Goal: Complete application form: Complete application form

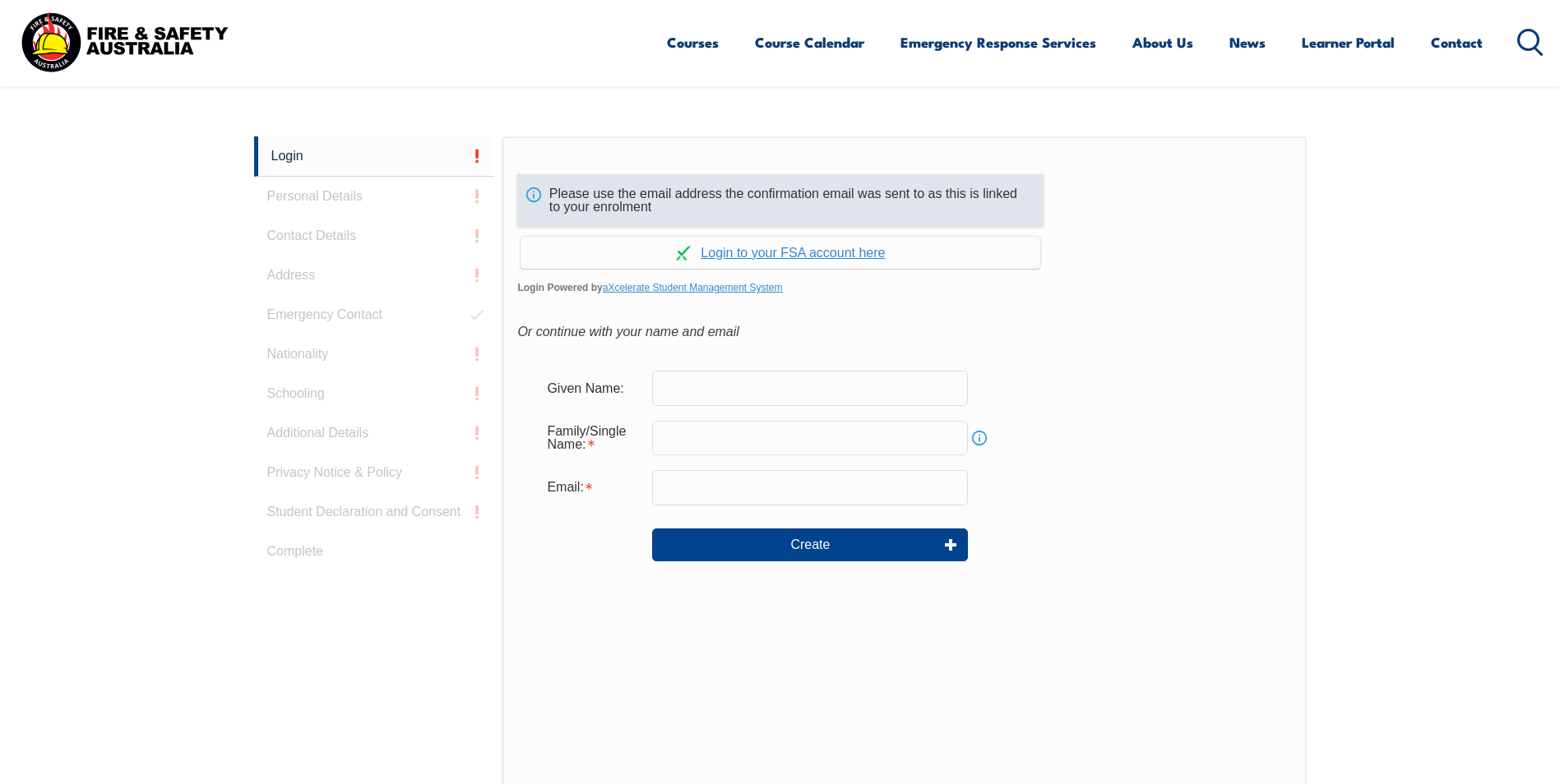
scroll to position [438, 0]
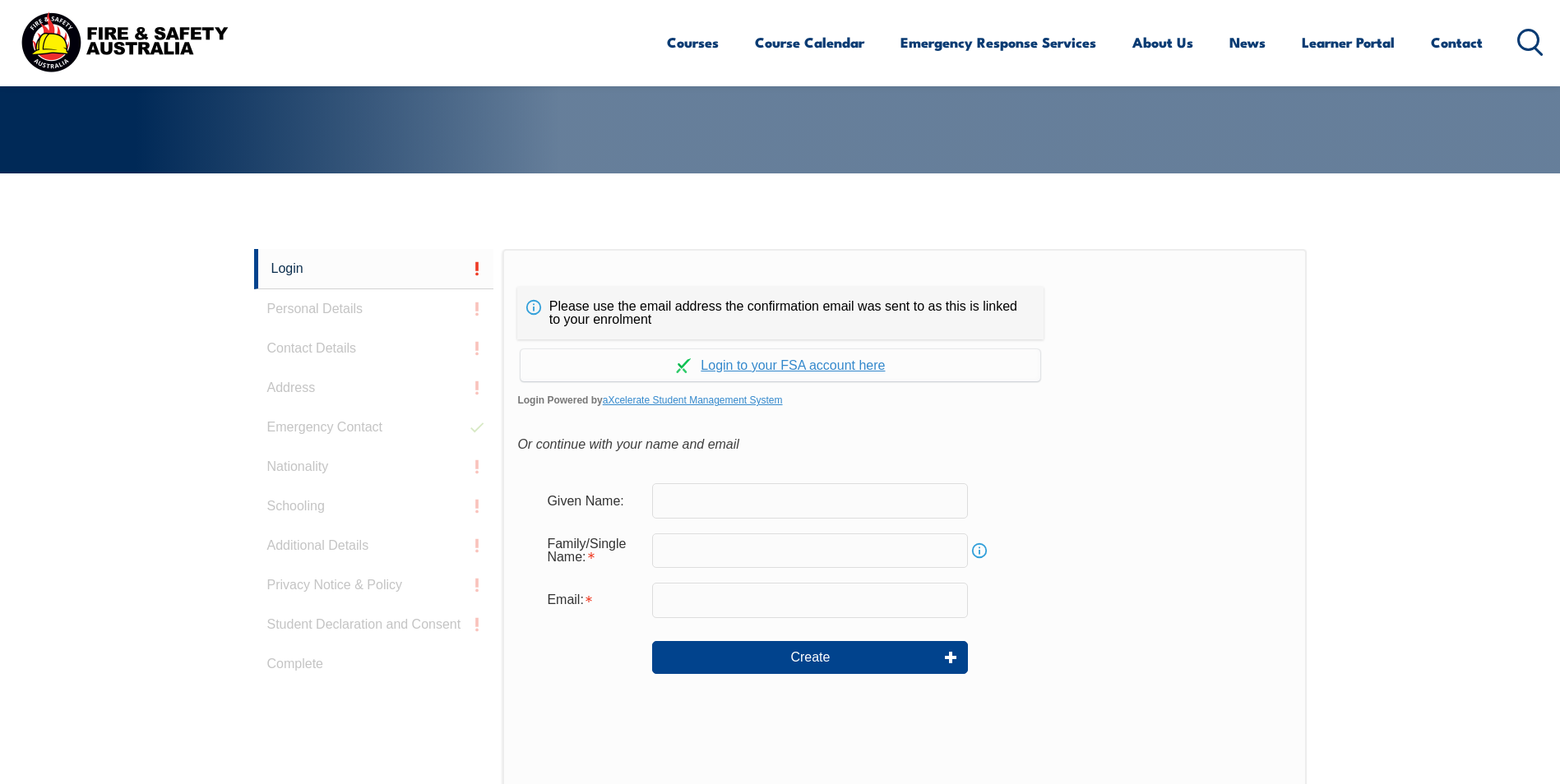
scroll to position [438, 0]
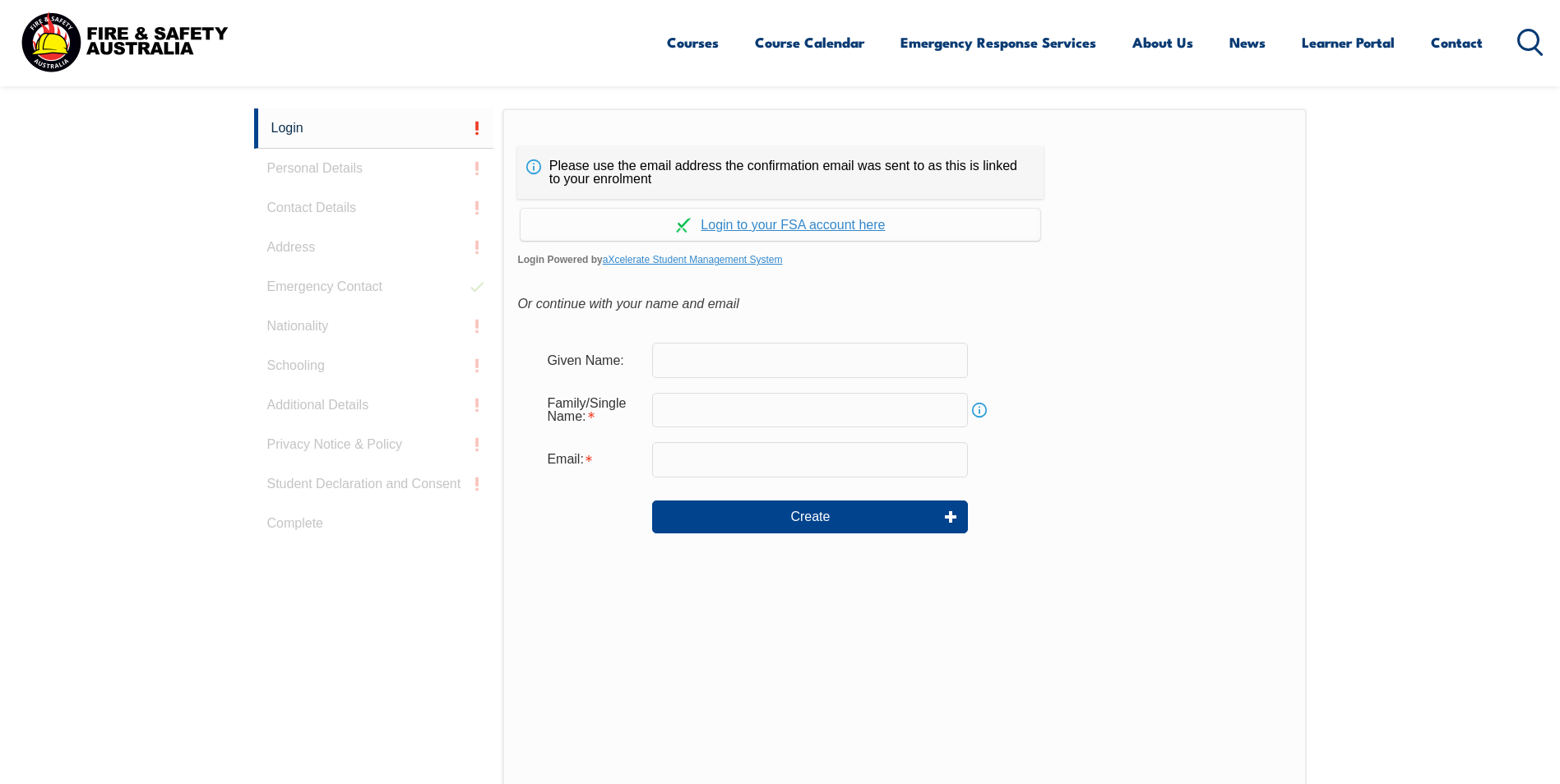
click at [780, 356] on input "text" at bounding box center [810, 360] width 316 height 35
type input "Enele (Henry)"
type input "[PERSON_NAME][EMAIL_ADDRESS][DOMAIN_NAME]"
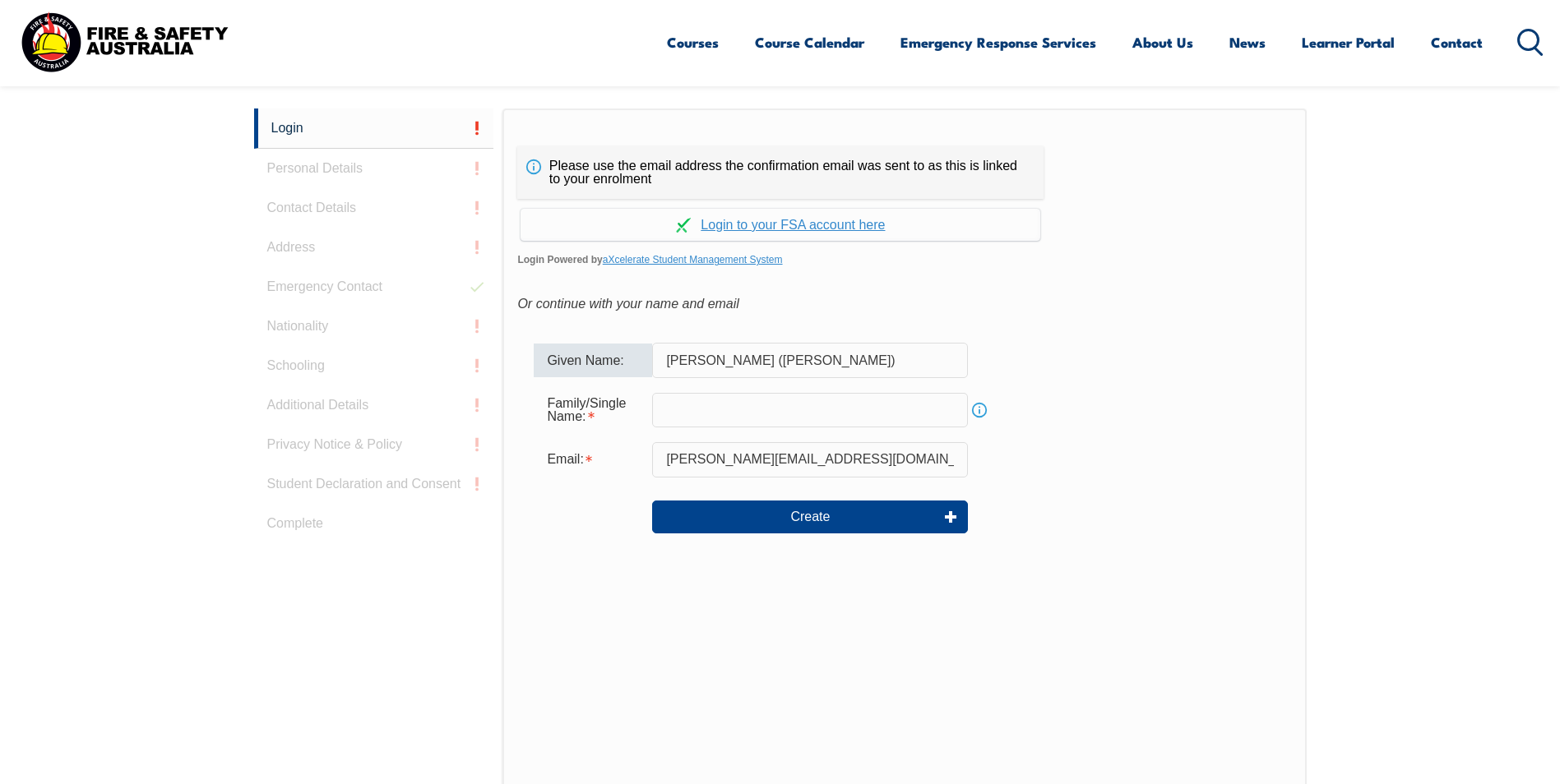
click at [768, 402] on input "text" at bounding box center [810, 410] width 316 height 35
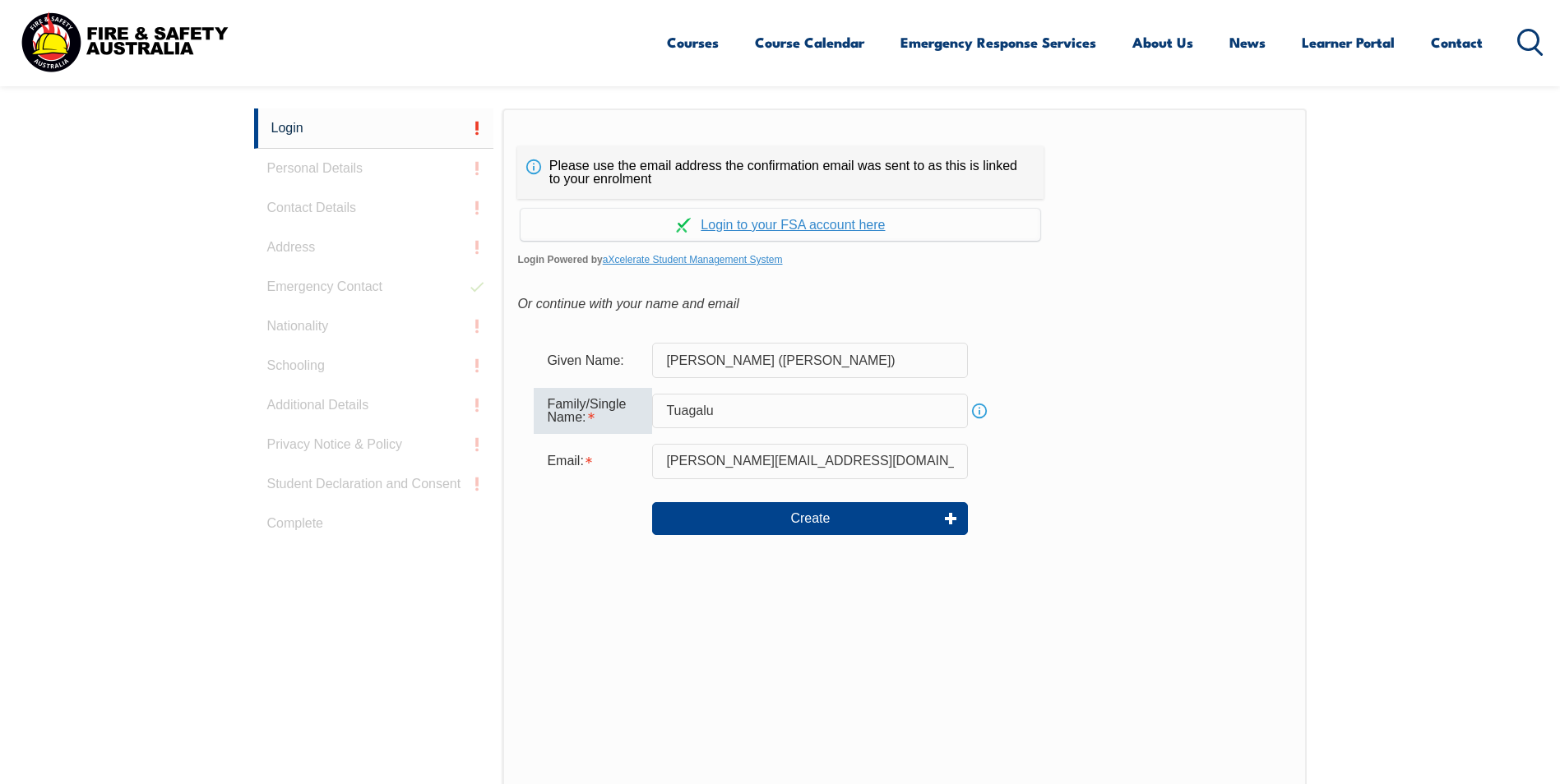
type input "Tuagalu"
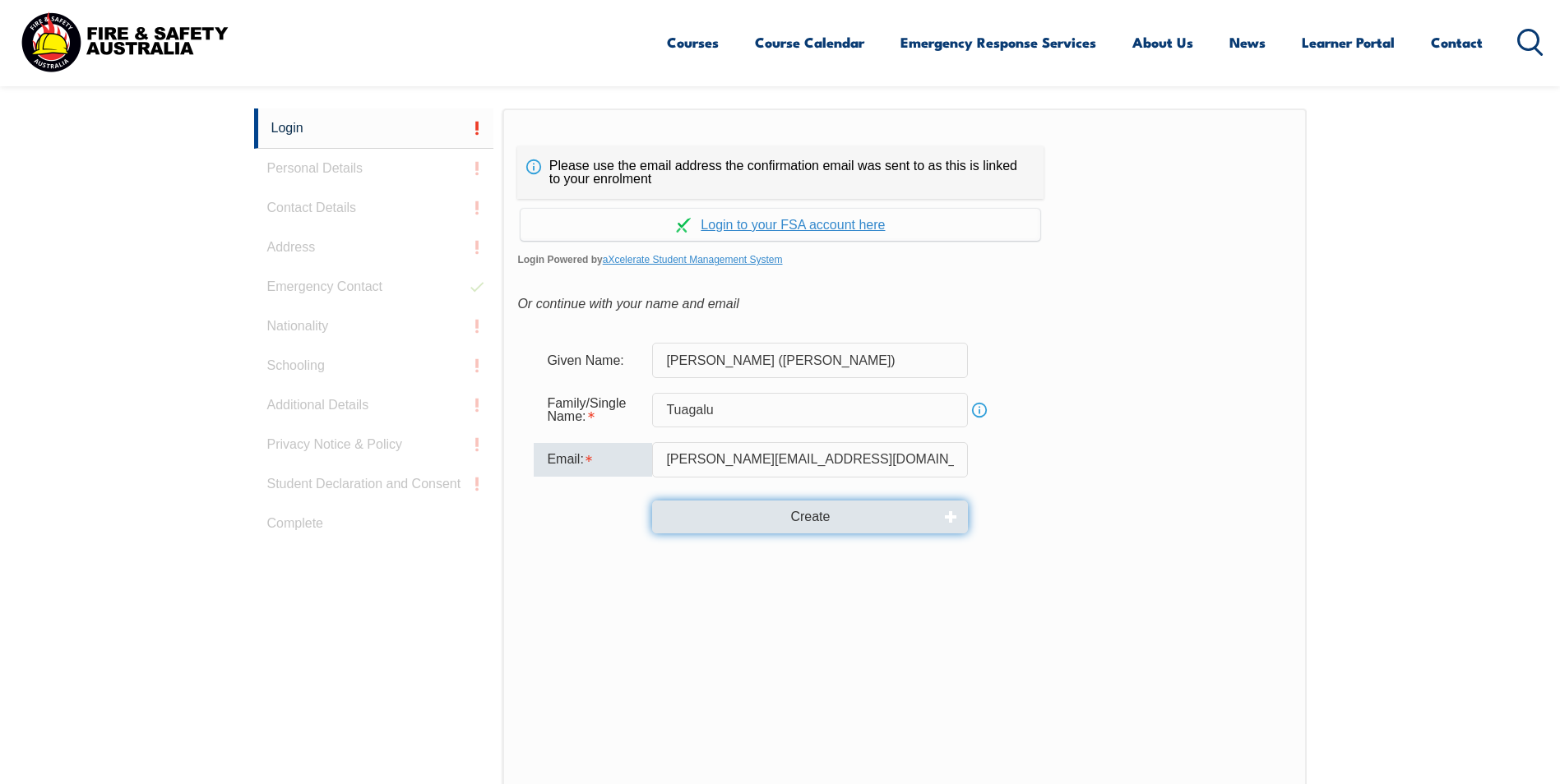
click at [810, 524] on button "Create" at bounding box center [810, 517] width 316 height 33
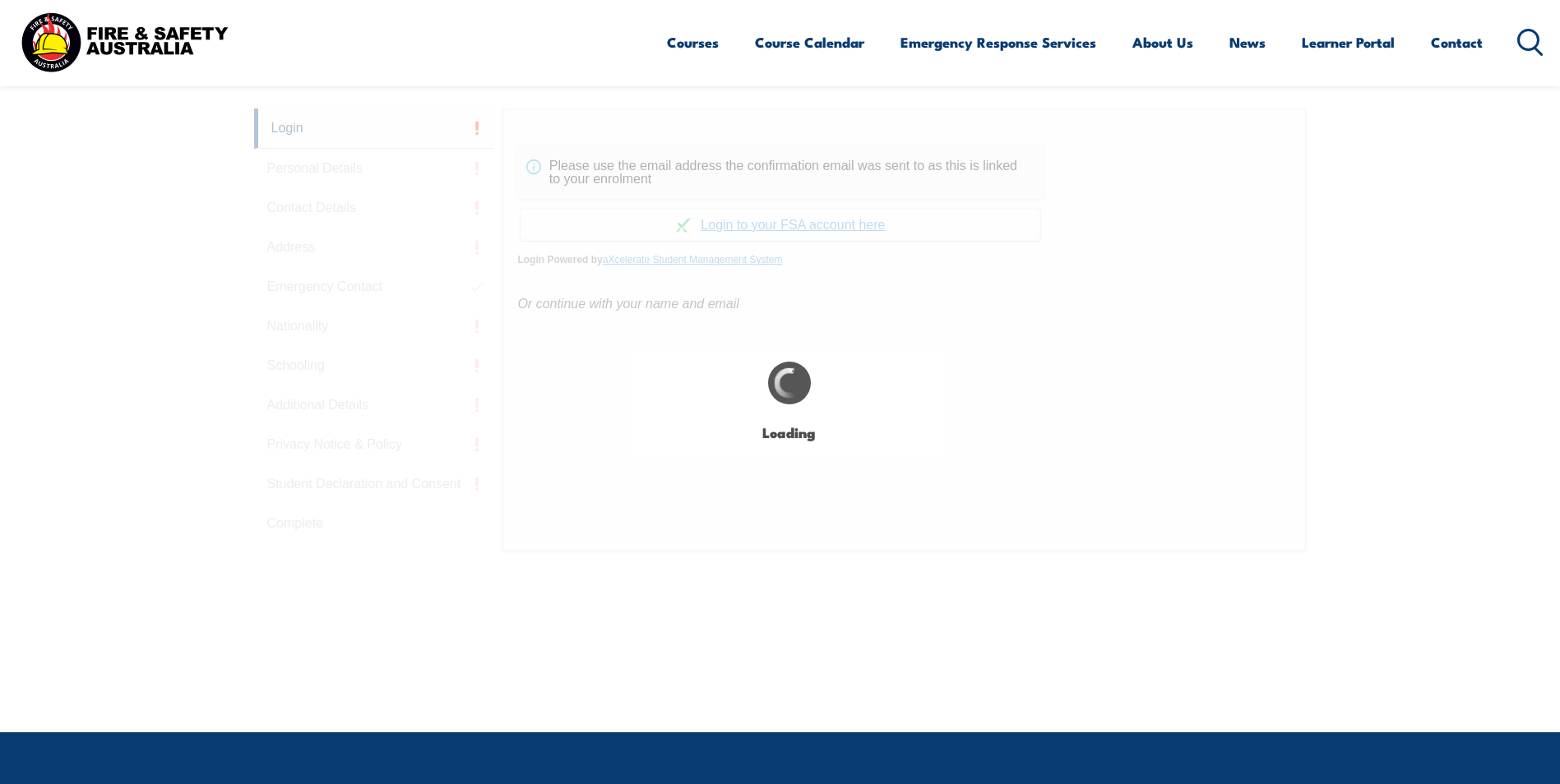
type input "Enele (Henry)"
type input "Tuagalu"
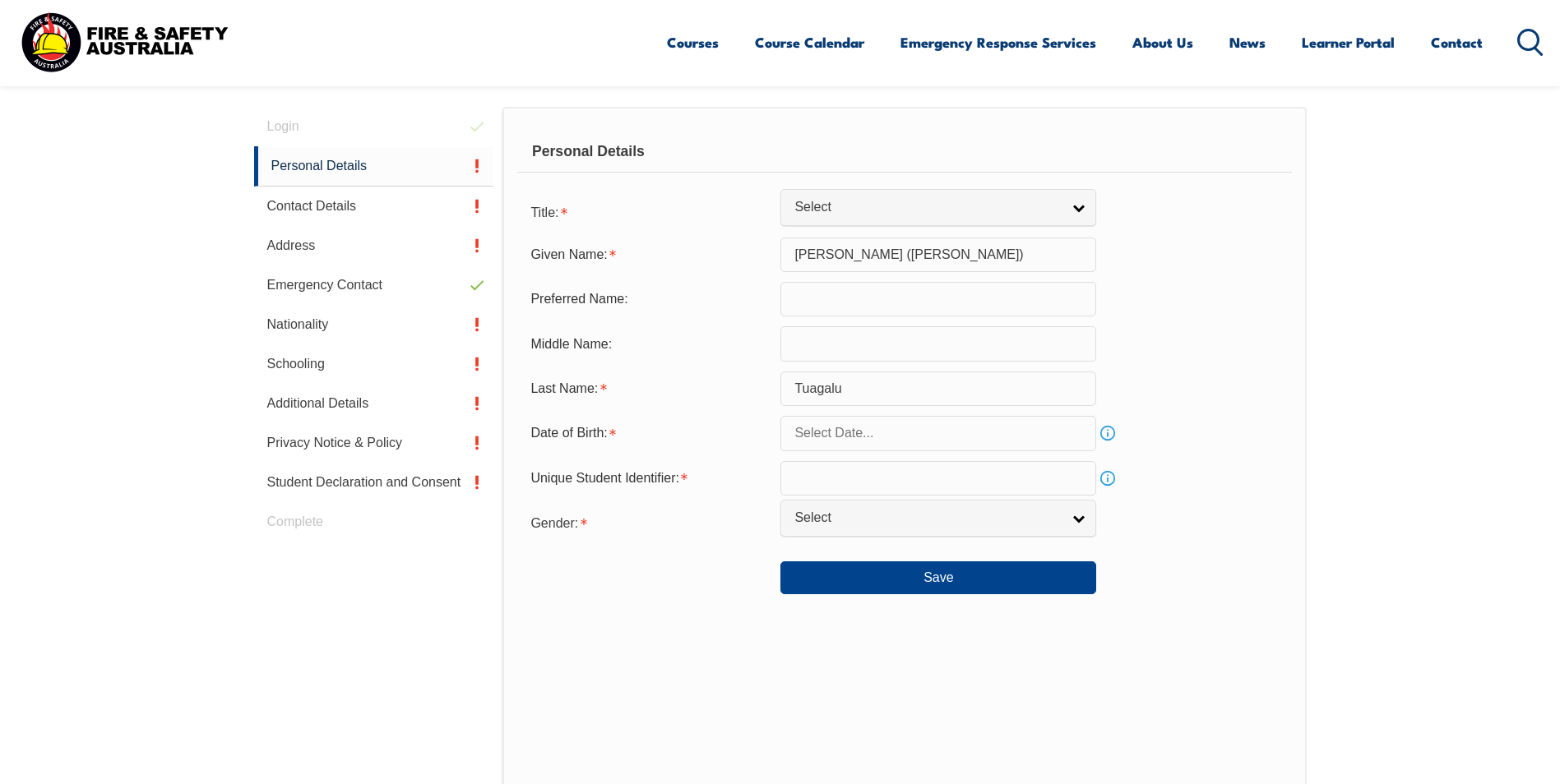
scroll to position [464, 0]
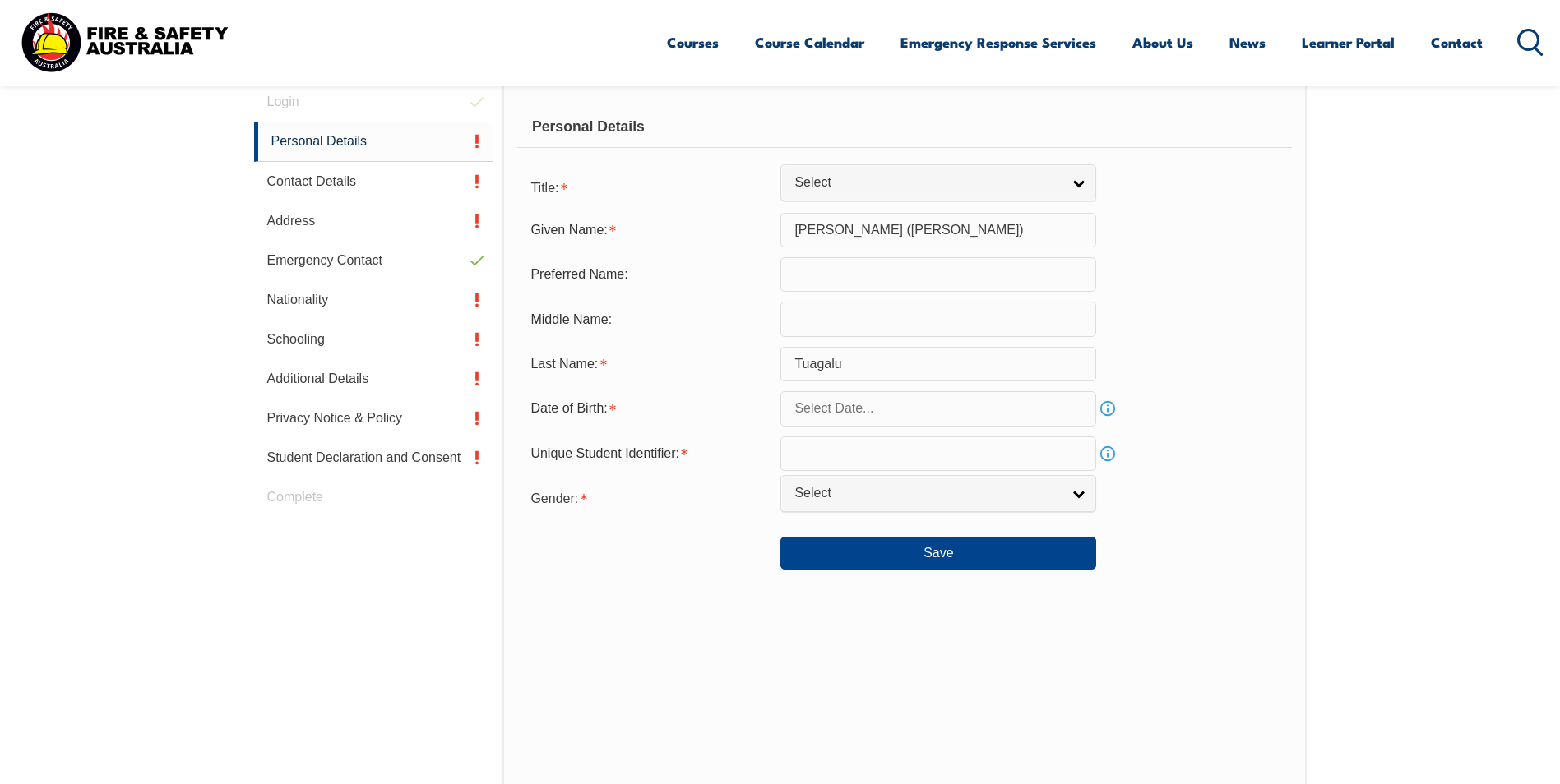
click at [896, 232] on input "Enele (Henry)" at bounding box center [938, 230] width 316 height 35
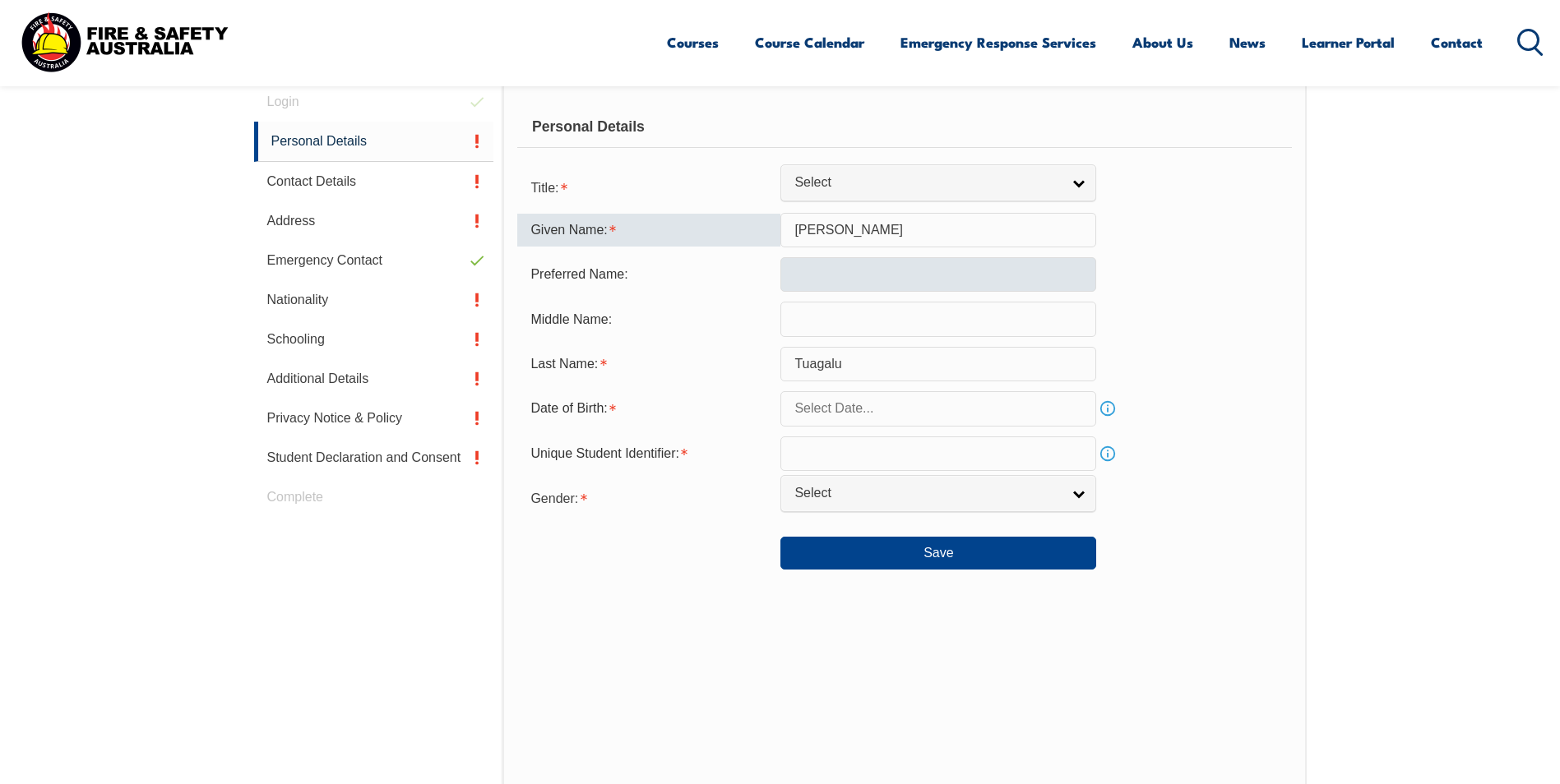
type input "Enele"
click at [829, 270] on input "text" at bounding box center [938, 275] width 316 height 35
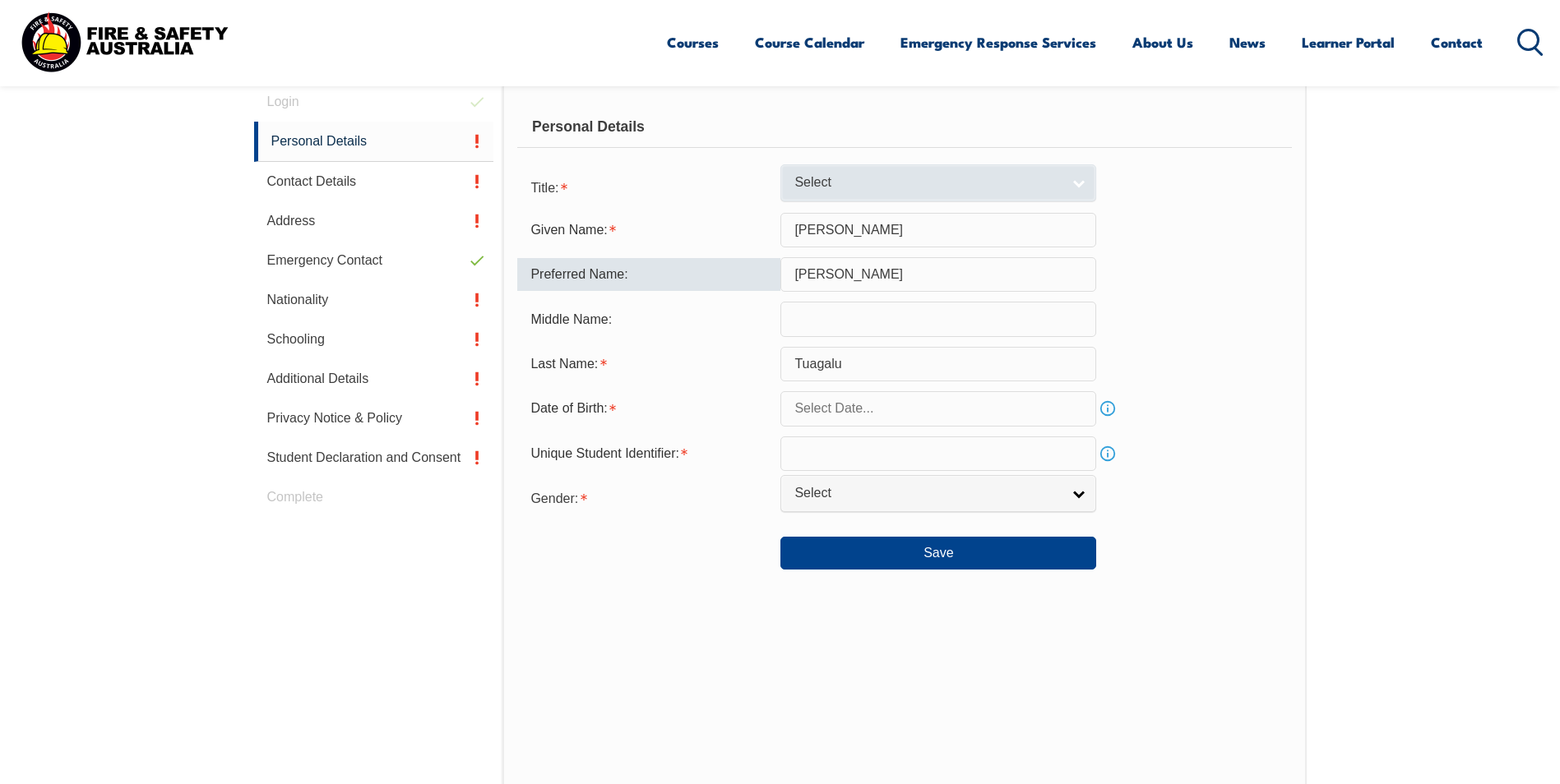
type input "Henry"
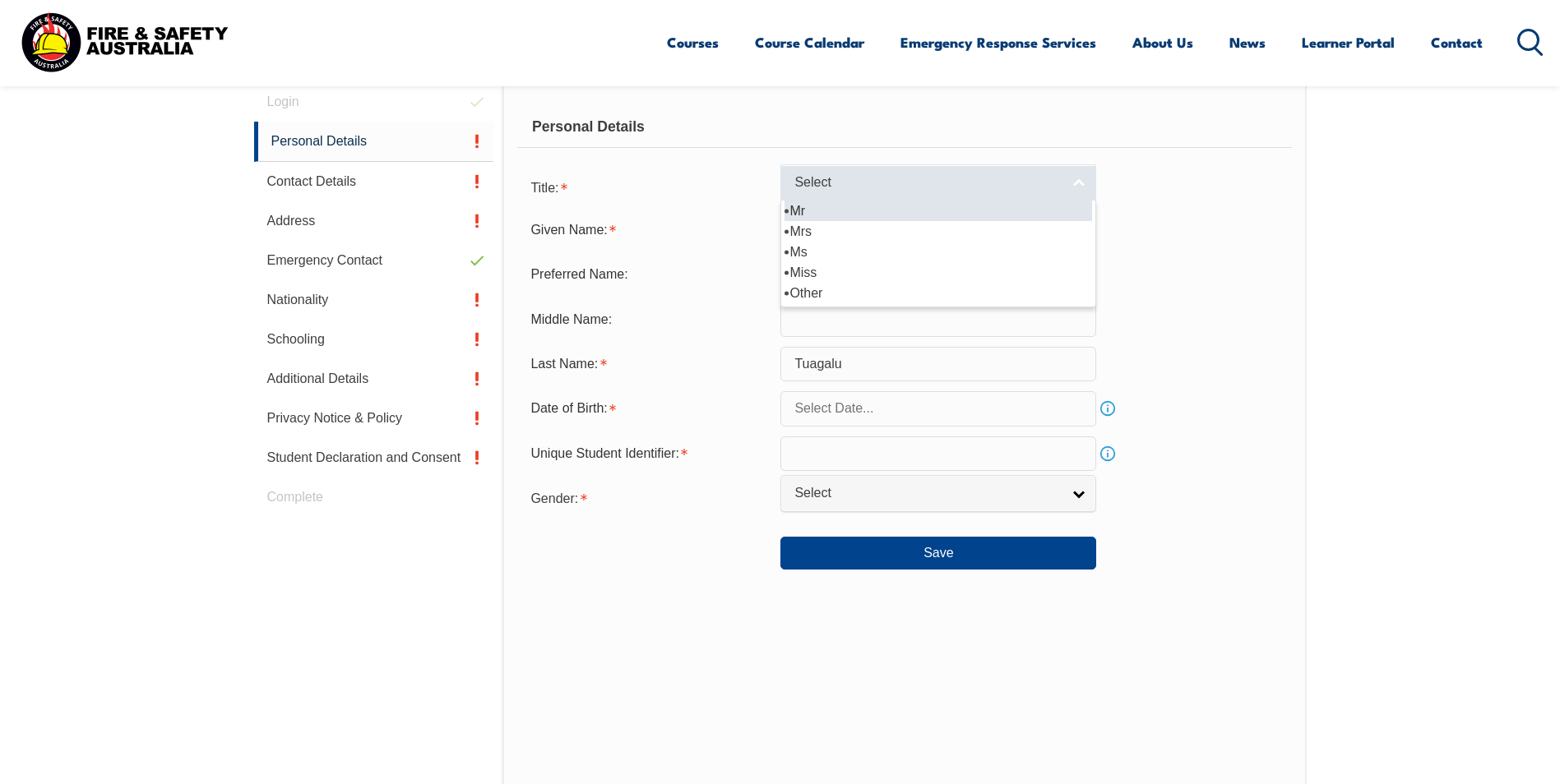
click at [1072, 176] on link "Select" at bounding box center [938, 183] width 316 height 37
click at [1001, 209] on li "Mr" at bounding box center [938, 210] width 307 height 20
select select "Mr"
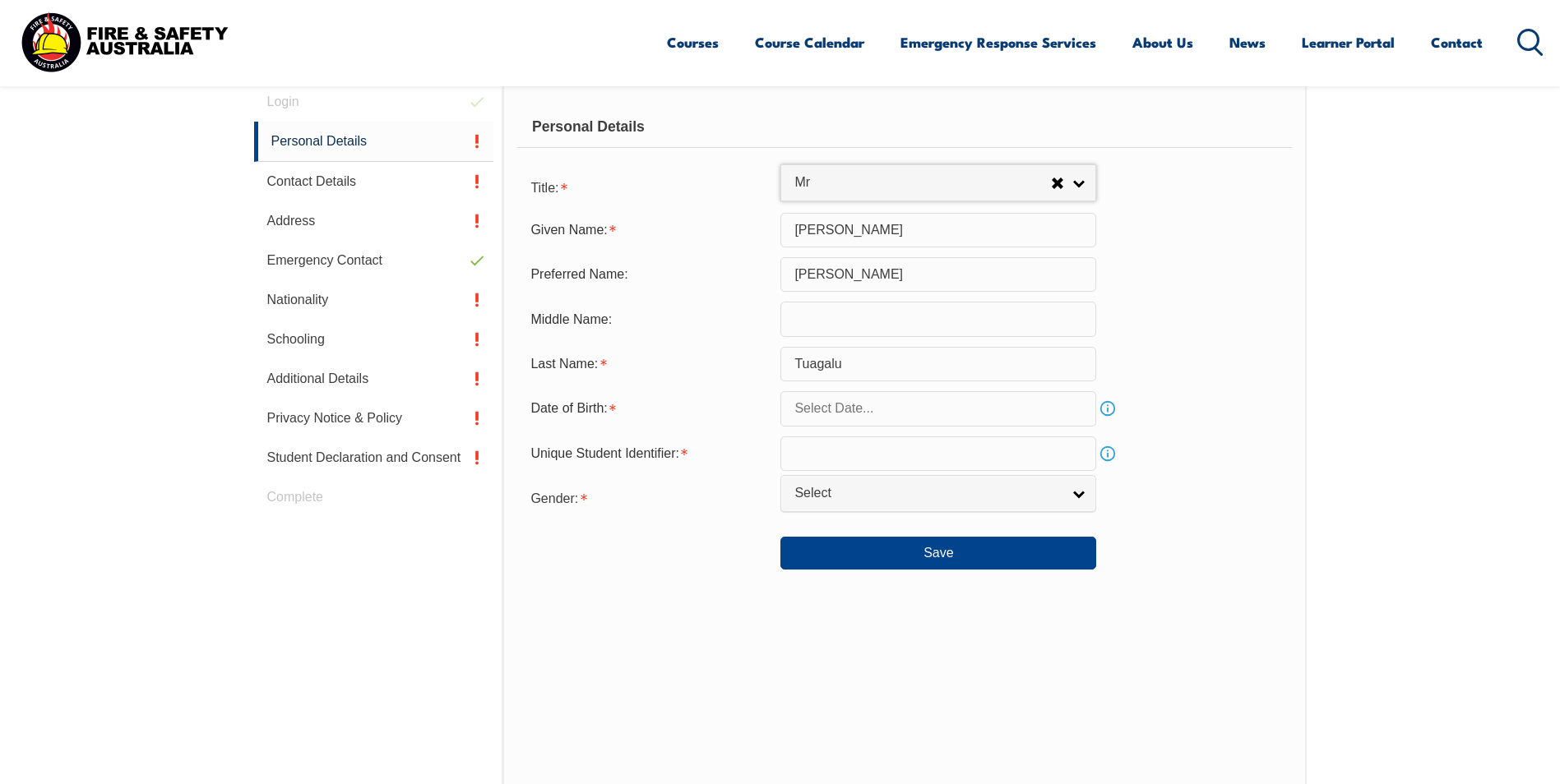
click at [1113, 408] on link "Info" at bounding box center [1108, 409] width 23 height 23
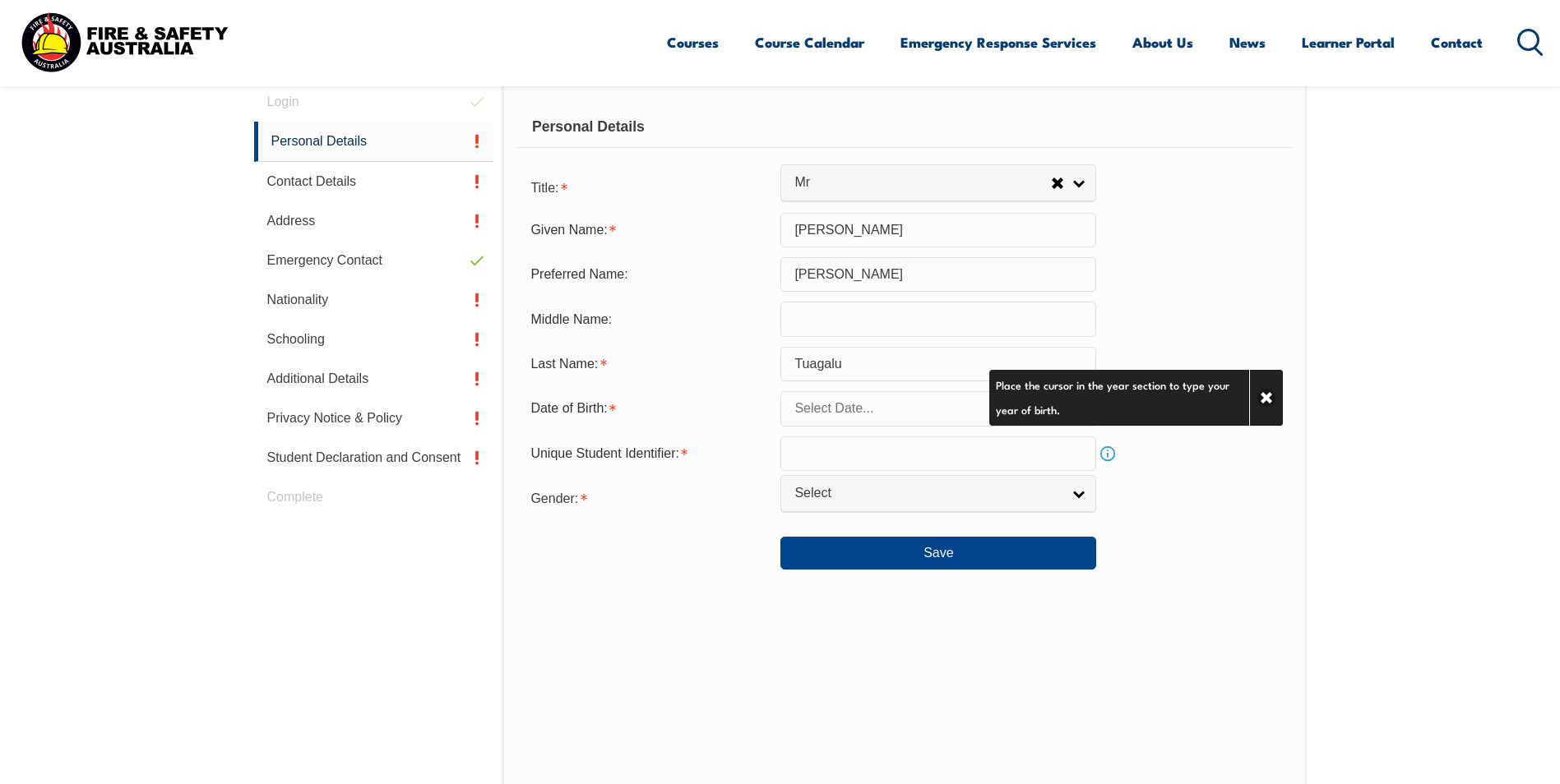
click at [972, 410] on input "text" at bounding box center [938, 409] width 316 height 35
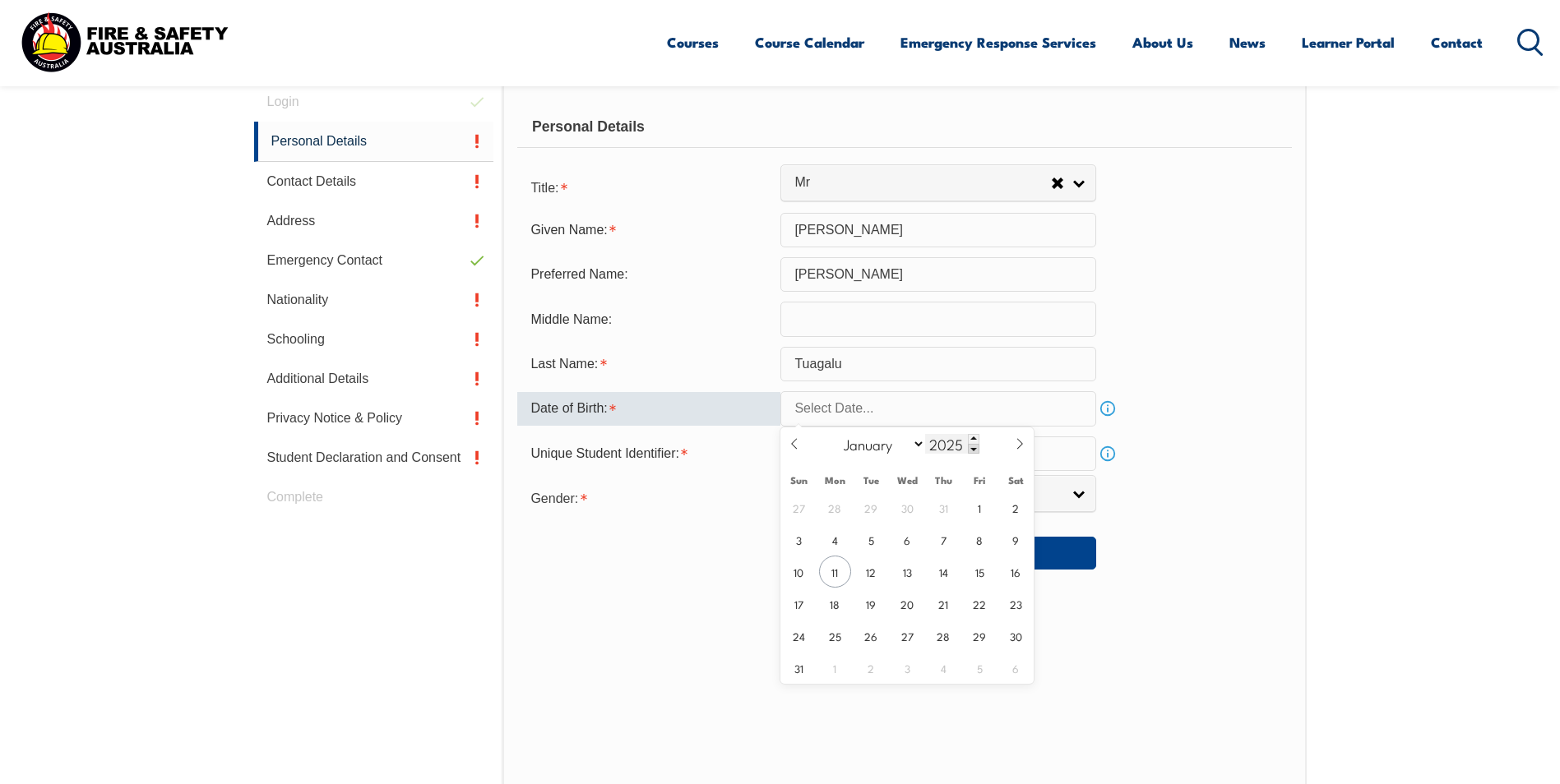
click at [956, 447] on input "2025" at bounding box center [953, 444] width 54 height 19
click at [973, 445] on span at bounding box center [974, 449] width 12 height 10
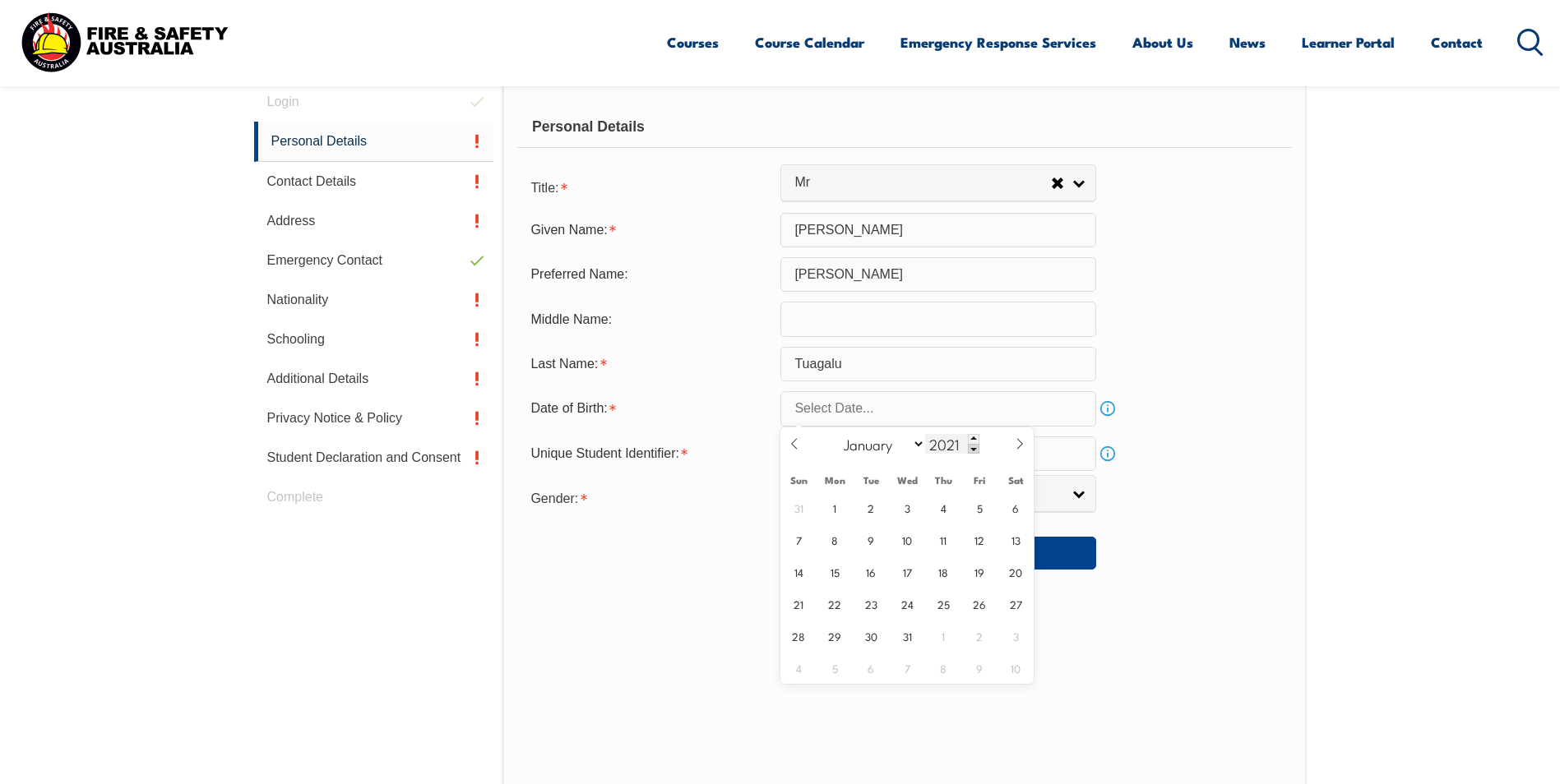
click at [973, 445] on span at bounding box center [974, 449] width 12 height 10
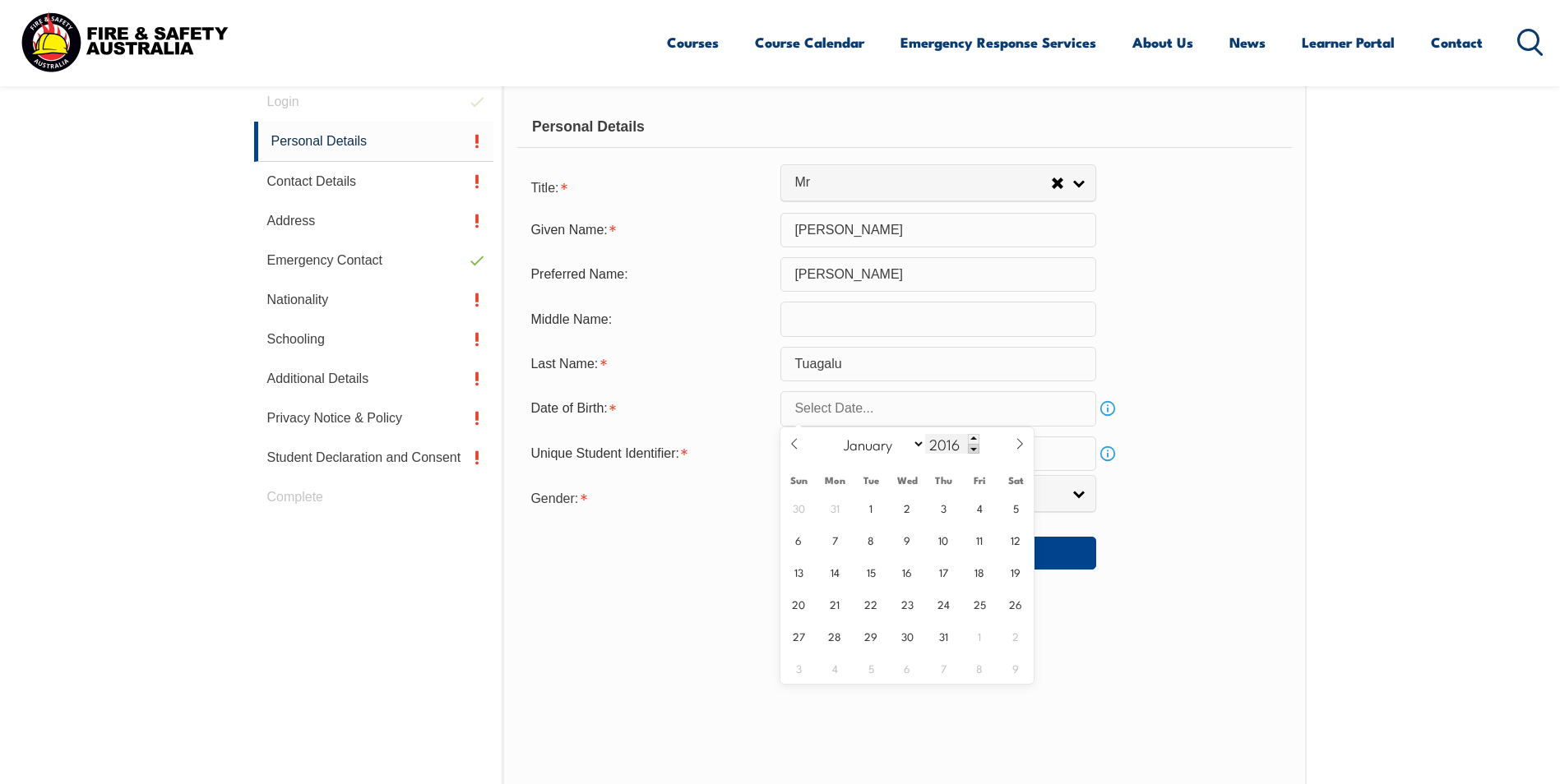
click at [973, 445] on span at bounding box center [974, 449] width 12 height 10
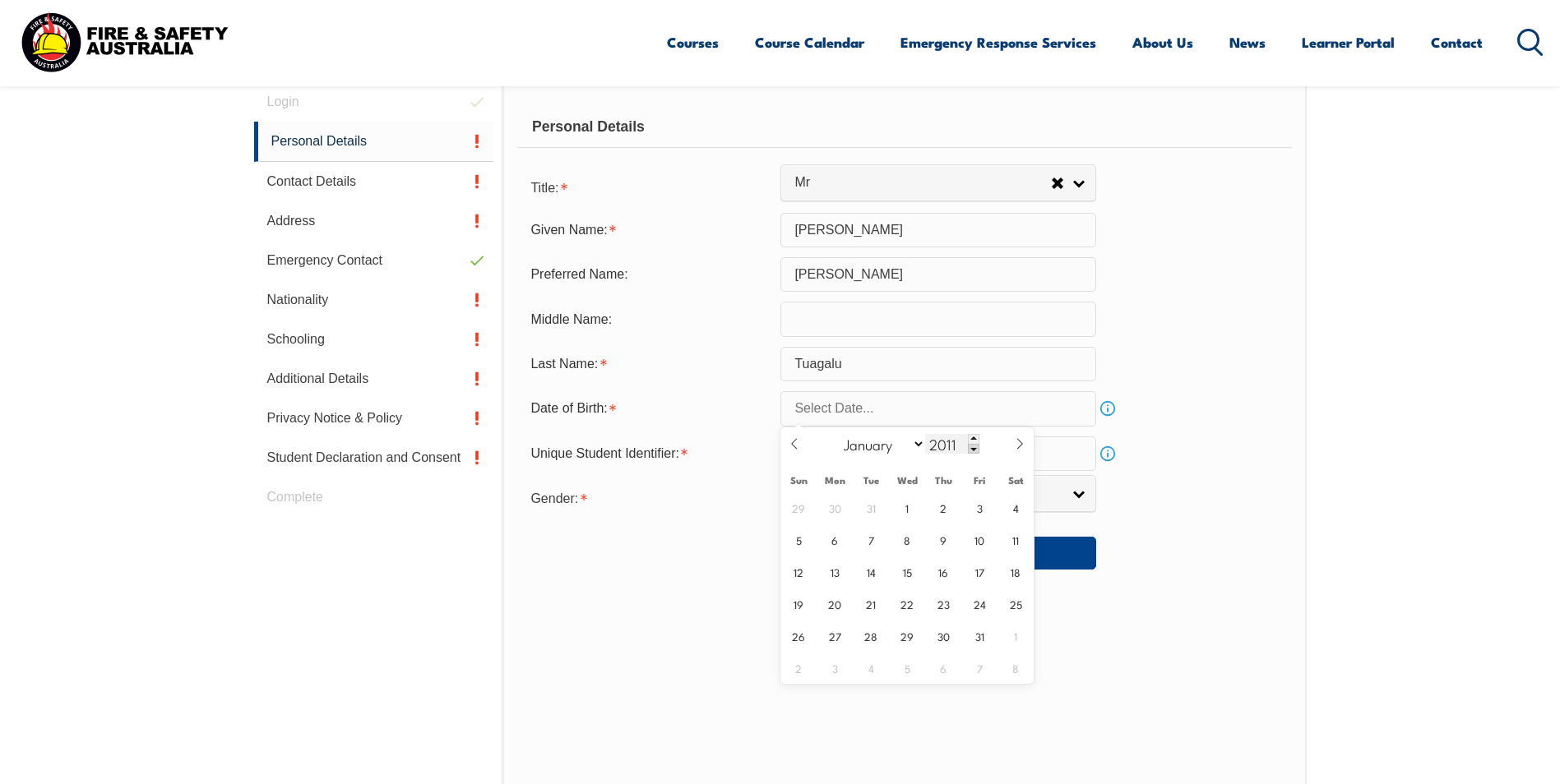
click at [973, 445] on span at bounding box center [974, 449] width 12 height 10
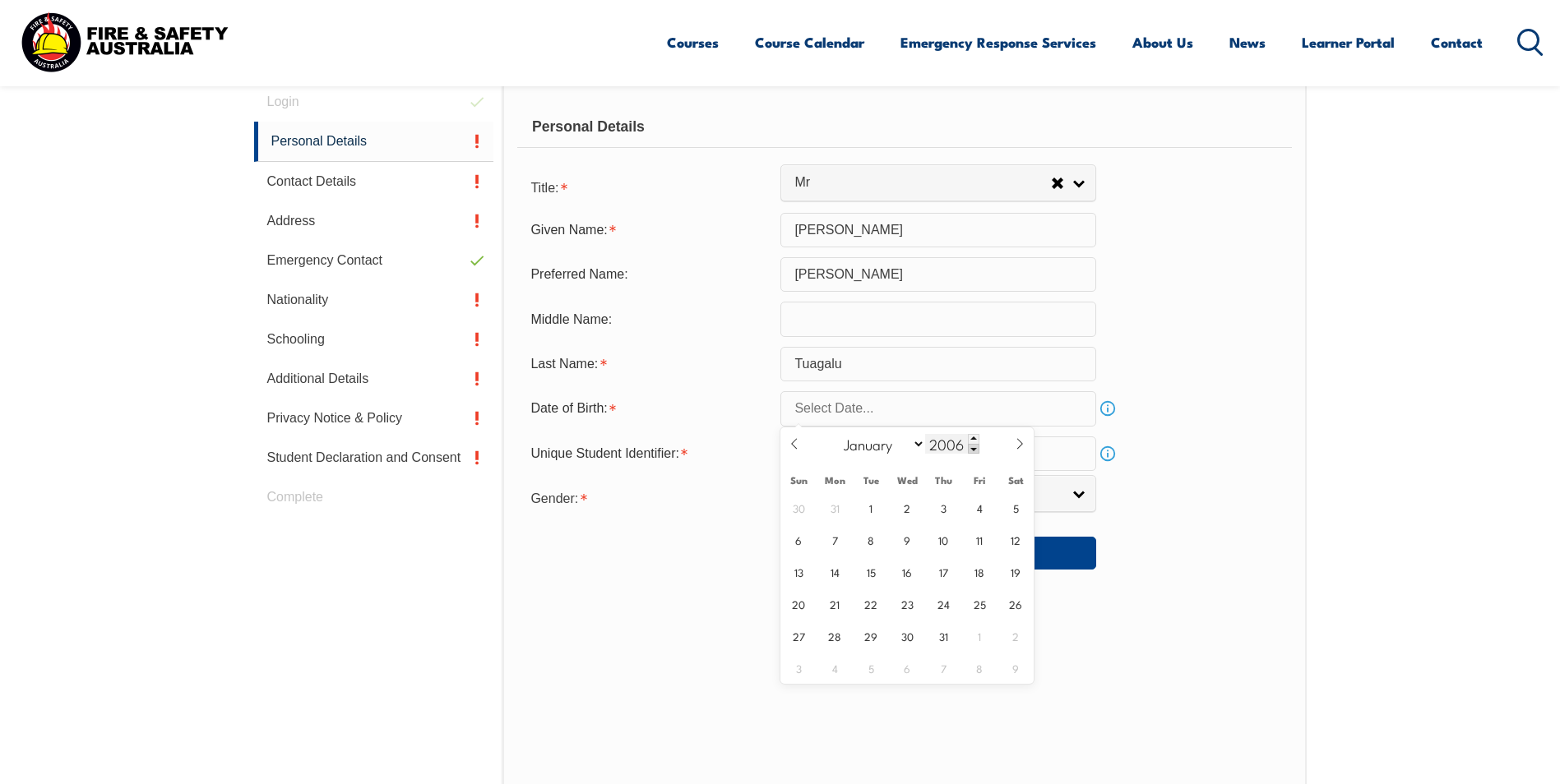
click at [973, 445] on span at bounding box center [974, 449] width 12 height 10
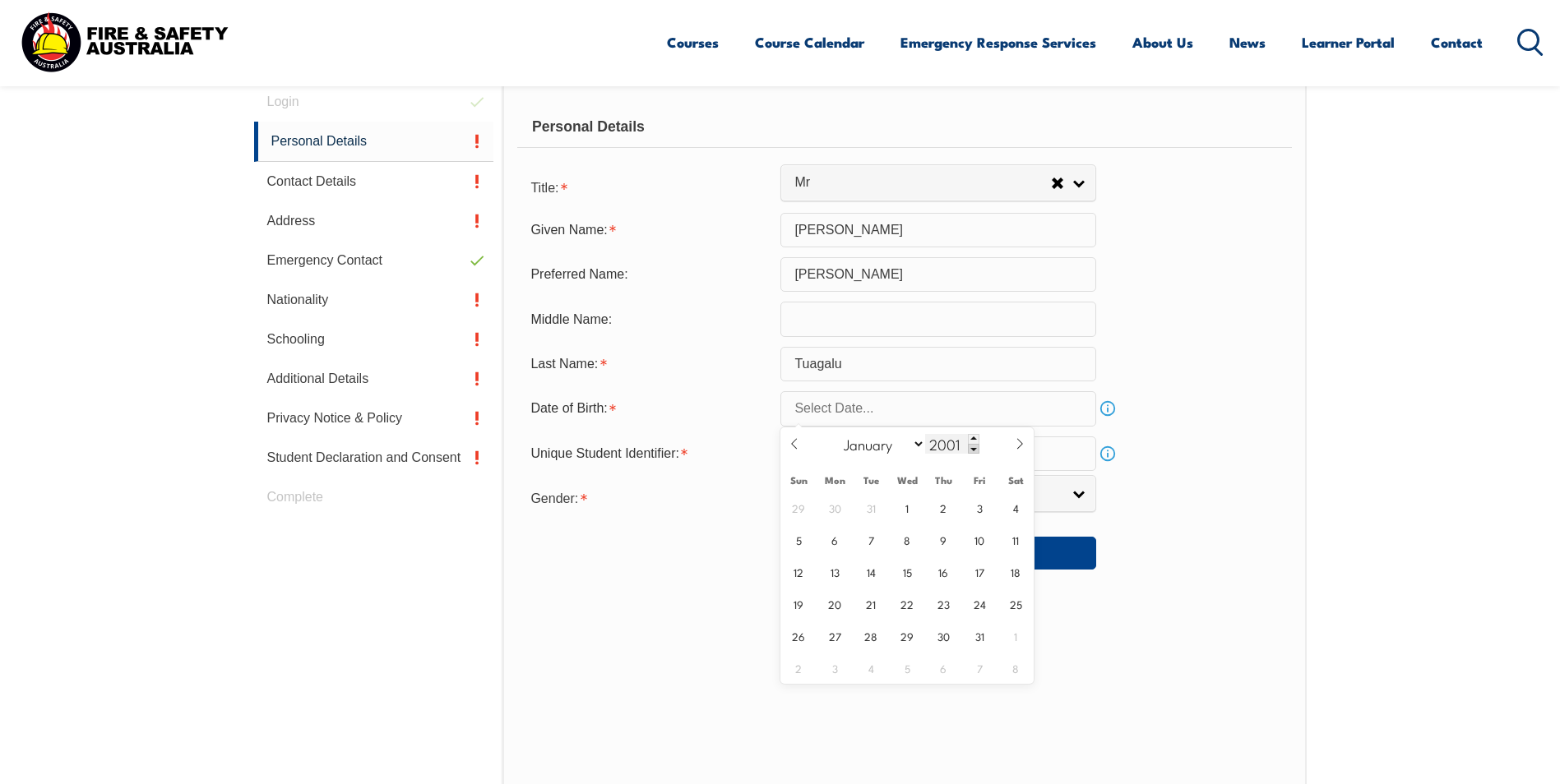
click at [973, 445] on span at bounding box center [974, 449] width 12 height 10
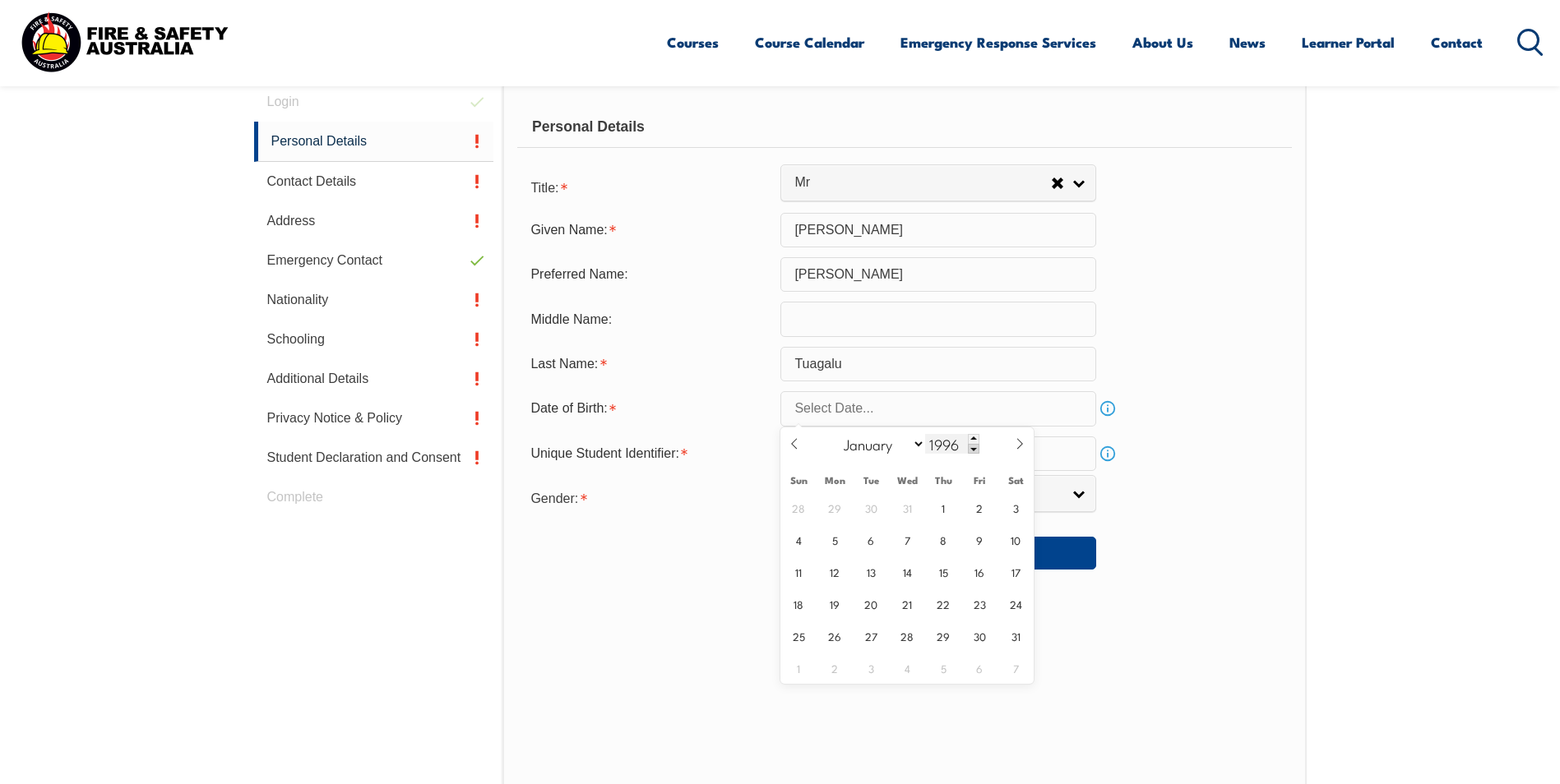
click at [973, 445] on span at bounding box center [974, 449] width 12 height 10
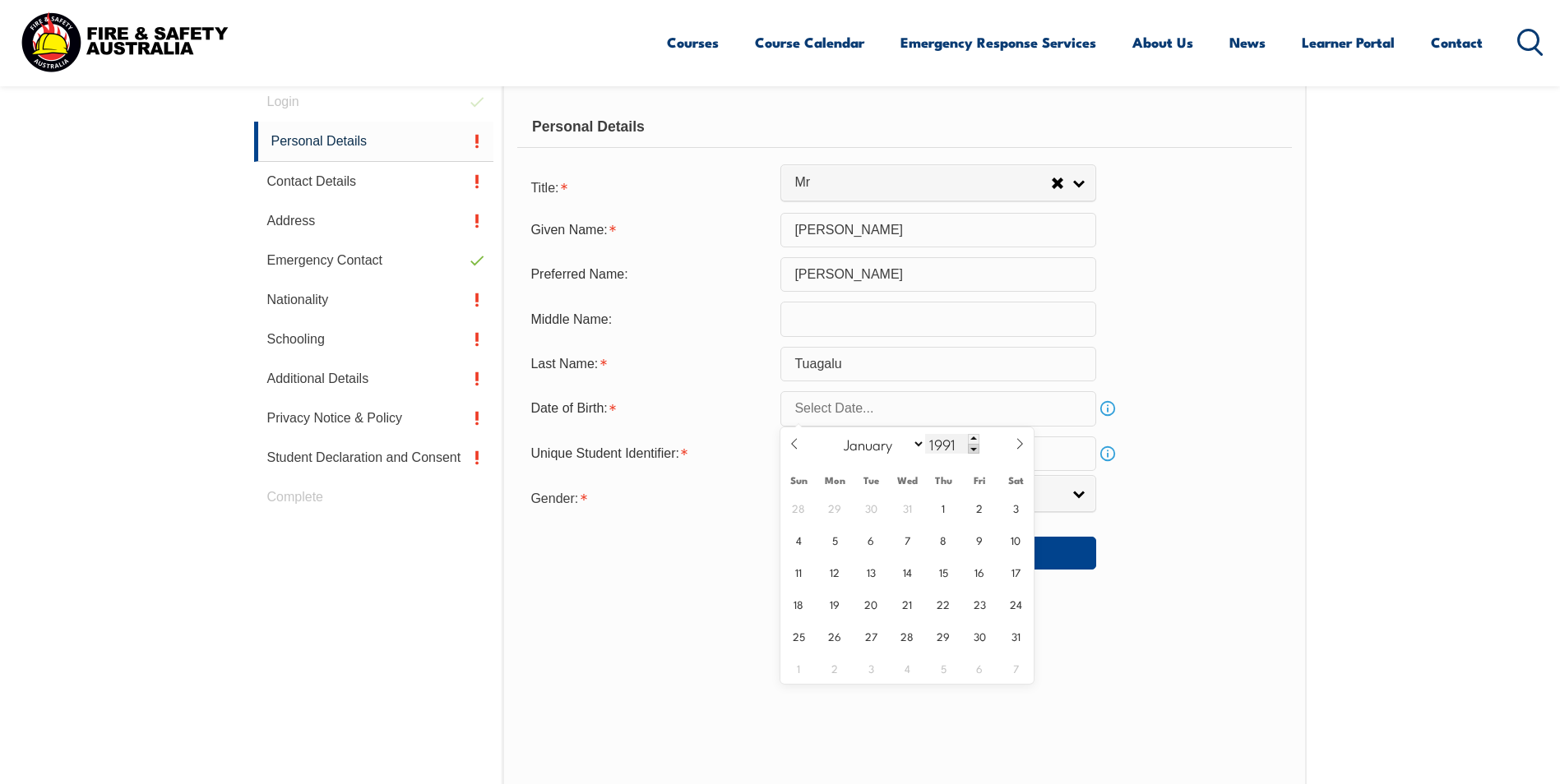
click at [973, 445] on span at bounding box center [974, 449] width 12 height 10
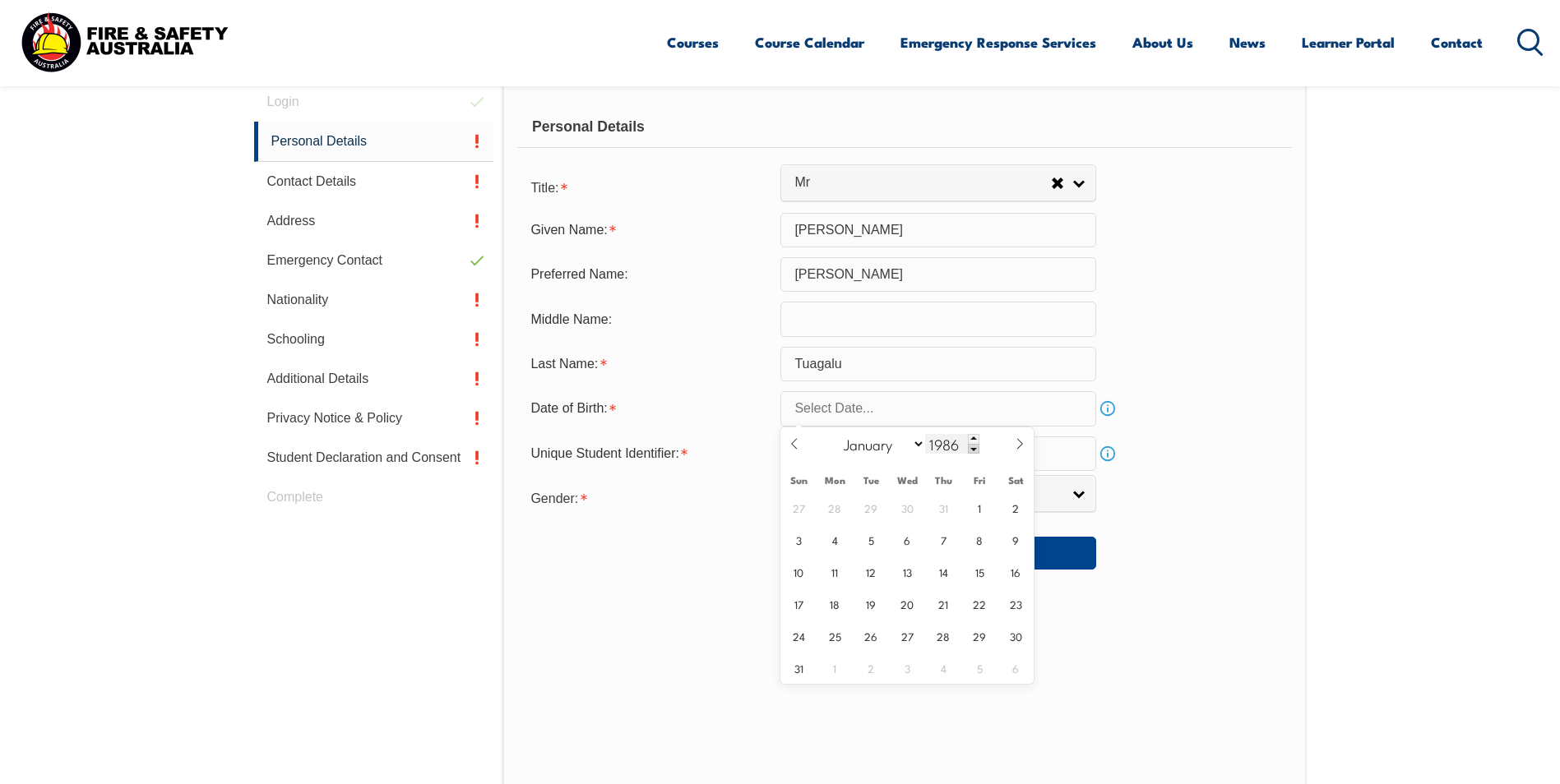
click at [973, 445] on span at bounding box center [974, 449] width 12 height 10
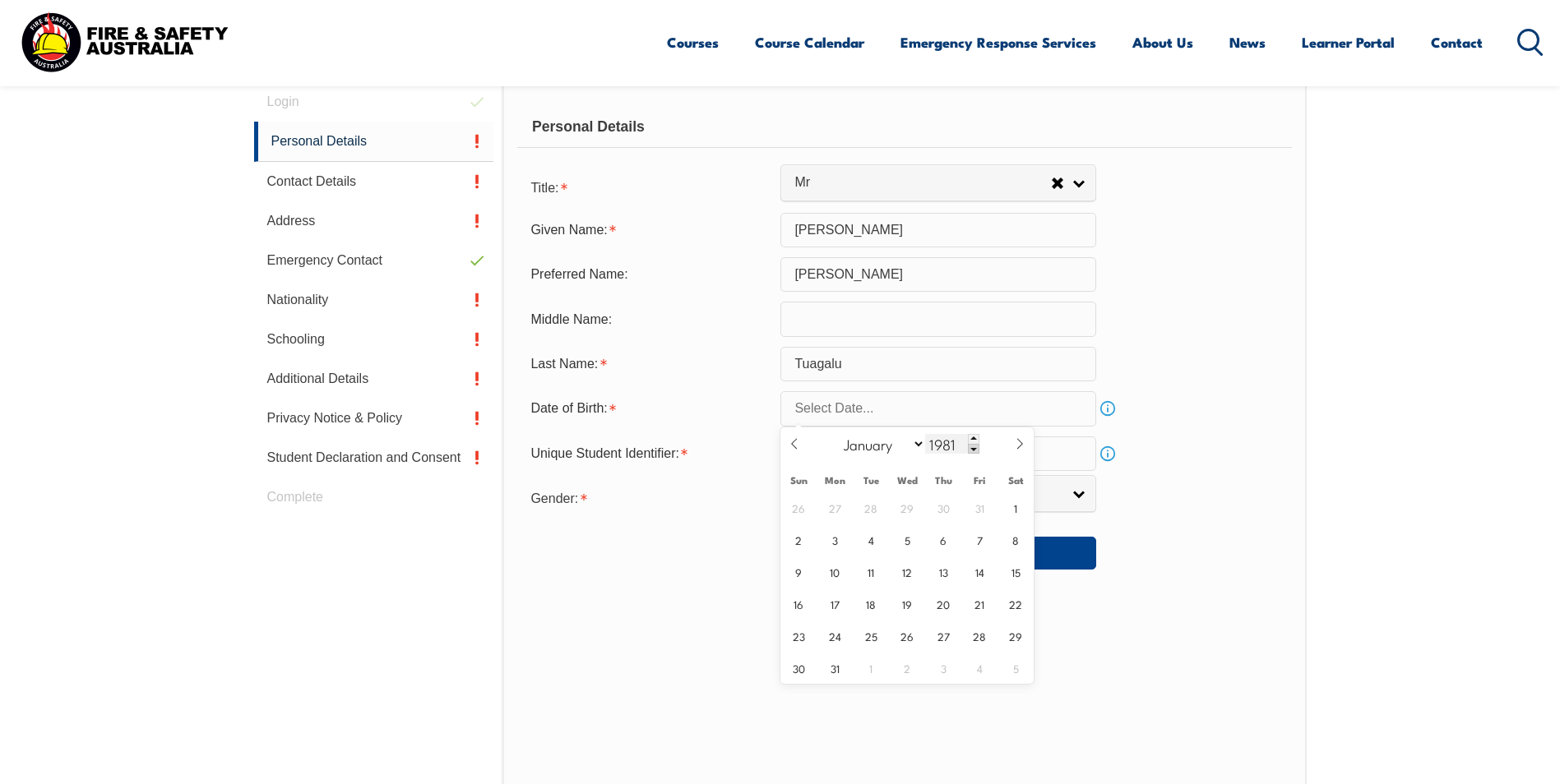
click at [973, 445] on span at bounding box center [974, 449] width 12 height 10
type input "1978"
click at [919, 440] on select "January February March April May June July August September October November De…" at bounding box center [881, 444] width 89 height 21
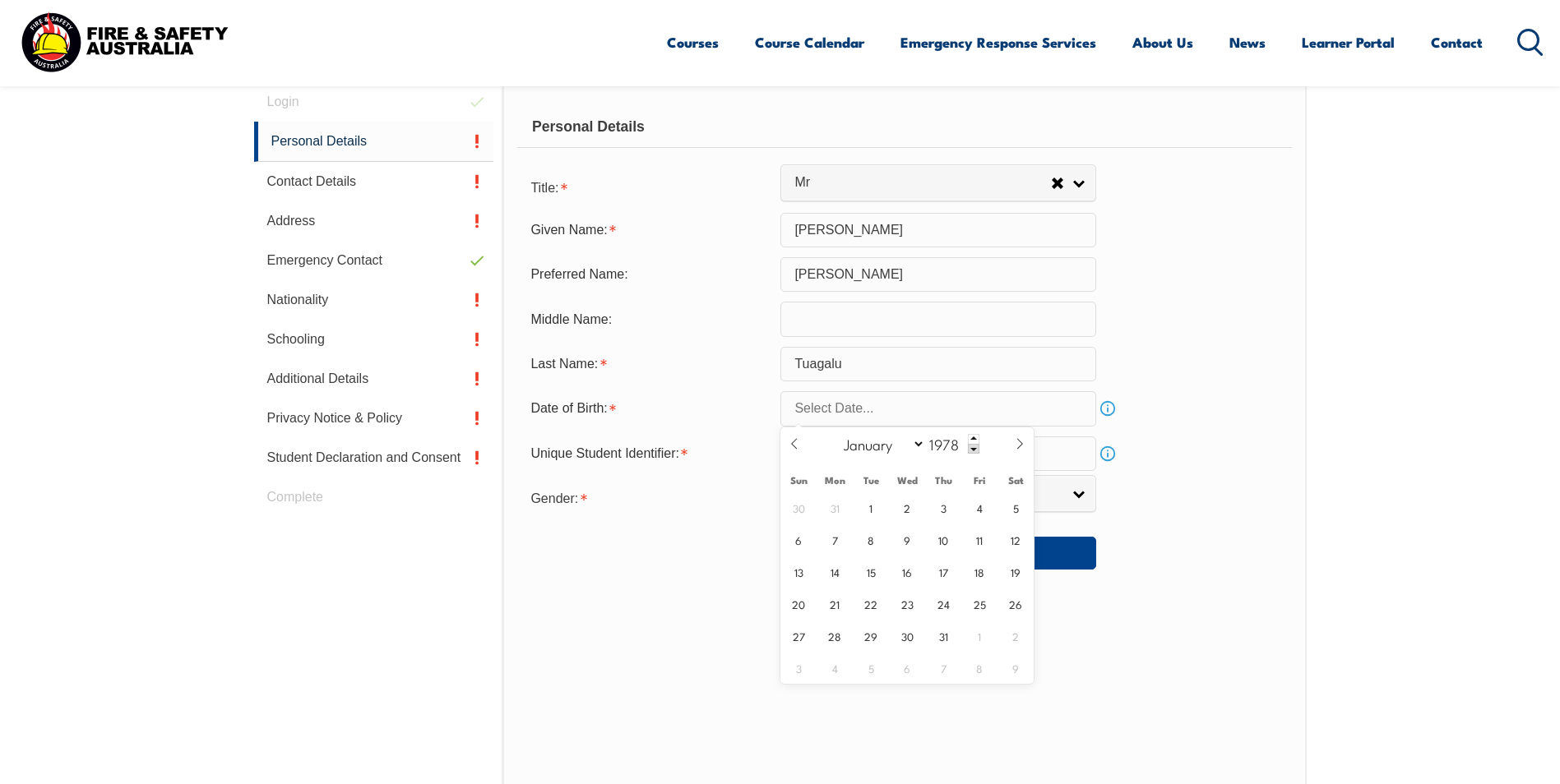
select select "5"
click at [836, 433] on select "January February March April May June July August September October November De…" at bounding box center [881, 444] width 89 height 21
click at [976, 514] on span "2" at bounding box center [980, 507] width 32 height 32
type input "June 2, 1978"
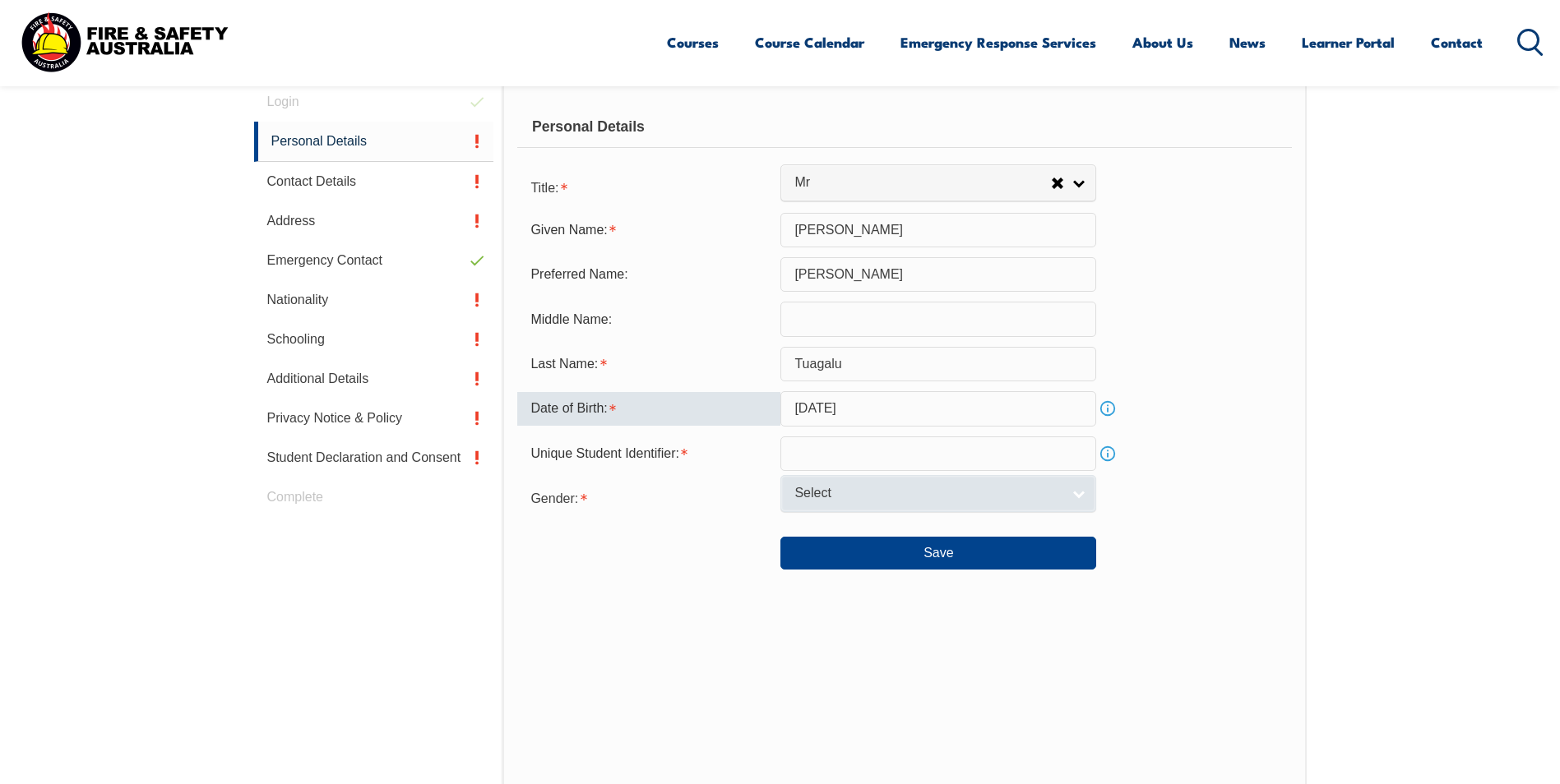
click at [1074, 493] on link "Select" at bounding box center [938, 494] width 316 height 37
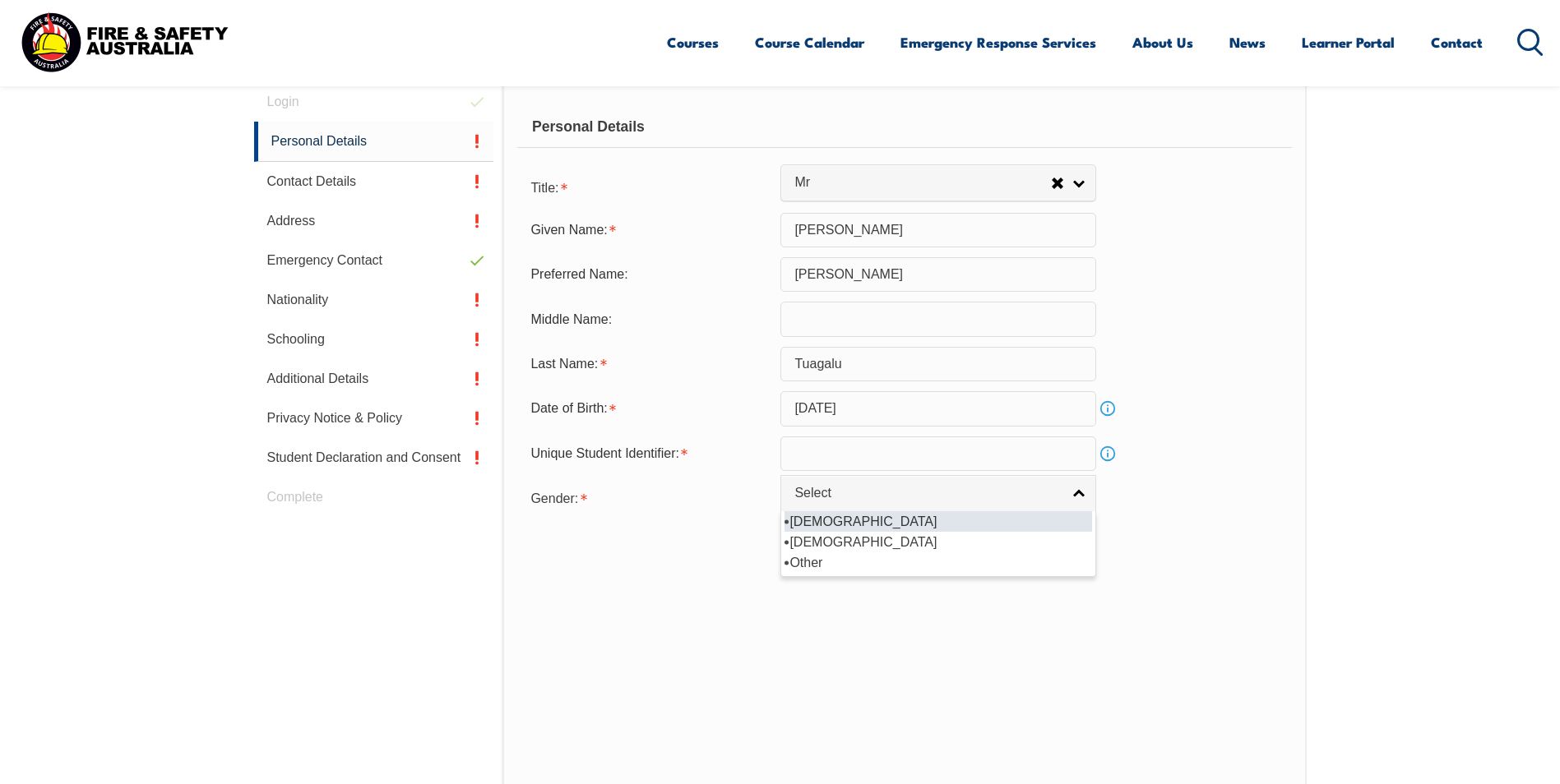
click at [899, 524] on li "Male" at bounding box center [938, 521] width 307 height 20
select select "M"
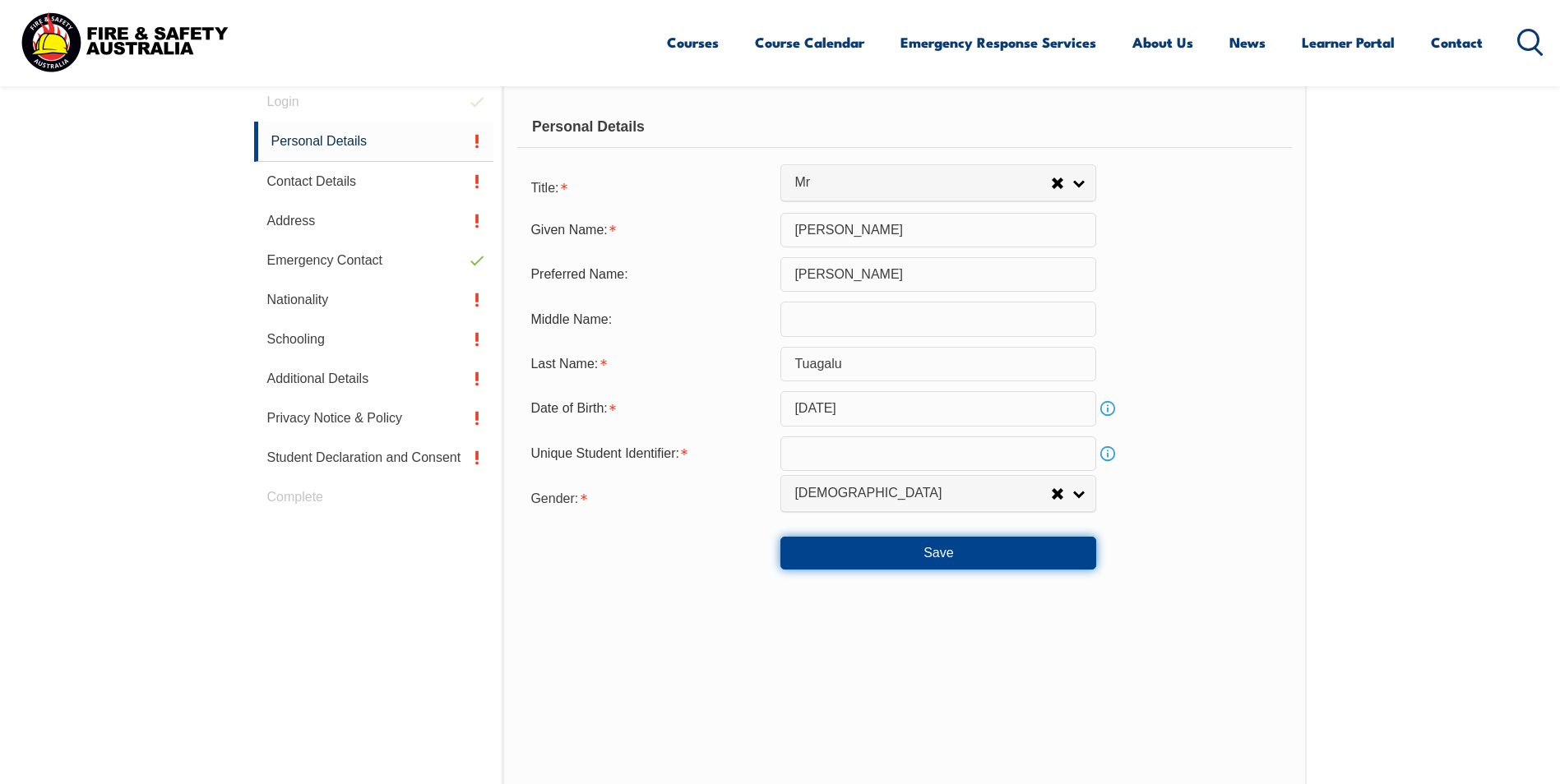
click at [872, 547] on button "Save" at bounding box center [938, 553] width 316 height 33
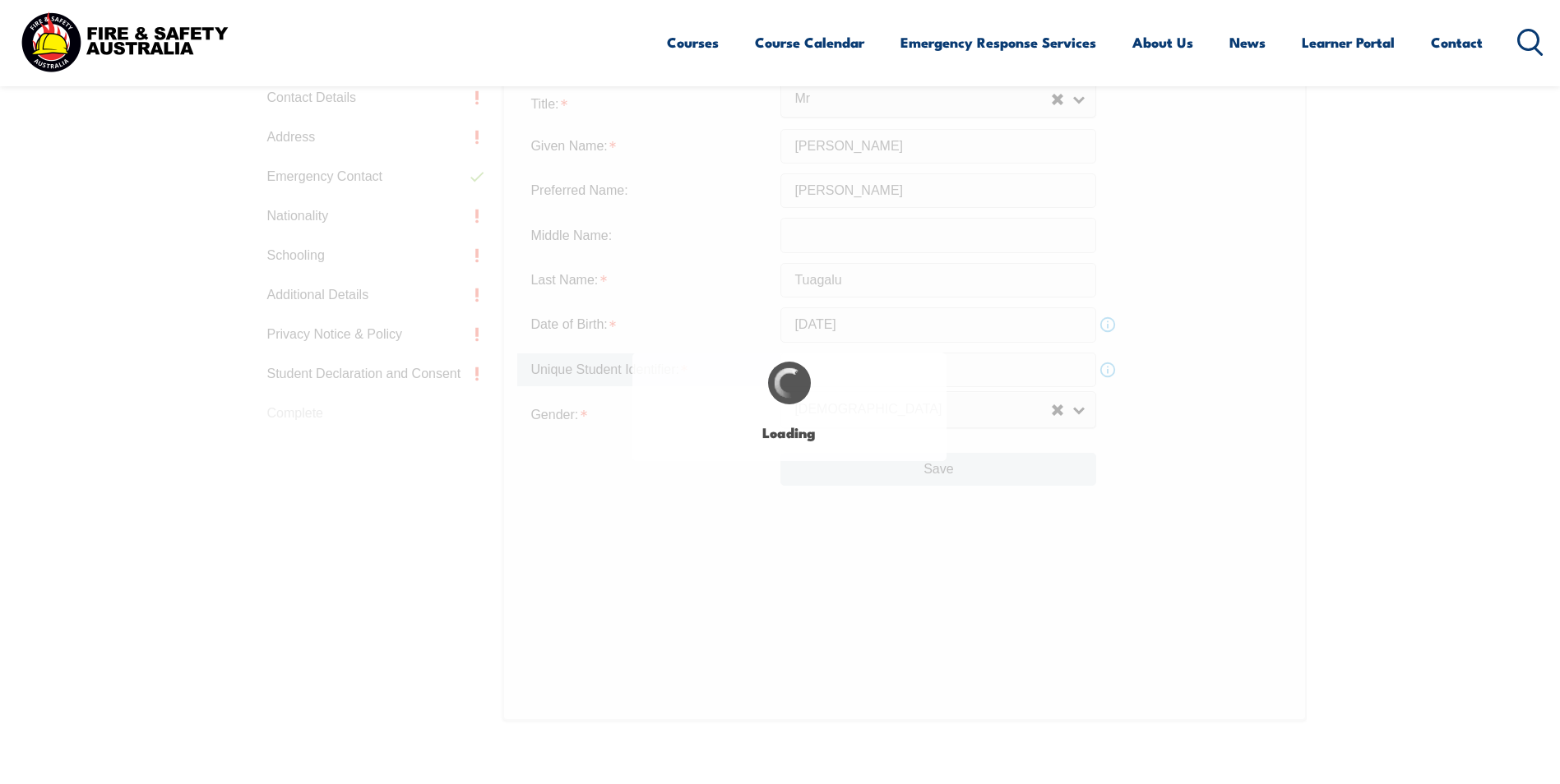
type input "Enele"
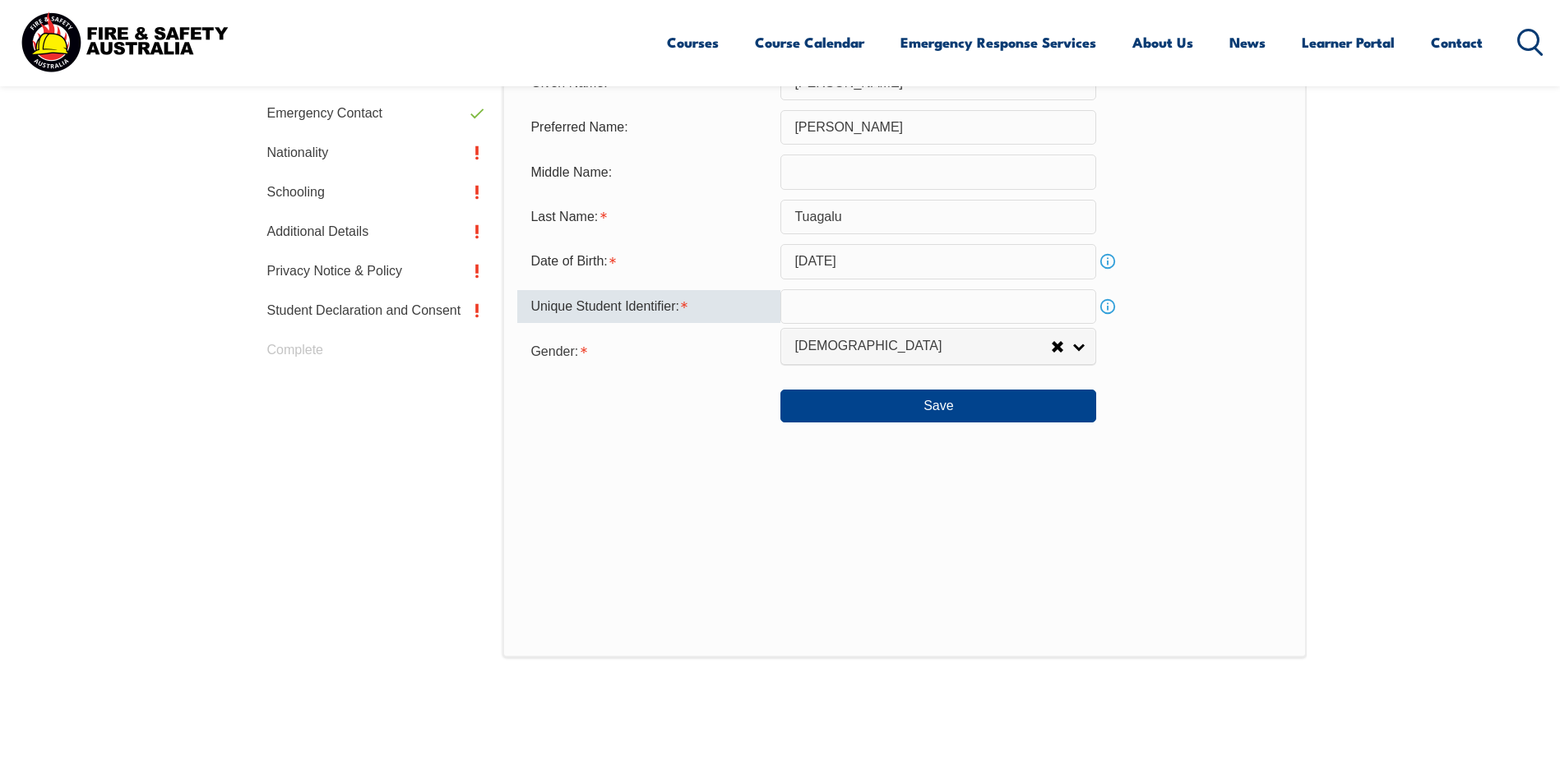
scroll to position [572, 0]
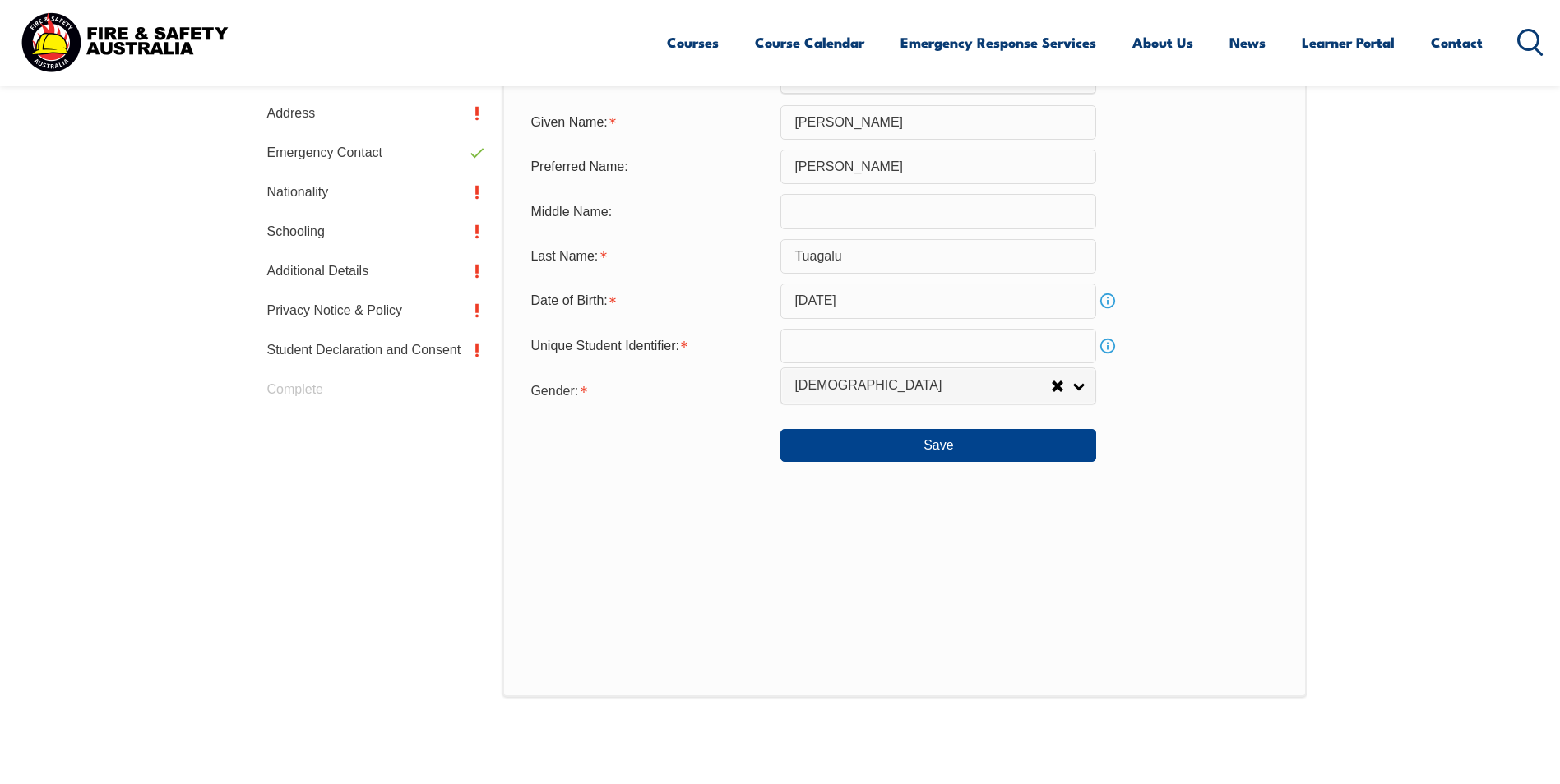
click at [1111, 349] on link "Info" at bounding box center [1108, 346] width 23 height 23
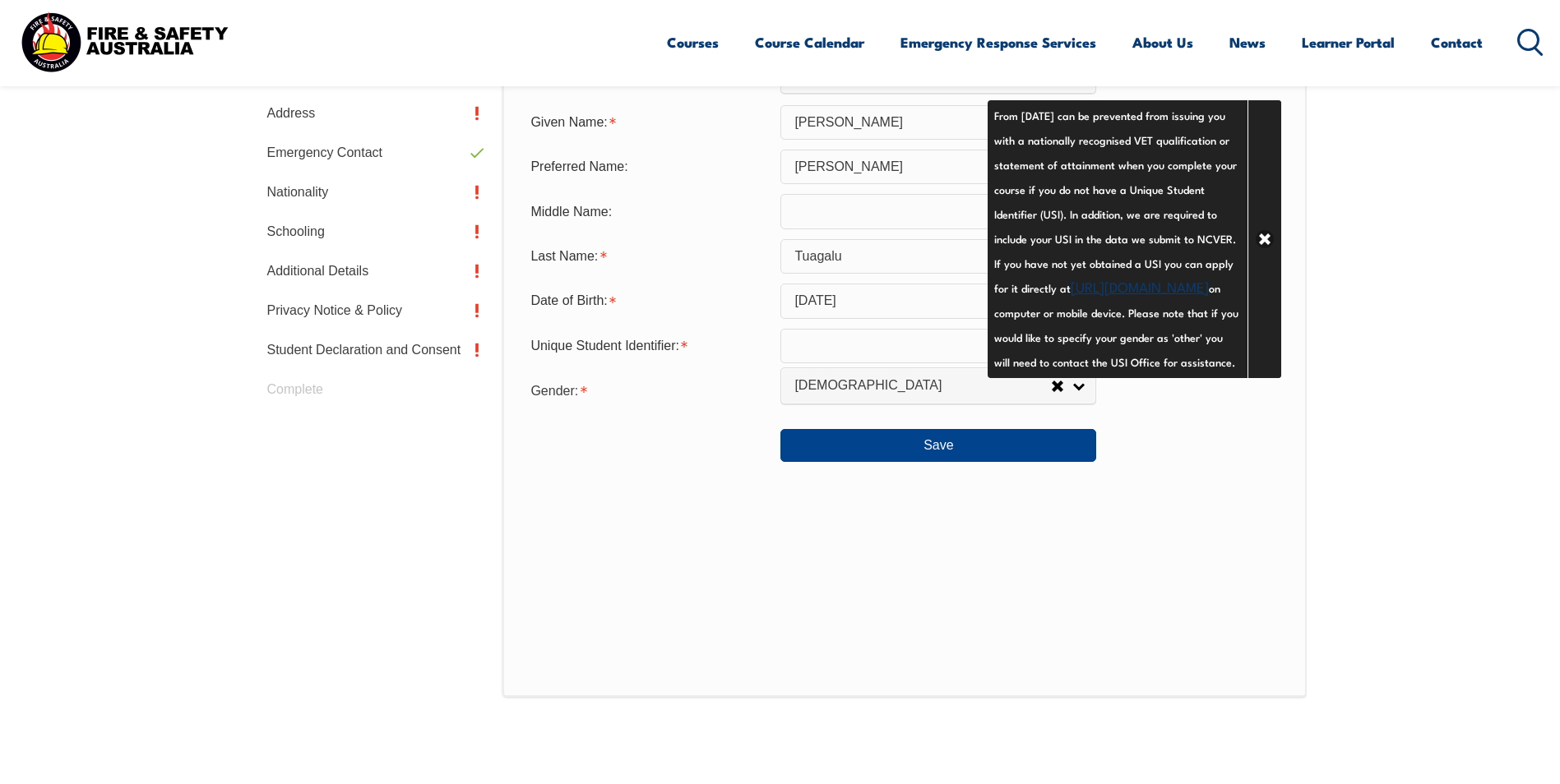
click at [1087, 296] on link "https://www.usi.gov.au/your-usi/create-usi" at bounding box center [1140, 286] width 138 height 19
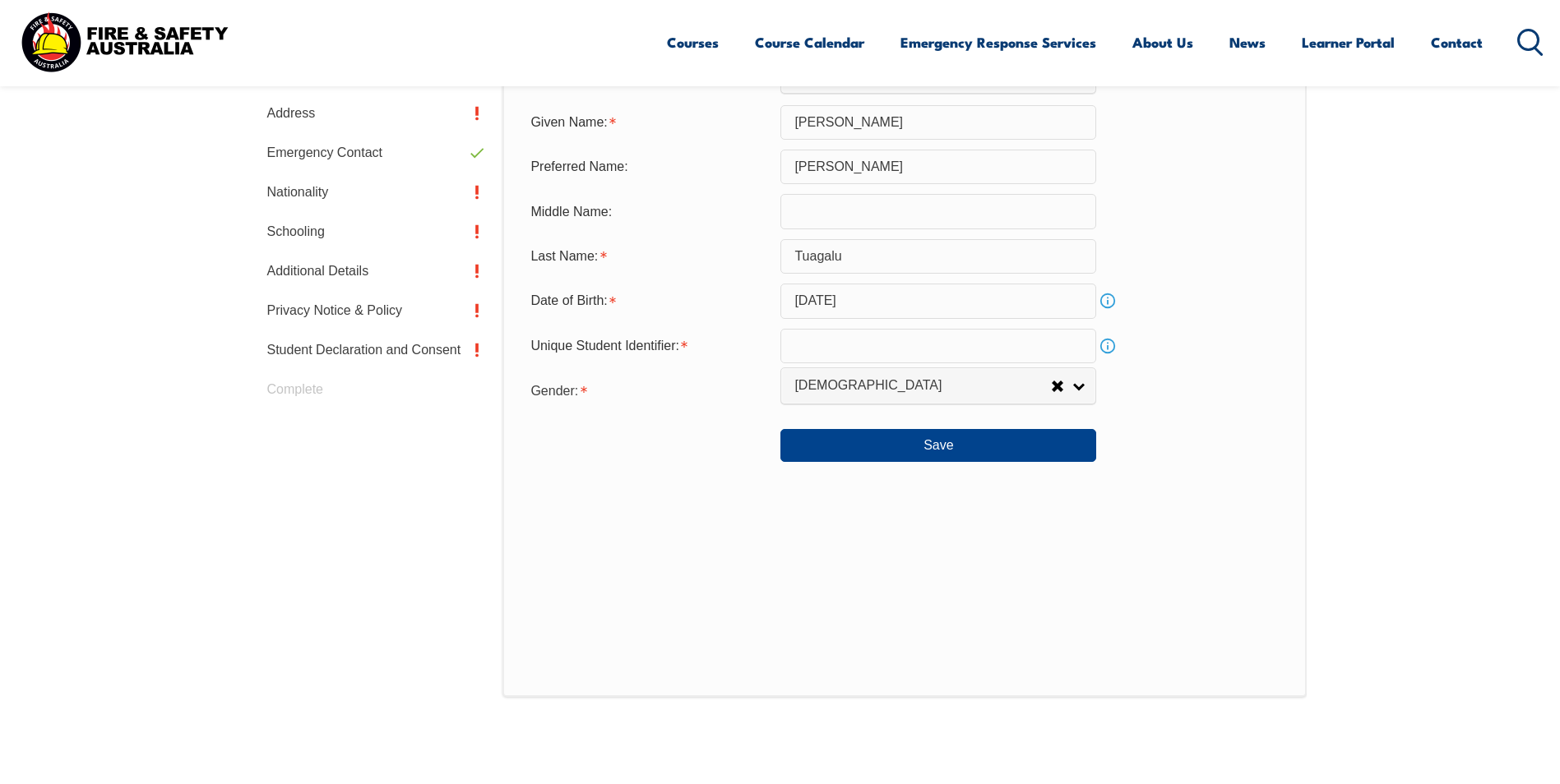
click at [842, 345] on input "text" at bounding box center [938, 346] width 316 height 35
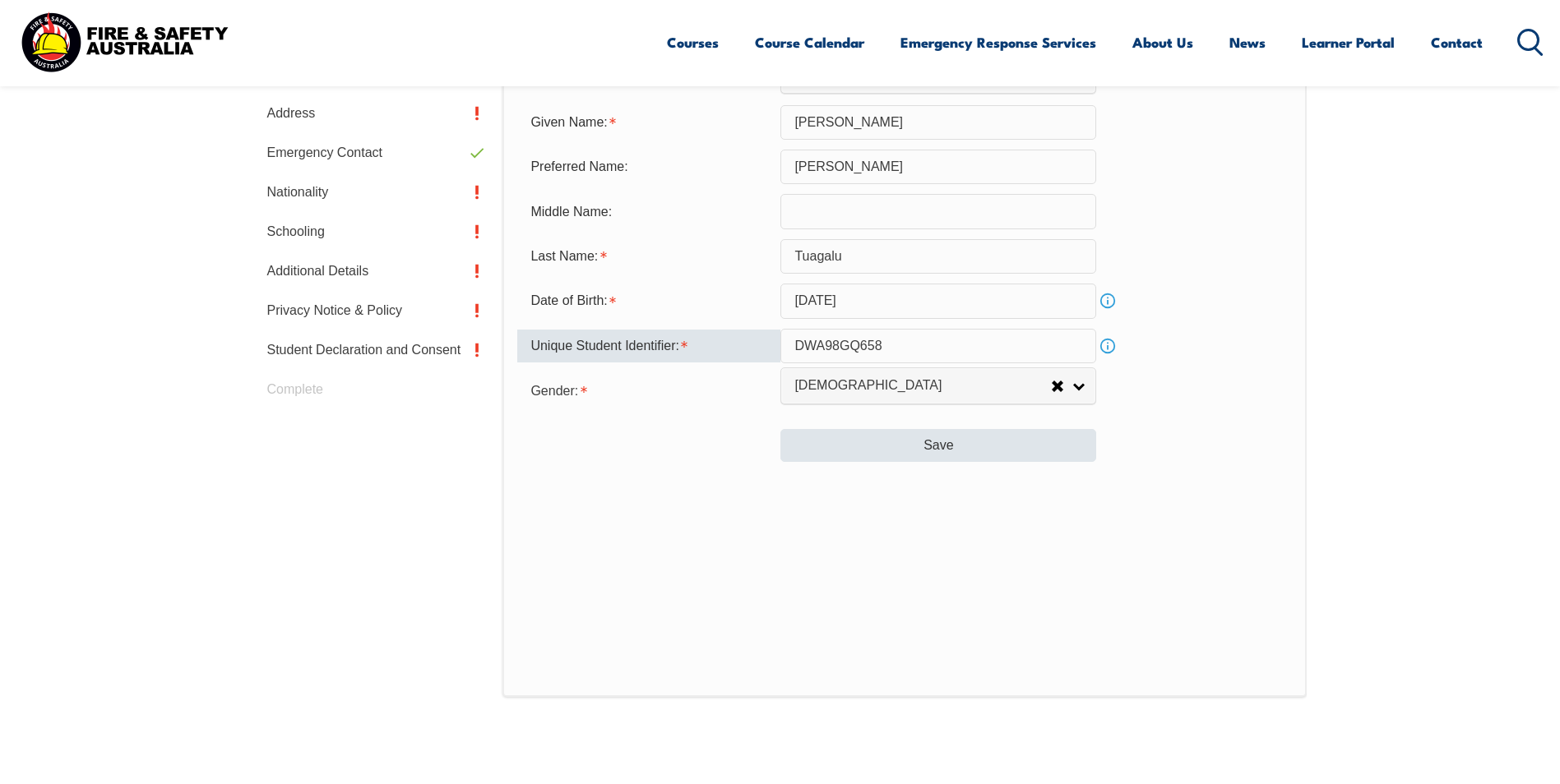
type input "DWA98GQ658"
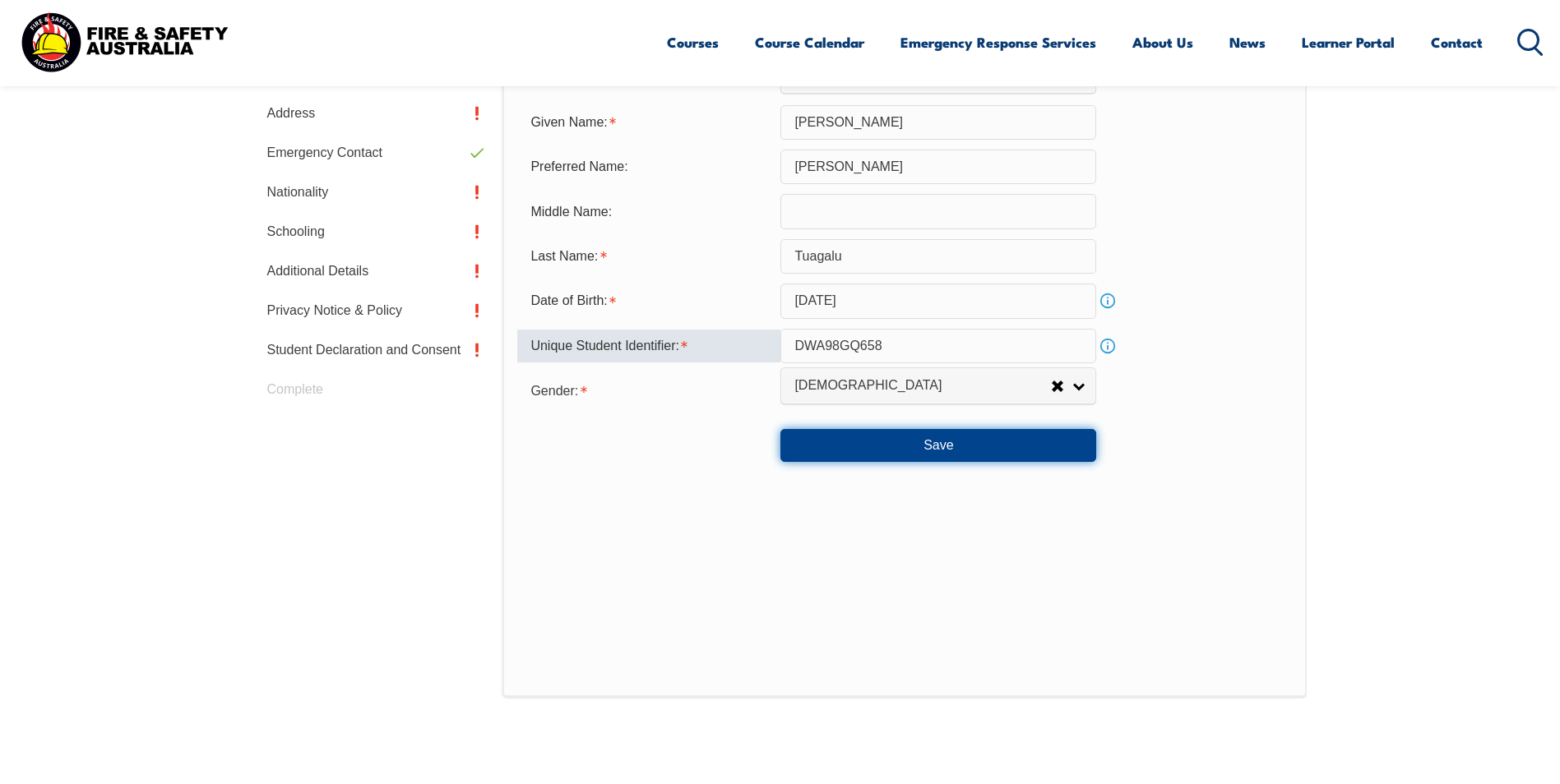
click at [791, 434] on button "Save" at bounding box center [938, 446] width 316 height 33
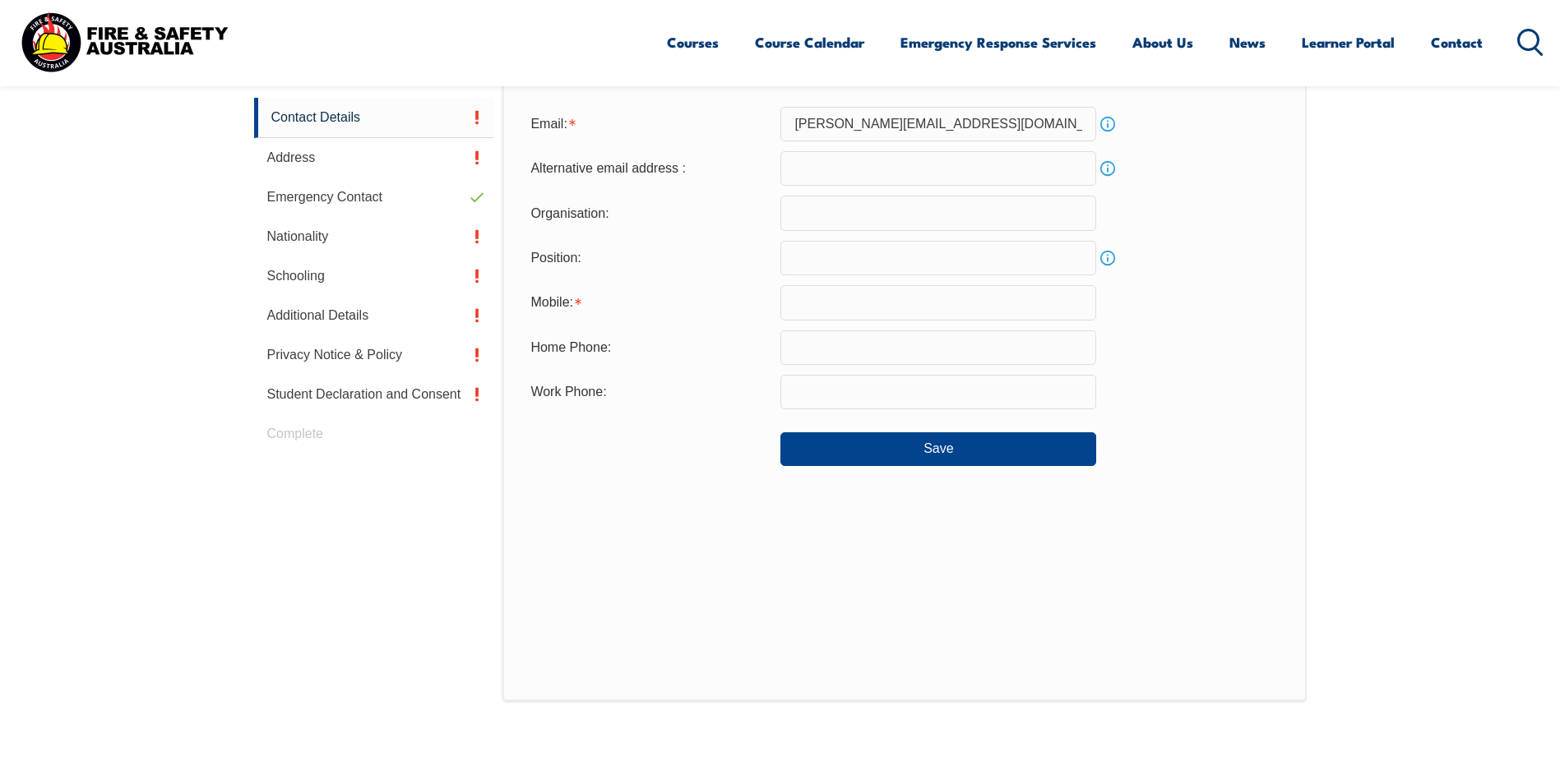
scroll to position [464, 0]
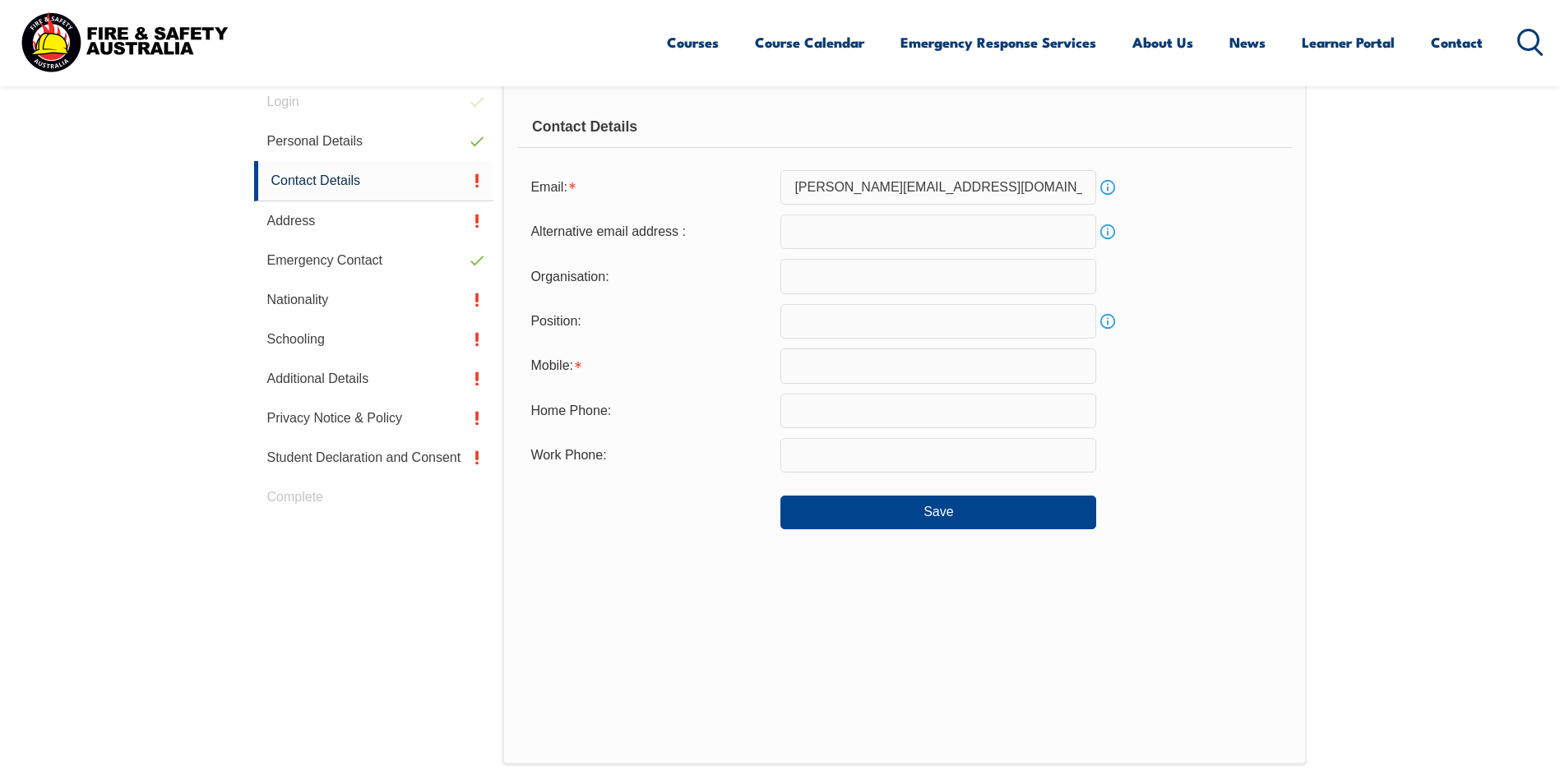
click at [836, 361] on input "text" at bounding box center [938, 366] width 316 height 35
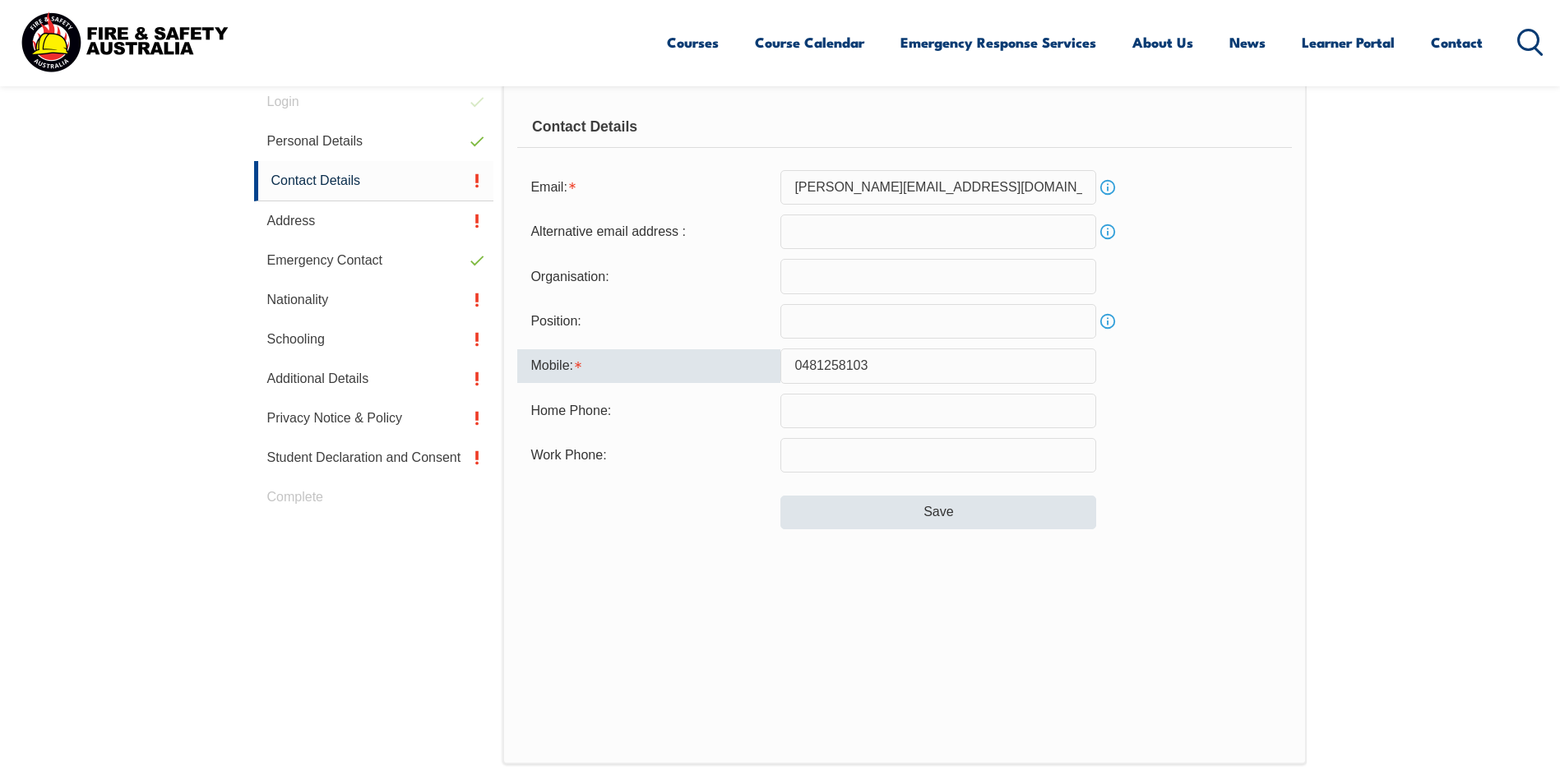
type input "0481258103"
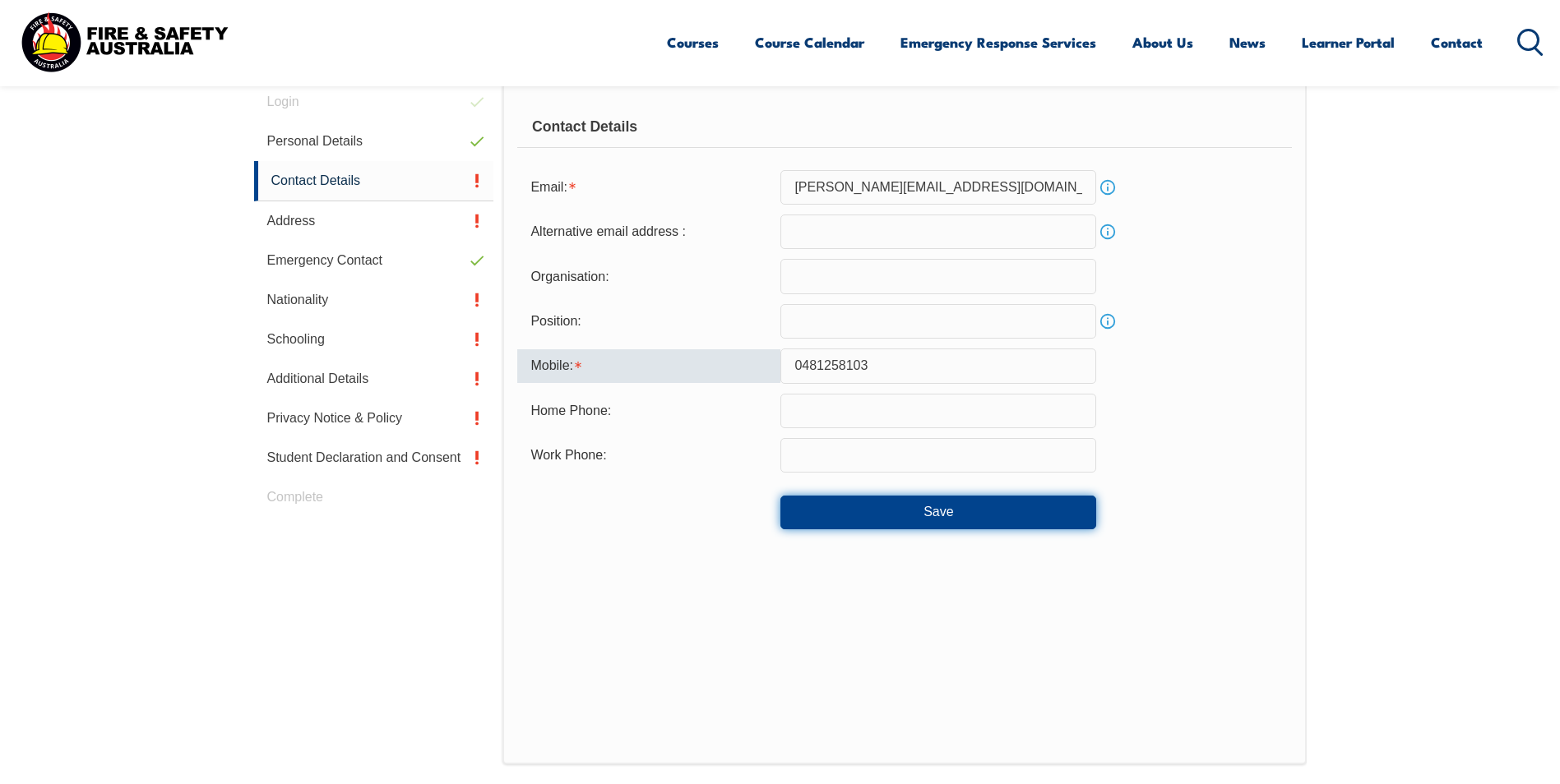
click at [950, 510] on button "Save" at bounding box center [938, 512] width 316 height 33
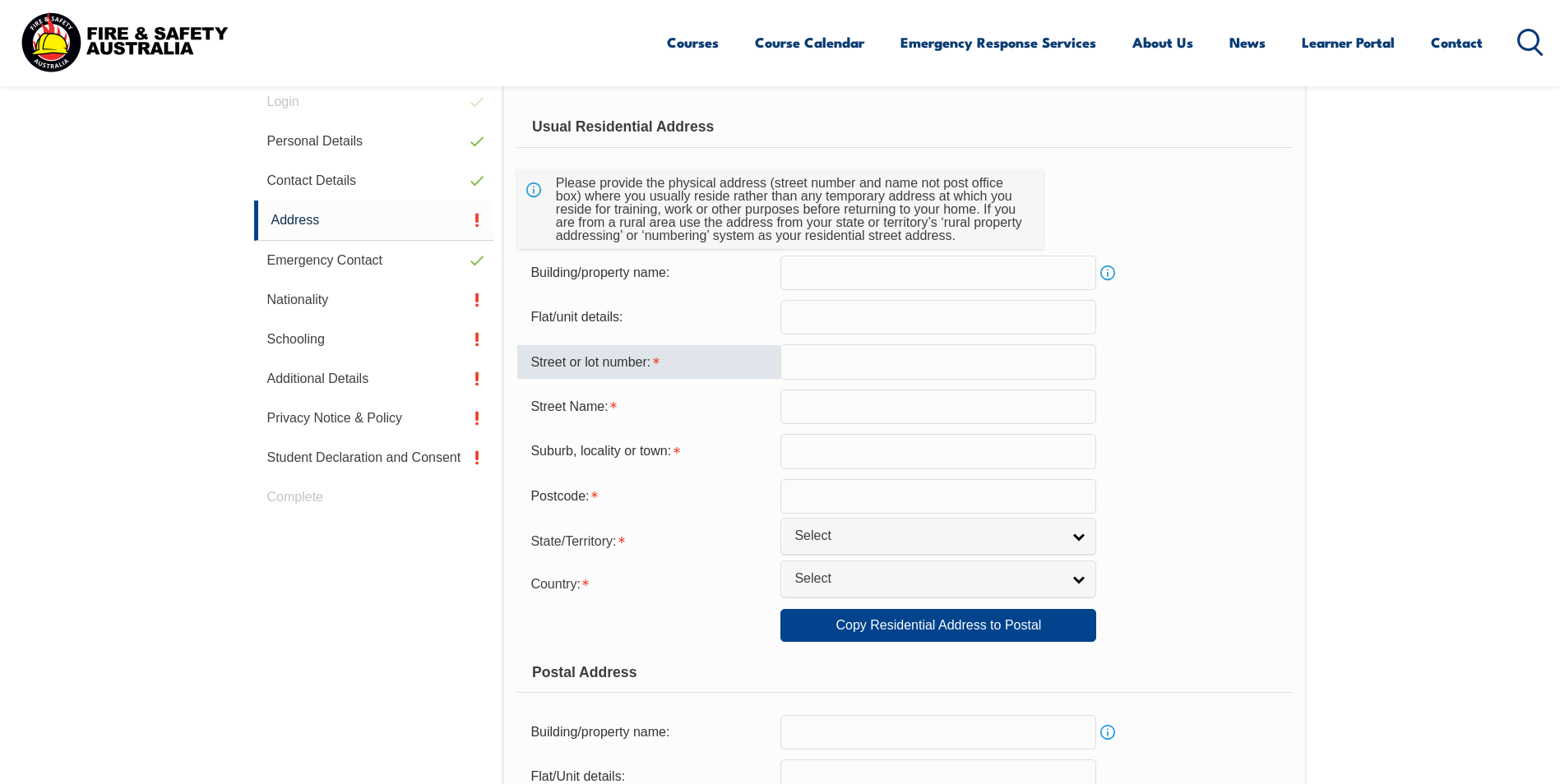
click at [839, 354] on input "text" at bounding box center [938, 361] width 316 height 35
type input "3"
click at [850, 413] on input "text" at bounding box center [938, 407] width 316 height 35
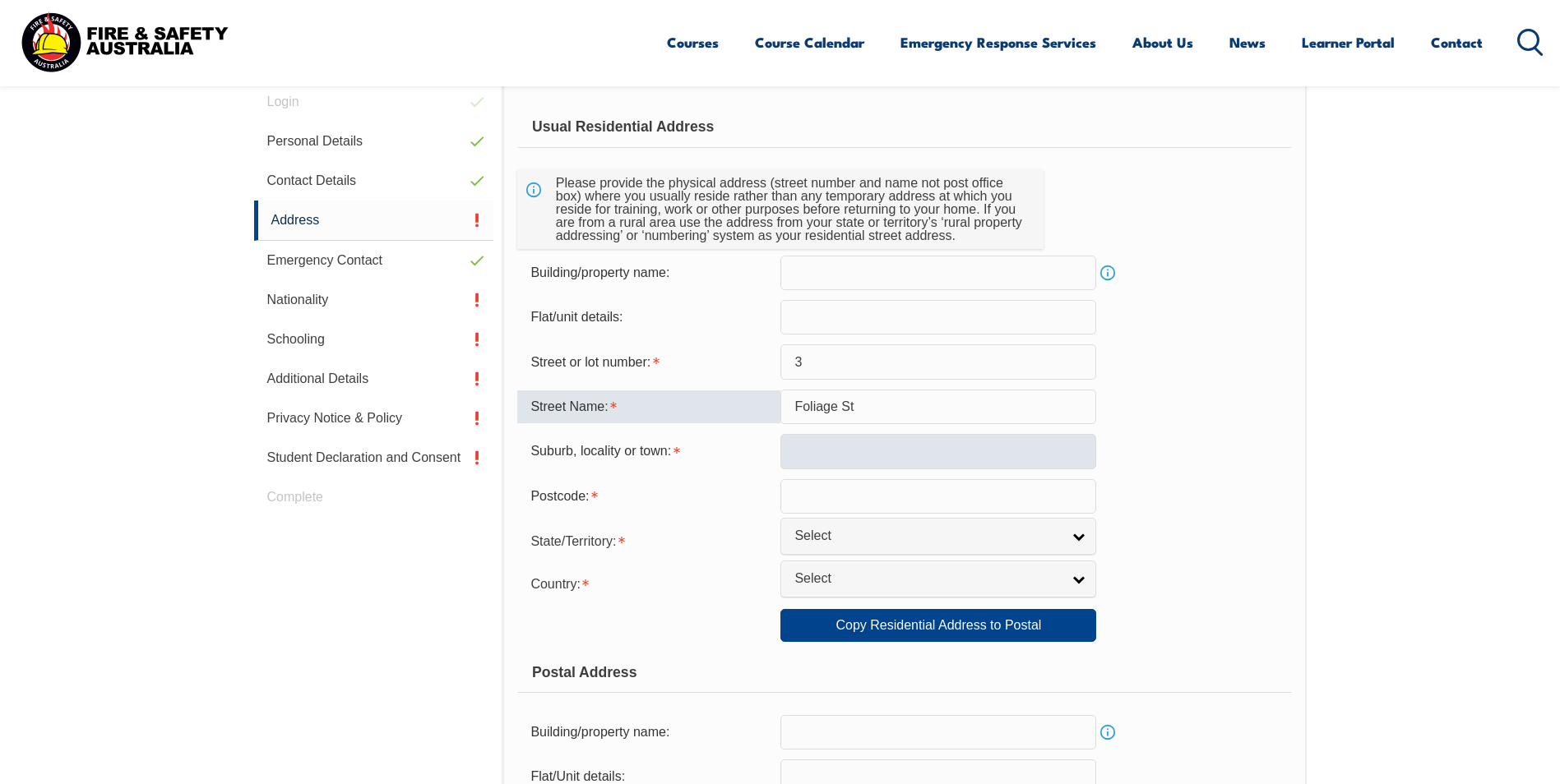
type input "Foliage St"
click at [863, 444] on input "text" at bounding box center [938, 452] width 316 height 35
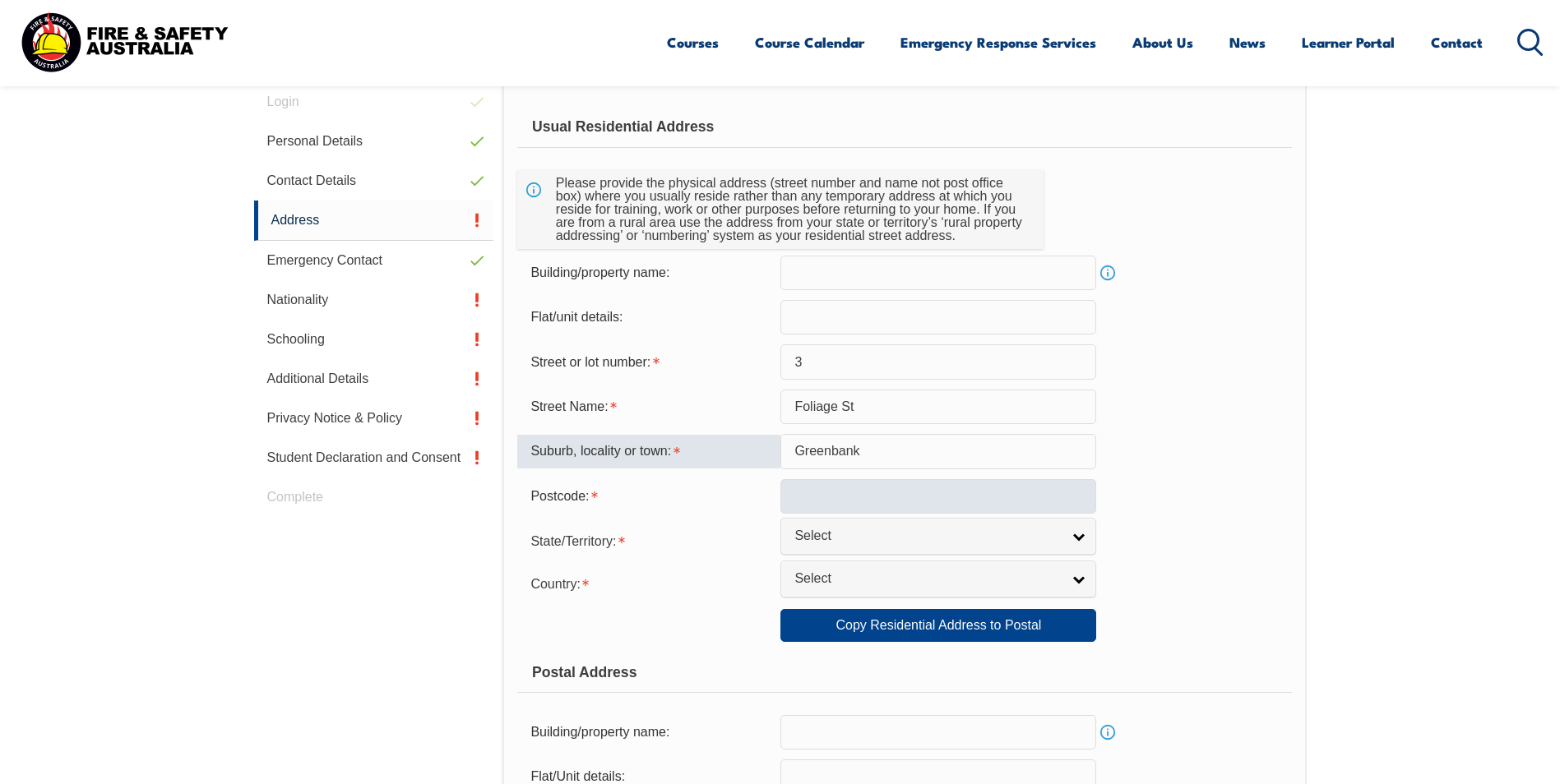
type input "Greenbank"
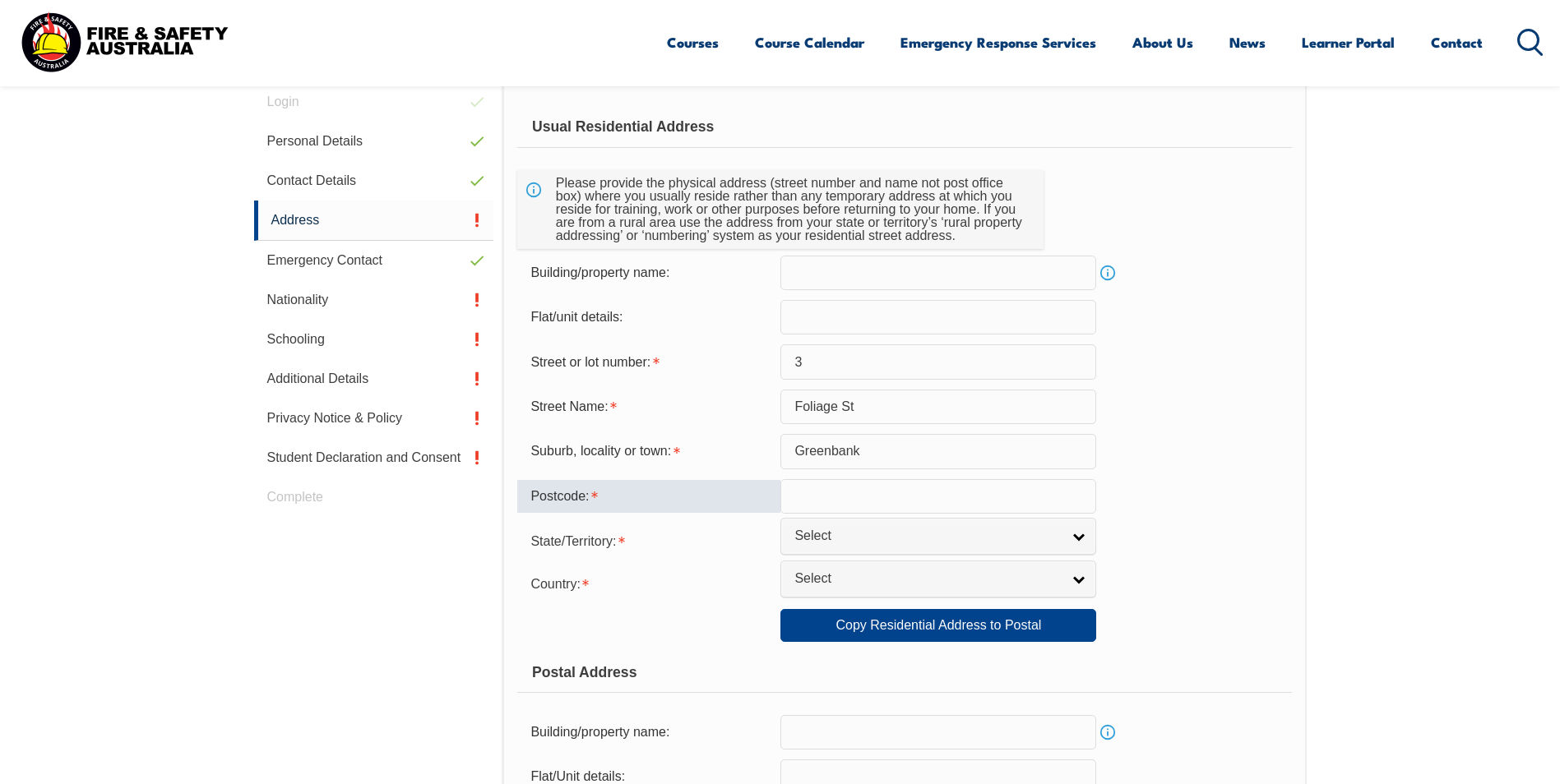
click at [858, 501] on input "text" at bounding box center [938, 496] width 316 height 35
type input "4124"
click at [1310, 543] on section "Login Personal Details Contact Details Address Emergency Contact Nationality Sc…" at bounding box center [780, 791] width 1560 height 1569
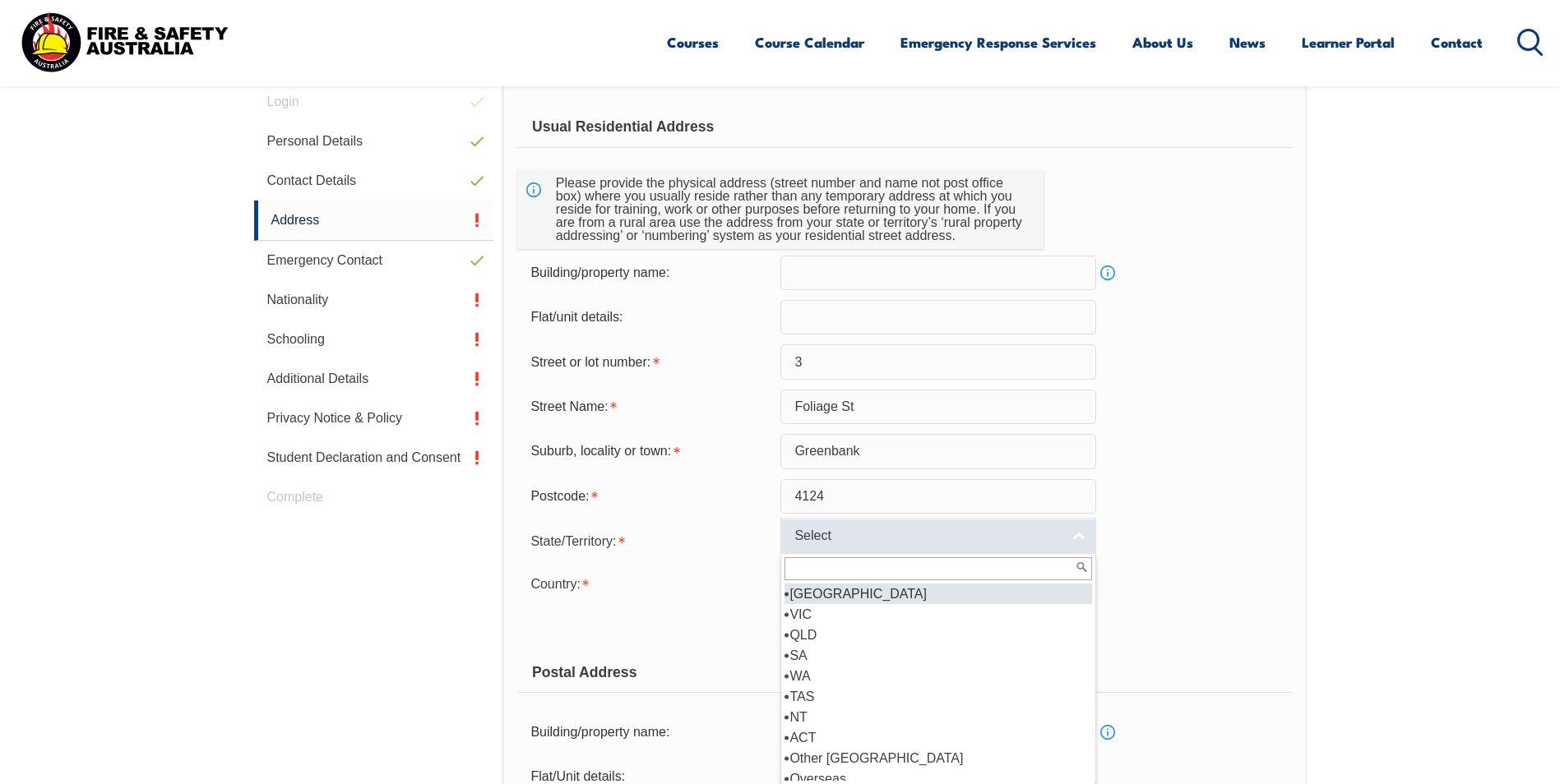
click at [1087, 540] on link "Select" at bounding box center [938, 536] width 316 height 37
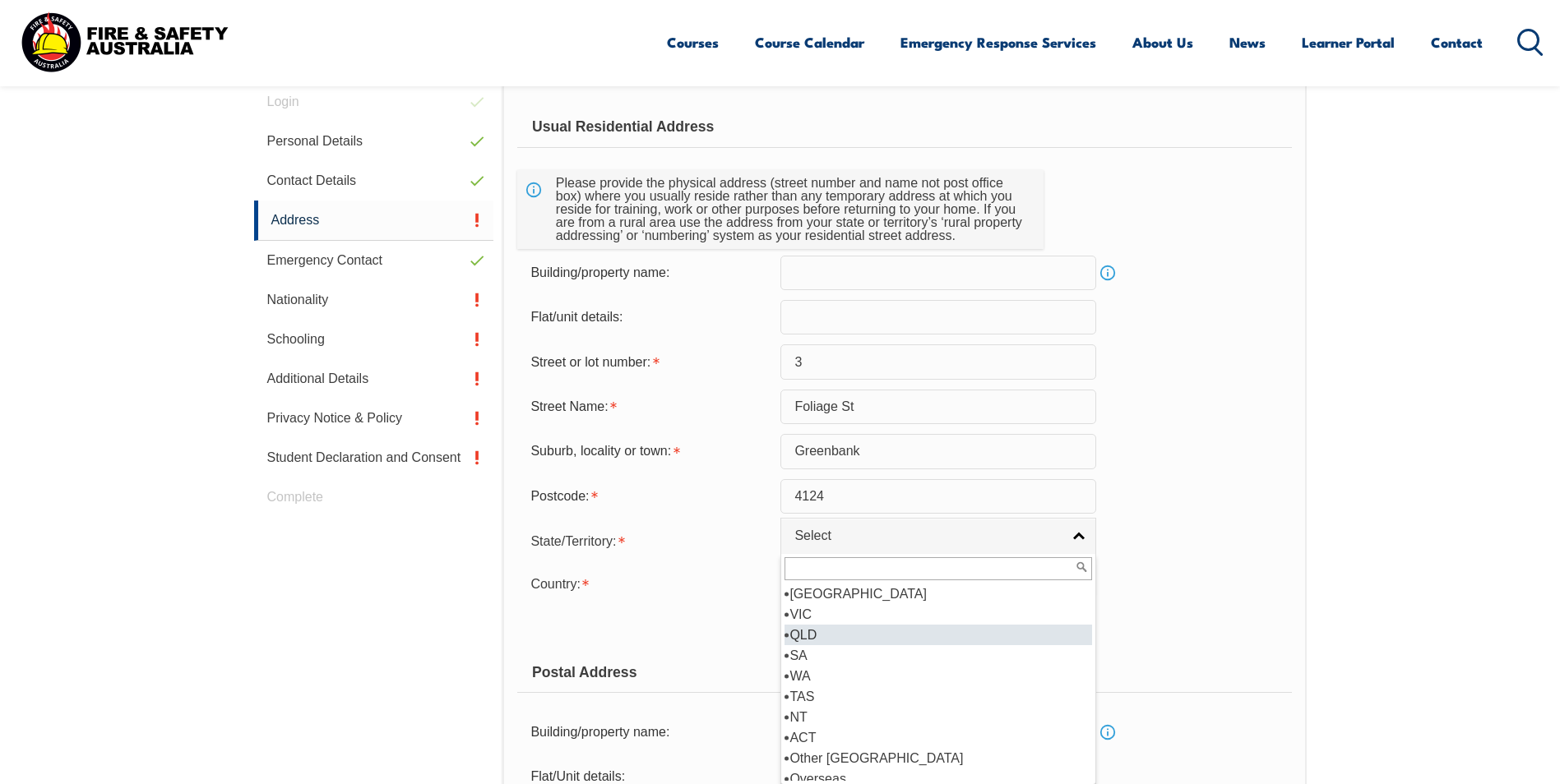
click at [890, 632] on li "QLD" at bounding box center [938, 634] width 307 height 20
select select "QLD"
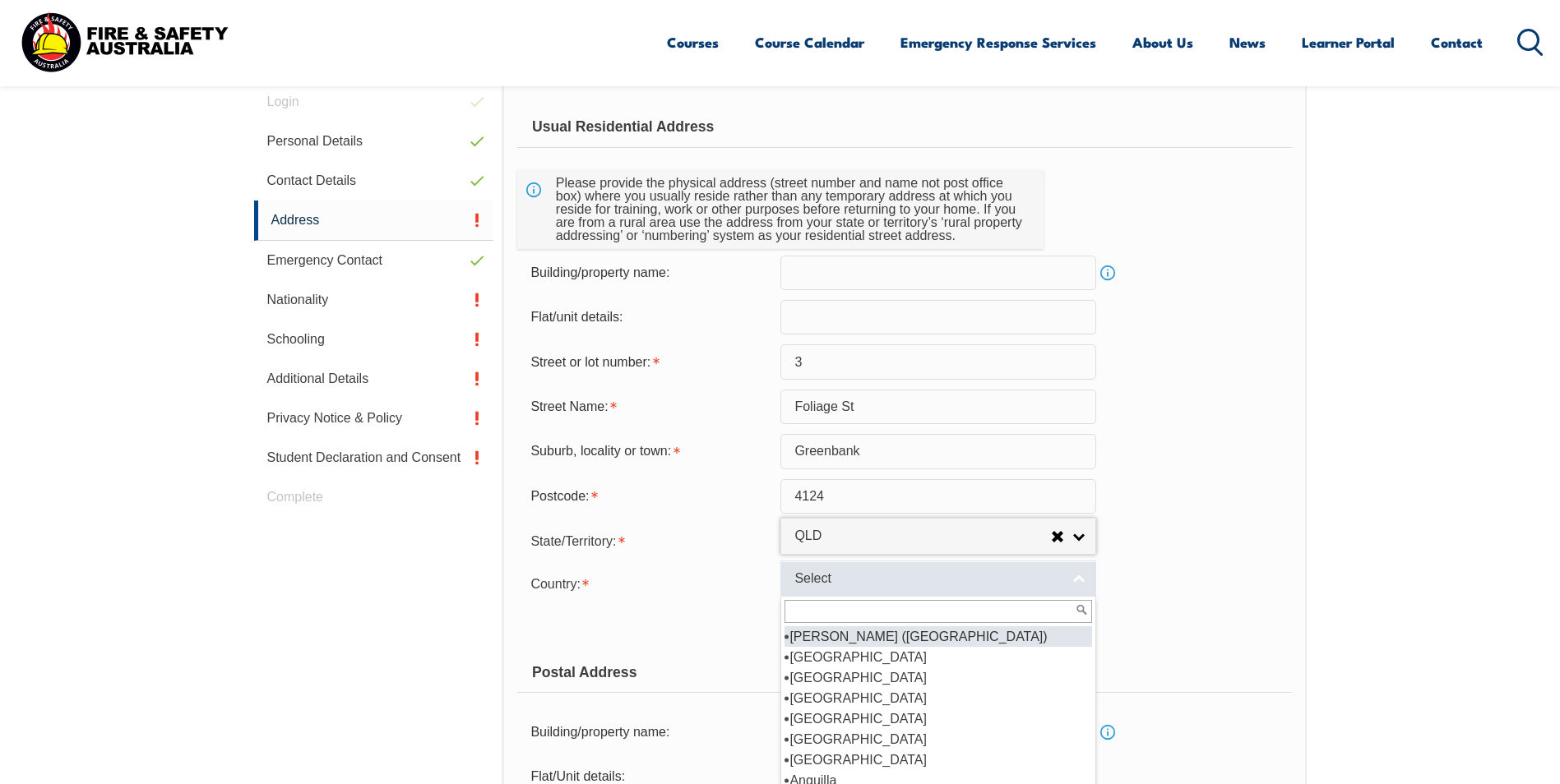
click at [1084, 577] on link "Select" at bounding box center [938, 579] width 316 height 37
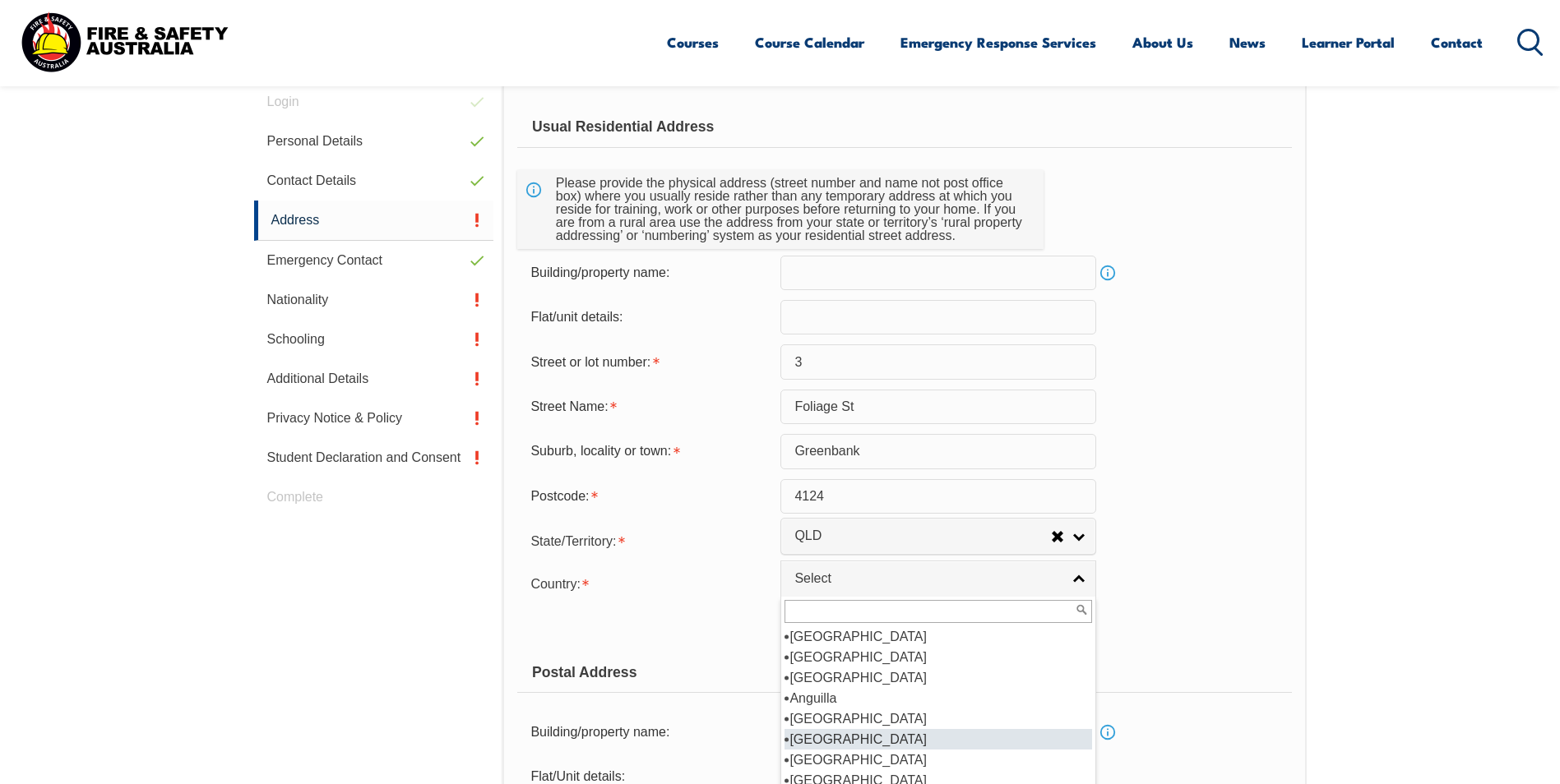
scroll to position [164, 0]
click at [859, 734] on li "[GEOGRAPHIC_DATA]" at bounding box center [938, 738] width 307 height 20
select select "1101"
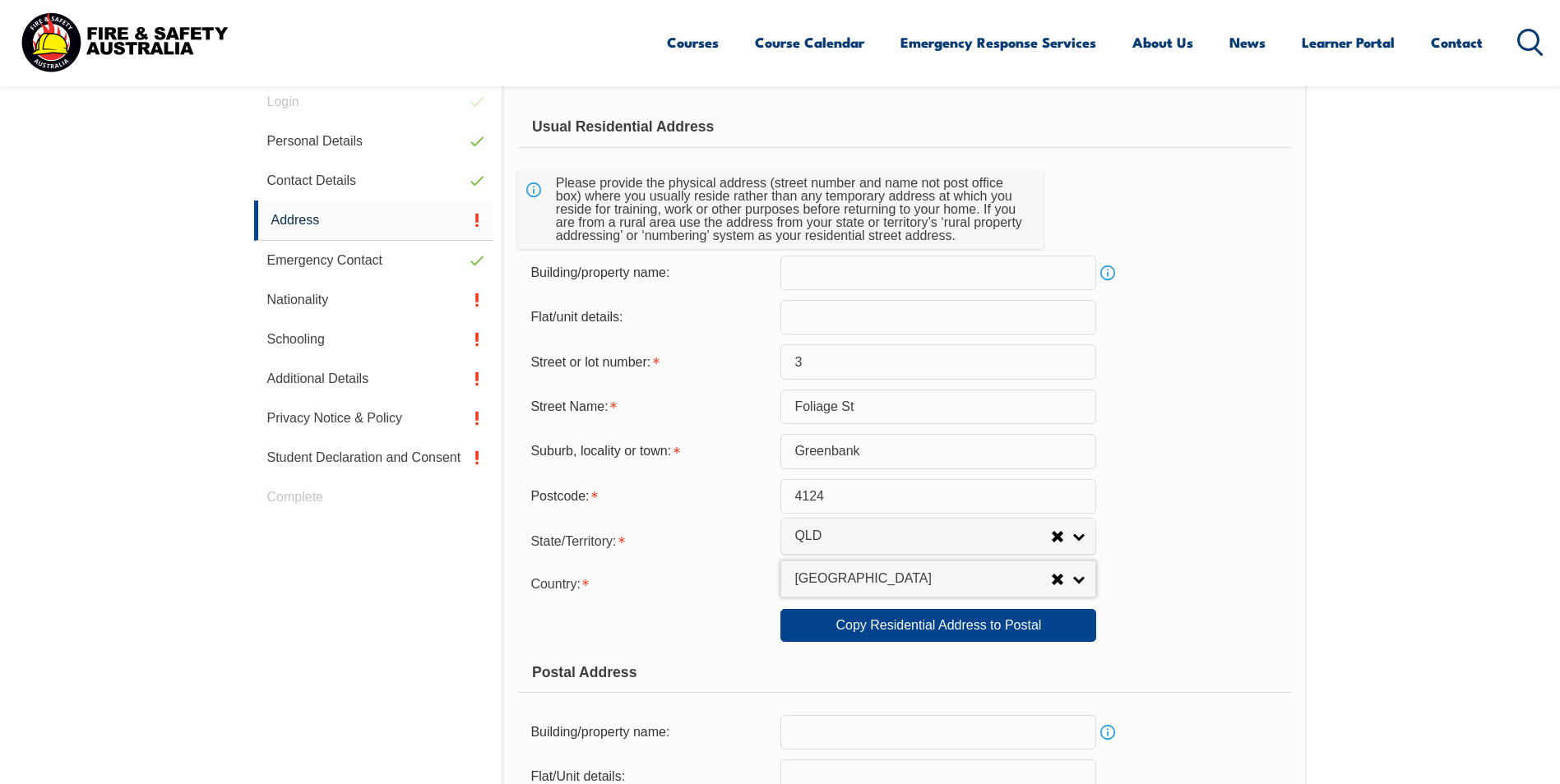
click at [849, 678] on div "Postal Address" at bounding box center [904, 672] width 774 height 41
click at [847, 627] on link "Copy Residential Address to Postal" at bounding box center [938, 626] width 316 height 33
type input "3"
type input "Foliage St"
type input "Greenbank"
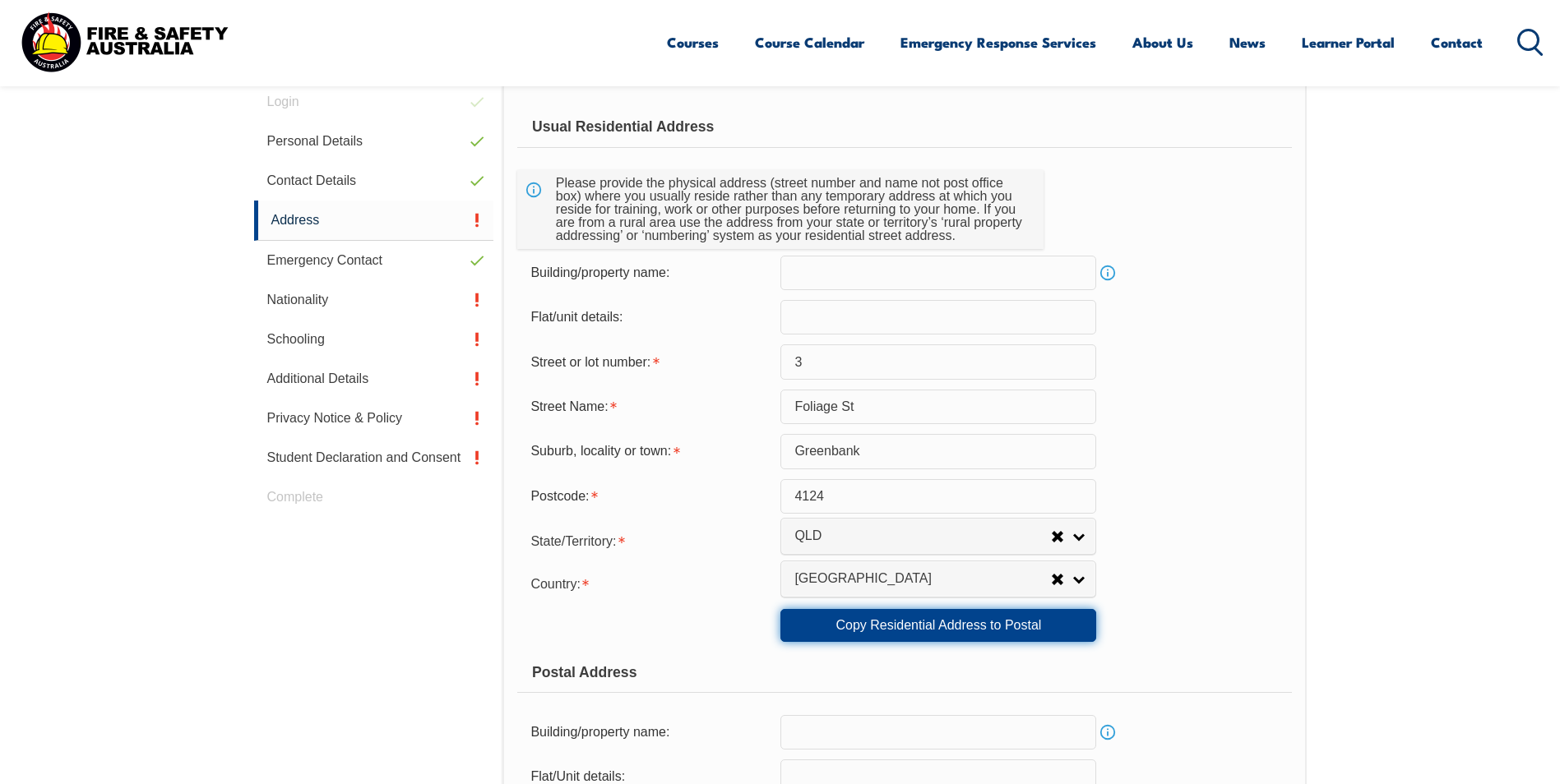
select select "QLD"
type input "4124"
select select "1101"
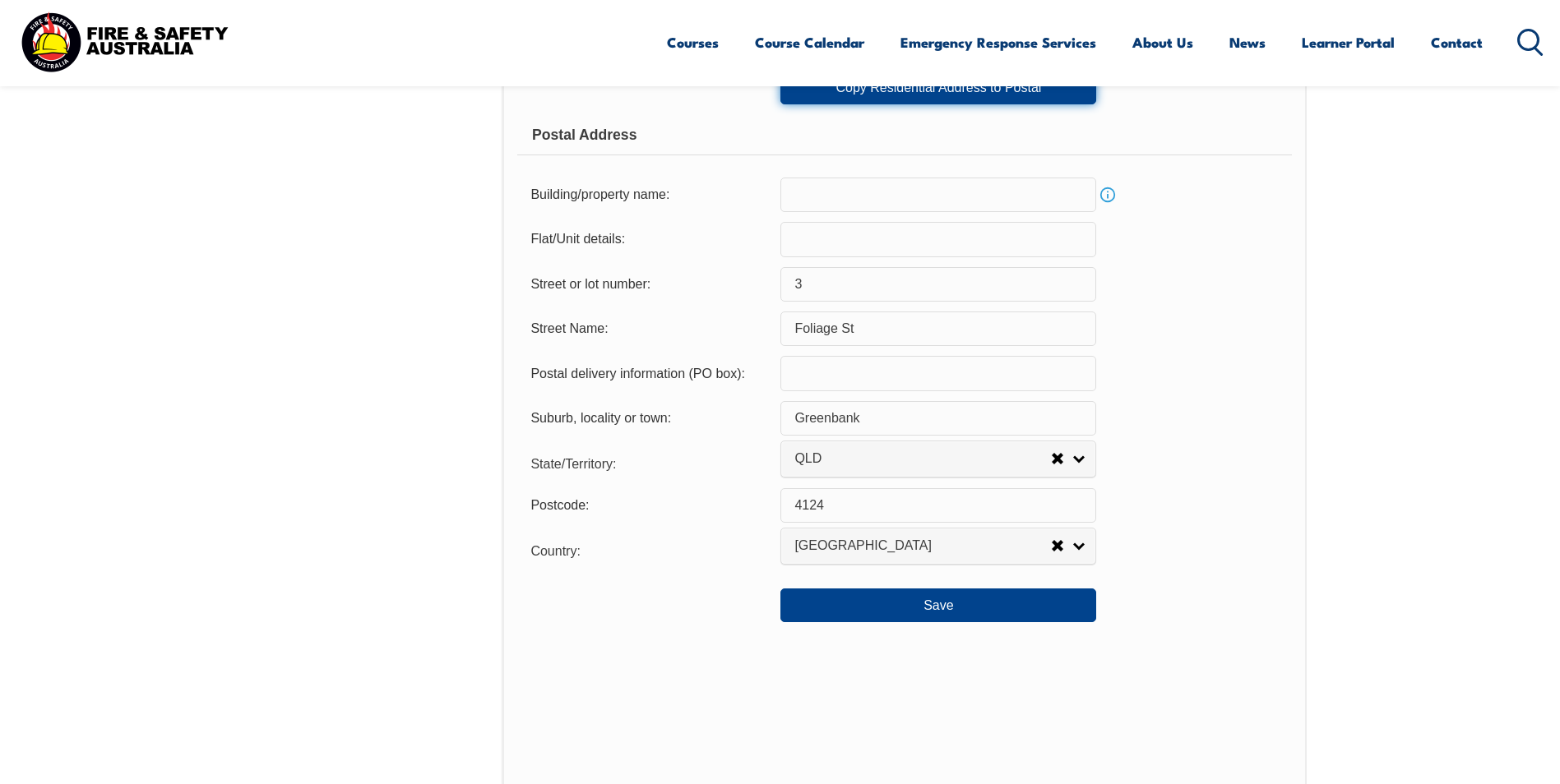
scroll to position [1040, 0]
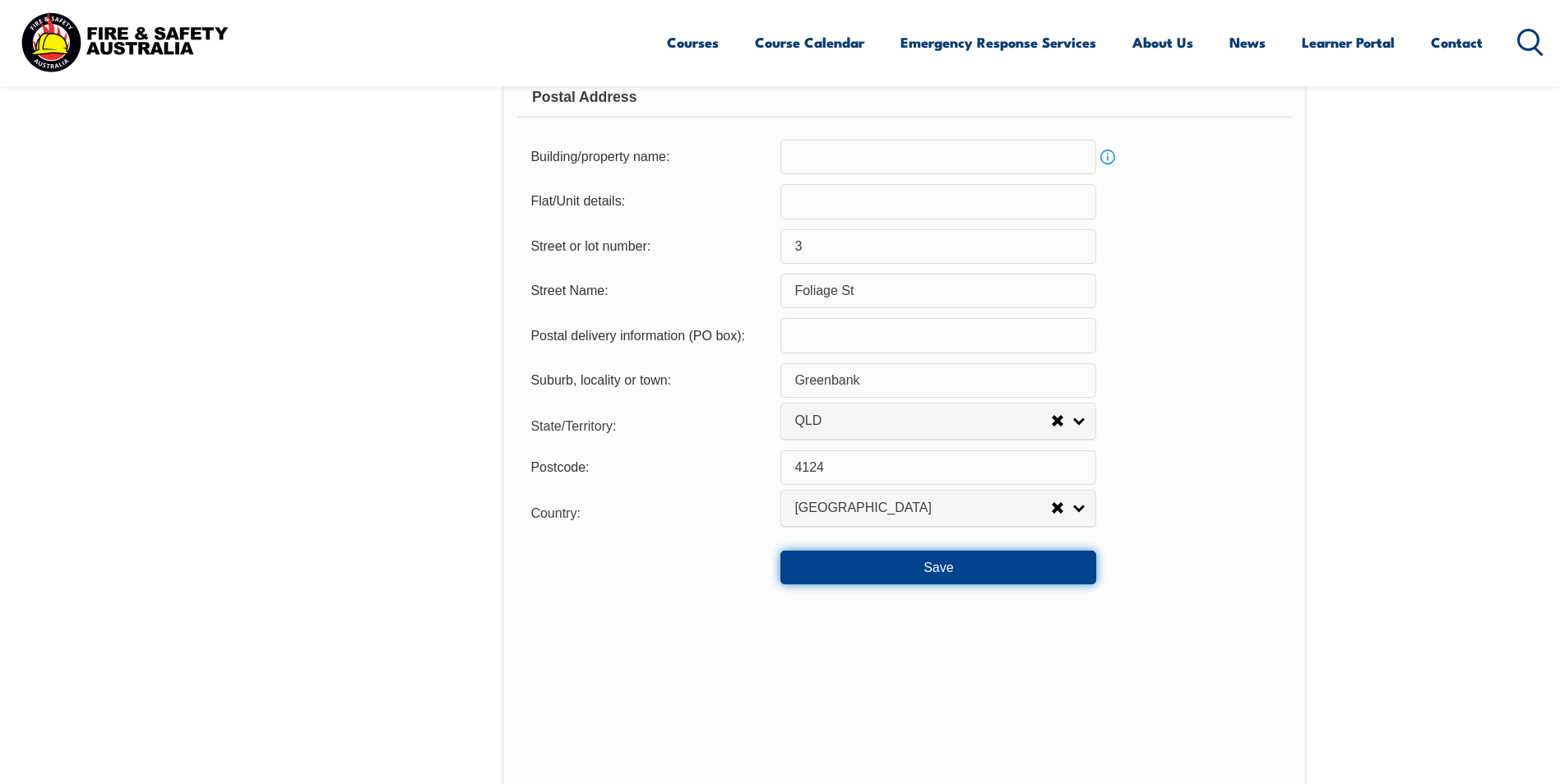
click at [1065, 558] on button "Save" at bounding box center [938, 567] width 316 height 33
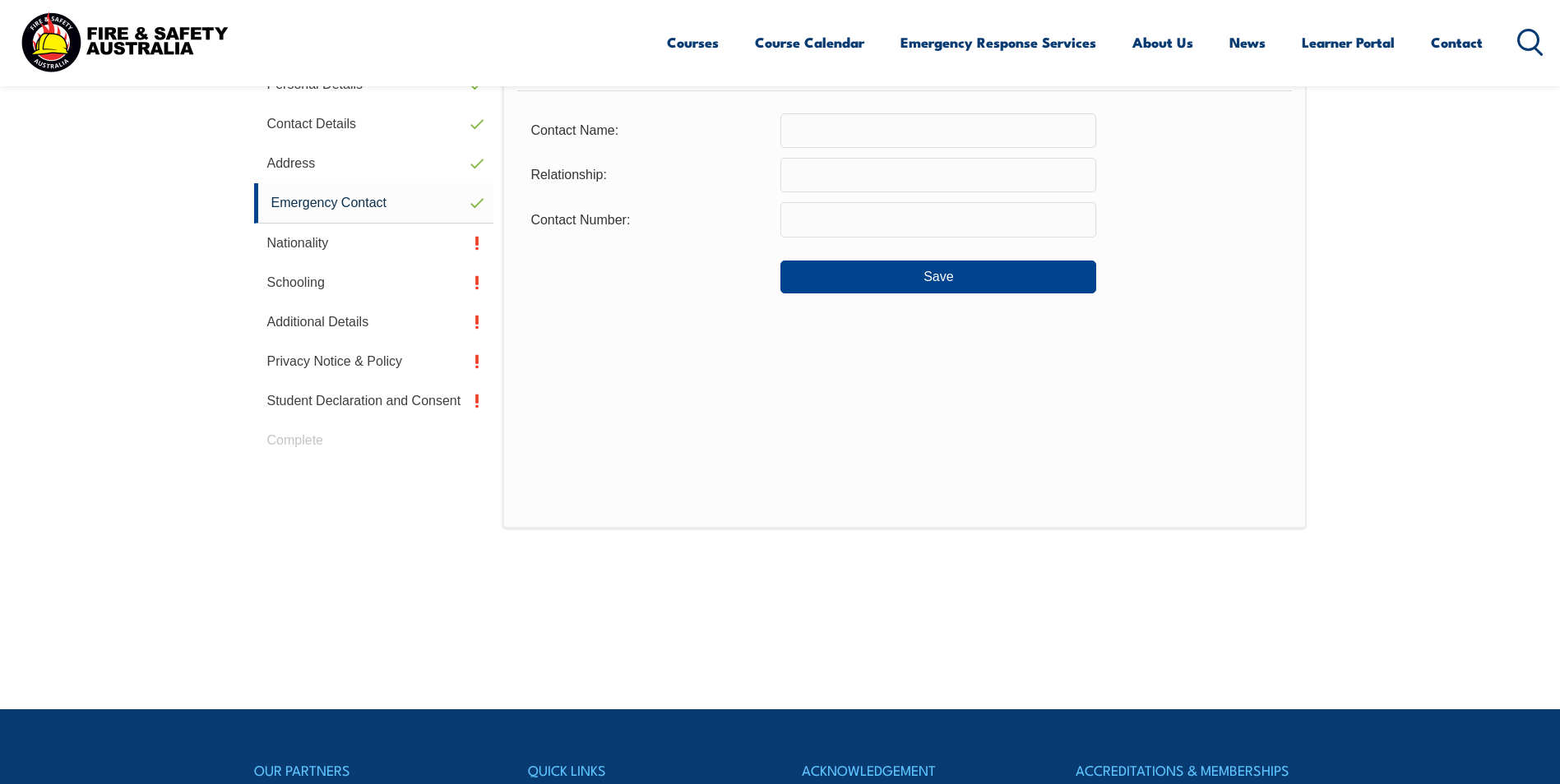
scroll to position [464, 0]
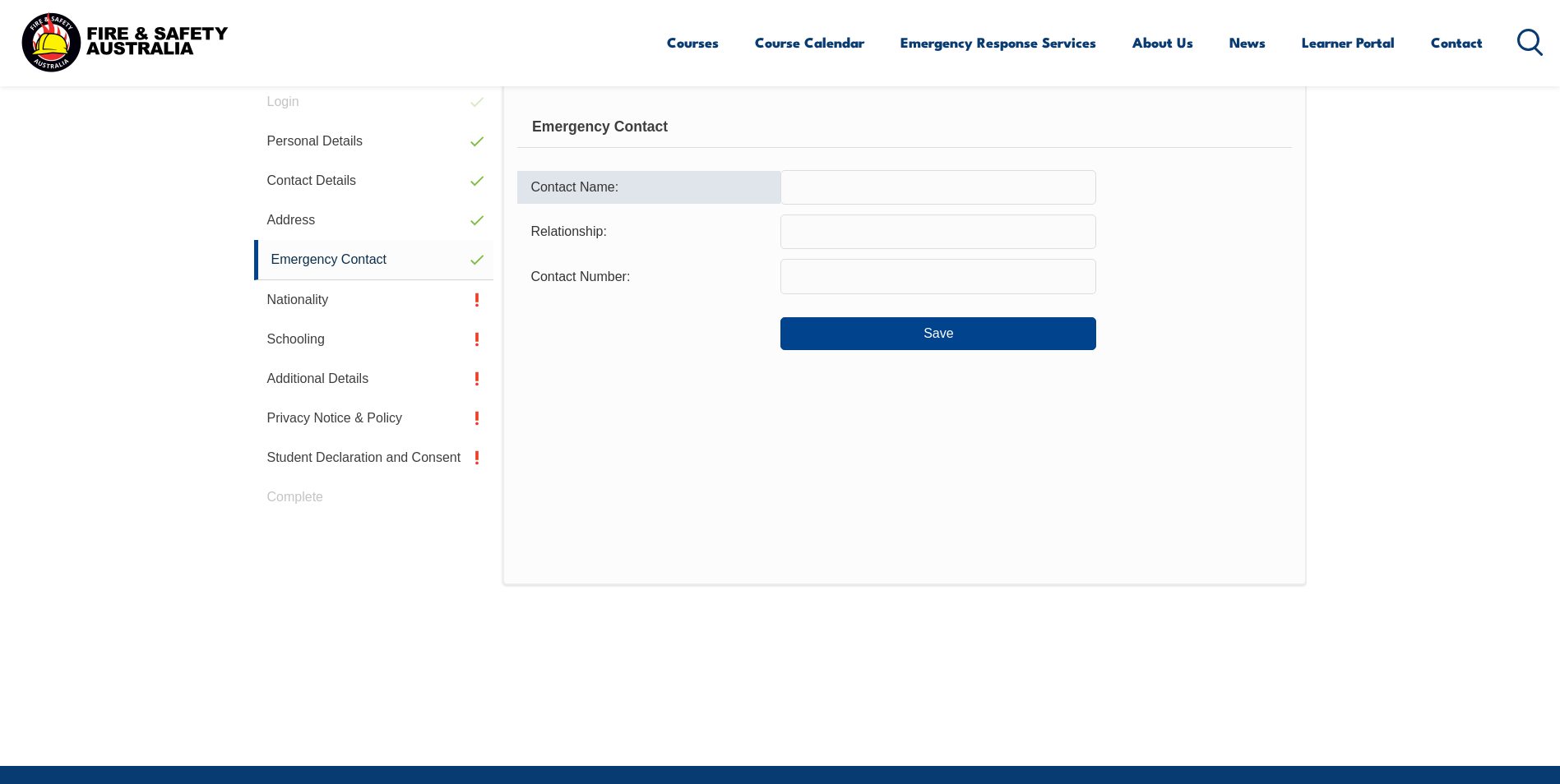
click at [932, 189] on input "text" at bounding box center [938, 187] width 316 height 35
type input "Oshiana Tia"
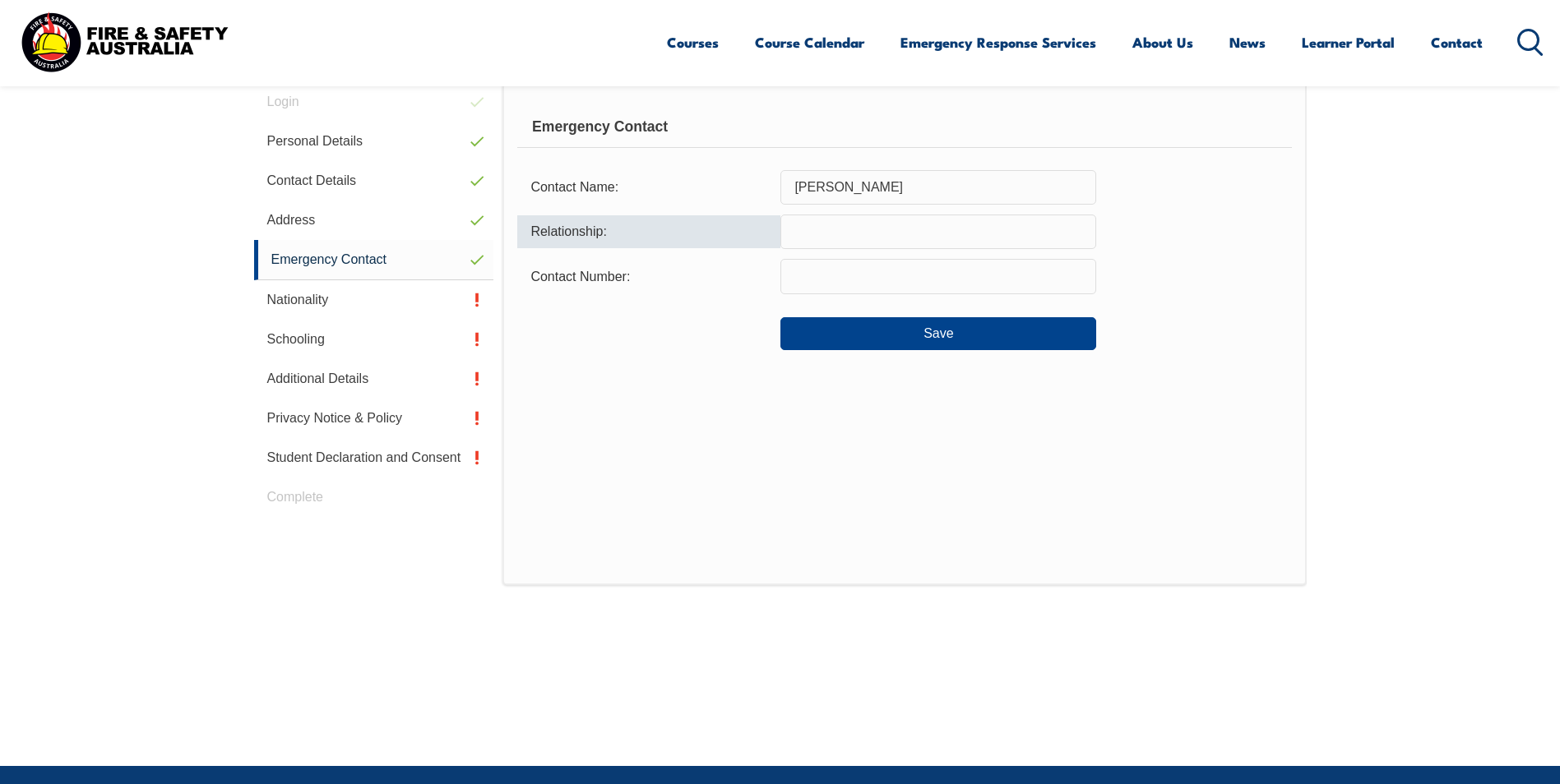
click at [908, 225] on input "text" at bounding box center [938, 232] width 316 height 35
type input "Partner"
click at [894, 264] on input "text" at bounding box center [938, 277] width 316 height 35
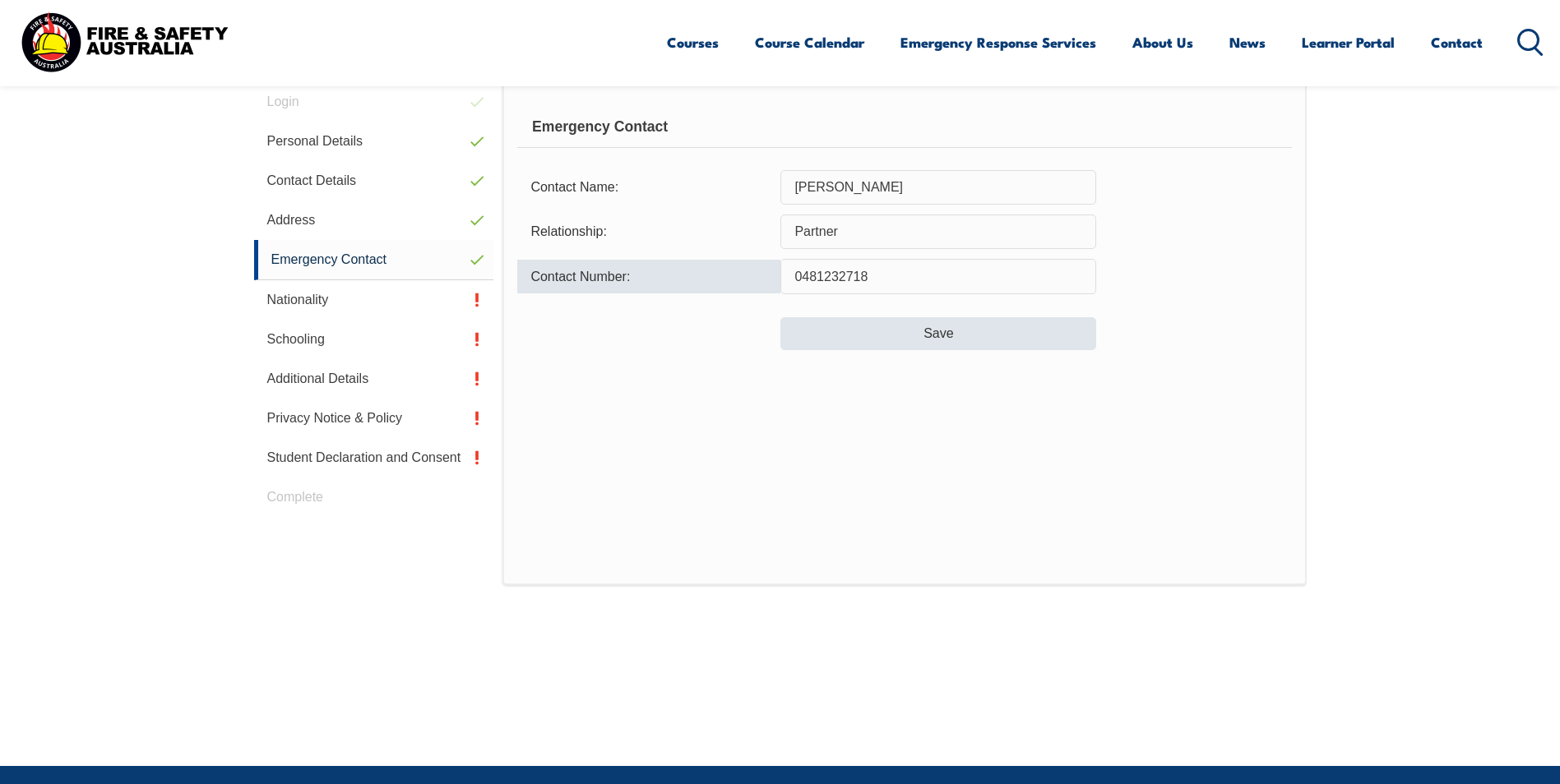
type input "0481232718"
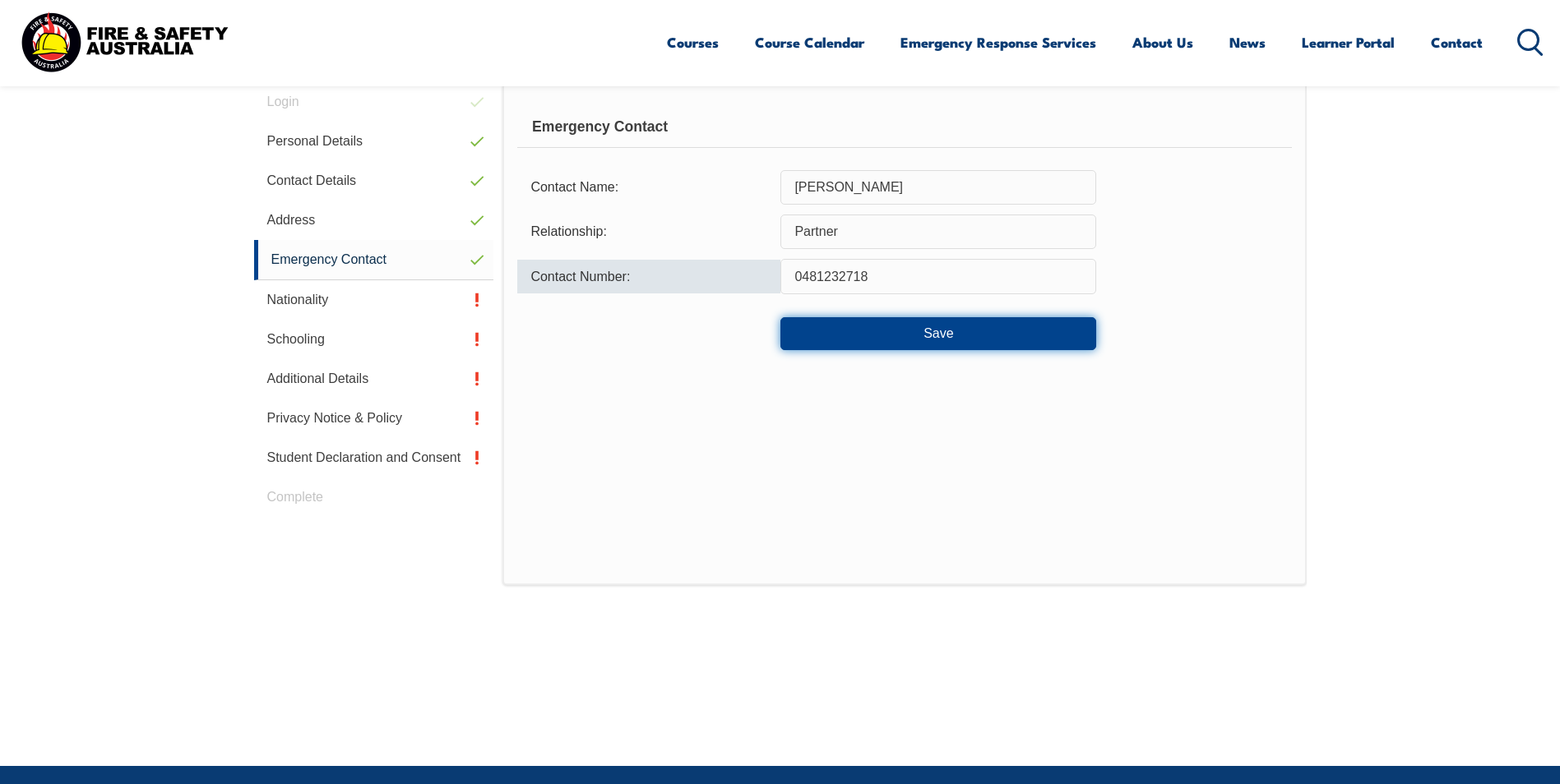
click at [953, 341] on button "Save" at bounding box center [938, 334] width 316 height 33
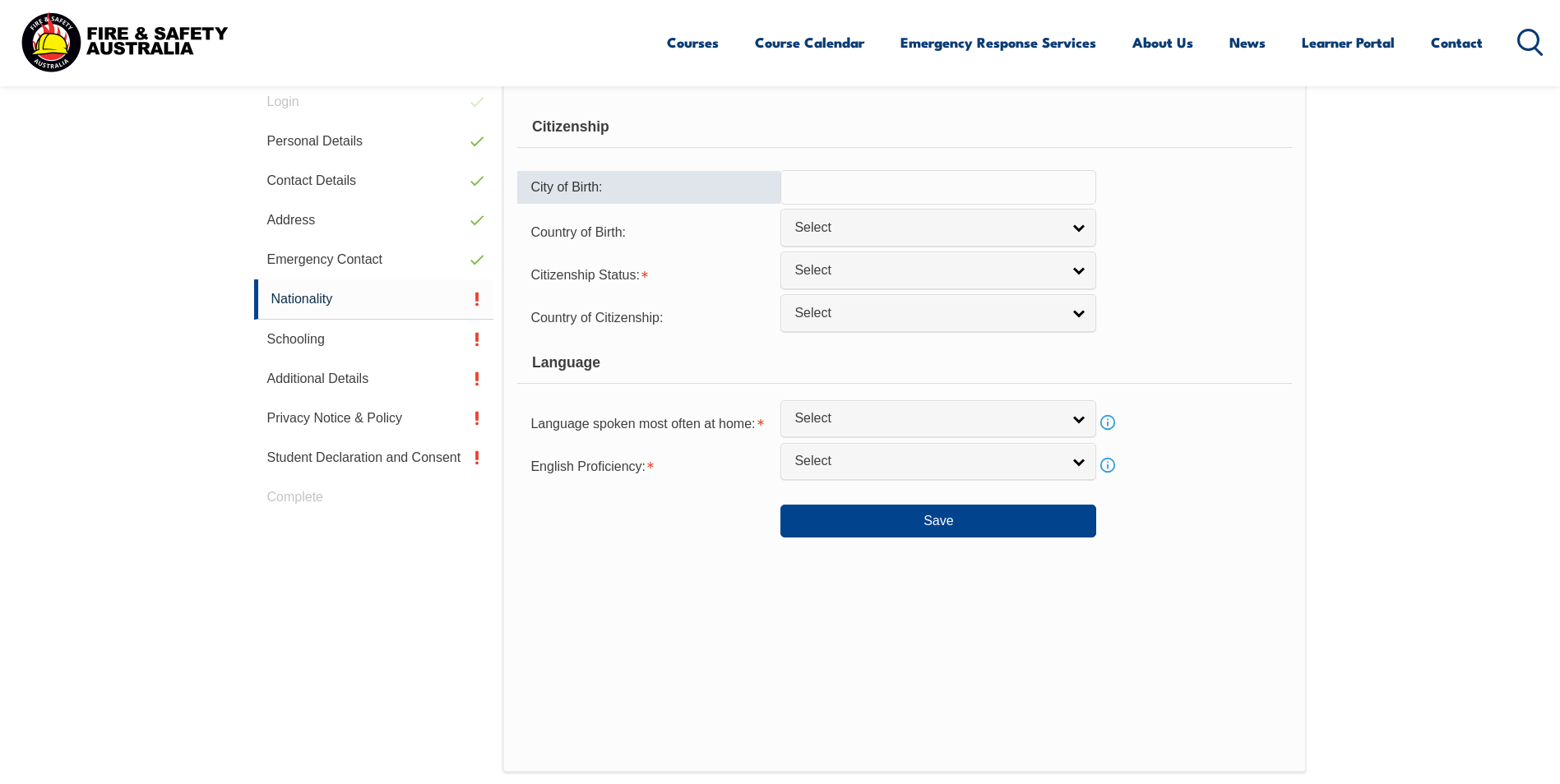
click at [835, 175] on input "text" at bounding box center [938, 187] width 316 height 35
click at [1076, 221] on link "Select" at bounding box center [938, 227] width 316 height 37
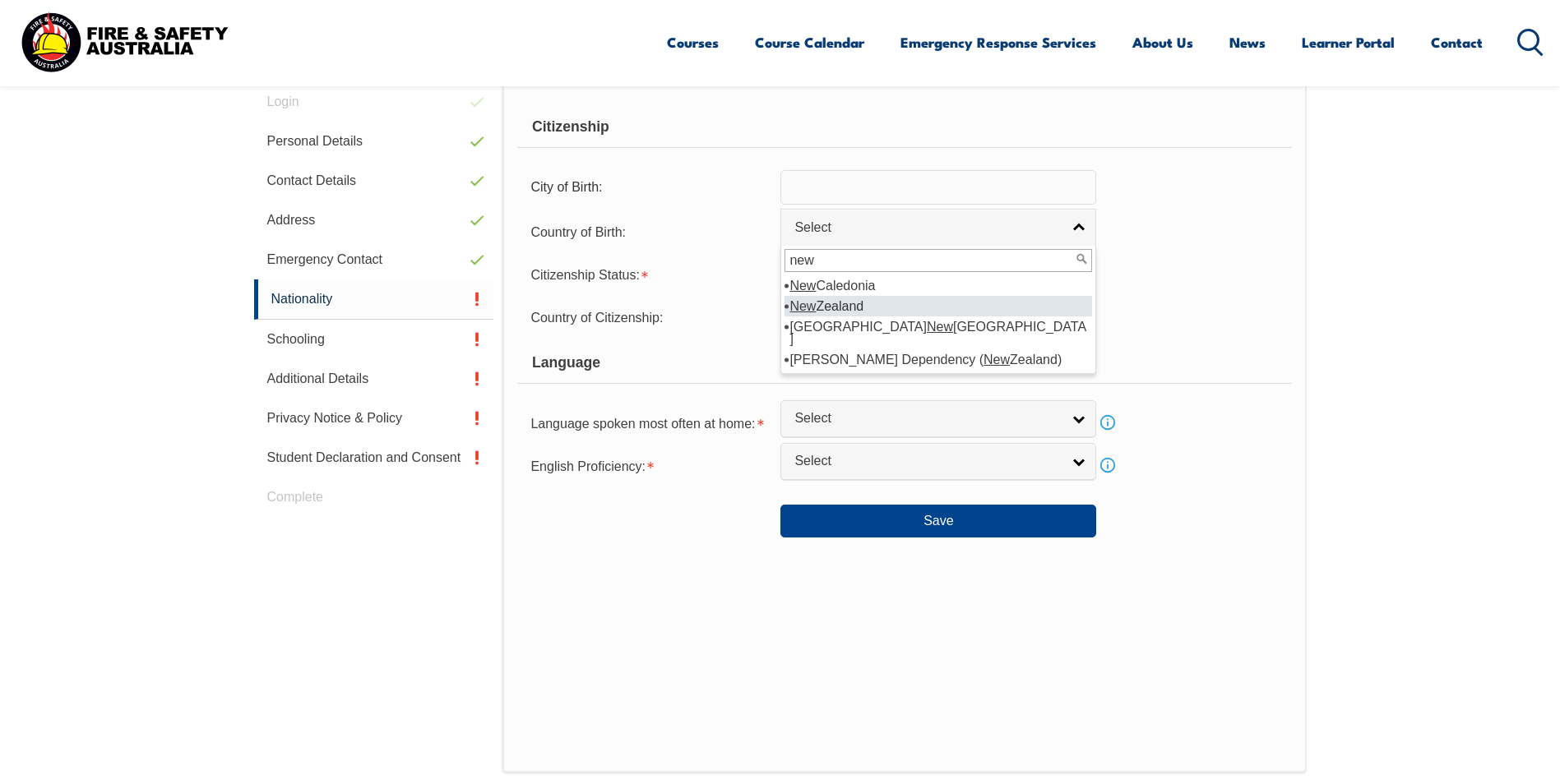
type input "new"
click at [910, 304] on li "New Zealand" at bounding box center [938, 306] width 307 height 20
select select "1201"
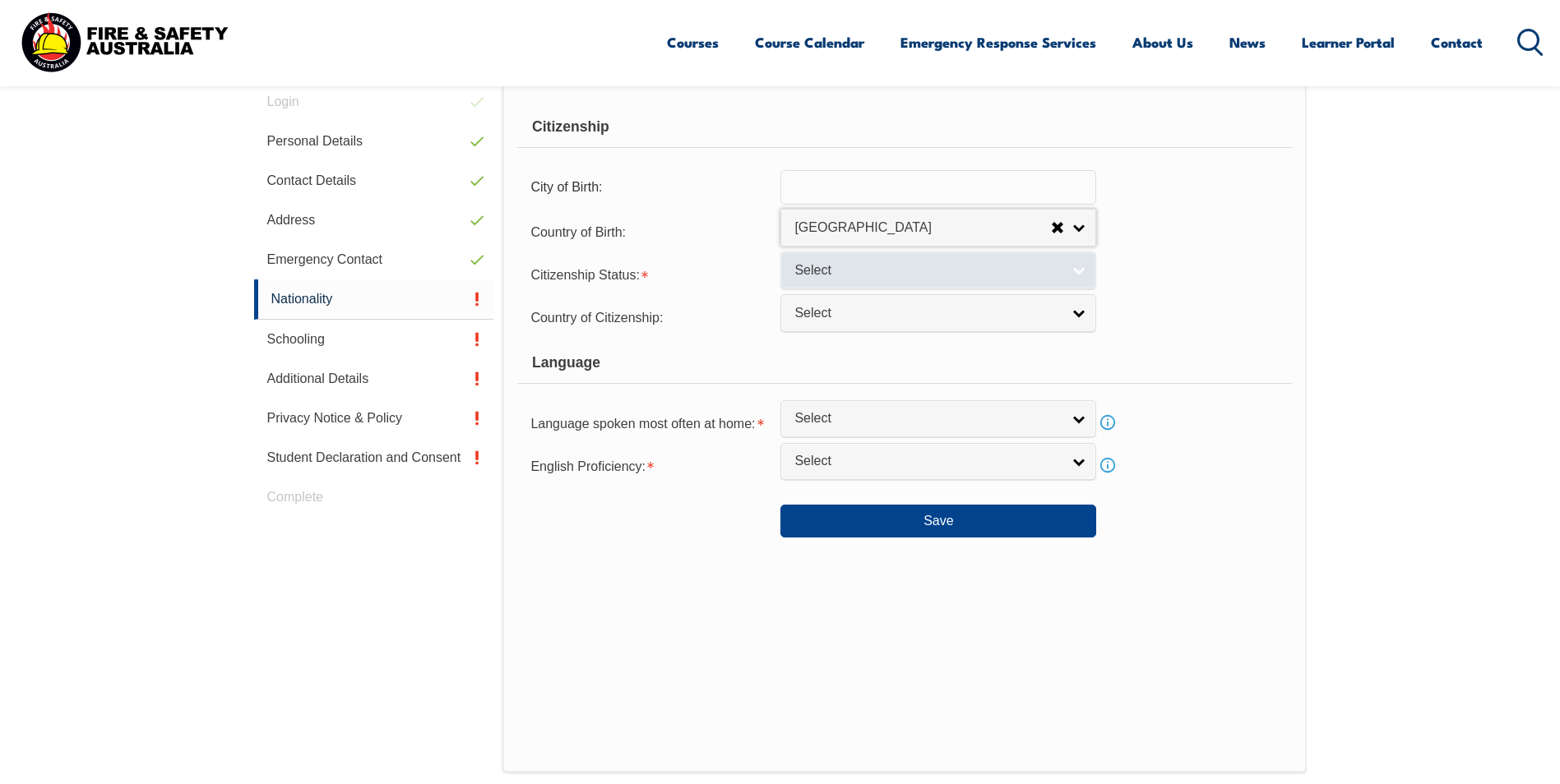
click at [1073, 274] on link "Select" at bounding box center [938, 270] width 316 height 37
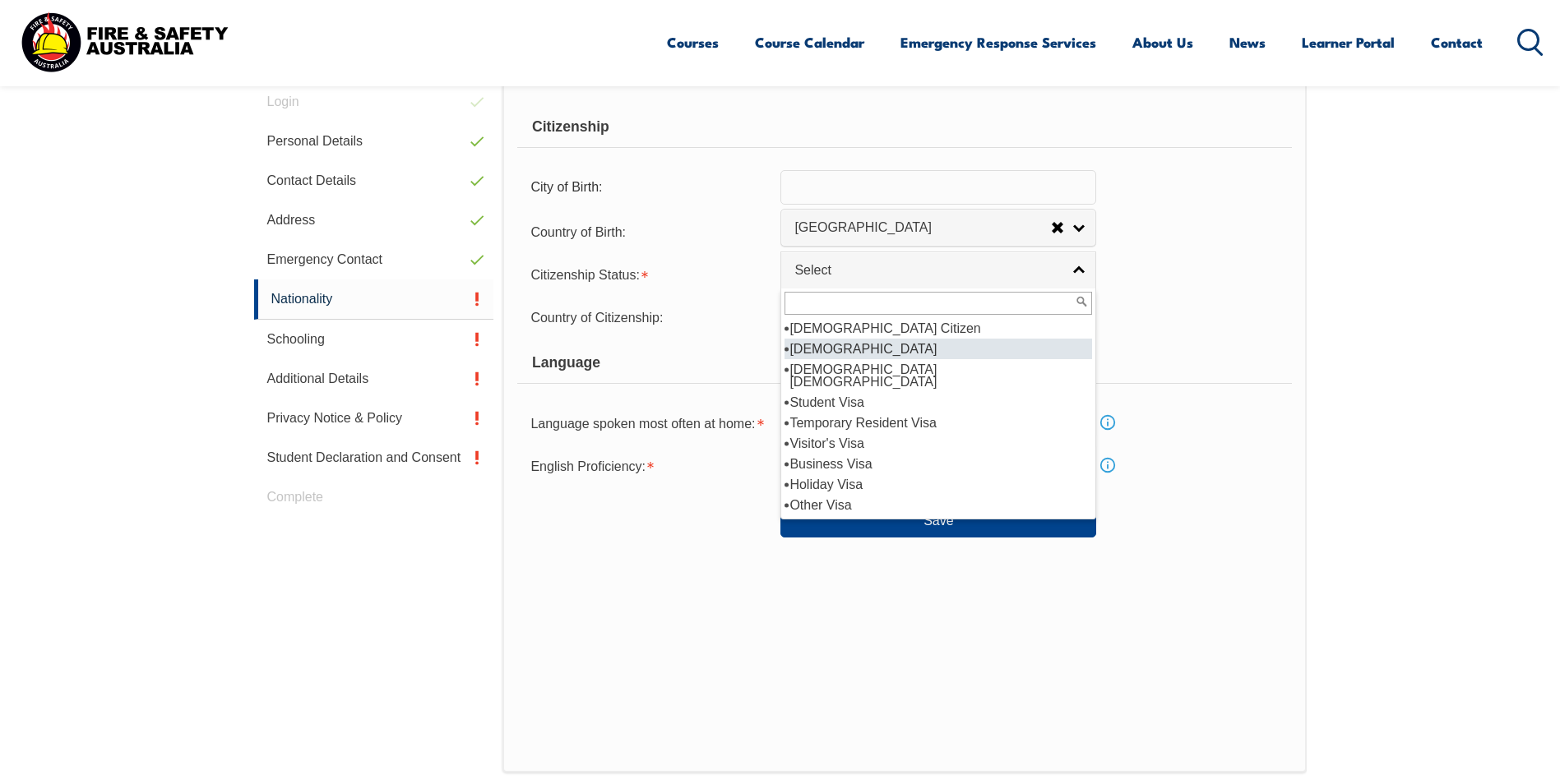
click at [904, 342] on li "[DEMOGRAPHIC_DATA]" at bounding box center [938, 349] width 307 height 20
select select "2"
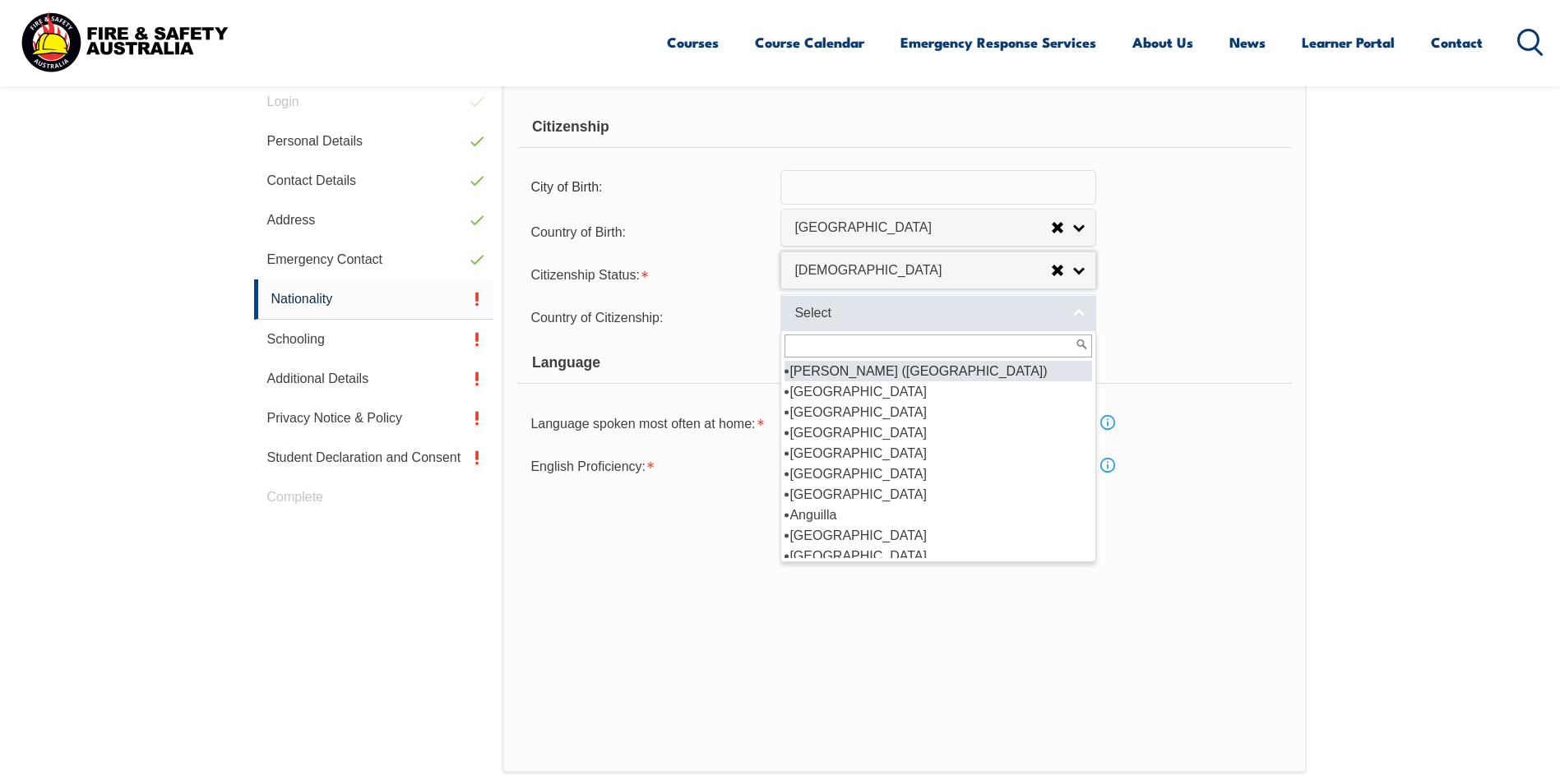
click at [900, 312] on span "Select" at bounding box center [927, 314] width 266 height 17
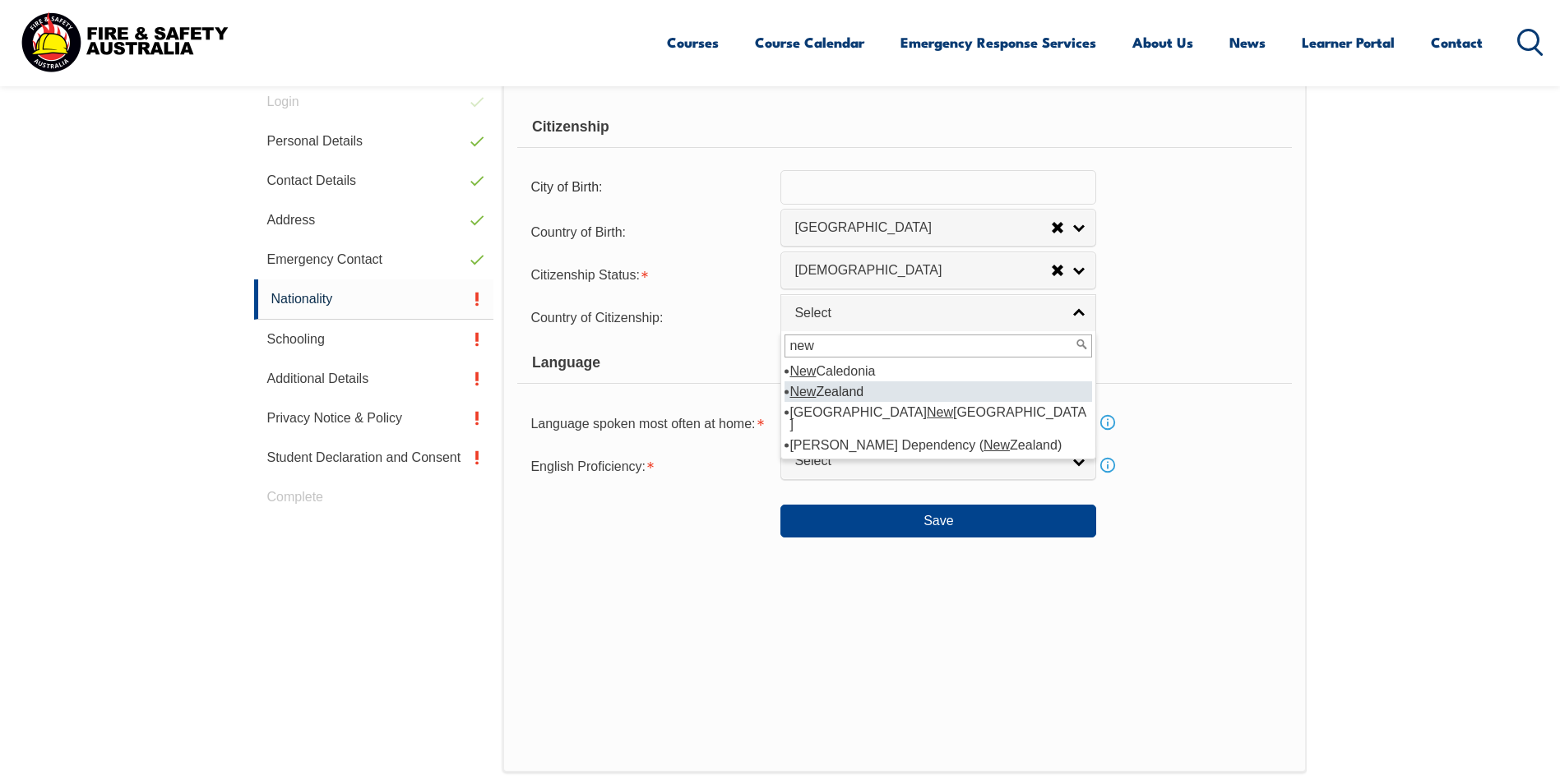
type input "new"
click at [863, 392] on li "New Zealand" at bounding box center [938, 392] width 307 height 20
select select "1201"
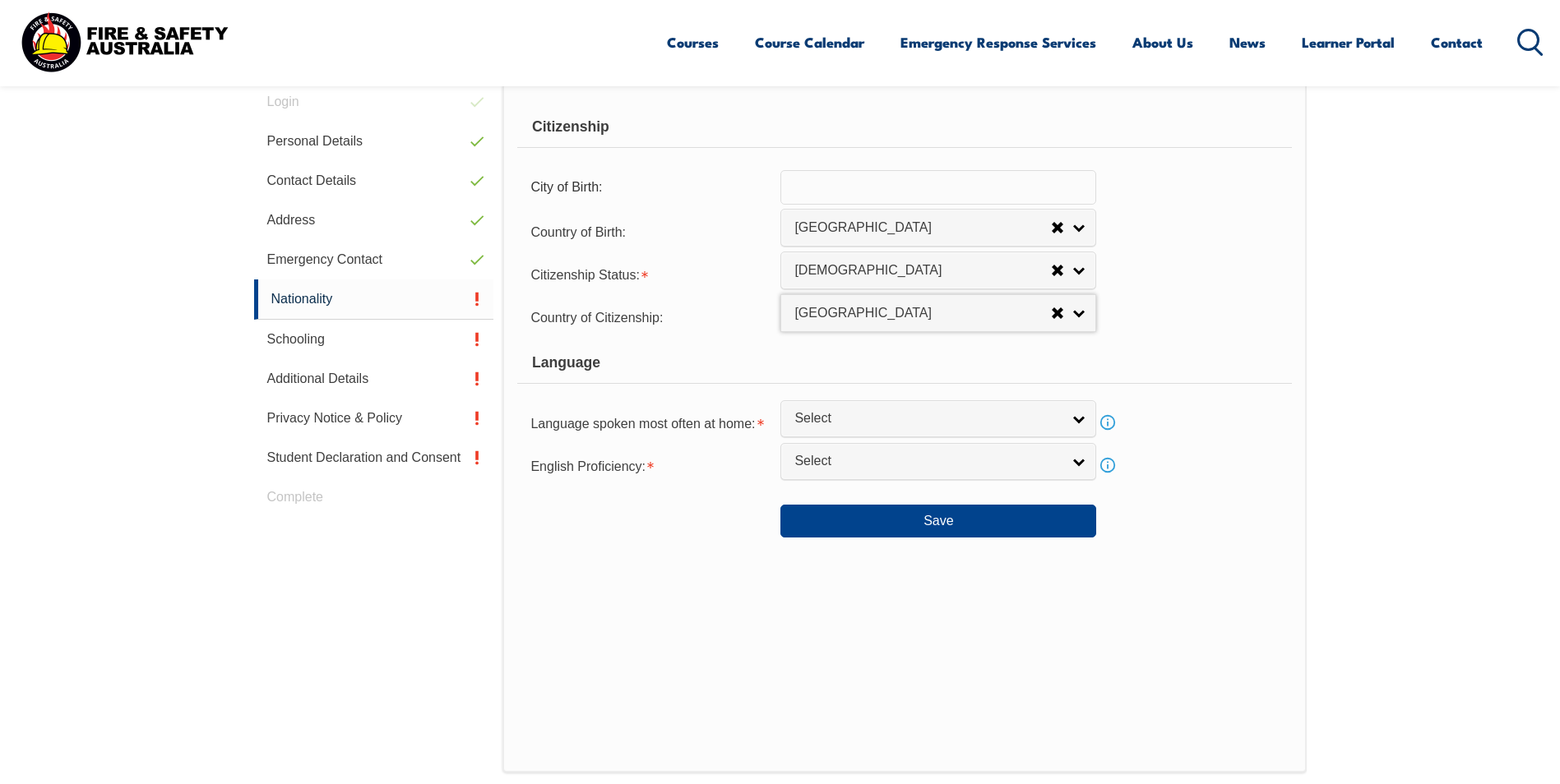
click at [836, 181] on input "text" at bounding box center [938, 187] width 316 height 35
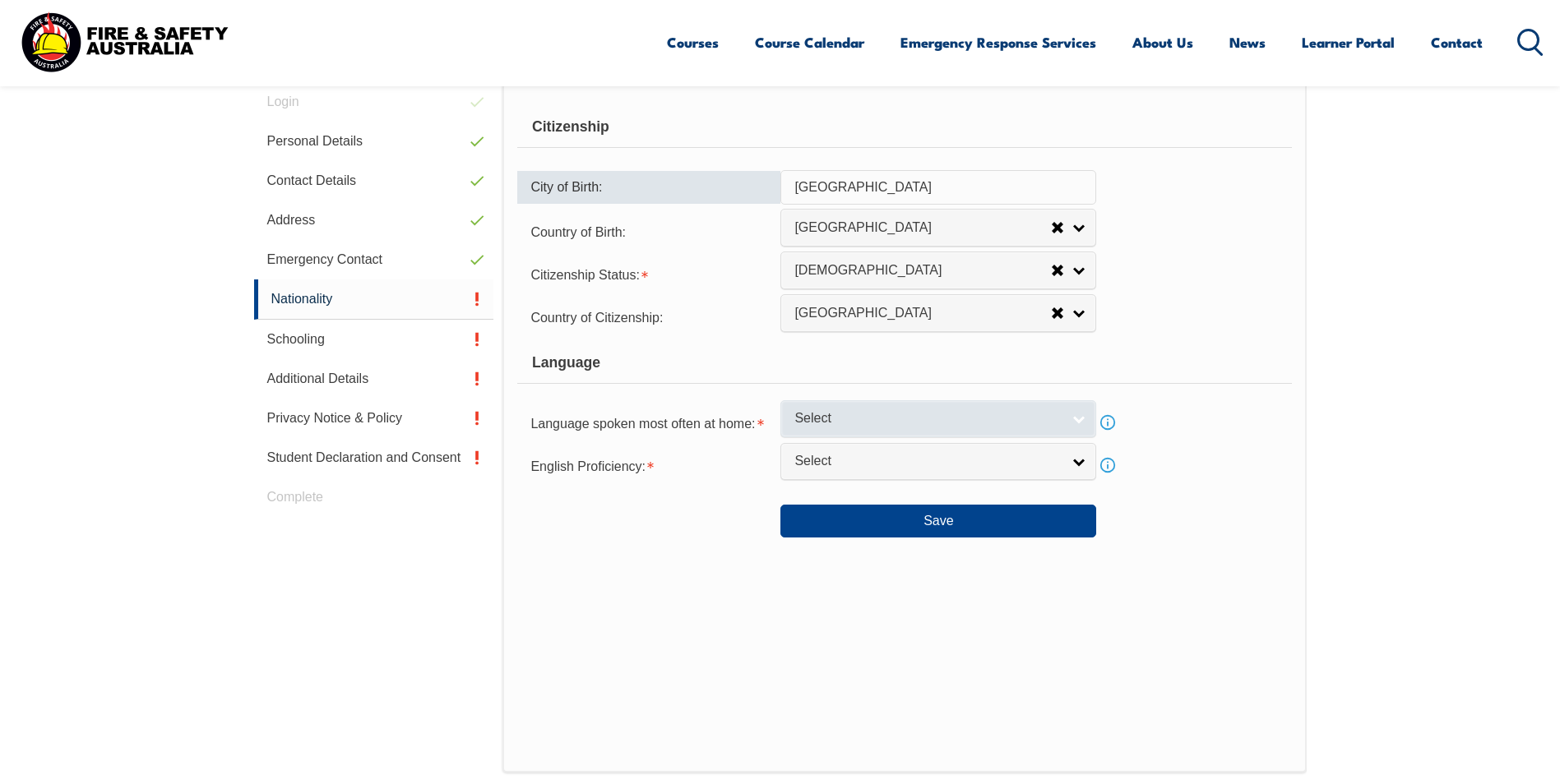
type input "Auckland"
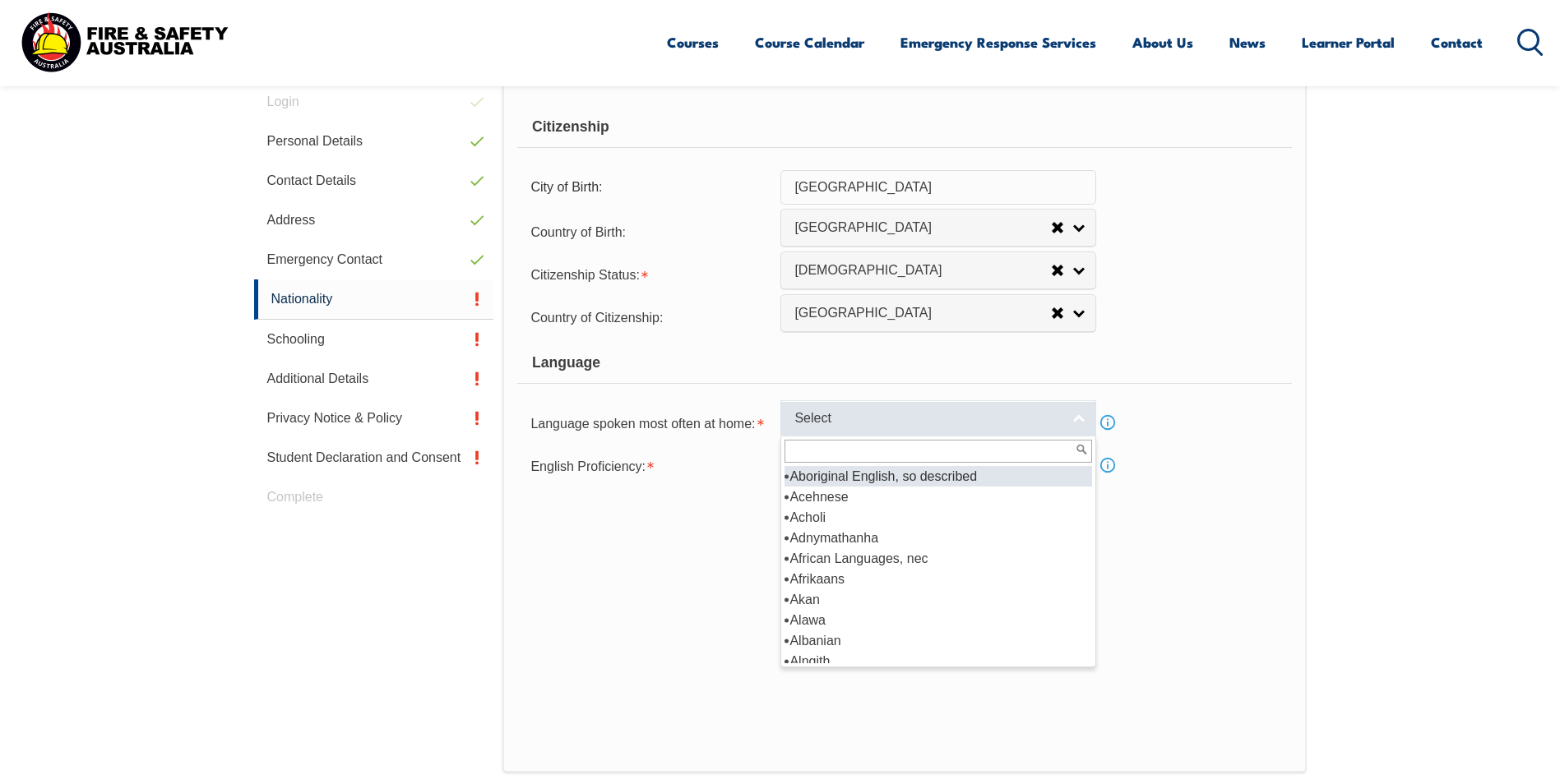
click at [1077, 415] on link "Select" at bounding box center [938, 419] width 316 height 37
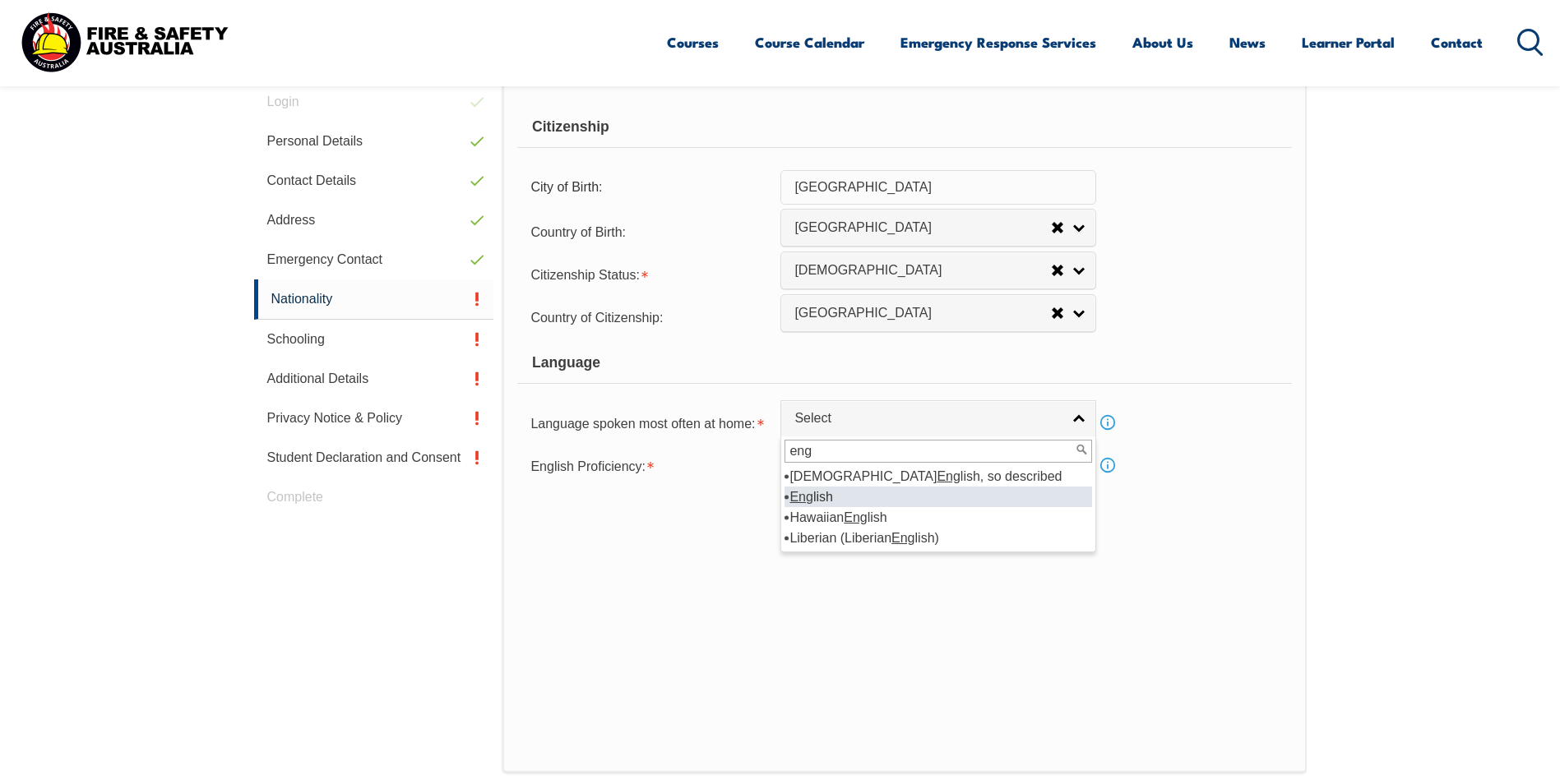
type input "eng"
click at [841, 493] on li "Eng lish" at bounding box center [938, 496] width 307 height 20
select select "1201"
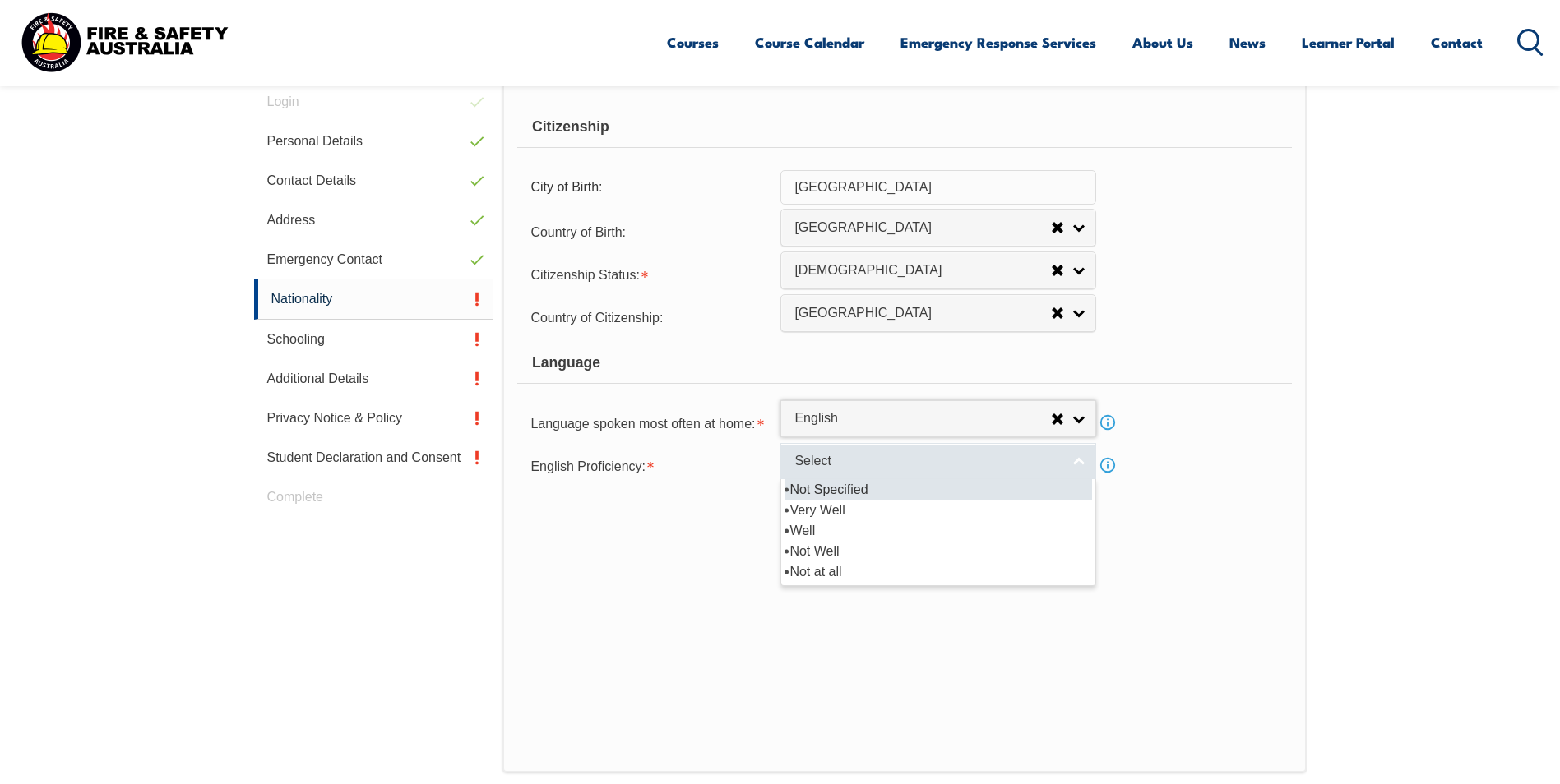
click at [1081, 462] on link "Select" at bounding box center [938, 461] width 316 height 37
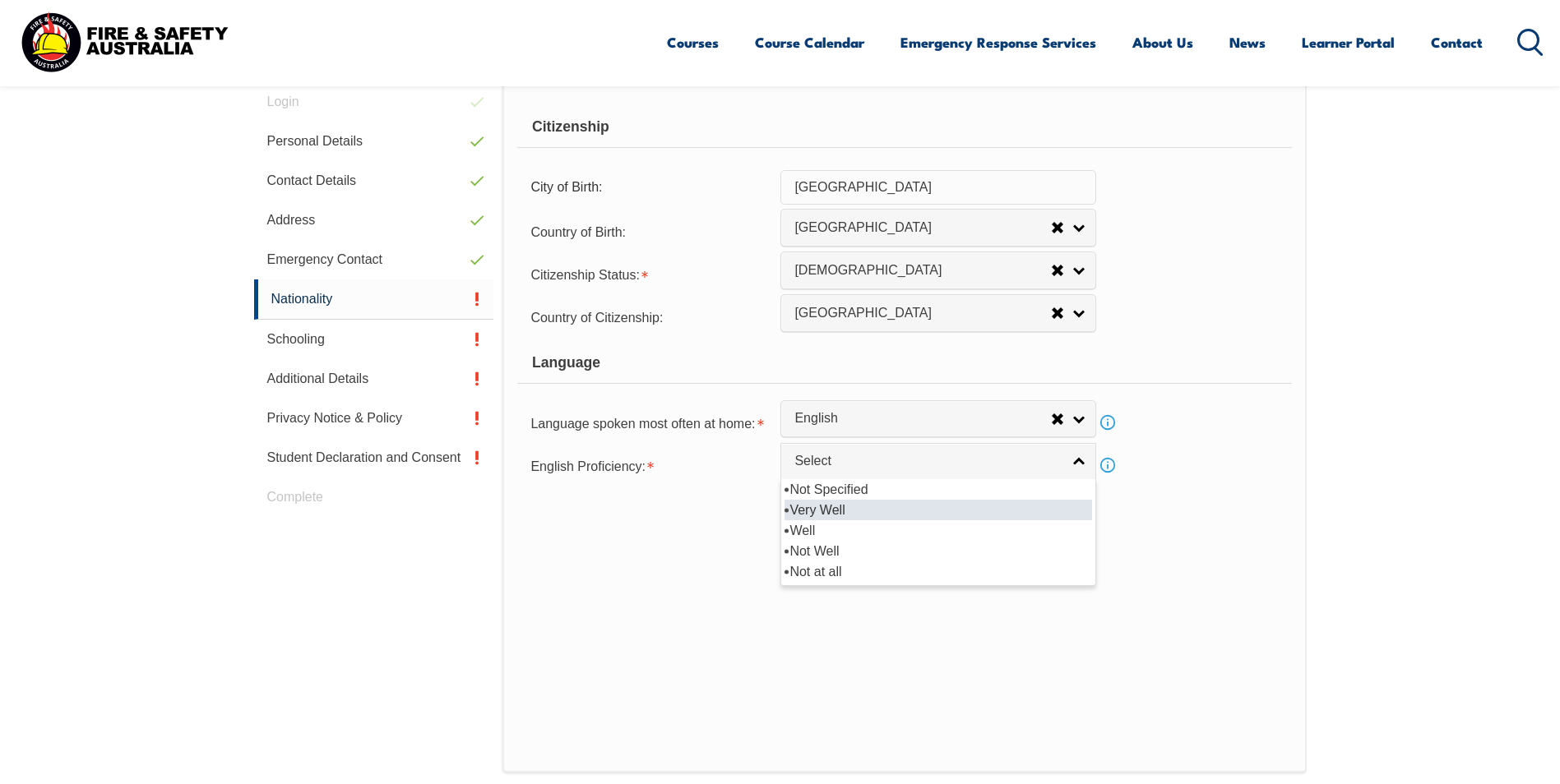
click at [845, 514] on li "Very Well" at bounding box center [938, 509] width 307 height 20
select select "1"
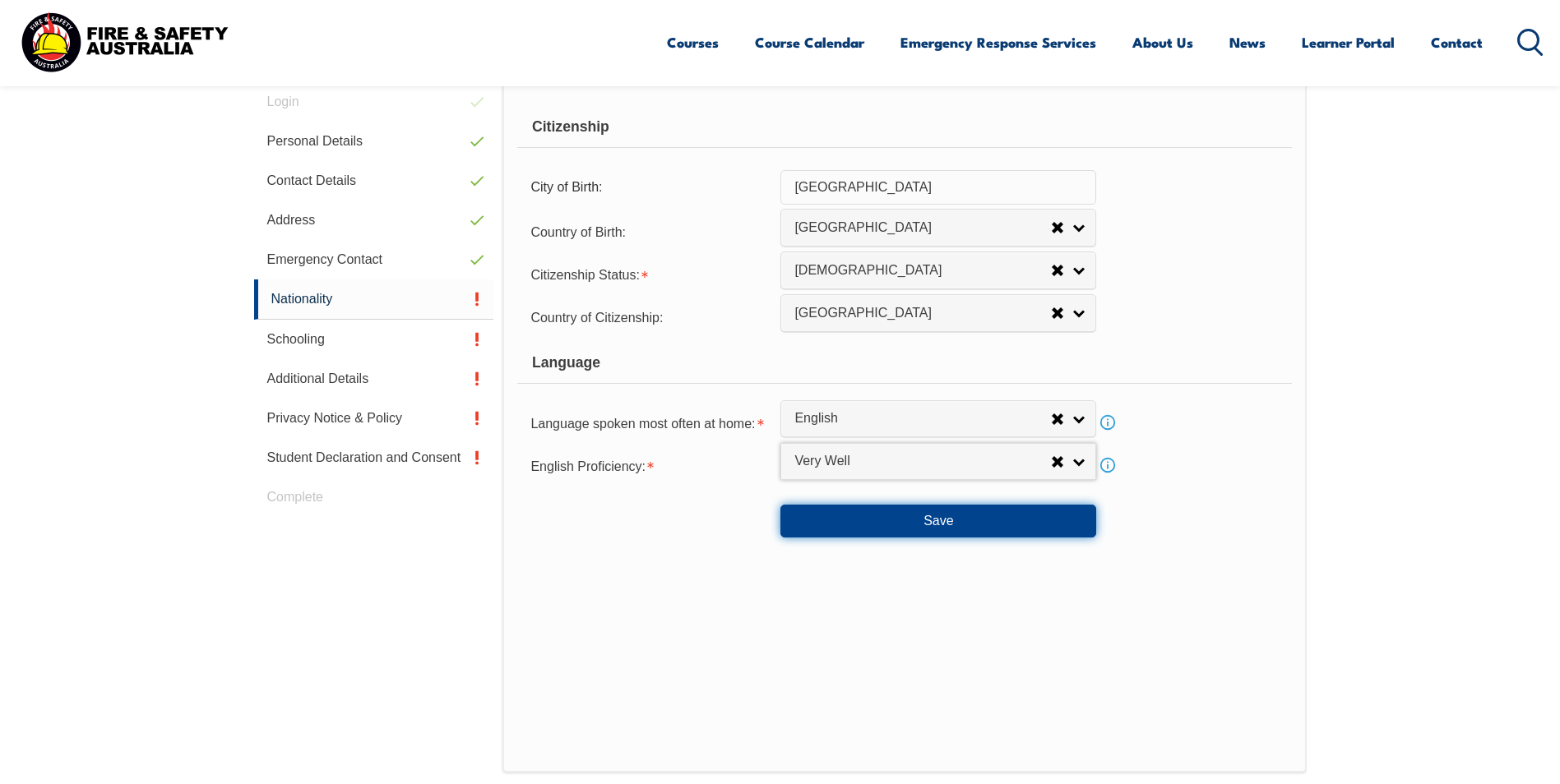
click at [845, 515] on button "Save" at bounding box center [938, 521] width 316 height 33
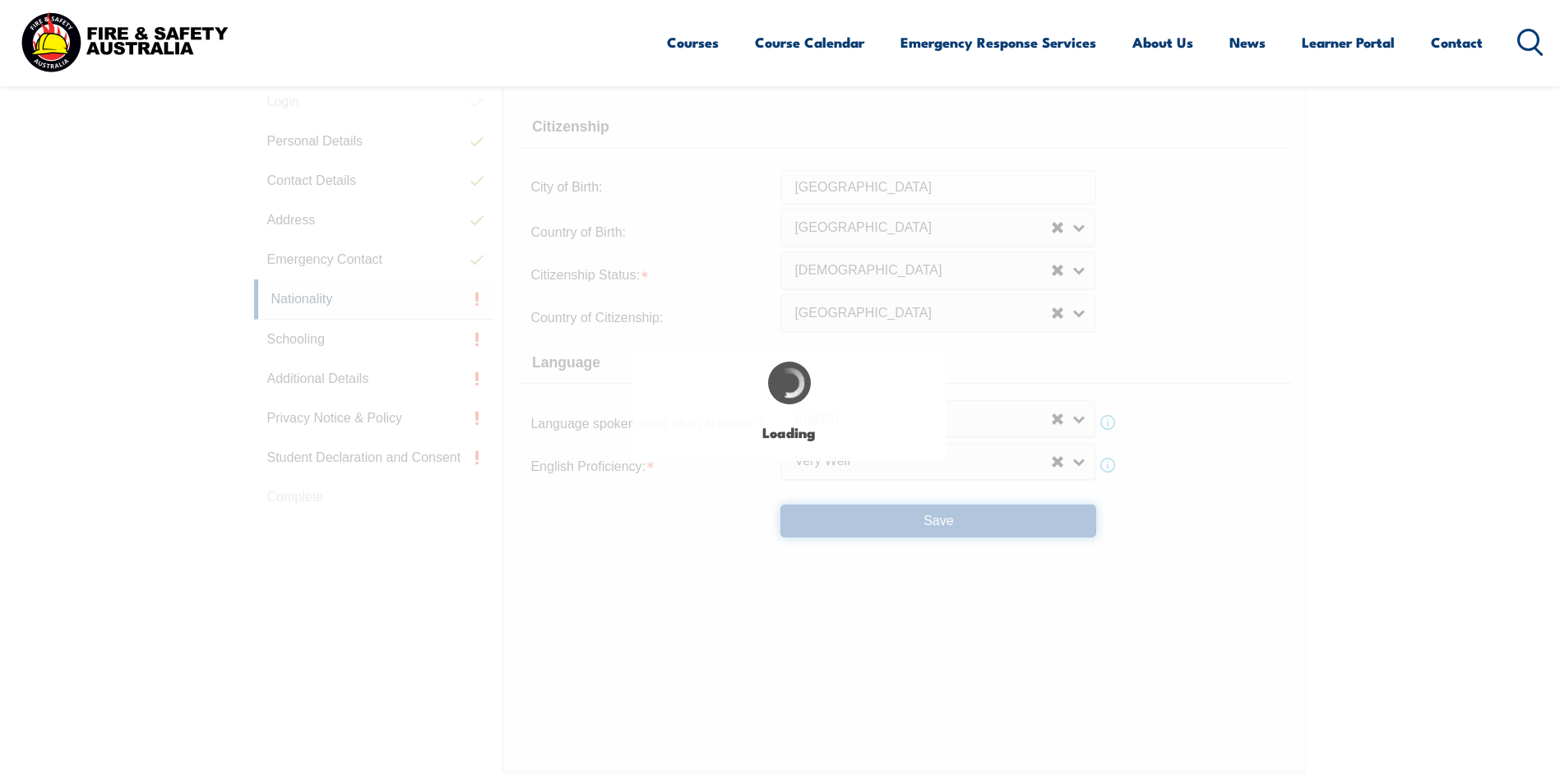
select select "false"
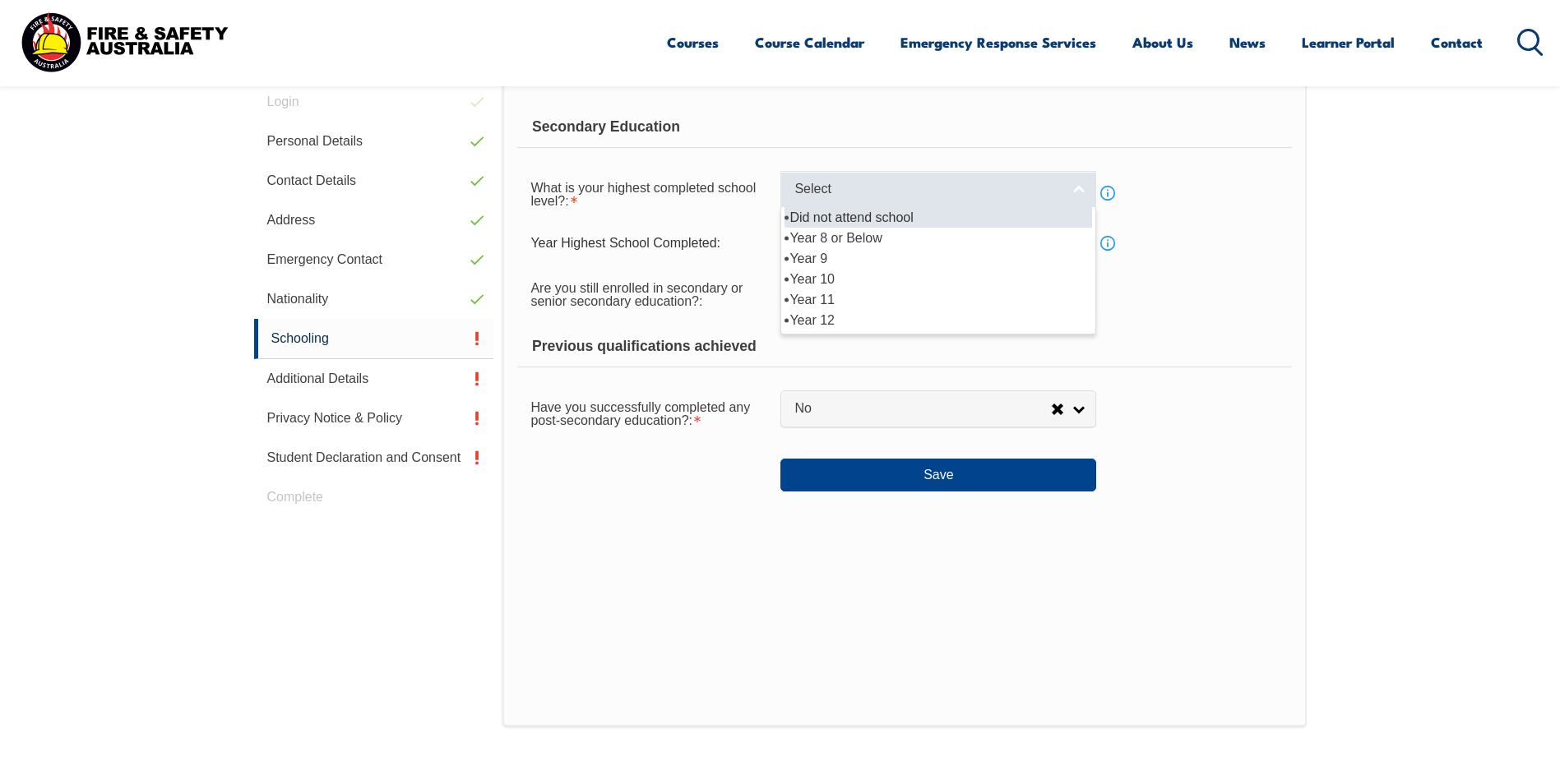
click at [1073, 189] on link "Select" at bounding box center [938, 189] width 316 height 37
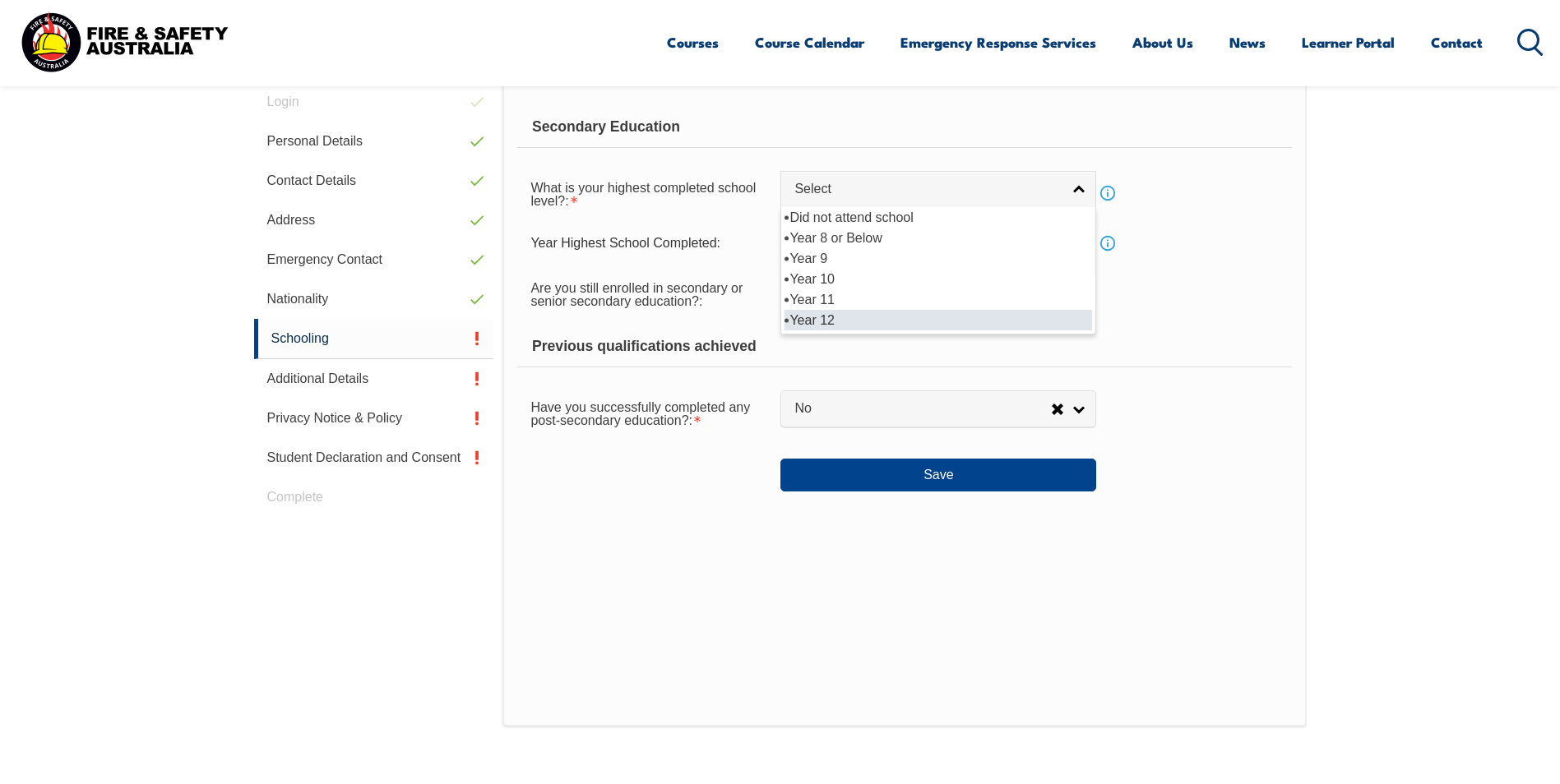
click at [894, 319] on li "Year 12" at bounding box center [938, 320] width 307 height 20
select select "12"
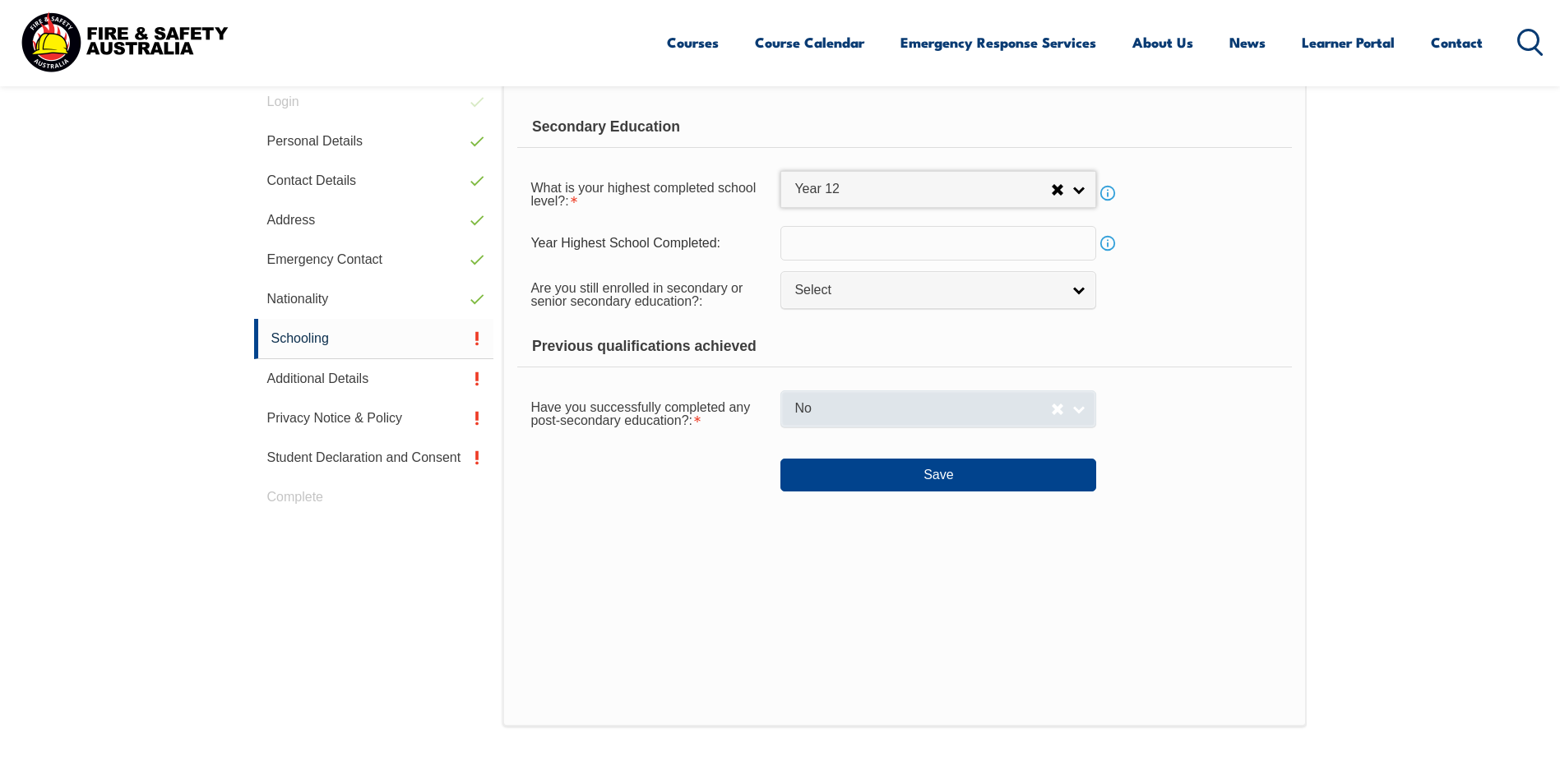
click at [1071, 402] on link "No" at bounding box center [938, 409] width 316 height 37
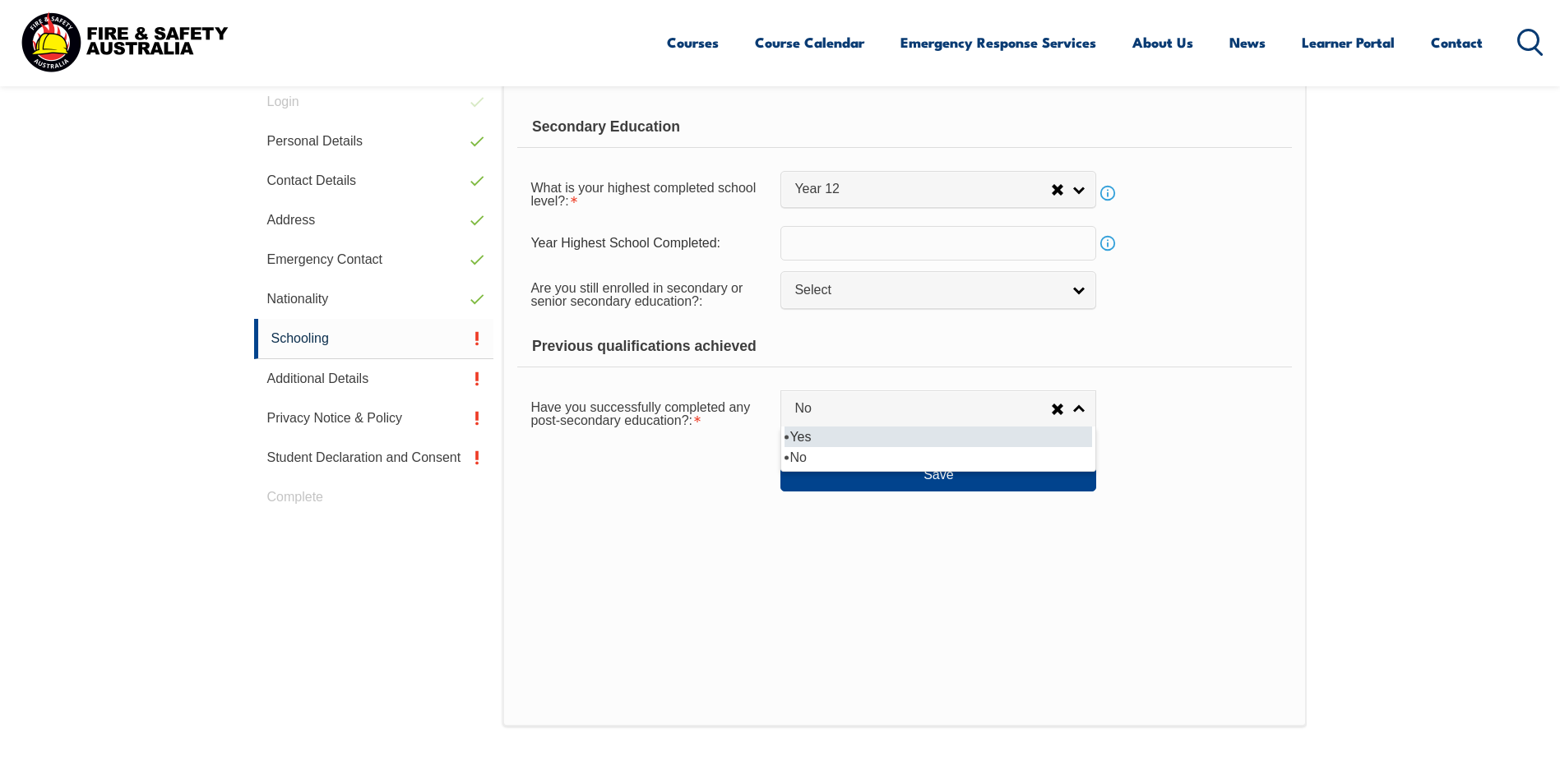
click at [994, 436] on li "Yes" at bounding box center [938, 436] width 307 height 20
select select "true"
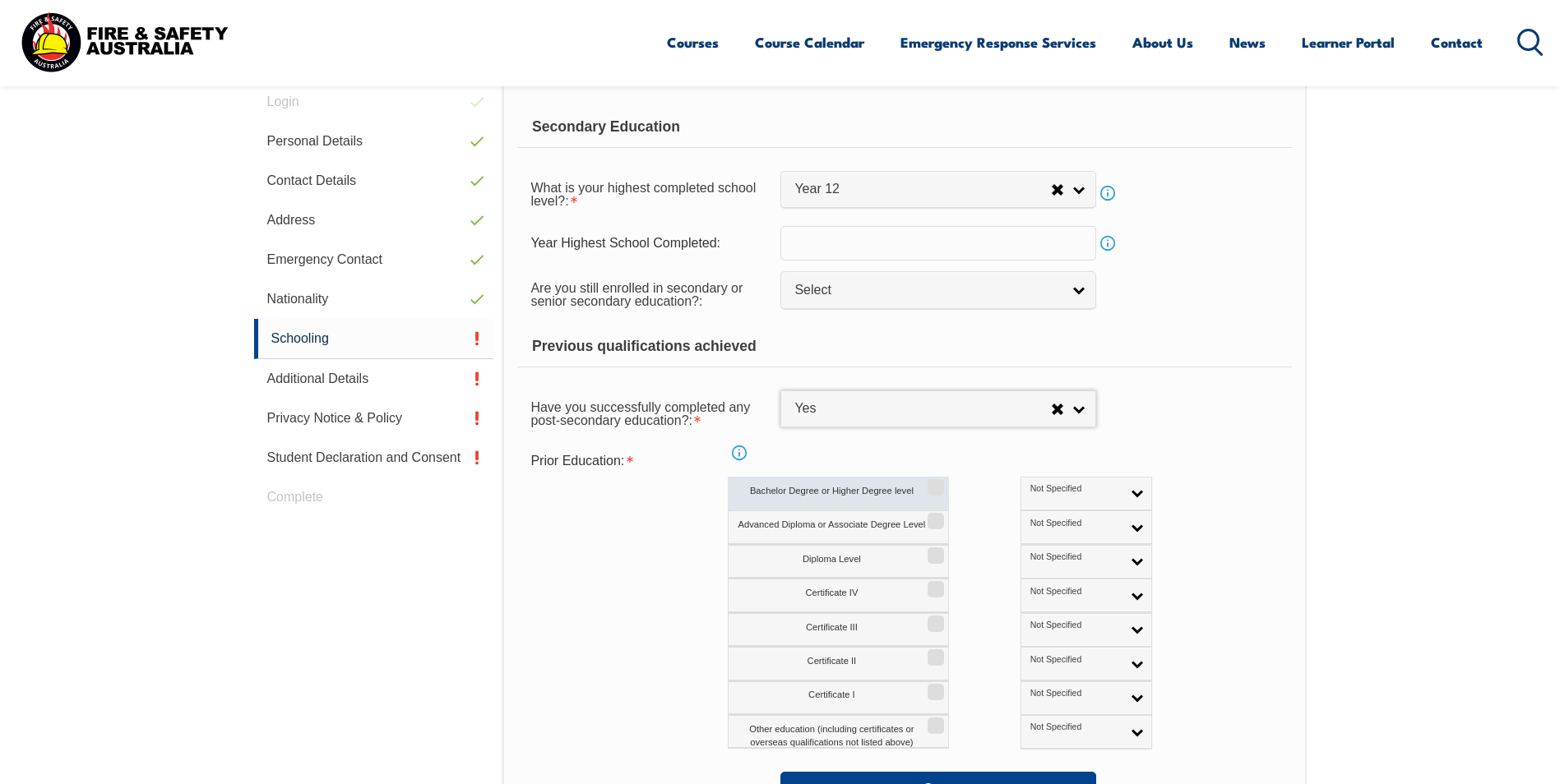
click at [938, 483] on input "Bachelor Degree or Higher Degree level" at bounding box center [933, 482] width 10 height 2
checkbox input "true"
click at [1056, 494] on link "Not Specified" at bounding box center [1086, 494] width 131 height 34
click at [1010, 451] on div "Prior Education: Info Bachelor Degree or Higher Degree level Not Specified Aust…" at bounding box center [904, 597] width 774 height 304
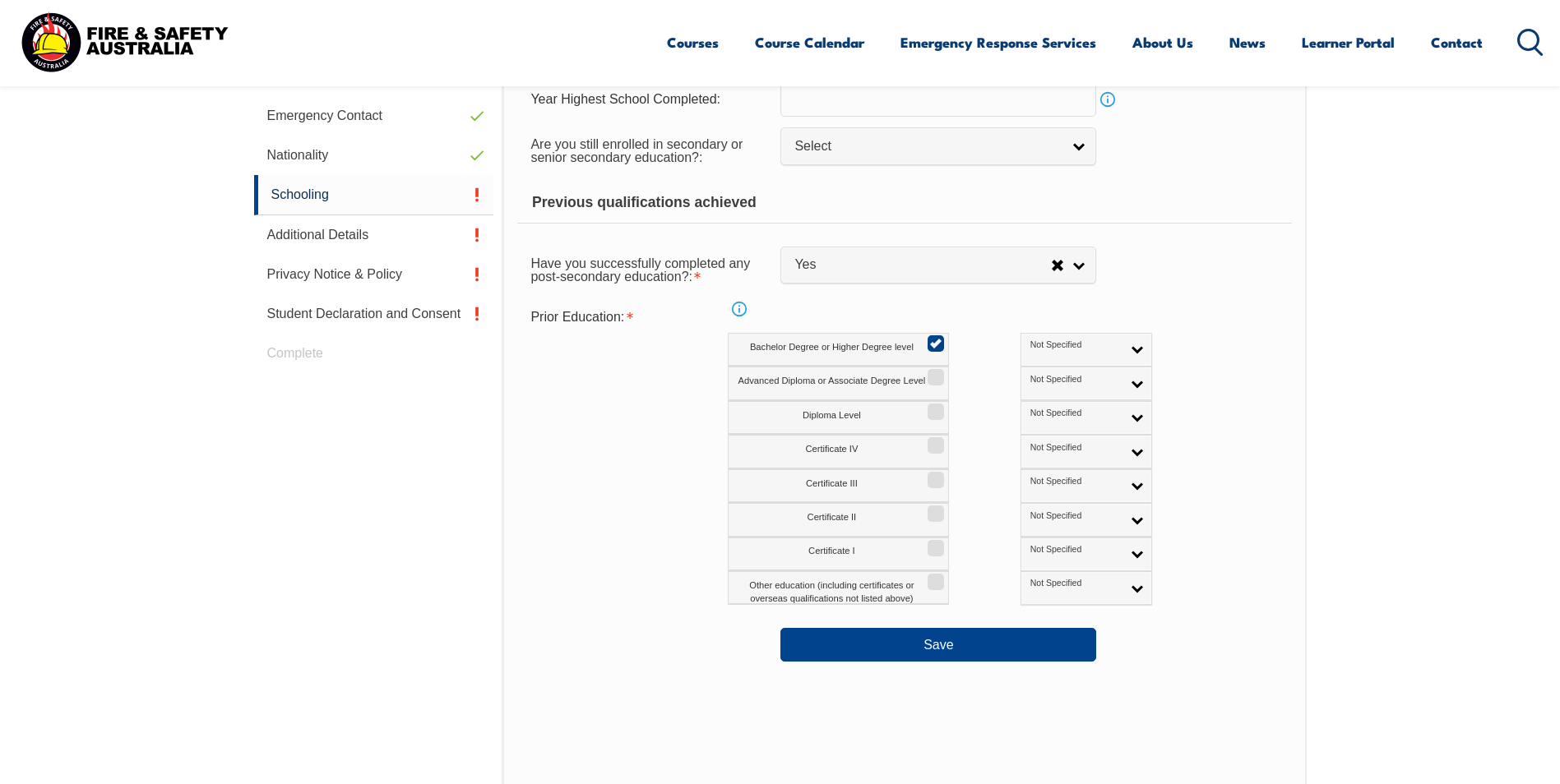
scroll to position [629, 0]
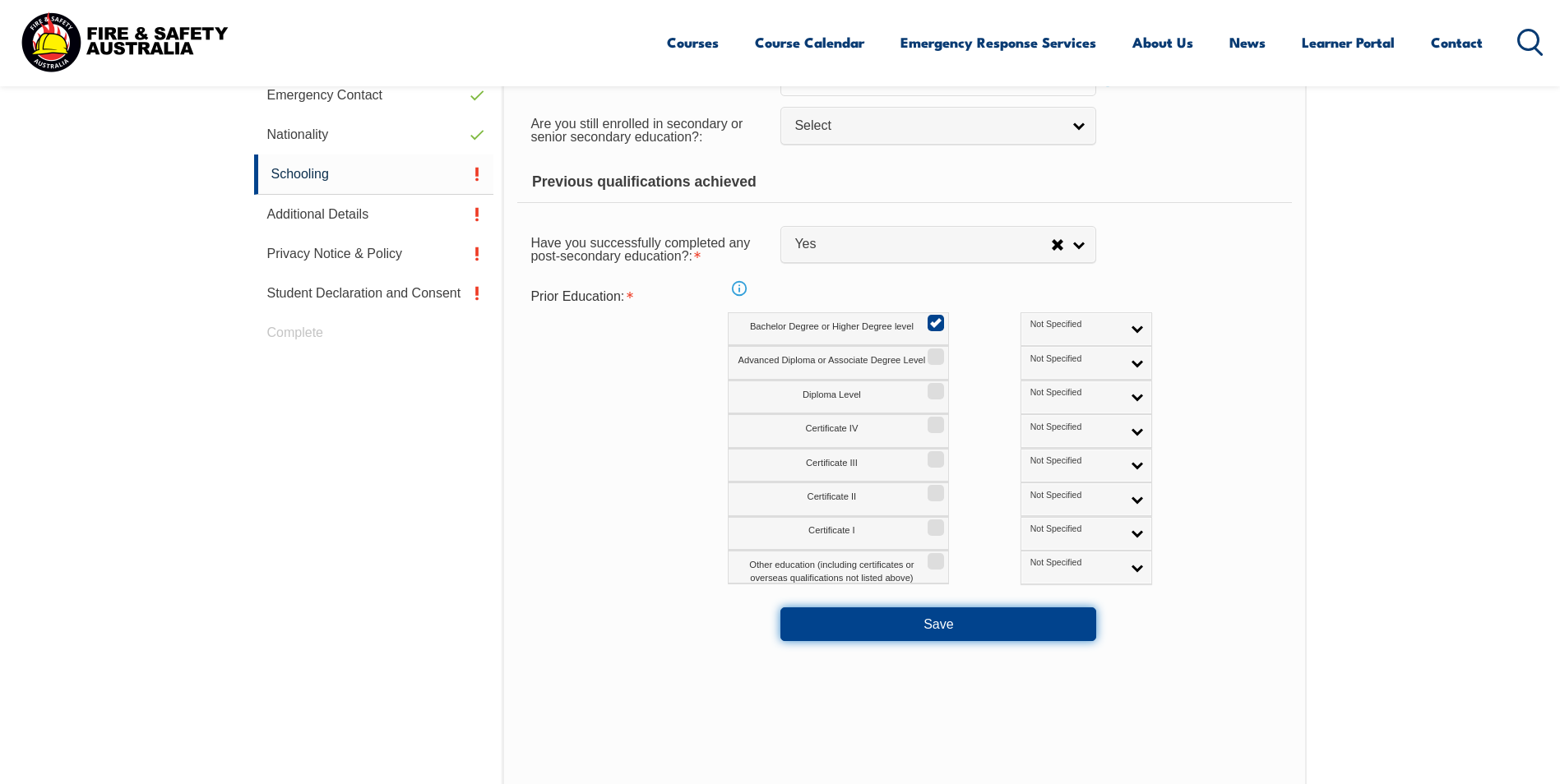
click at [1068, 618] on button "Save" at bounding box center [938, 624] width 316 height 33
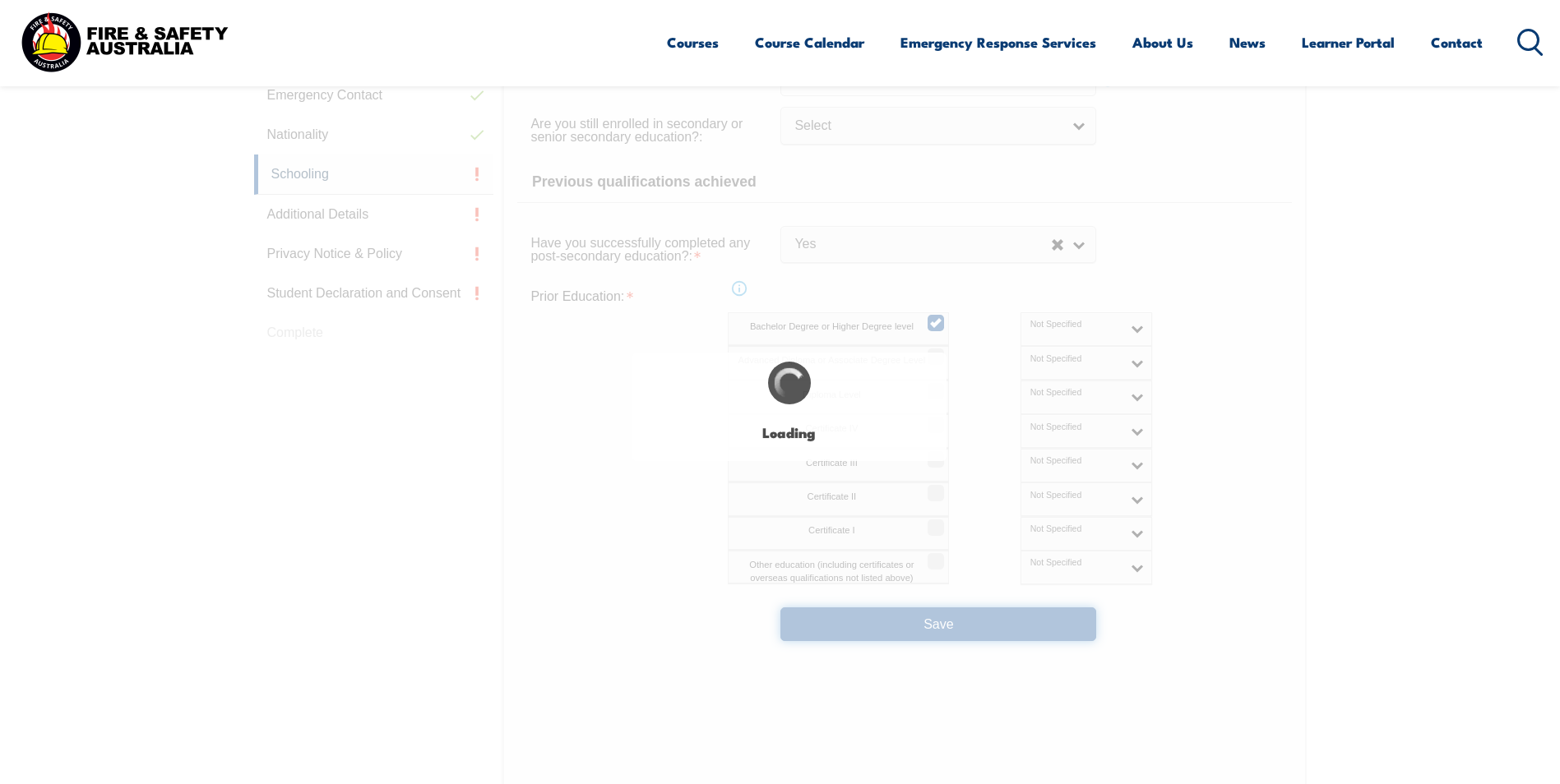
select select
select select "true"
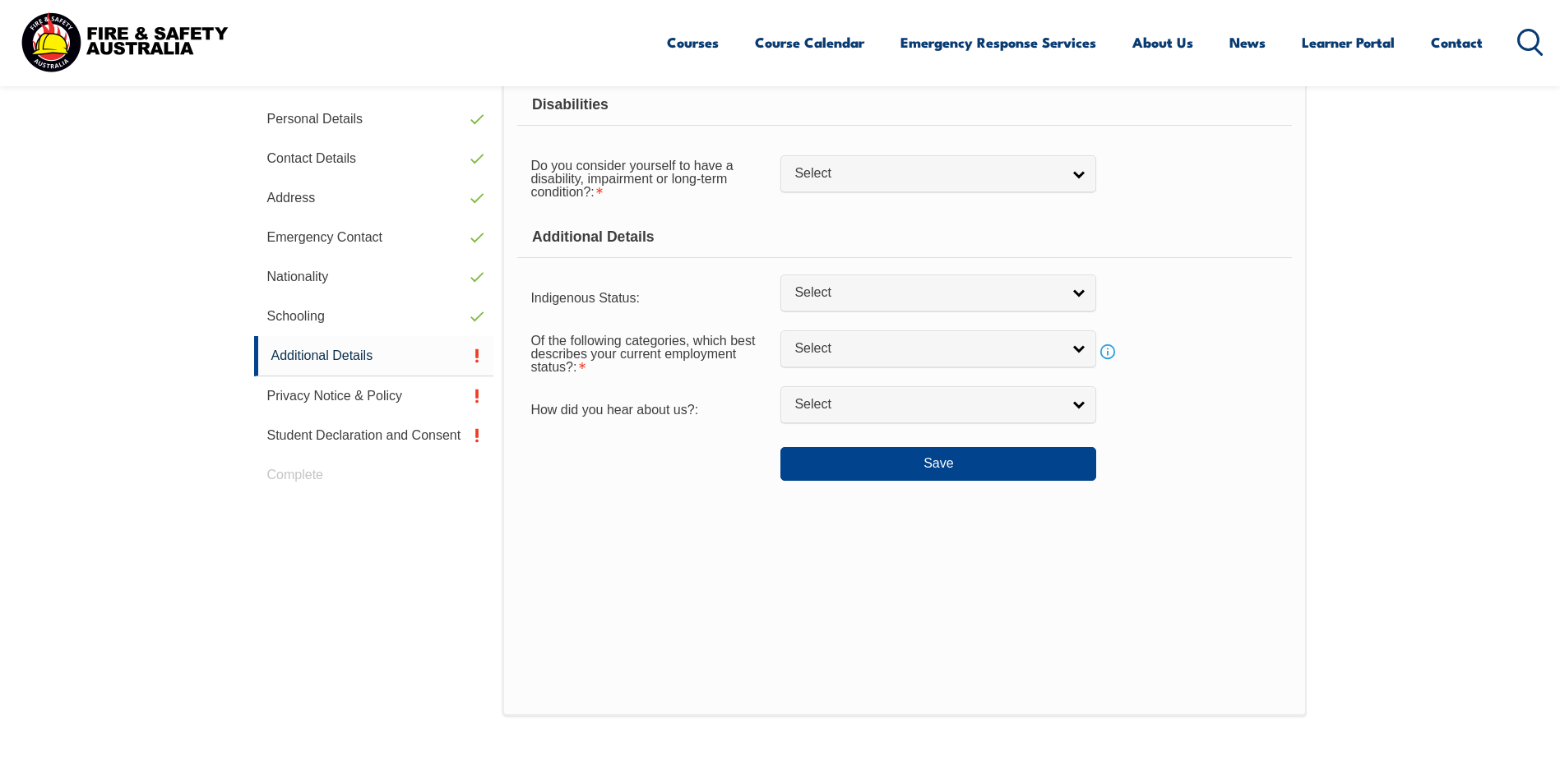
scroll to position [464, 0]
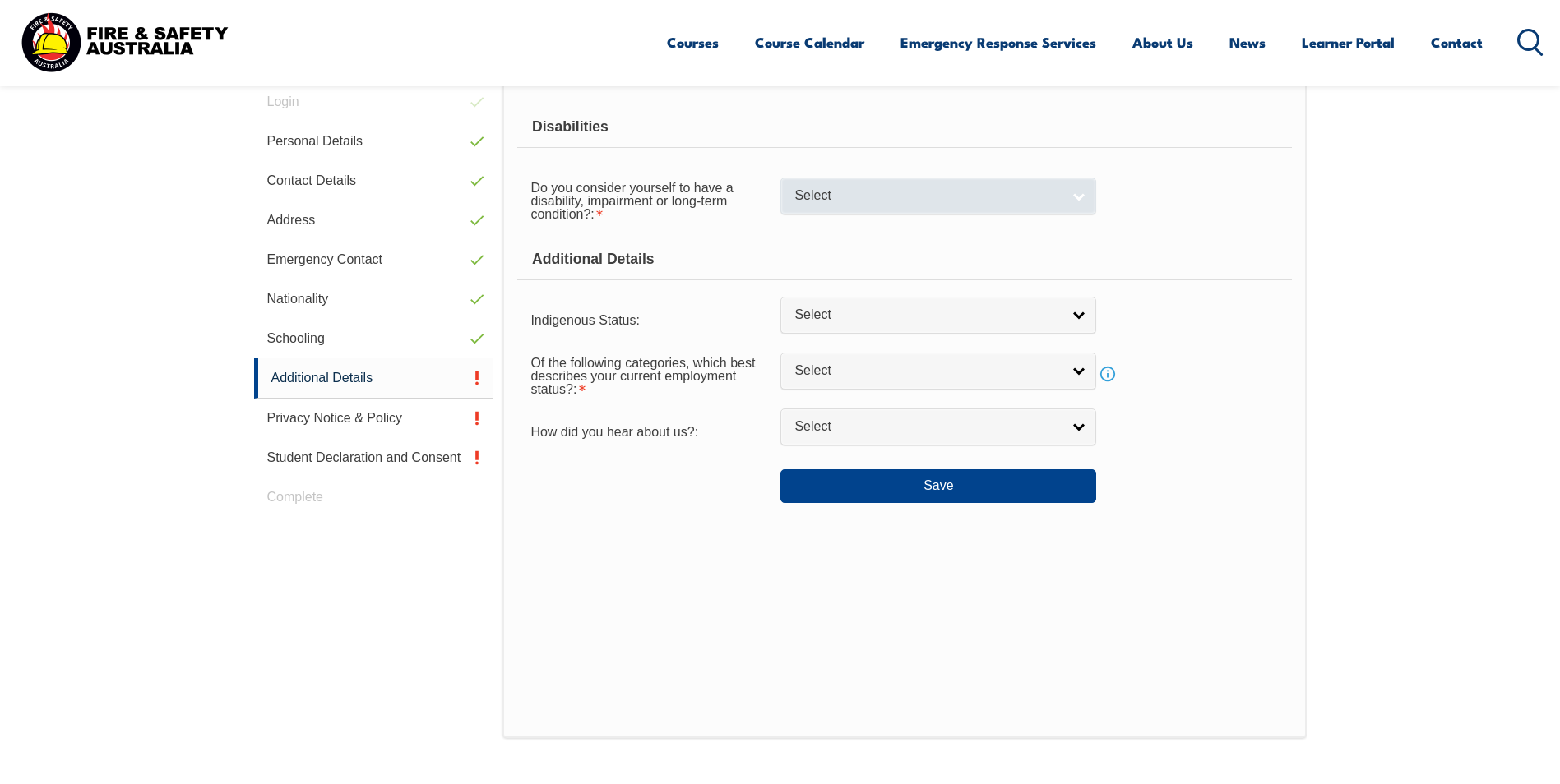
click at [1083, 187] on link "Select" at bounding box center [938, 196] width 316 height 37
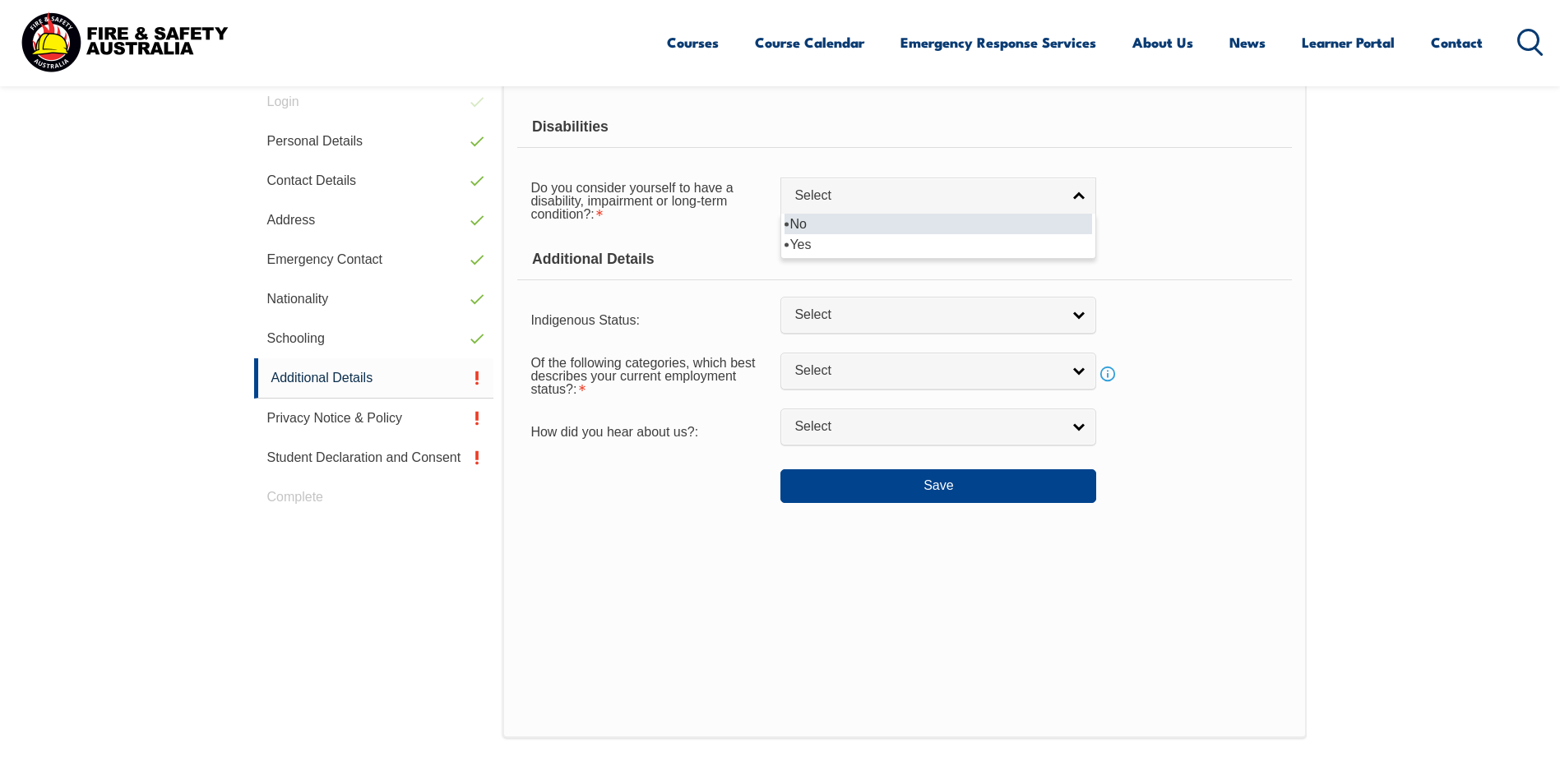
click at [1041, 222] on li "No" at bounding box center [938, 223] width 307 height 20
select select "false"
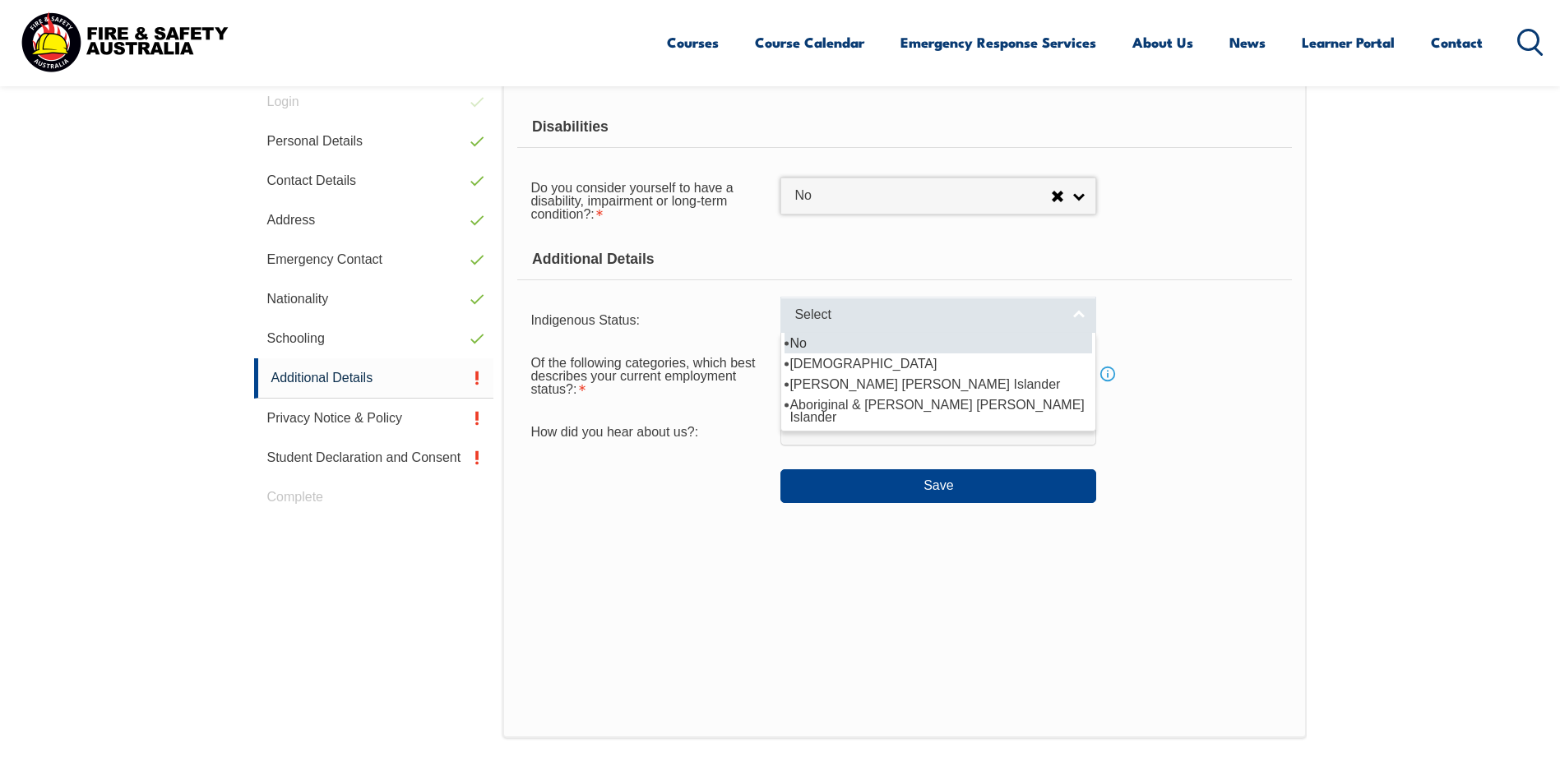
click at [1089, 324] on link "Select" at bounding box center [938, 315] width 316 height 37
click at [952, 344] on li "No" at bounding box center [938, 343] width 307 height 20
select select "4"
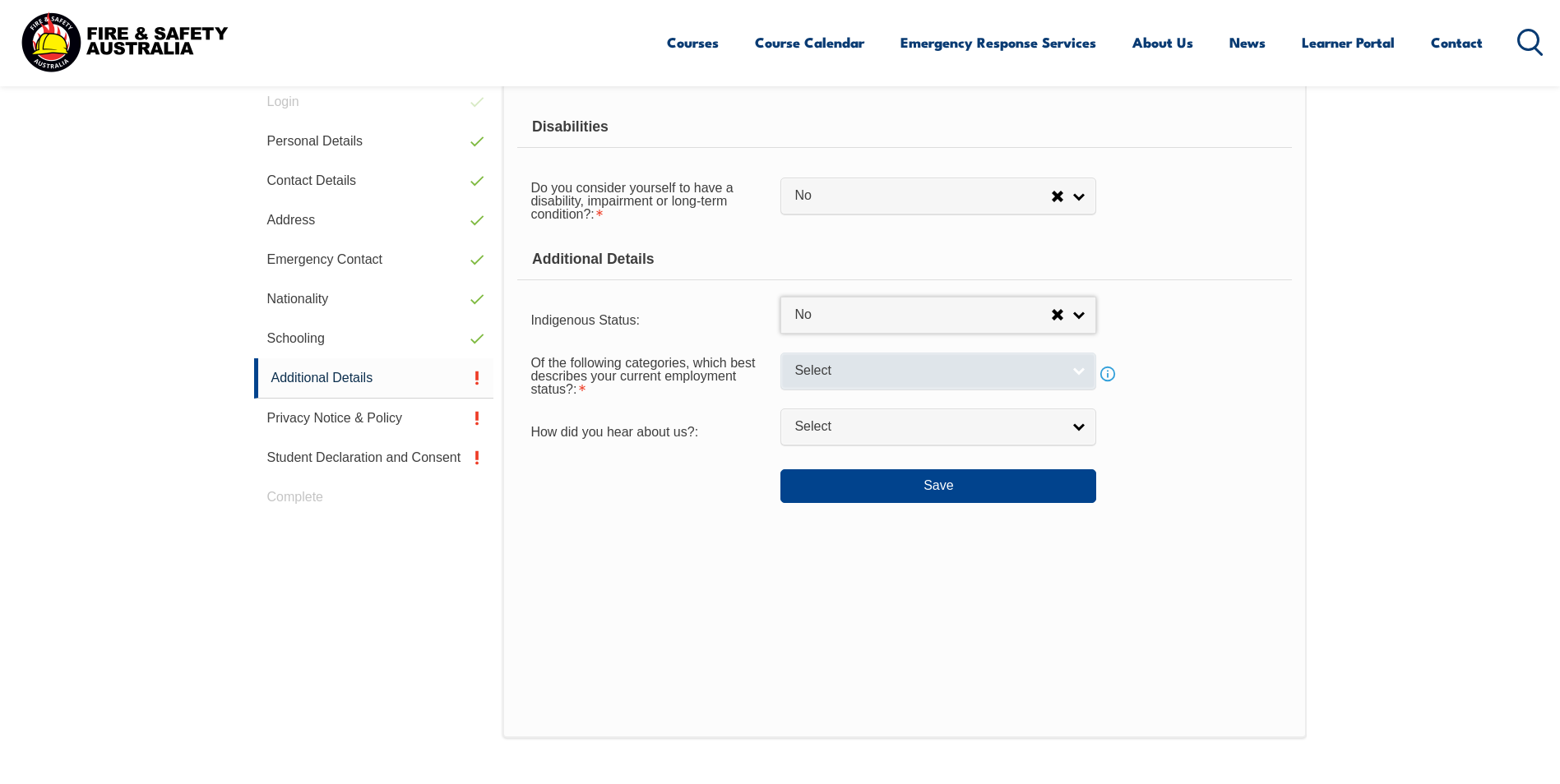
click at [1078, 380] on link "Select" at bounding box center [938, 371] width 316 height 37
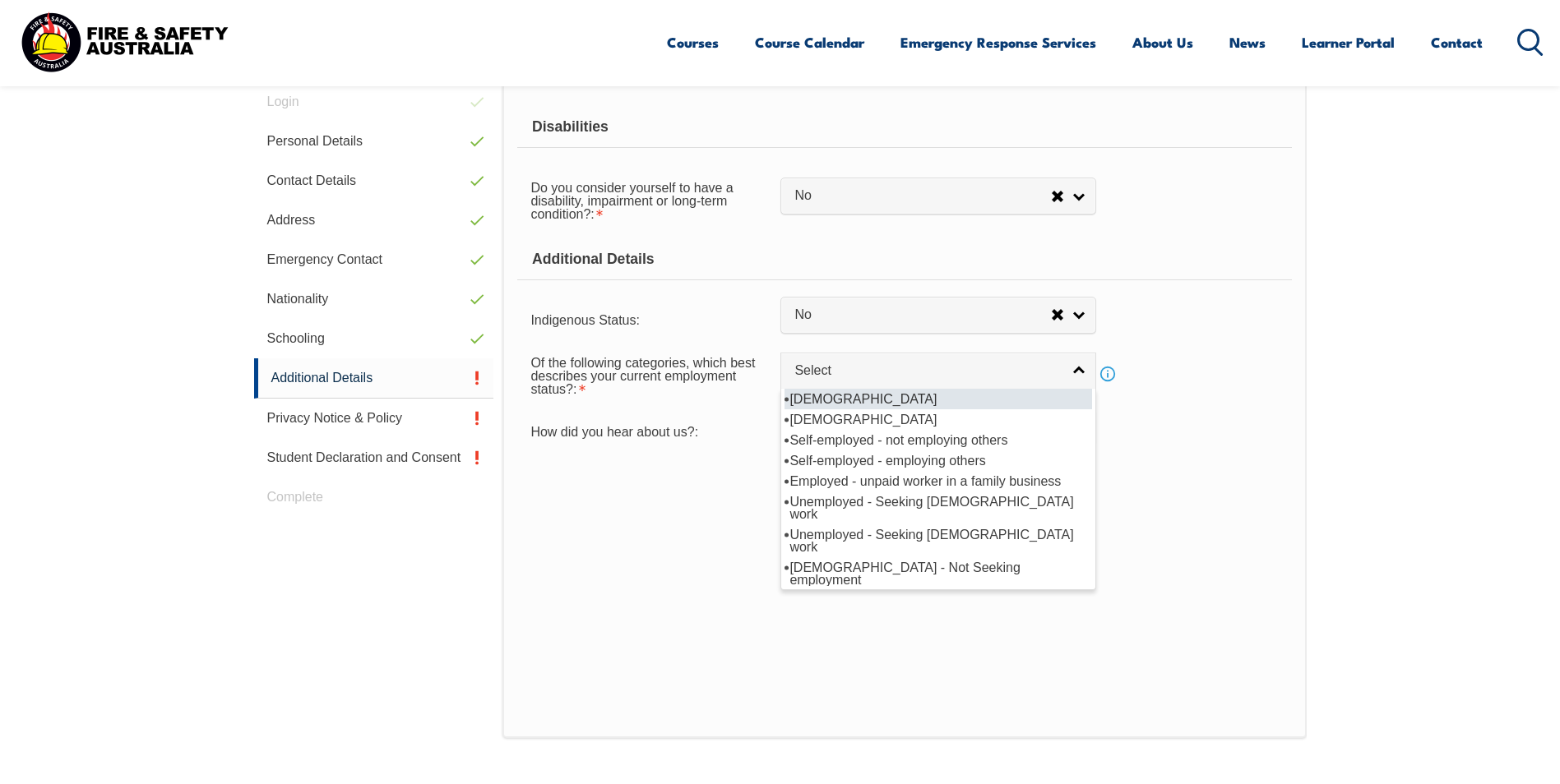
click at [883, 392] on li "Full-time employee" at bounding box center [938, 398] width 307 height 20
select select "1"
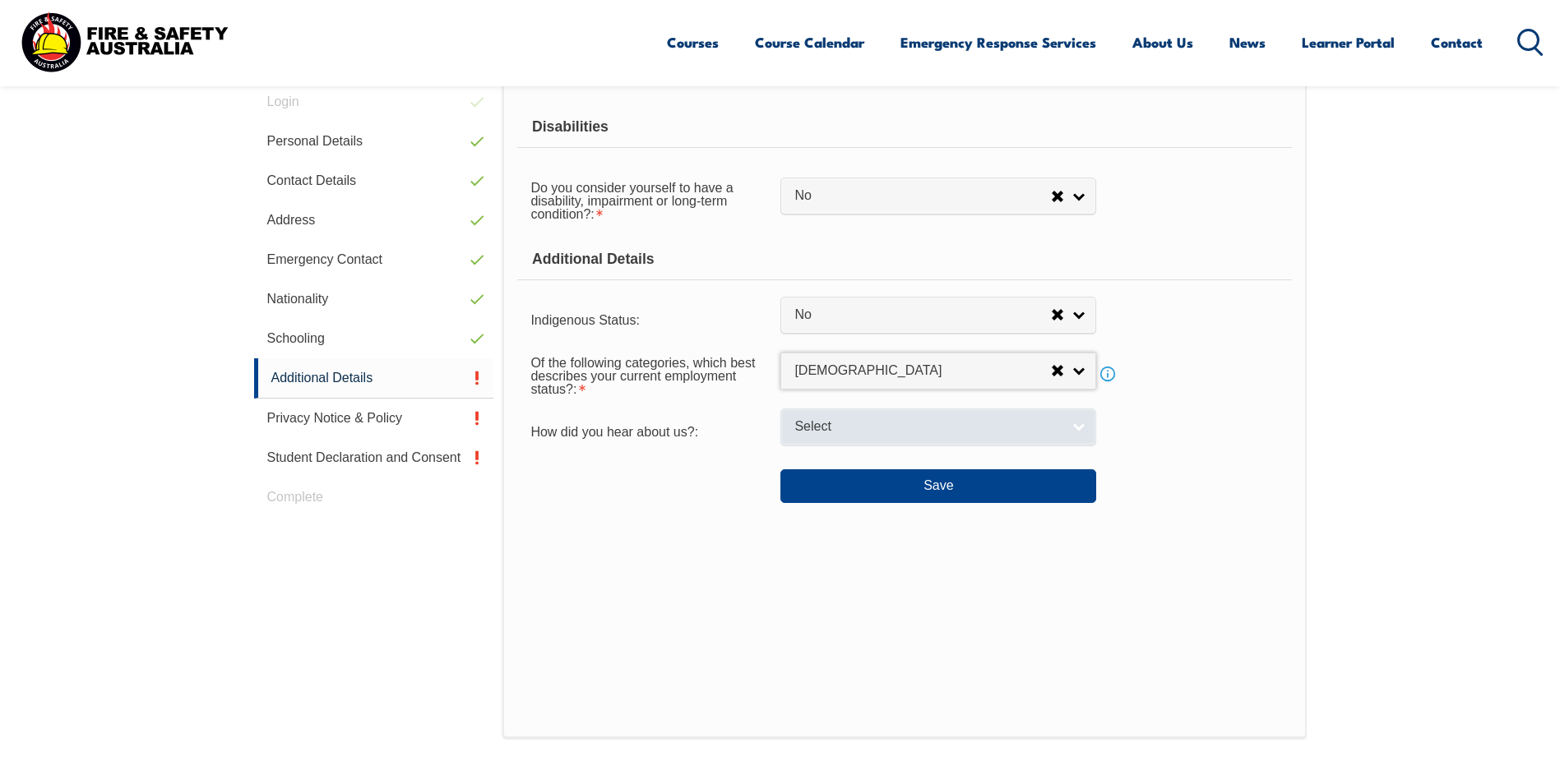
click at [1077, 419] on link "Select" at bounding box center [938, 426] width 316 height 37
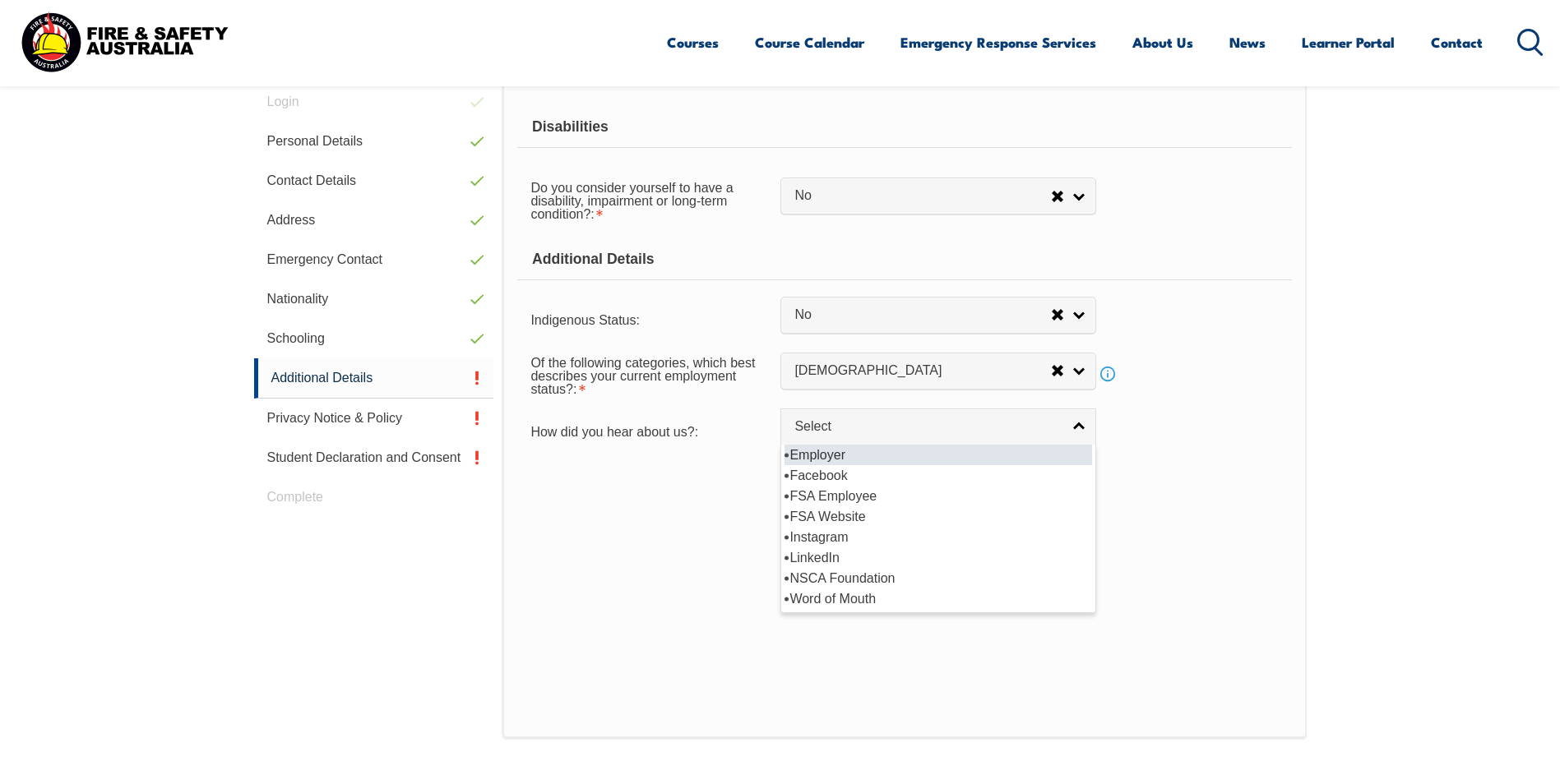
click at [837, 449] on li "Employer" at bounding box center [938, 455] width 307 height 20
select select "8019"
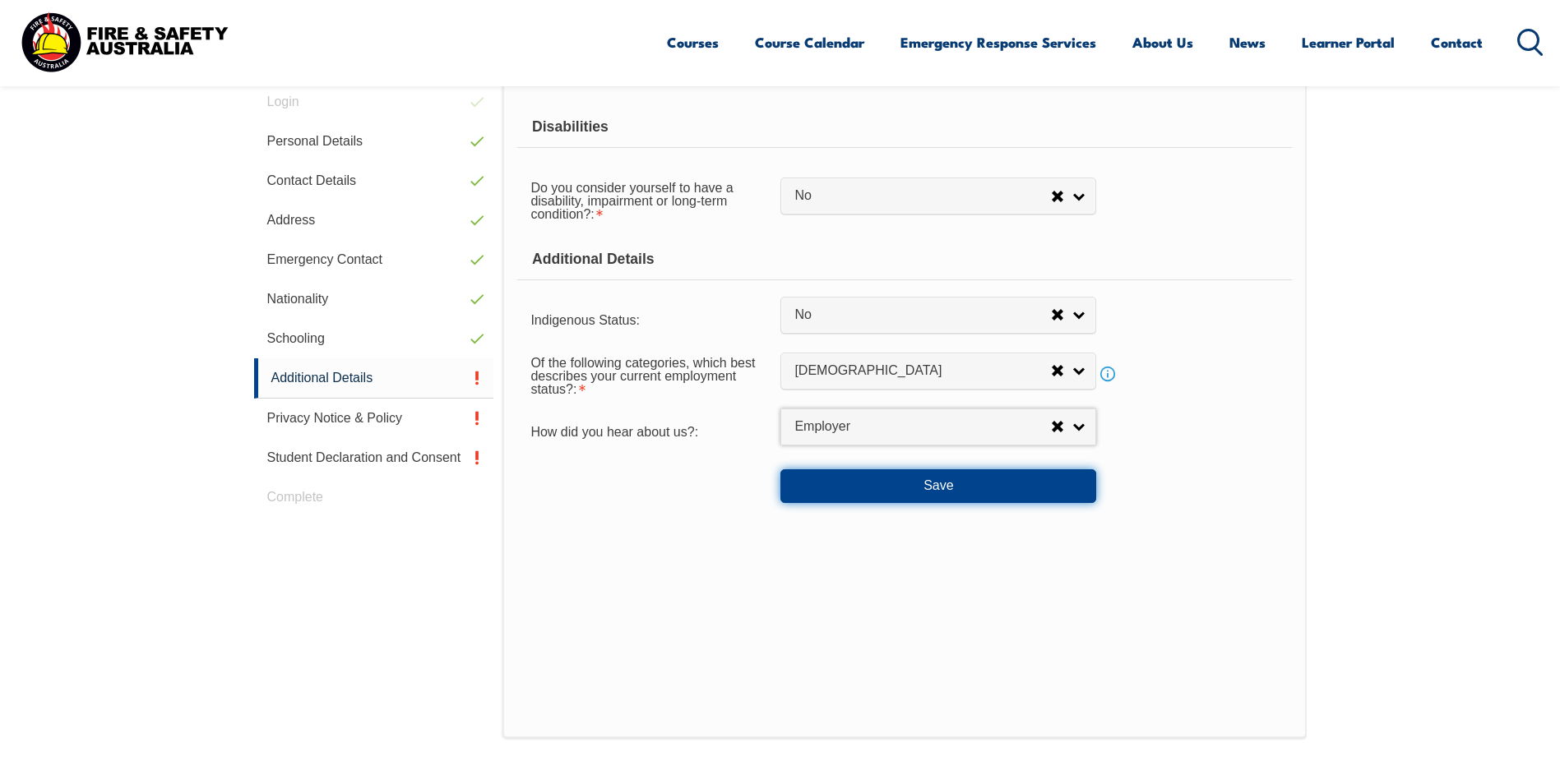
click at [831, 491] on button "Save" at bounding box center [938, 486] width 316 height 33
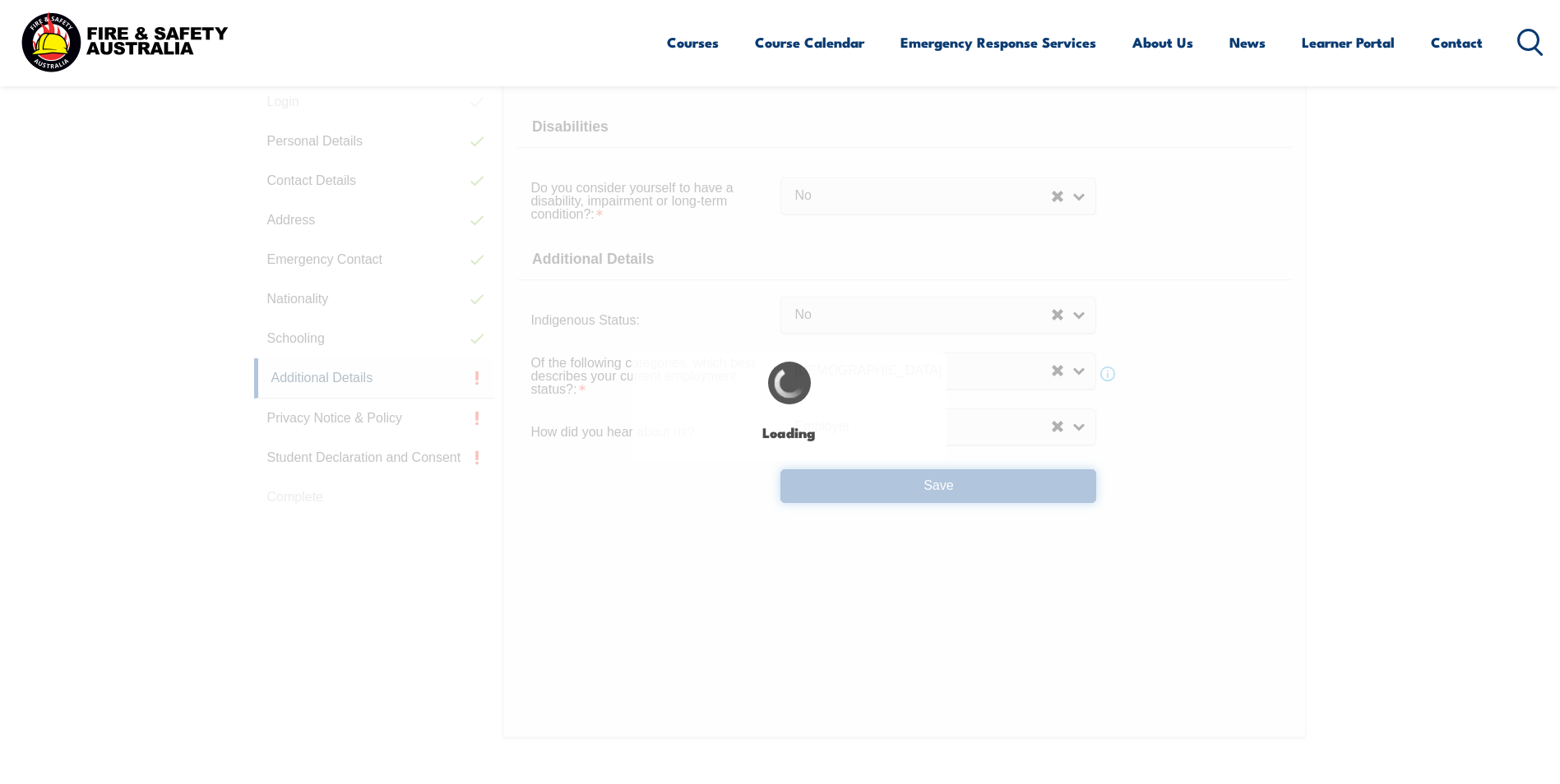
select select "false"
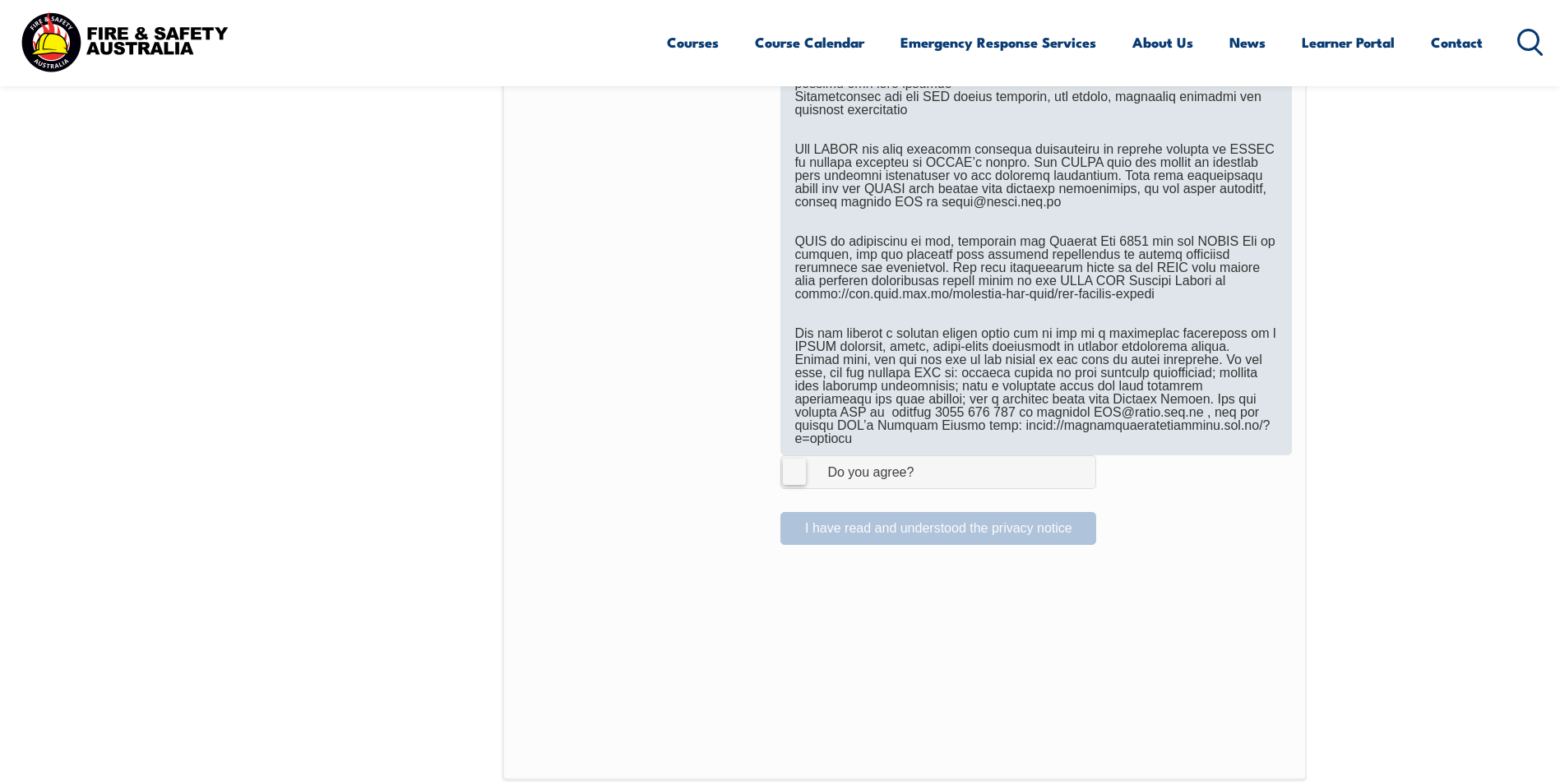
scroll to position [958, 0]
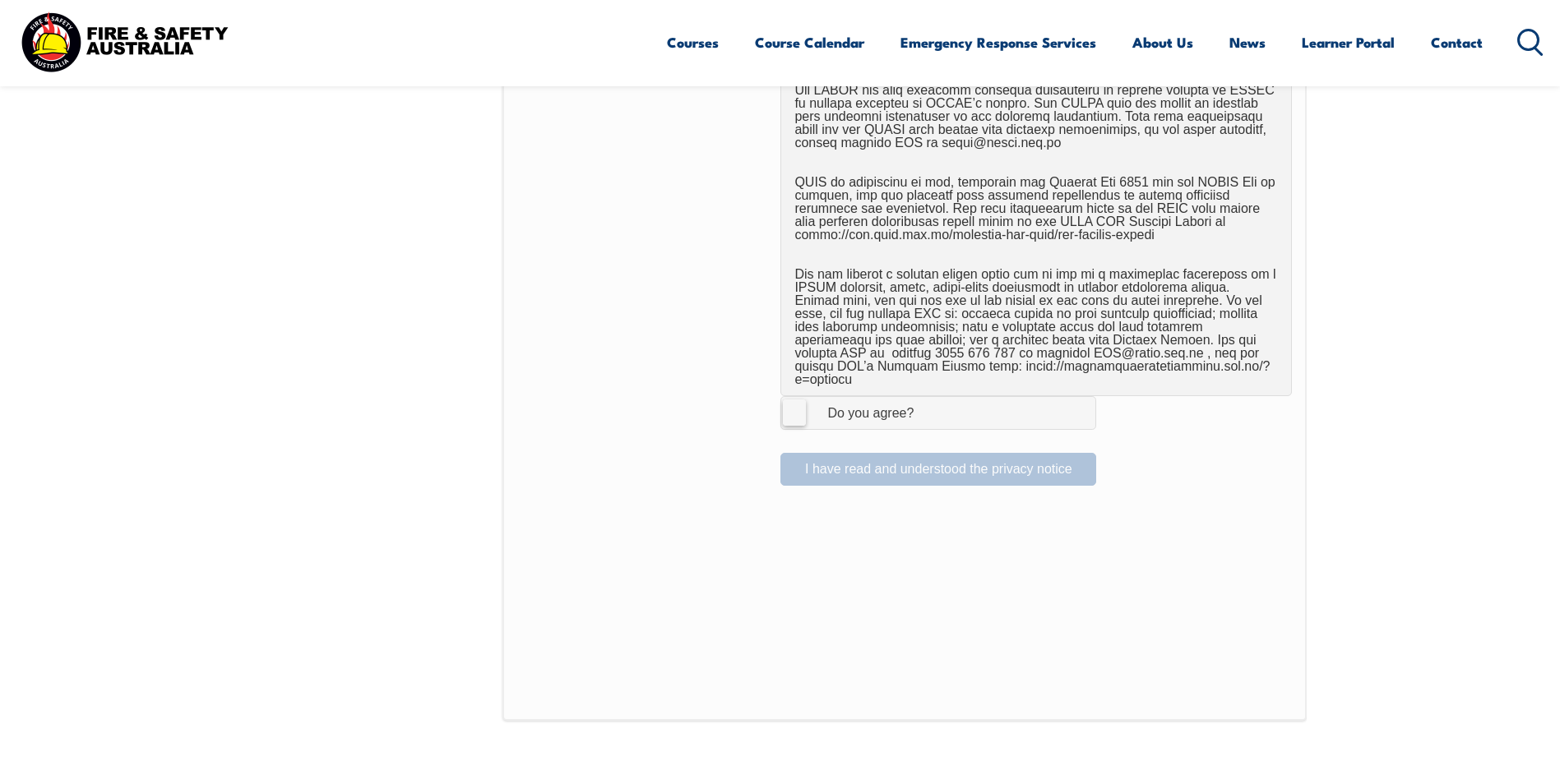
drag, startPoint x: 785, startPoint y: 396, endPoint x: 800, endPoint y: 403, distance: 16.6
click at [784, 396] on label "I Agree Do you agree?" at bounding box center [938, 413] width 316 height 33
click at [927, 397] on input "I Agree Do you agree?" at bounding box center [941, 413] width 28 height 31
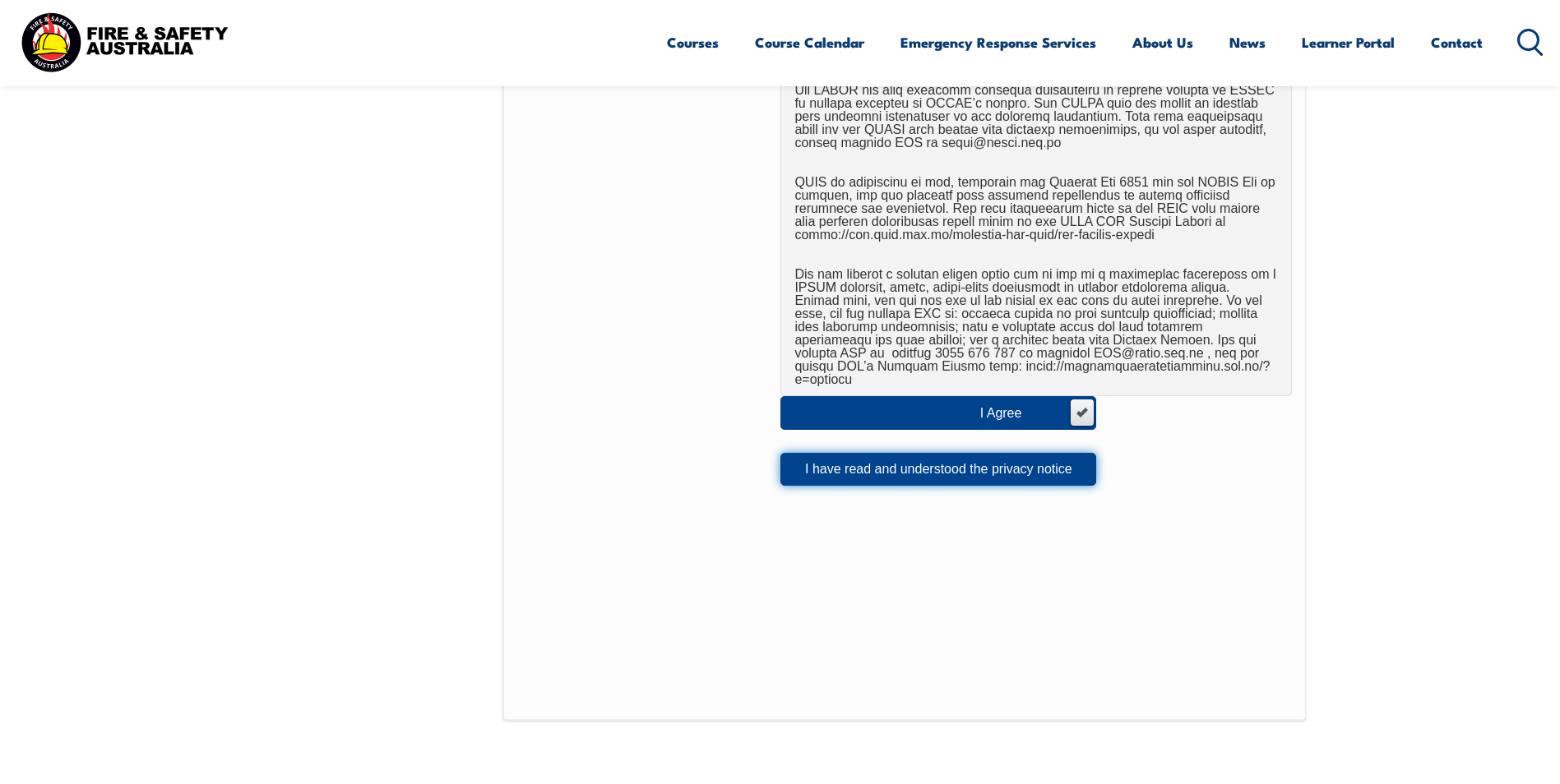
click at [844, 453] on button "I have read and understood the privacy notice" at bounding box center [938, 469] width 316 height 33
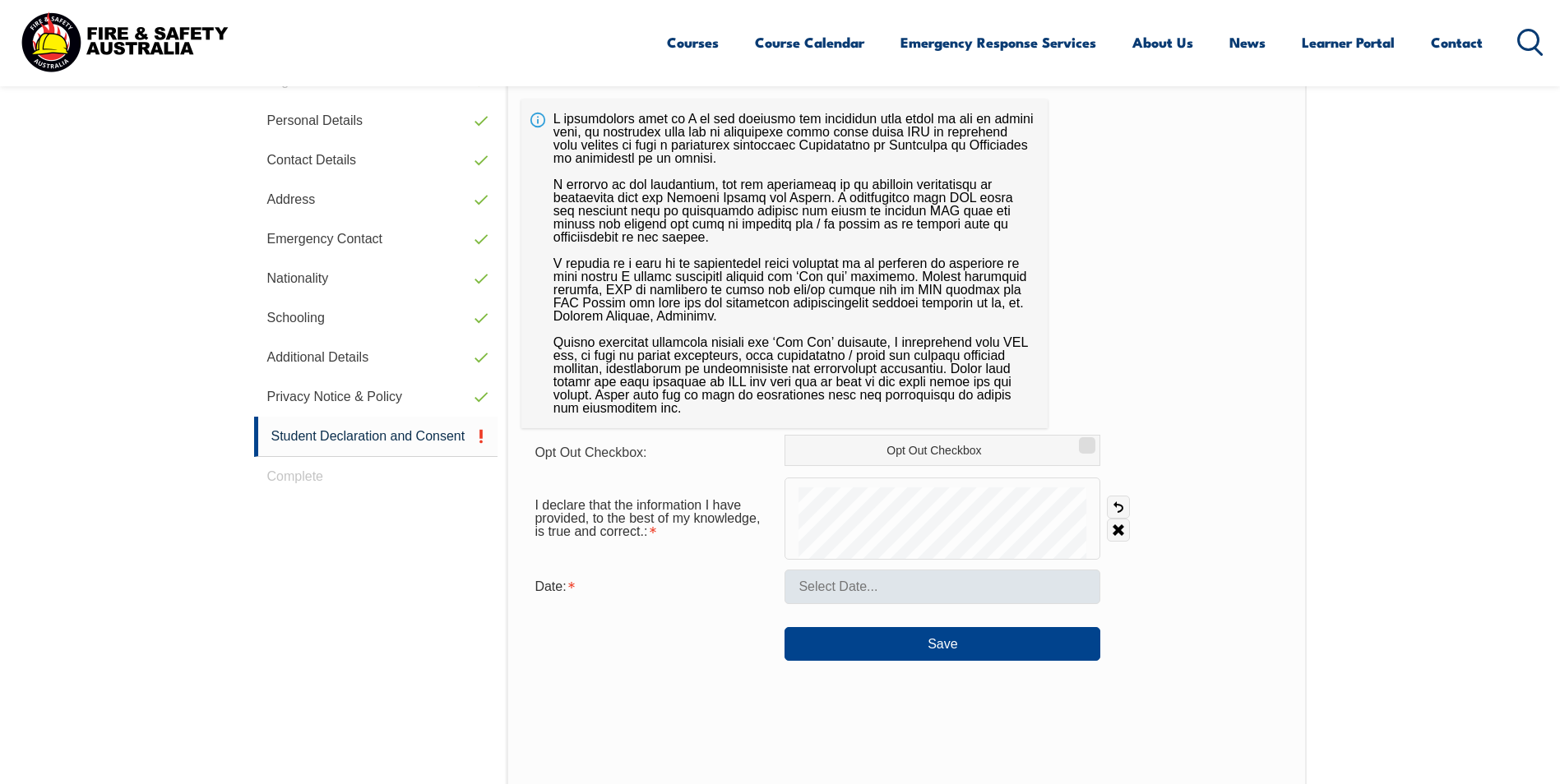
scroll to position [464, 0]
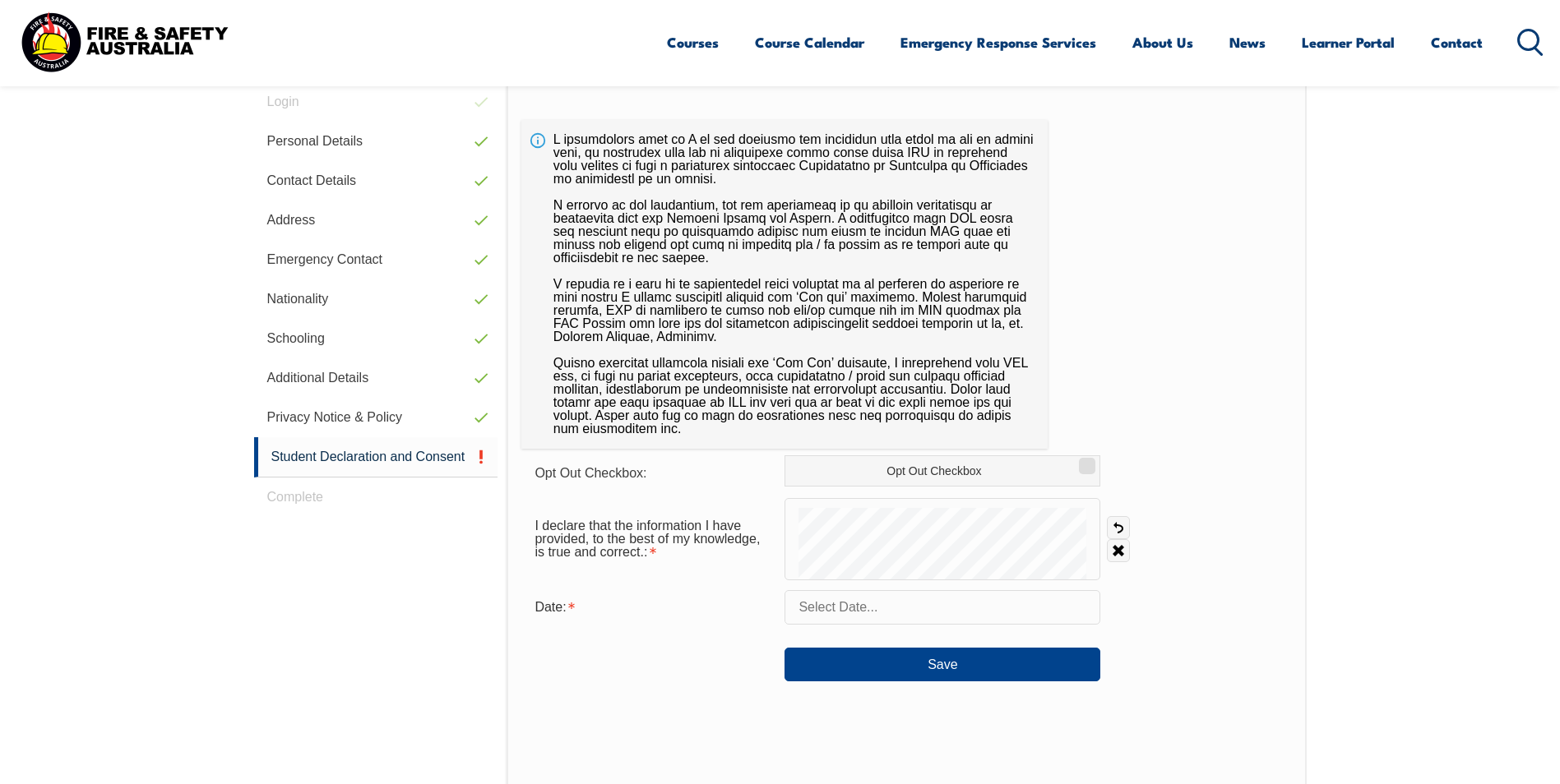
click at [901, 605] on input "text" at bounding box center [942, 607] width 316 height 35
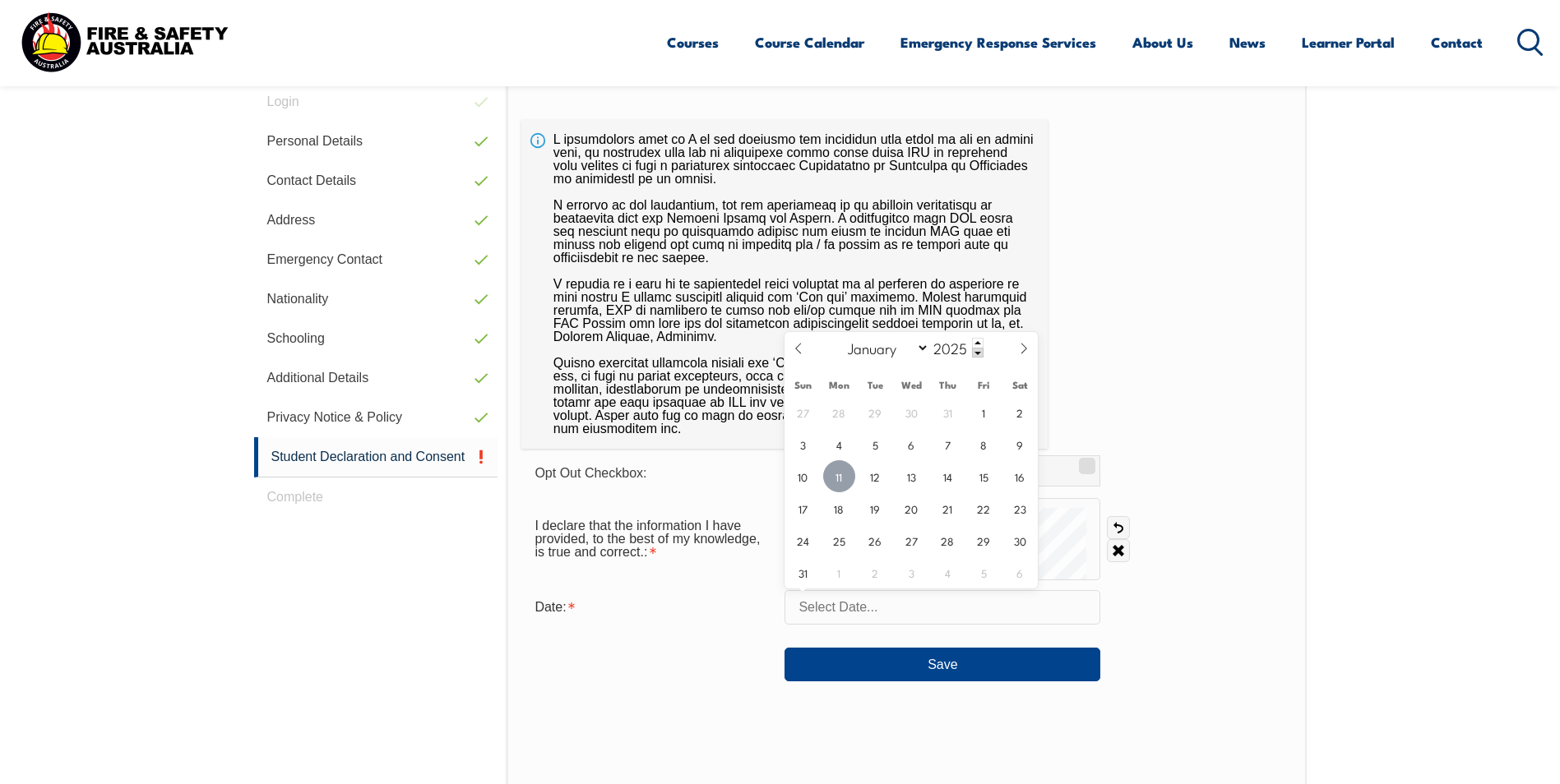
click at [839, 474] on span "11" at bounding box center [839, 476] width 32 height 32
type input "August 11, 2025"
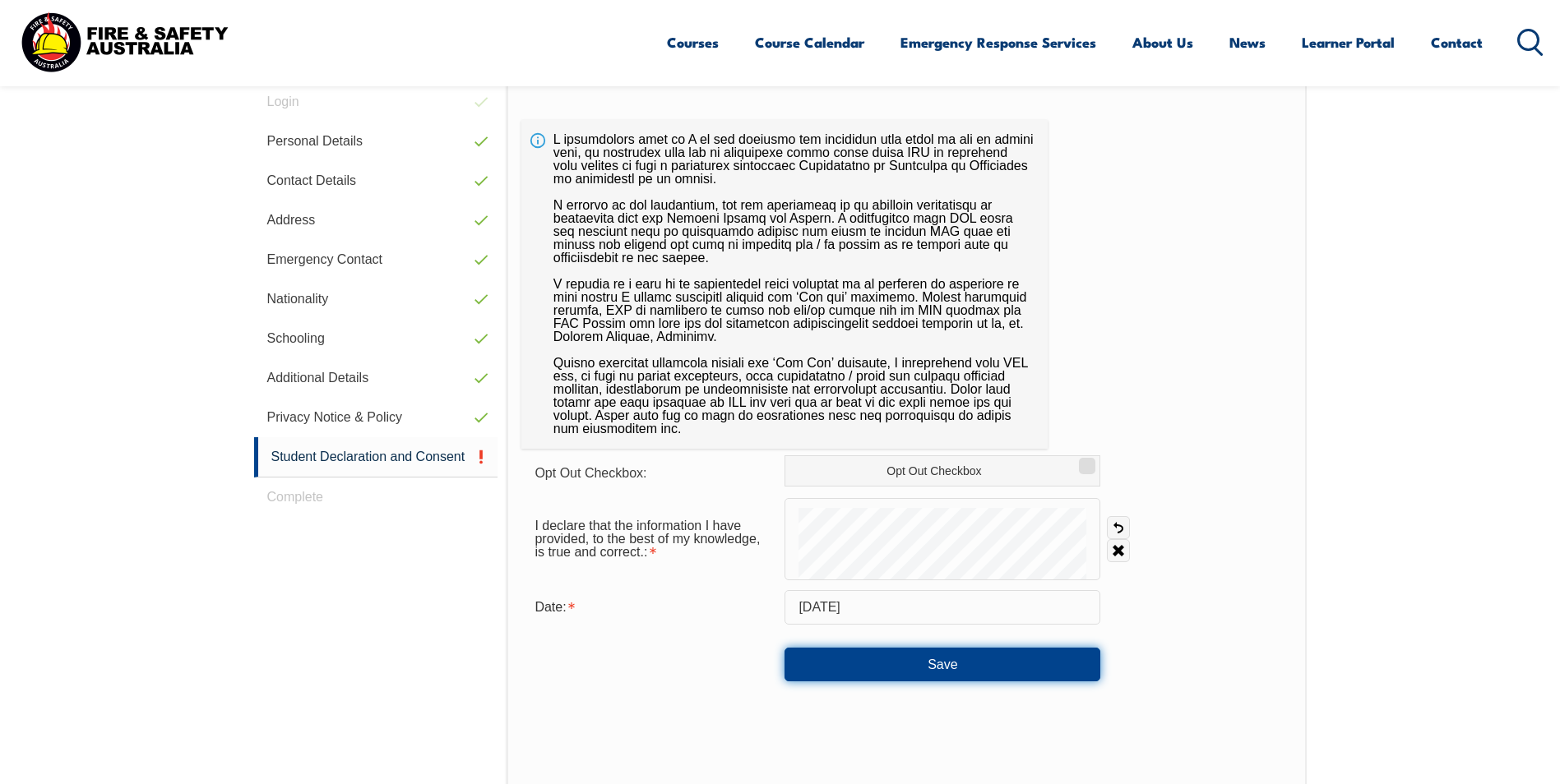
click at [1087, 660] on button "Save" at bounding box center [942, 665] width 316 height 33
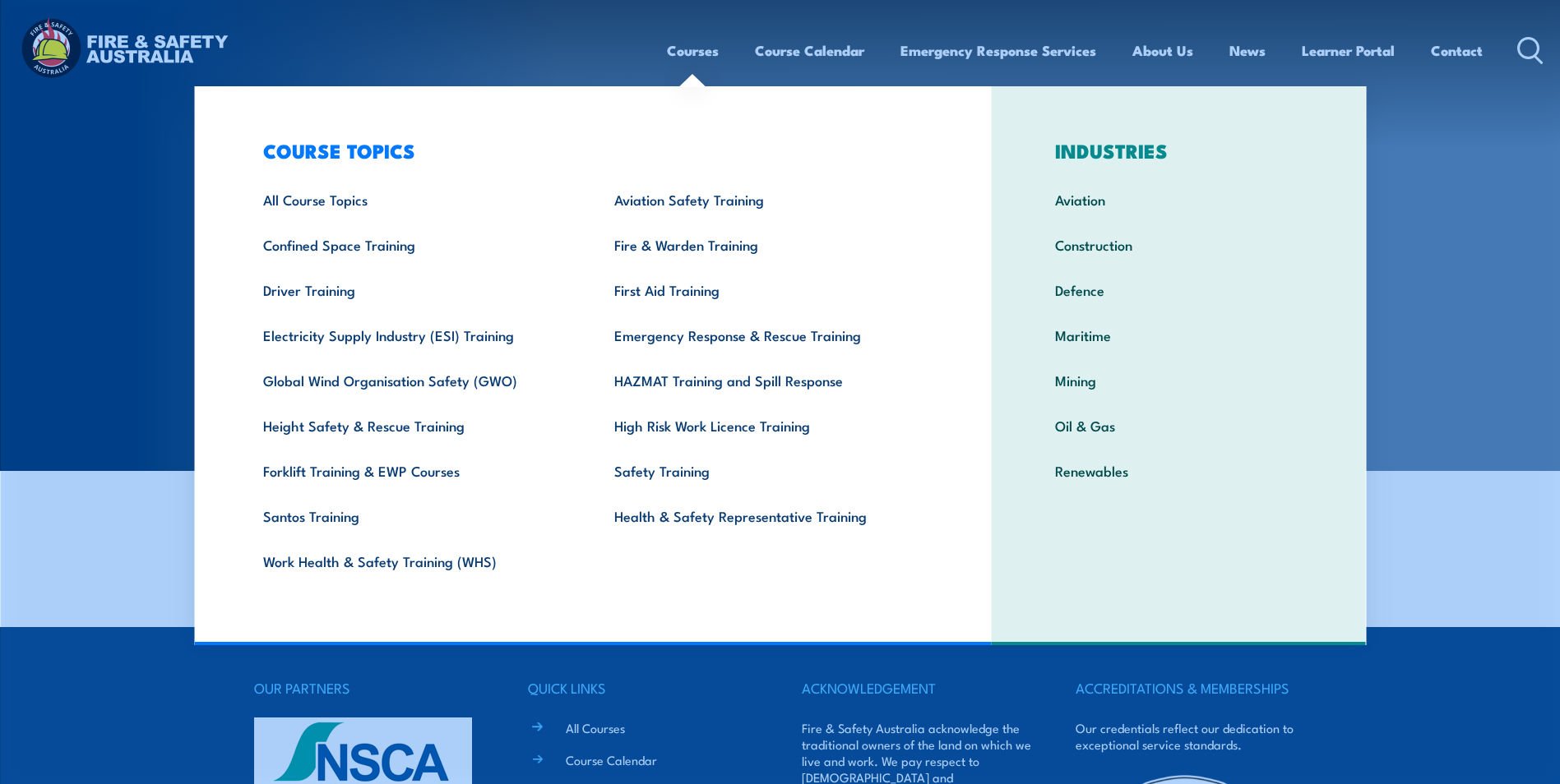
click at [677, 63] on link "Courses" at bounding box center [692, 51] width 52 height 44
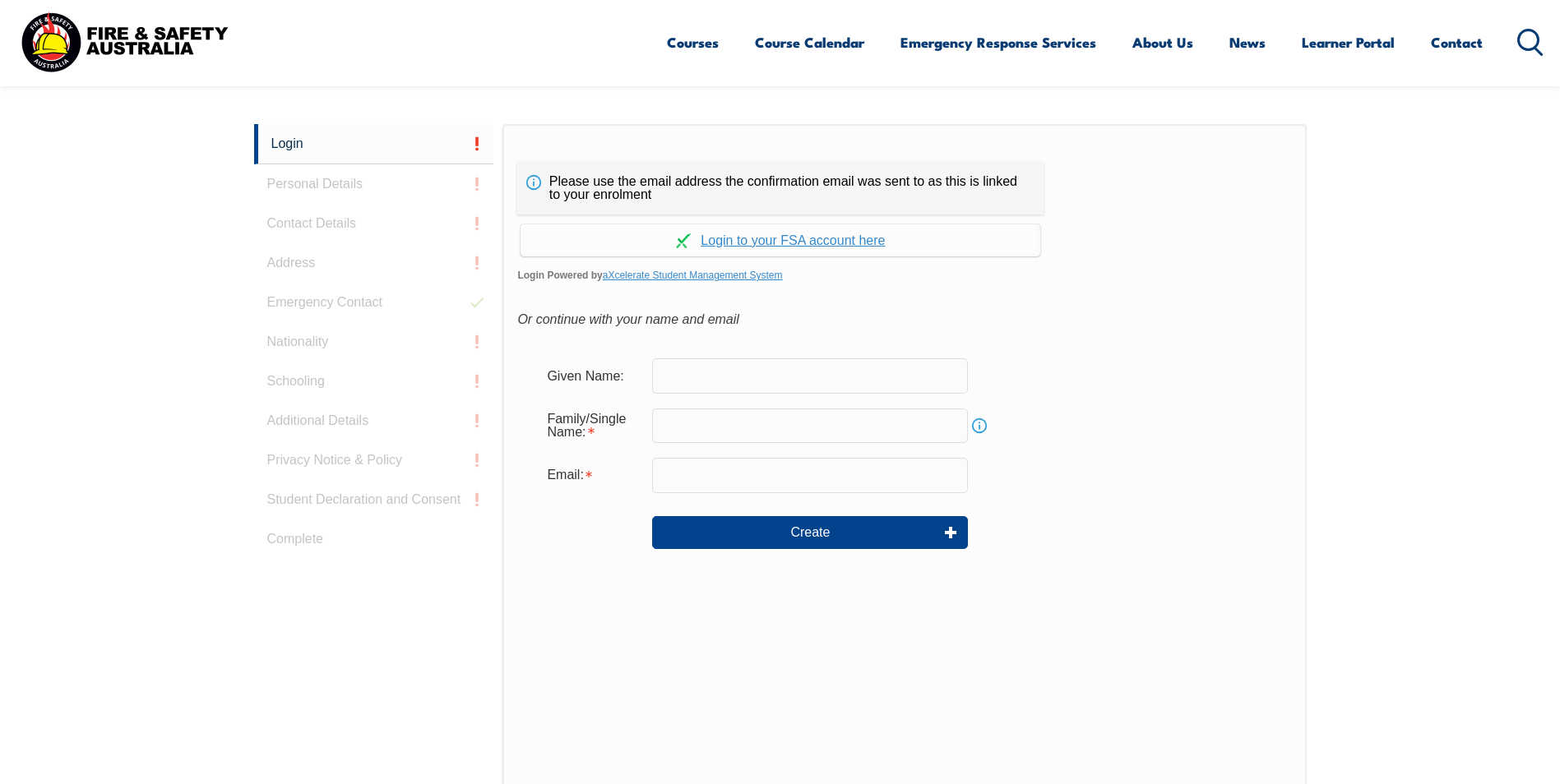
scroll to position [438, 0]
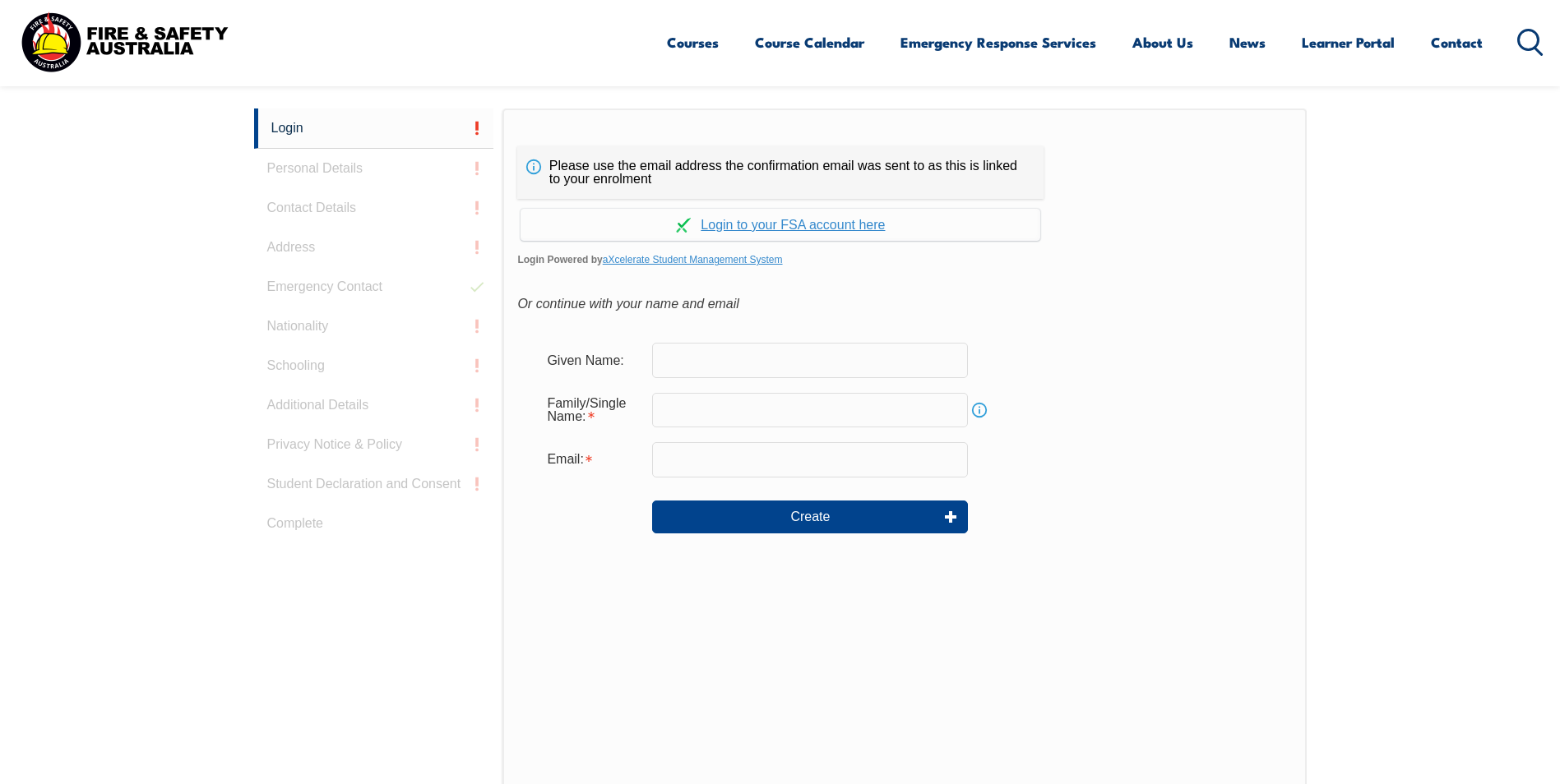
click at [675, 361] on input "text" at bounding box center [810, 360] width 316 height 35
type input "Enele (Henry)"
type input "Tuagalu"
type input "henry.tuagalu@gmail.com"
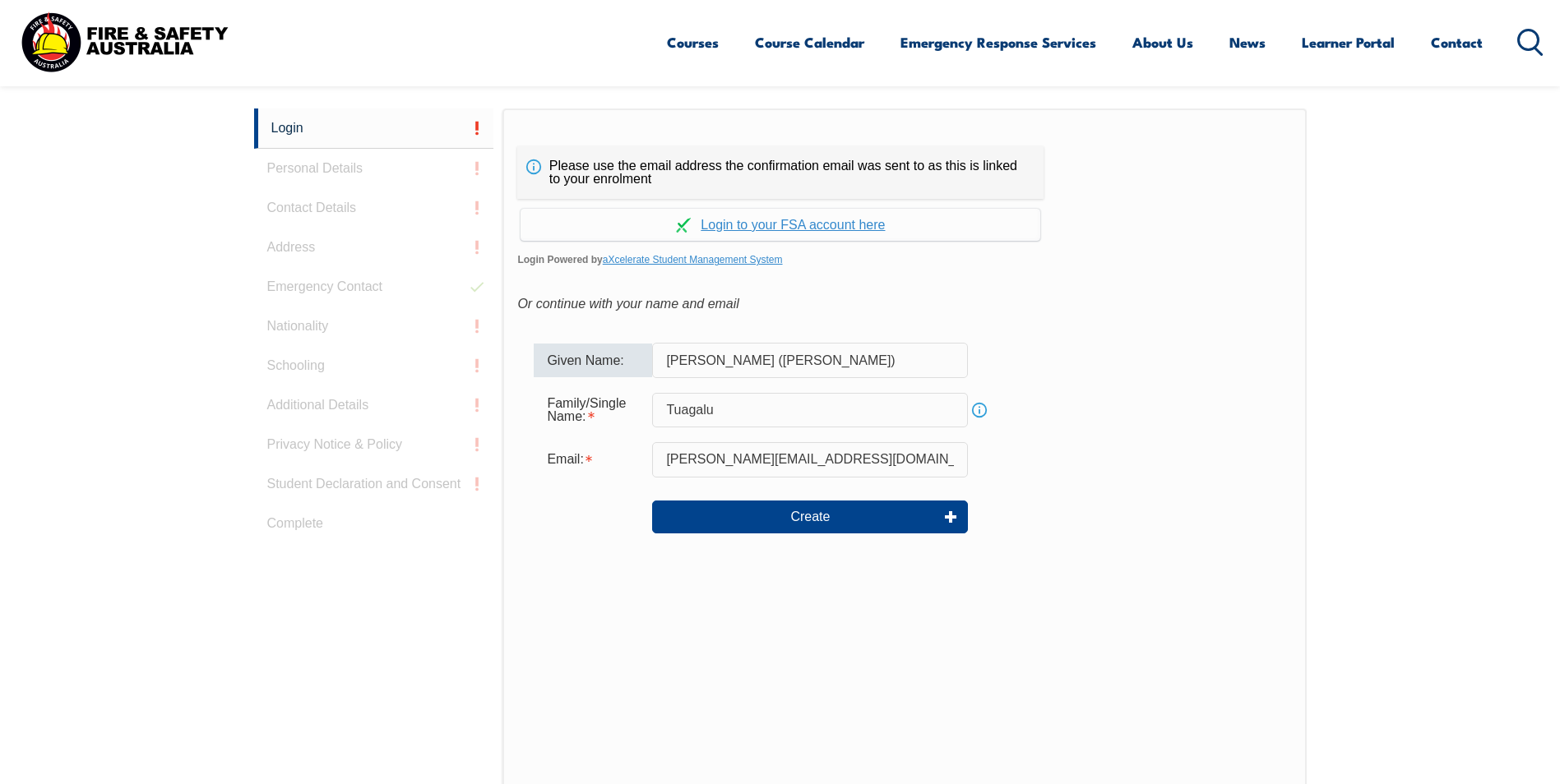
click at [782, 371] on input "Enele (Henry)" at bounding box center [810, 360] width 316 height 35
click at [784, 367] on input "Enele (Henry)" at bounding box center [810, 360] width 316 height 35
type input "Enele"
click at [793, 303] on div "Or continue with your name and email" at bounding box center [904, 303] width 774 height 24
click at [802, 229] on link "Continue with aXcelerate" at bounding box center [780, 224] width 520 height 32
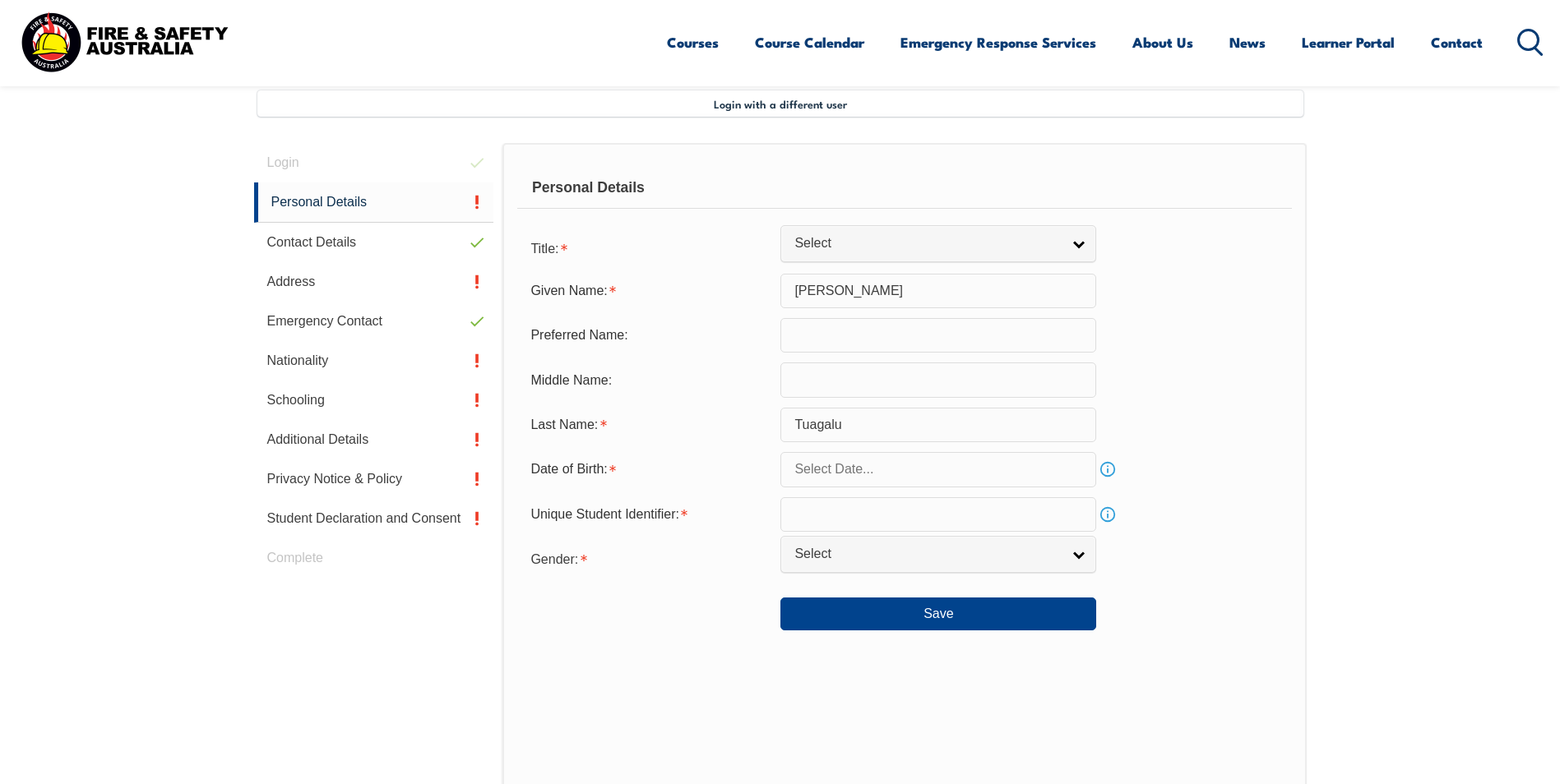
scroll to position [448, 0]
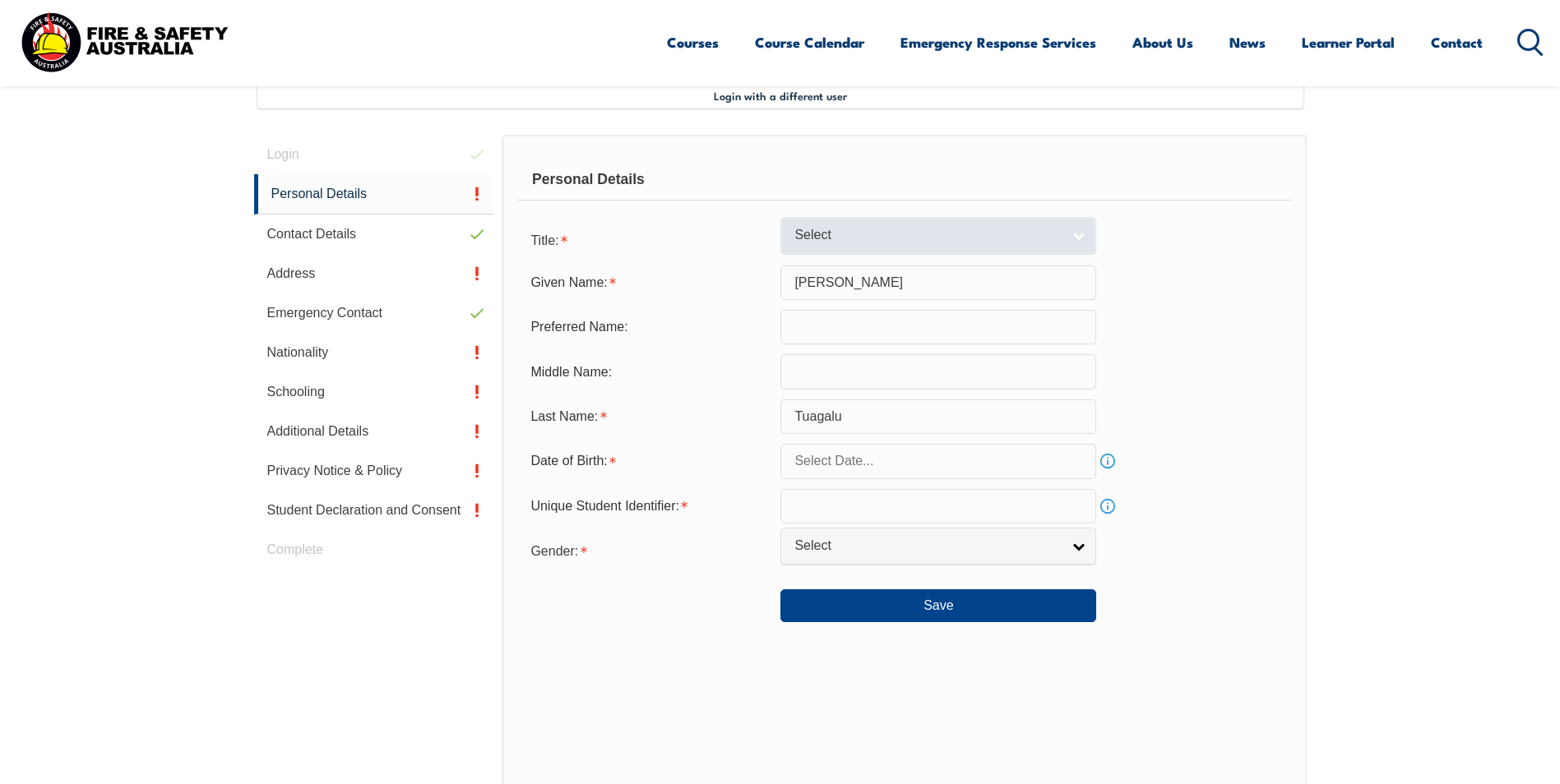
click at [844, 246] on link "Select" at bounding box center [938, 235] width 316 height 37
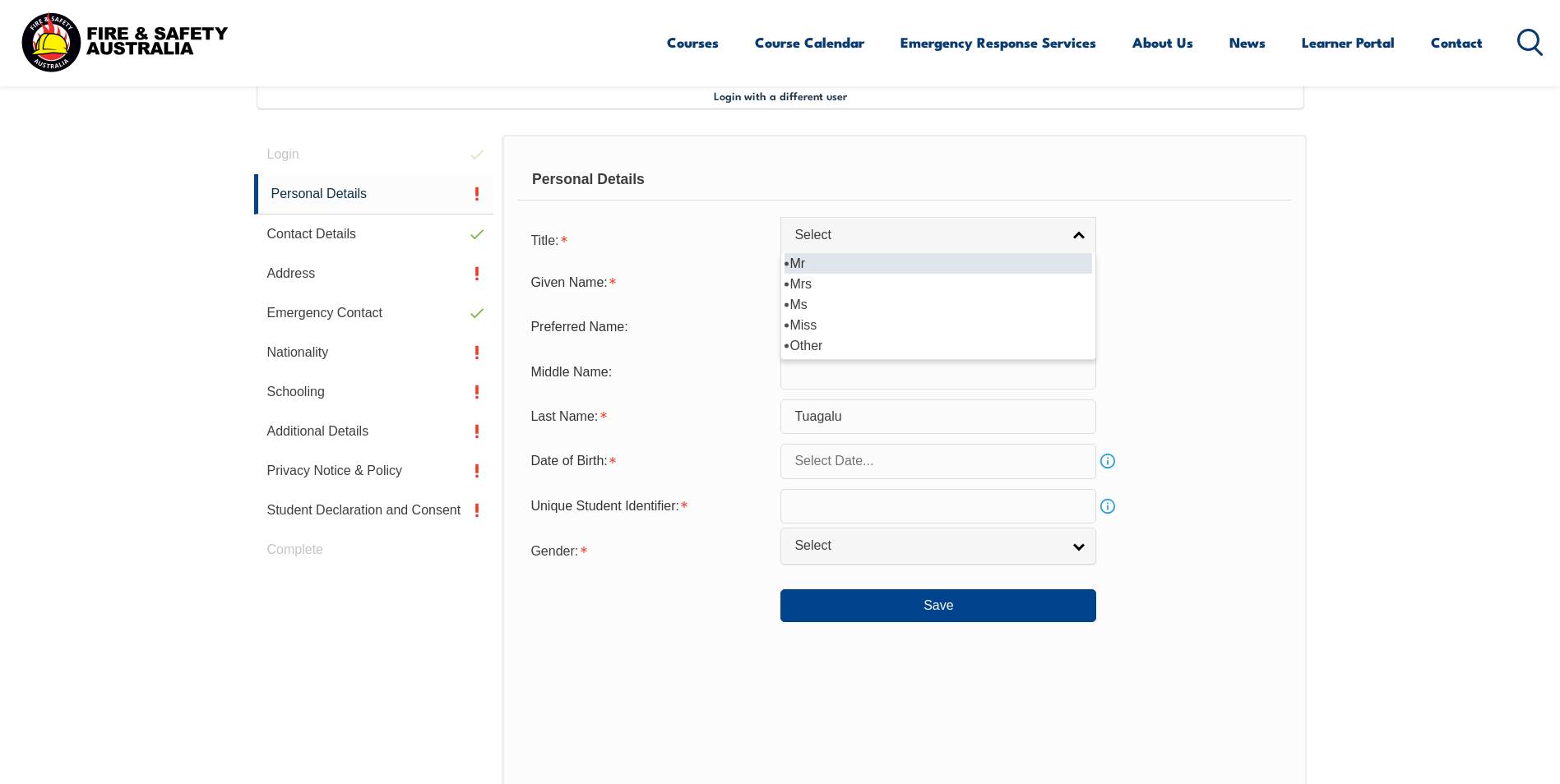
click at [843, 256] on li "Mr" at bounding box center [938, 263] width 307 height 20
select select "Mr"
click at [1103, 461] on link "Info" at bounding box center [1108, 461] width 23 height 23
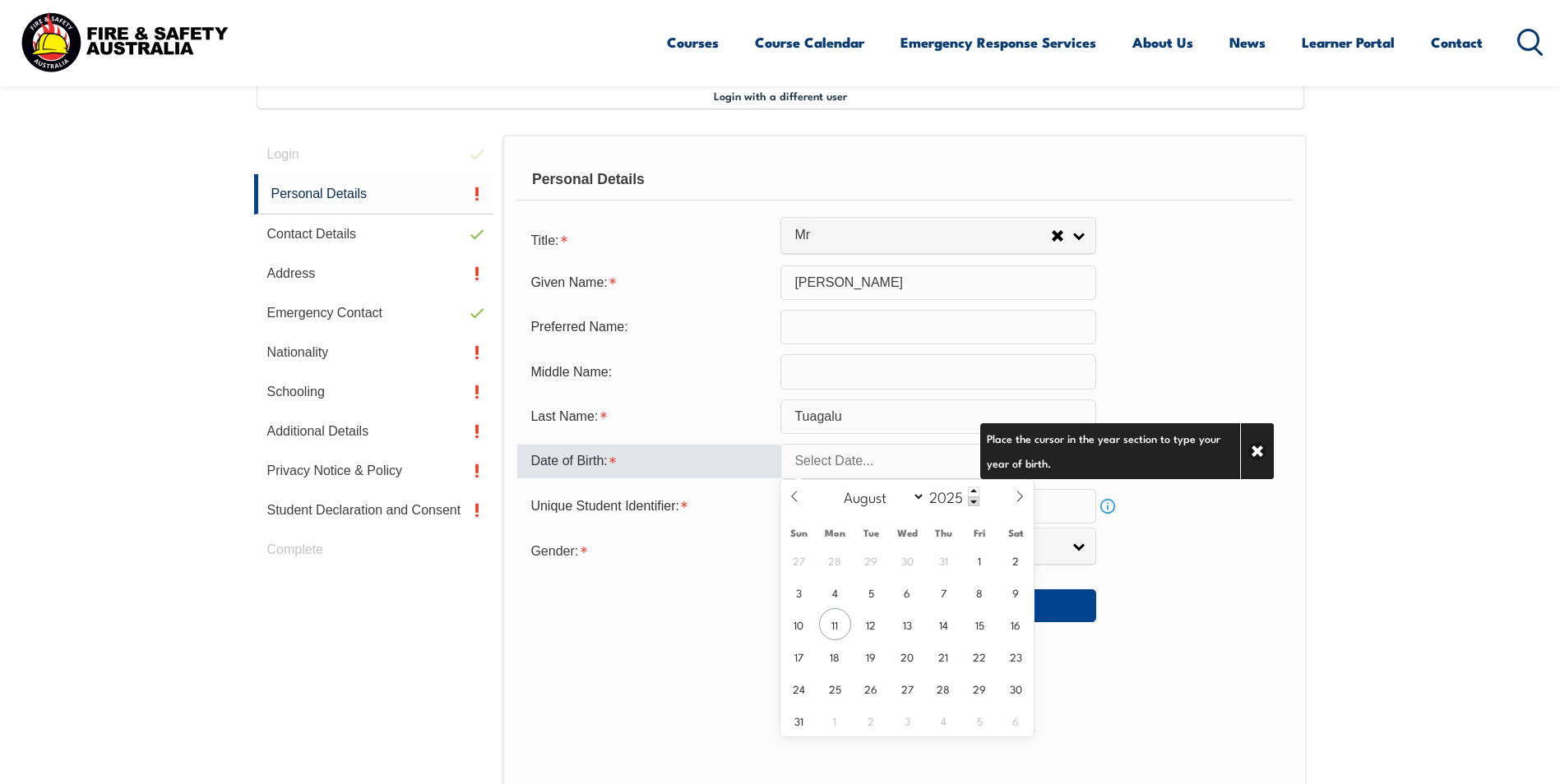
click at [860, 464] on input "text" at bounding box center [938, 461] width 316 height 35
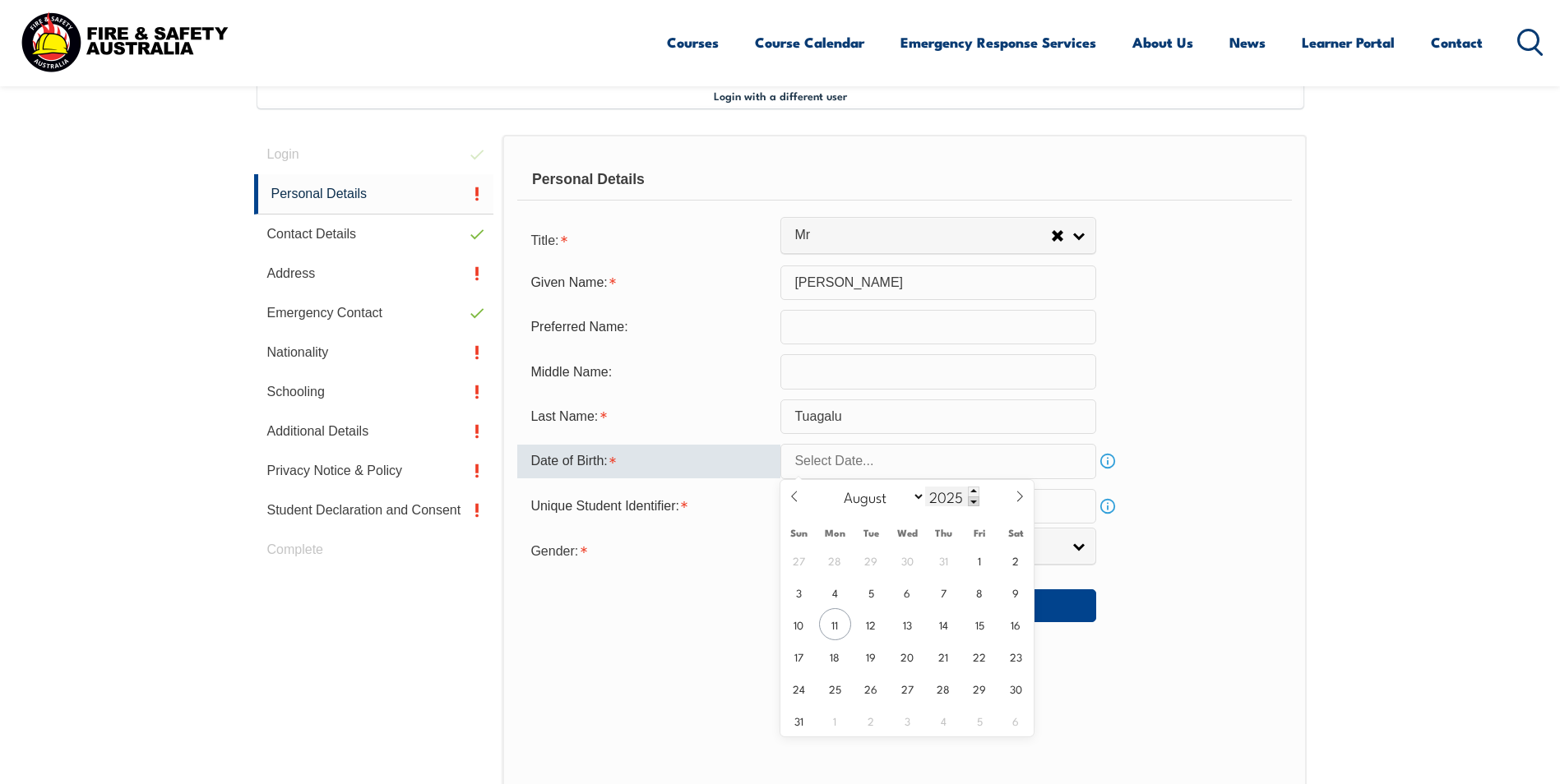
click at [977, 499] on span at bounding box center [974, 501] width 12 height 10
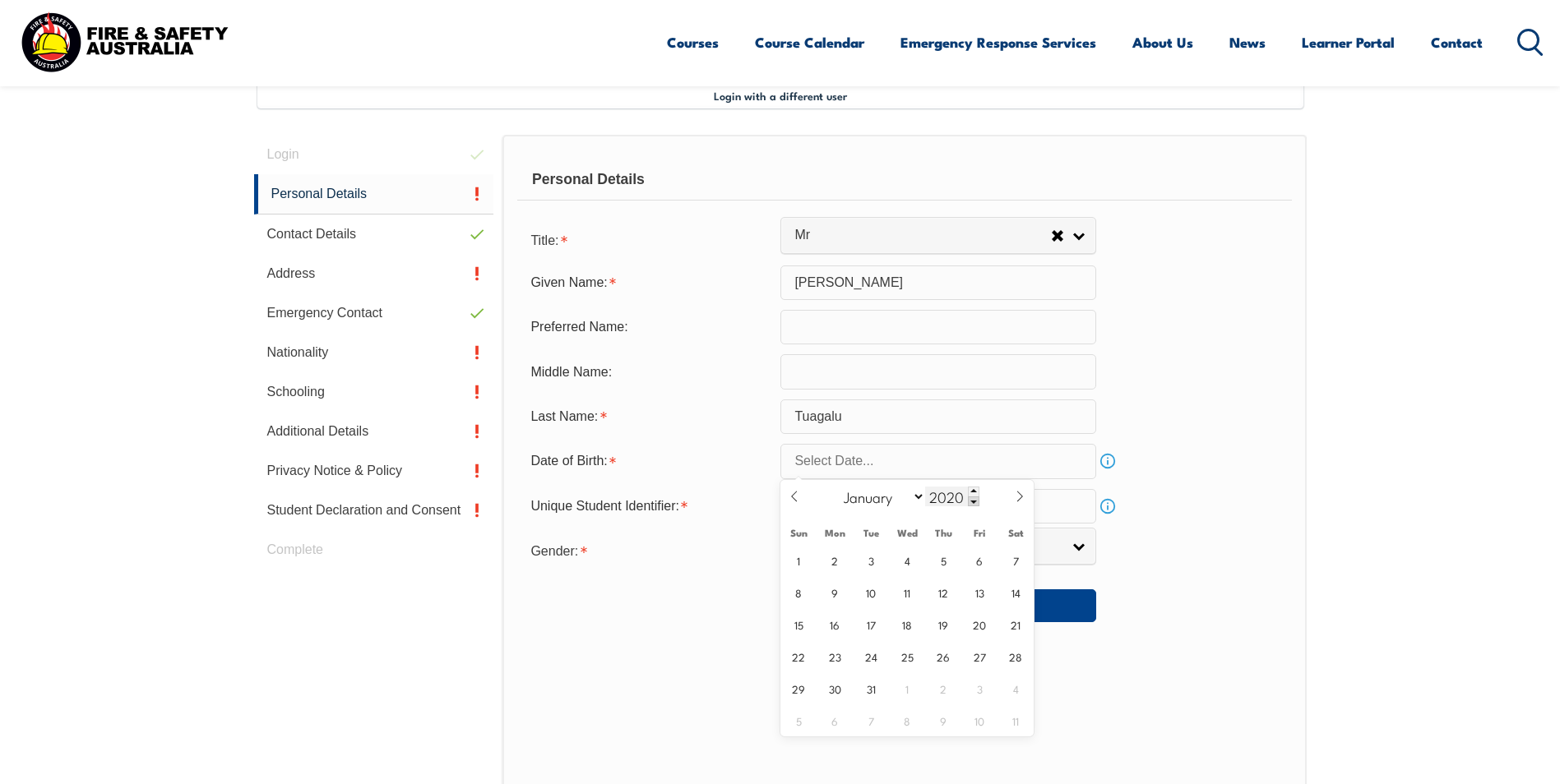
click at [977, 499] on span at bounding box center [974, 501] width 12 height 10
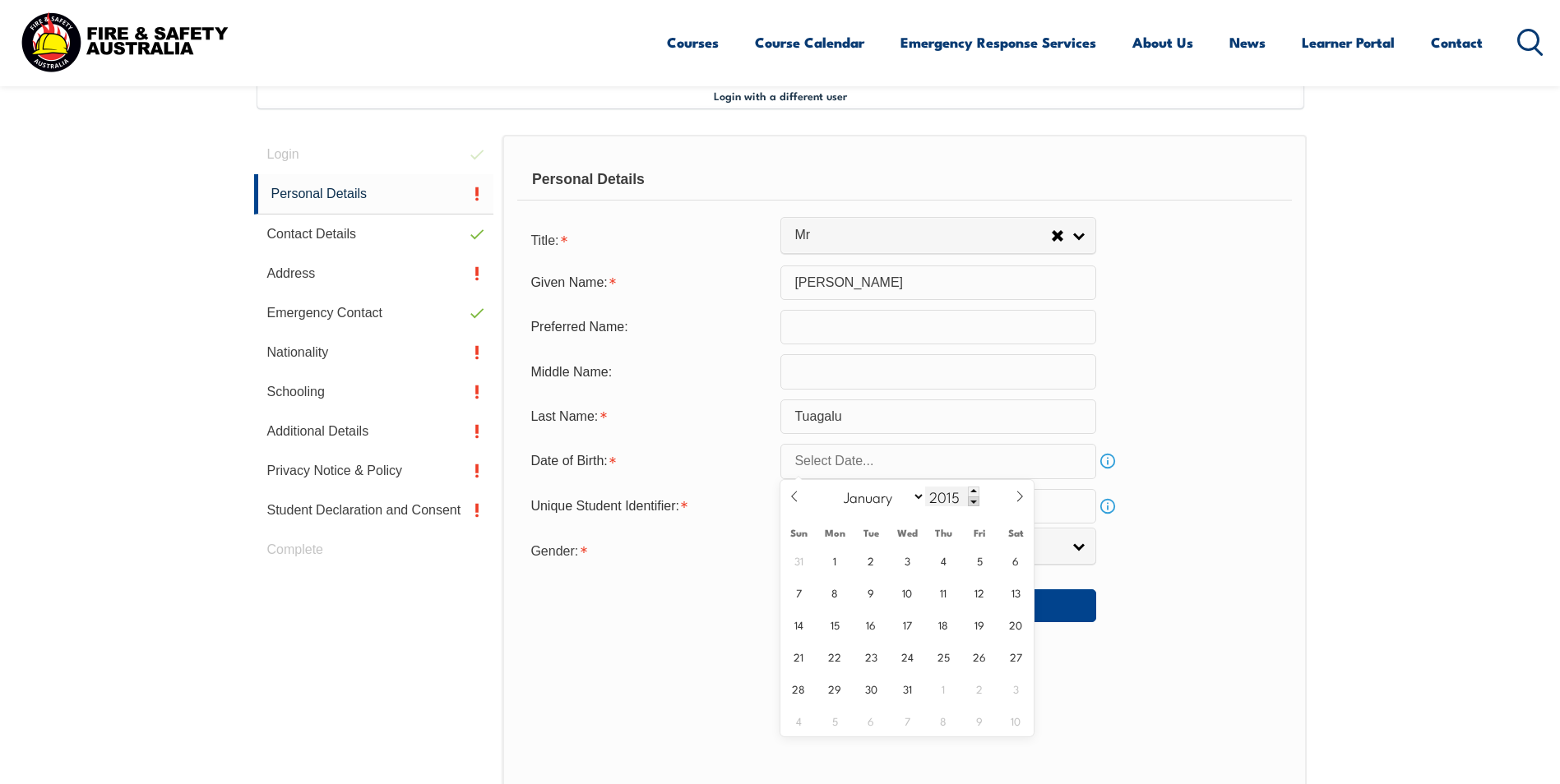
click at [977, 499] on span at bounding box center [974, 501] width 12 height 10
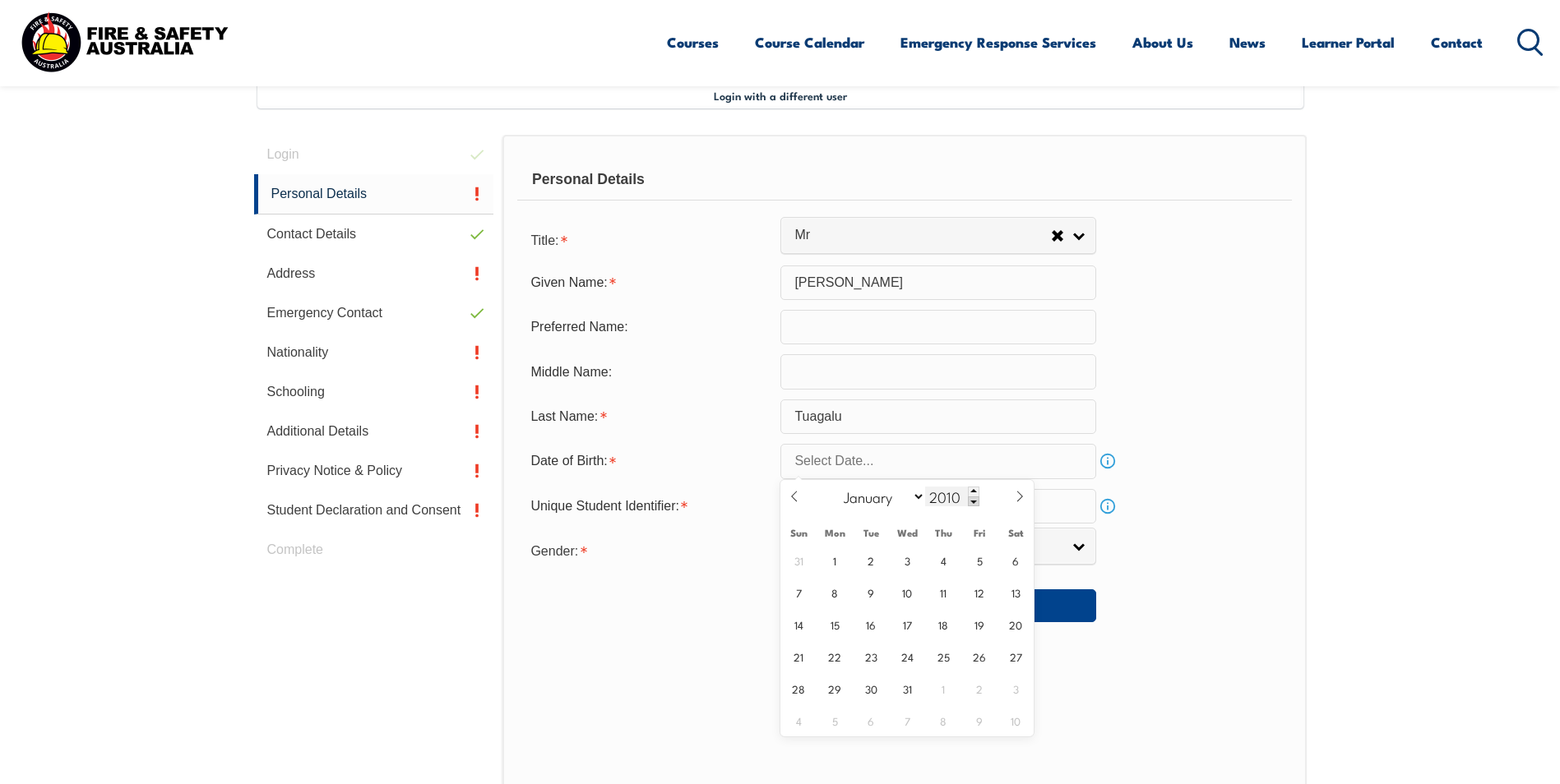
click at [977, 499] on span at bounding box center [974, 501] width 12 height 10
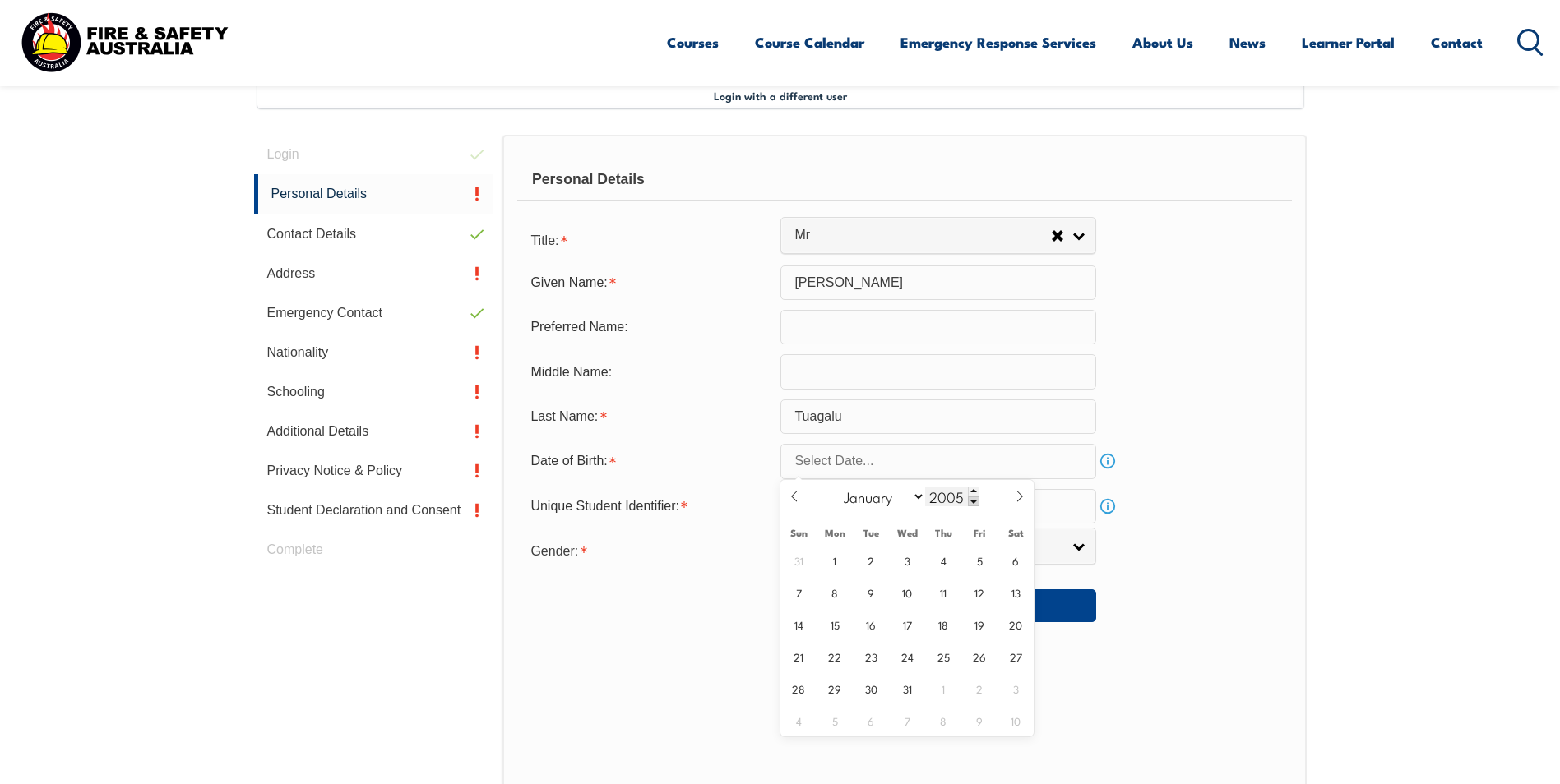
click at [977, 499] on span at bounding box center [974, 501] width 12 height 10
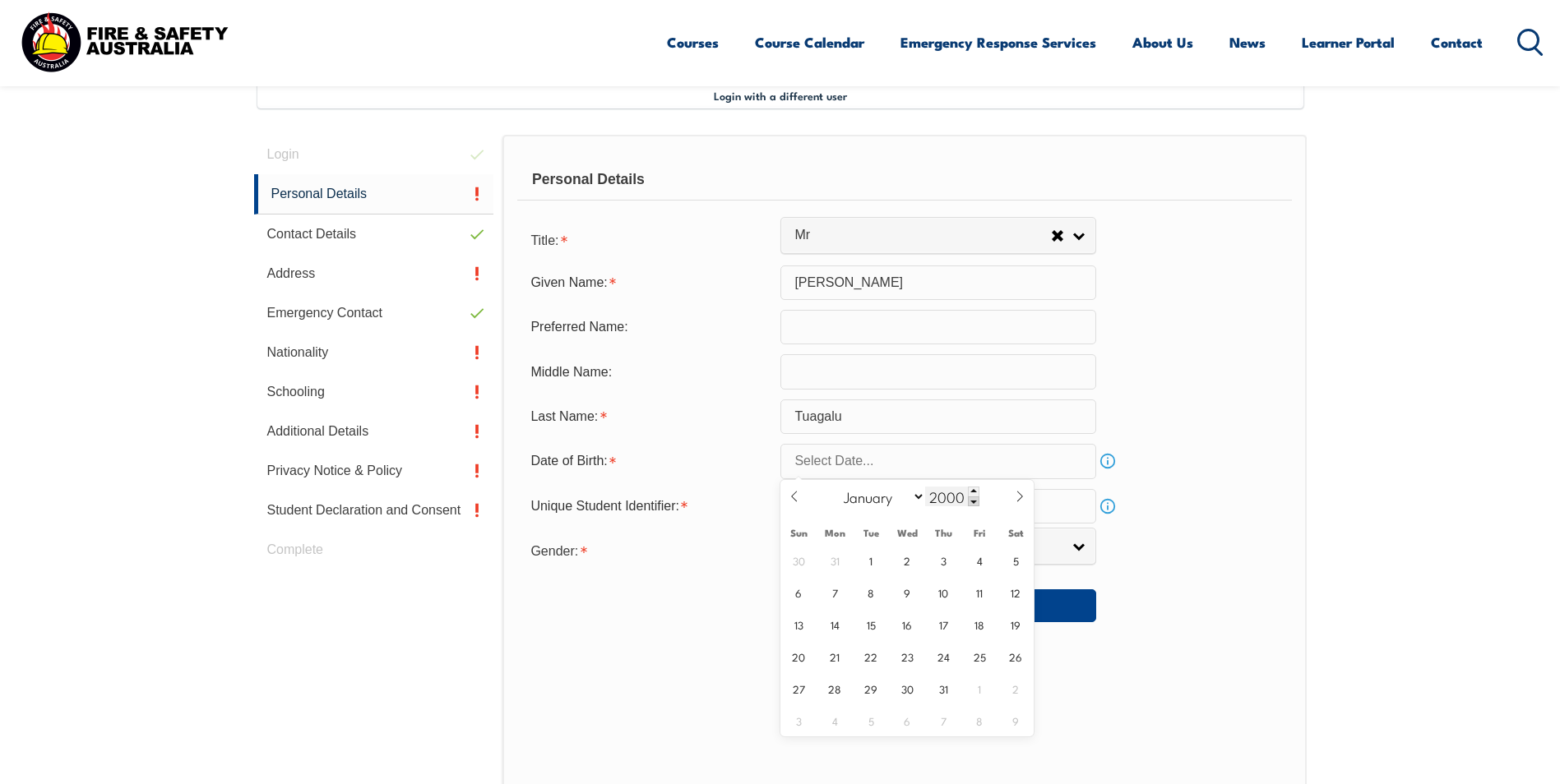
click at [977, 499] on span at bounding box center [974, 501] width 12 height 10
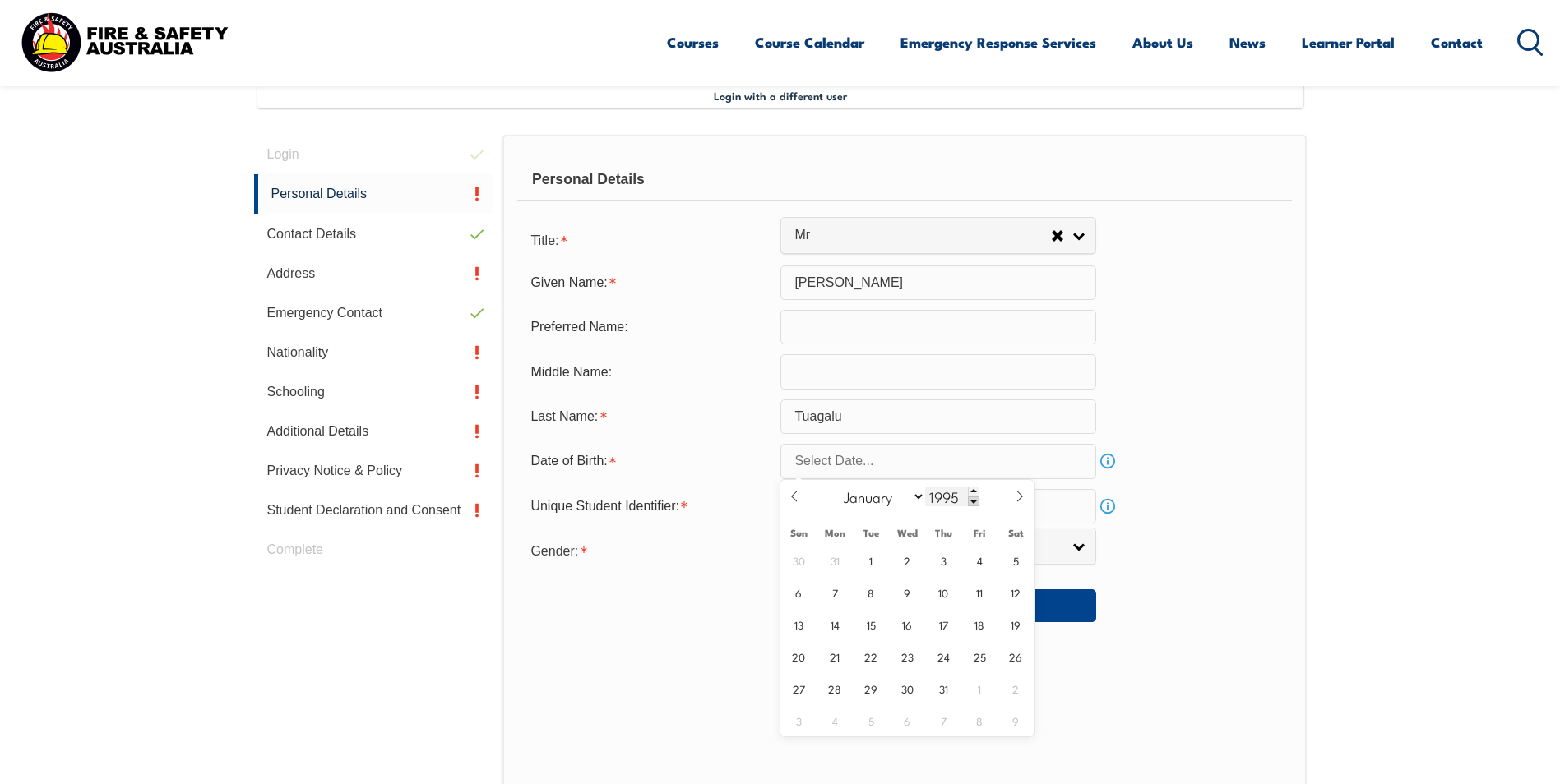
click at [977, 499] on span at bounding box center [974, 501] width 12 height 10
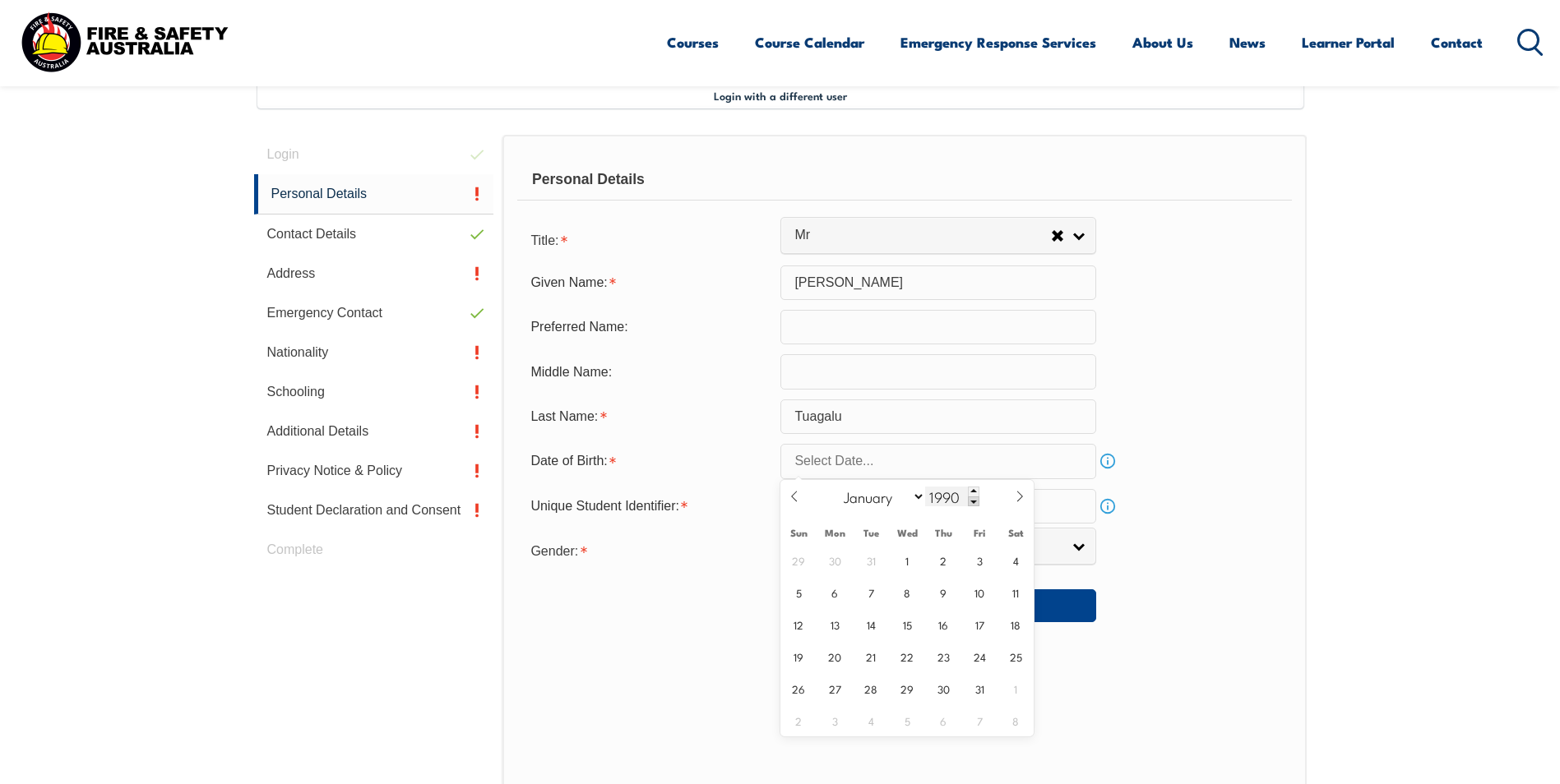
click at [977, 499] on span at bounding box center [974, 501] width 12 height 10
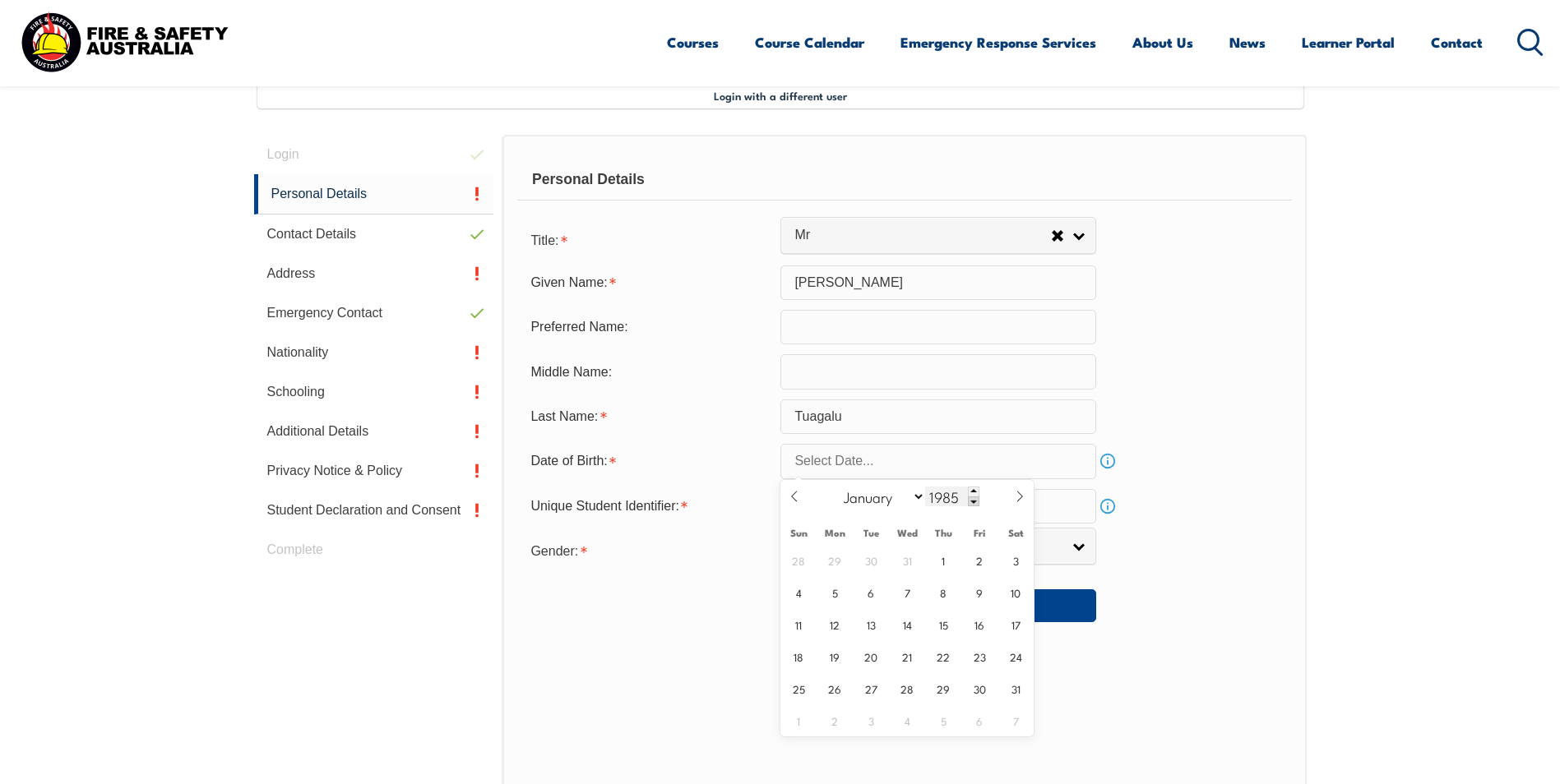
click at [977, 499] on span at bounding box center [974, 501] width 12 height 10
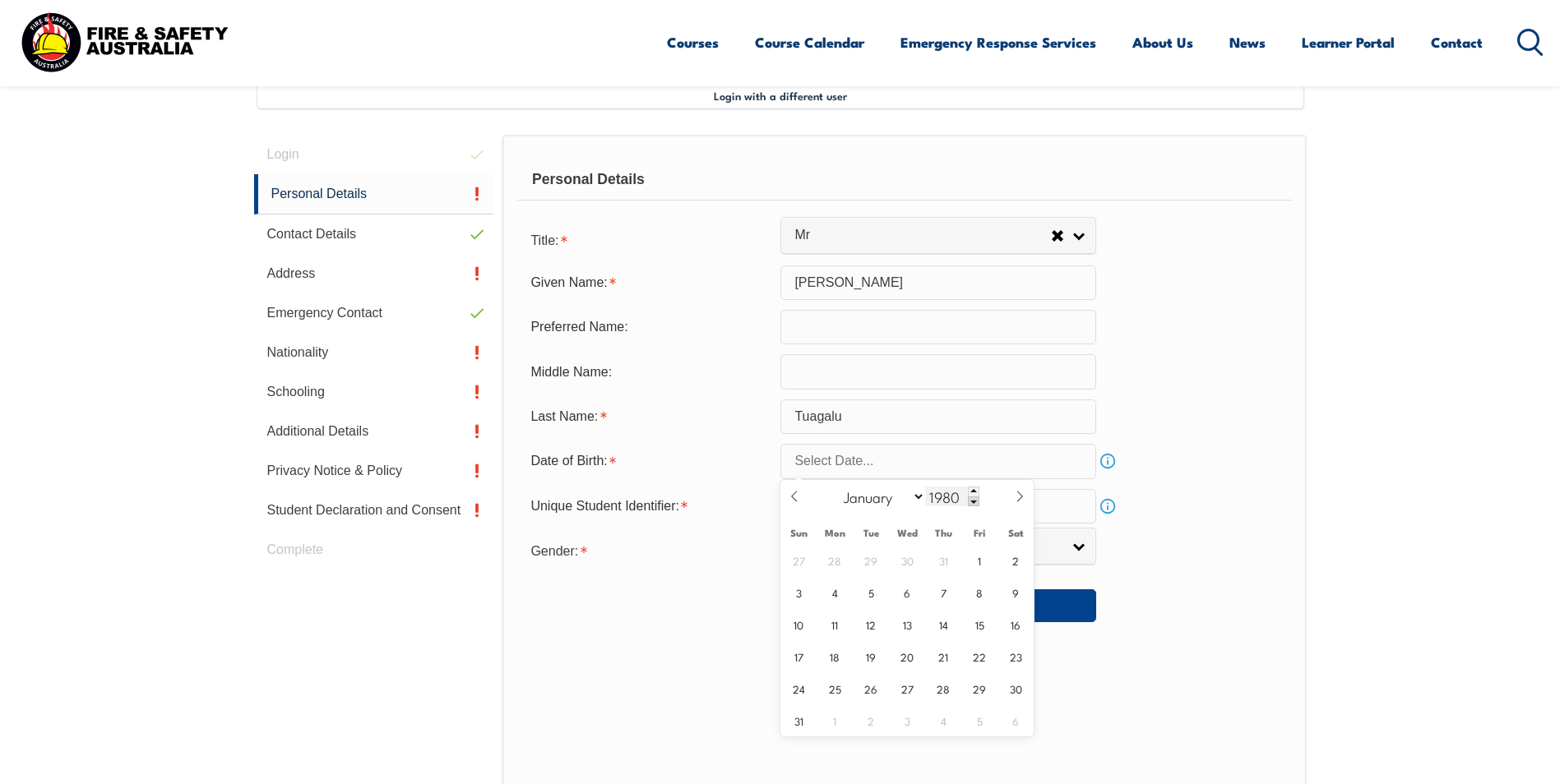
click at [977, 499] on span at bounding box center [974, 501] width 12 height 10
click at [977, 494] on span at bounding box center [974, 492] width 12 height 10
type input "1978"
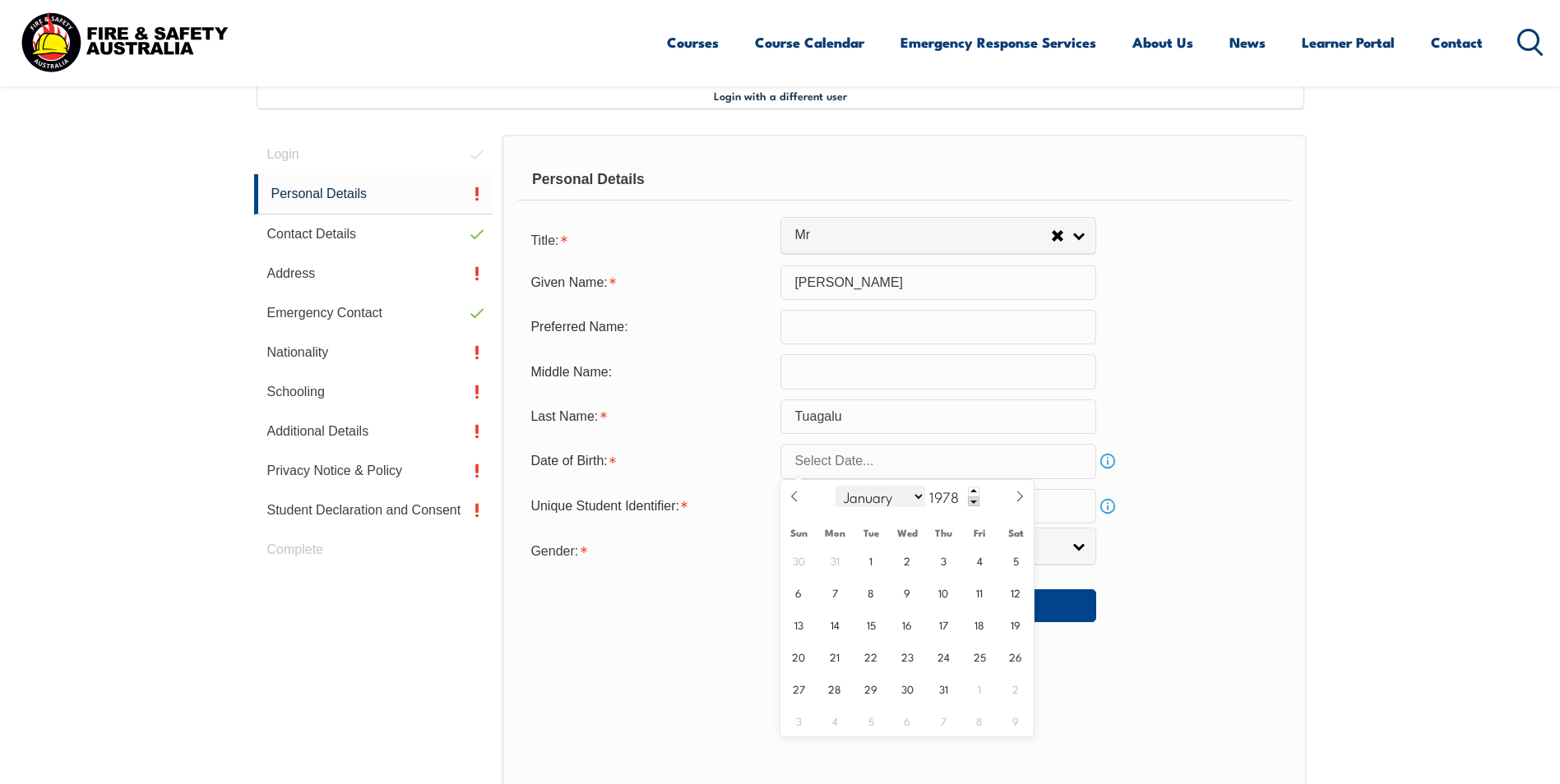
click at [910, 499] on select "January February March April May June July August September October November De…" at bounding box center [881, 496] width 89 height 21
select select "5"
click at [836, 486] on select "January February March April May June July August September October November De…" at bounding box center [881, 496] width 89 height 21
click at [977, 561] on span "2" at bounding box center [980, 560] width 32 height 32
type input "June 2, 1978"
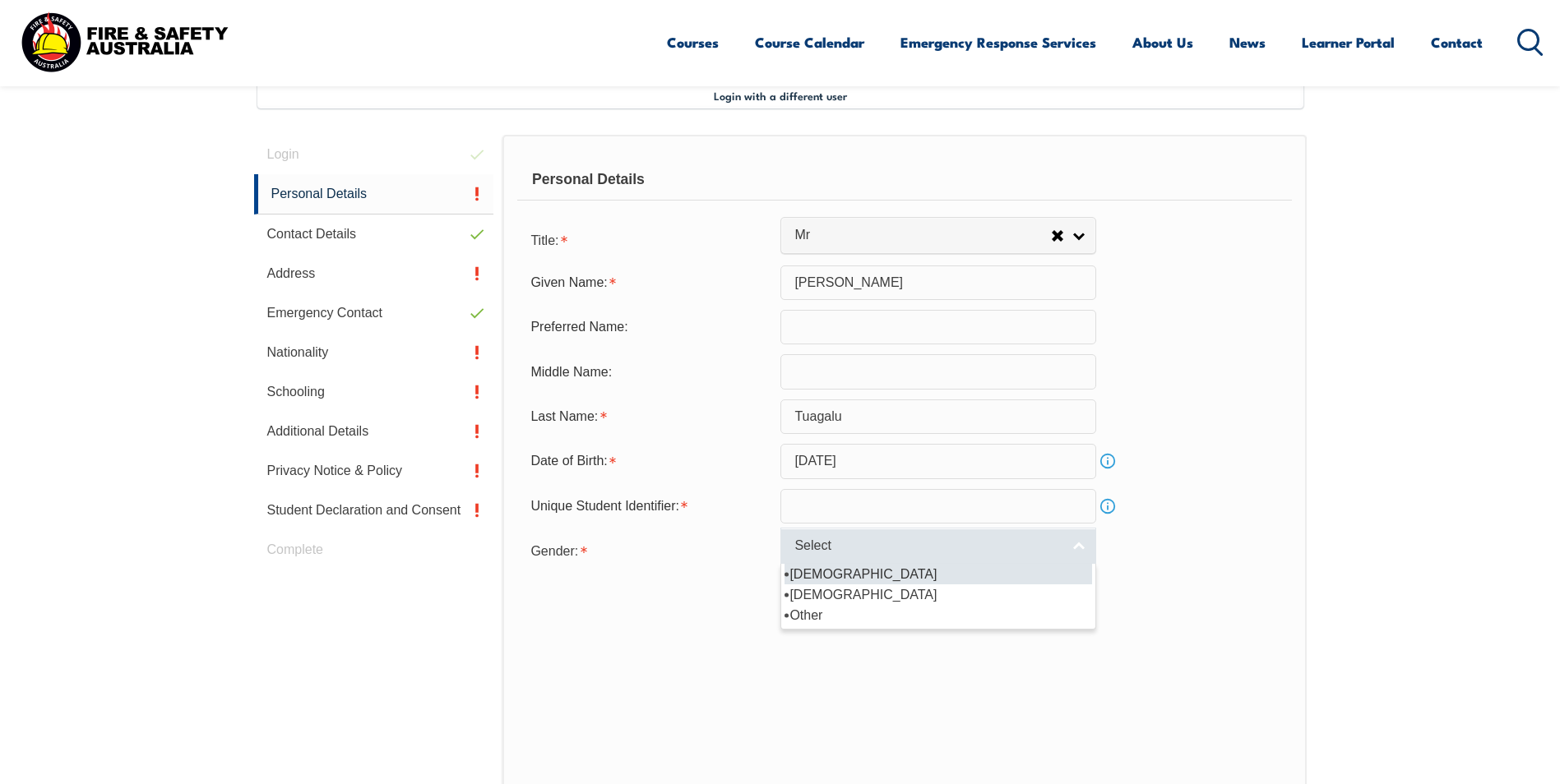
click at [1080, 545] on link "Select" at bounding box center [938, 546] width 316 height 37
click at [996, 568] on li "Male" at bounding box center [938, 573] width 307 height 20
select select "M"
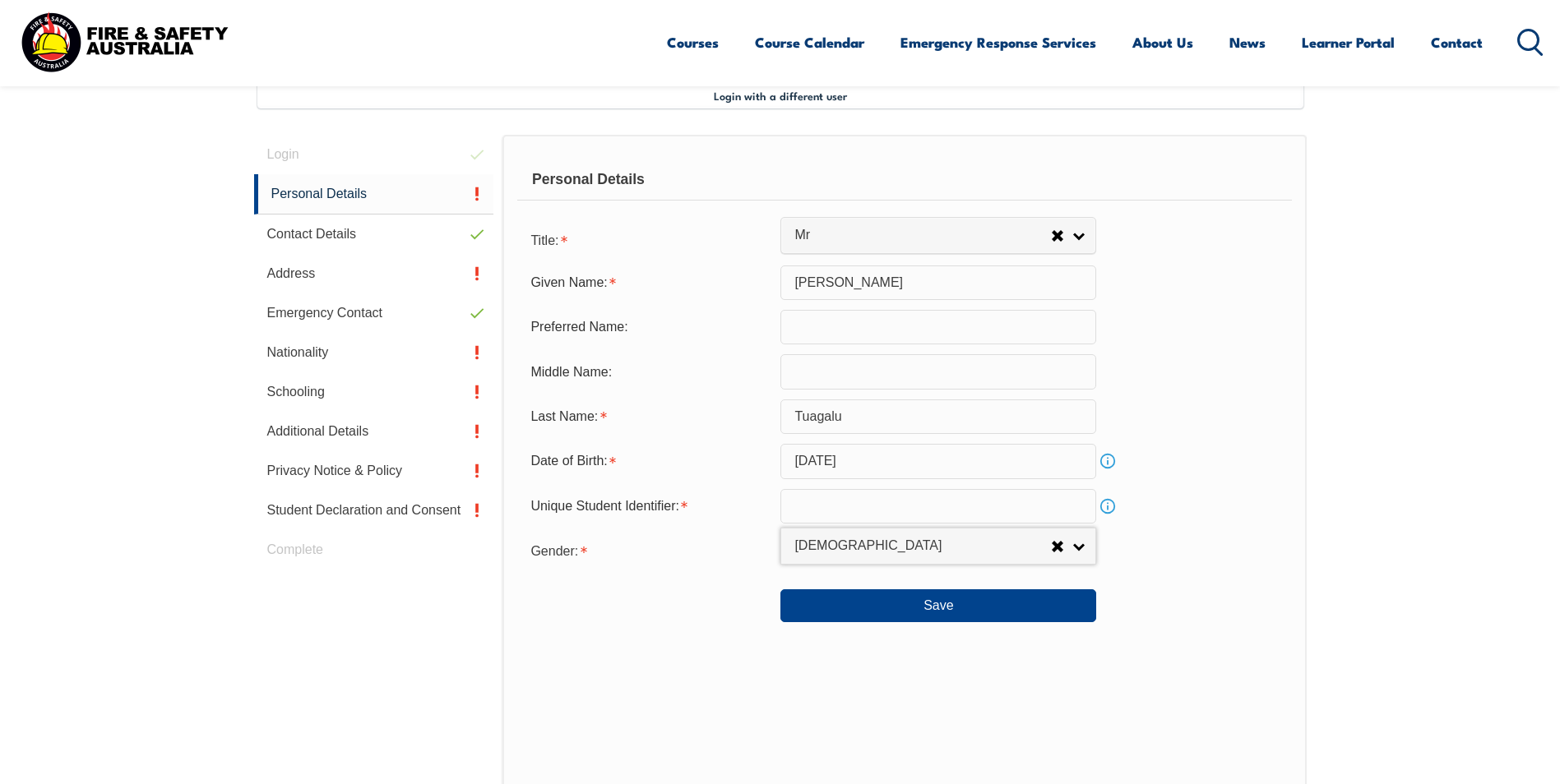
click at [908, 510] on input "text" at bounding box center [938, 506] width 316 height 35
click at [805, 339] on input "text" at bounding box center [938, 327] width 316 height 35
type input "Henry"
click at [943, 518] on input "text" at bounding box center [938, 506] width 316 height 35
type input "DWA98GQ658"
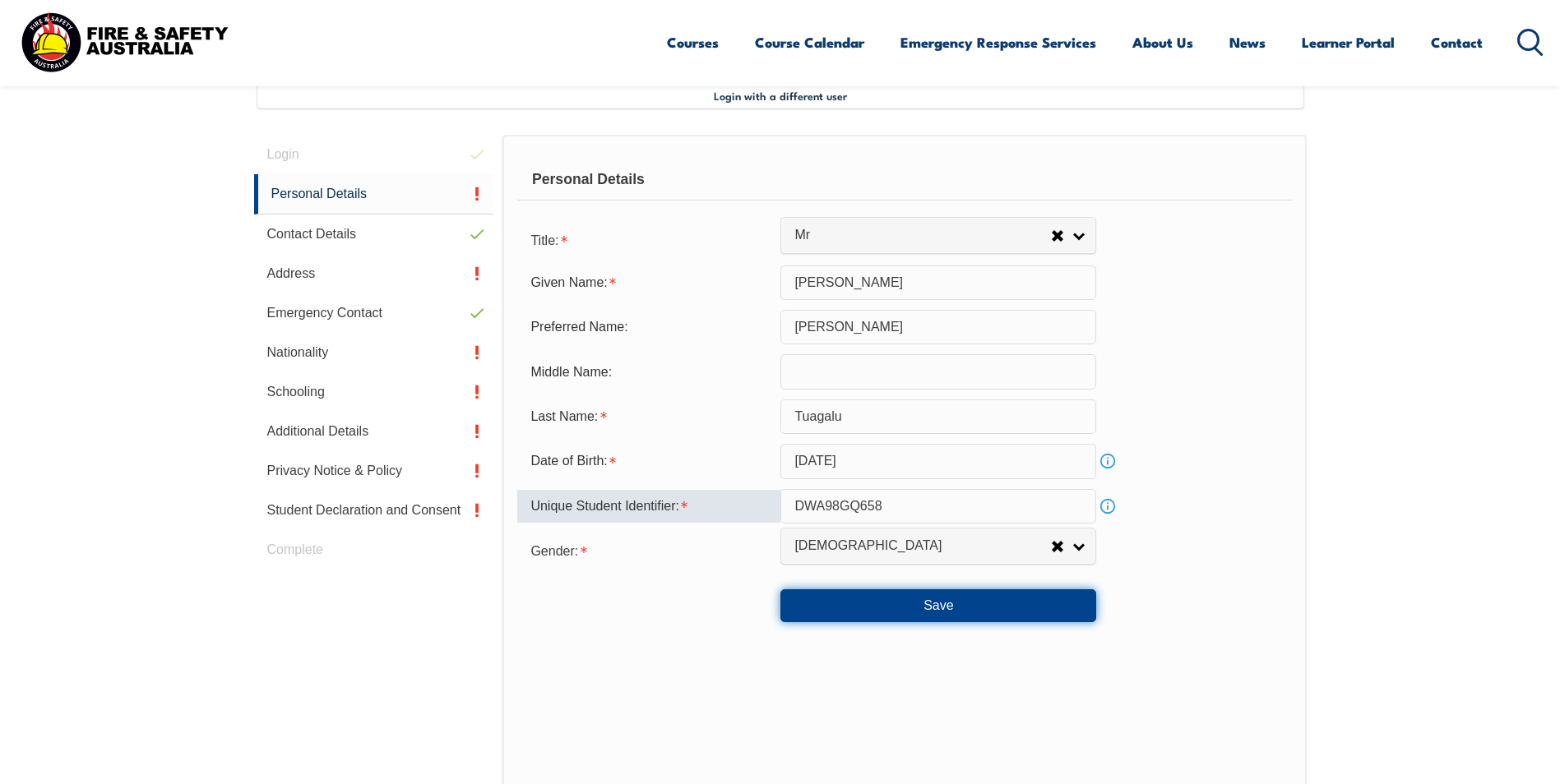
click at [912, 615] on button "Save" at bounding box center [938, 606] width 316 height 33
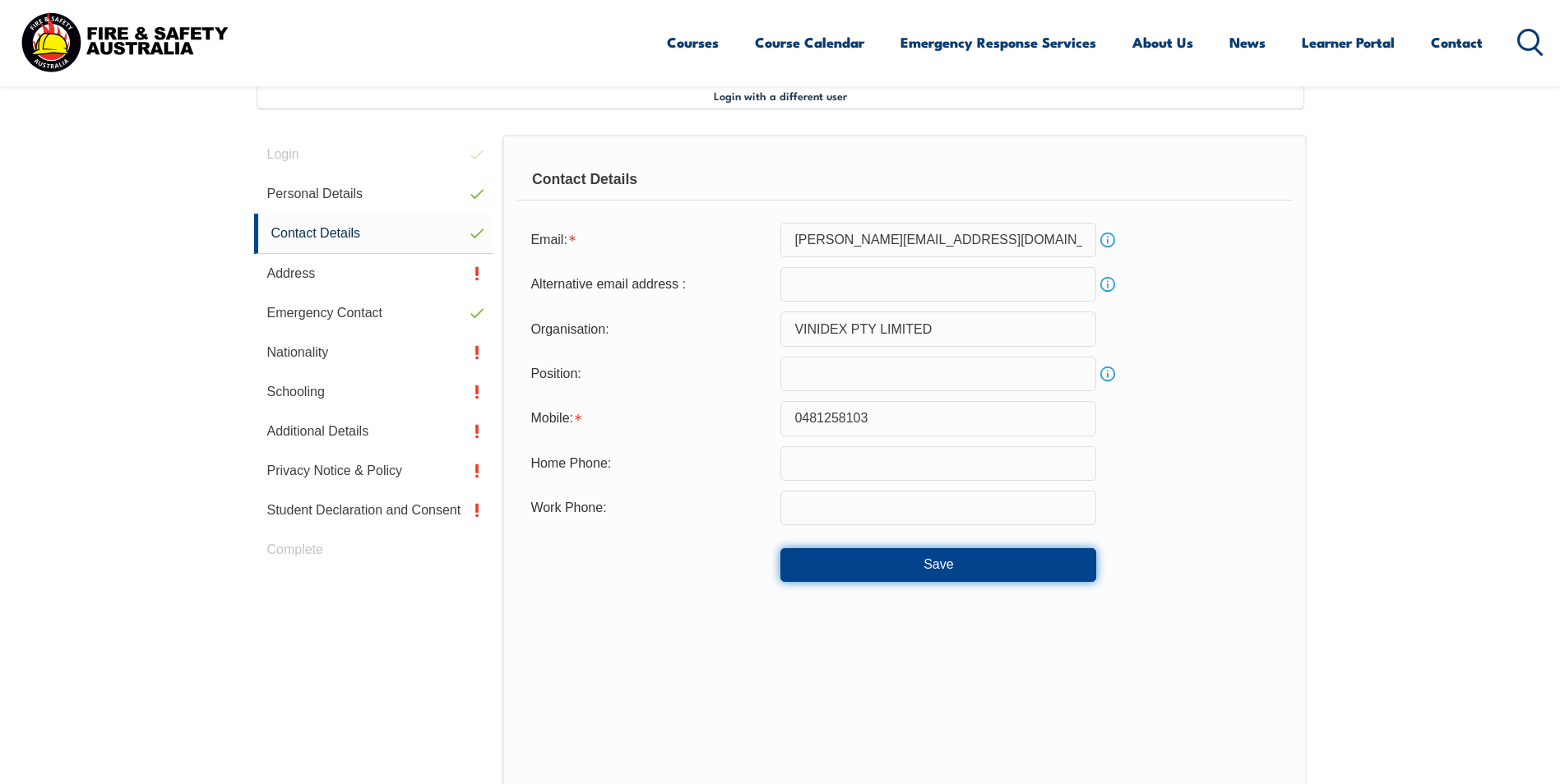
click at [814, 563] on button "Save" at bounding box center [938, 564] width 316 height 33
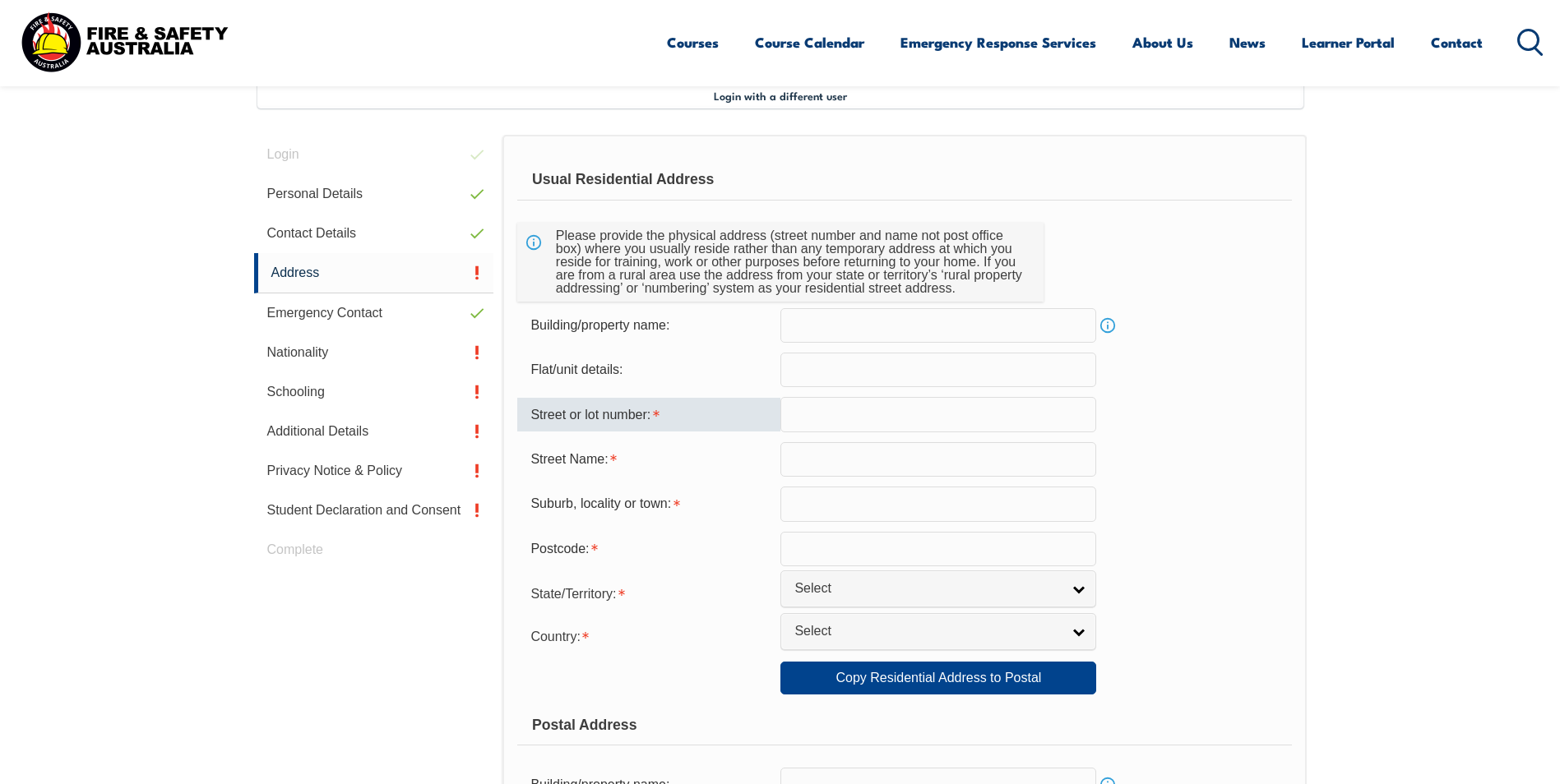
click at [799, 414] on input "text" at bounding box center [938, 415] width 316 height 35
type input "3"
type input "Foliage St"
type input "Greenbank"
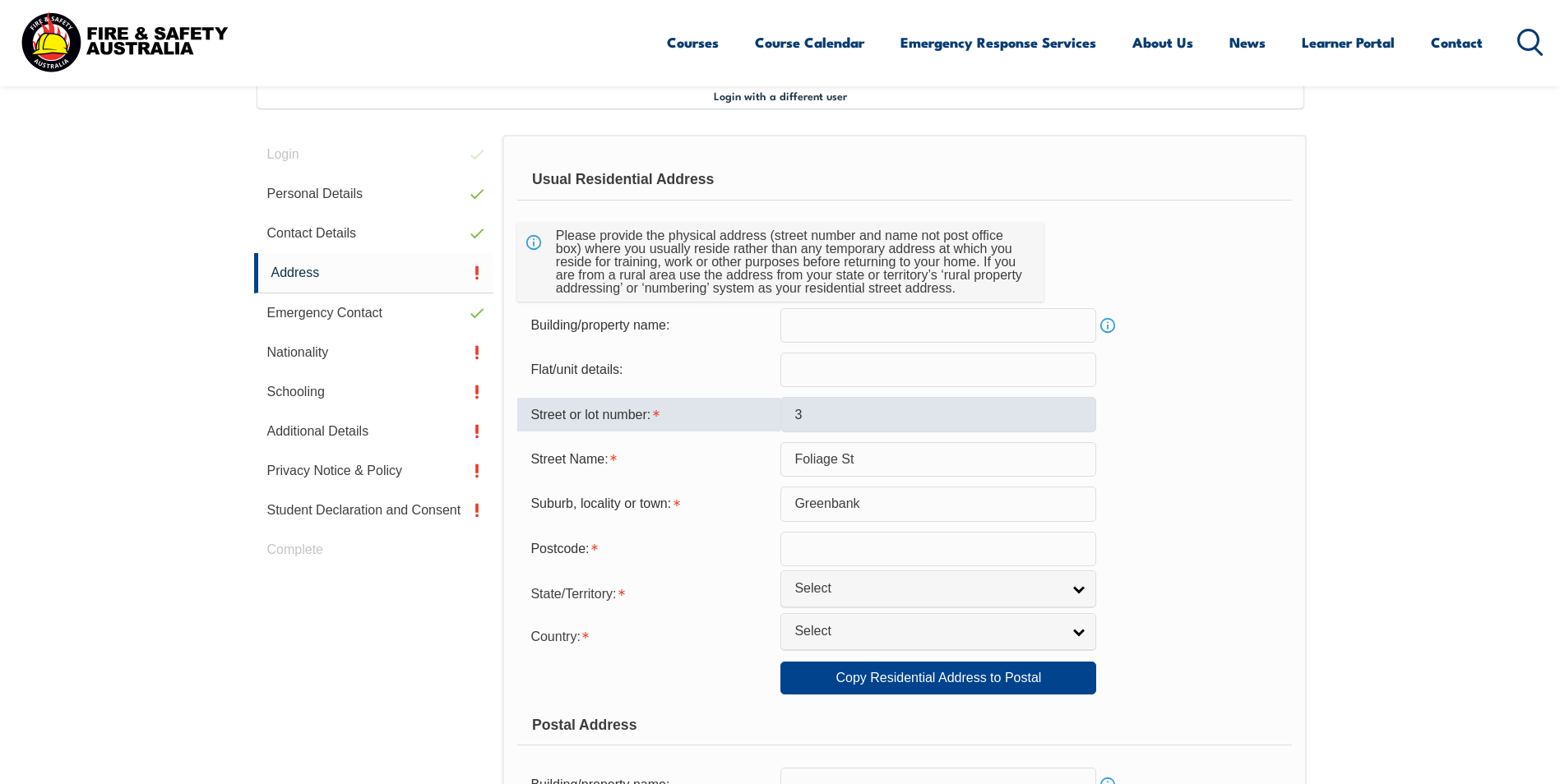
type input "4124"
select select "QLD"
select select "1101"
type input "3"
type input "Foliage St"
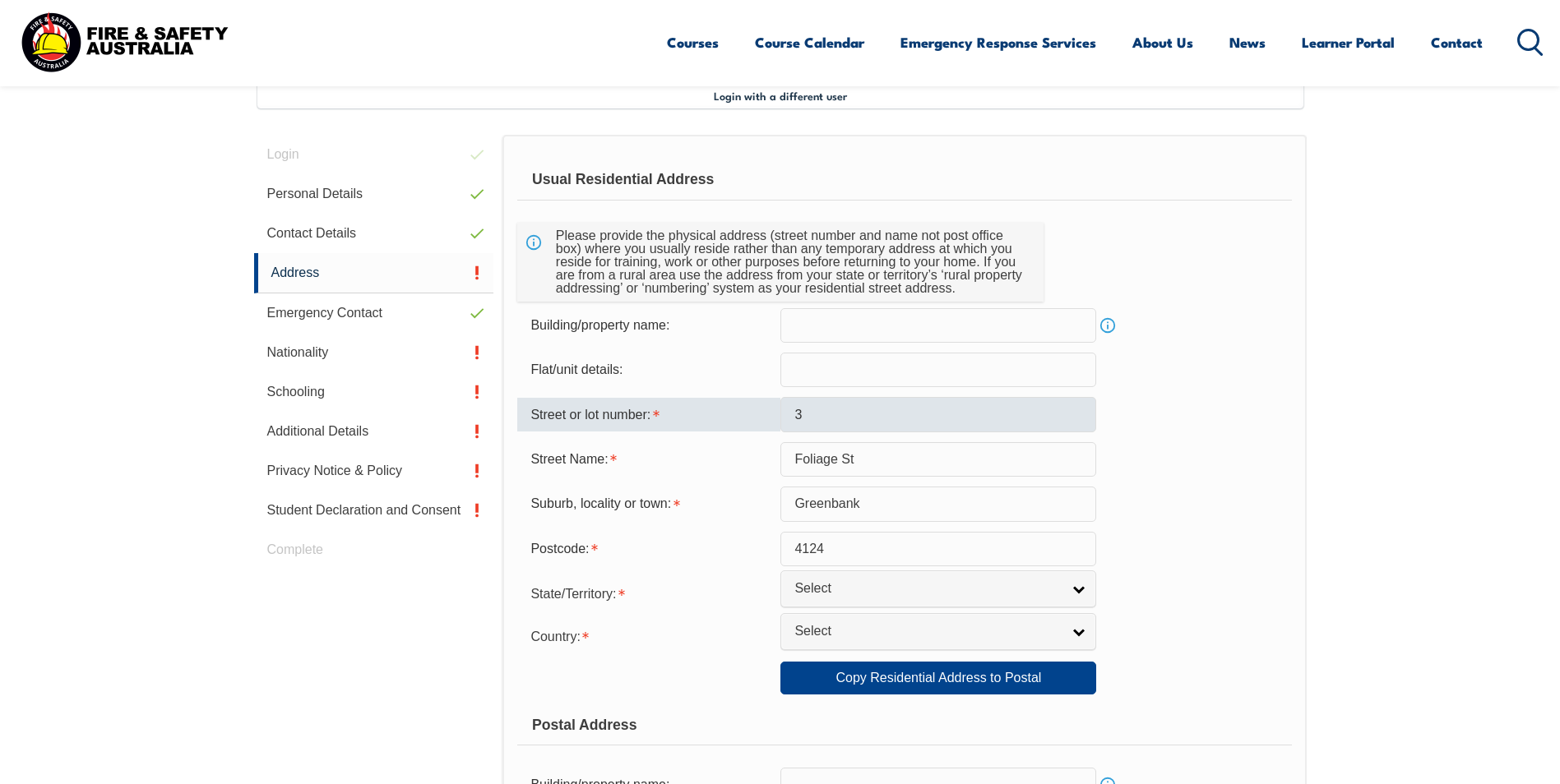
select select "QLD"
type input "4124"
select select "1101"
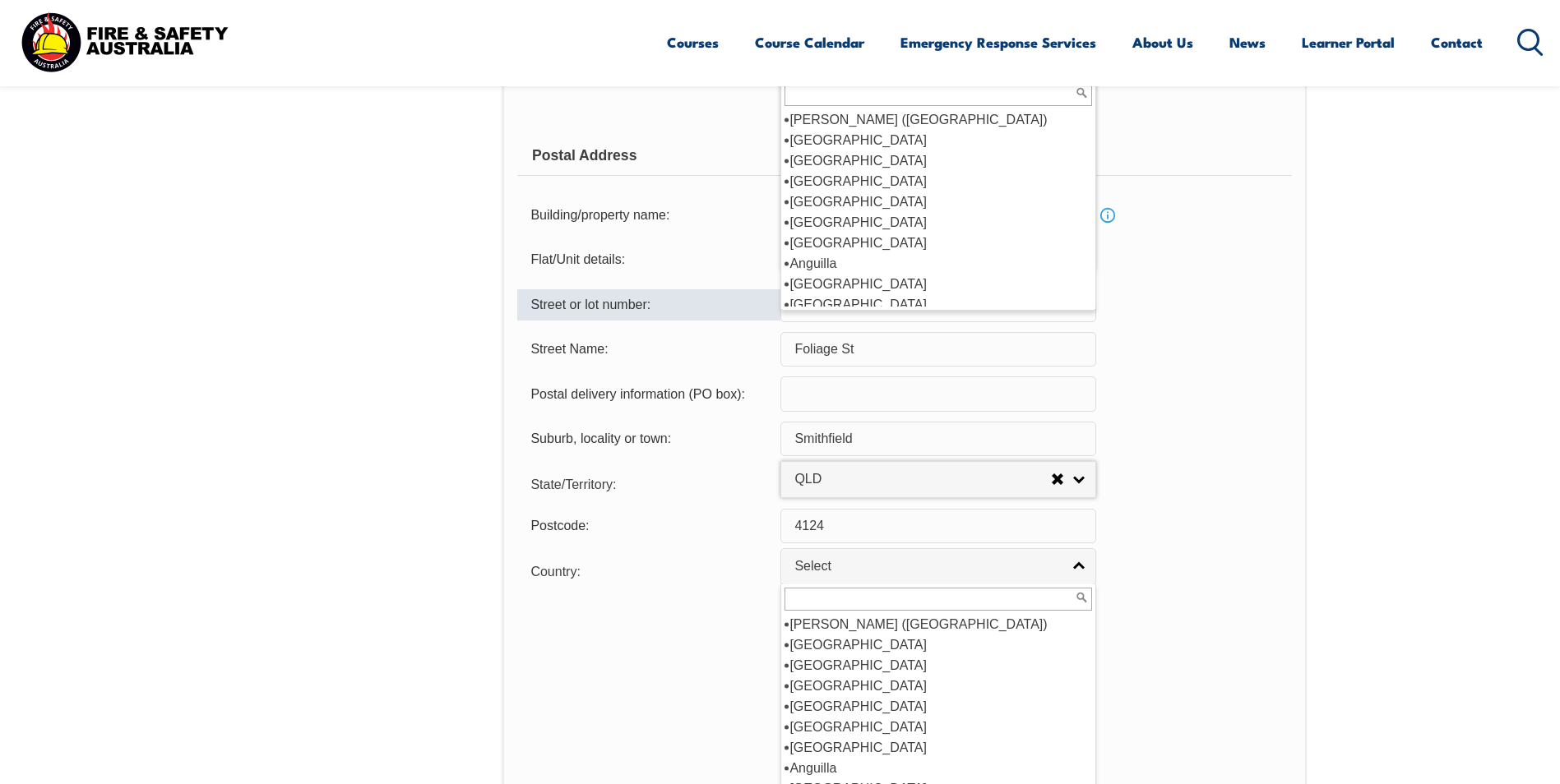
scroll to position [978, 0]
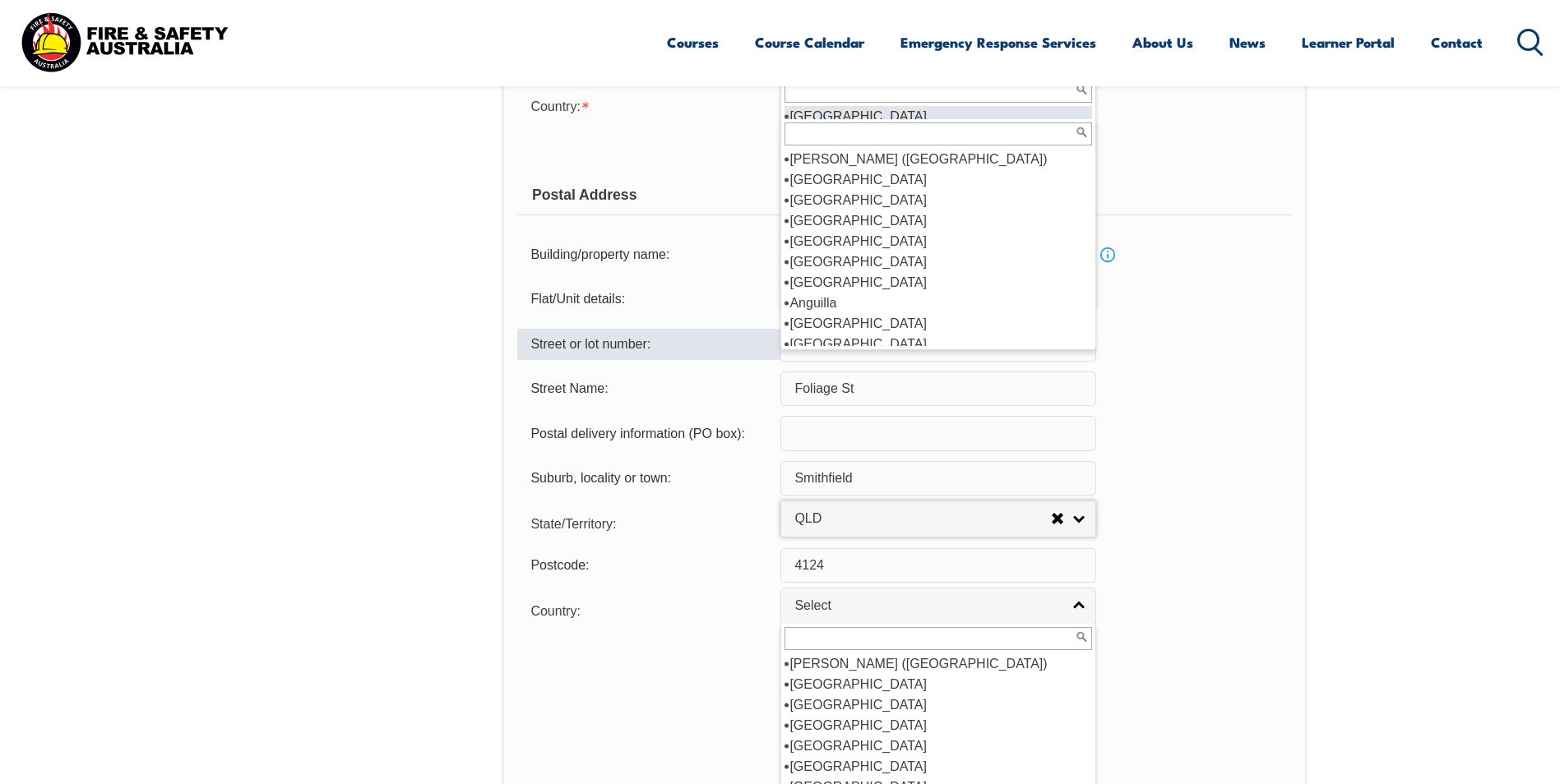
click at [718, 345] on div "Street or lot number:" at bounding box center [648, 344] width 263 height 31
click at [1140, 310] on div "Flat/Unit details:" at bounding box center [904, 299] width 774 height 35
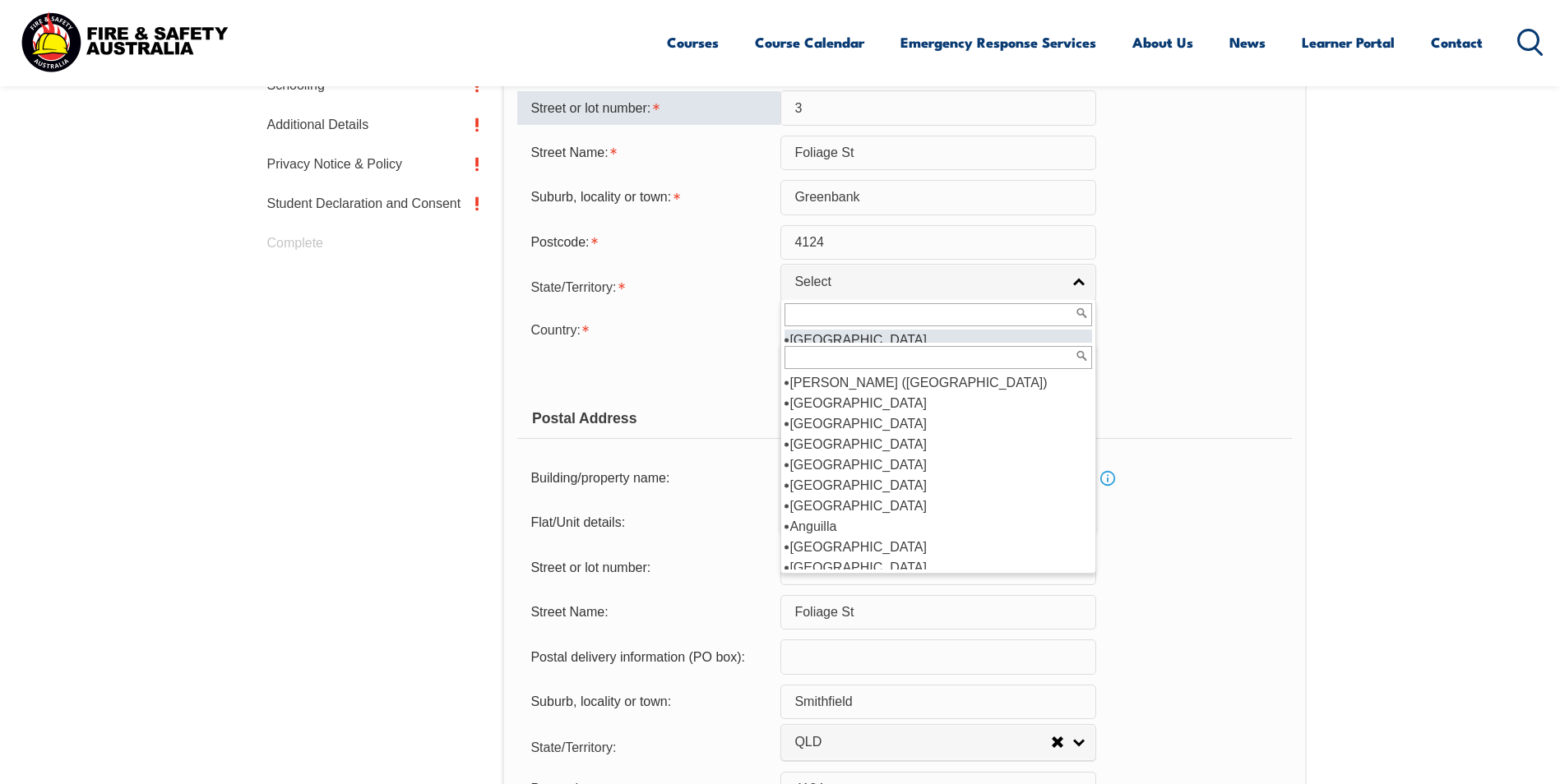
scroll to position [732, 0]
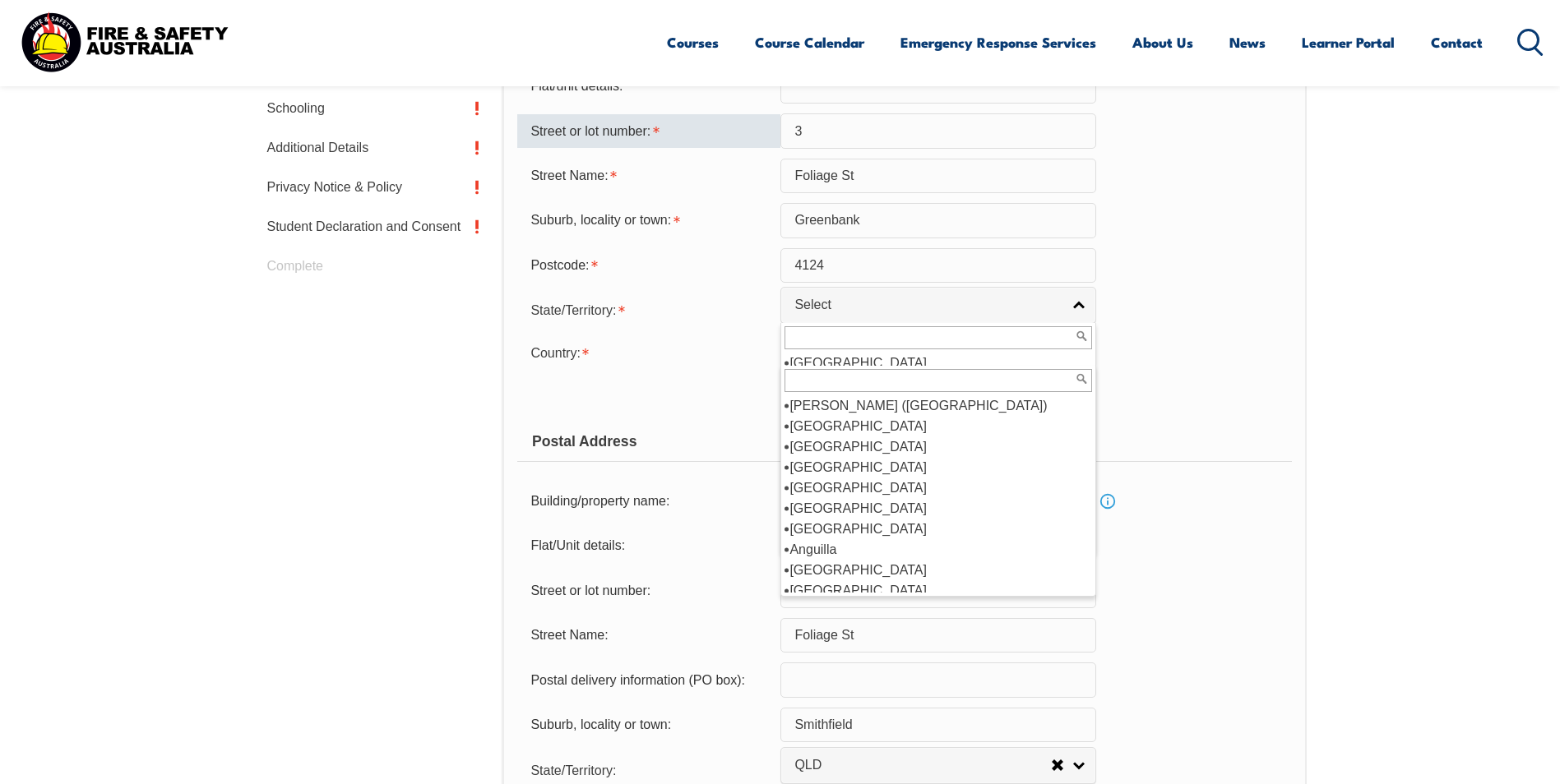
click at [985, 338] on input "text" at bounding box center [938, 338] width 307 height 23
type input "Australia"
select select "OTH"
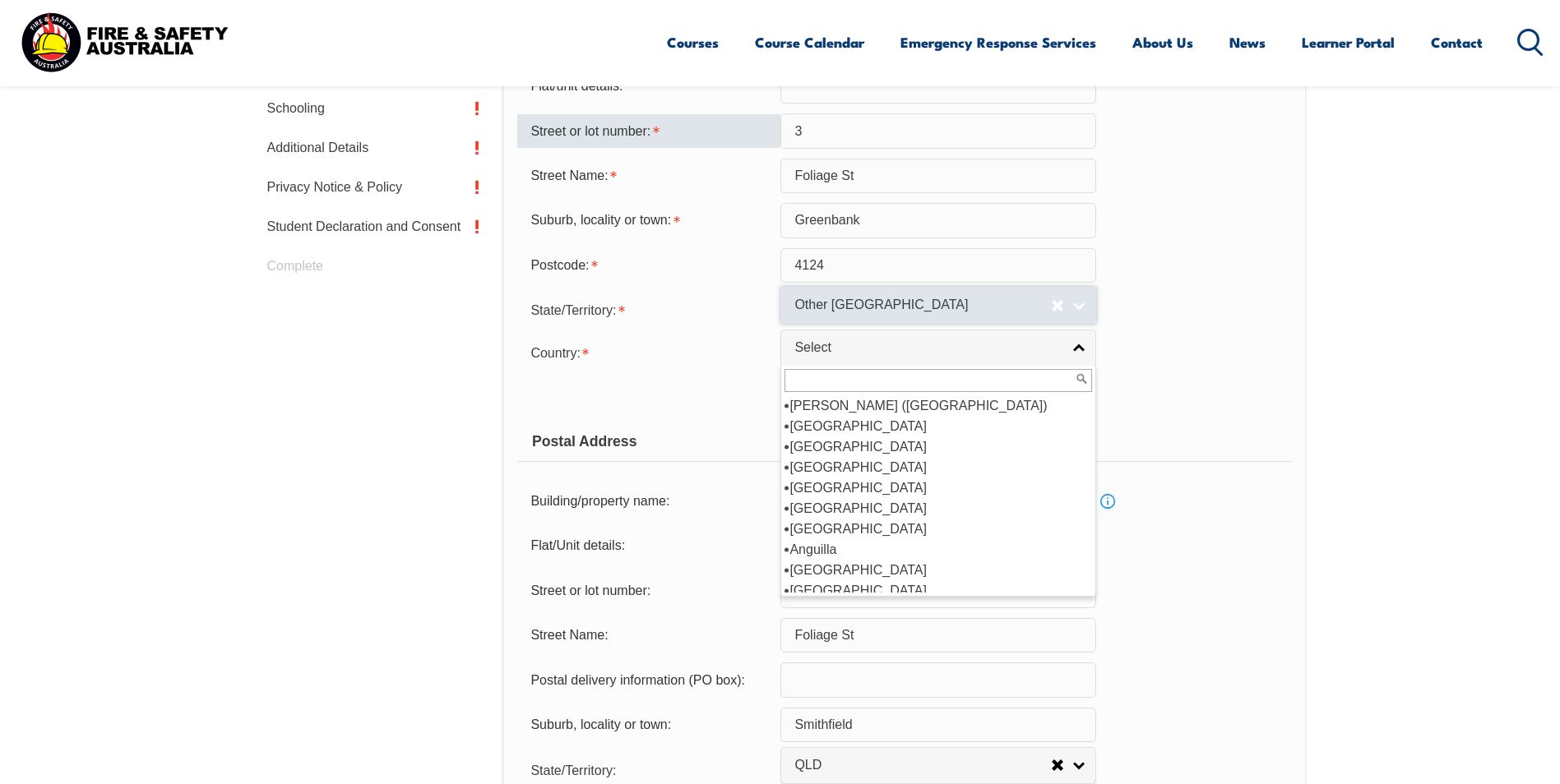
click at [1082, 312] on link "Other Australian Territory" at bounding box center [938, 305] width 316 height 37
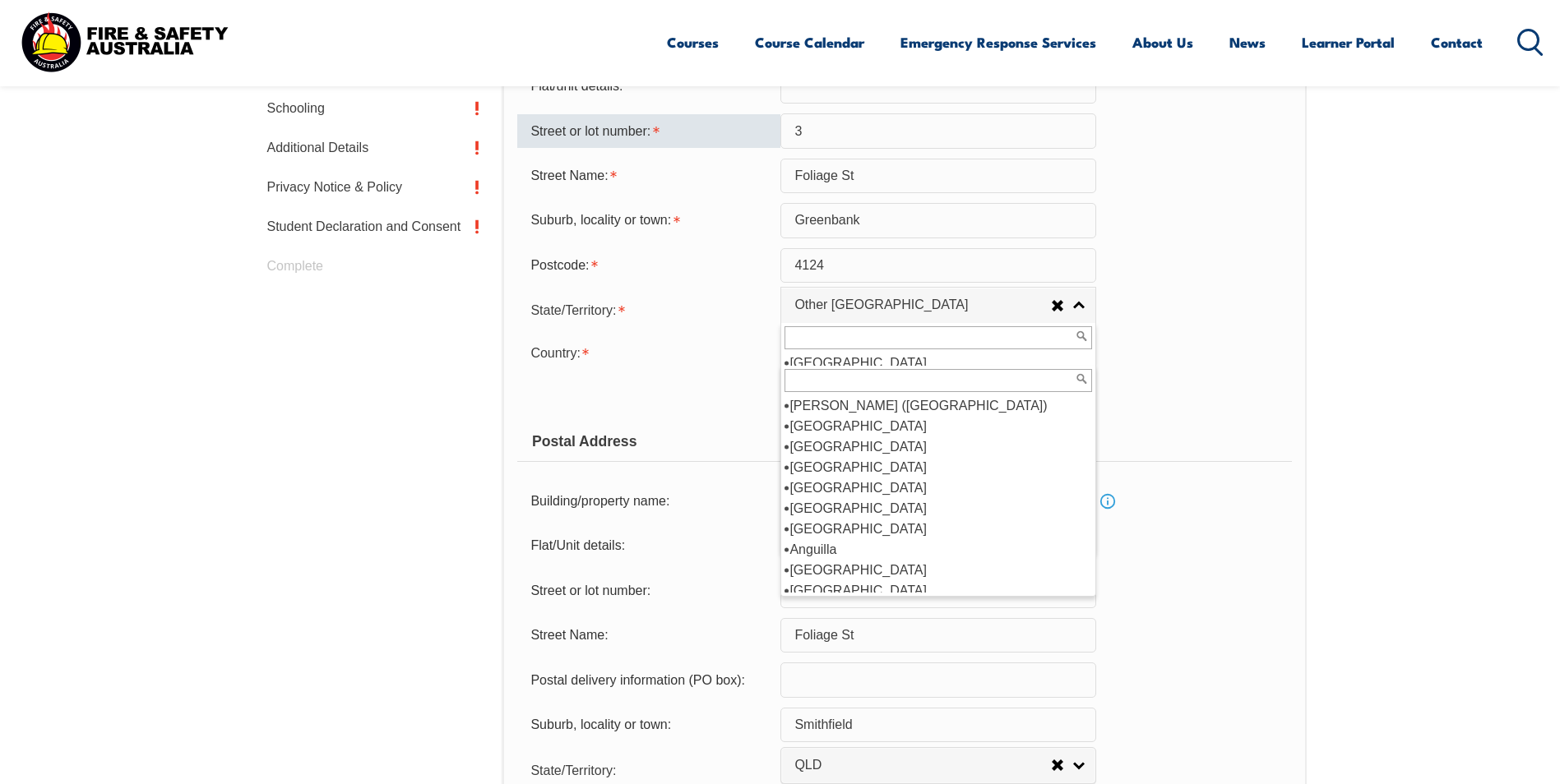
click at [1169, 405] on div "Copy Residential Address to Postal: Copy Residential Address to Postal" at bounding box center [904, 394] width 774 height 33
click at [1169, 408] on div "Copy Residential Address to Postal: Copy Residential Address to Postal" at bounding box center [904, 394] width 774 height 33
click at [1238, 231] on div "Suburb, locality or town: Greenbank" at bounding box center [904, 221] width 774 height 35
click at [1077, 307] on link "Other Australian Territory" at bounding box center [938, 305] width 316 height 37
click at [1018, 332] on input "text" at bounding box center [938, 338] width 307 height 23
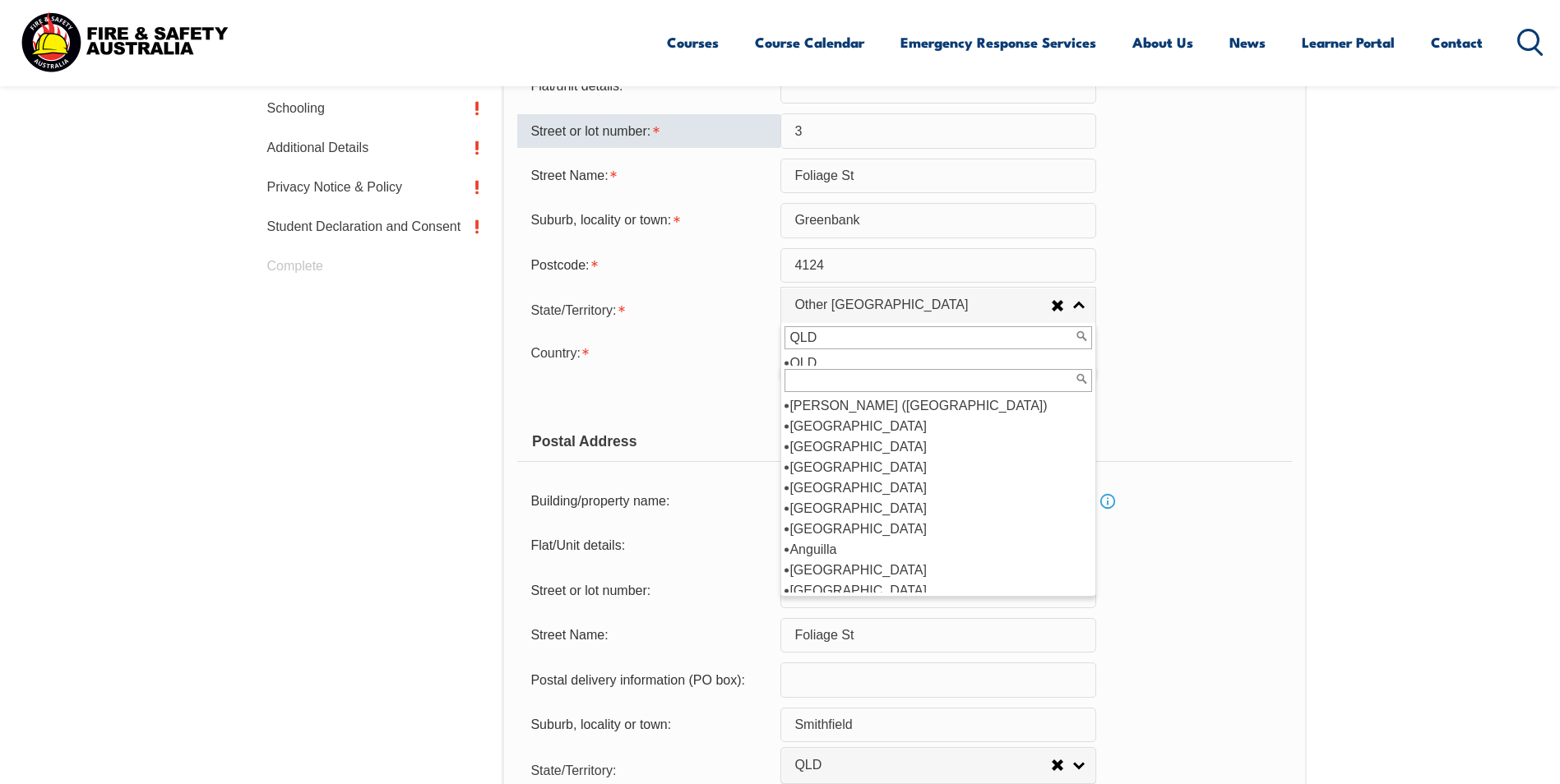
click at [1006, 350] on input "QLD" at bounding box center [938, 338] width 307 height 23
type input "QLD"
click at [1125, 348] on div "Country: Adelie Land (France) Afghanistan Aland Islands Albania Algeria Andorra…" at bounding box center [904, 352] width 774 height 33
click at [850, 351] on span "Select" at bounding box center [927, 348] width 266 height 17
click at [849, 384] on input "text" at bounding box center [938, 381] width 307 height 23
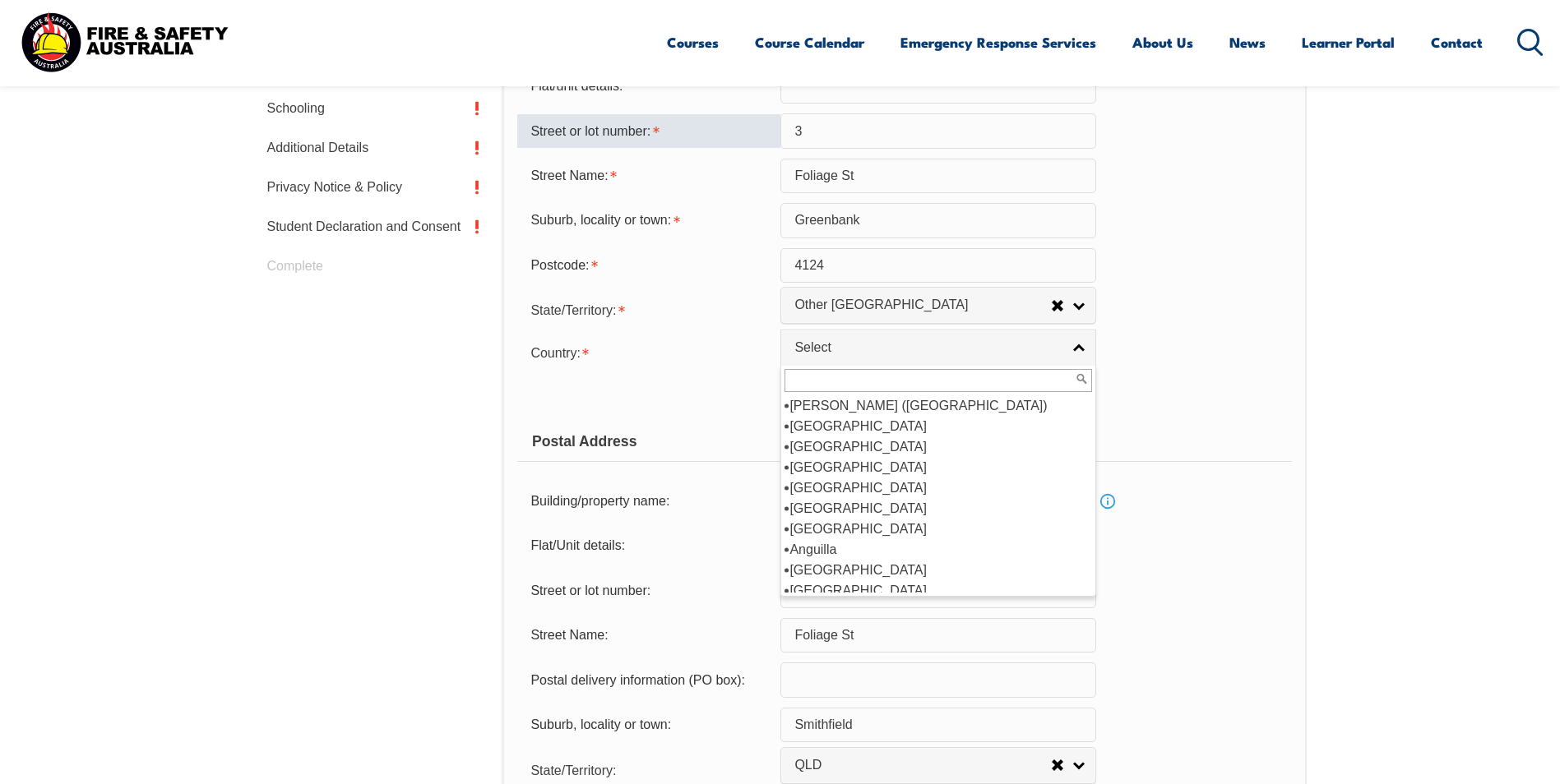
type input "Australia"
select select "QLD"
type input "Australia"
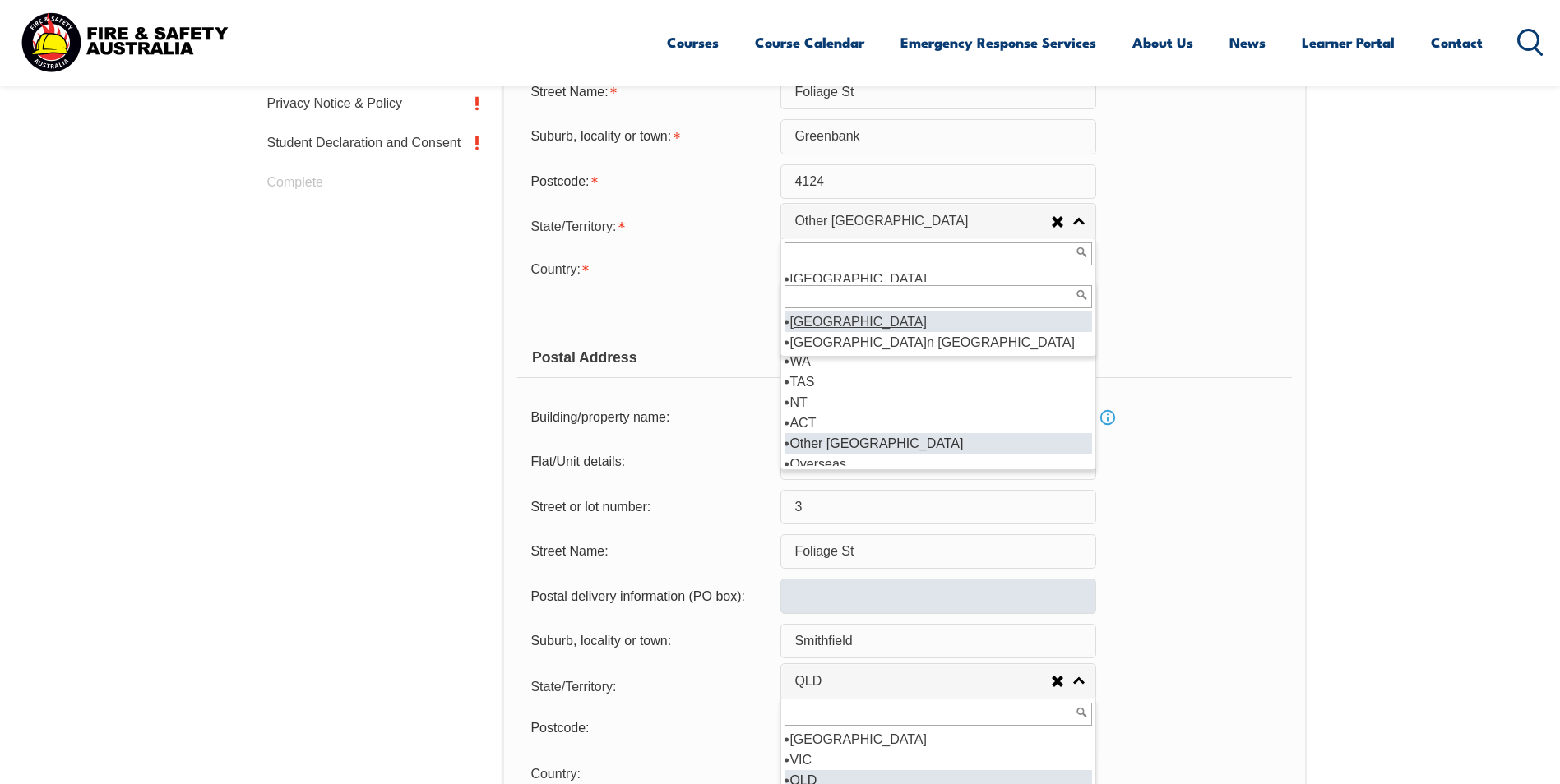
type input "Australia"
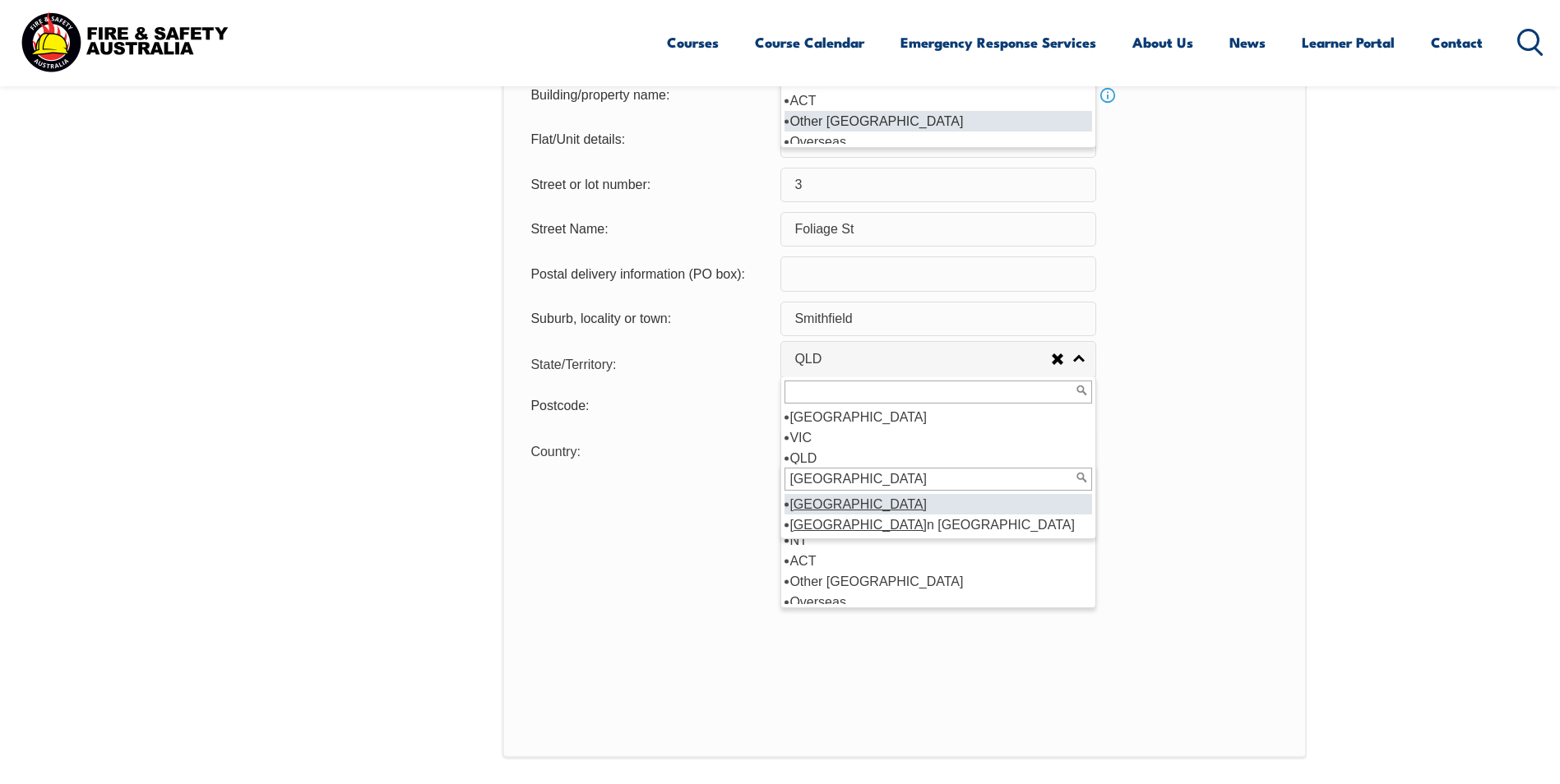
scroll to position [8, 0]
click at [1326, 291] on section "Login with a different user Login Personal Details Contact Details Address Emer…" at bounding box center [780, 136] width 1560 height 1605
click at [935, 387] on input "text" at bounding box center [938, 392] width 307 height 23
click at [853, 461] on li "QLD" at bounding box center [938, 458] width 307 height 20
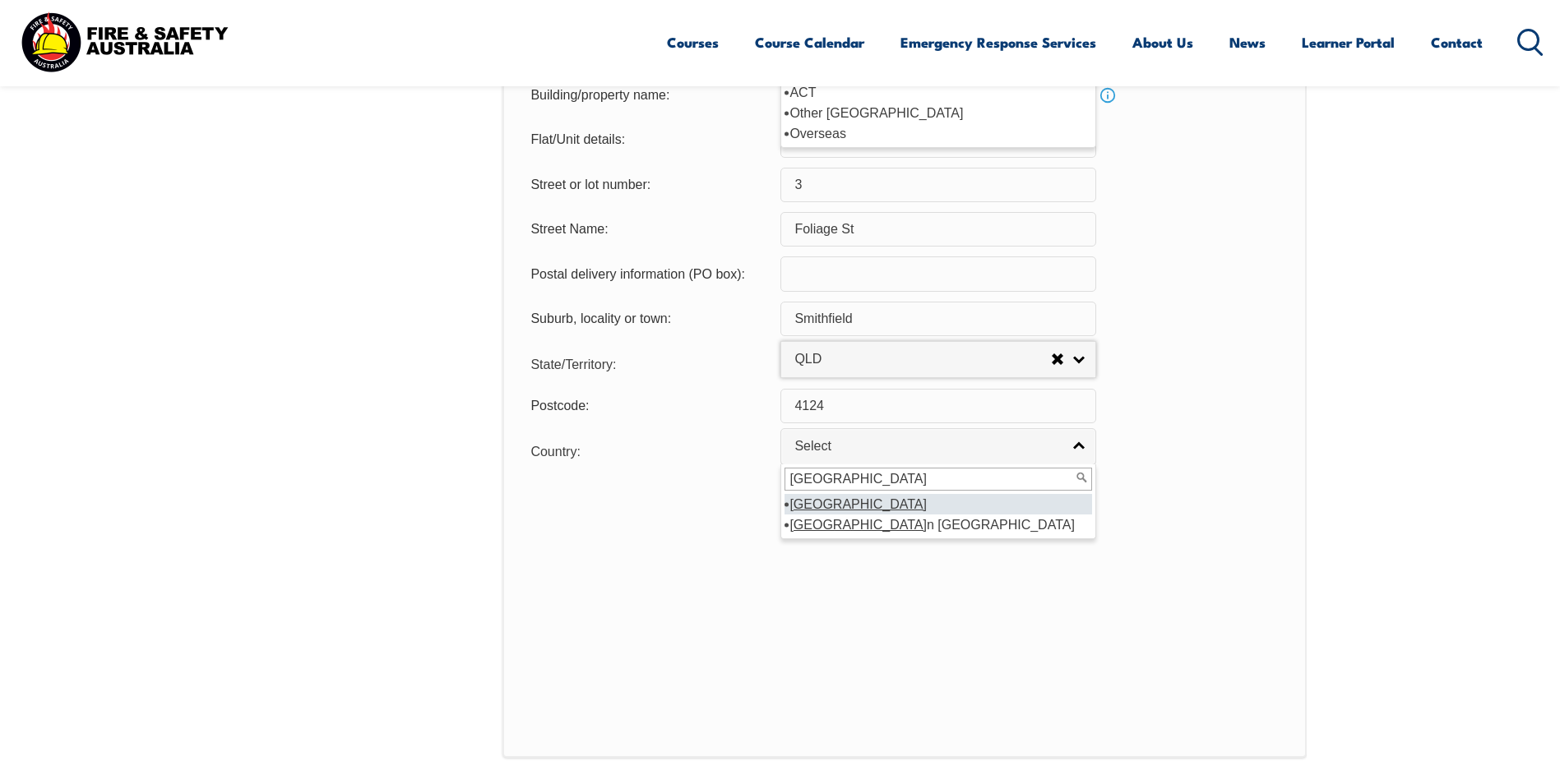
click at [853, 461] on link "Select" at bounding box center [938, 447] width 316 height 37
drag, startPoint x: 887, startPoint y: 312, endPoint x: 779, endPoint y: 319, distance: 108.2
click at [779, 319] on div "Suburb, locality or town: Smithfield" at bounding box center [904, 320] width 774 height 35
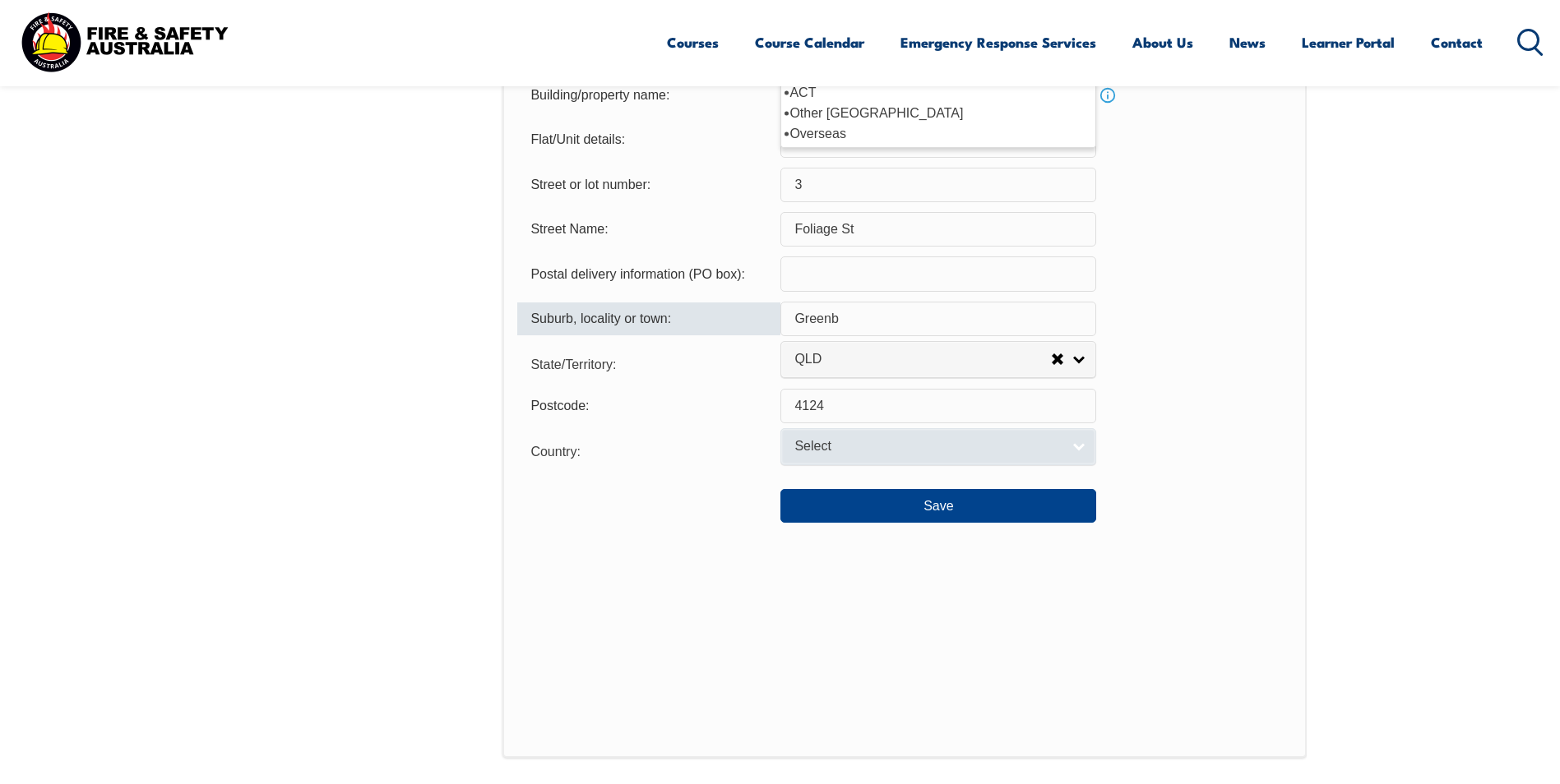
type input "Greenbank"
type input "4124"
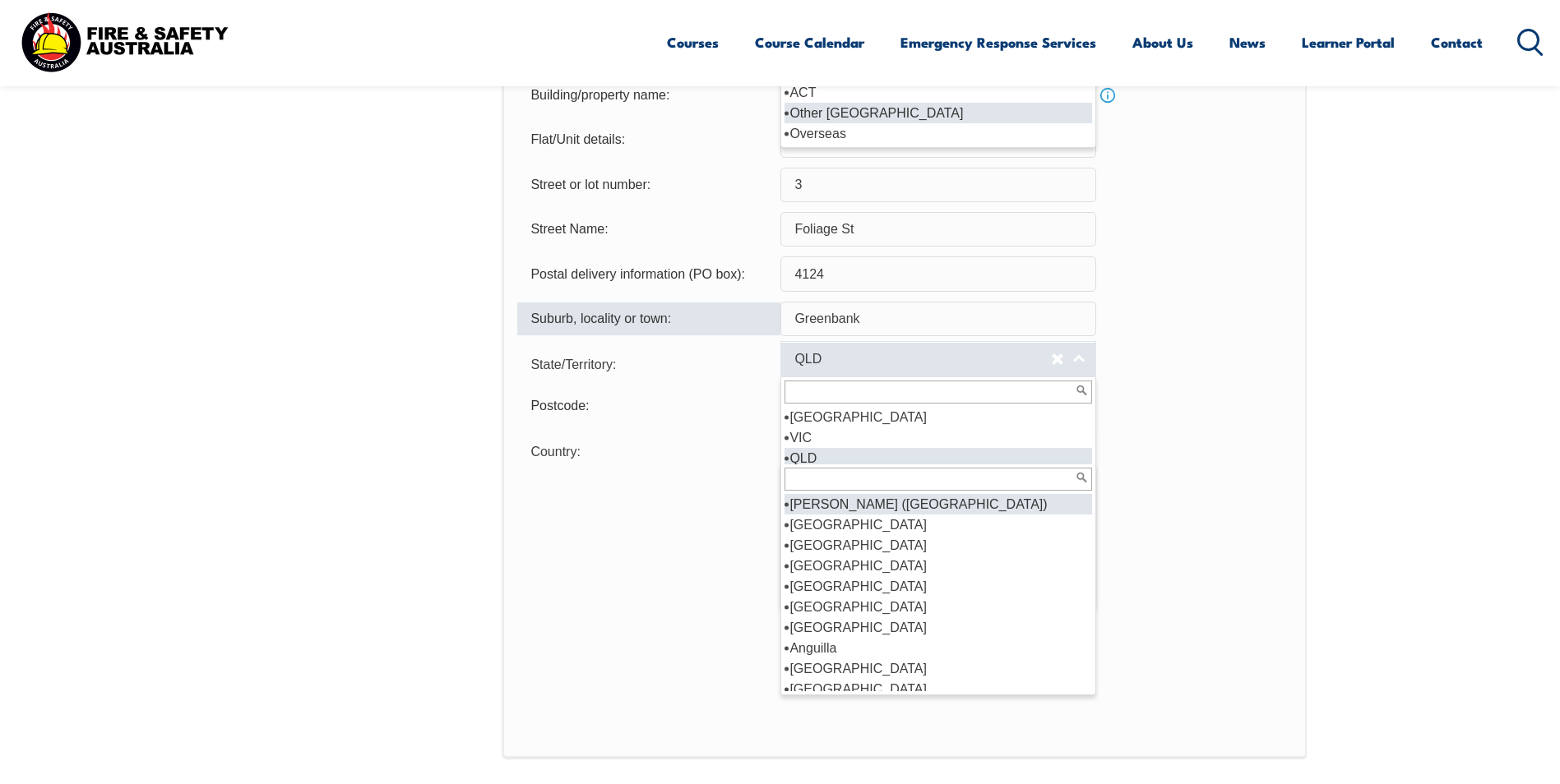
click at [1081, 357] on link "QLD" at bounding box center [938, 359] width 316 height 37
click at [788, 461] on li "QLD" at bounding box center [938, 458] width 307 height 20
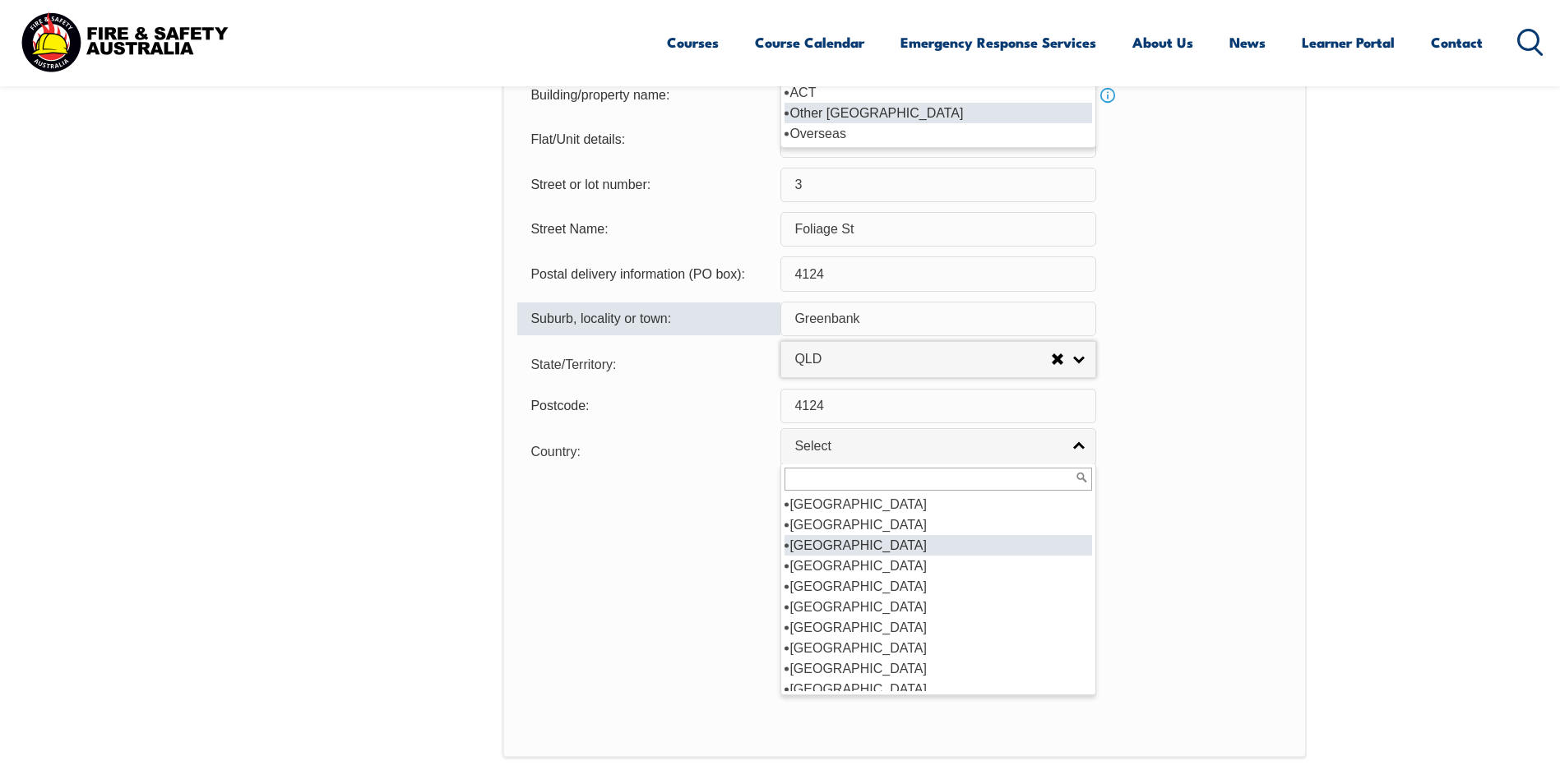
scroll to position [247, 0]
select select "7201"
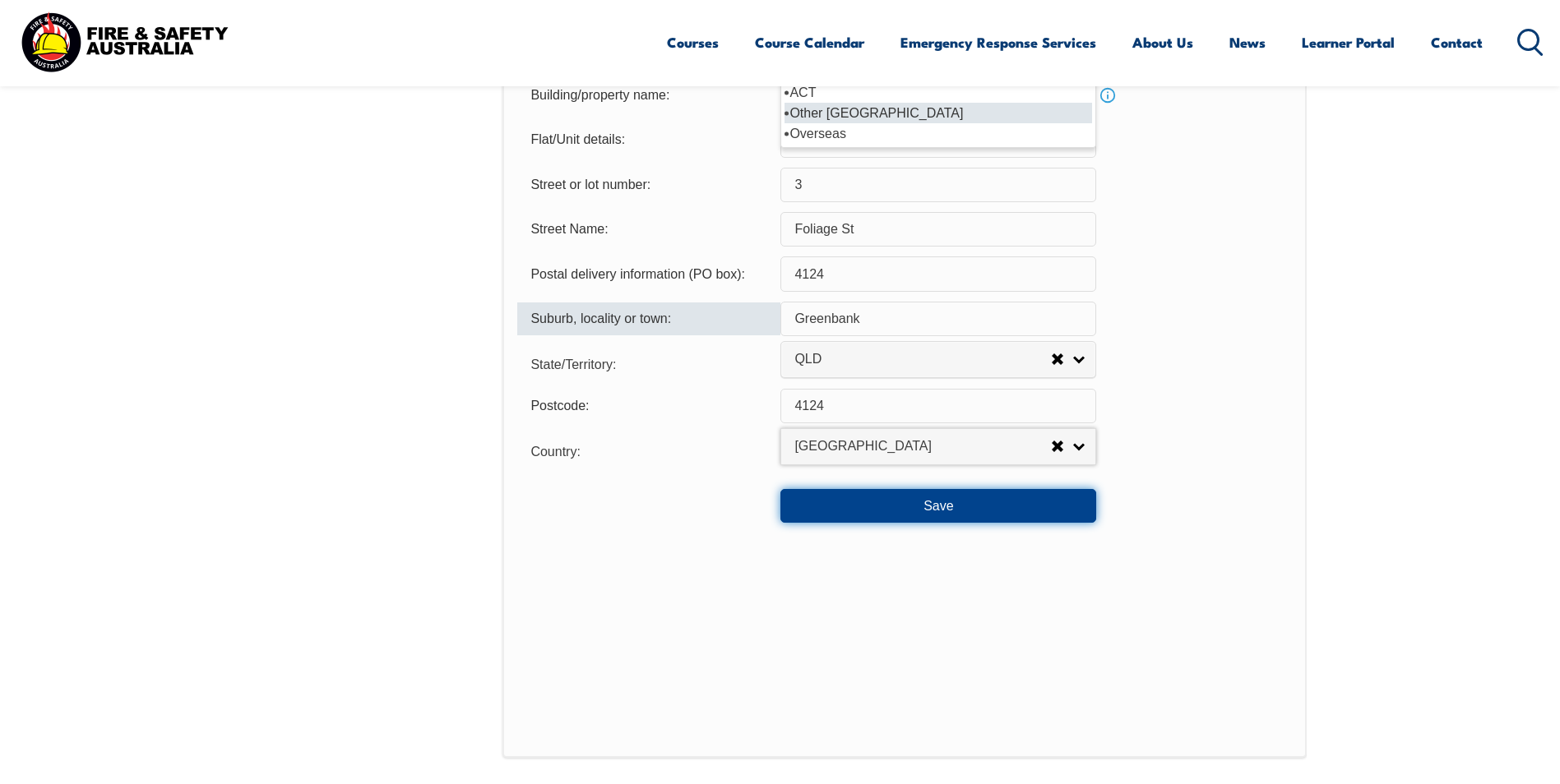
click at [831, 507] on button "Save" at bounding box center [938, 505] width 316 height 33
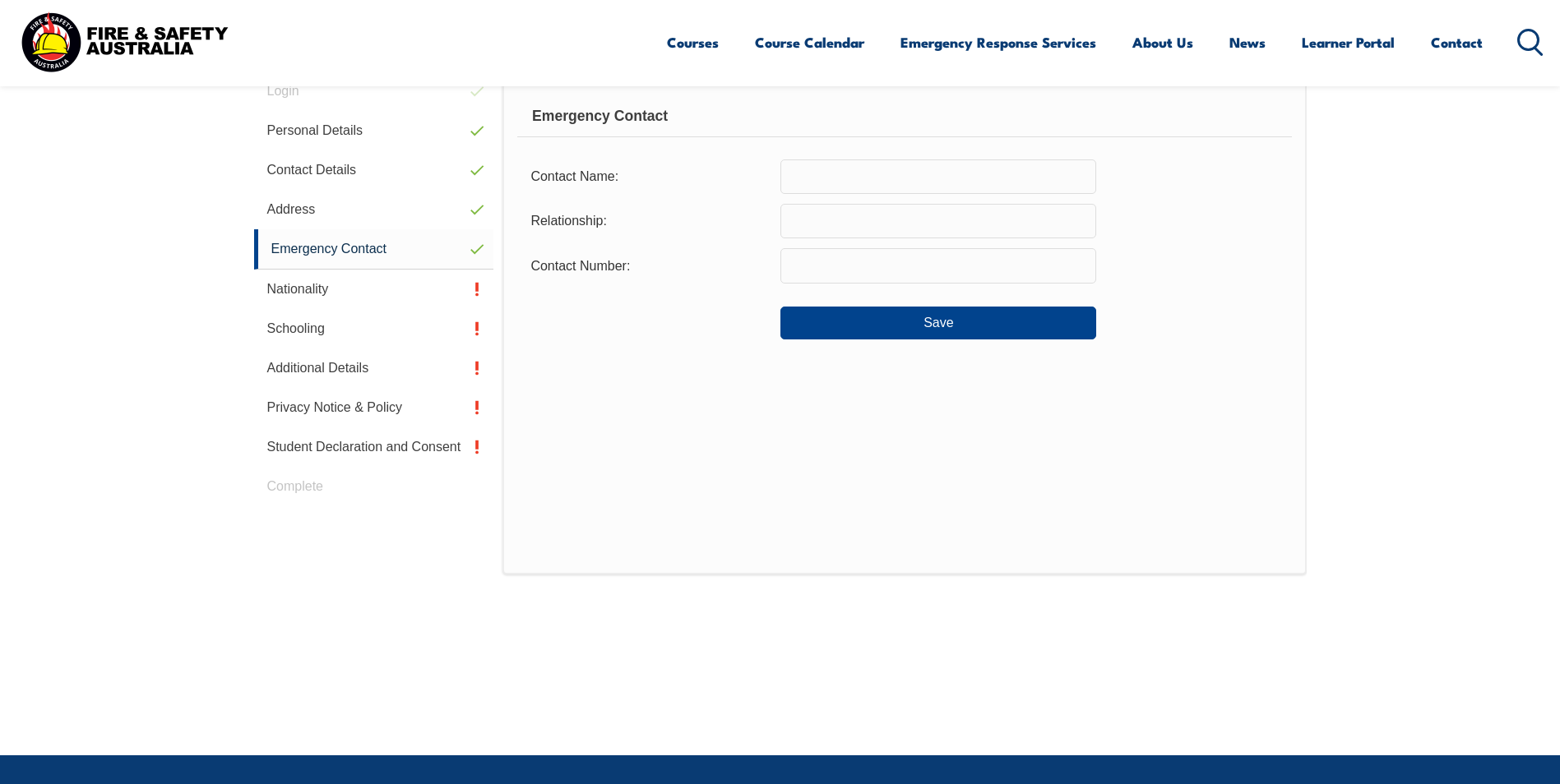
scroll to position [448, 0]
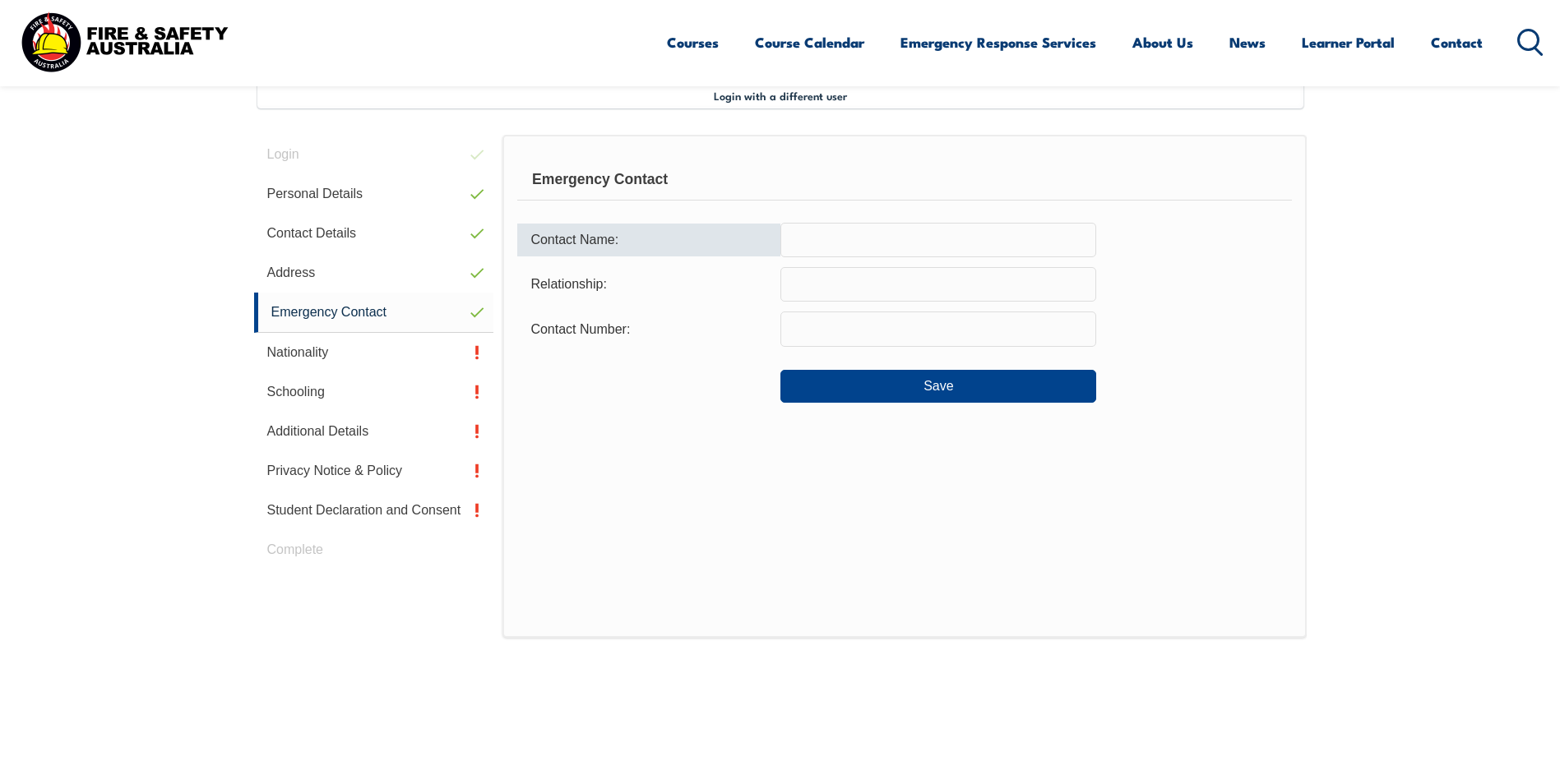
click at [849, 247] on input "text" at bounding box center [938, 240] width 316 height 35
type input "Oshiana Tia"
type input "Partner"
type input "0481232718"
click at [915, 382] on button "Save" at bounding box center [938, 387] width 316 height 33
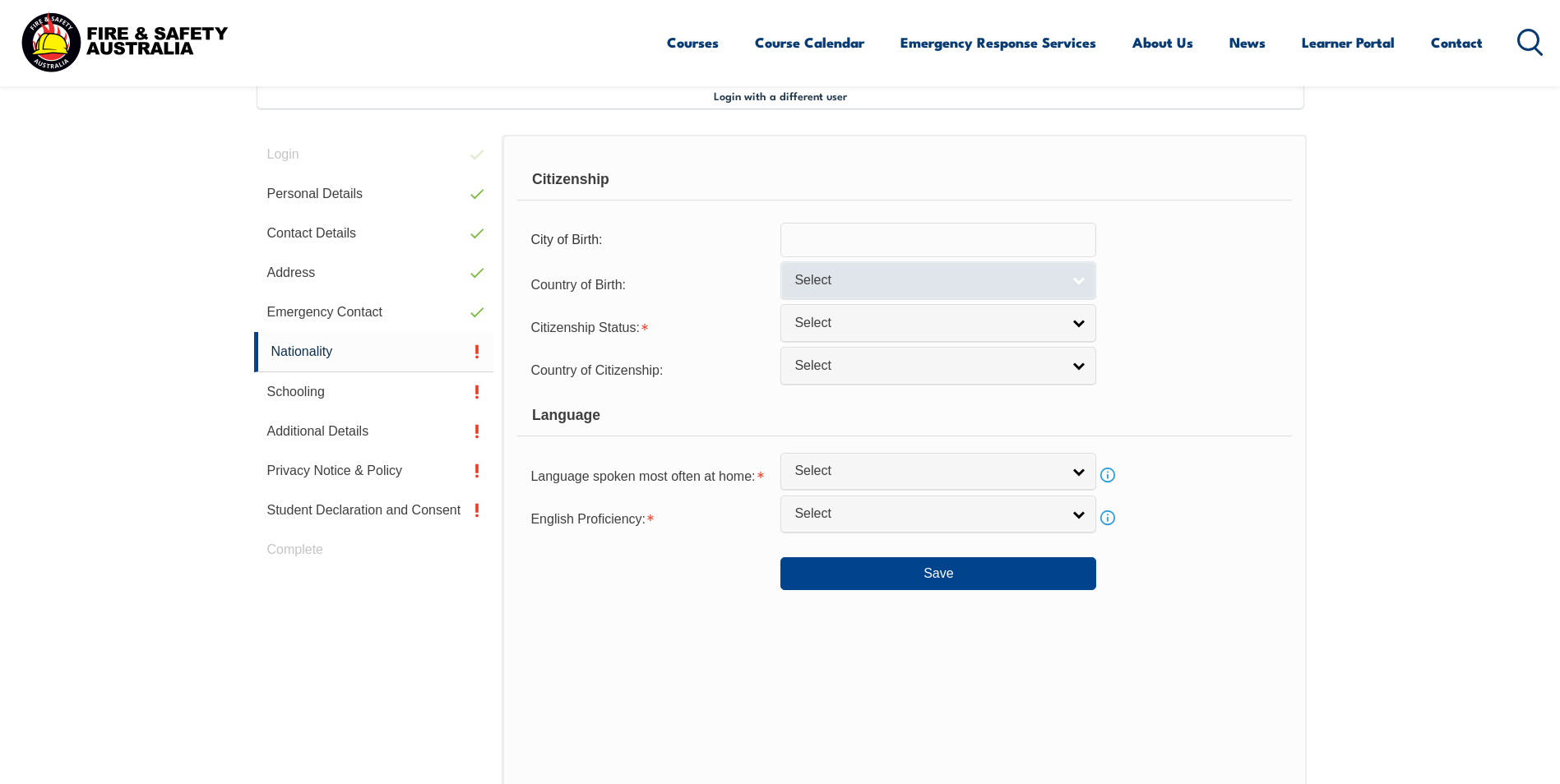
click at [1081, 285] on link "Select" at bounding box center [938, 280] width 316 height 37
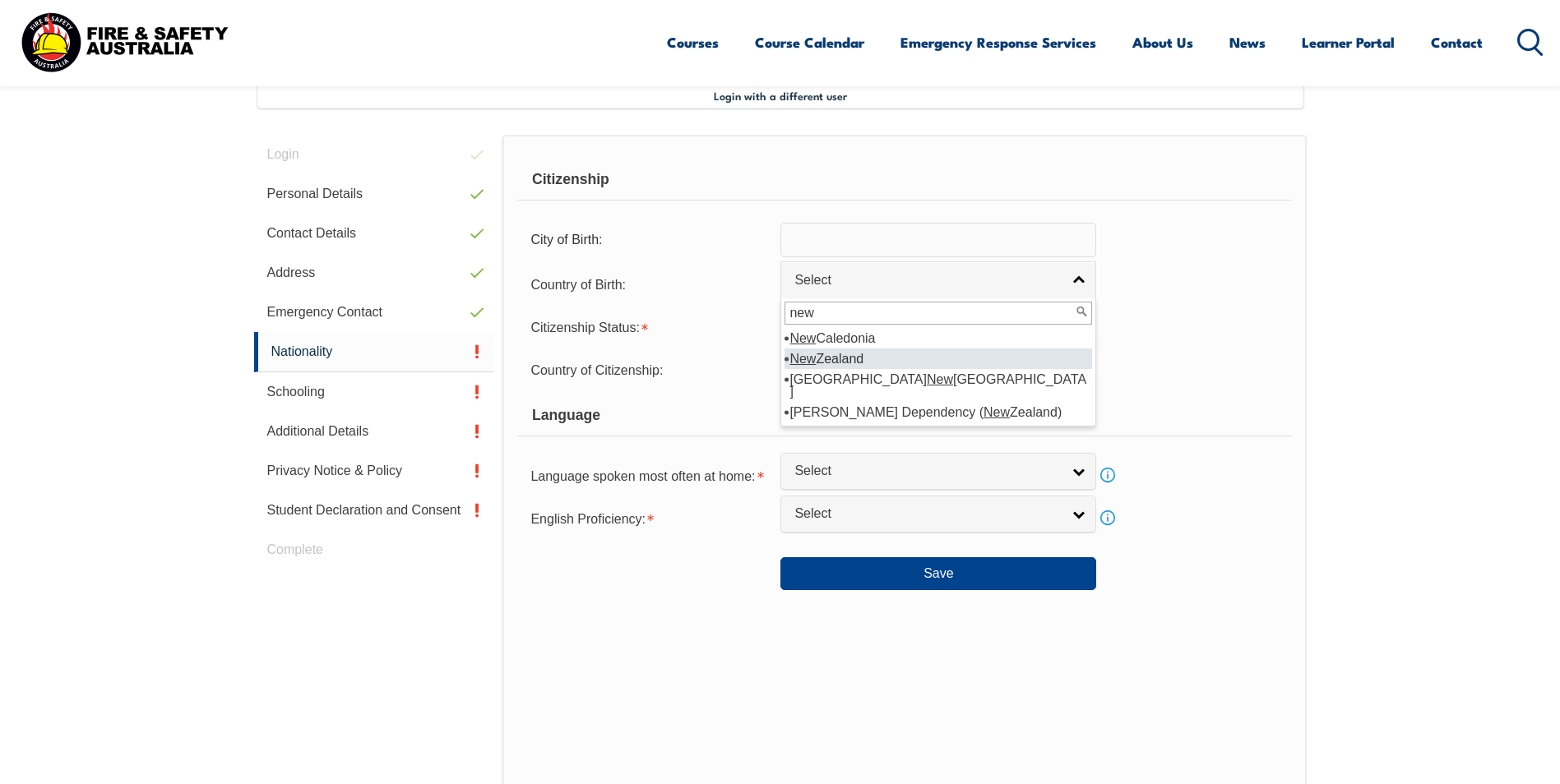
type input "new"
click at [964, 360] on li "New Zealand" at bounding box center [938, 358] width 307 height 20
select select "1201"
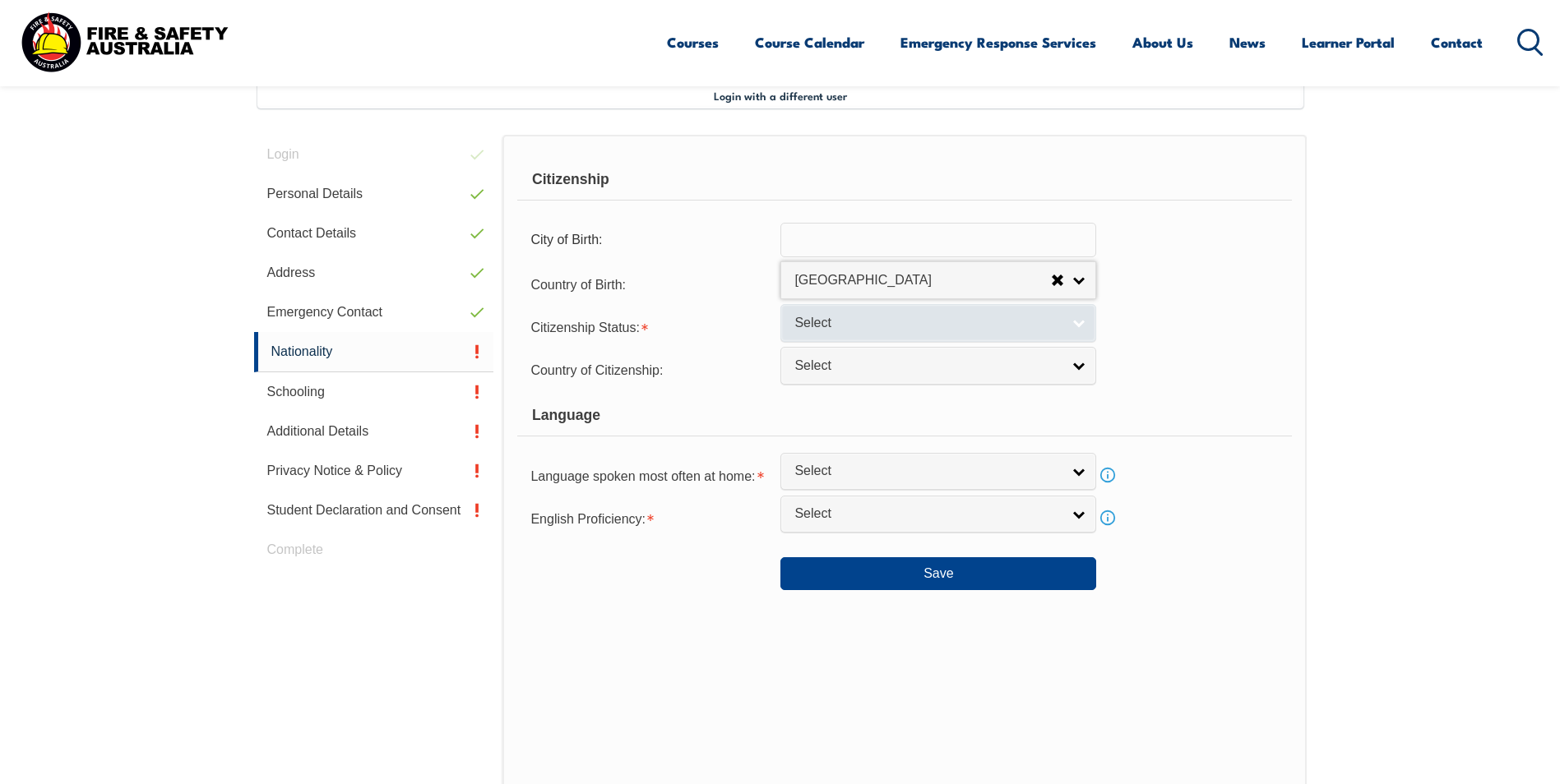
click at [943, 337] on link "Select" at bounding box center [938, 323] width 316 height 37
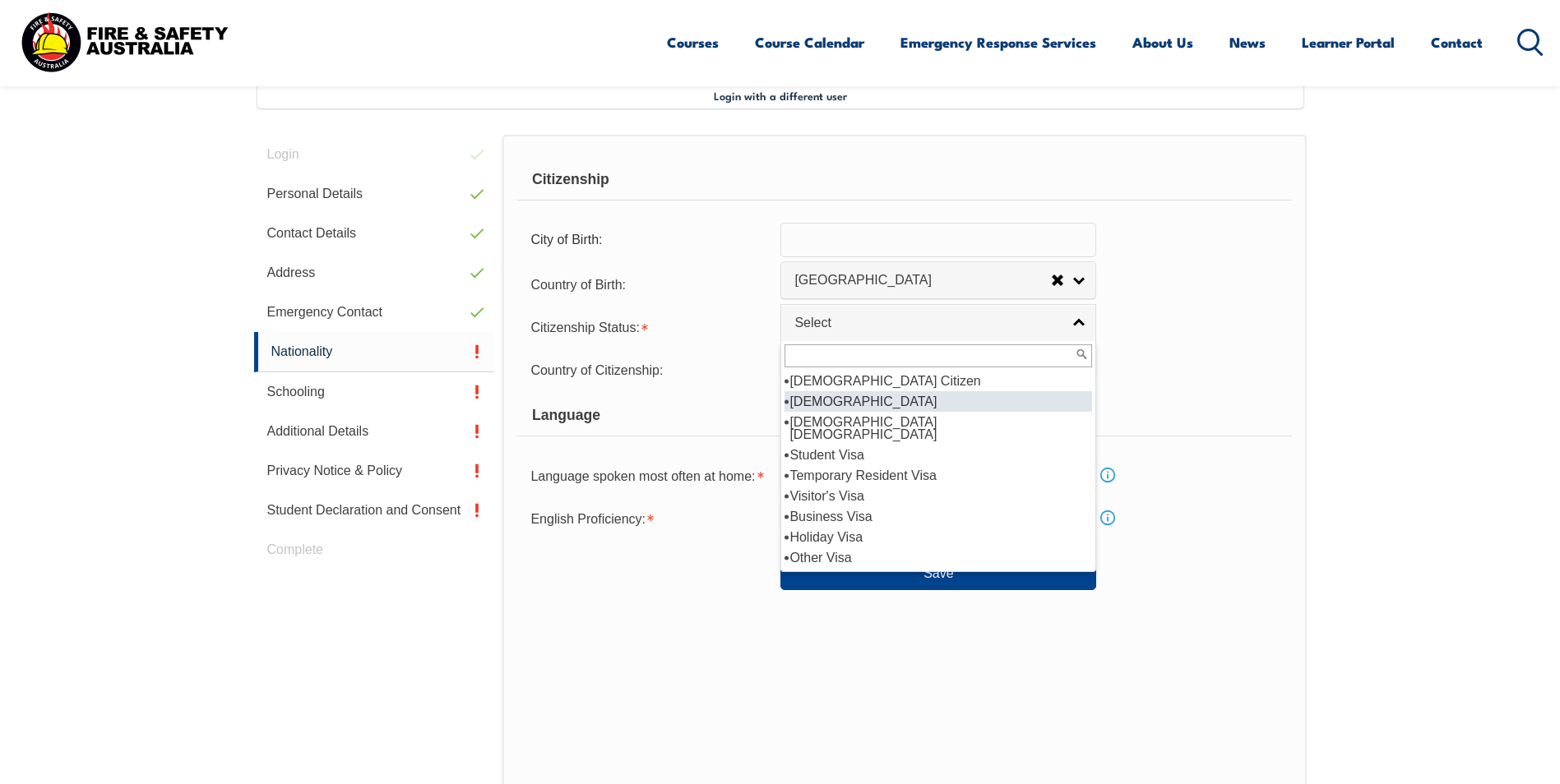
click at [929, 395] on li "New Zealand Citizen" at bounding box center [938, 401] width 307 height 20
select select "2"
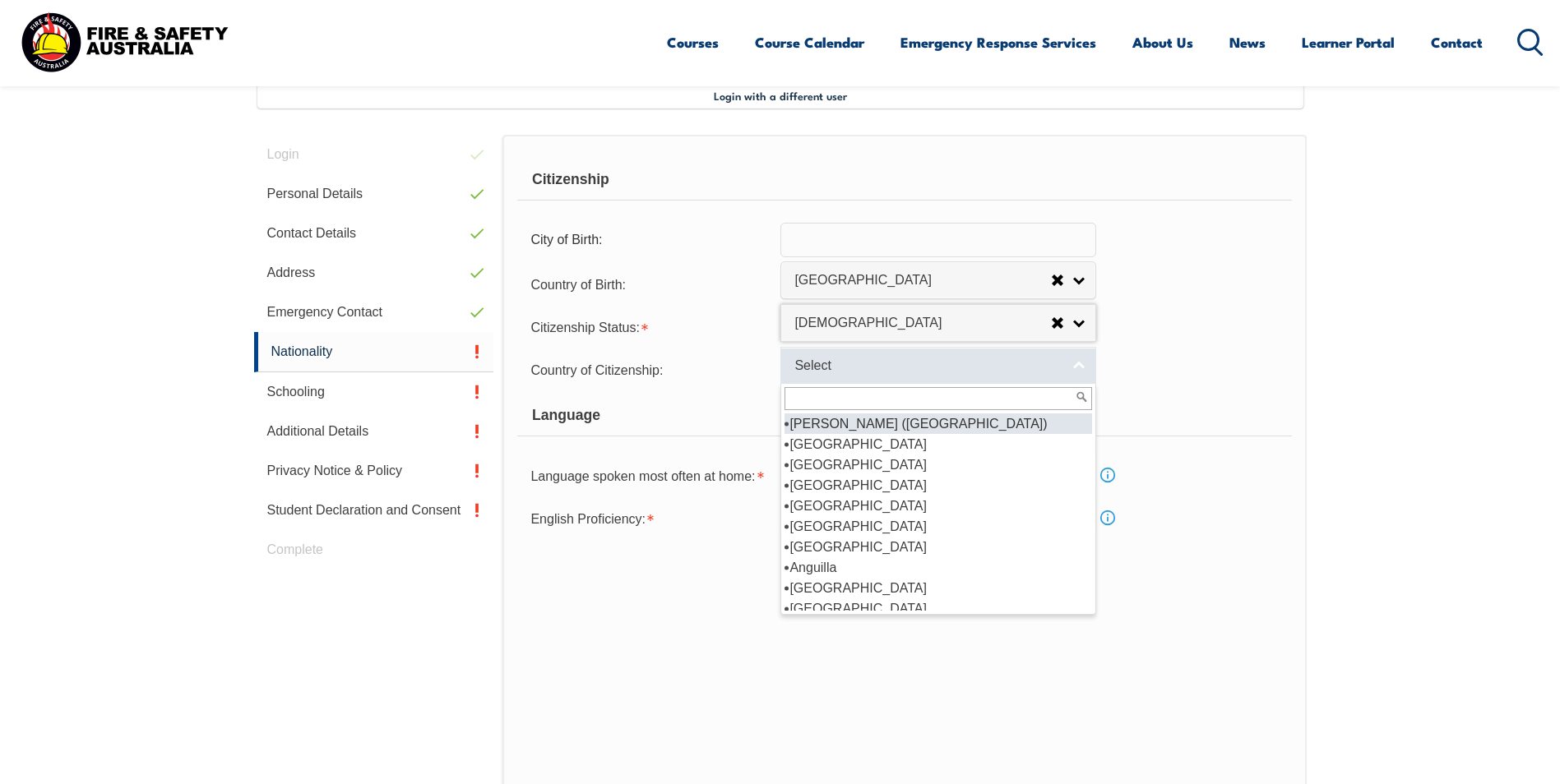
click at [917, 374] on span "Select" at bounding box center [927, 366] width 266 height 17
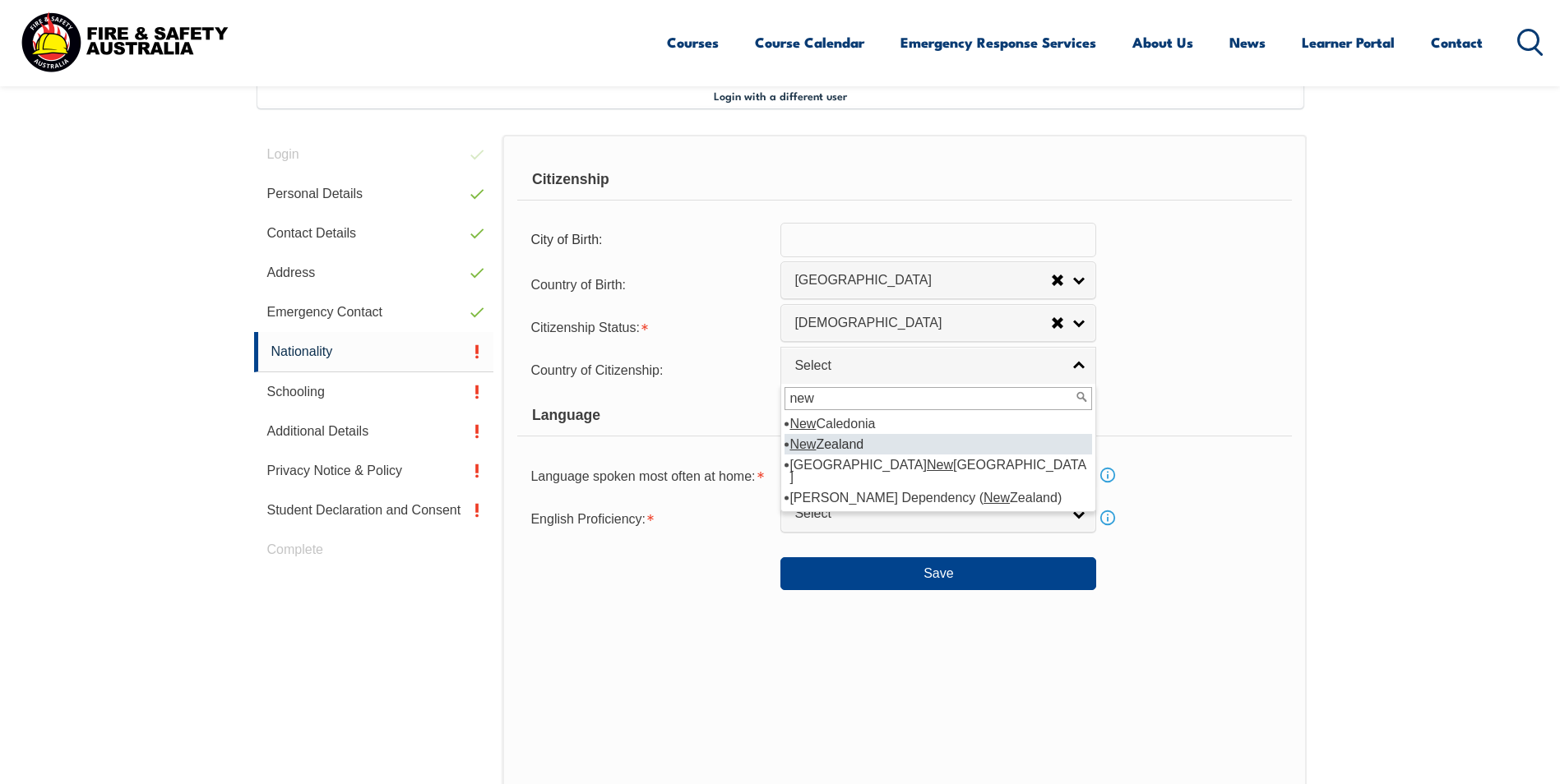
type input "new"
click at [865, 442] on li "New Zealand" at bounding box center [938, 444] width 307 height 20
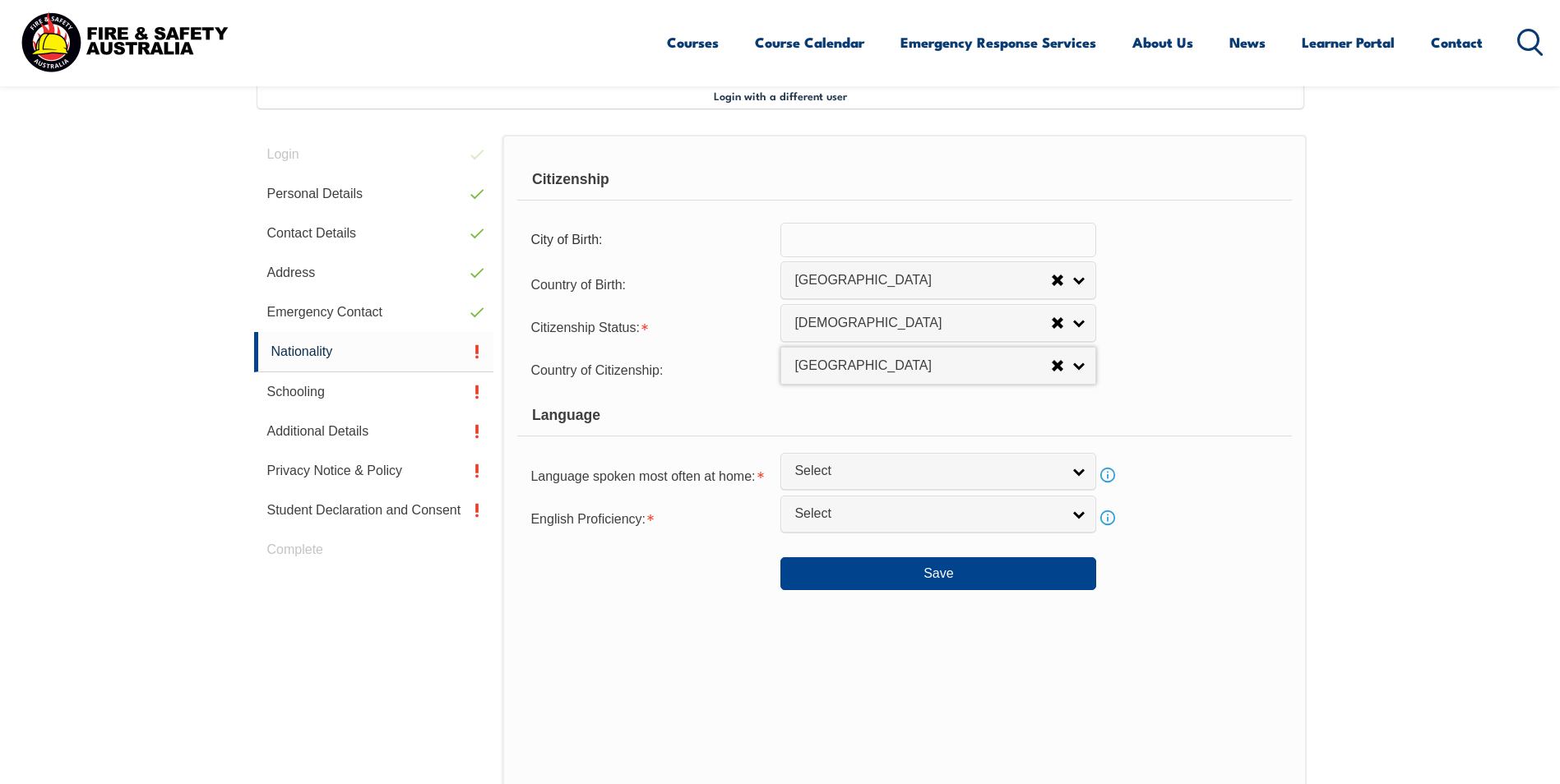
select select "1201"
click at [1171, 401] on div "Language" at bounding box center [904, 416] width 774 height 41
select select
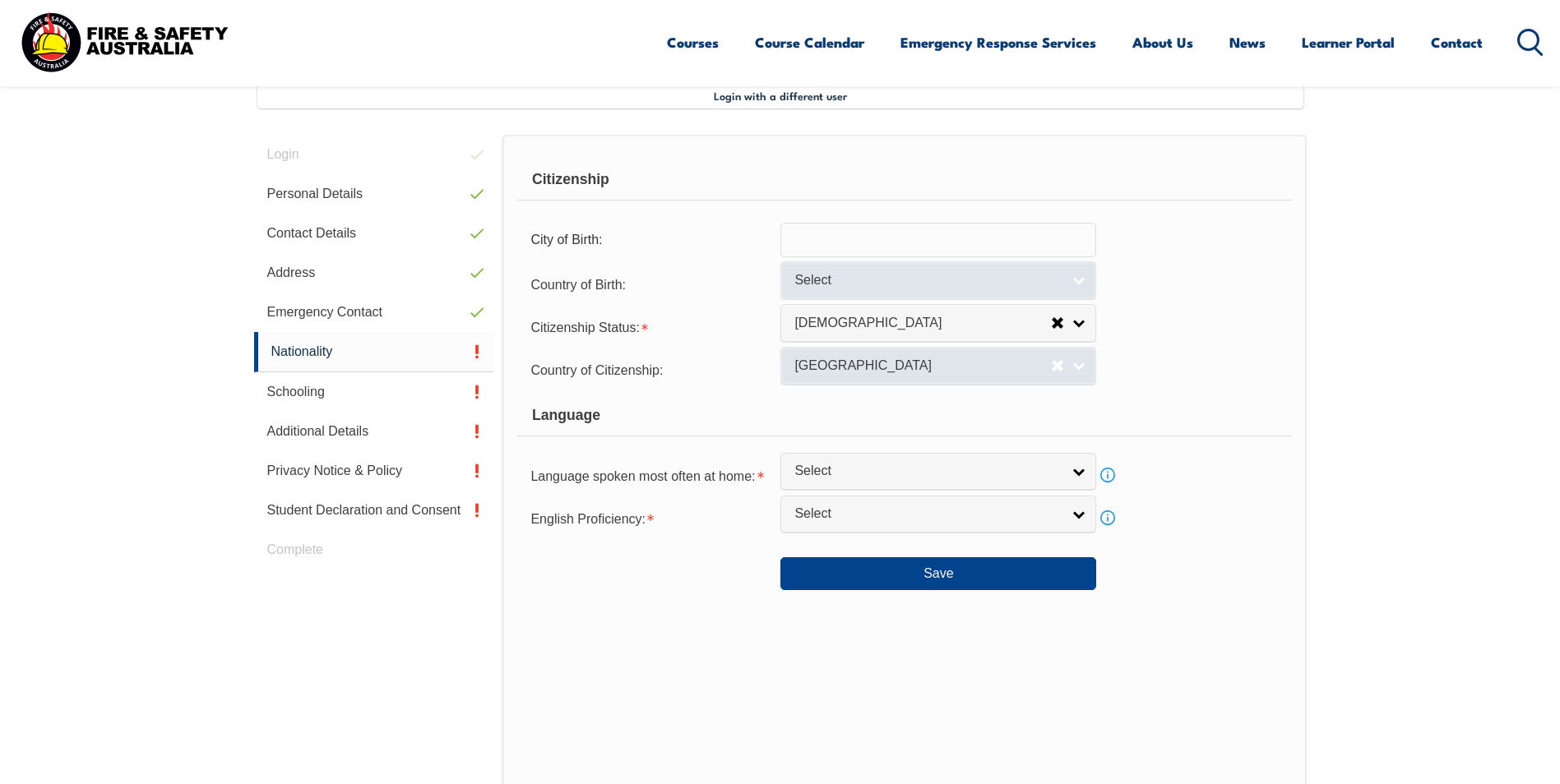
select select
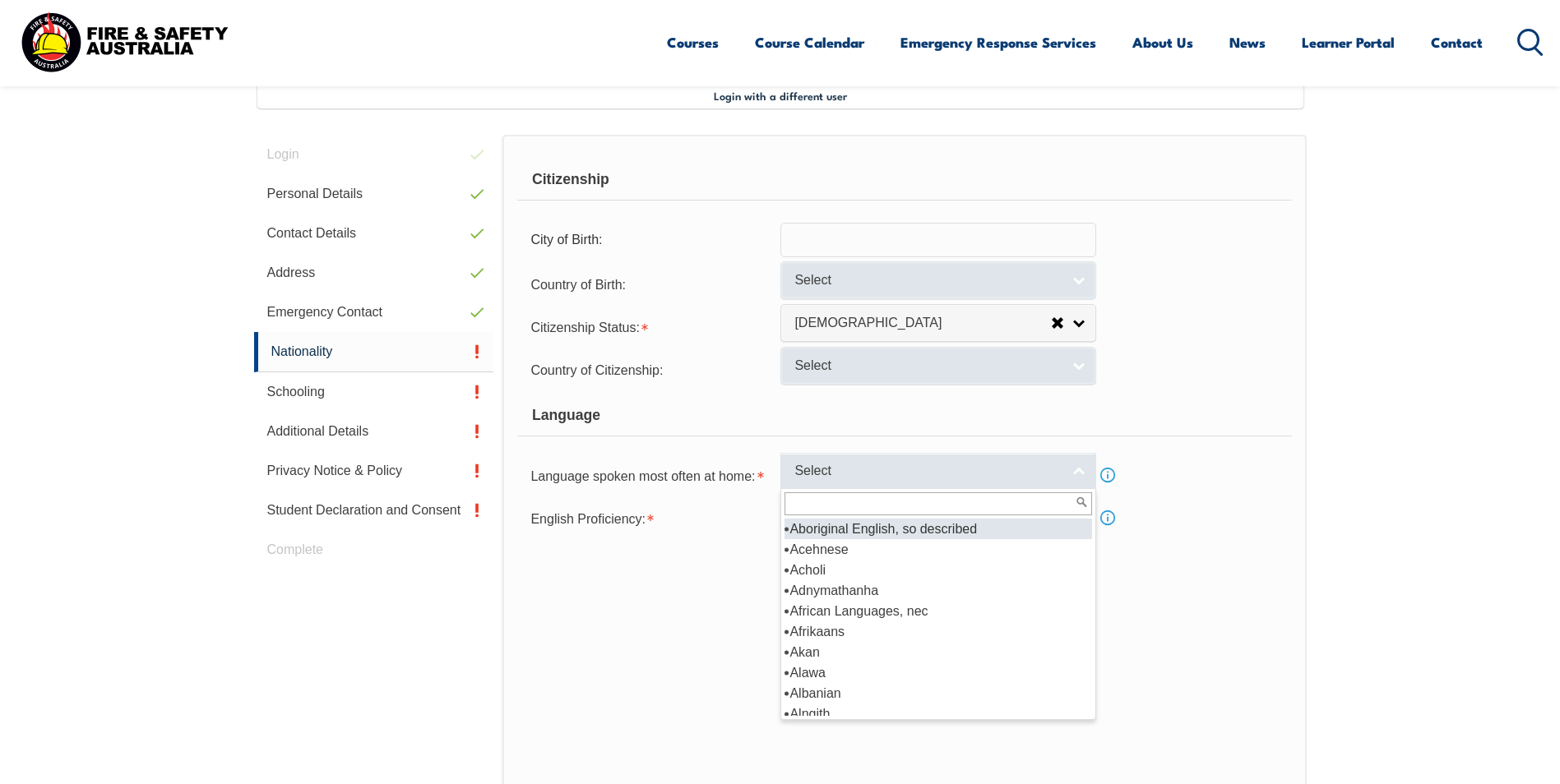
click at [1077, 475] on link "Select" at bounding box center [938, 471] width 316 height 37
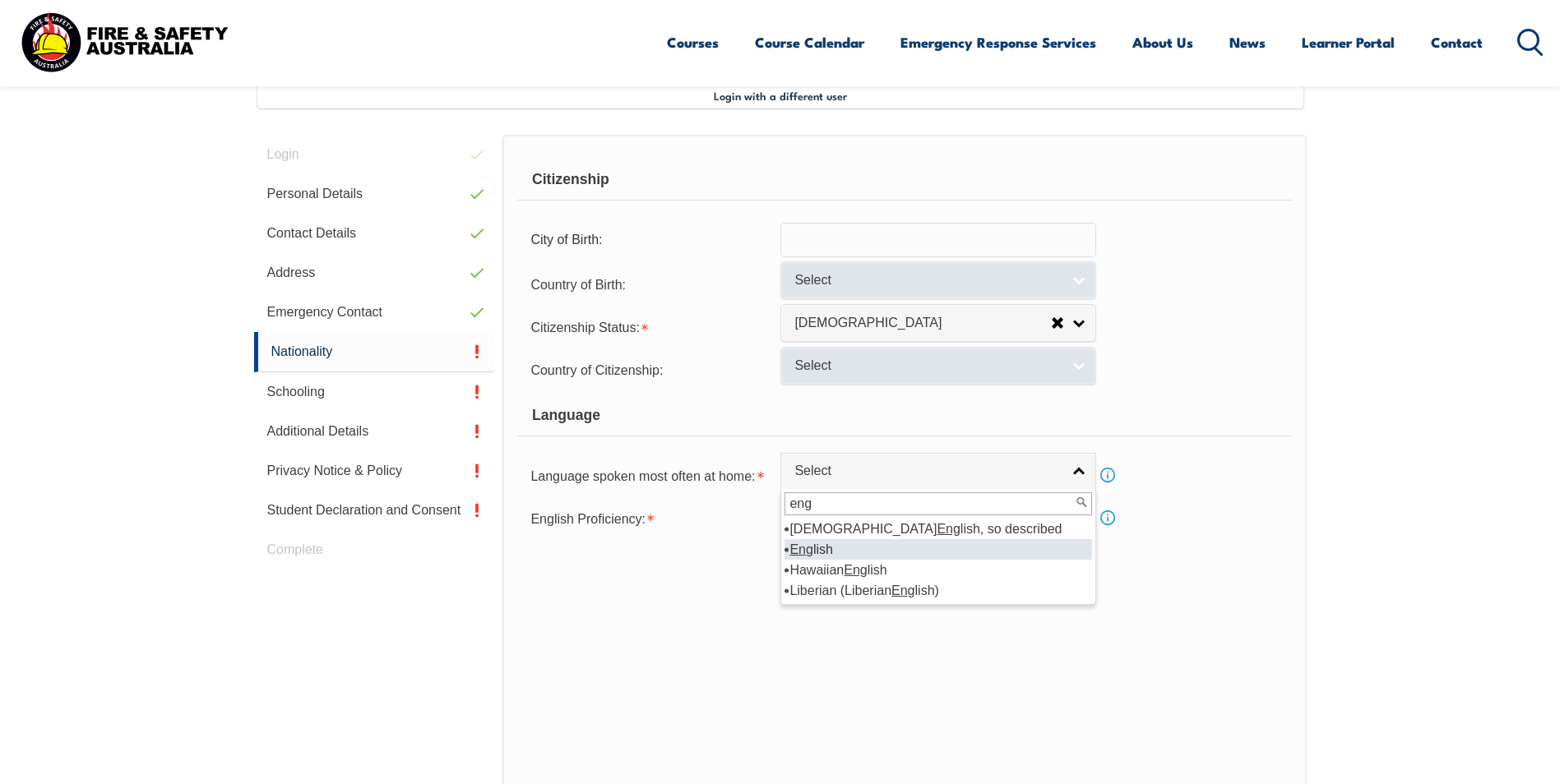
type input "eng"
click at [927, 553] on li "Eng lish" at bounding box center [938, 549] width 307 height 20
select select "1201"
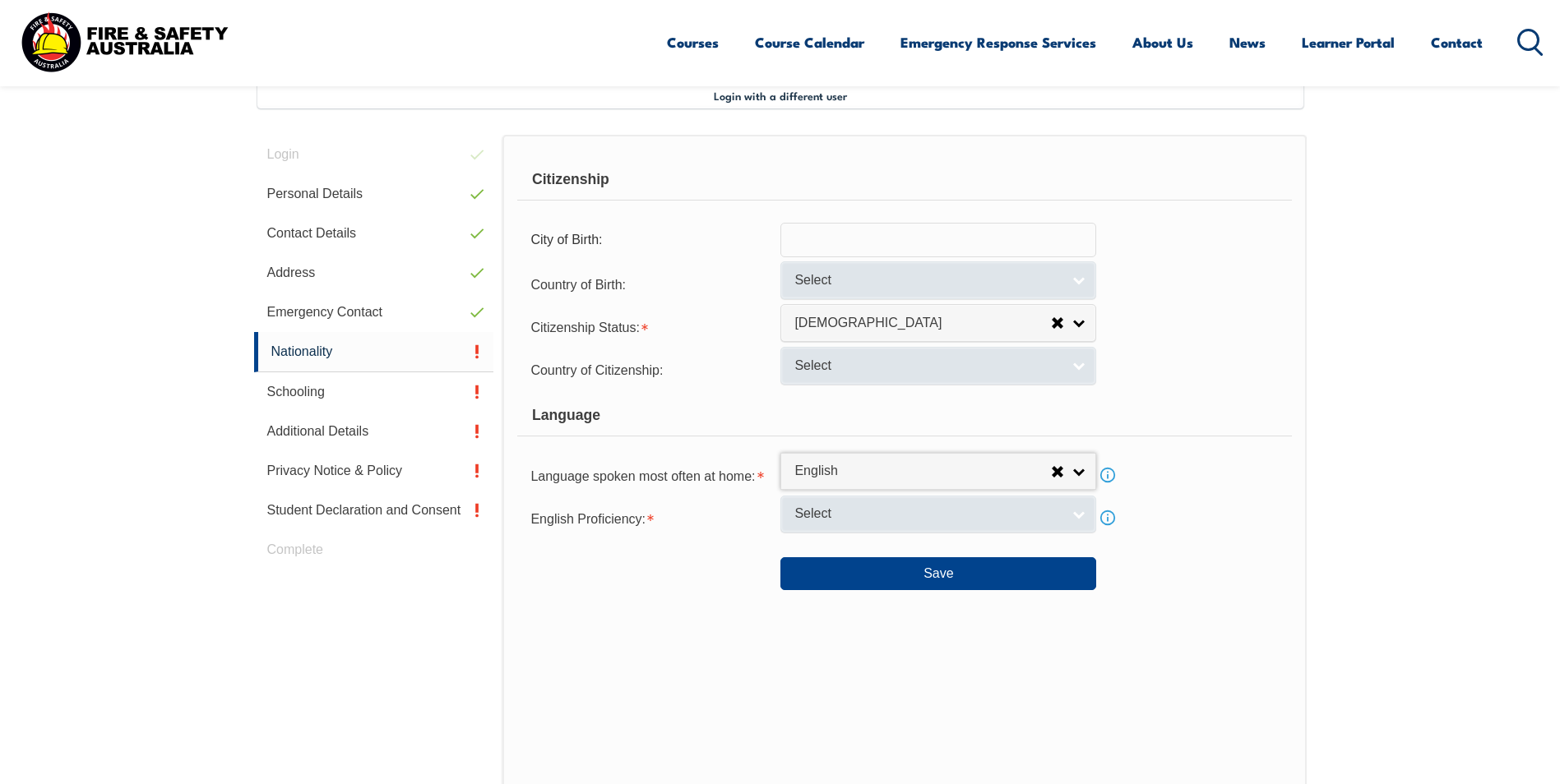
click at [1082, 512] on link "Select" at bounding box center [938, 514] width 316 height 37
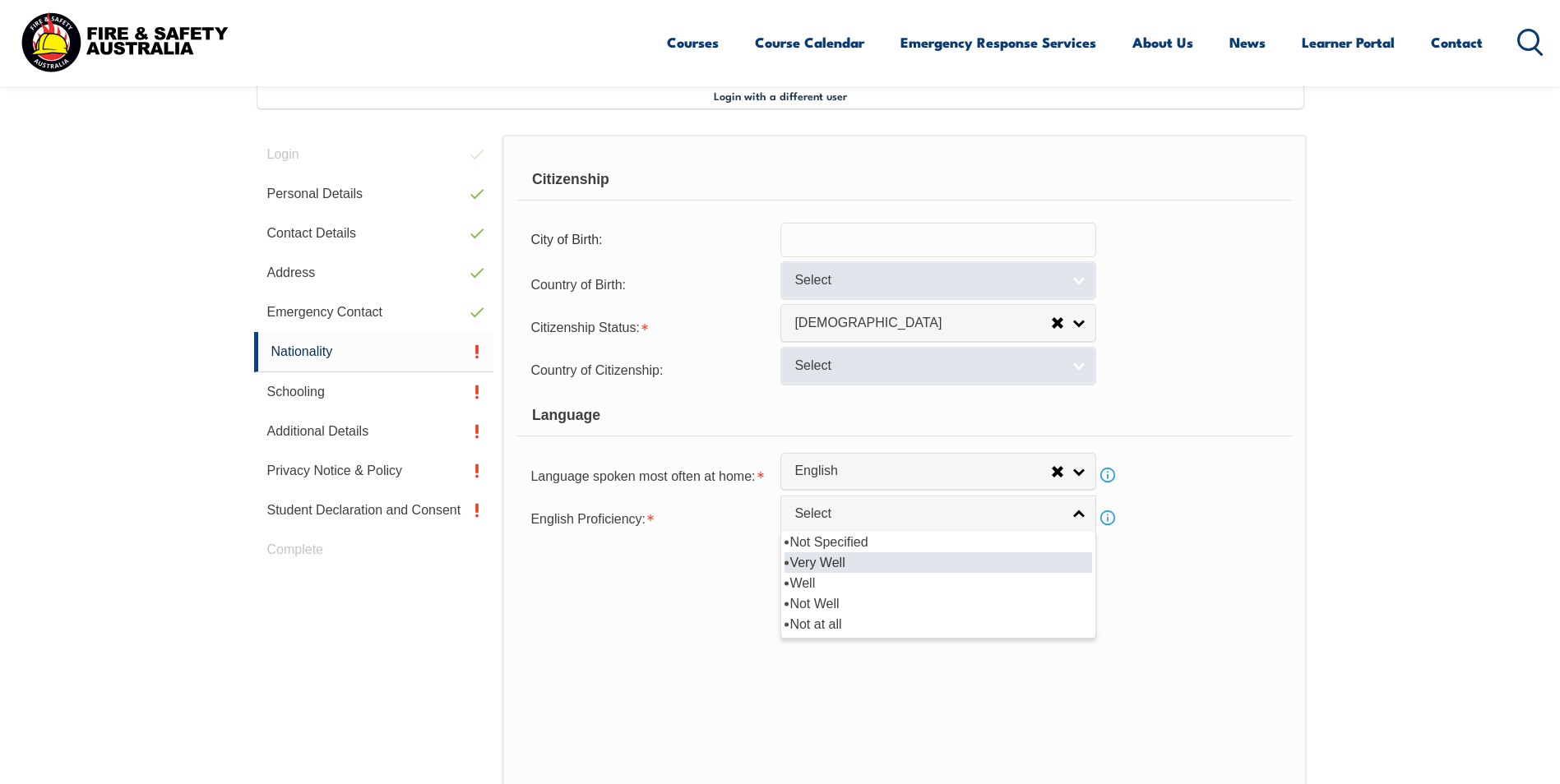
click at [936, 559] on li "Very Well" at bounding box center [938, 562] width 307 height 20
select select "1"
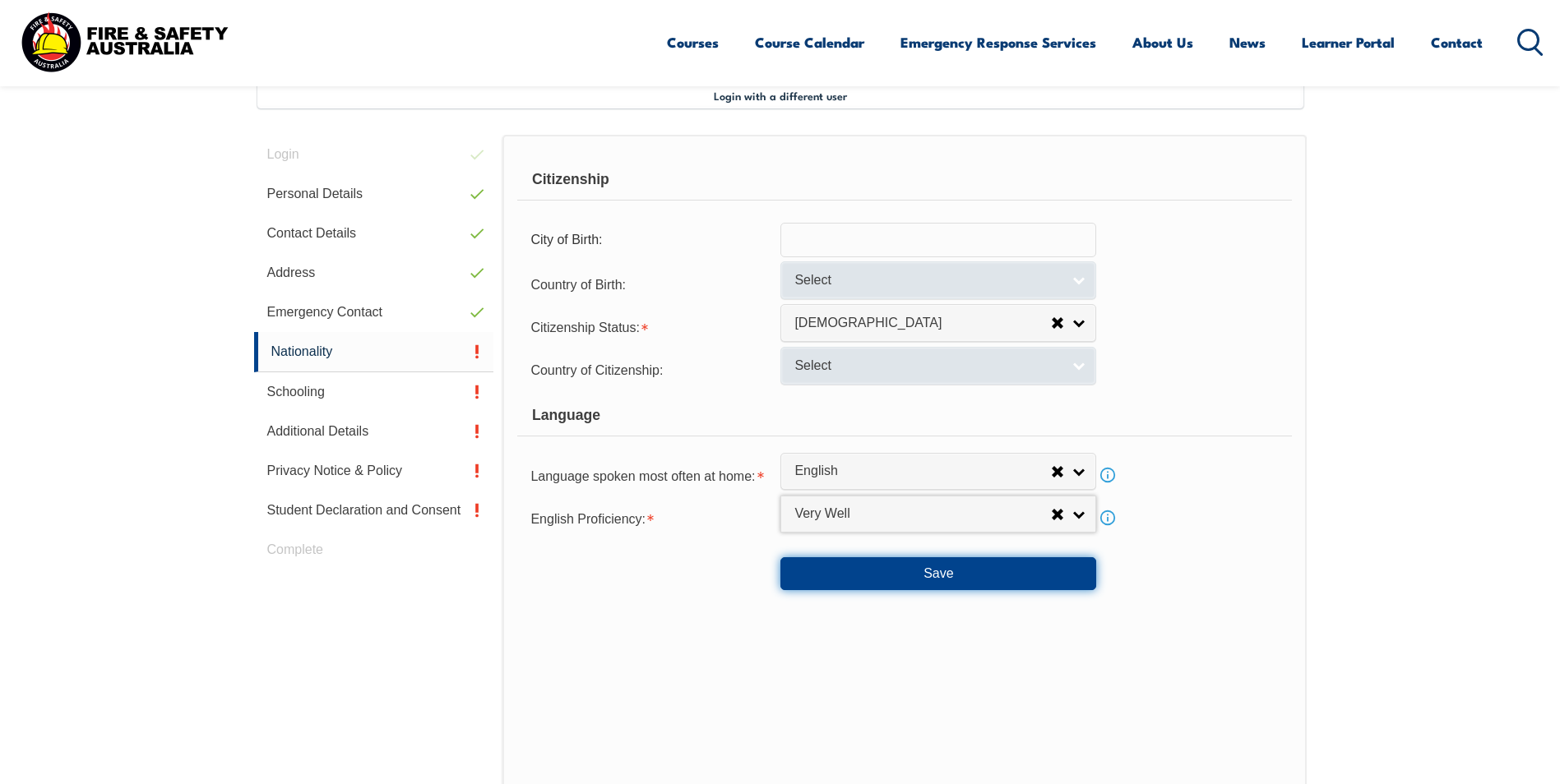
click at [918, 578] on button "Save" at bounding box center [938, 574] width 316 height 33
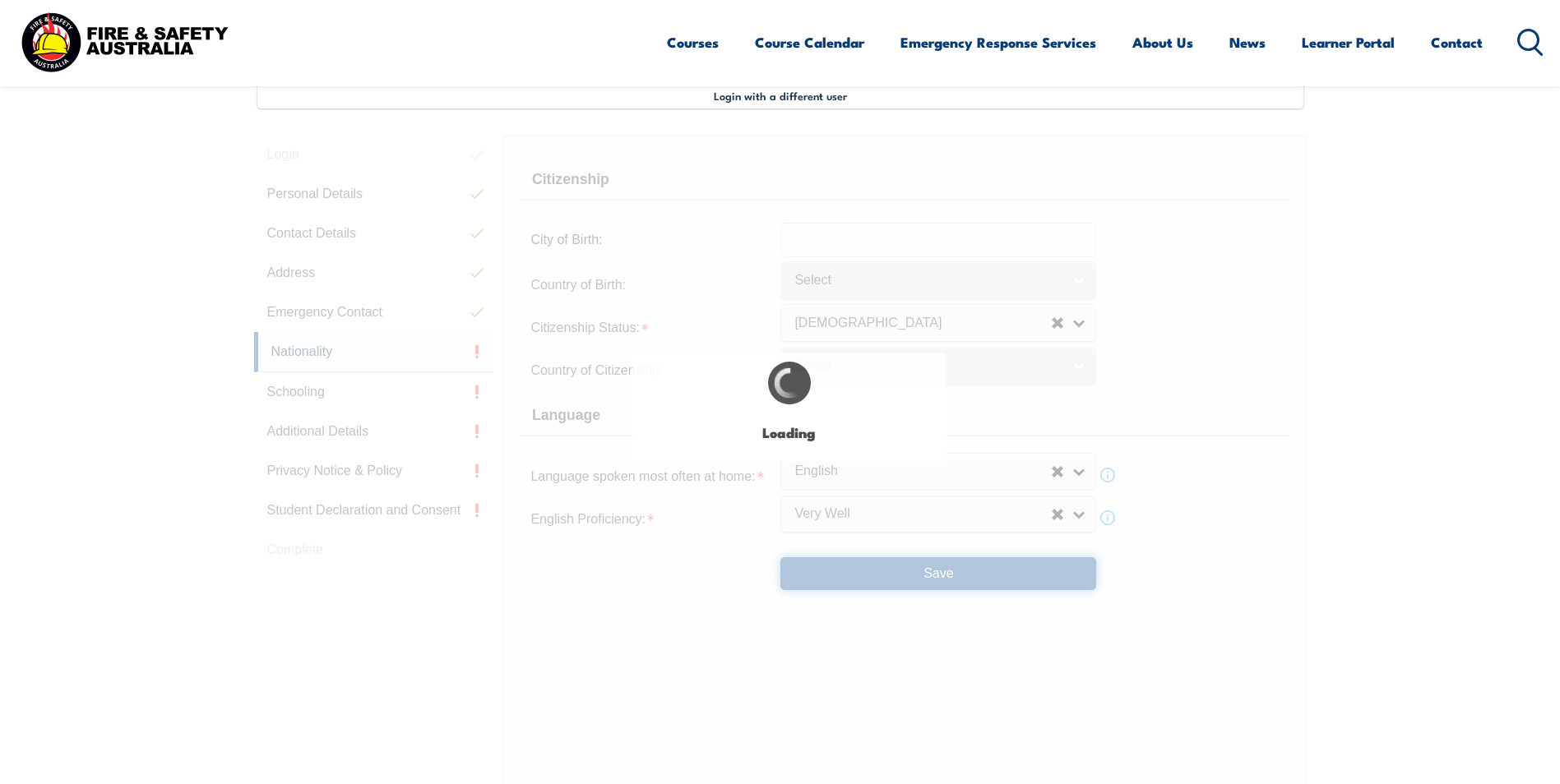
select select "false"
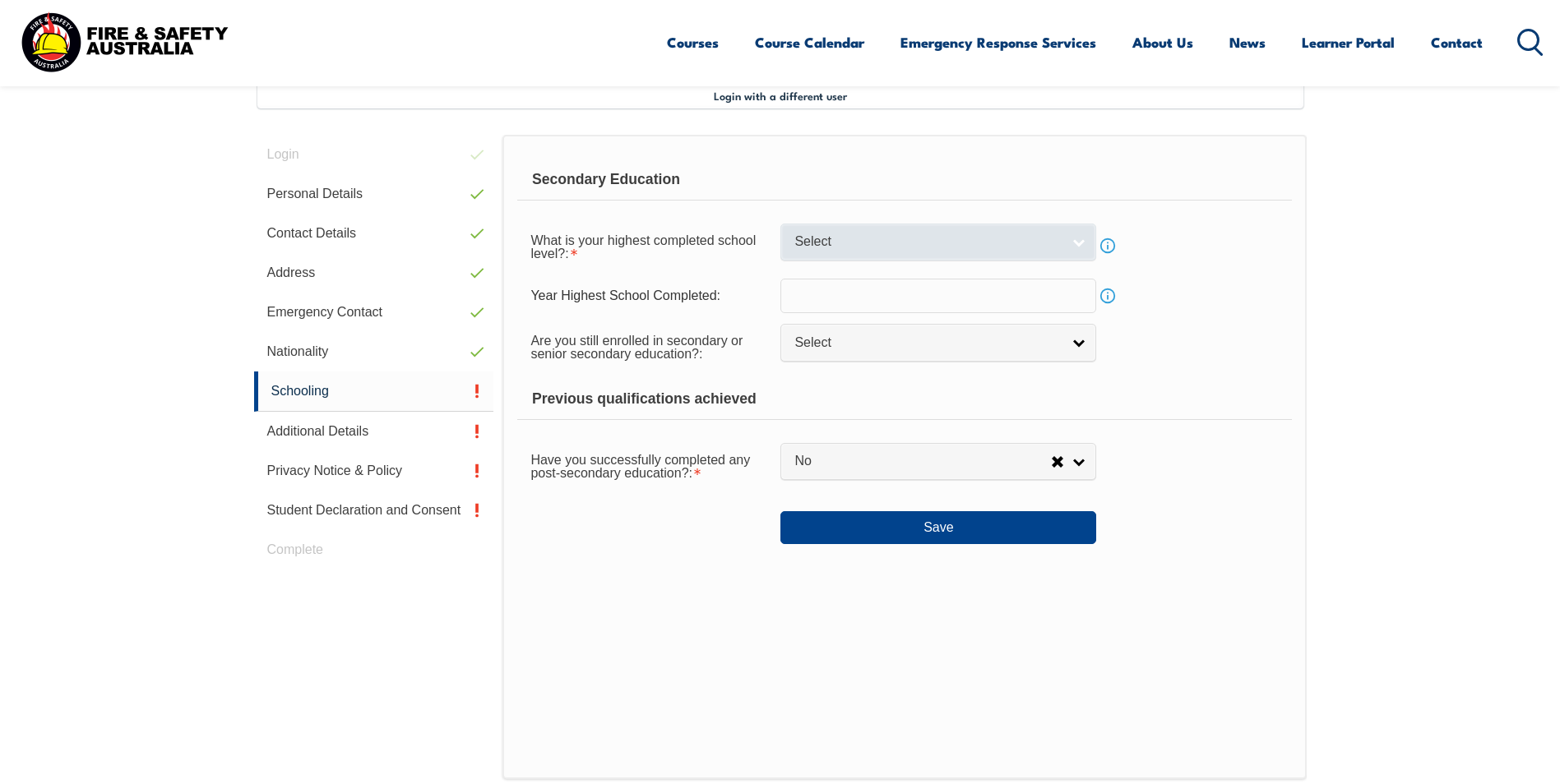
click at [1091, 254] on link "Select" at bounding box center [938, 242] width 316 height 37
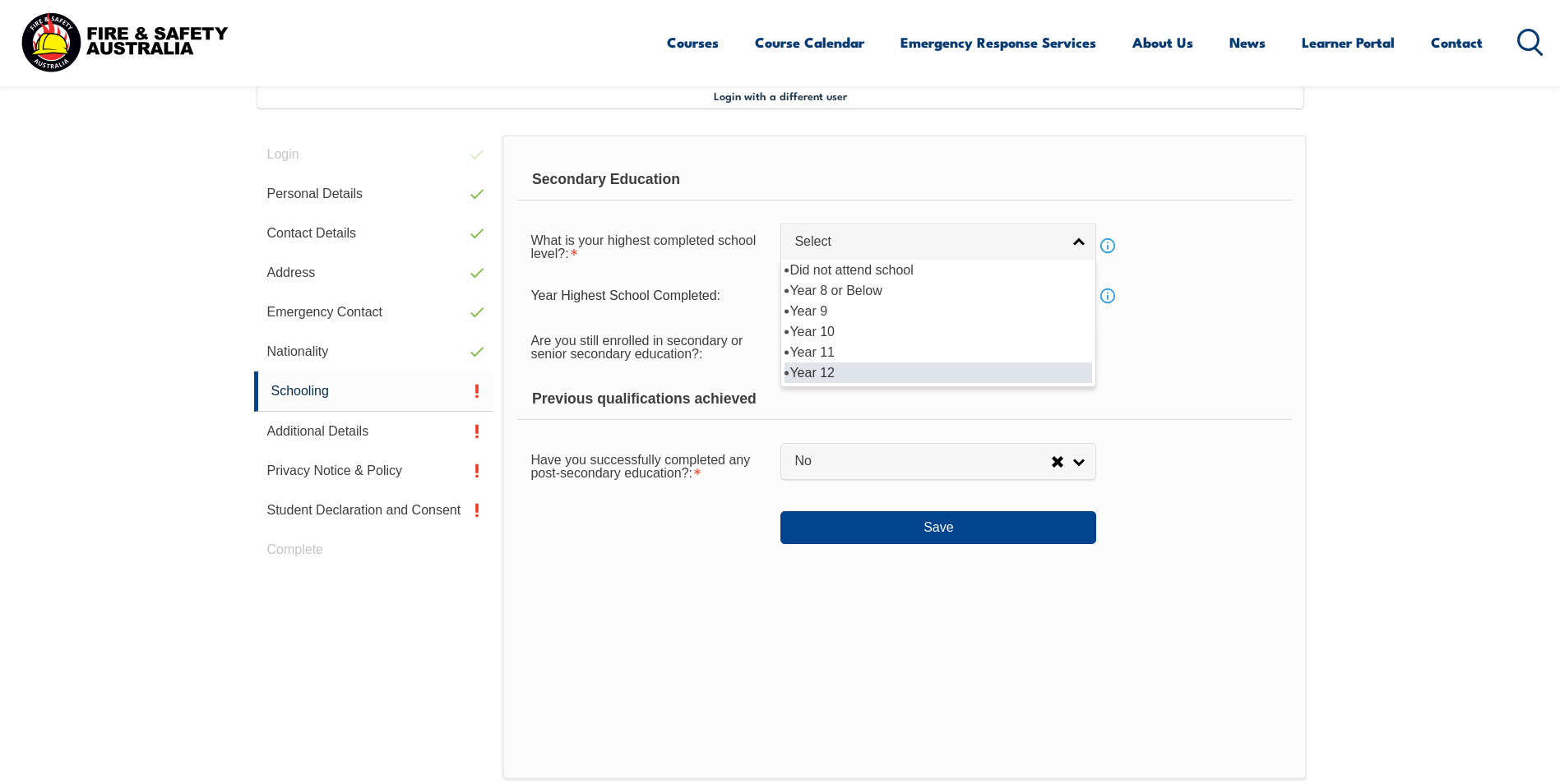
click at [905, 376] on li "Year 12" at bounding box center [938, 372] width 307 height 20
select select "12"
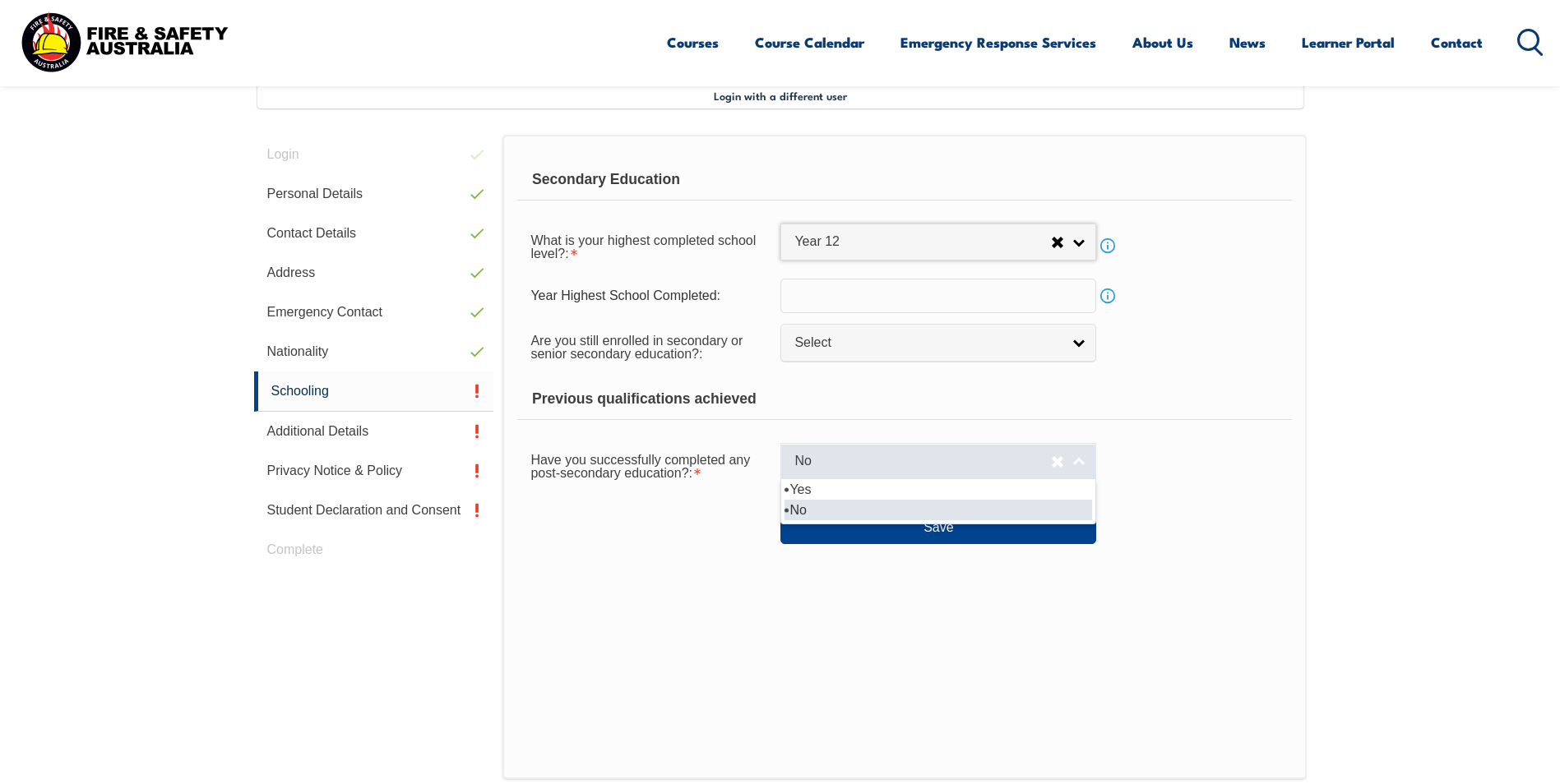
click at [1076, 457] on link "No" at bounding box center [938, 461] width 316 height 37
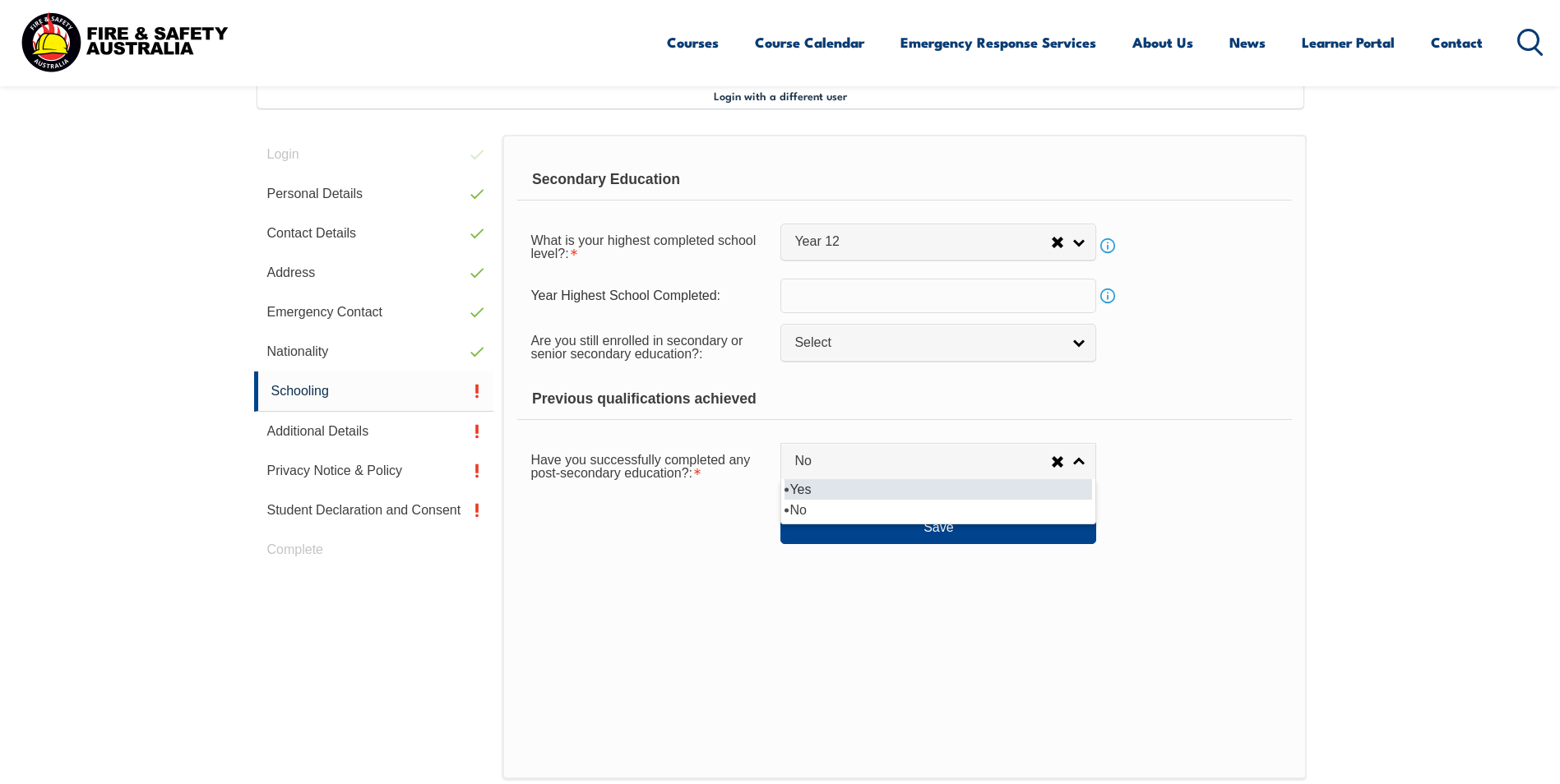
click at [988, 494] on li "Yes" at bounding box center [938, 489] width 307 height 20
select select "true"
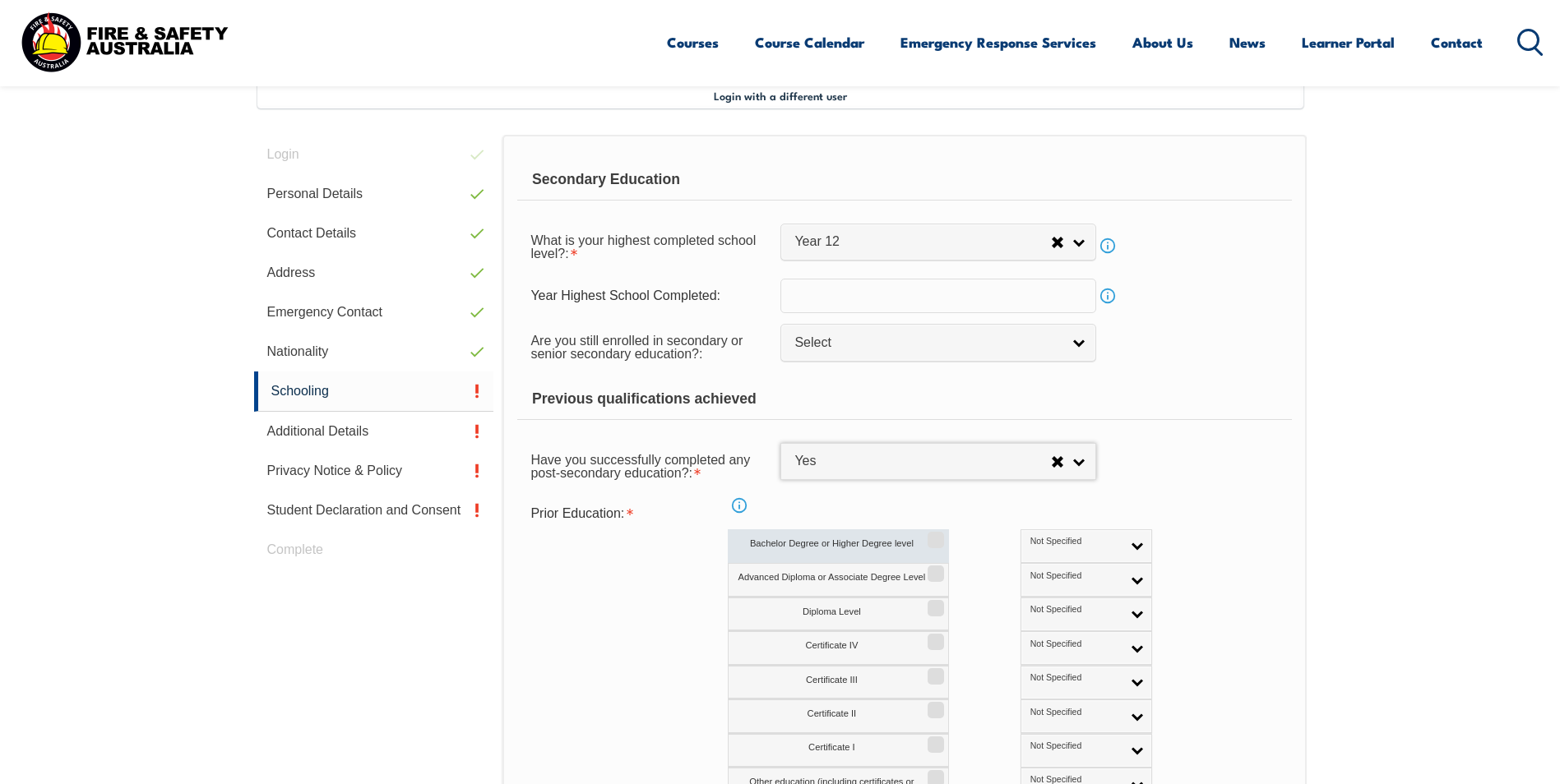
click at [922, 538] on label "Bachelor Degree or Higher Degree level" at bounding box center [839, 546] width 222 height 34
click at [928, 535] on input "Bachelor Degree or Higher Degree level" at bounding box center [933, 534] width 10 height 2
checkbox input "true"
click at [1237, 548] on div "Prior Education: Info Bachelor Degree or Higher Degree level Not Specified Aust…" at bounding box center [904, 650] width 774 height 304
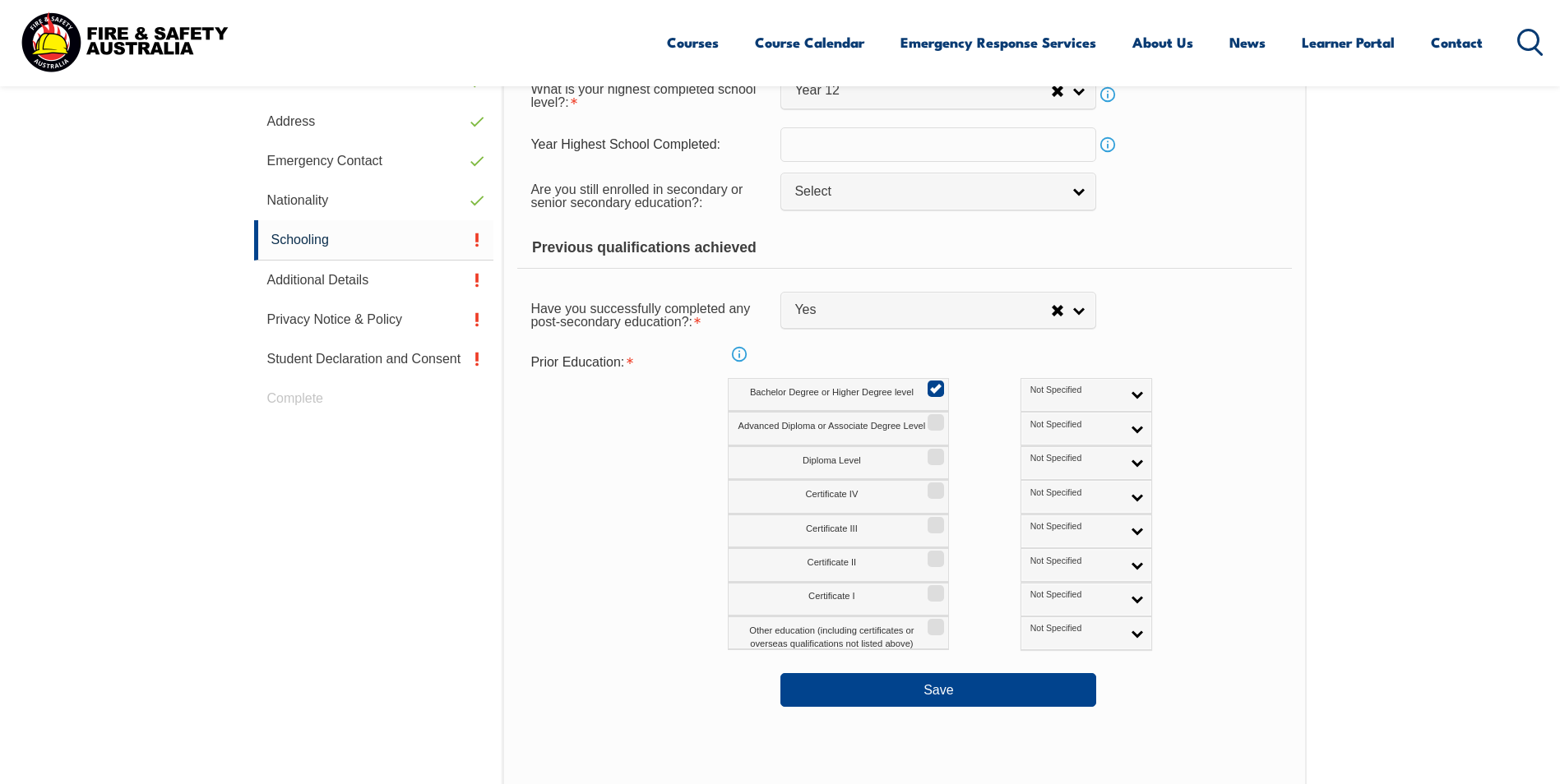
scroll to position [612, 0]
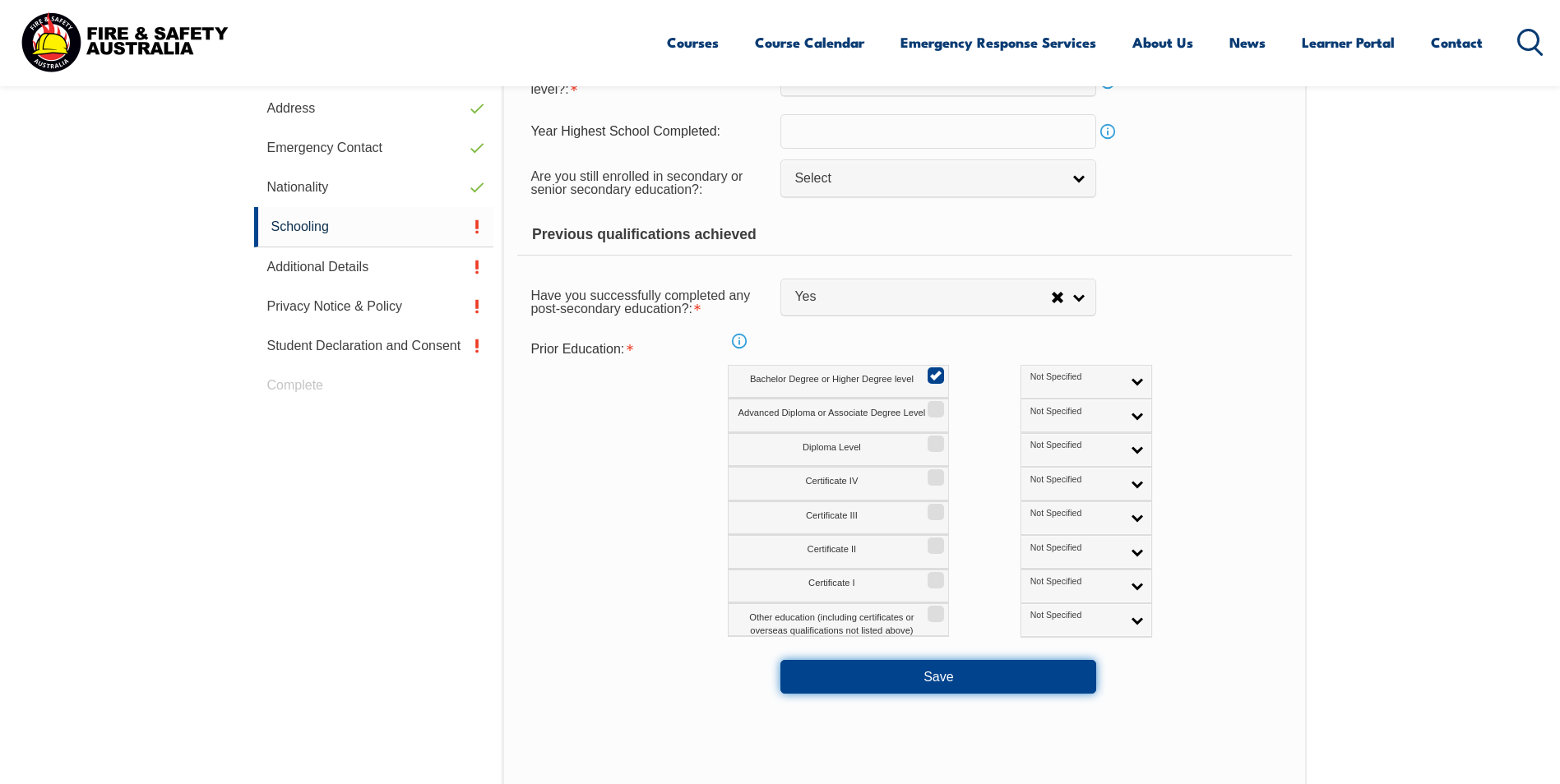
click at [1067, 678] on button "Save" at bounding box center [938, 676] width 316 height 33
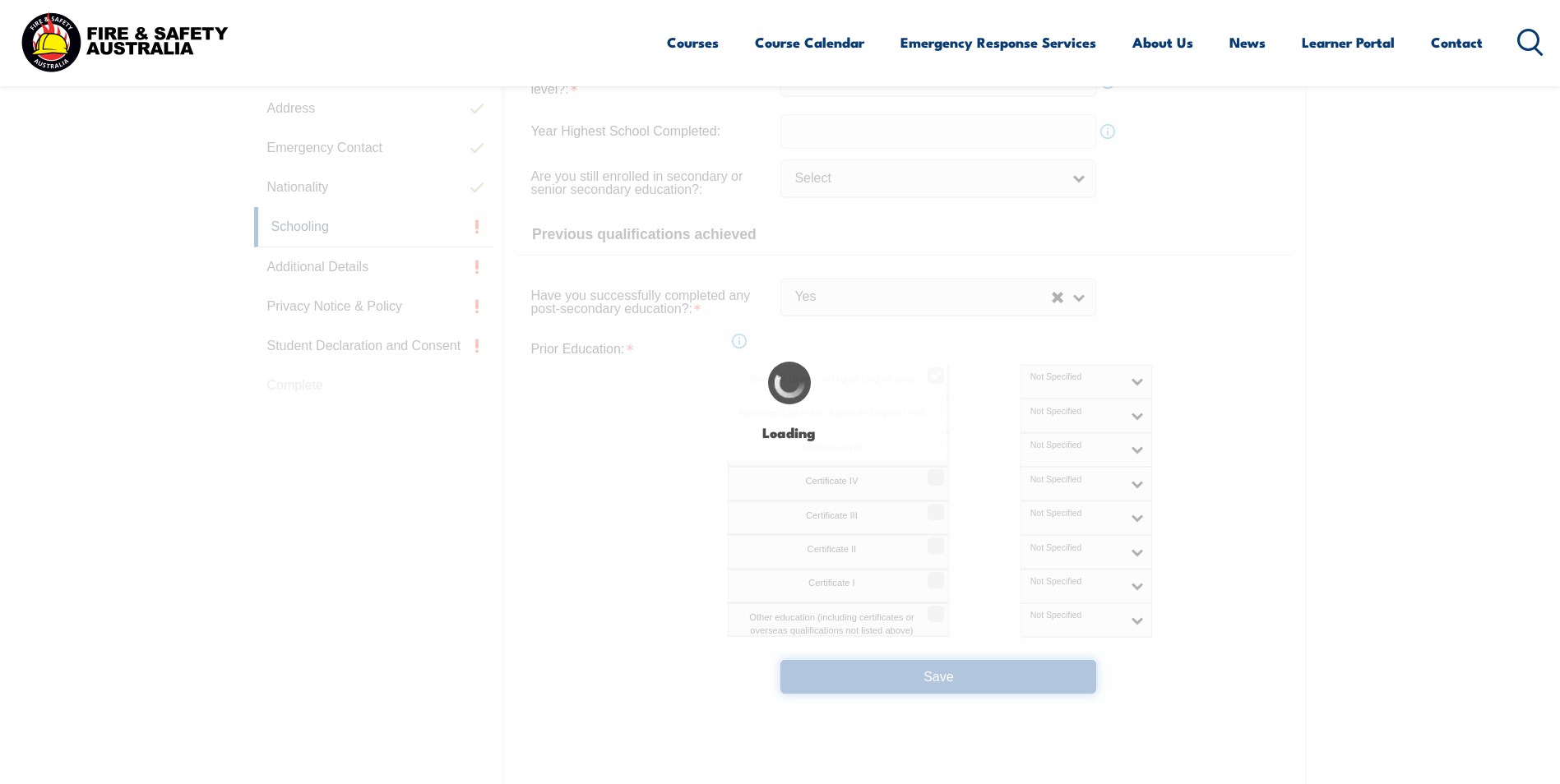
select select
select select "true"
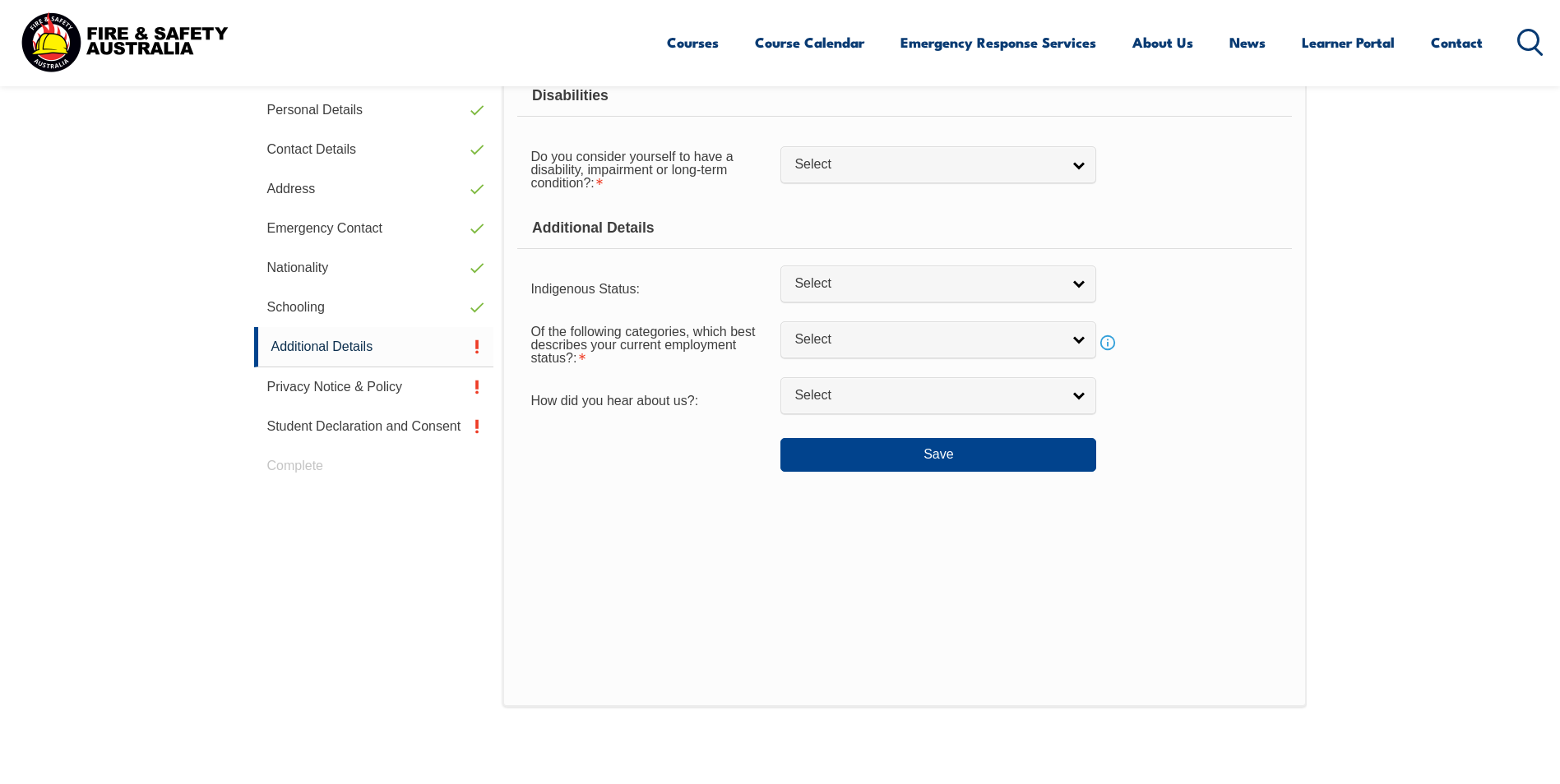
scroll to position [448, 0]
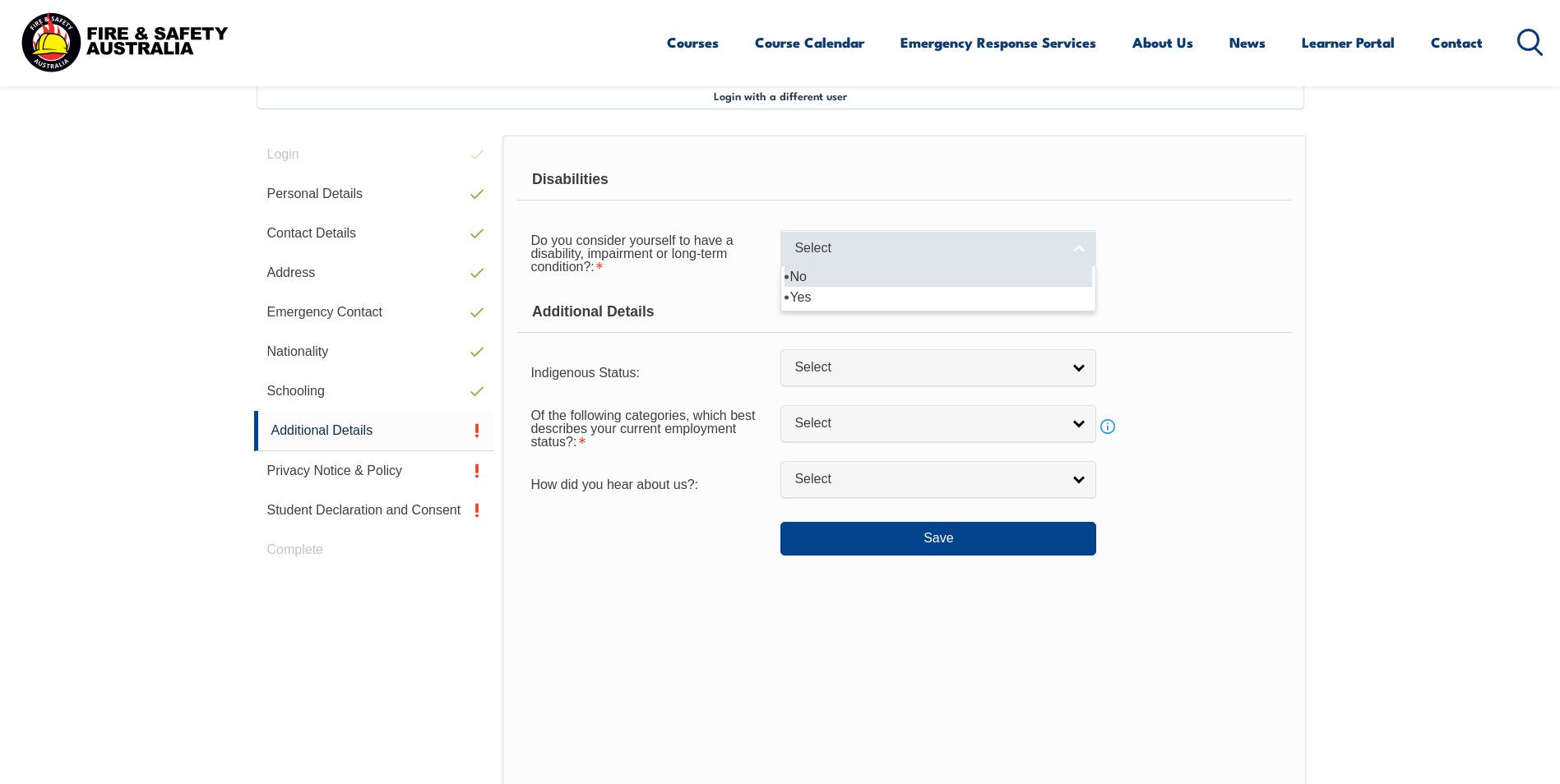
click at [1065, 252] on link "Select" at bounding box center [938, 249] width 316 height 37
click at [964, 276] on li "No" at bounding box center [938, 276] width 307 height 20
select select "false"
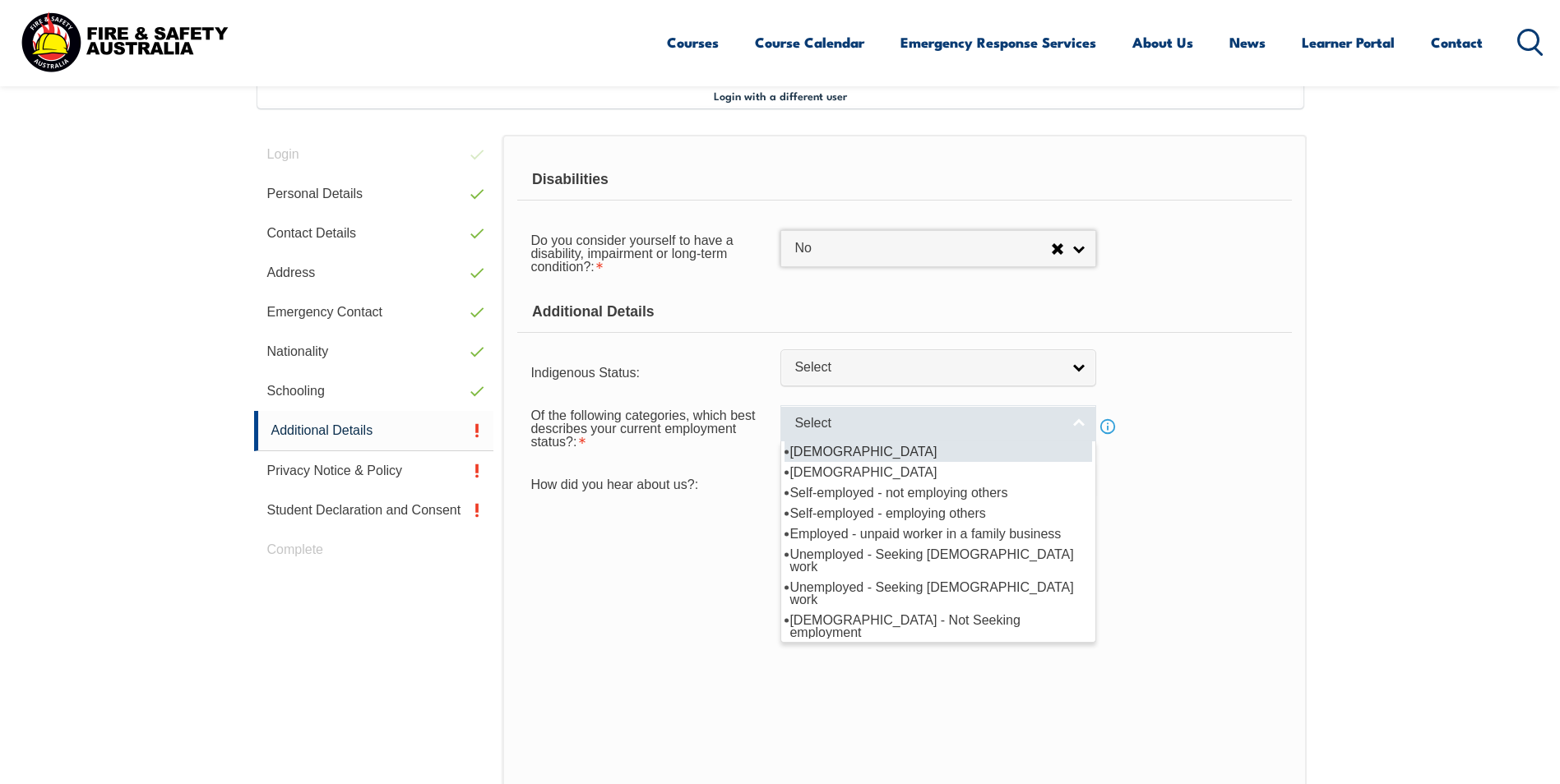
click at [1076, 429] on link "Select" at bounding box center [938, 424] width 316 height 37
click at [983, 448] on li "Full-time employee" at bounding box center [938, 451] width 307 height 20
select select "1"
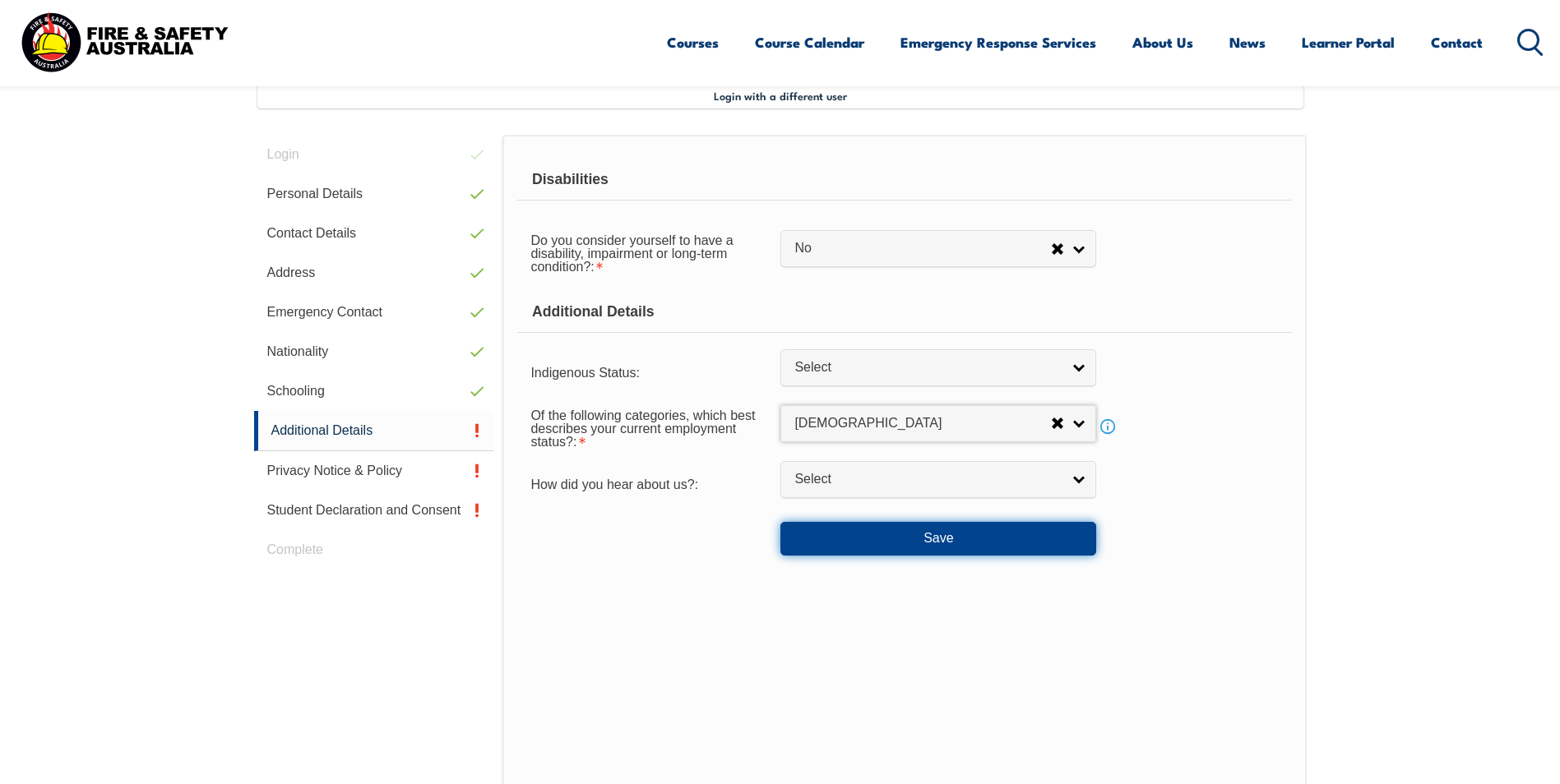
click at [948, 542] on button "Save" at bounding box center [938, 538] width 316 height 33
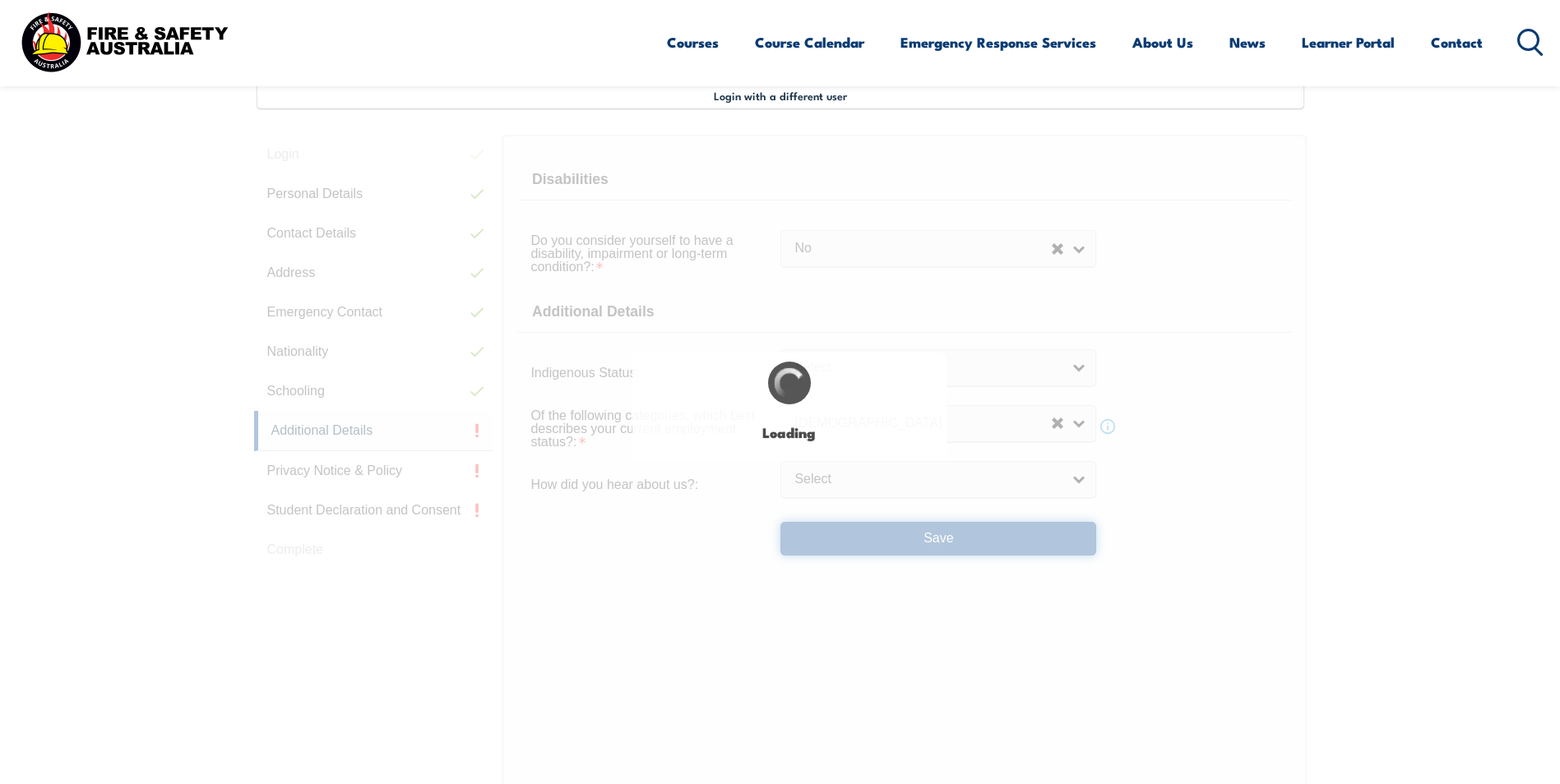
select select "false"
select select
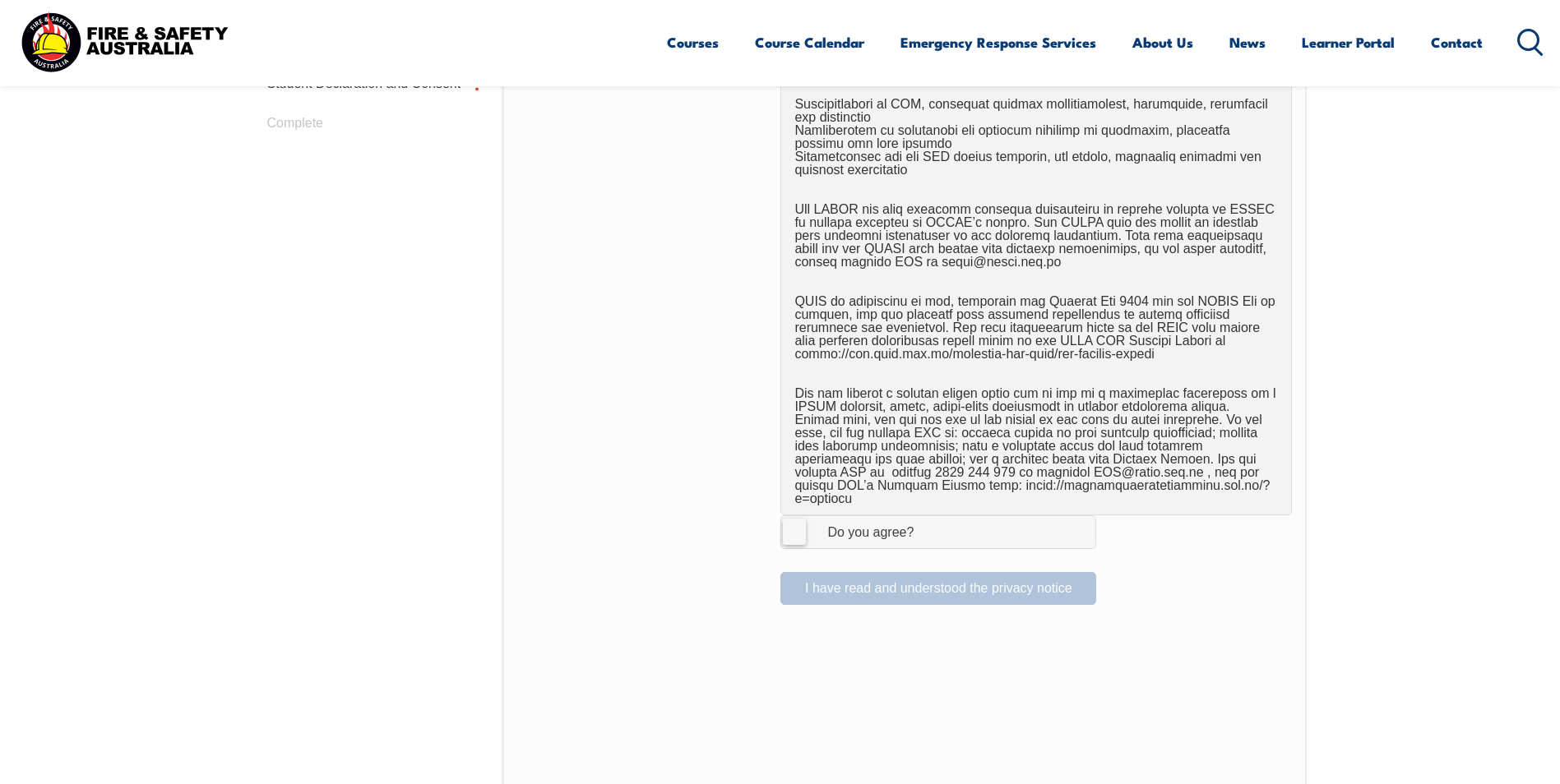
scroll to position [941, 0]
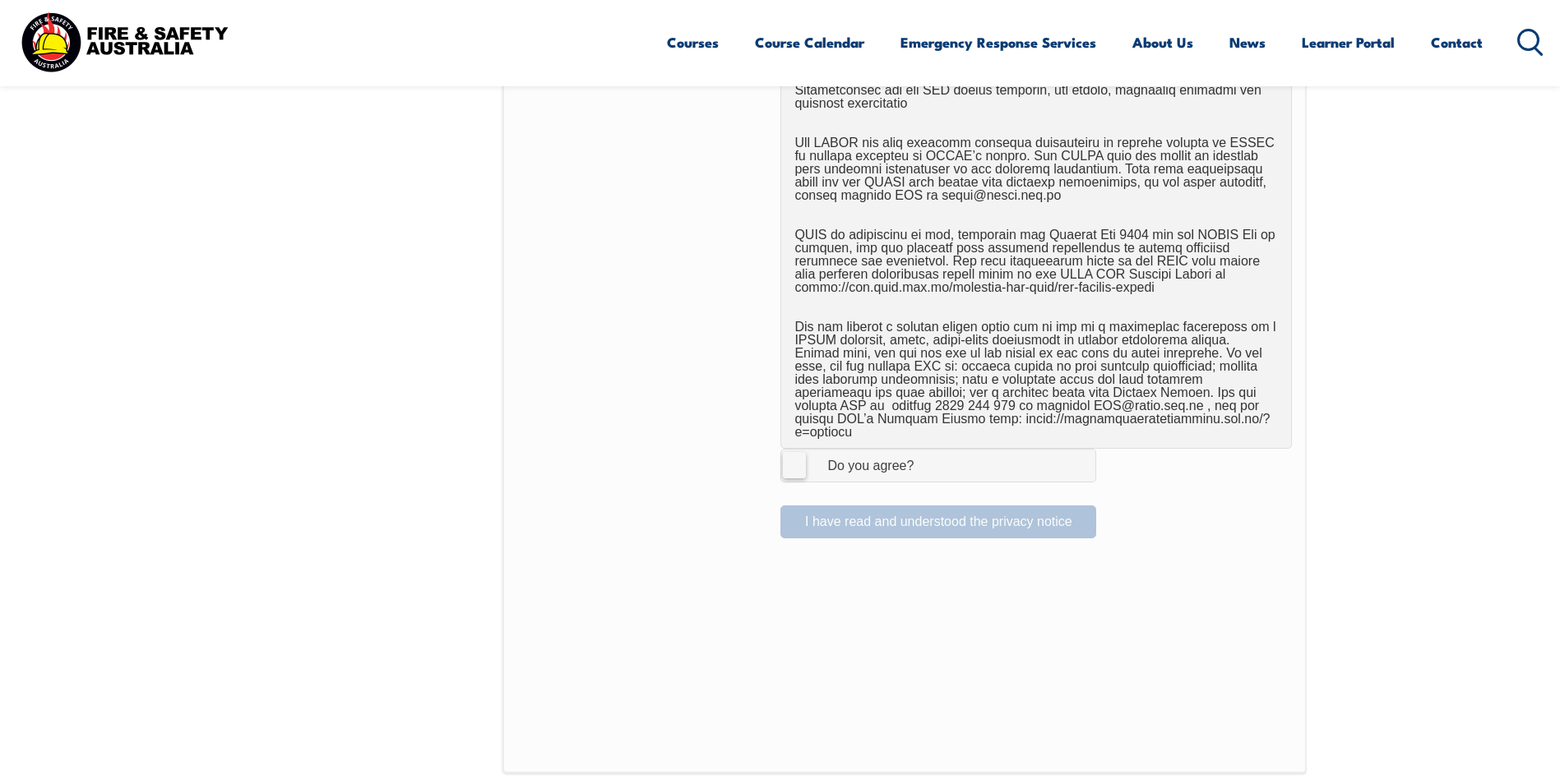
click at [803, 455] on label "I Agree Do you agree?" at bounding box center [938, 465] width 316 height 33
click at [927, 455] on input "I Agree Do you agree?" at bounding box center [941, 465] width 28 height 31
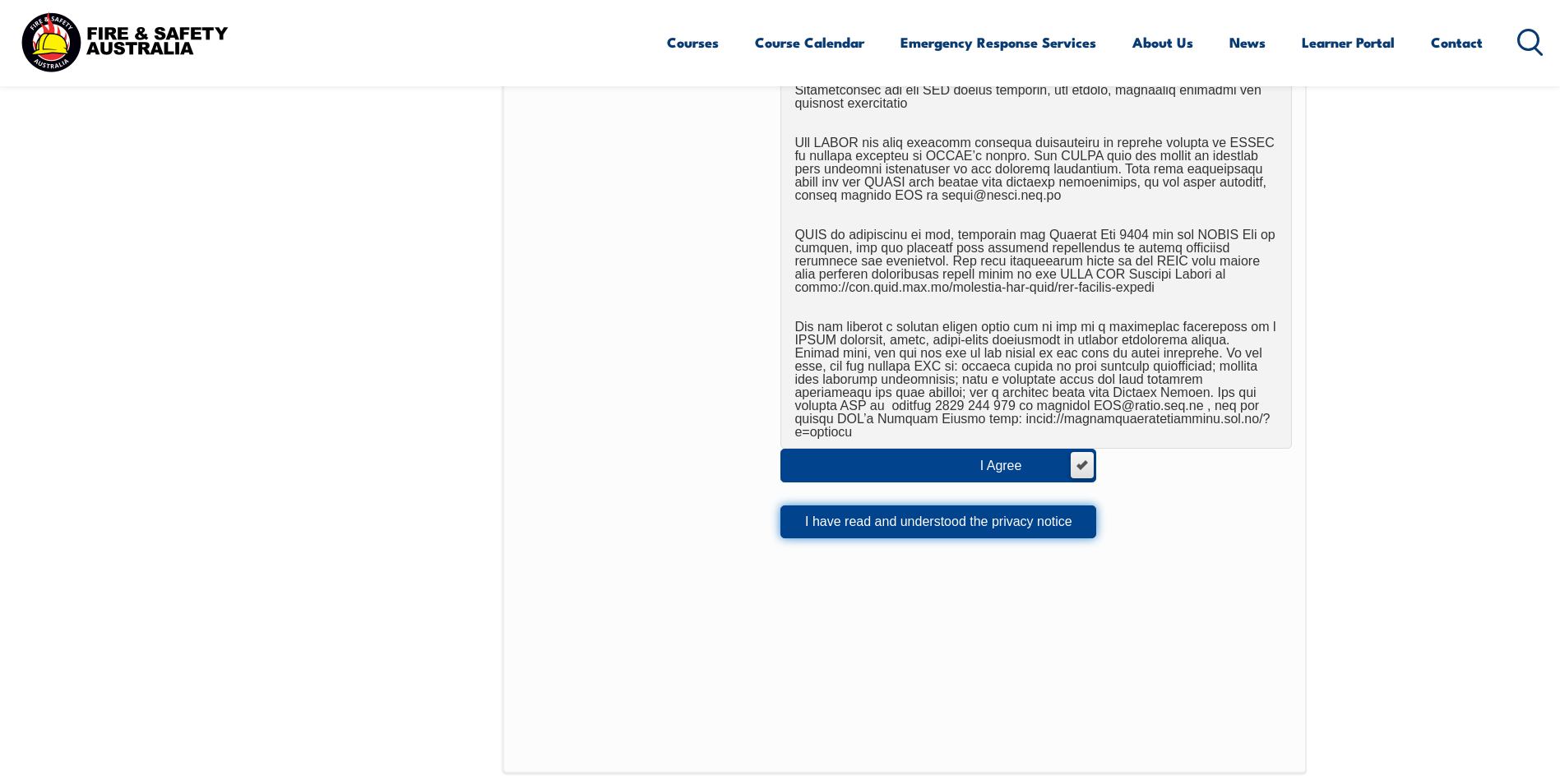
click at [819, 505] on button "I have read and understood the privacy notice" at bounding box center [938, 522] width 316 height 33
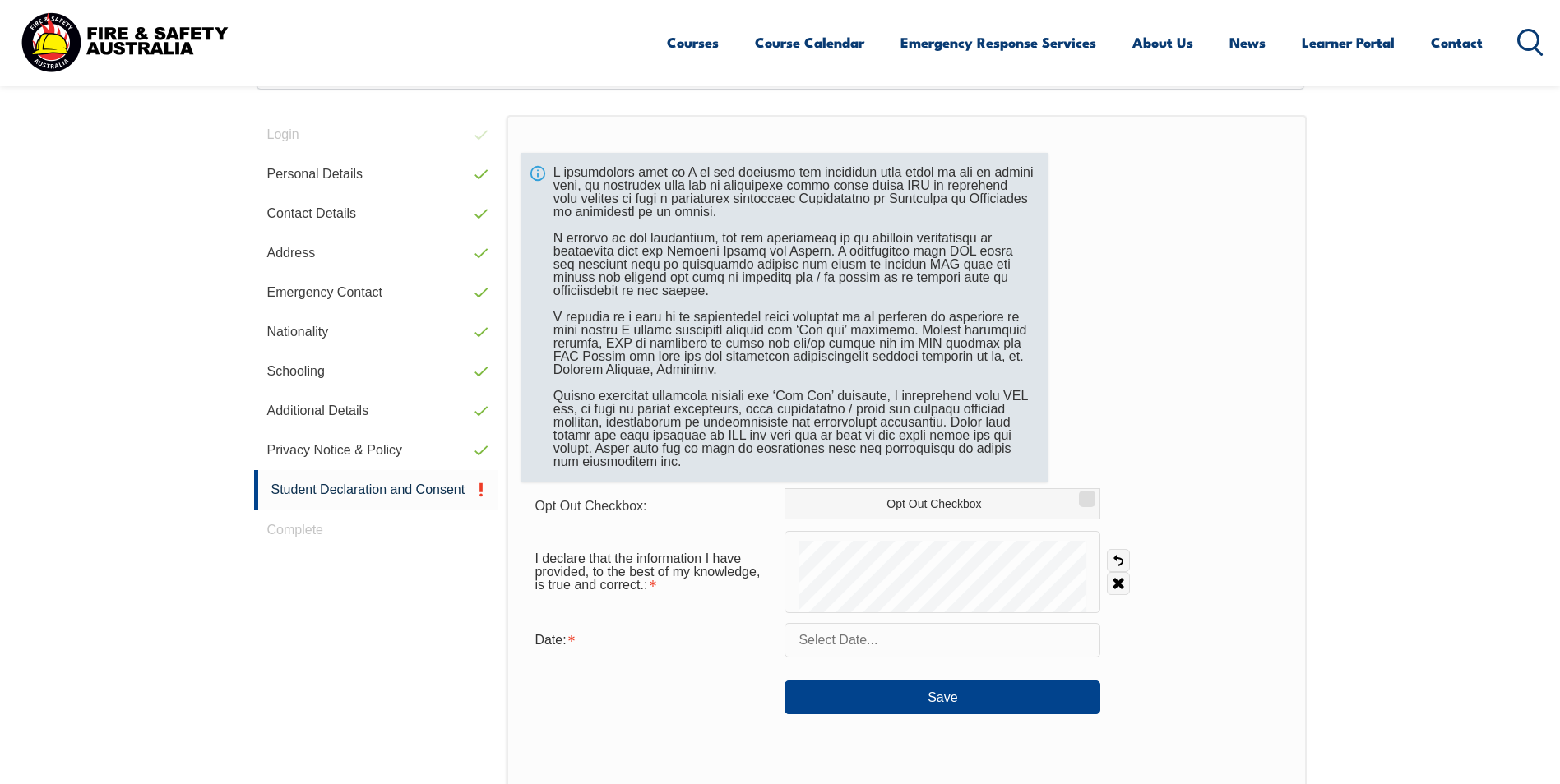
scroll to position [448, 0]
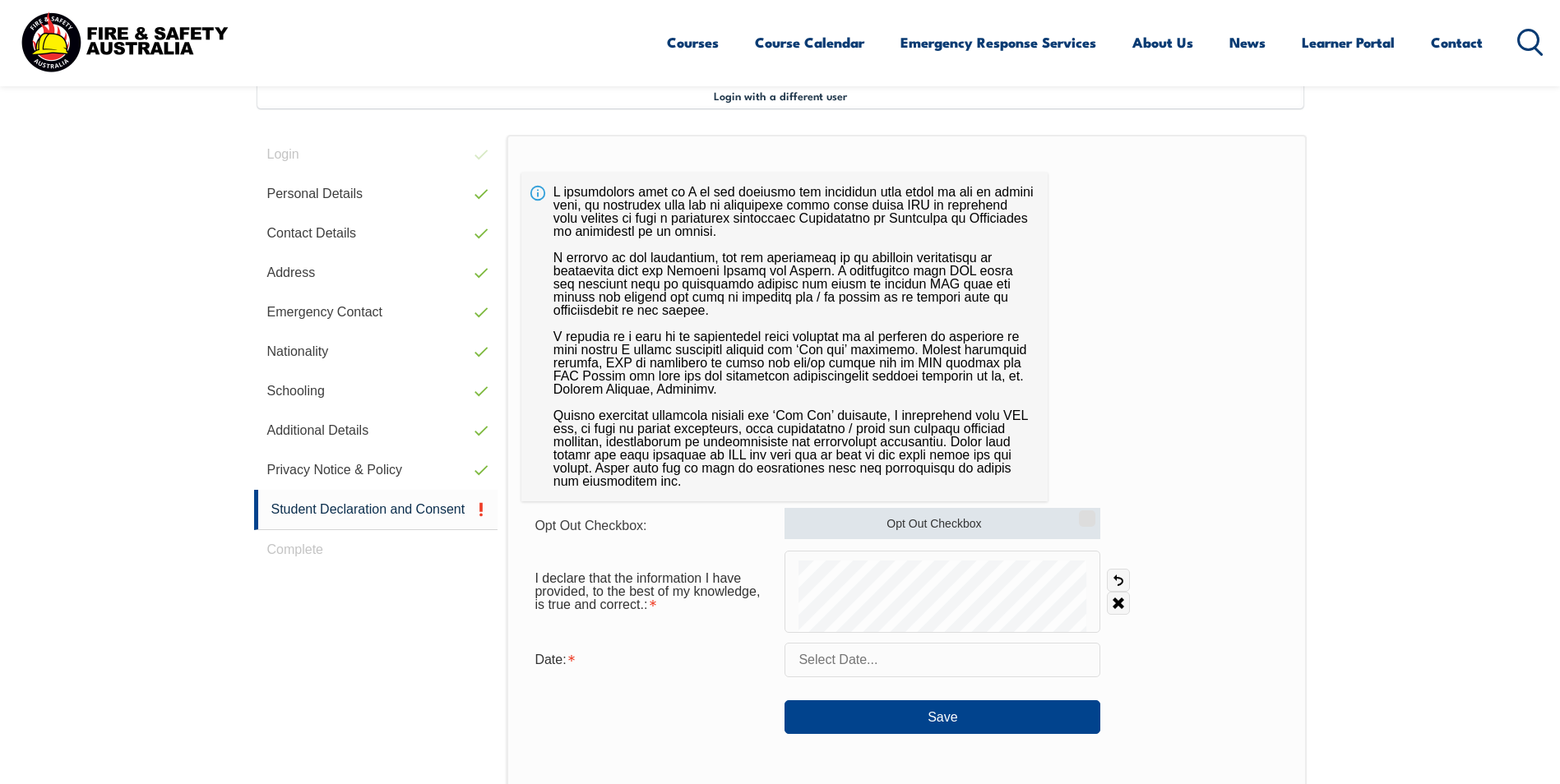
click at [1082, 514] on input "Opt Out Checkbox" at bounding box center [1085, 513] width 10 height 2
checkbox input "true"
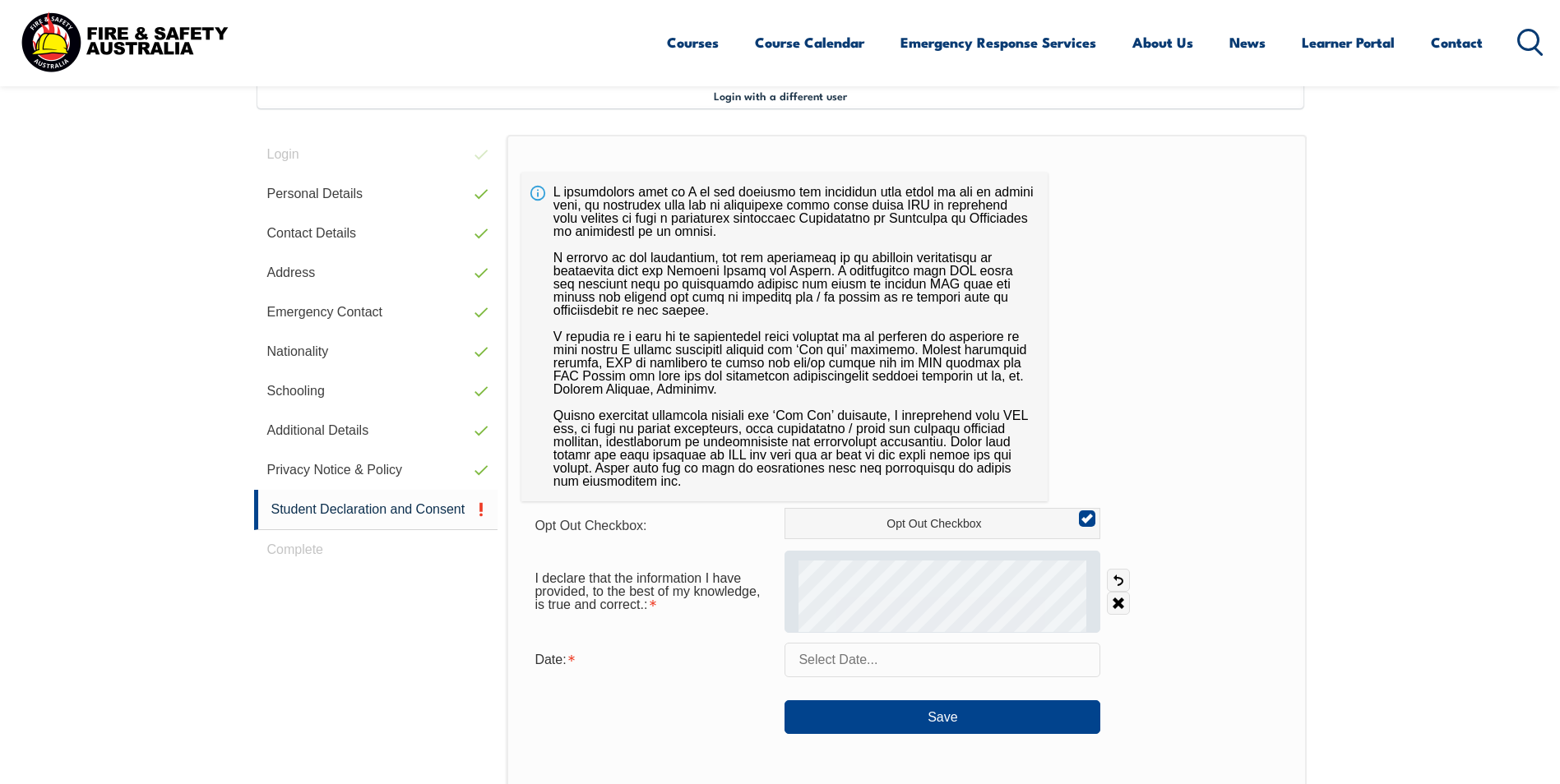
click at [919, 605] on div at bounding box center [942, 592] width 316 height 83
click at [830, 566] on div at bounding box center [942, 592] width 316 height 83
drag, startPoint x: 964, startPoint y: 558, endPoint x: 900, endPoint y: 554, distance: 64.1
click at [900, 554] on div at bounding box center [942, 592] width 316 height 83
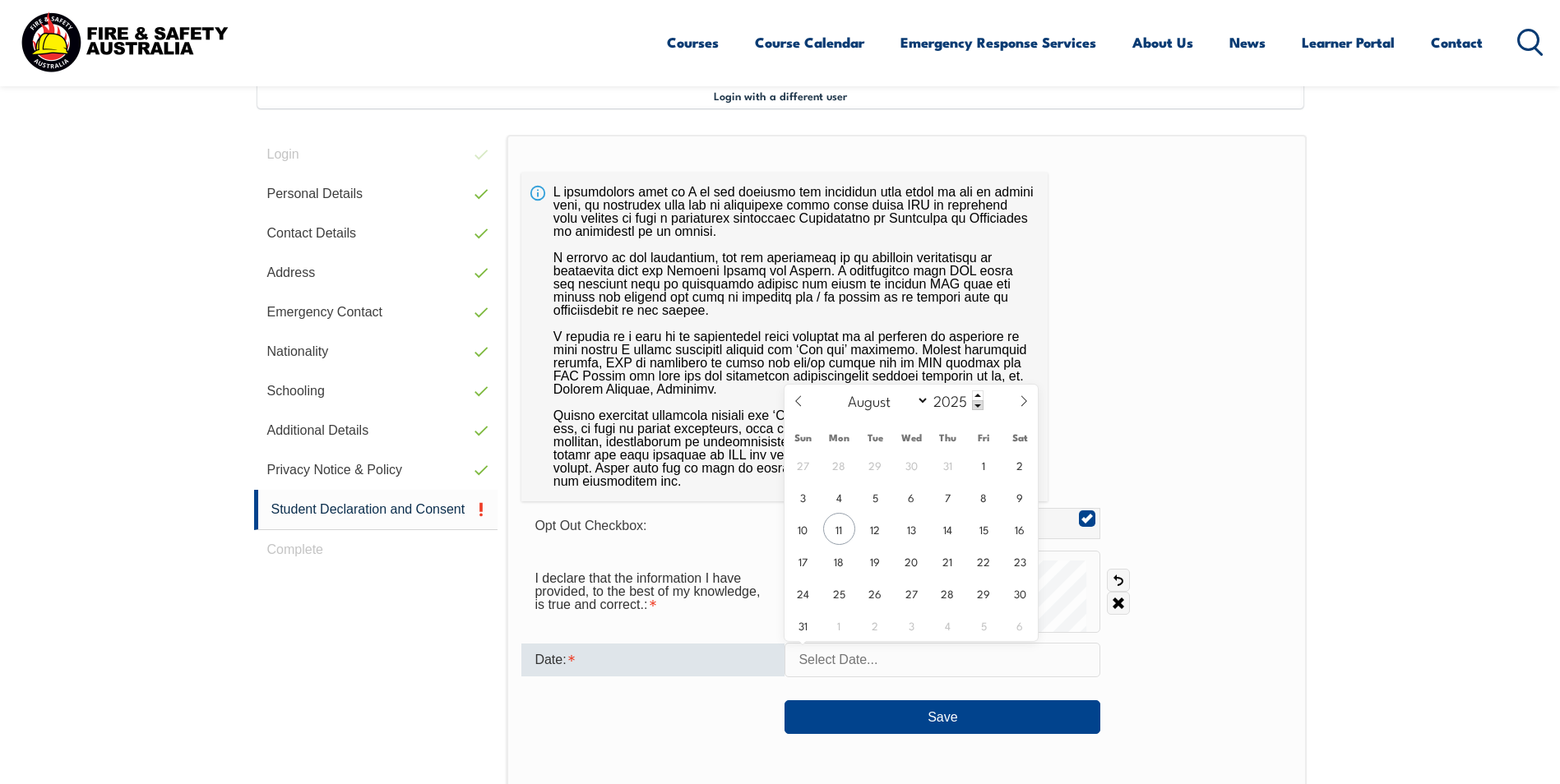
click at [886, 670] on input "text" at bounding box center [942, 661] width 316 height 35
click at [843, 531] on span "11" at bounding box center [839, 528] width 32 height 32
type input "August 11, 2025"
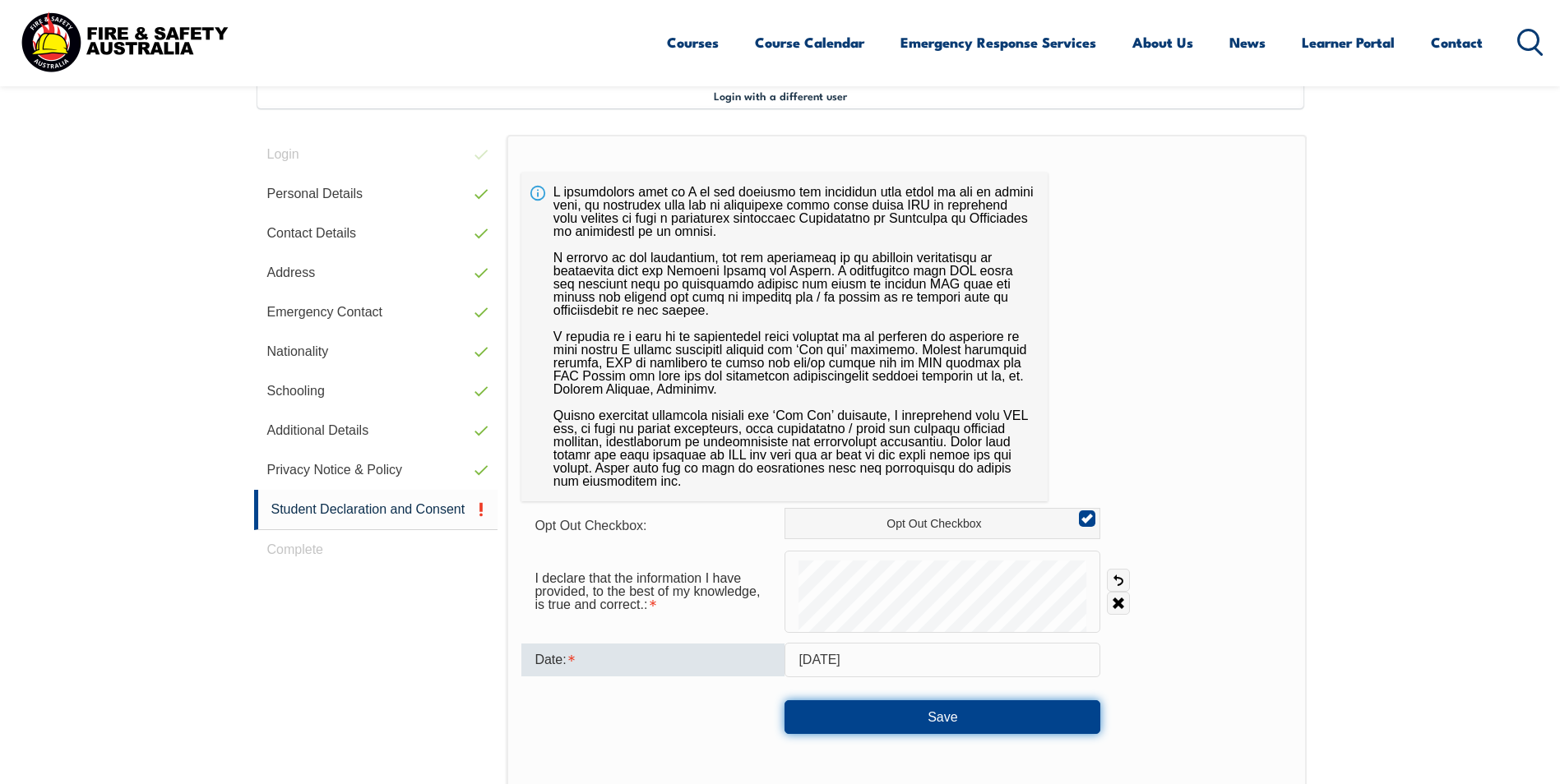
click at [1065, 726] on button "Save" at bounding box center [942, 717] width 316 height 33
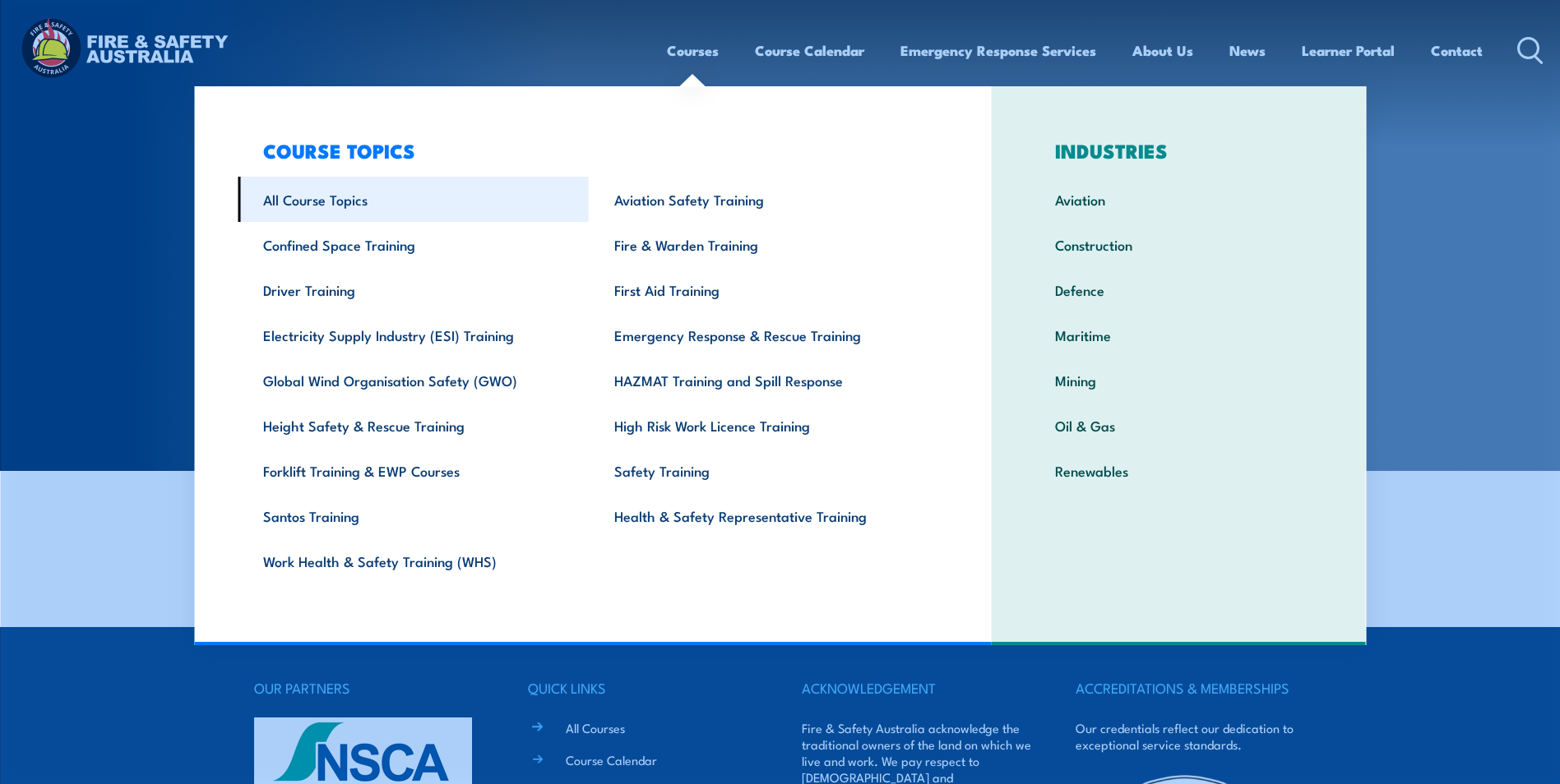
click at [352, 182] on link "All Course Topics" at bounding box center [413, 199] width 351 height 46
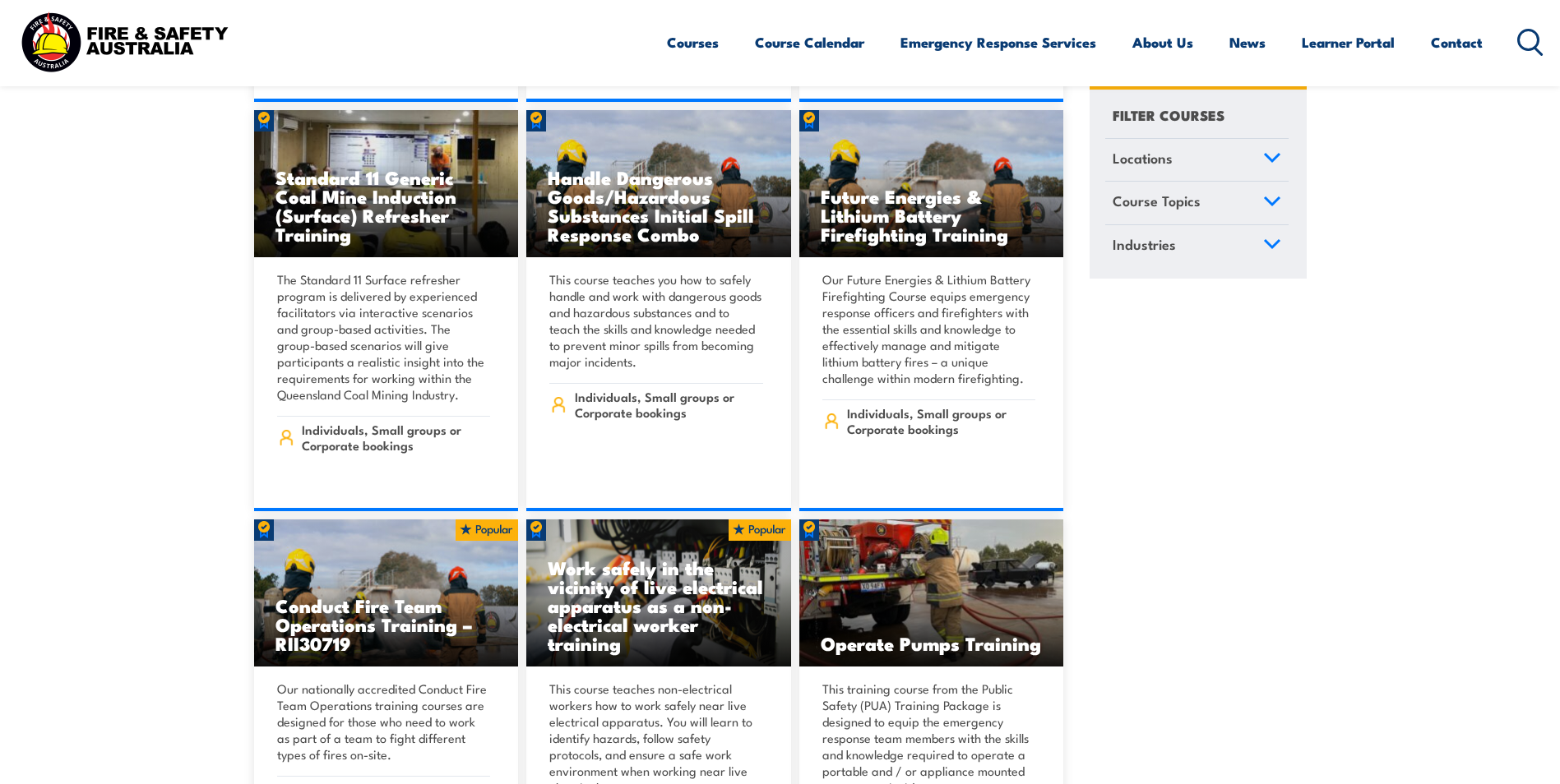
scroll to position [2219, 0]
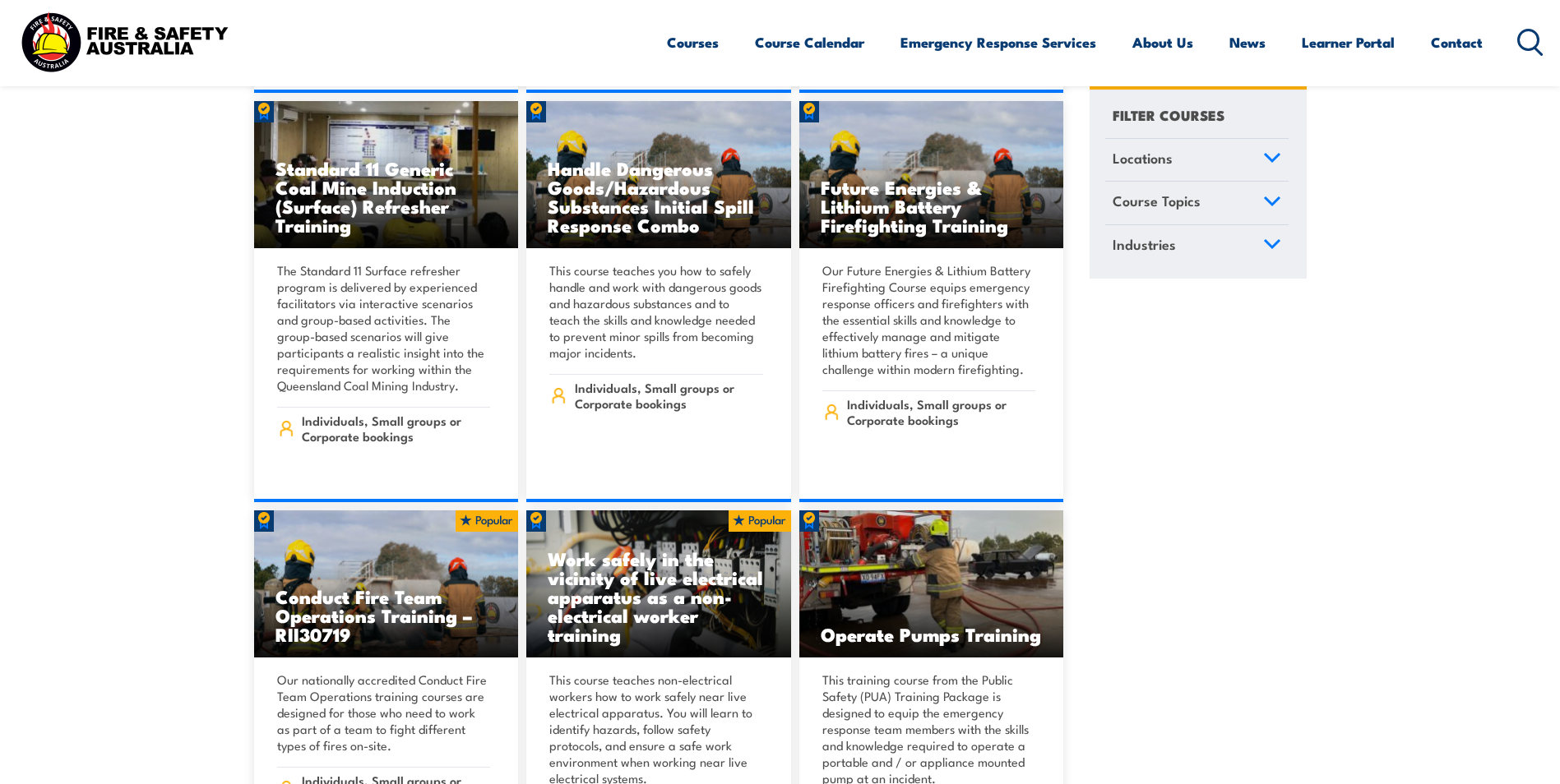
click at [1274, 162] on icon at bounding box center [1272, 158] width 18 height 12
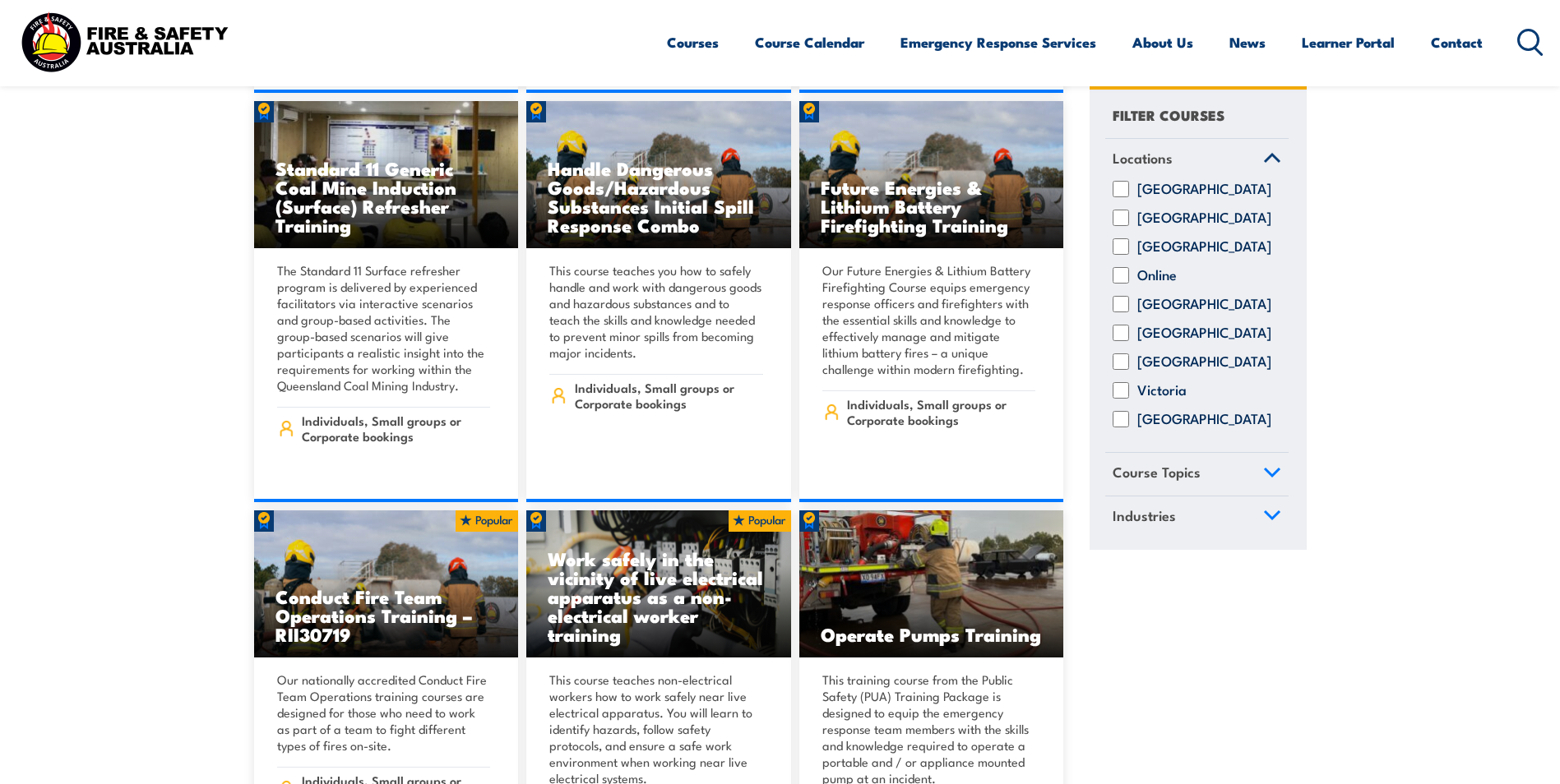
click at [1161, 313] on label "[GEOGRAPHIC_DATA]" at bounding box center [1204, 304] width 134 height 17
click at [1129, 313] on input "[GEOGRAPHIC_DATA]" at bounding box center [1121, 304] width 17 height 17
checkbox input "true"
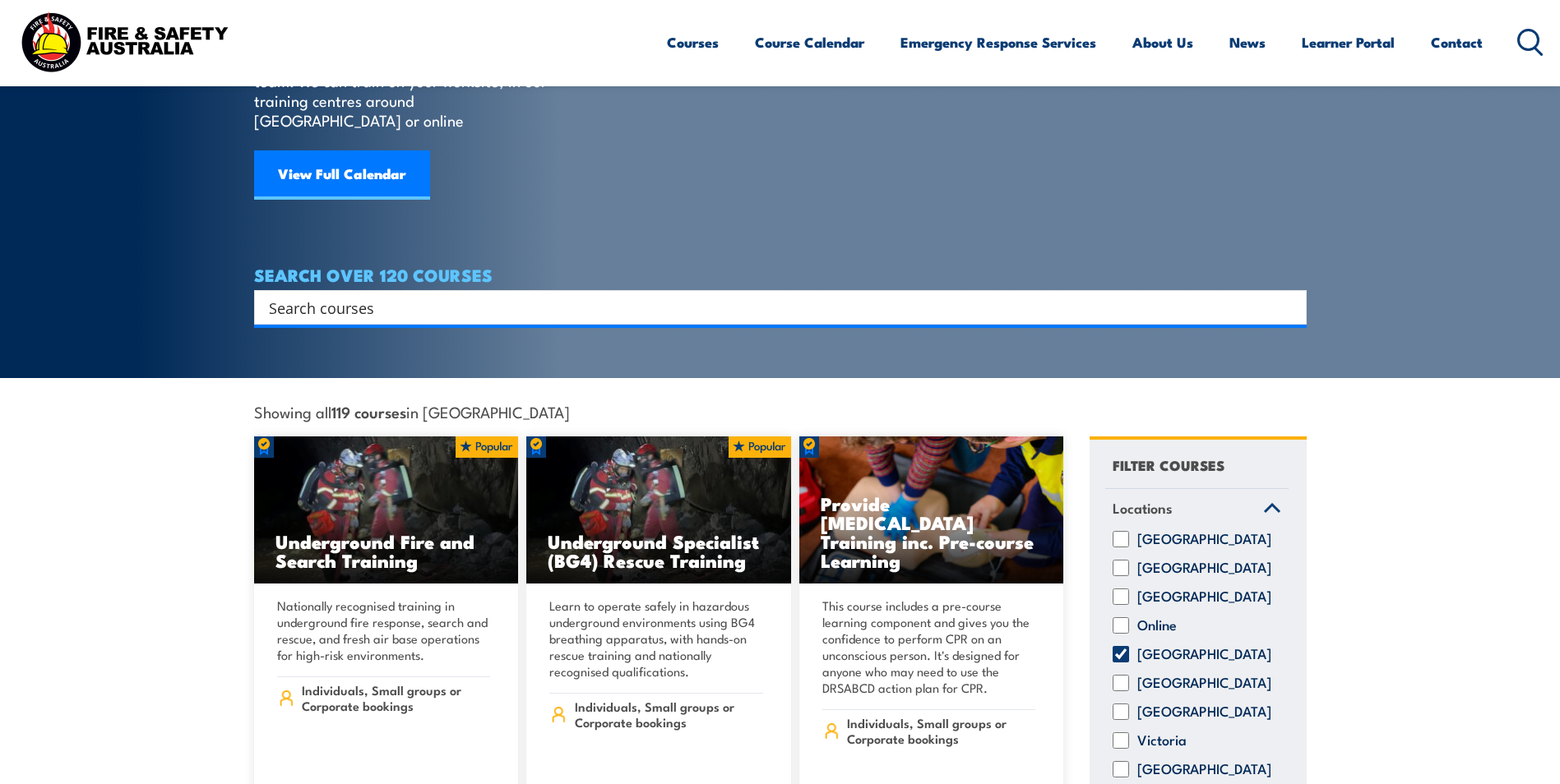
scroll to position [411, 0]
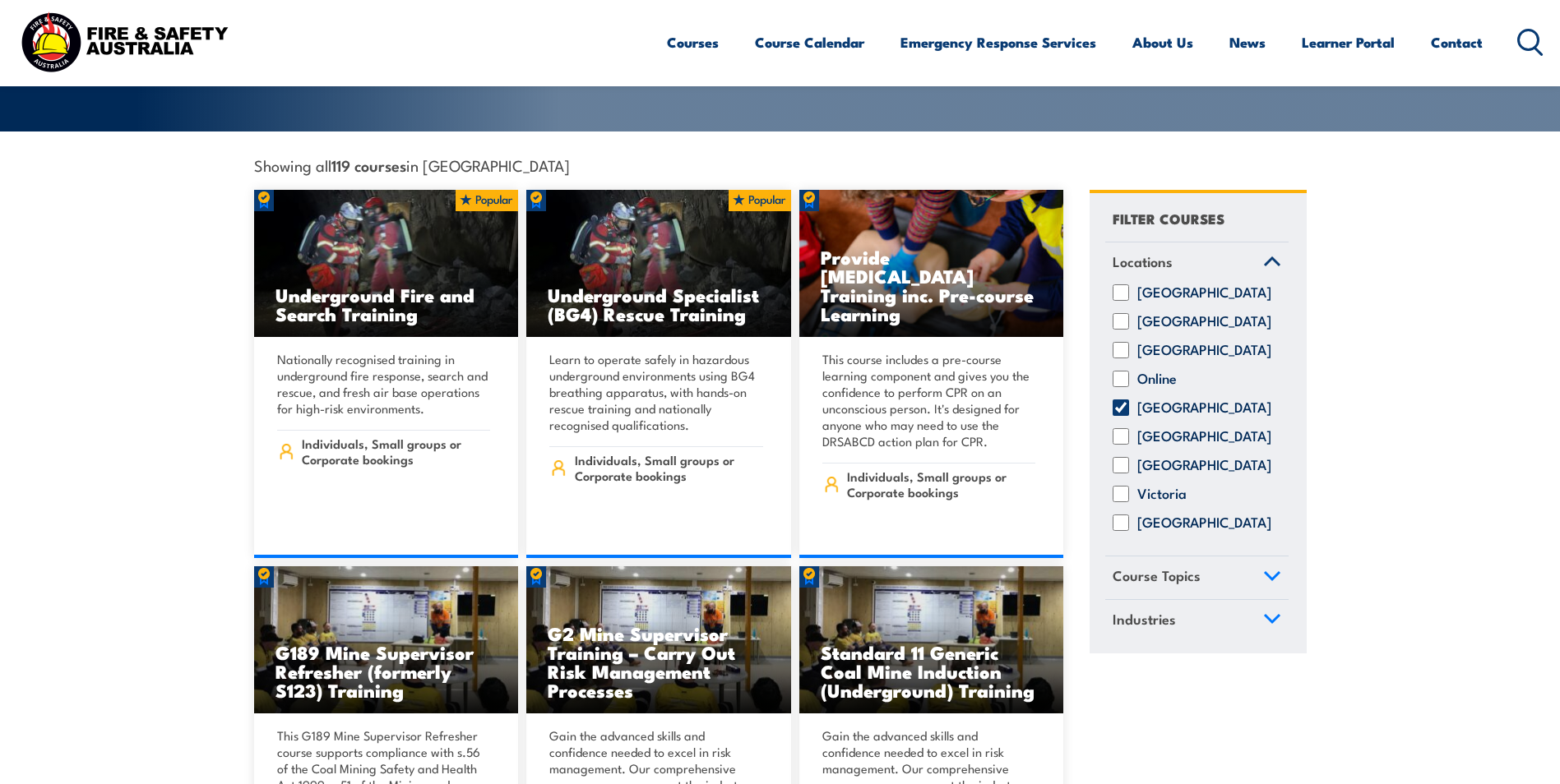
click at [1252, 567] on link "Course Topics" at bounding box center [1196, 578] width 184 height 43
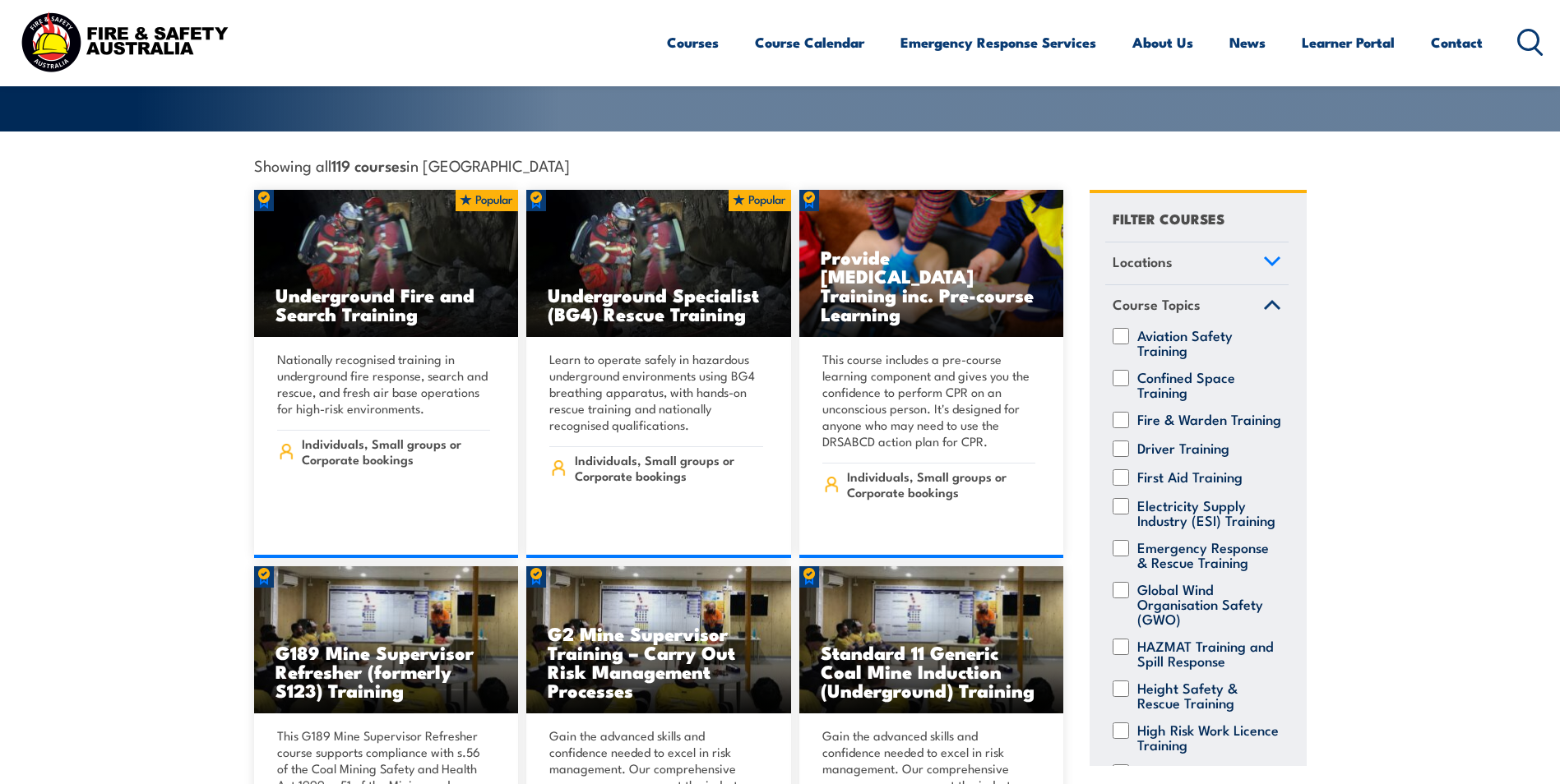
click at [1119, 470] on input "First Aid Training" at bounding box center [1121, 477] width 17 height 17
checkbox input "true"
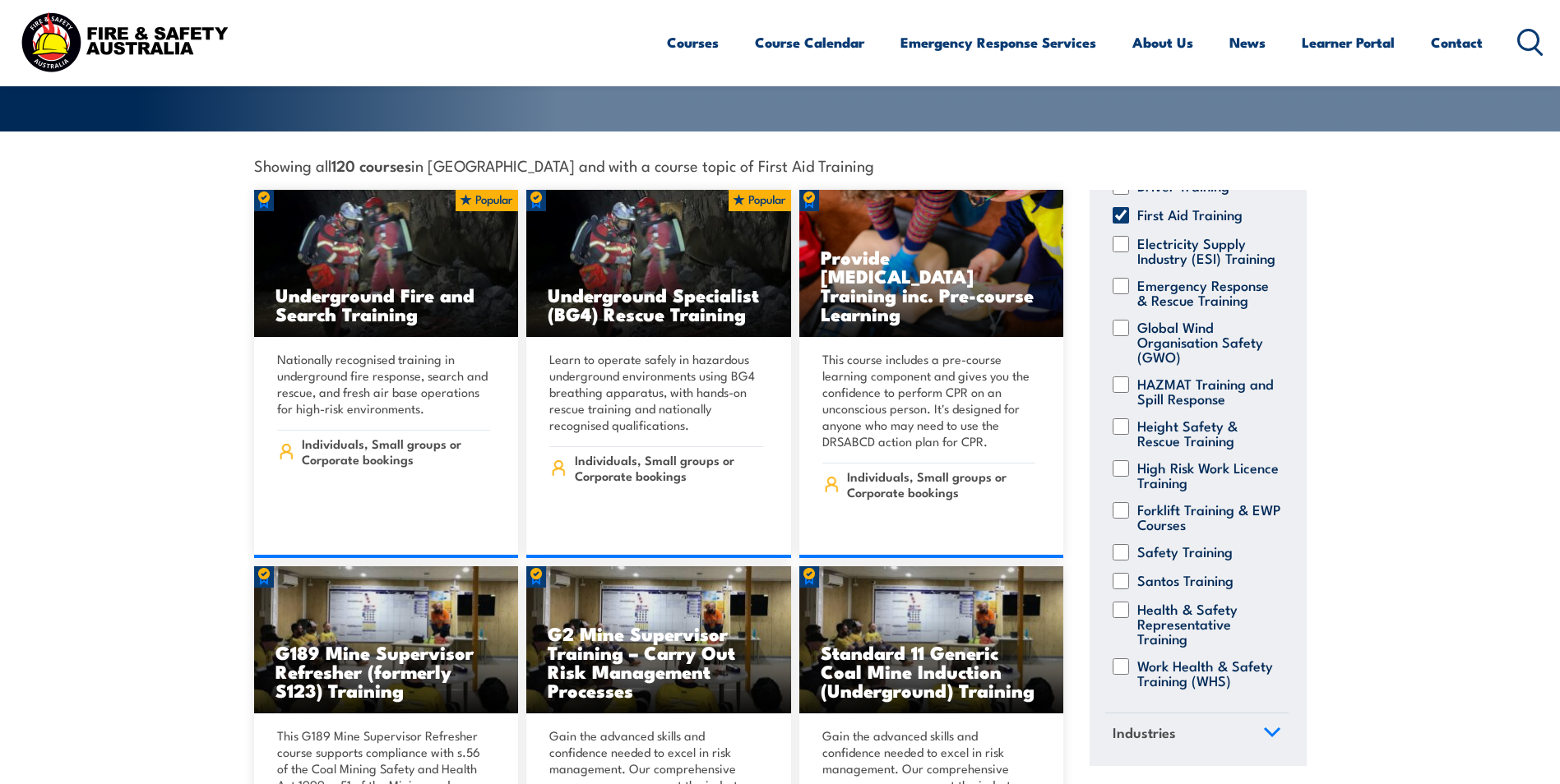
scroll to position [590, 0]
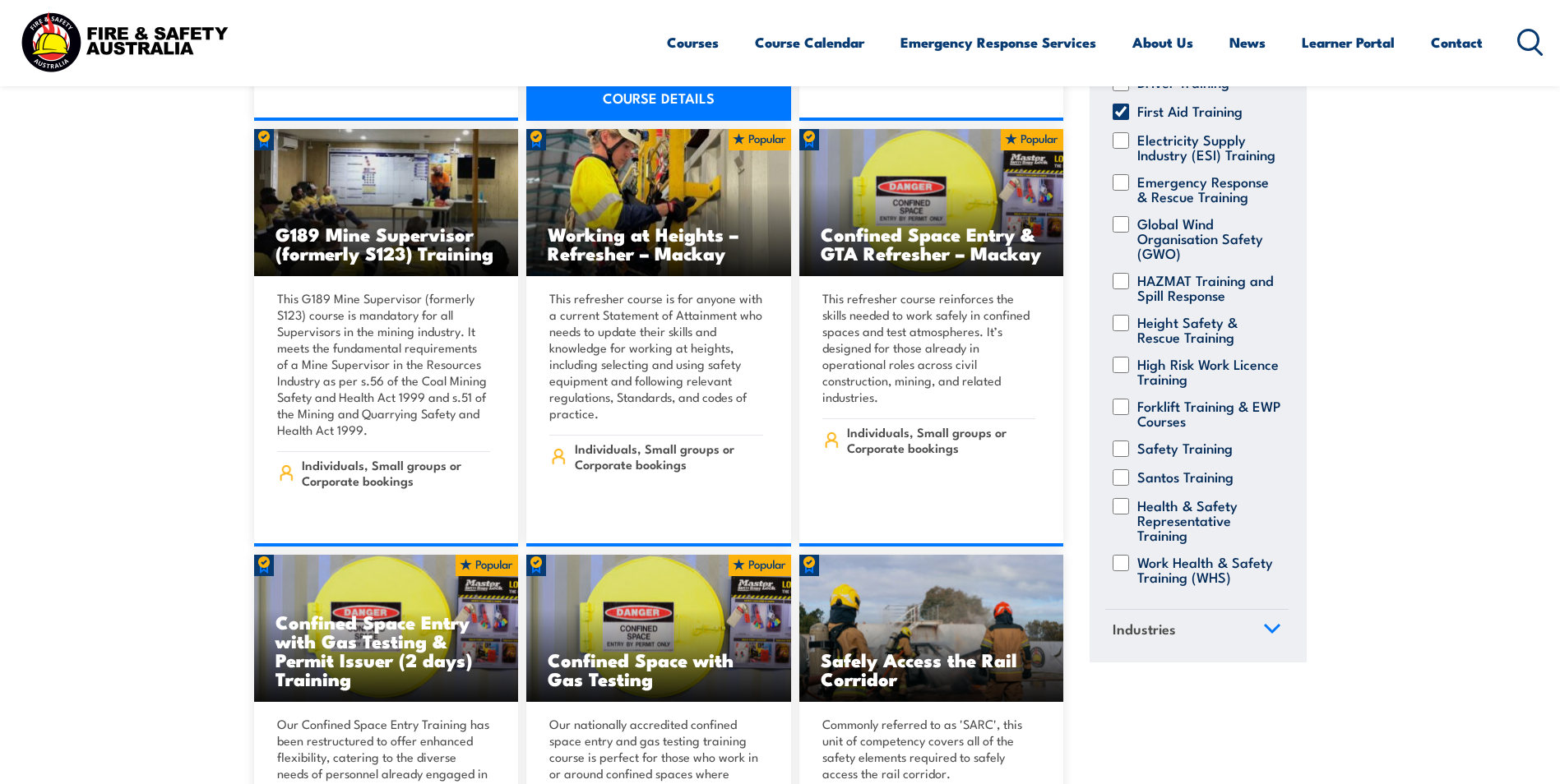
scroll to position [1315, 0]
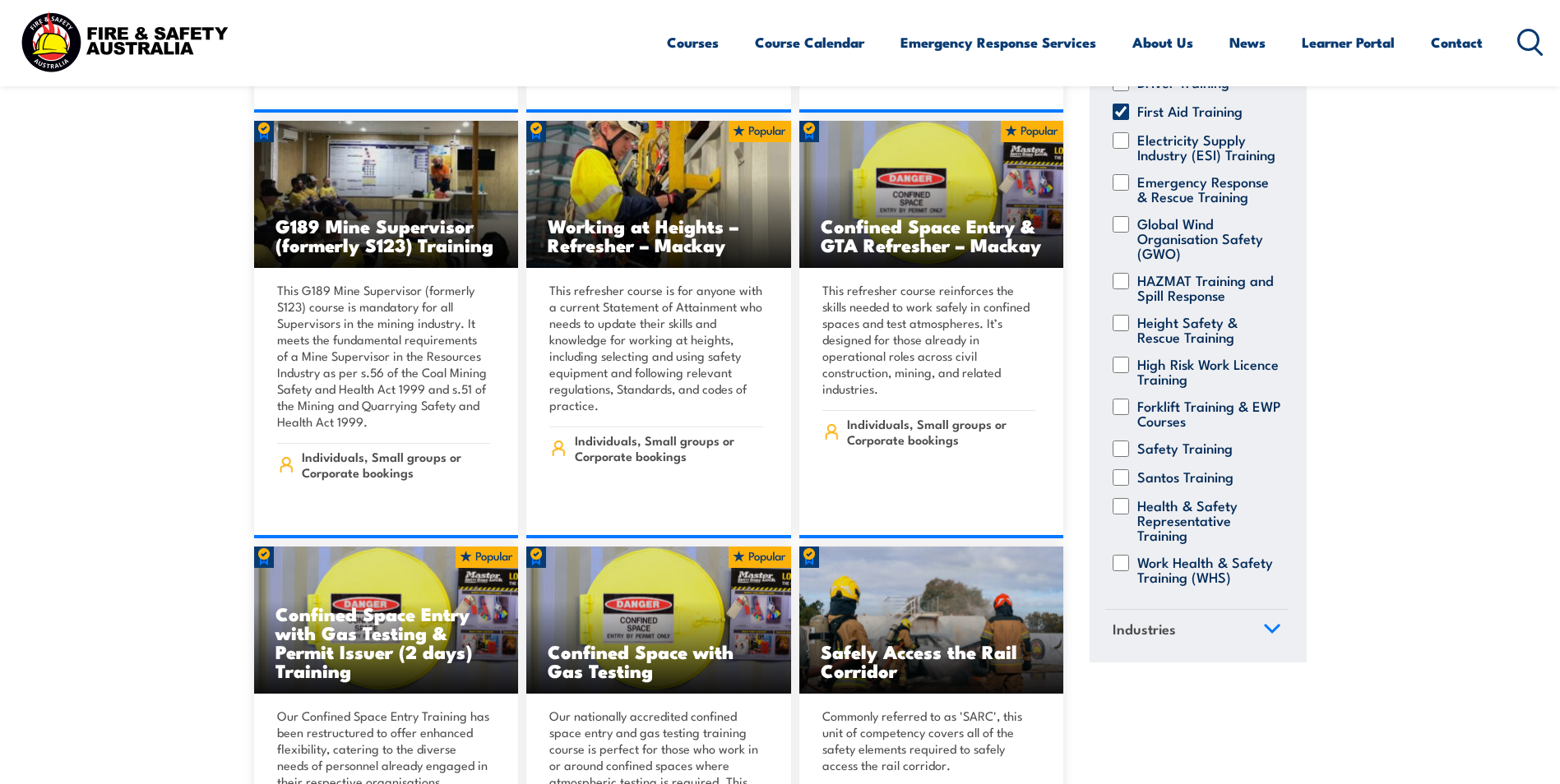
click at [1264, 629] on icon at bounding box center [1272, 630] width 18 height 12
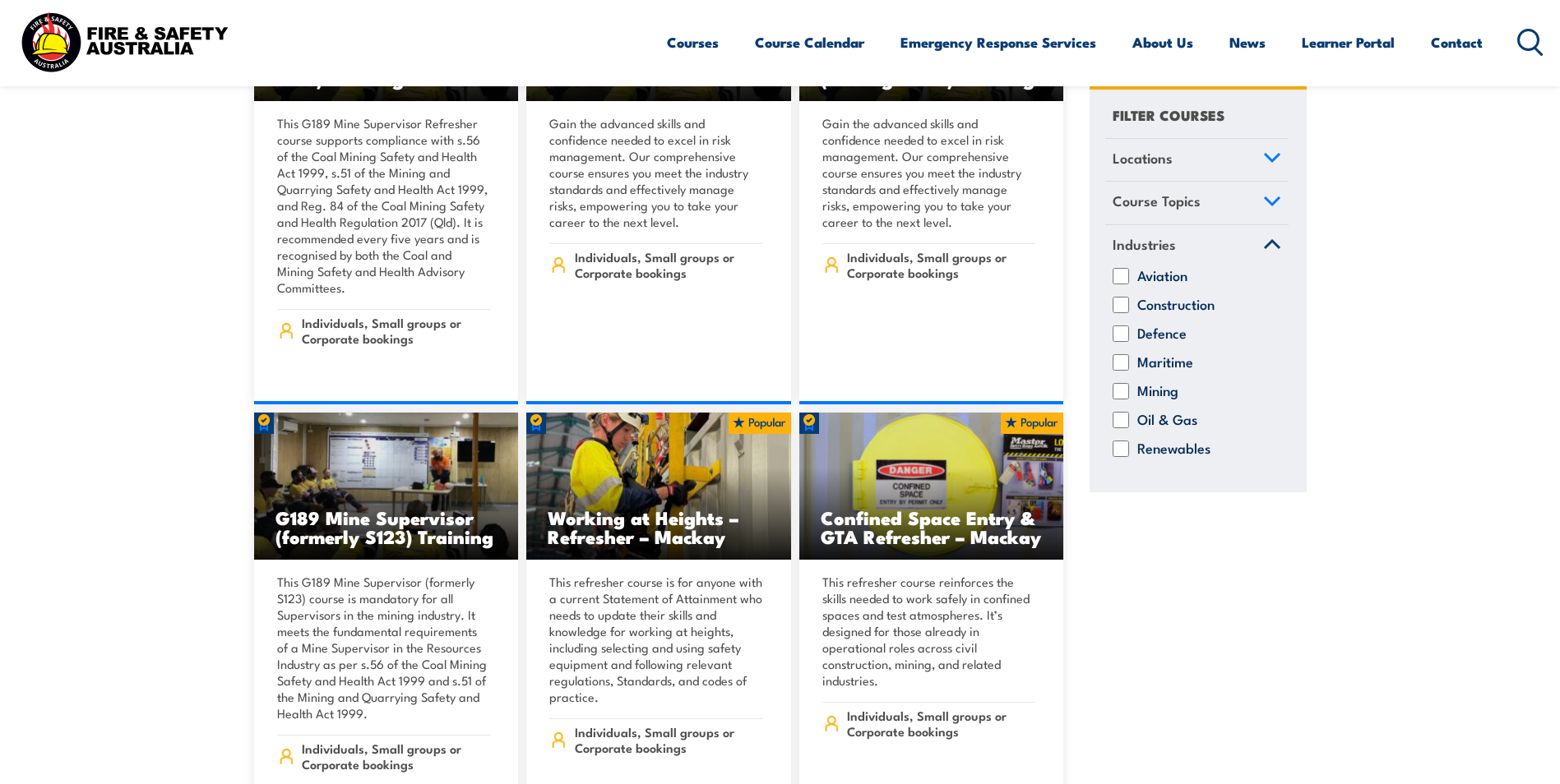
scroll to position [986, 0]
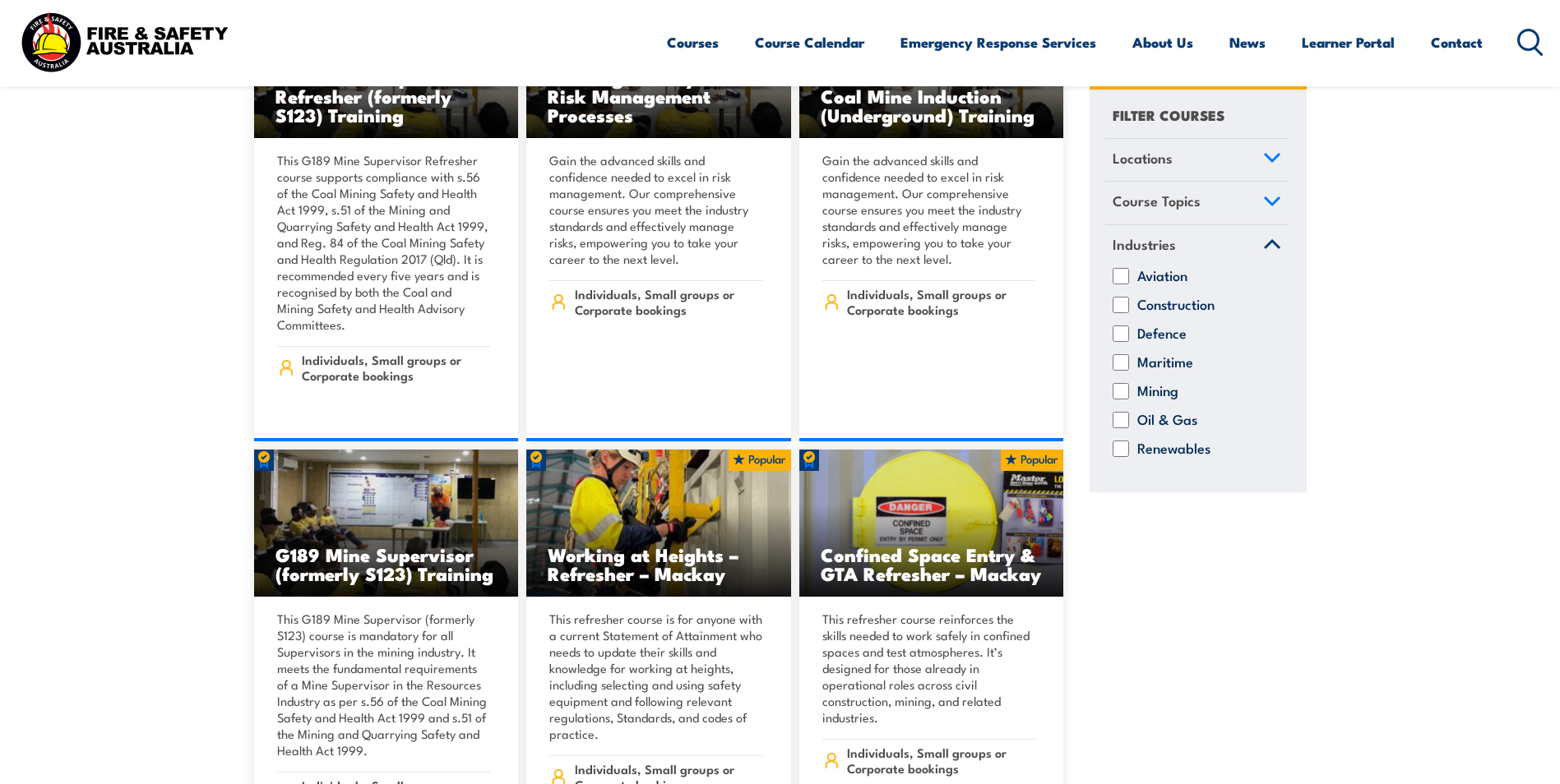
click at [1272, 206] on icon at bounding box center [1272, 201] width 18 height 12
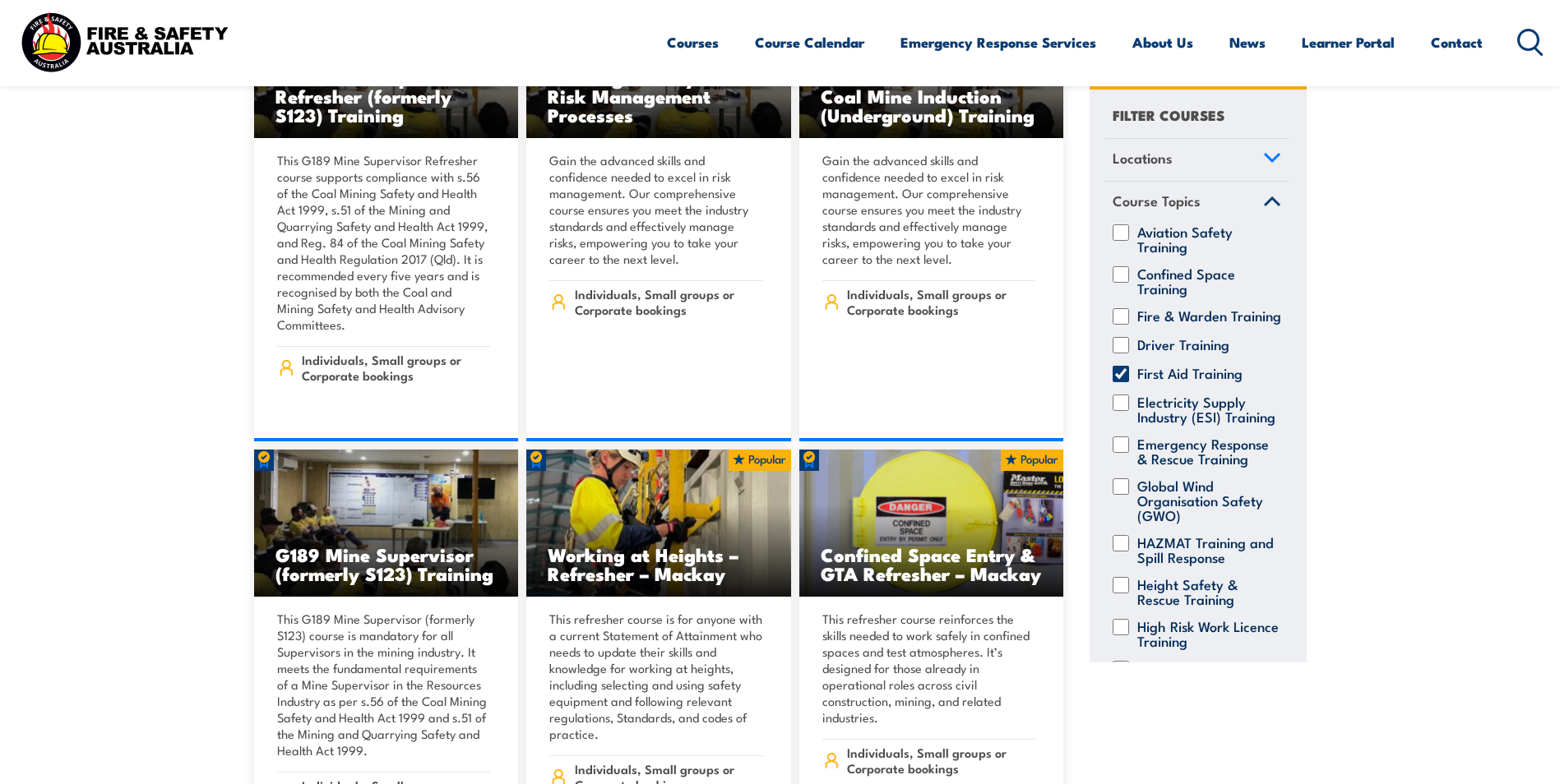
click at [1210, 382] on label "First Aid Training" at bounding box center [1190, 373] width 105 height 17
click at [1129, 382] on input "First Aid Training" at bounding box center [1121, 373] width 17 height 17
checkbox input "false"
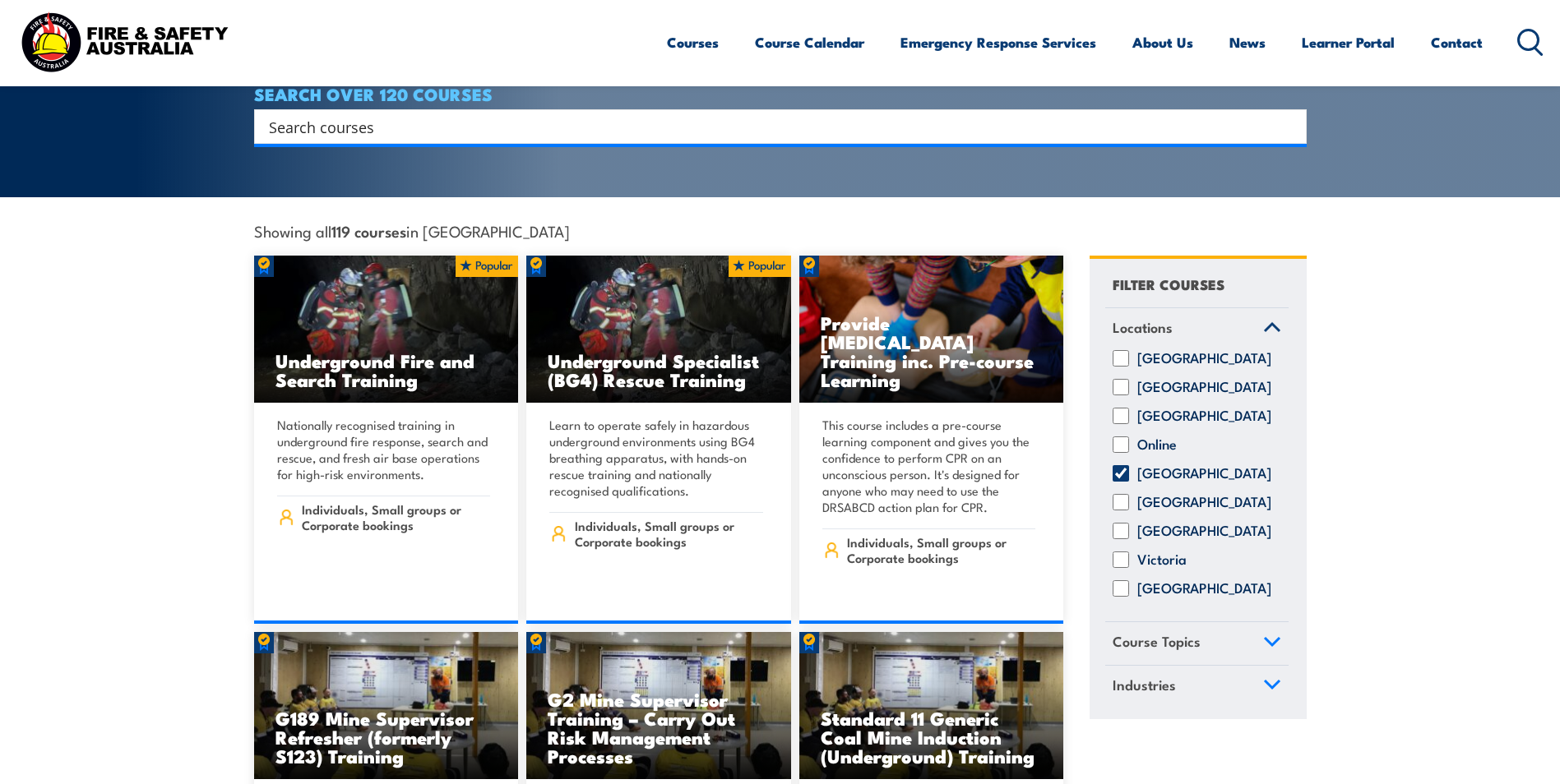
scroll to position [575, 0]
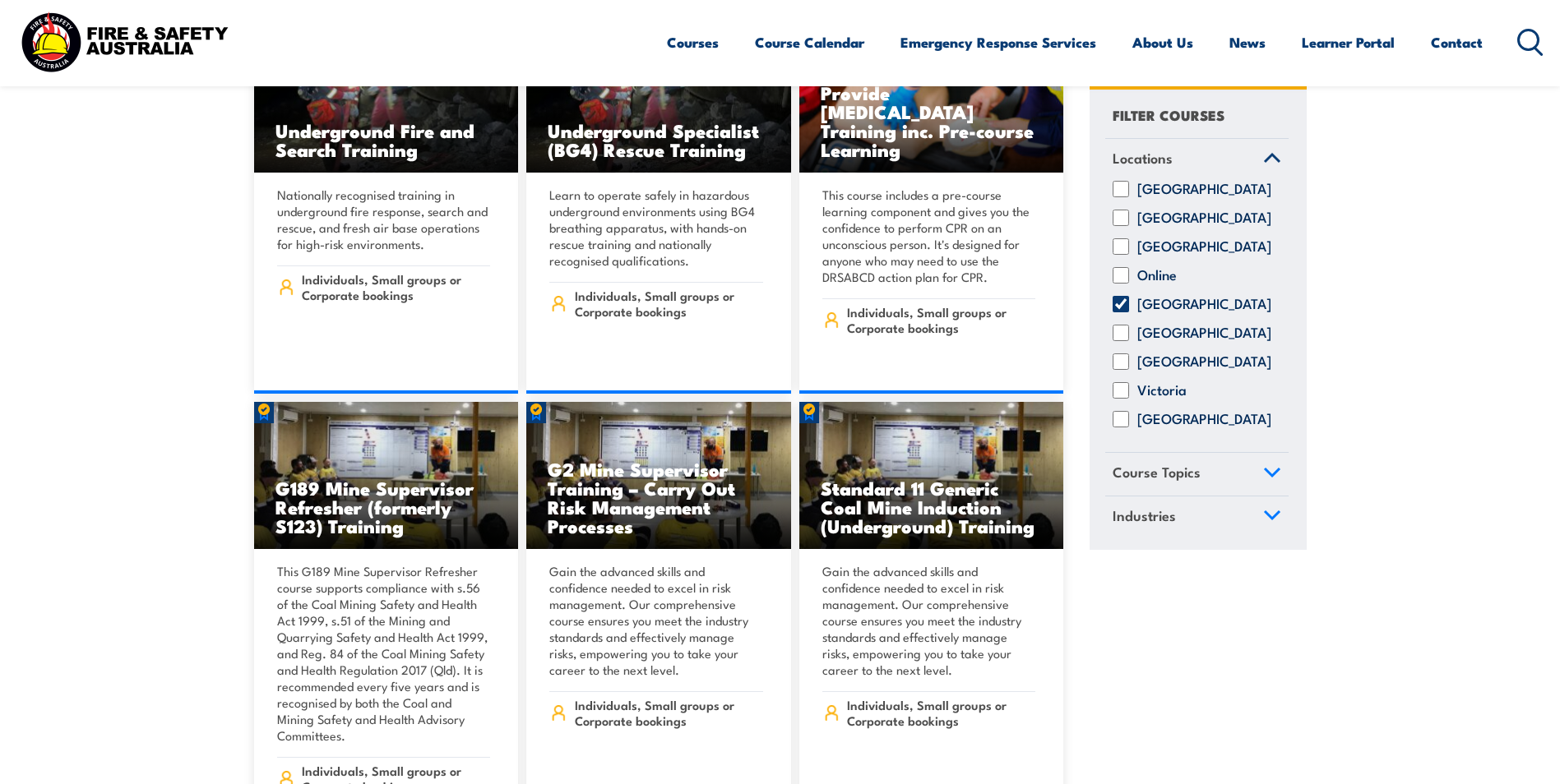
click at [1269, 474] on link "Course Topics" at bounding box center [1196, 475] width 184 height 43
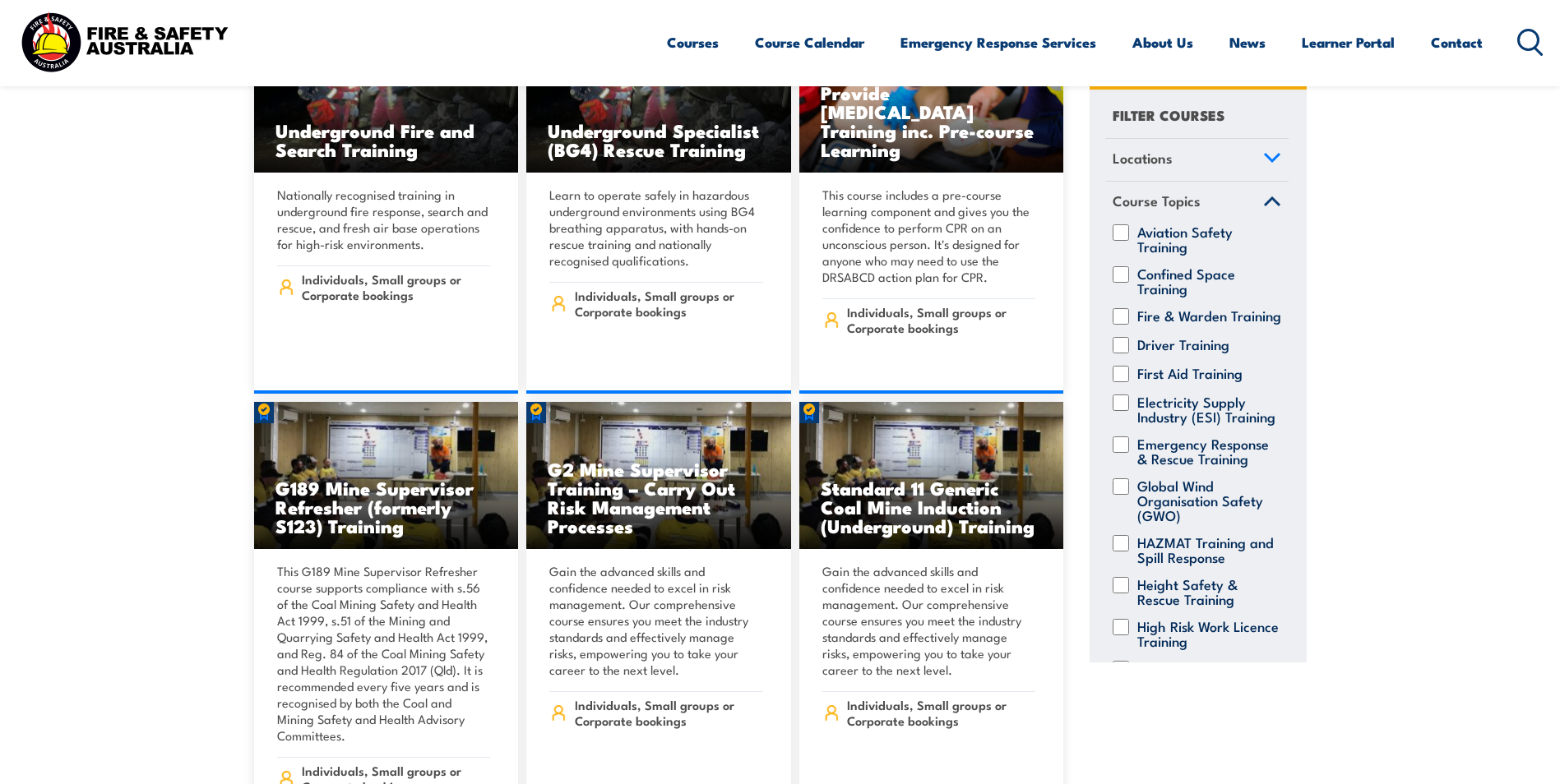
click at [1119, 382] on input "First Aid Training" at bounding box center [1121, 373] width 17 height 17
checkbox input "true"
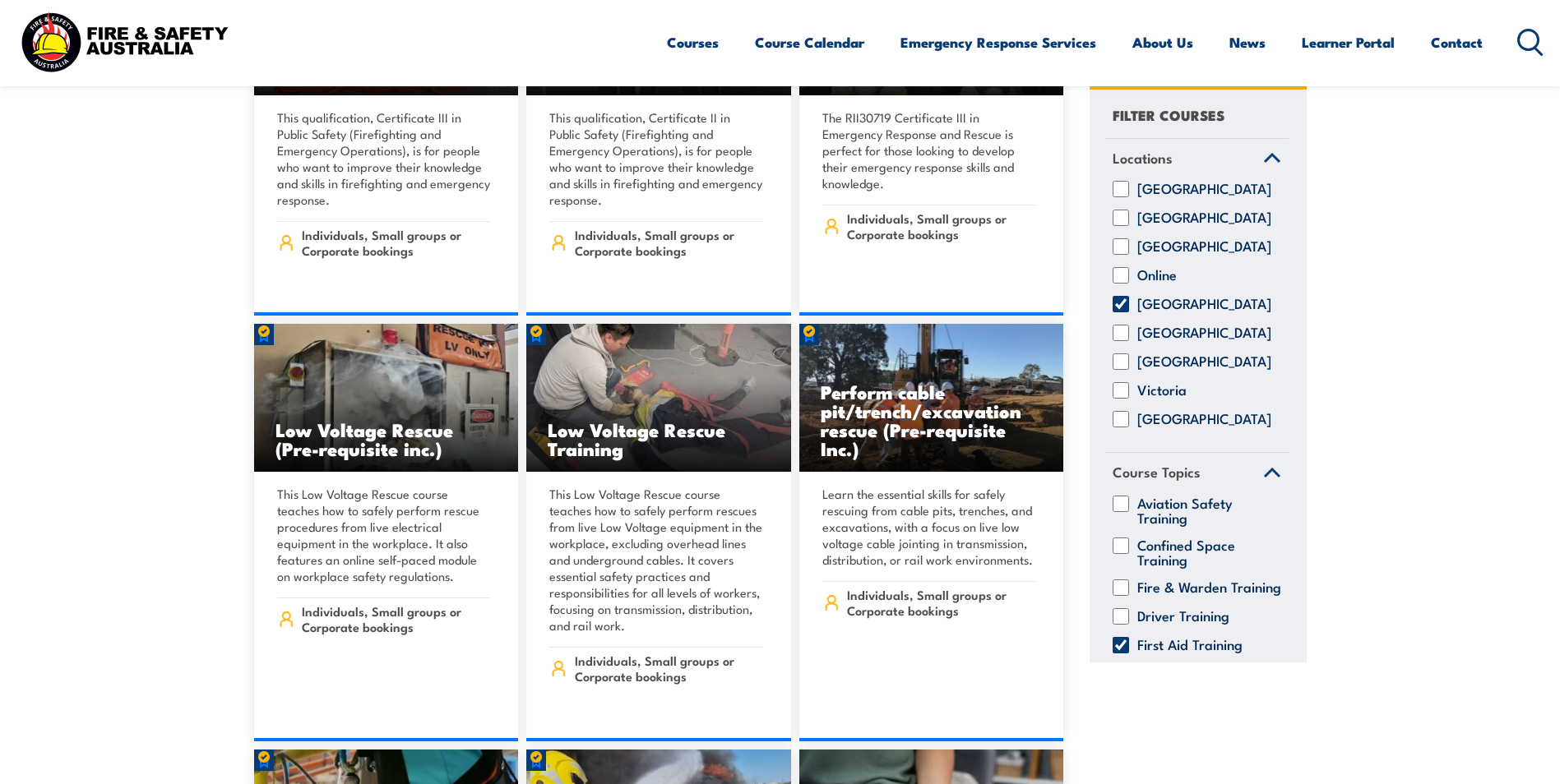
scroll to position [4192, 0]
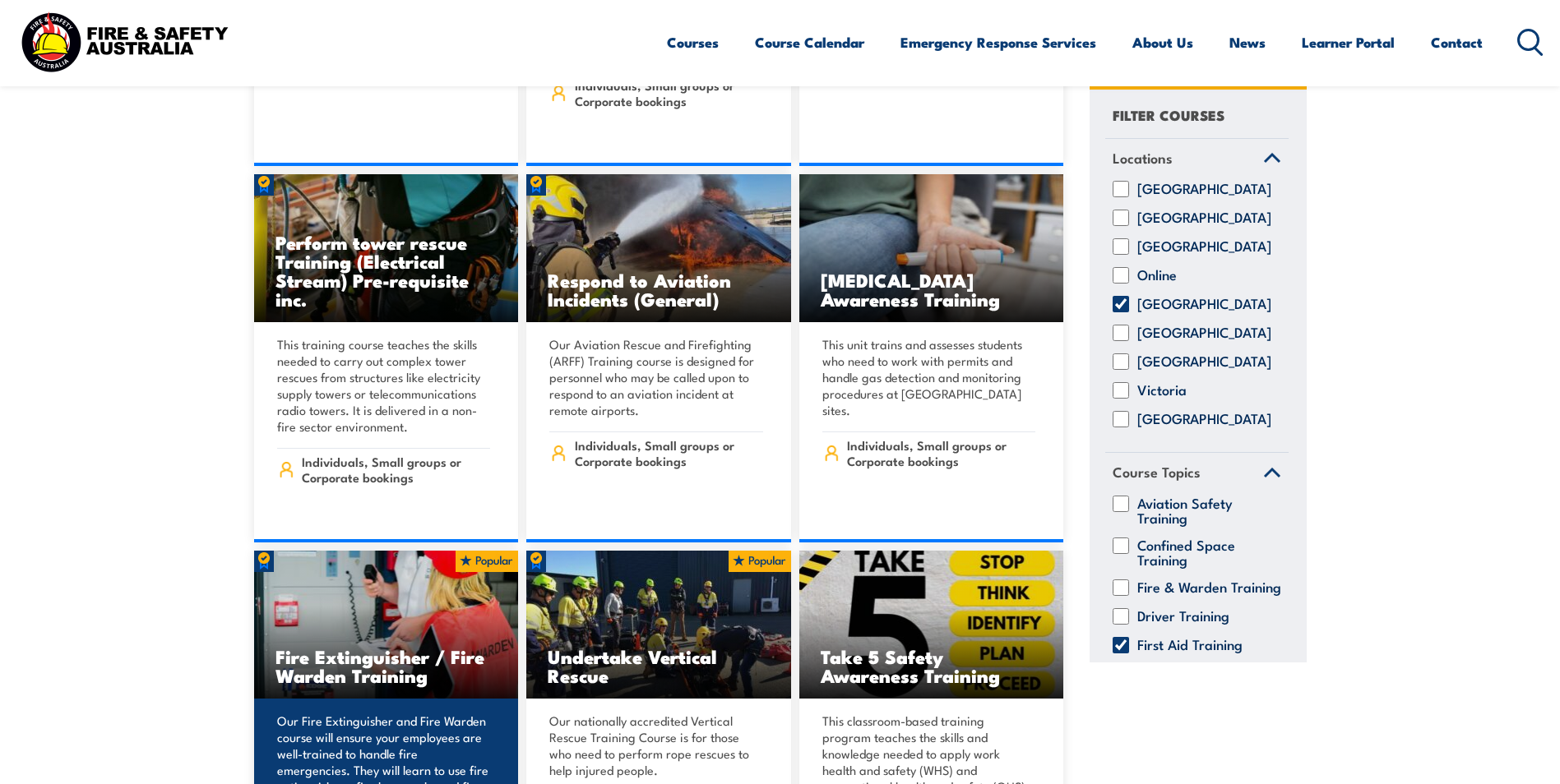
click at [447, 608] on img at bounding box center [386, 625] width 264 height 148
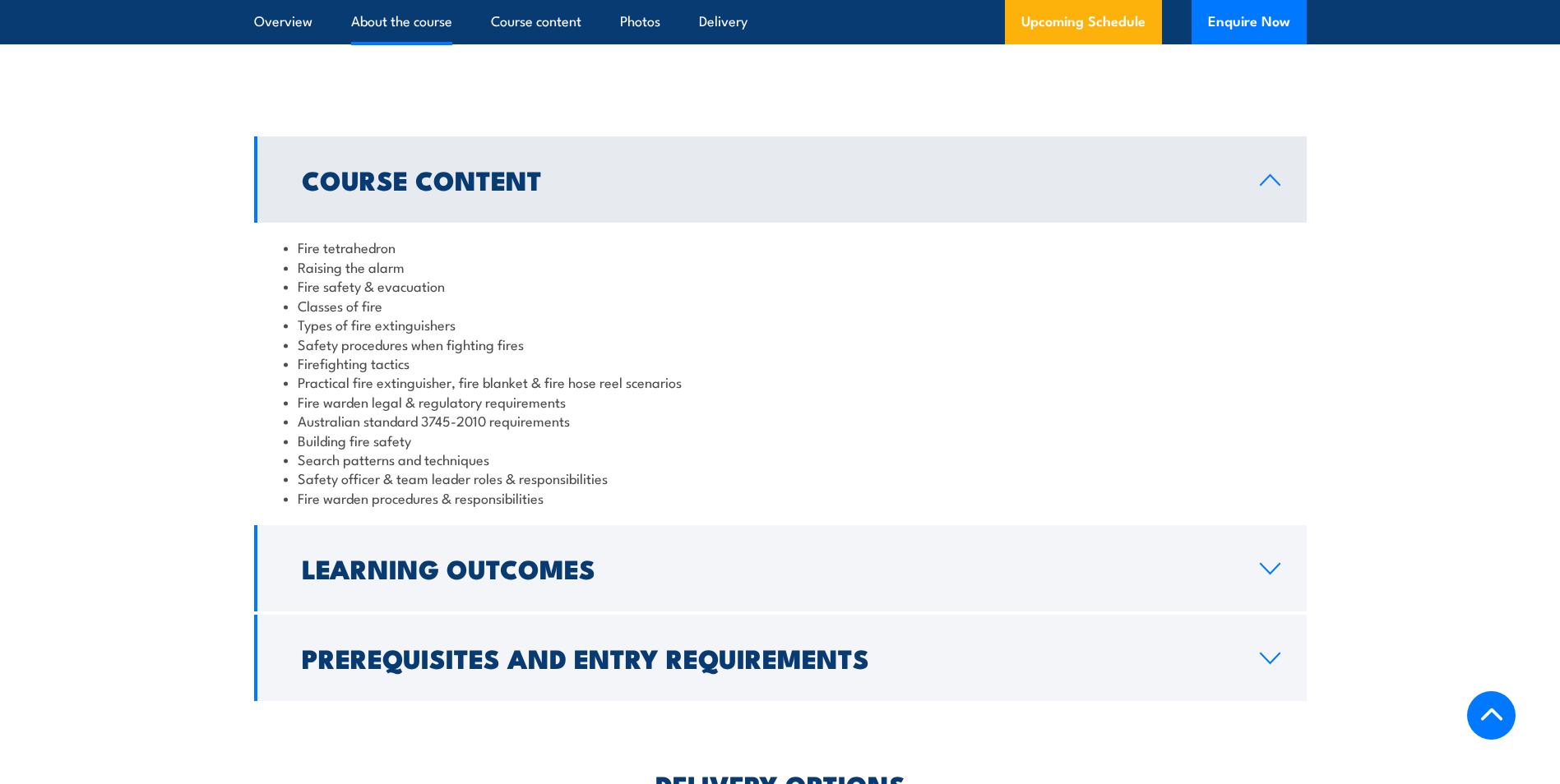
scroll to position [1315, 0]
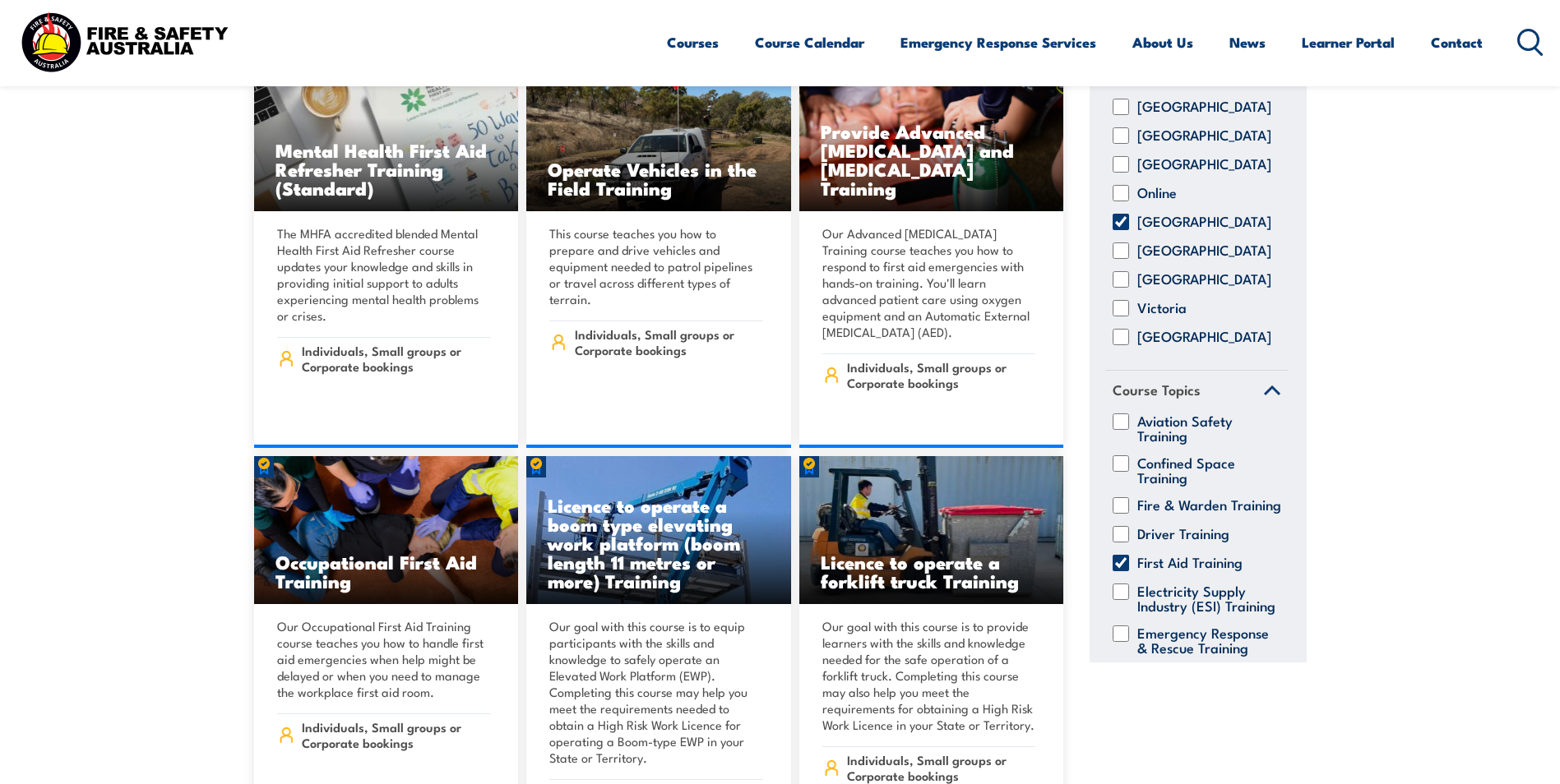
scroll to position [8631, 0]
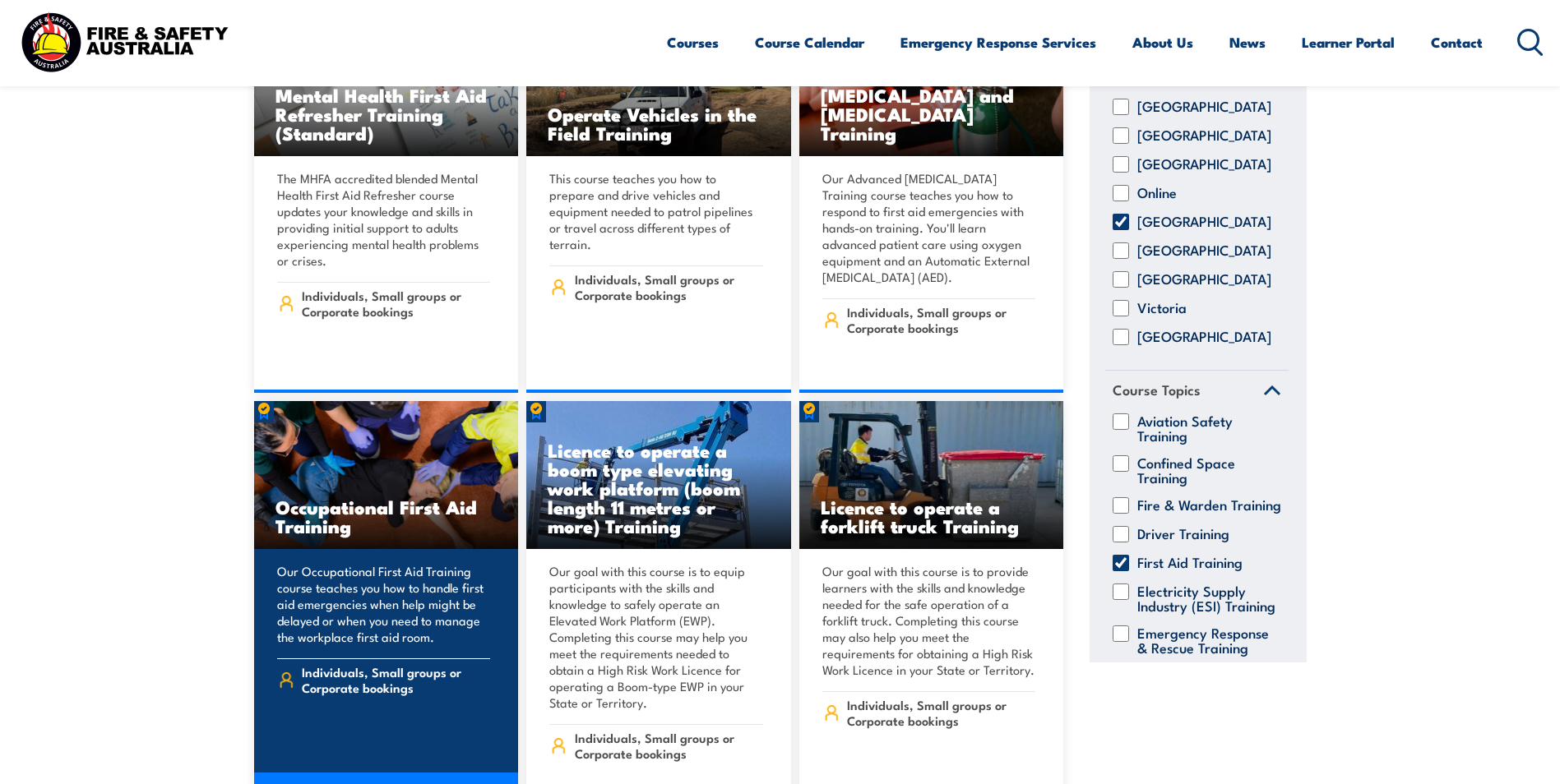
click at [430, 549] on div "Our Occupational First Aid Training course teaches you how to handle first aid …" at bounding box center [386, 651] width 264 height 204
click at [419, 772] on link "COURSE DETAILS" at bounding box center [386, 795] width 264 height 46
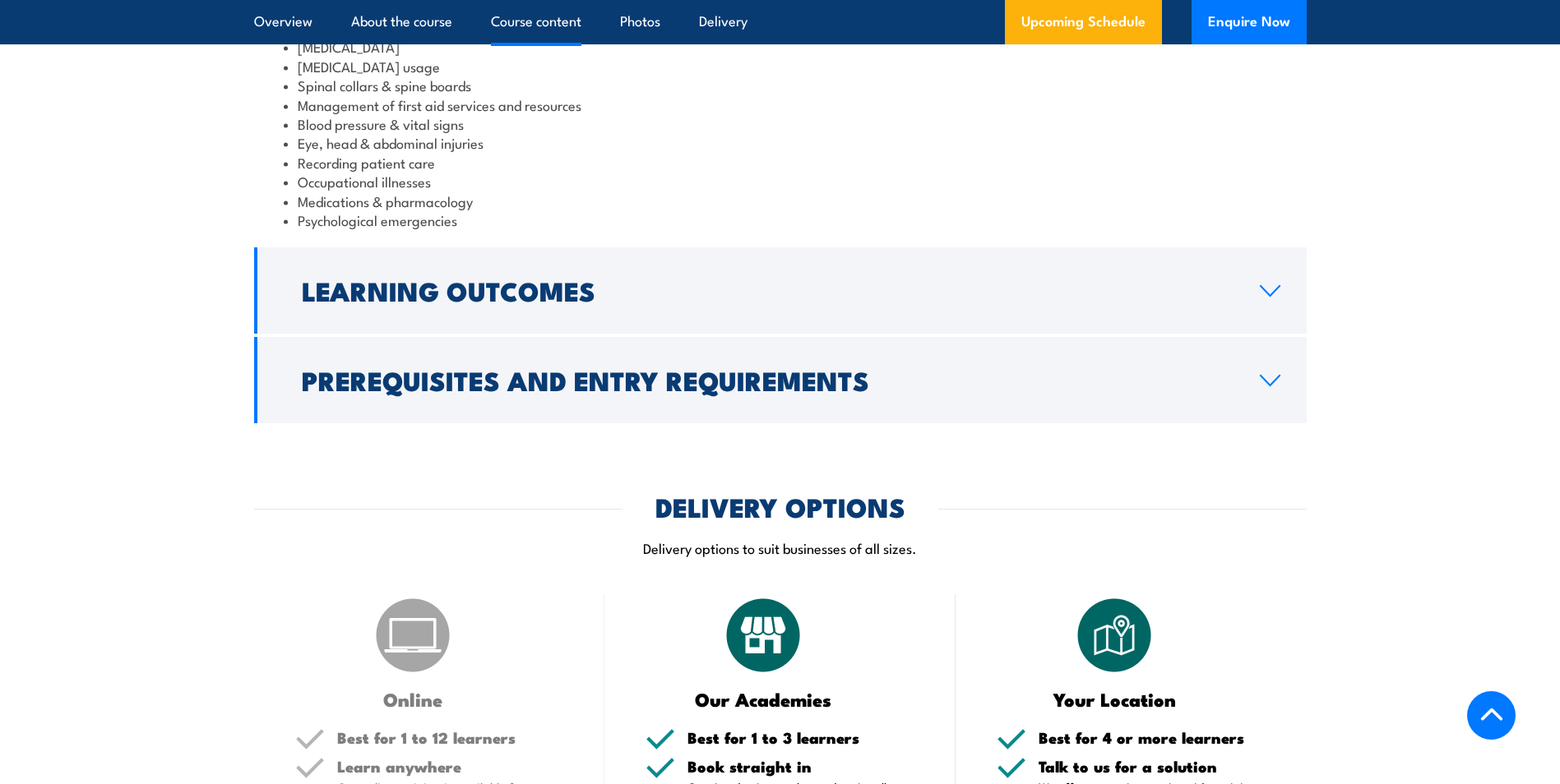
scroll to position [1891, 0]
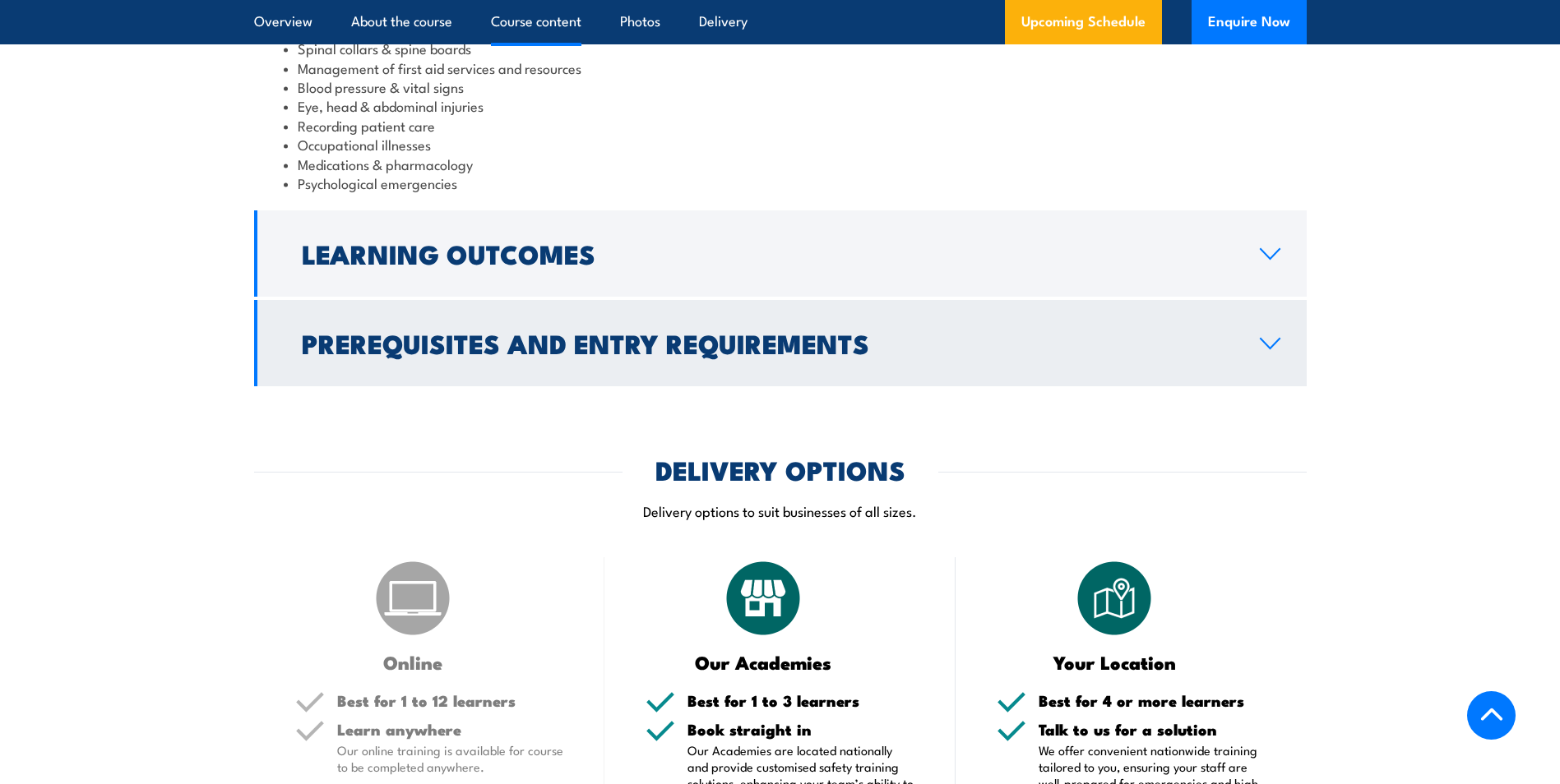
click at [1256, 312] on link "Prerequisites and Entry Requirements" at bounding box center [780, 343] width 1053 height 86
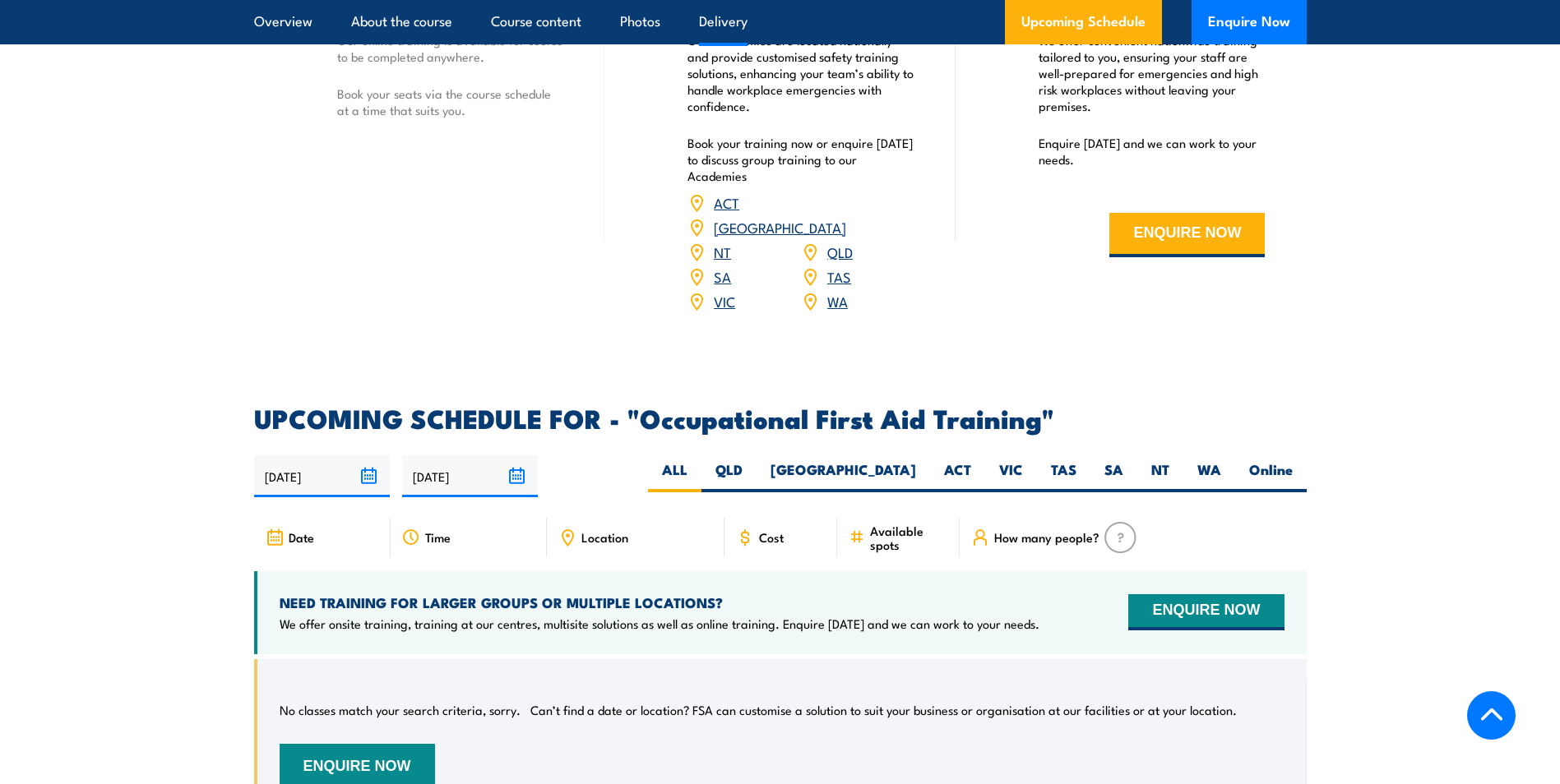
scroll to position [2626, 0]
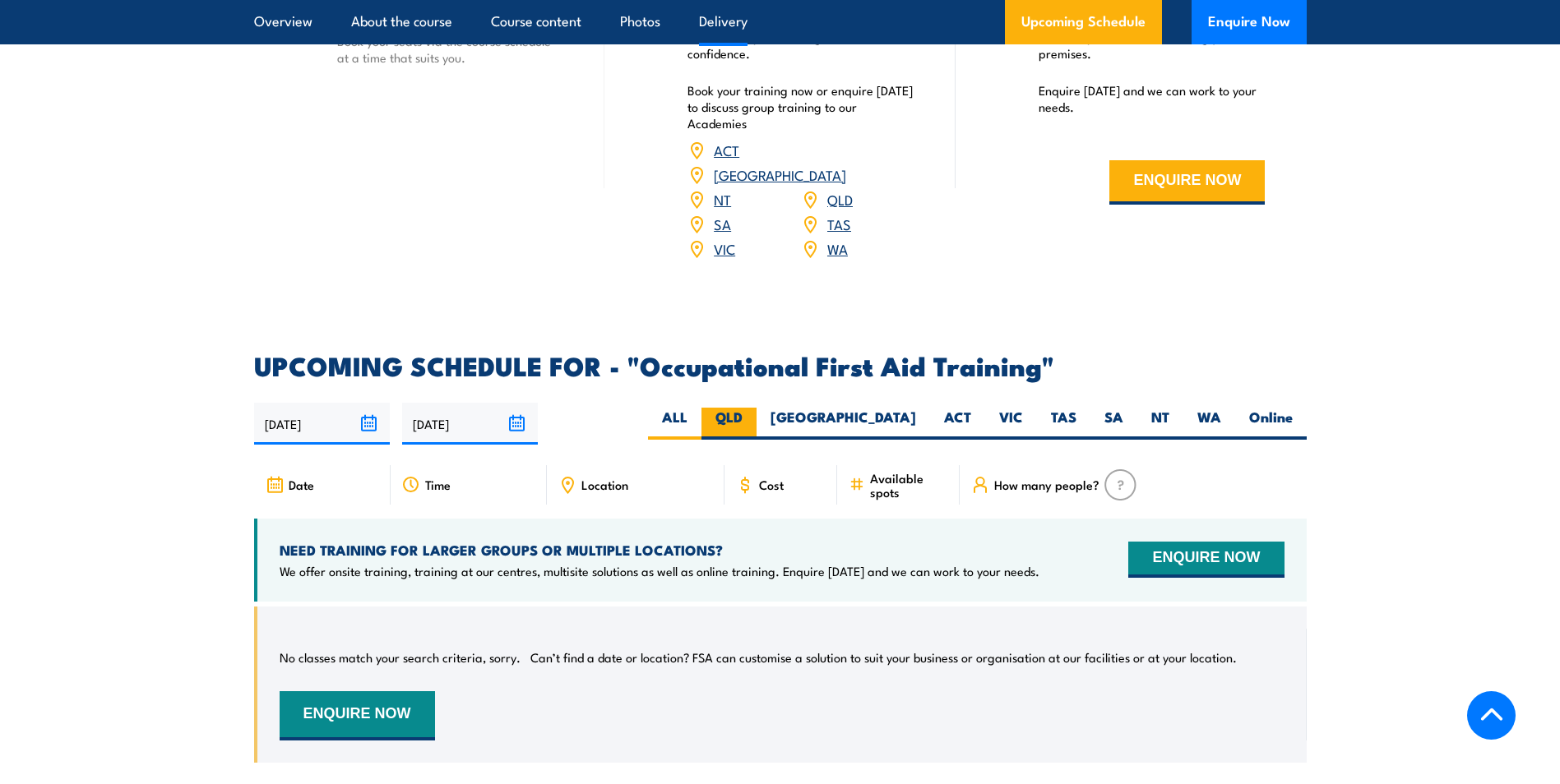
click at [756, 408] on label "QLD" at bounding box center [729, 424] width 55 height 32
click at [753, 408] on input "QLD" at bounding box center [747, 413] width 11 height 11
radio input "true"
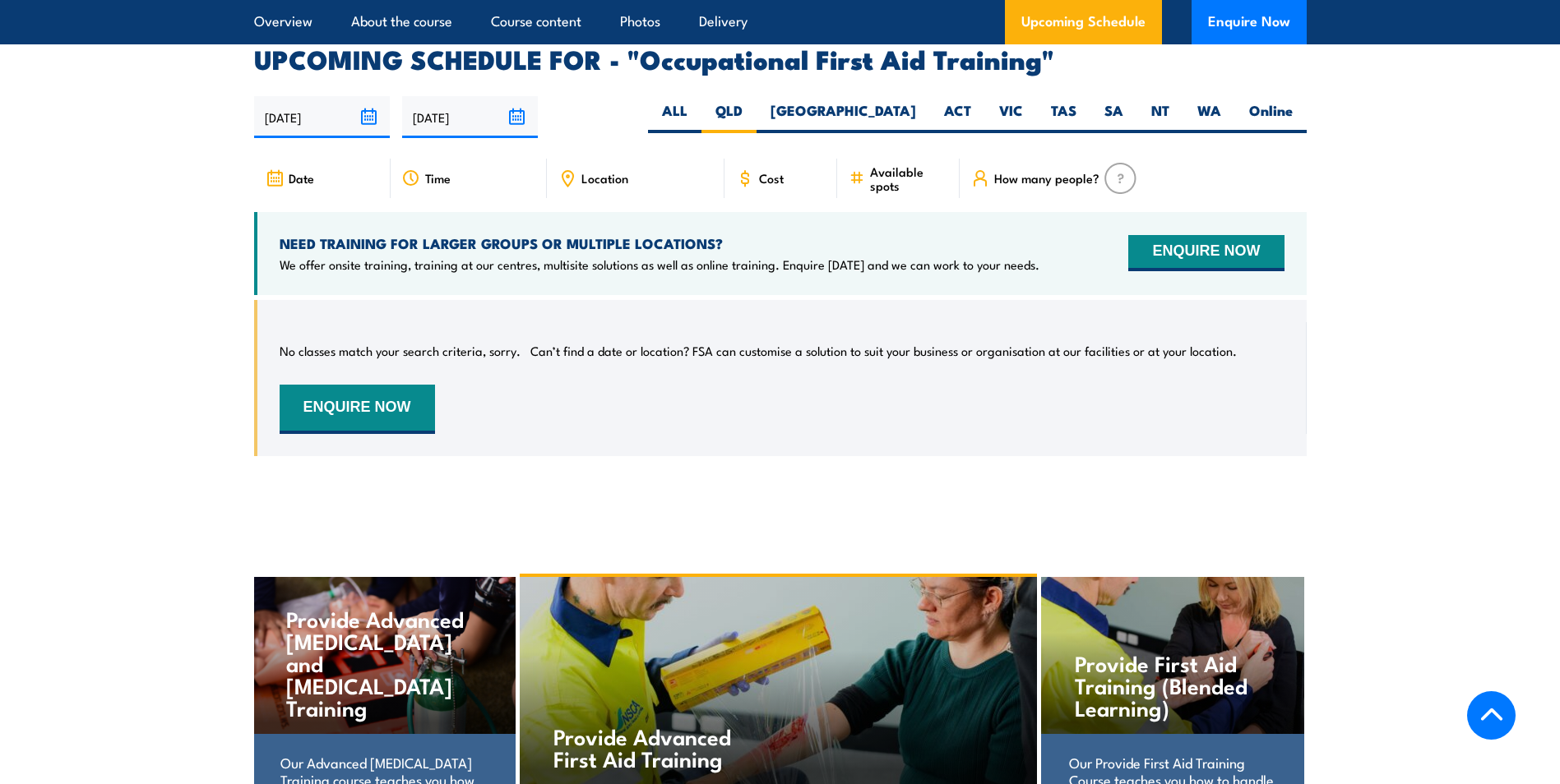
scroll to position [2962, 0]
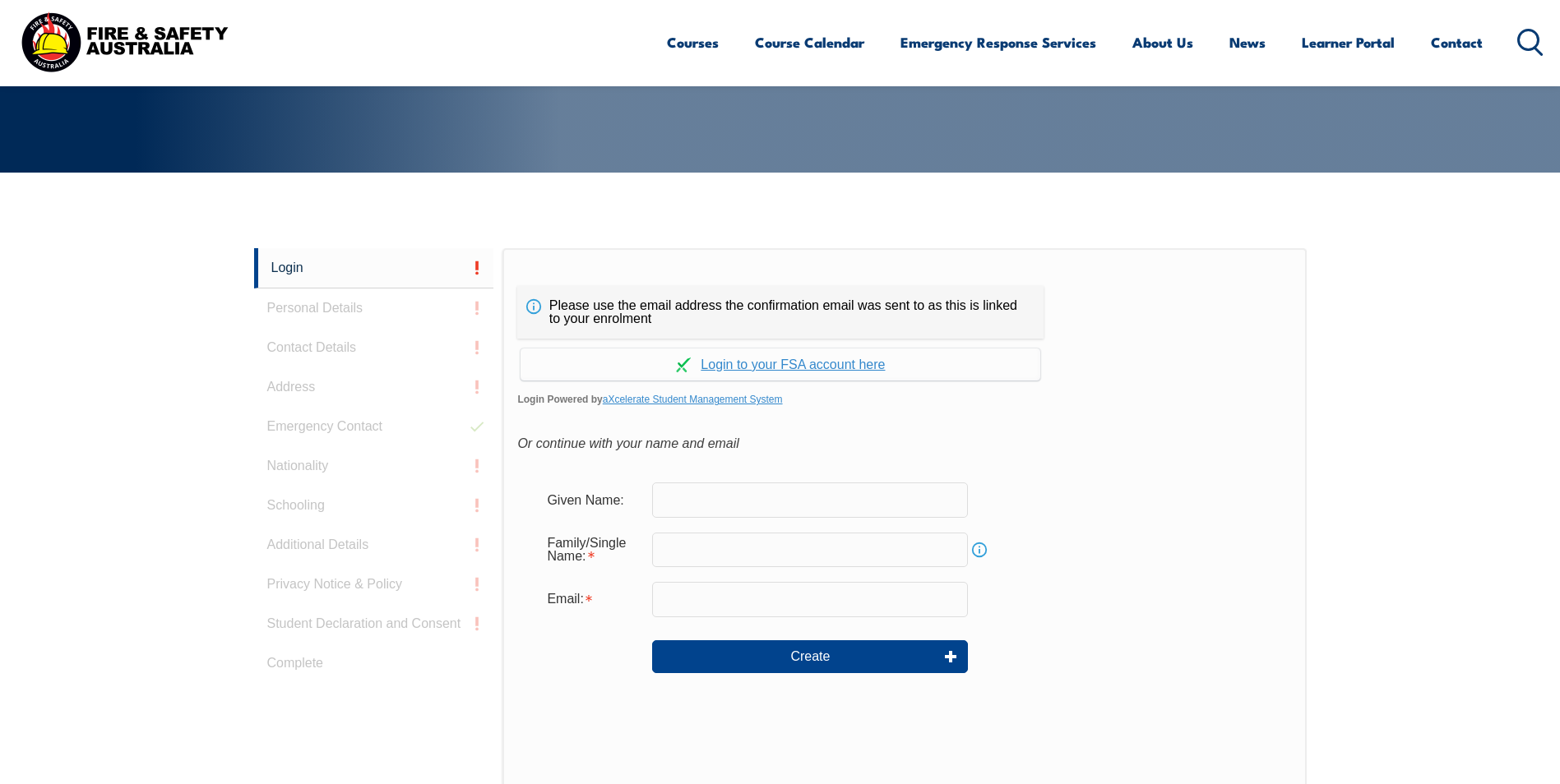
scroll to position [438, 0]
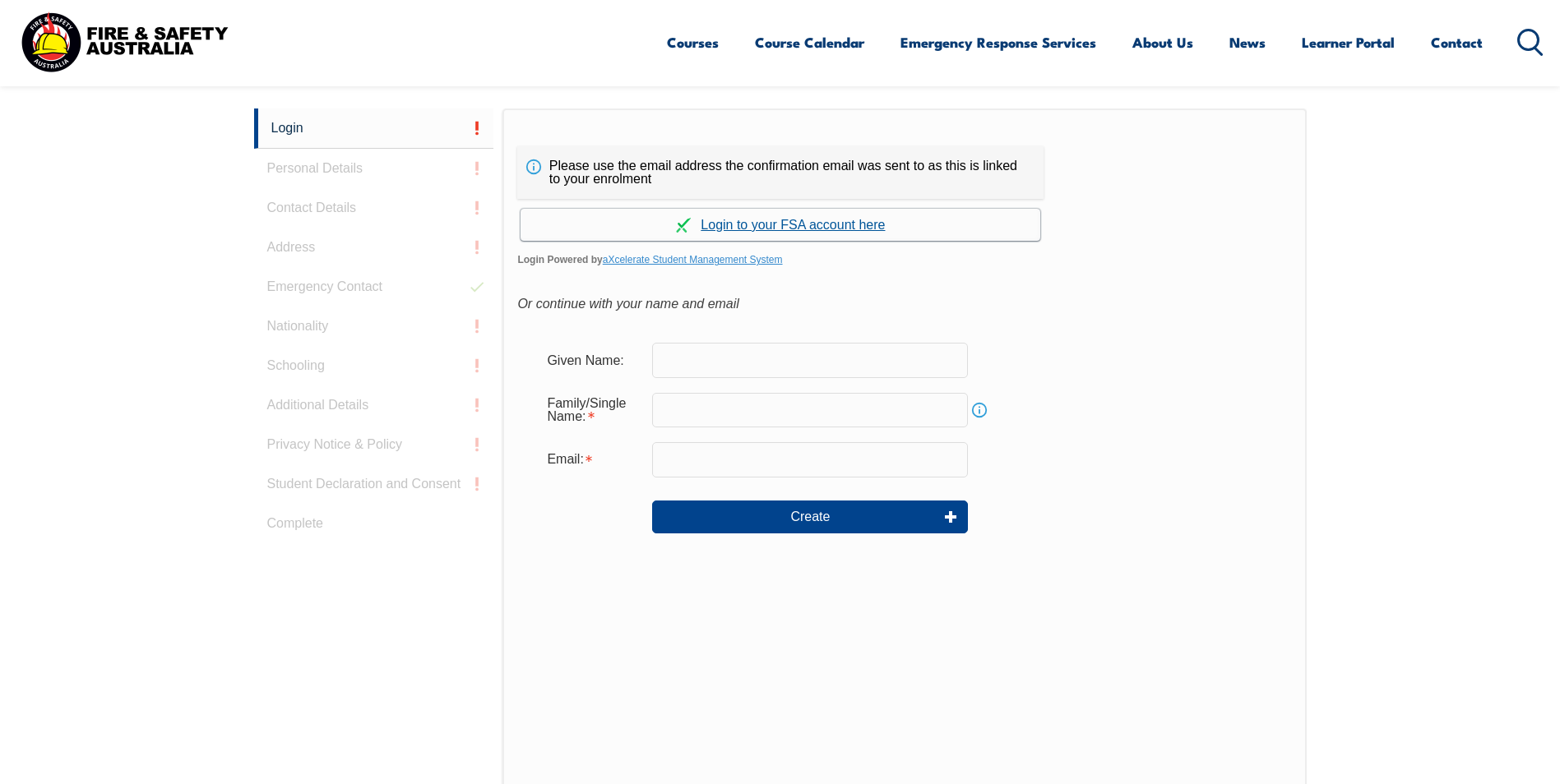
click at [810, 225] on link "Continue with aXcelerate" at bounding box center [780, 224] width 520 height 32
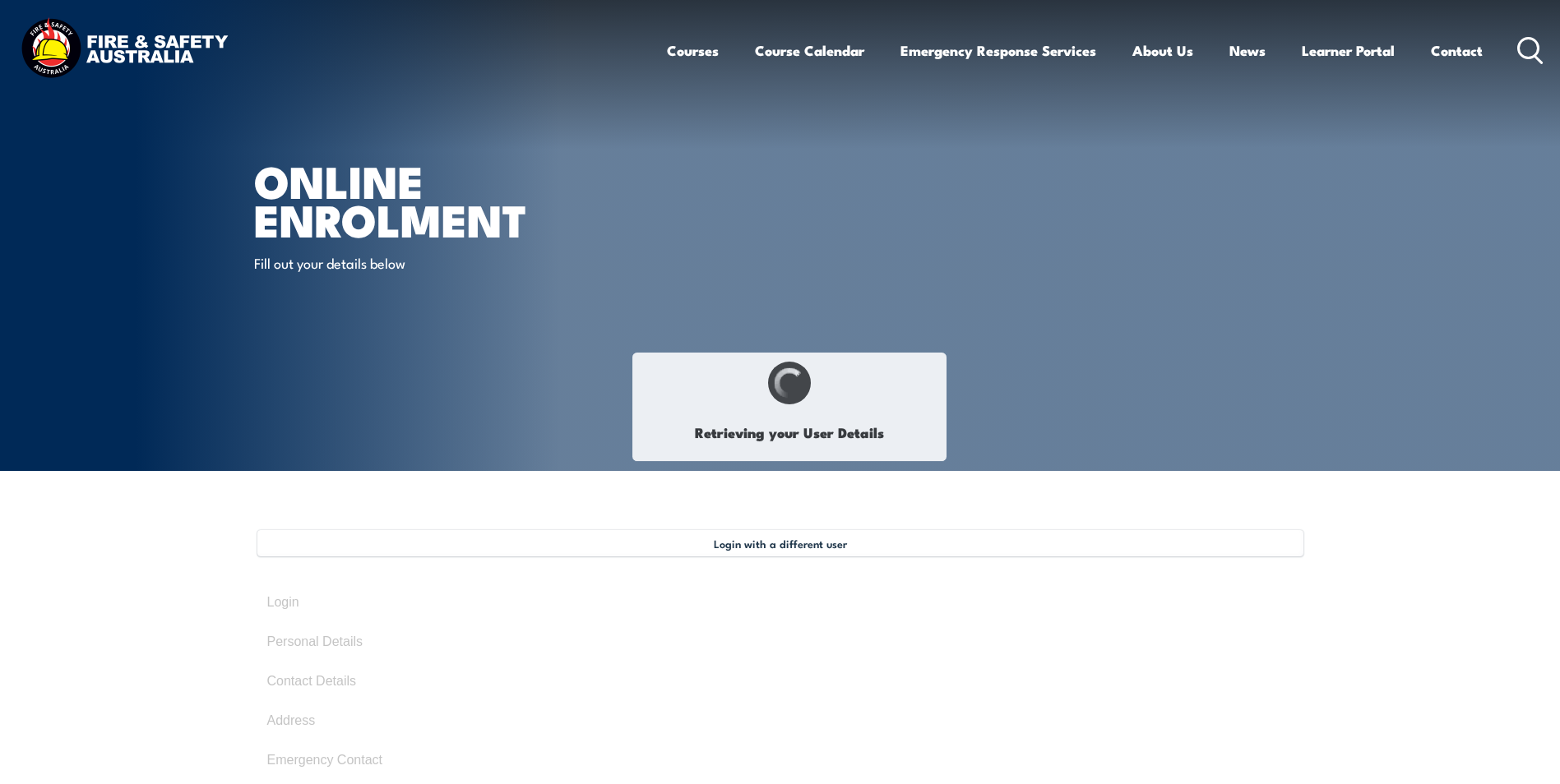
select select "Mr"
type input "[PERSON_NAME]"
type input "Tuagalu"
type input "[DATE]"
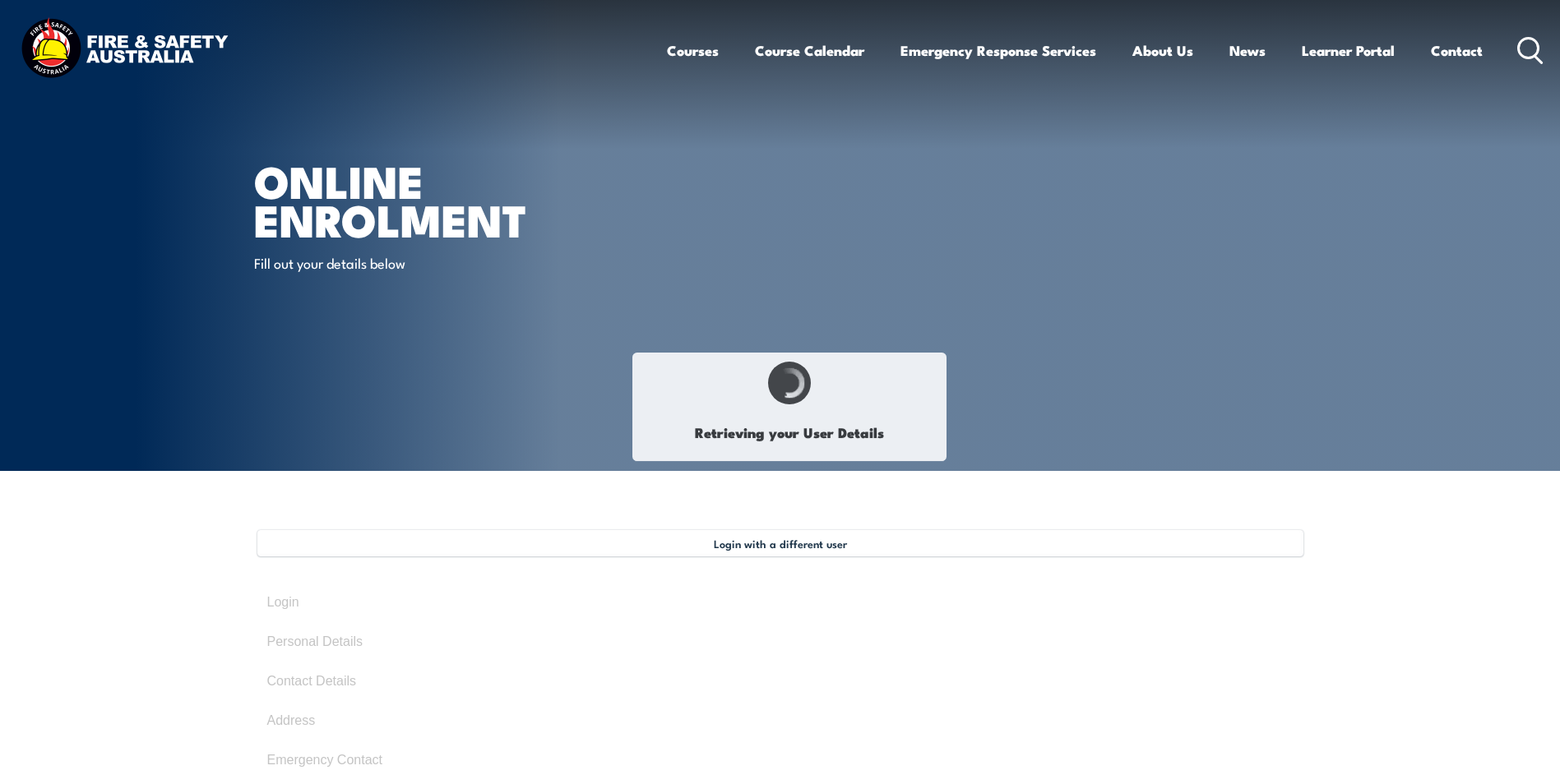
type input "DWA98GQ658"
select select "M"
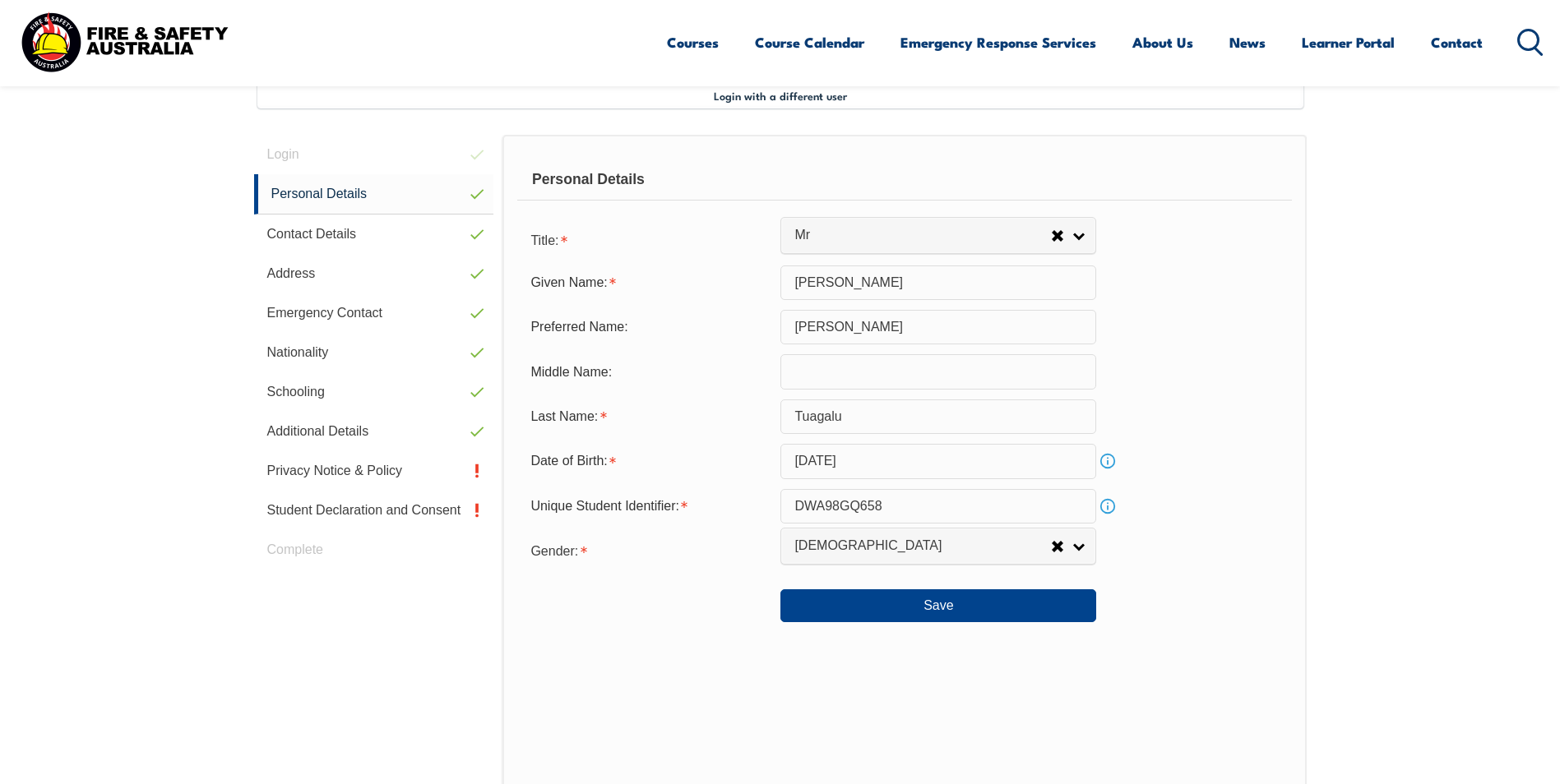
scroll to position [530, 0]
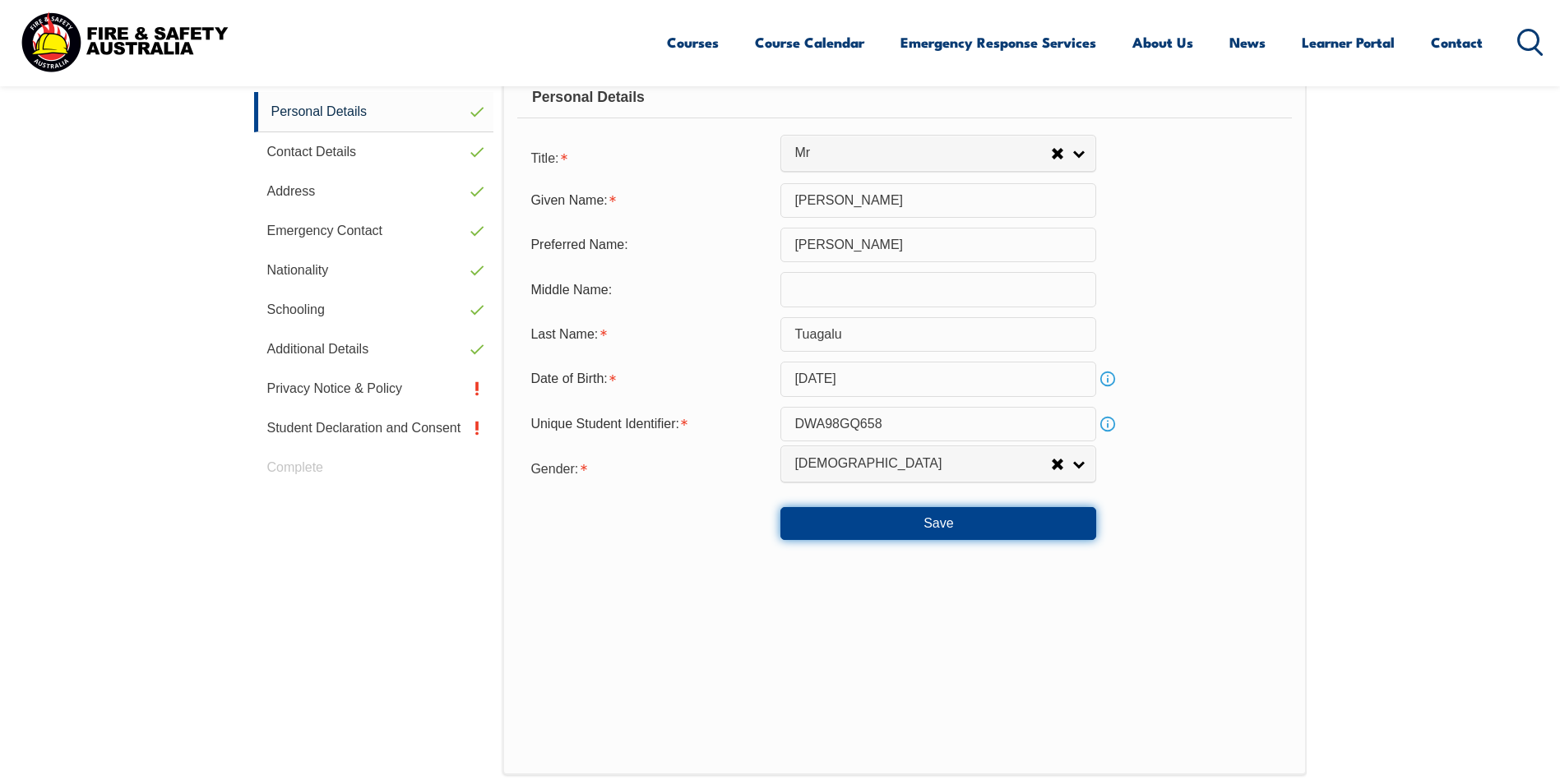
click at [836, 529] on button "Save" at bounding box center [938, 524] width 316 height 33
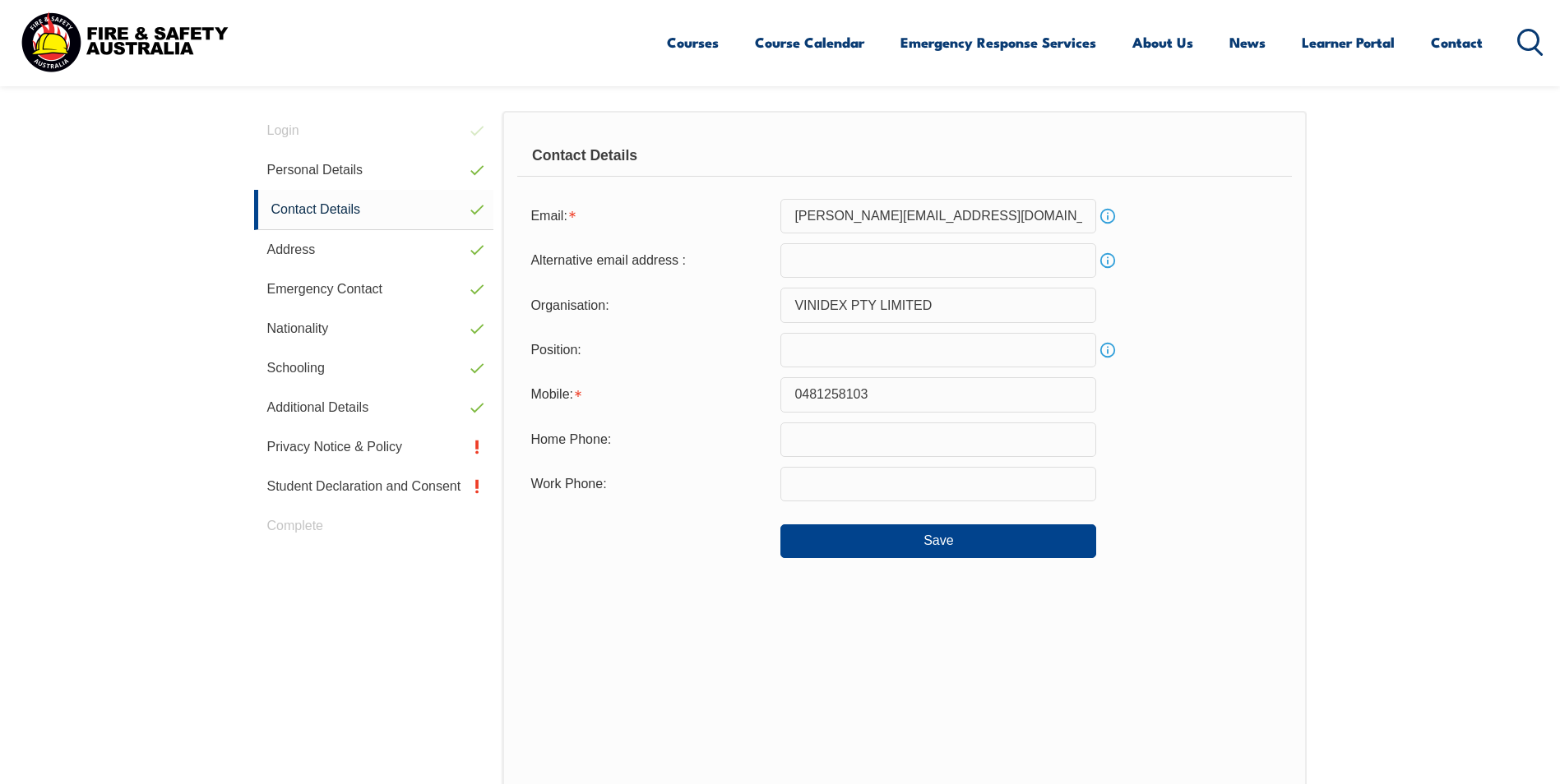
scroll to position [448, 0]
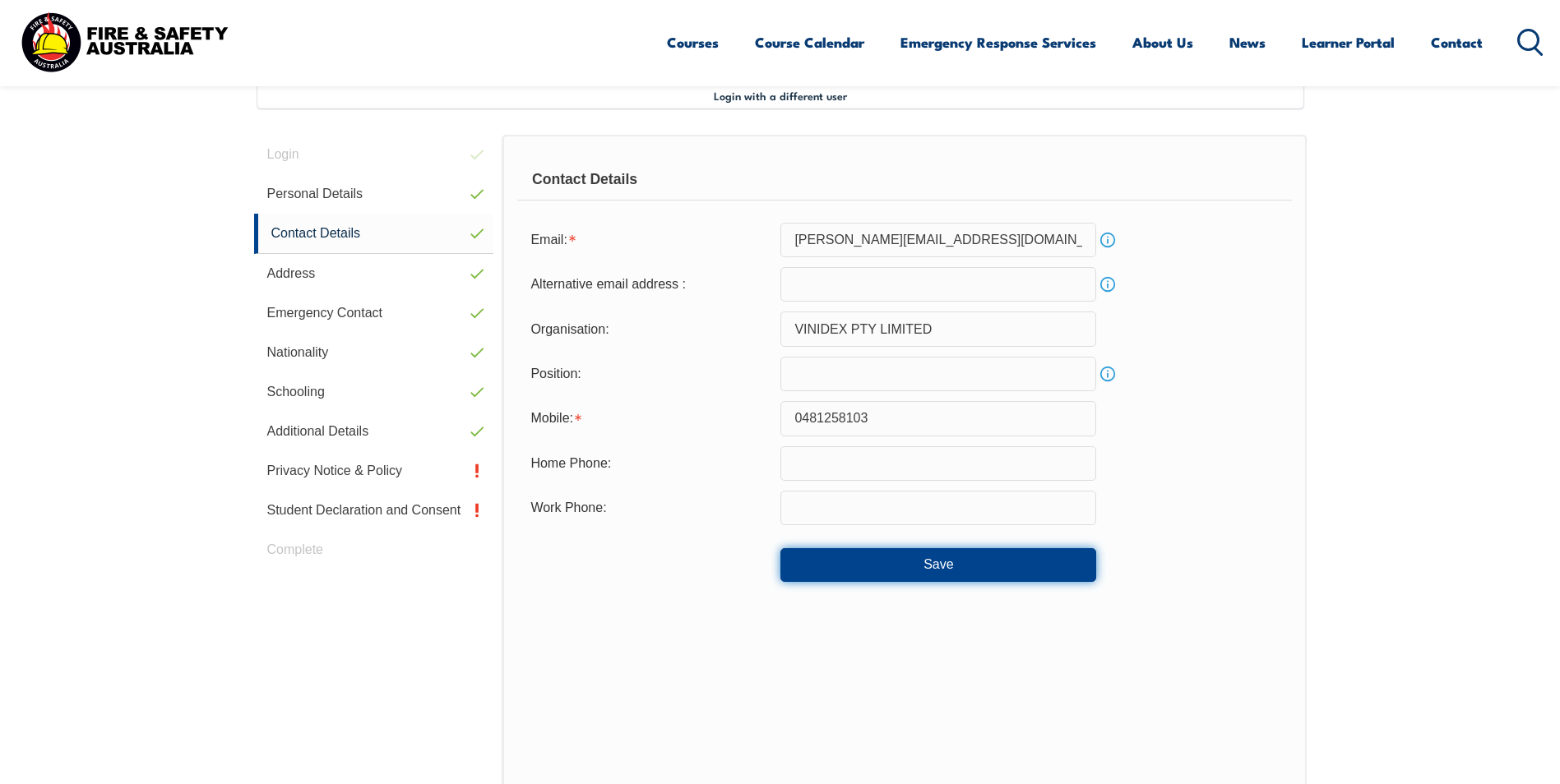
click at [815, 563] on button "Save" at bounding box center [938, 564] width 316 height 33
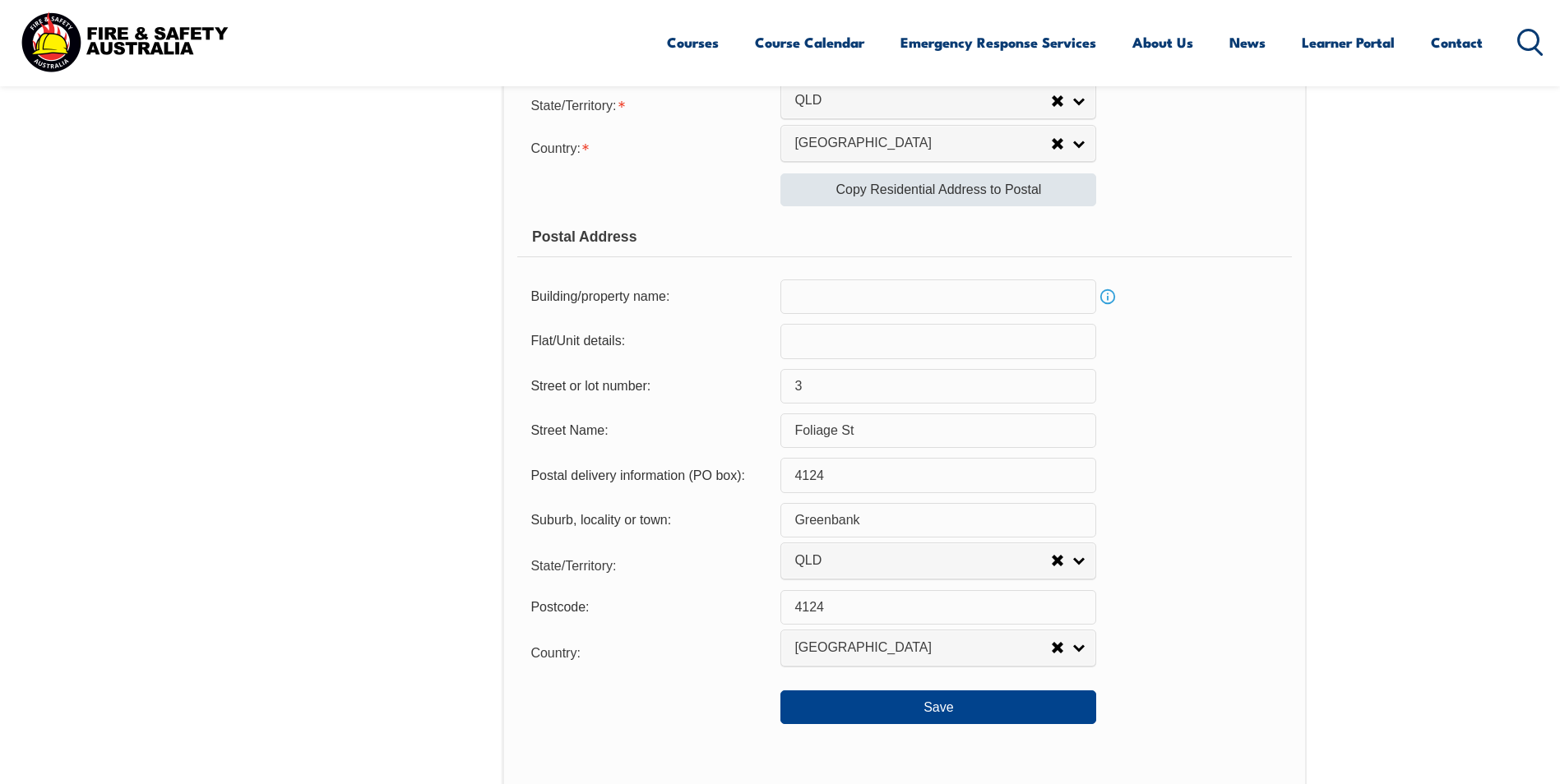
scroll to position [941, 0]
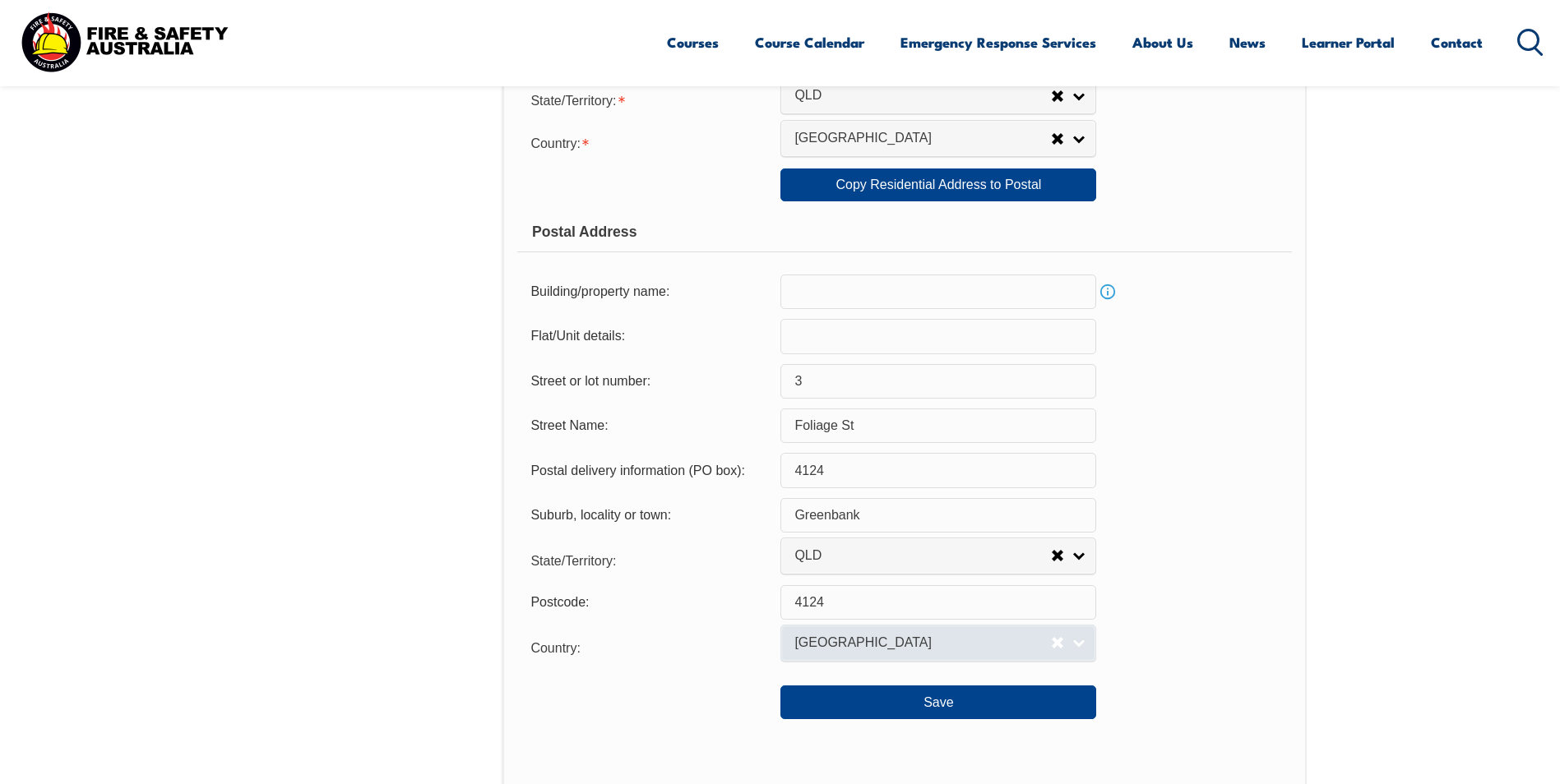
click at [1076, 636] on link "Afghanistan" at bounding box center [938, 643] width 316 height 37
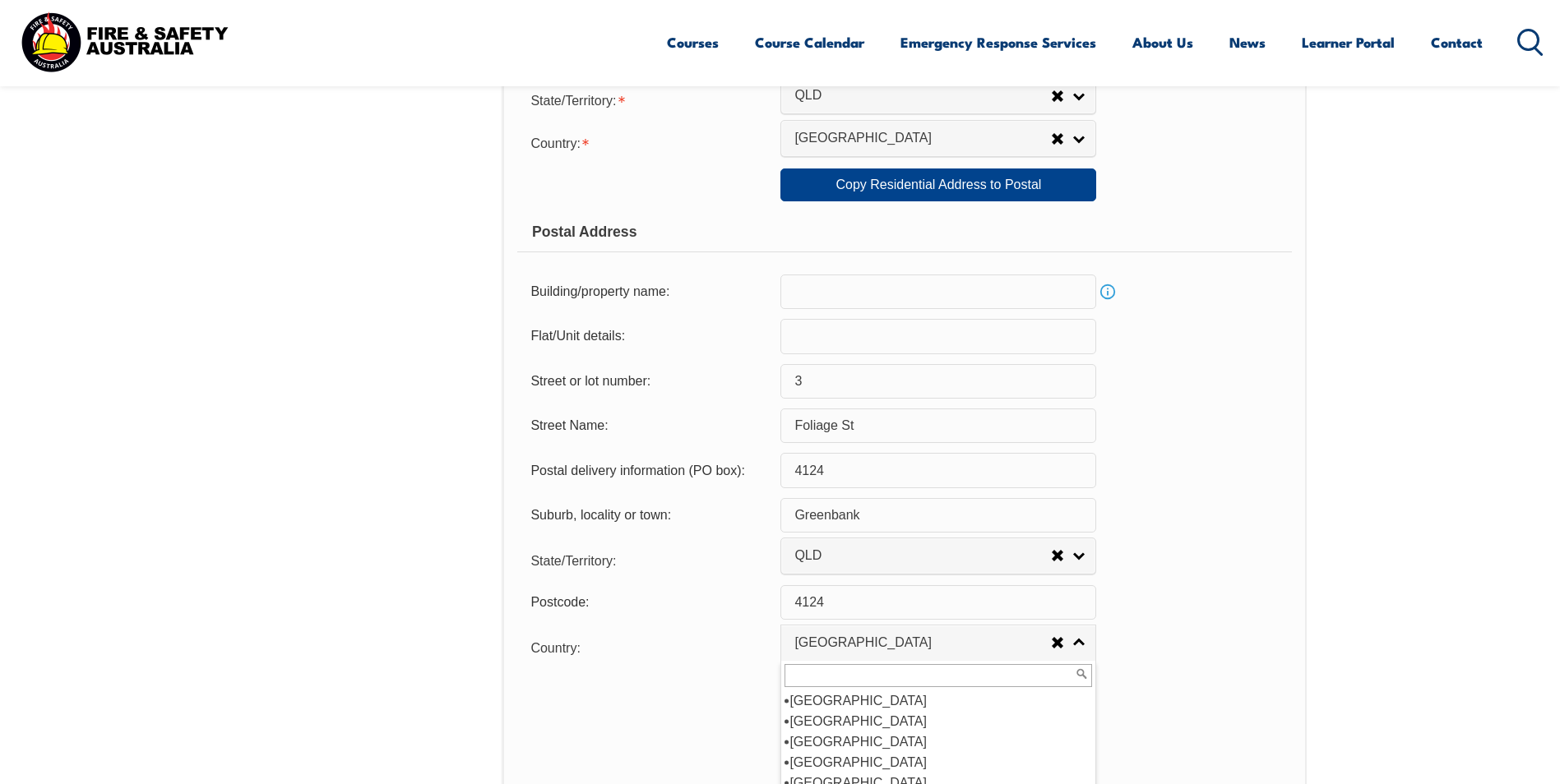
scroll to position [247, 0]
click at [849, 715] on li "Australia" at bounding box center [938, 721] width 307 height 20
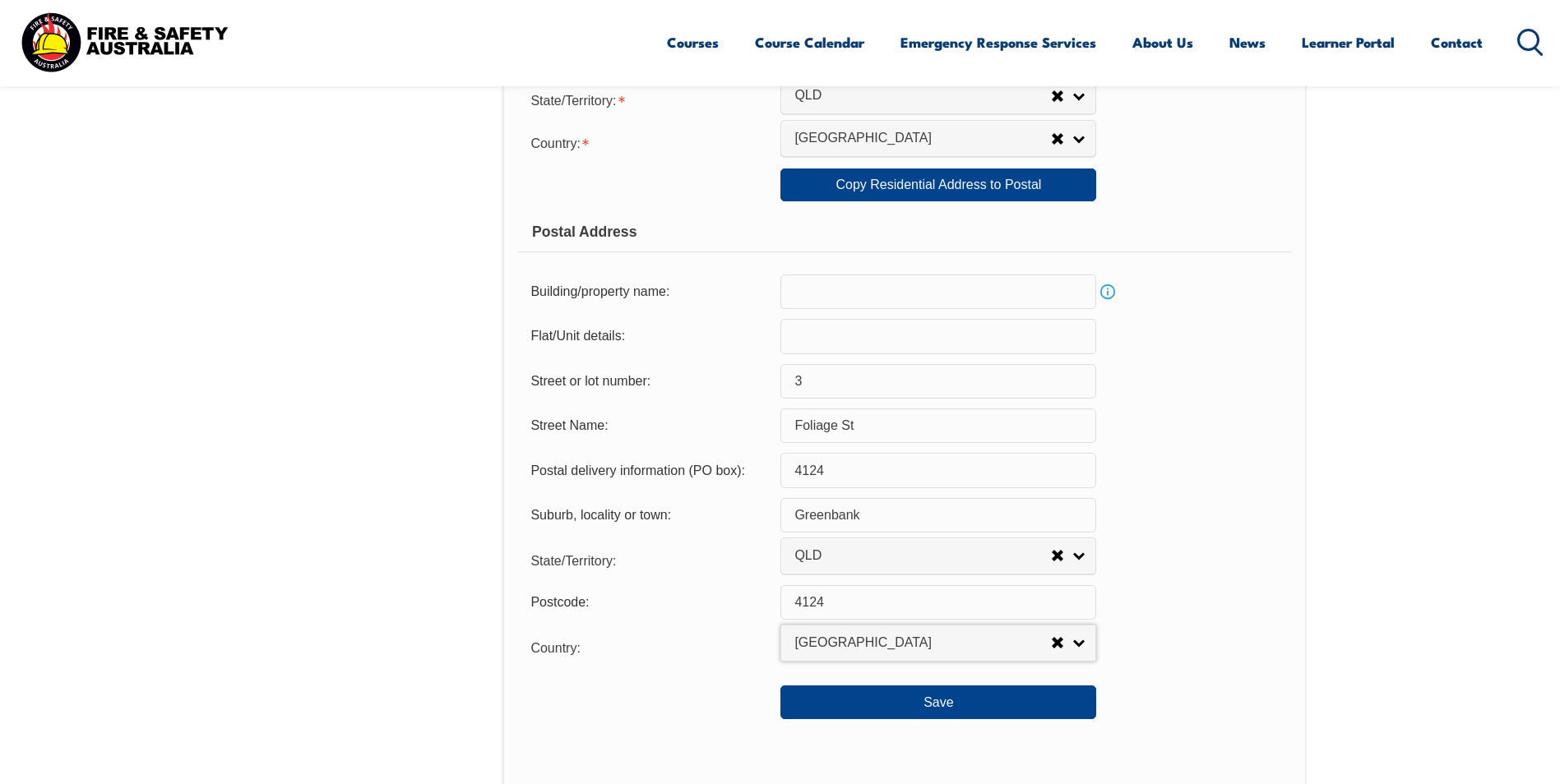
select select "1101"
click at [732, 639] on div "Country:" at bounding box center [648, 646] width 263 height 33
click at [1274, 627] on form "Usual Residential Address Please provide the physical address (street number an…" at bounding box center [904, 193] width 774 height 1053
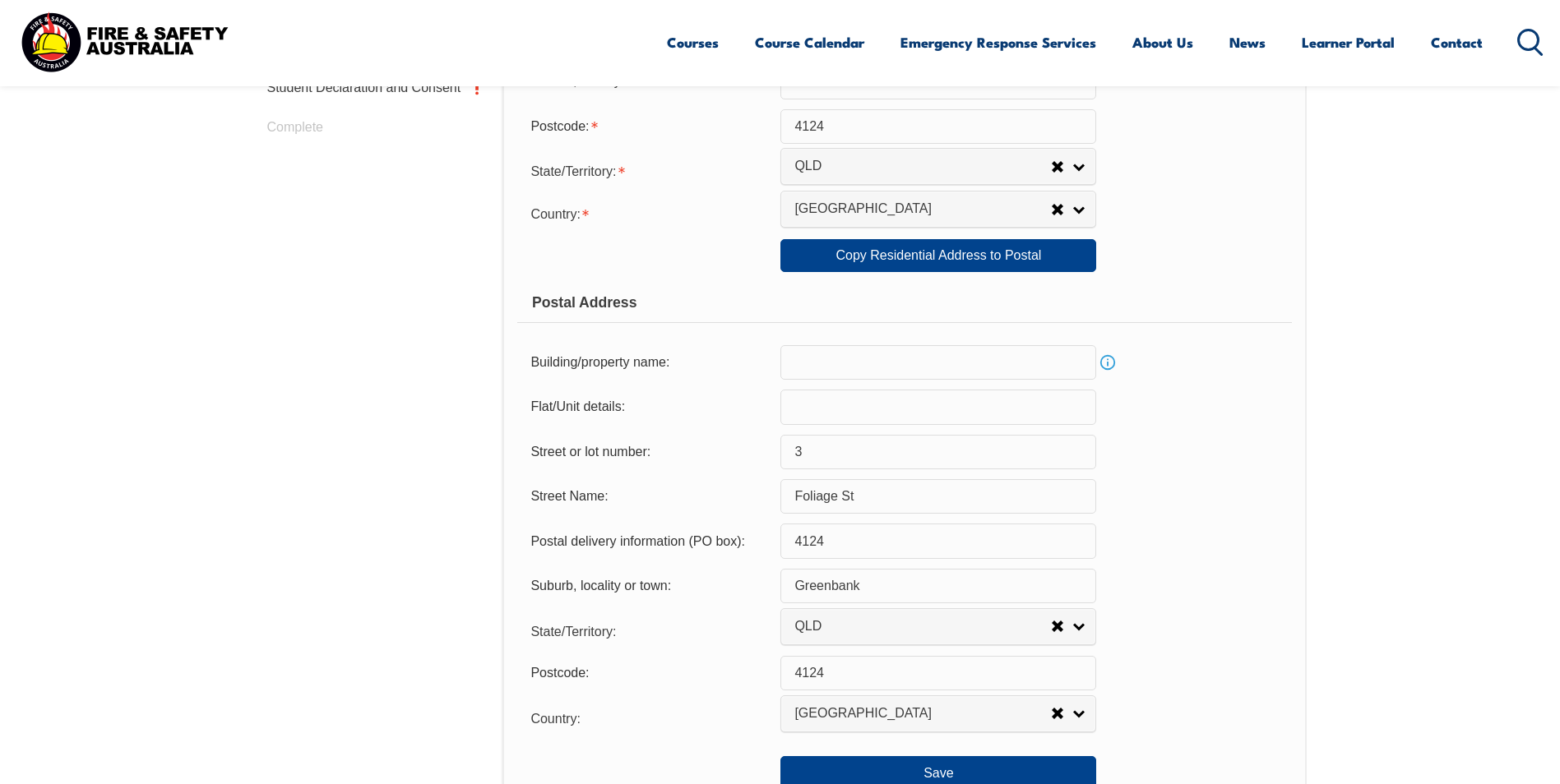
scroll to position [941, 0]
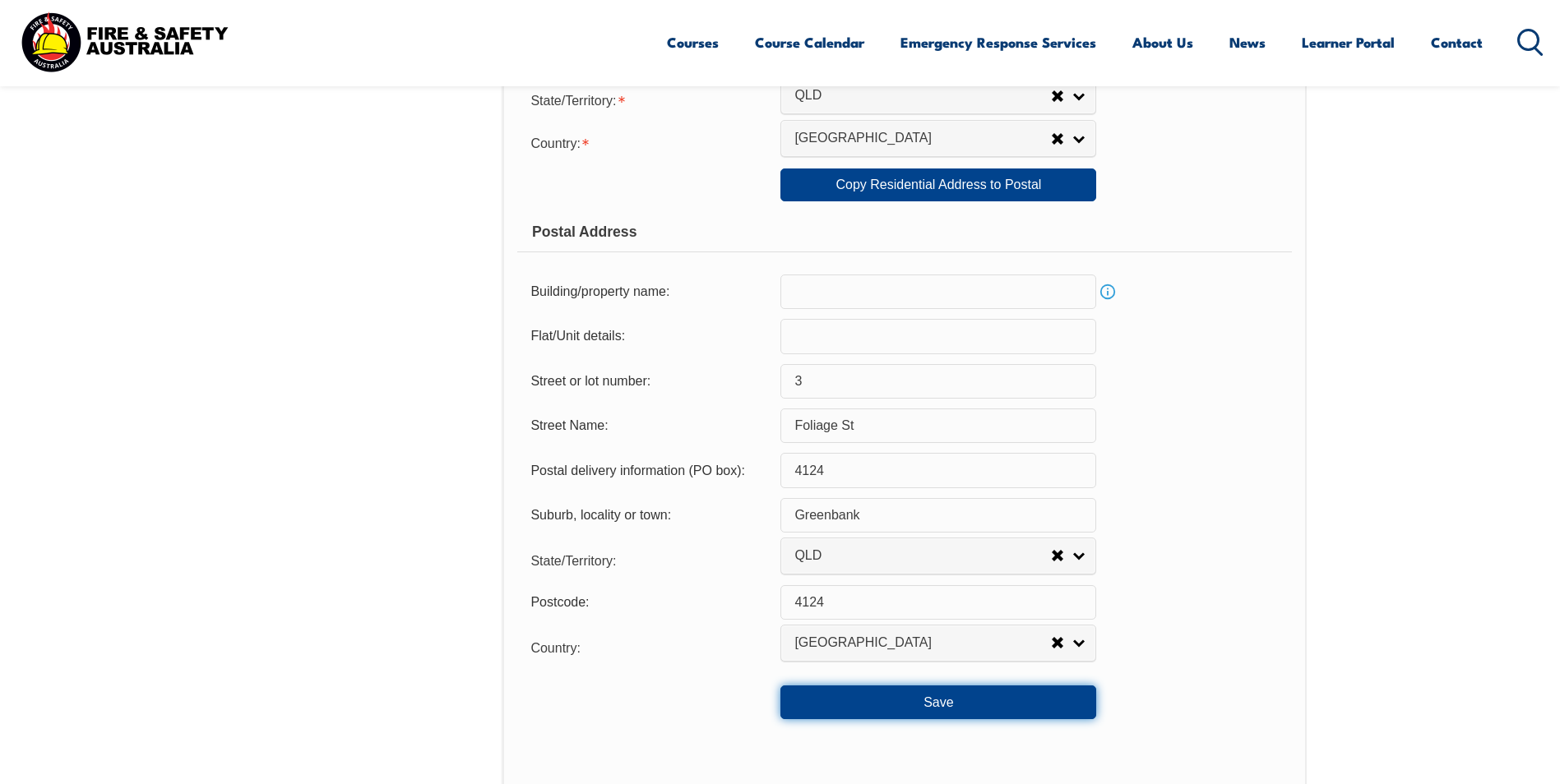
click at [1074, 699] on button "Save" at bounding box center [938, 702] width 316 height 33
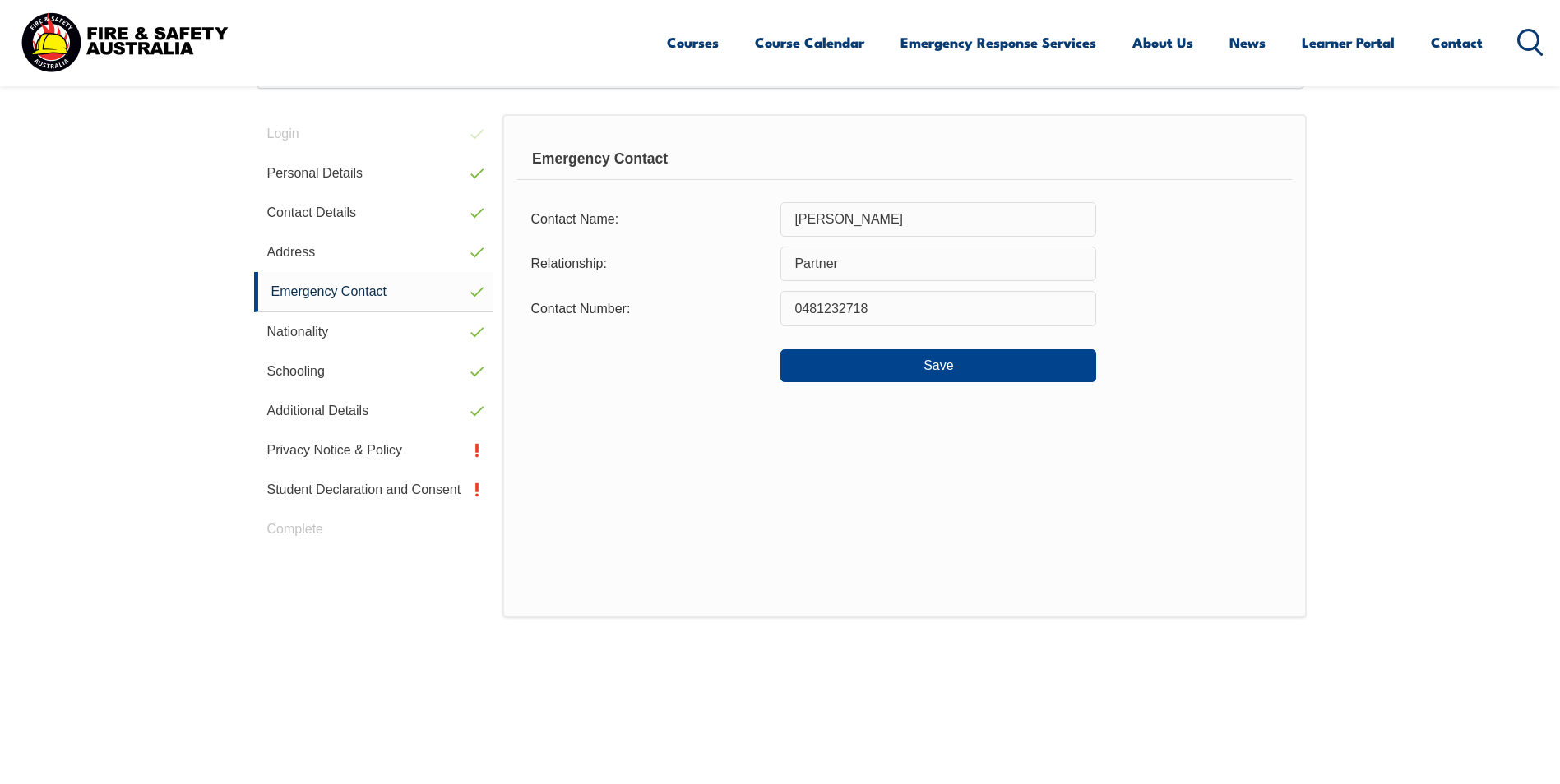
scroll to position [448, 0]
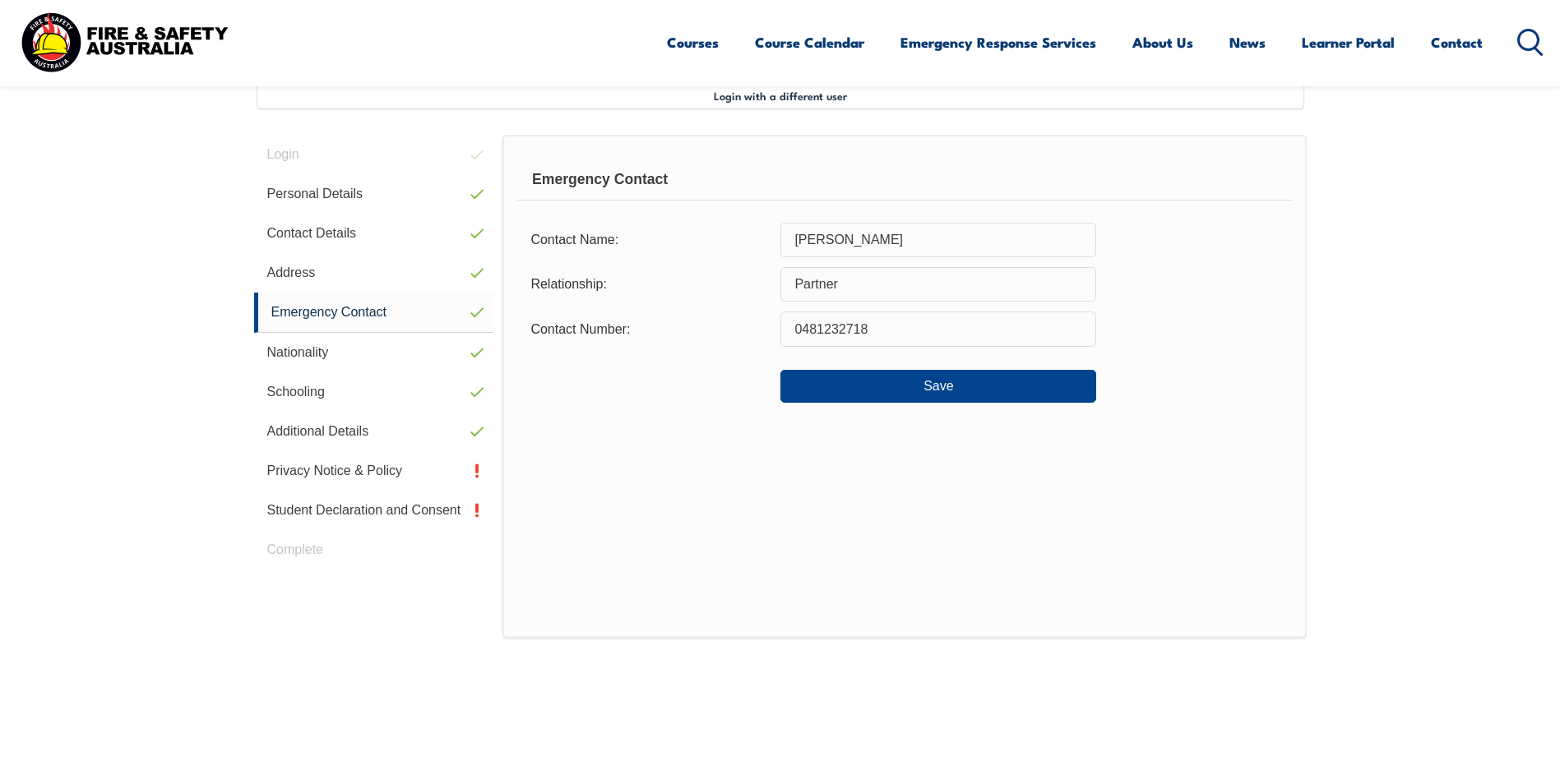
click at [1018, 365] on div "Save" at bounding box center [904, 379] width 774 height 46
click at [1016, 376] on button "Save" at bounding box center [938, 387] width 316 height 33
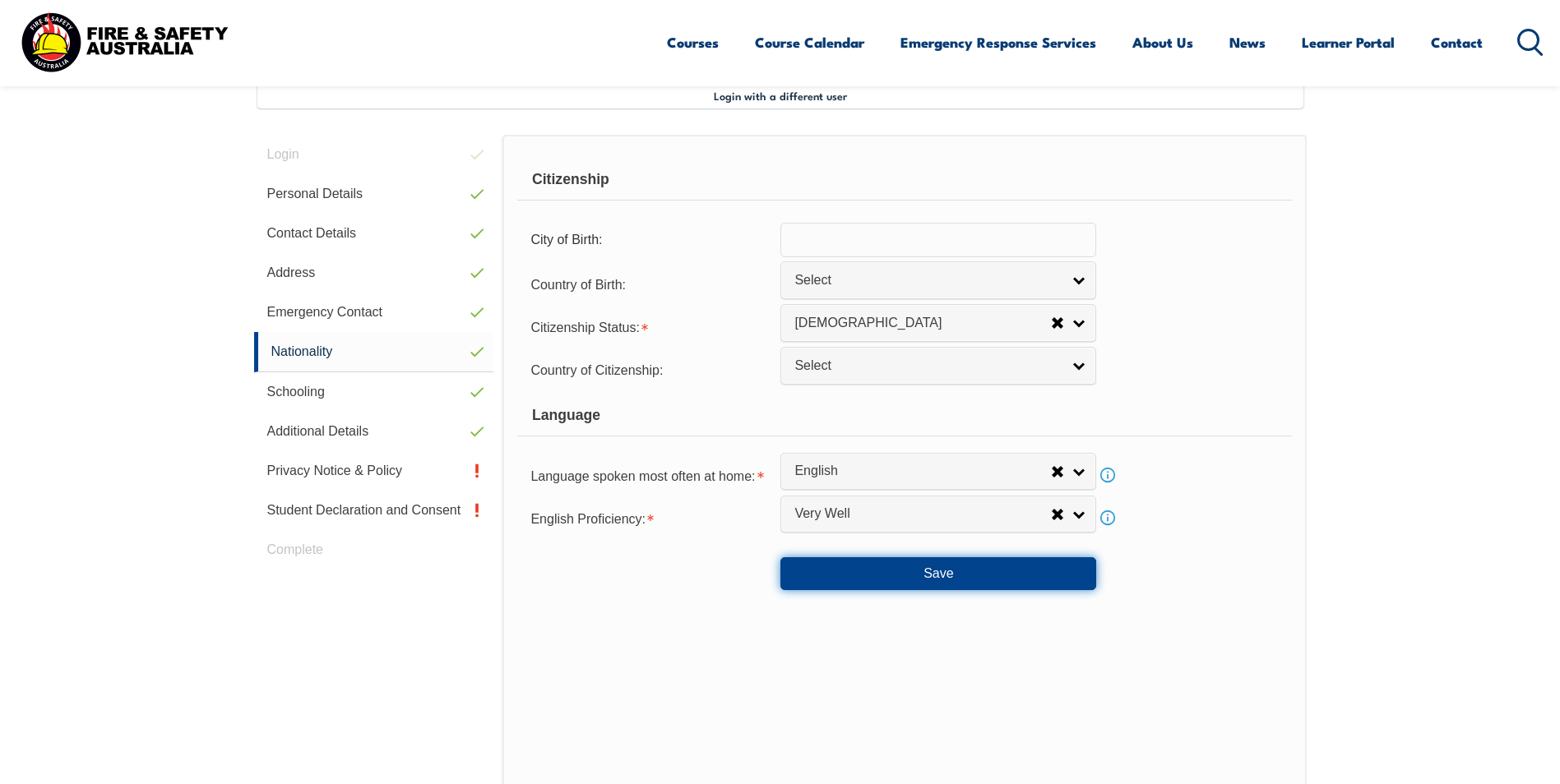
click at [1032, 573] on button "Save" at bounding box center [938, 574] width 316 height 33
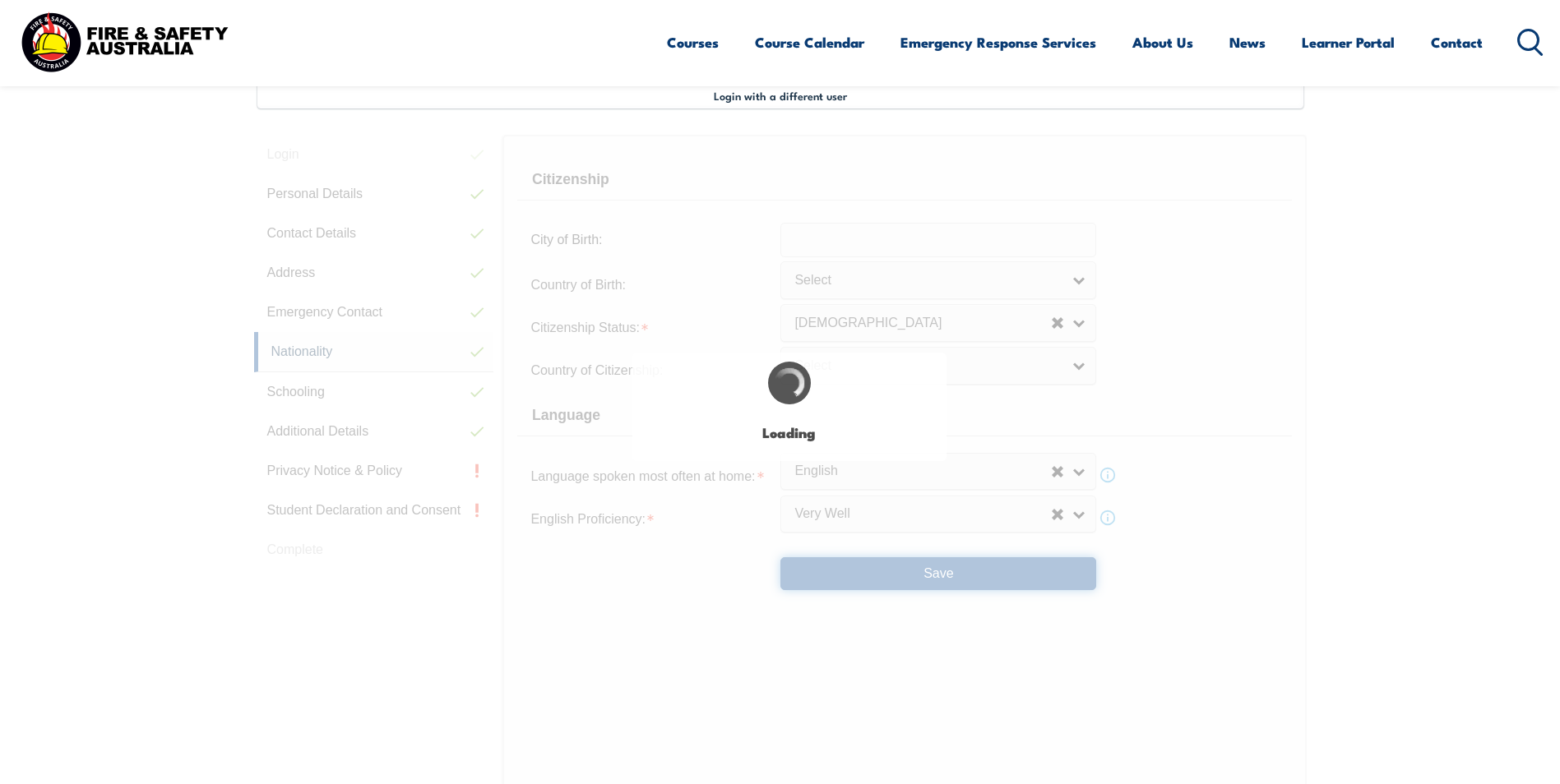
select select "true"
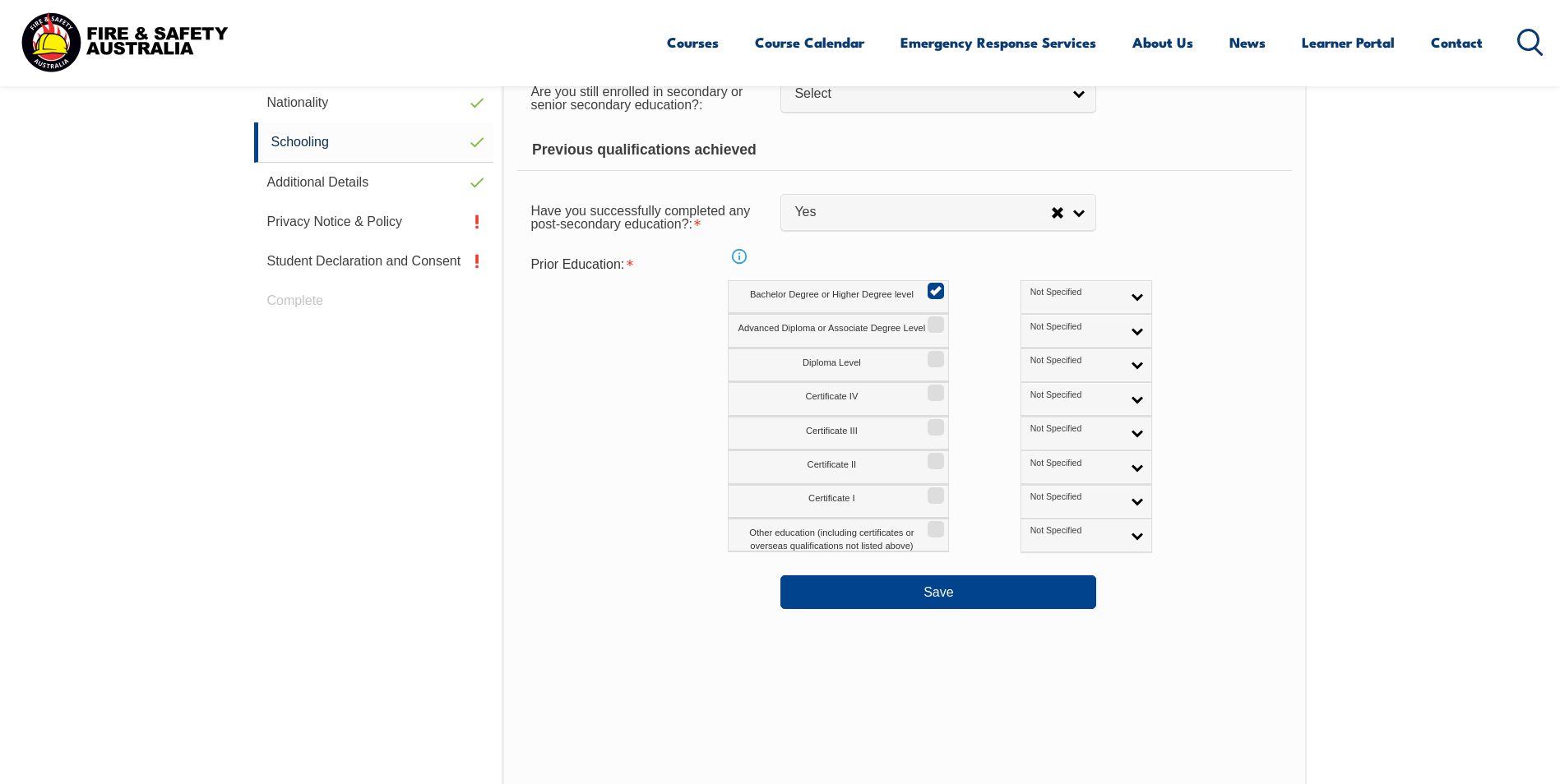
scroll to position [859, 0]
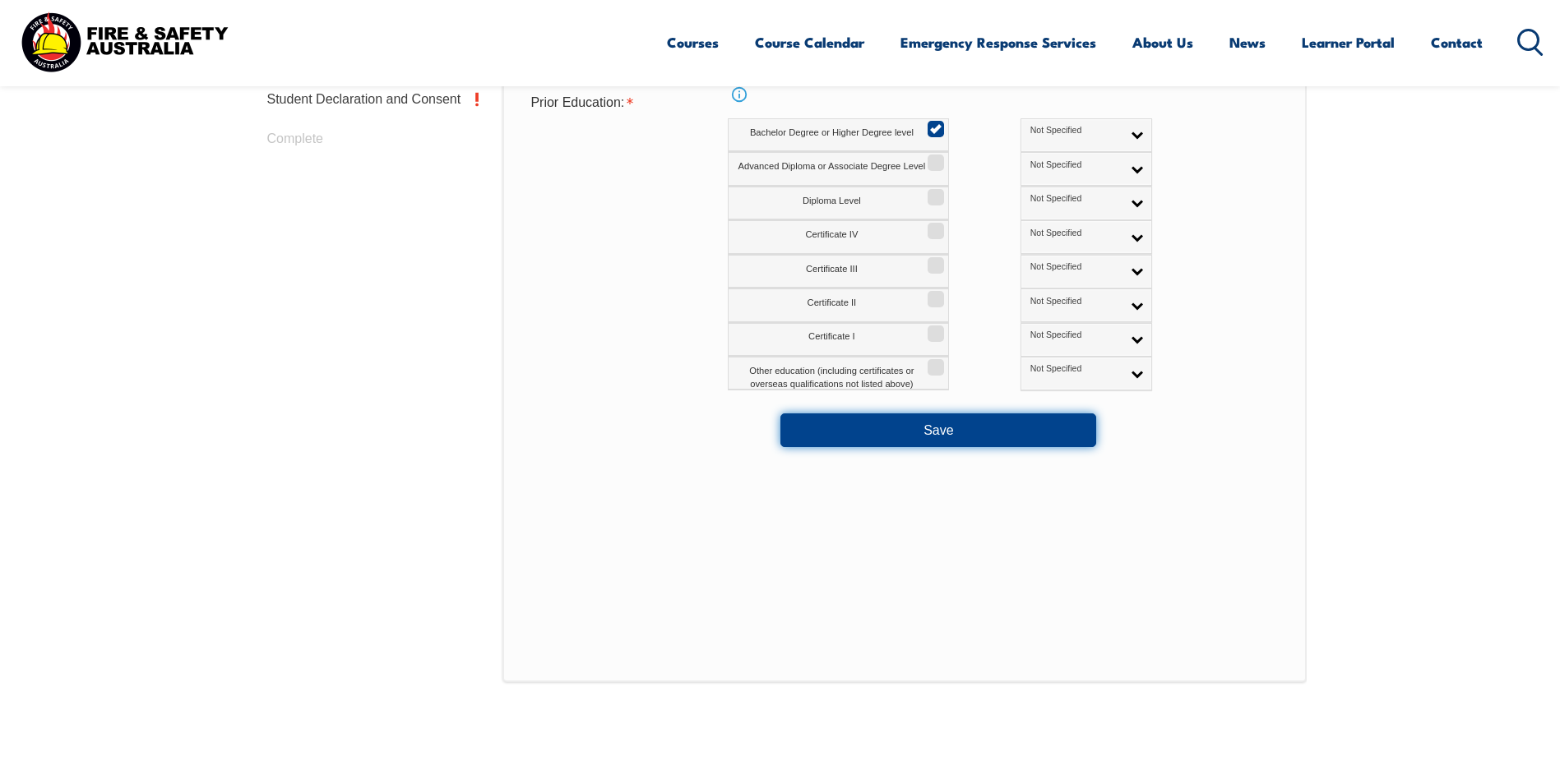
click at [1039, 414] on button "Save" at bounding box center [938, 430] width 316 height 33
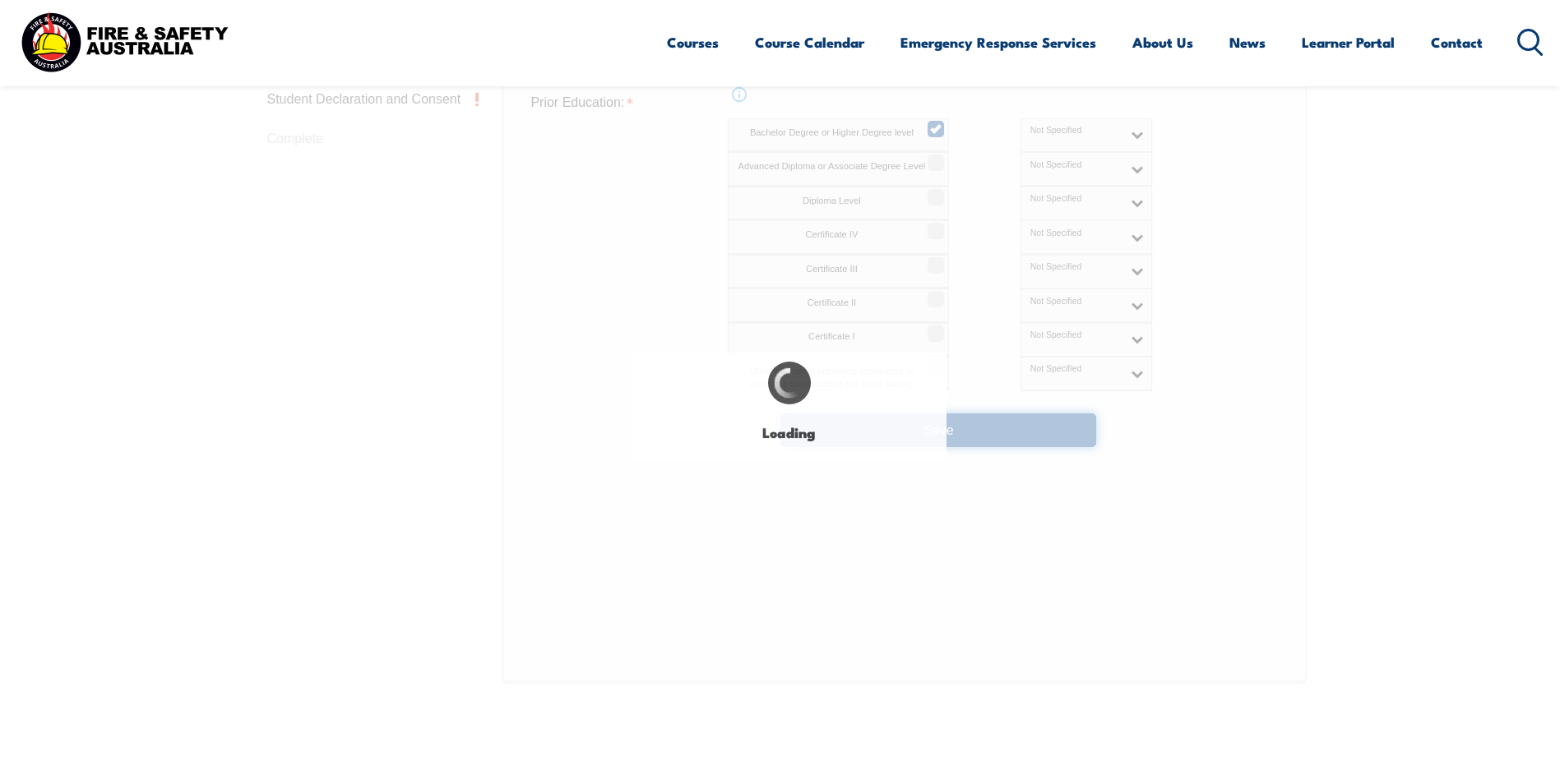
select select "false"
select select
select select "true"
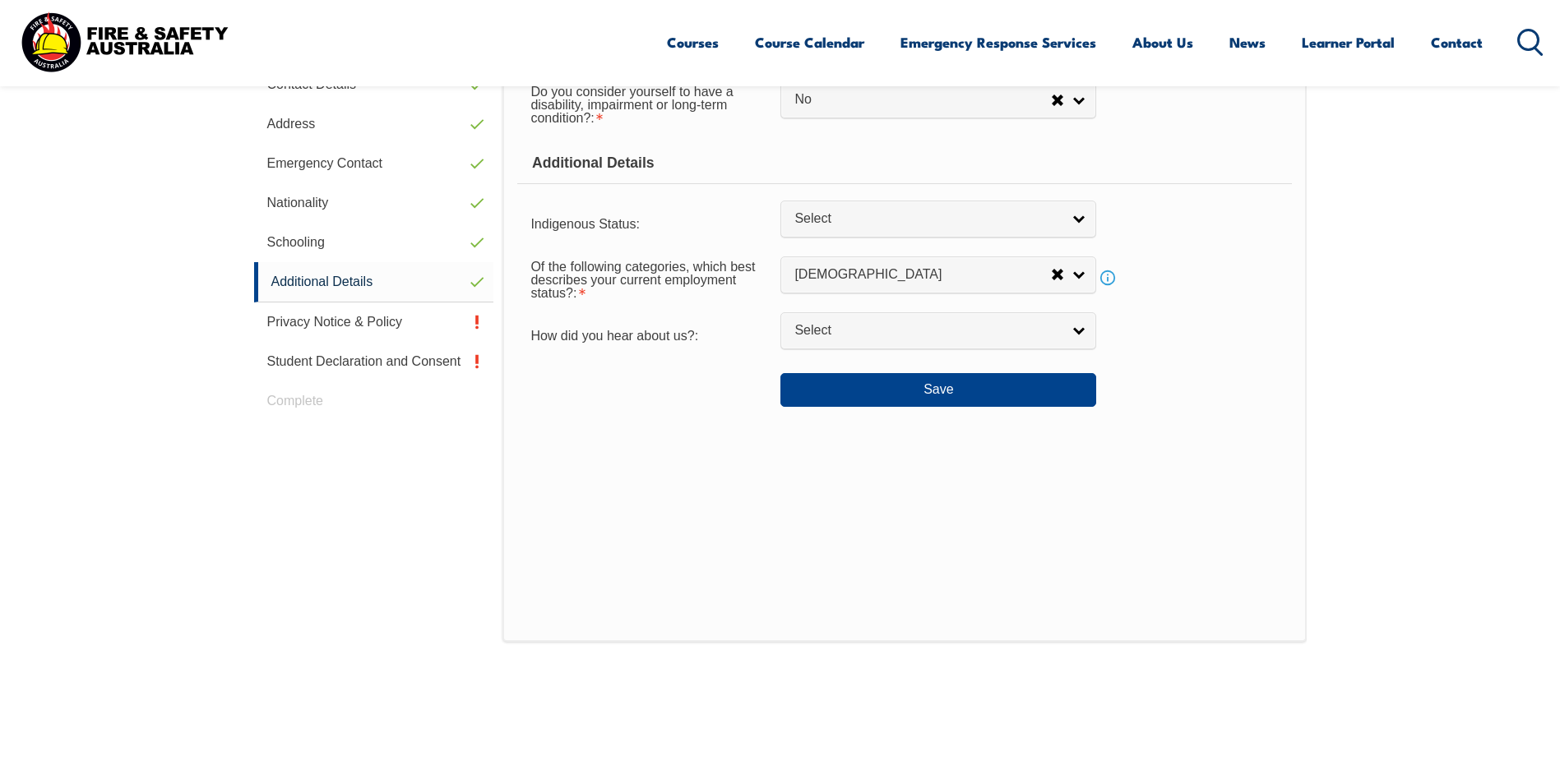
scroll to position [448, 0]
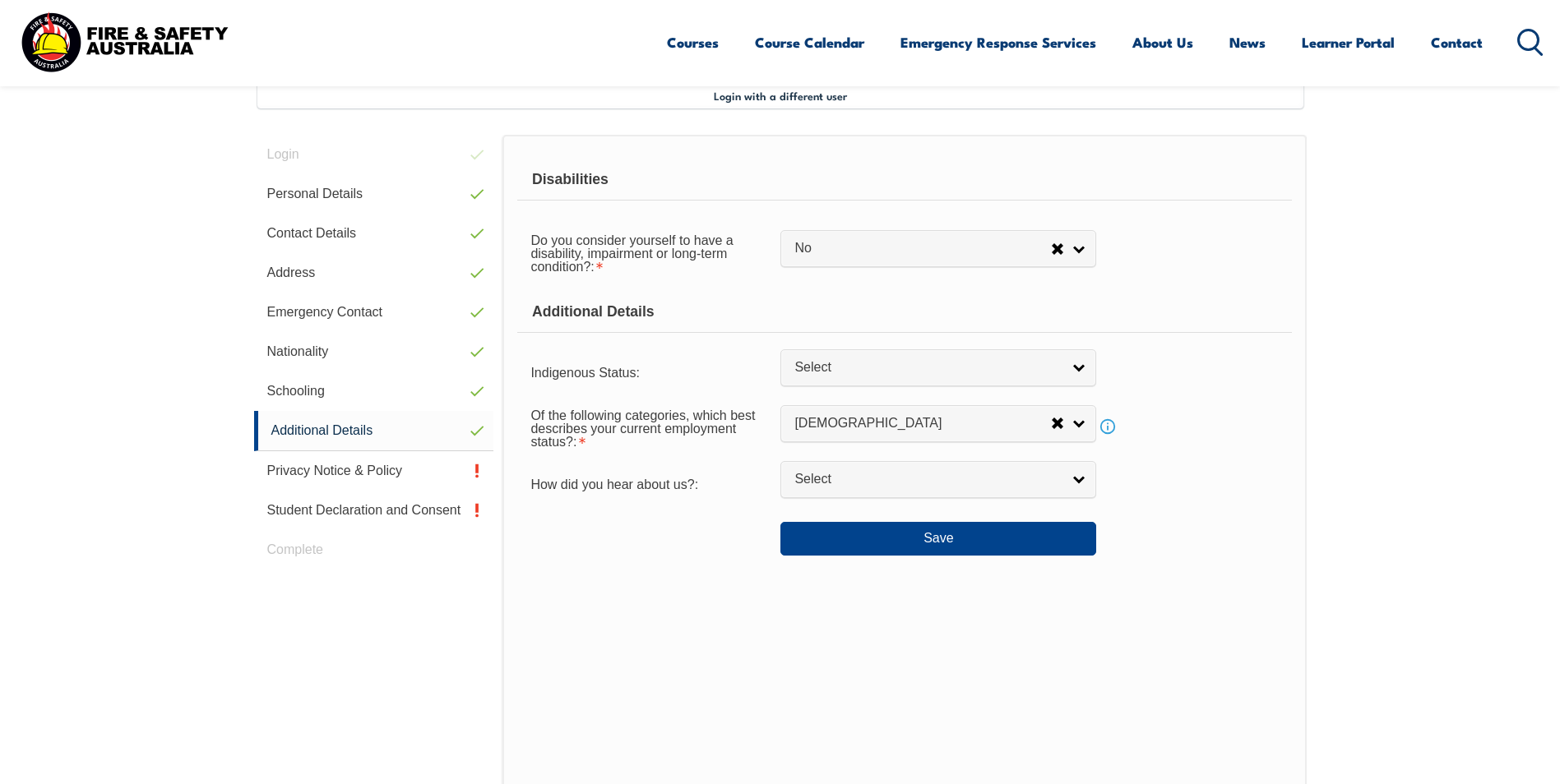
click at [973, 558] on div "Disabilities Do you consider yourself to have a disability, impairment or long-…" at bounding box center [904, 462] width 804 height 656
click at [982, 542] on button "Save" at bounding box center [938, 538] width 316 height 33
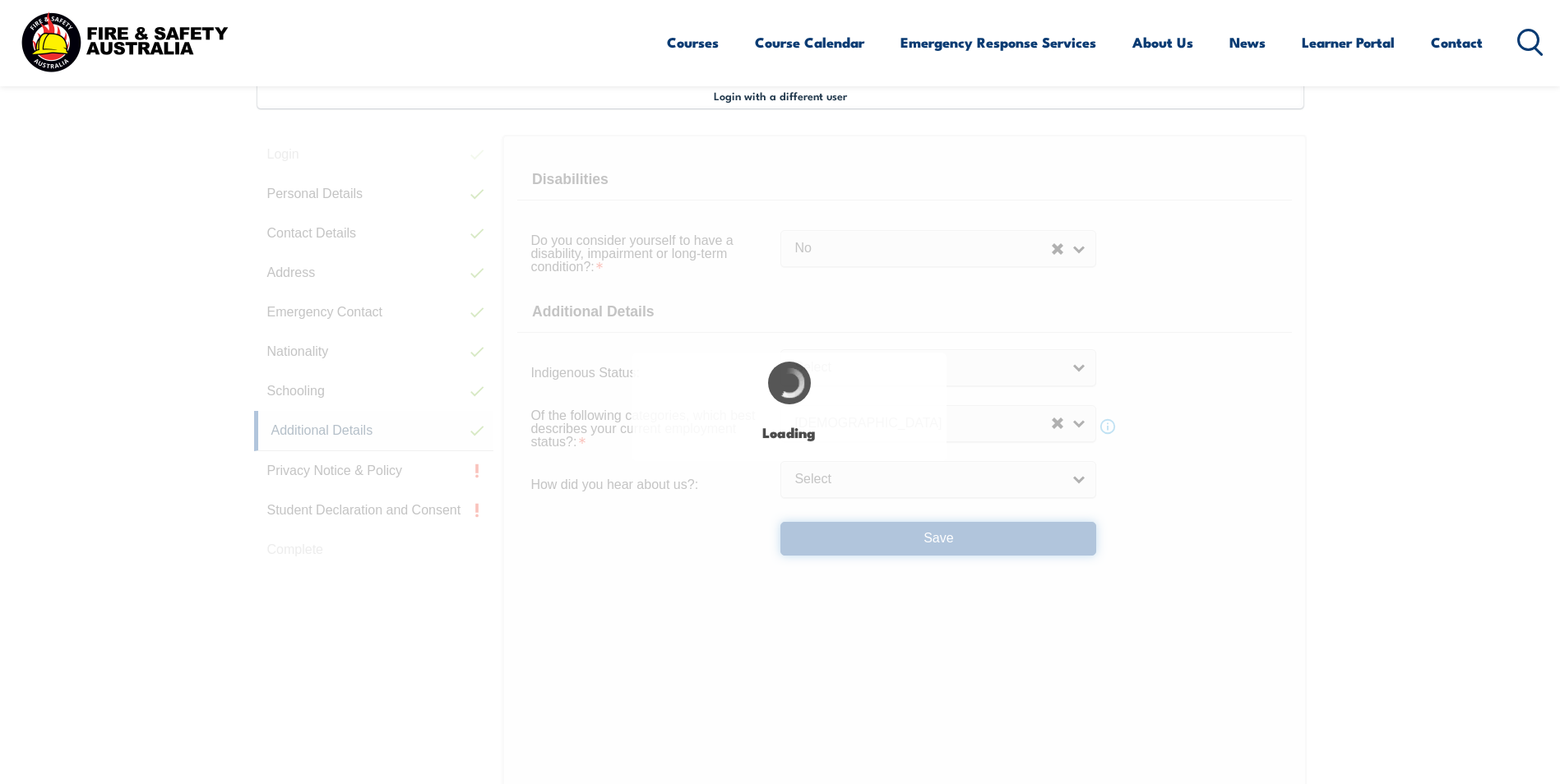
select select "false"
select select
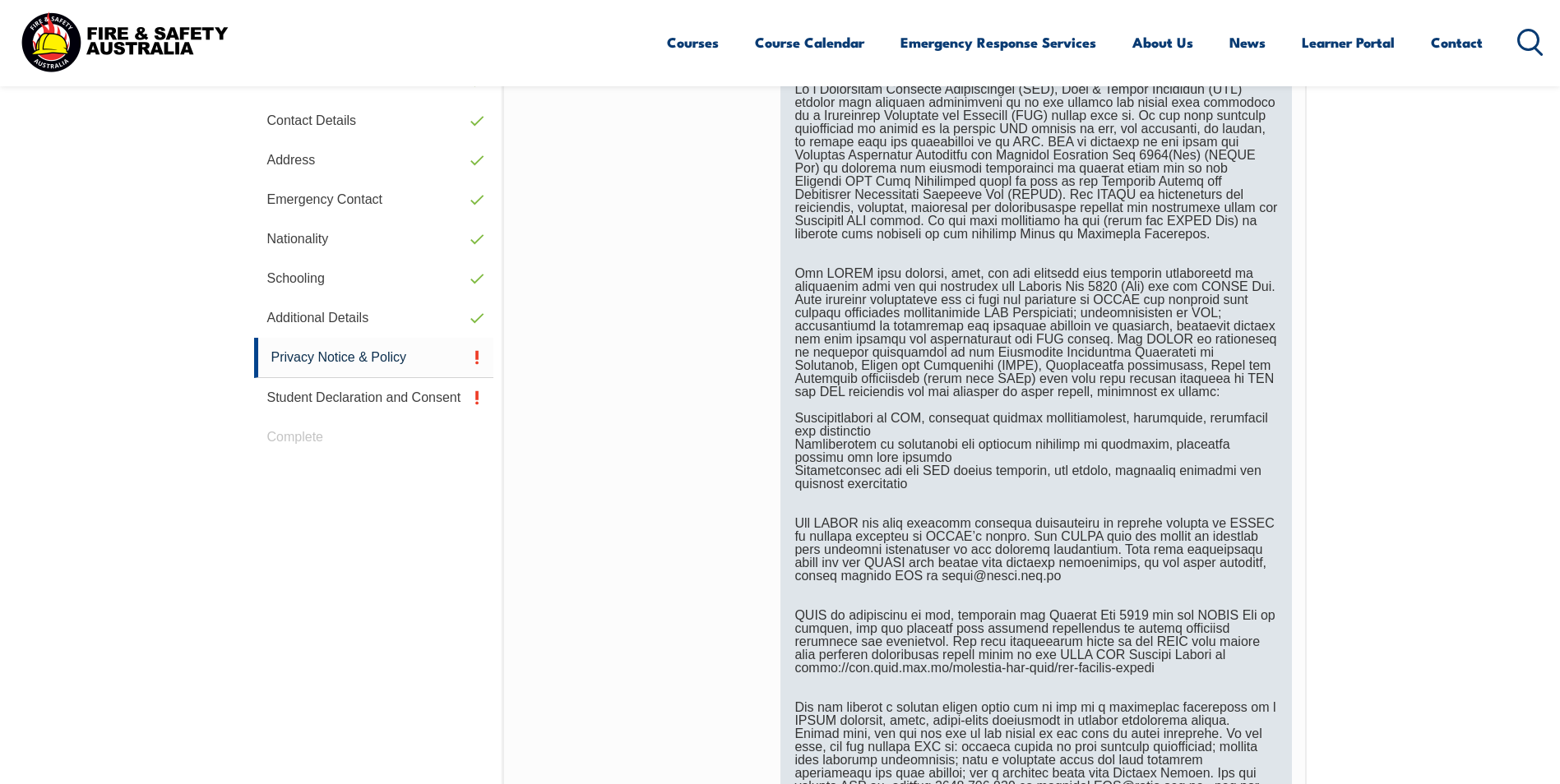
scroll to position [941, 0]
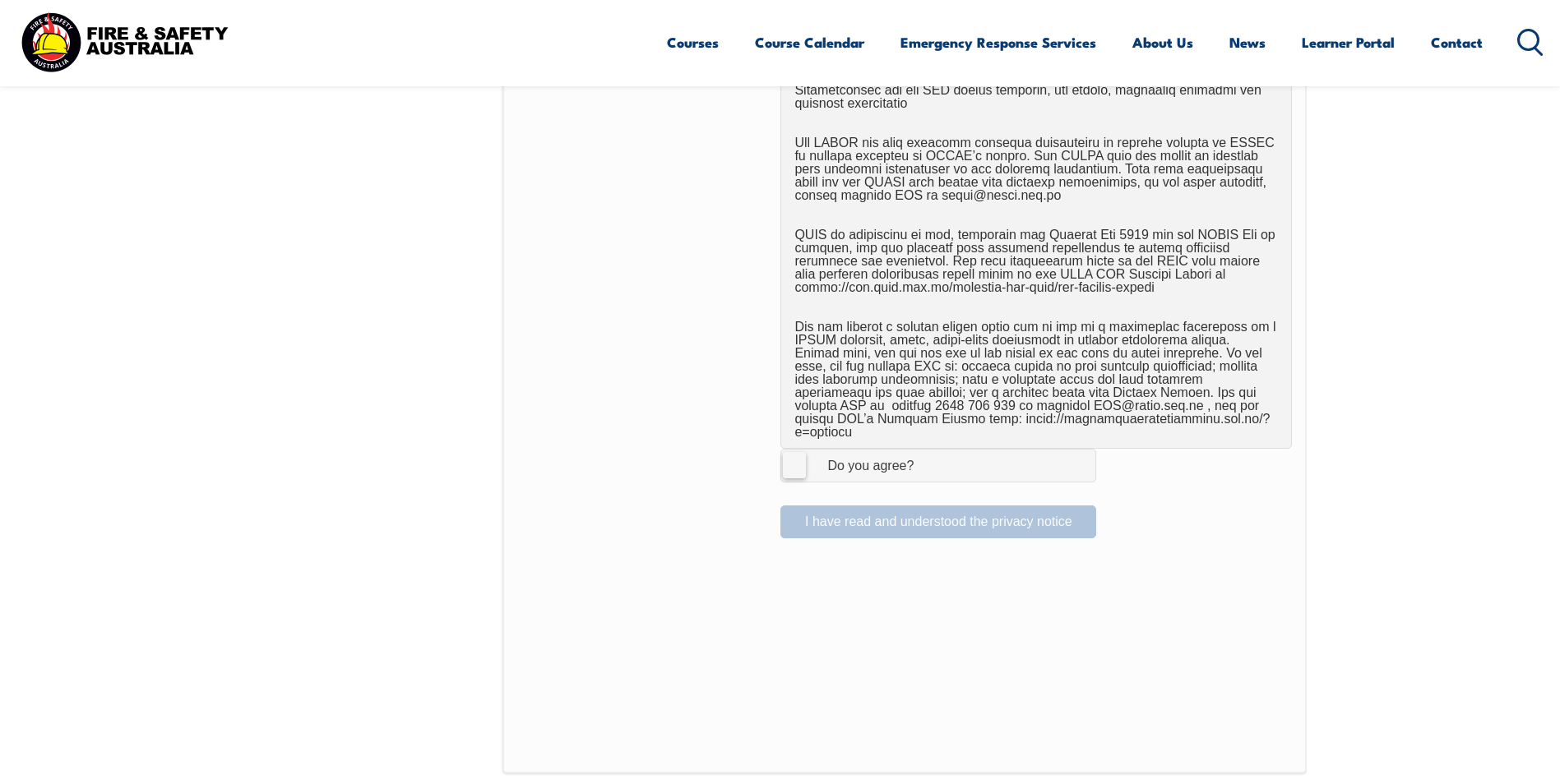
click at [802, 451] on label "I Agree Do you agree?" at bounding box center [938, 465] width 316 height 33
click at [927, 451] on input "I Agree Do you agree?" at bounding box center [941, 465] width 28 height 31
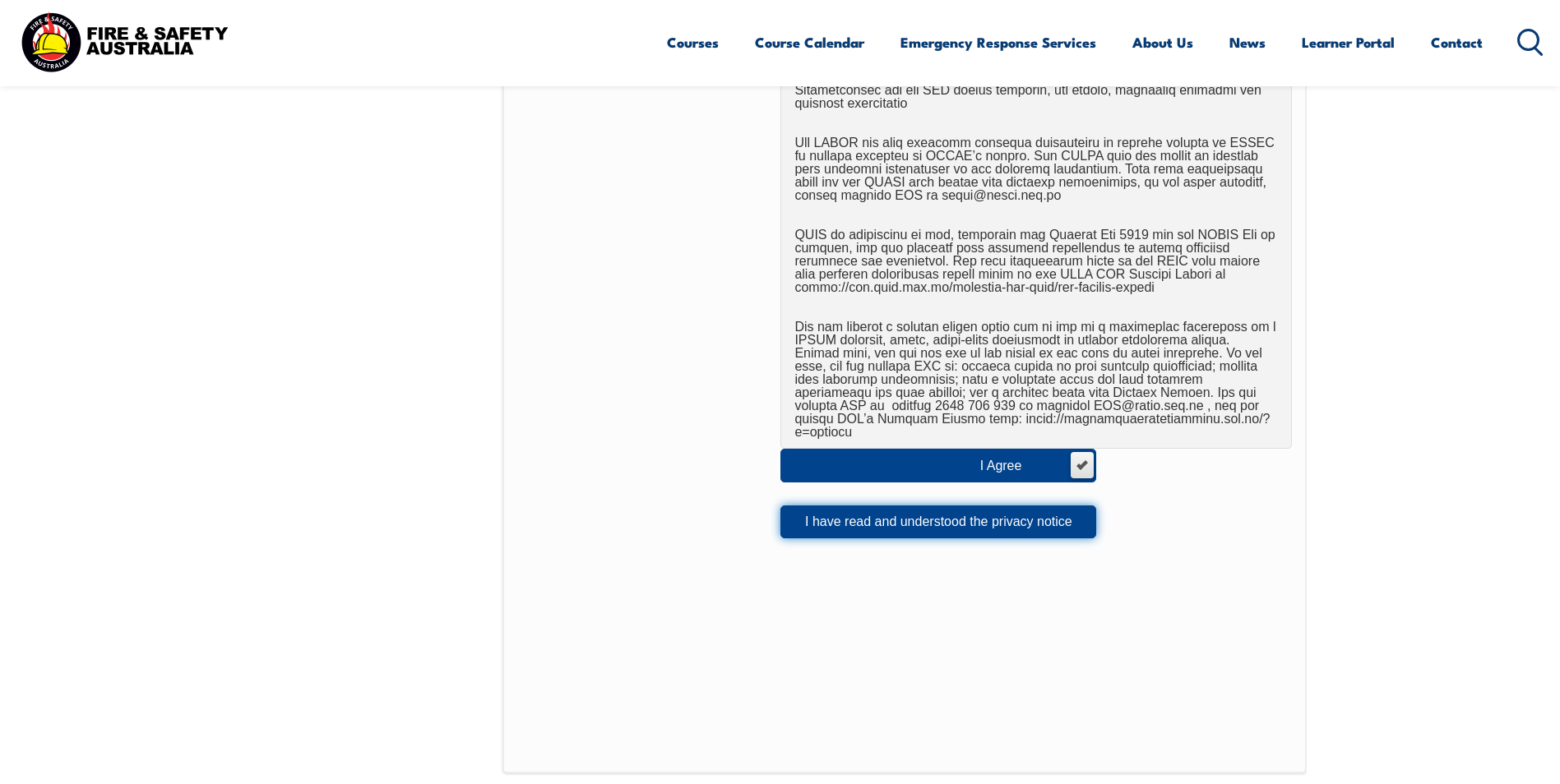
click at [817, 510] on button "I have read and understood the privacy notice" at bounding box center [938, 522] width 316 height 33
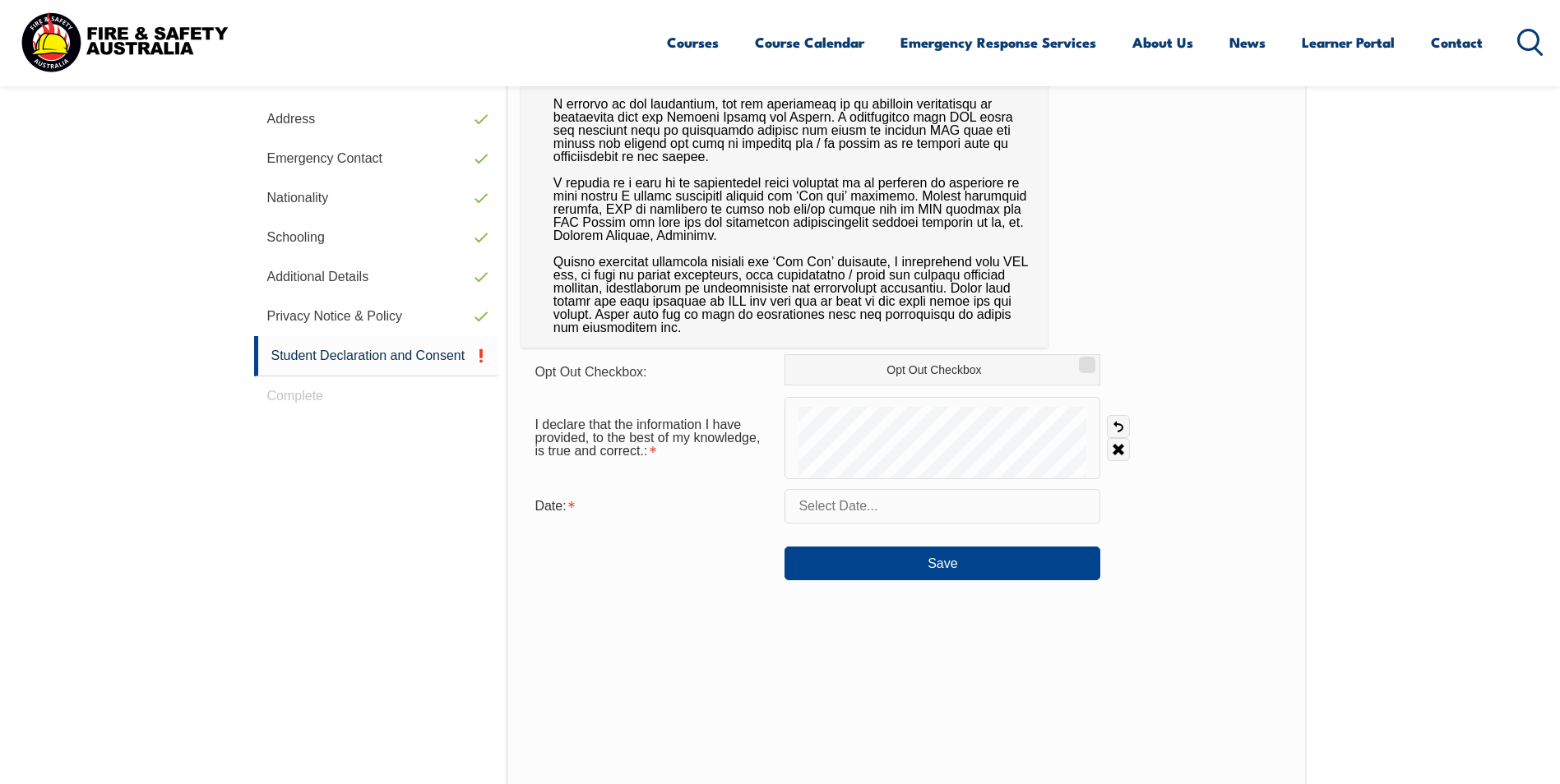
scroll to position [448, 0]
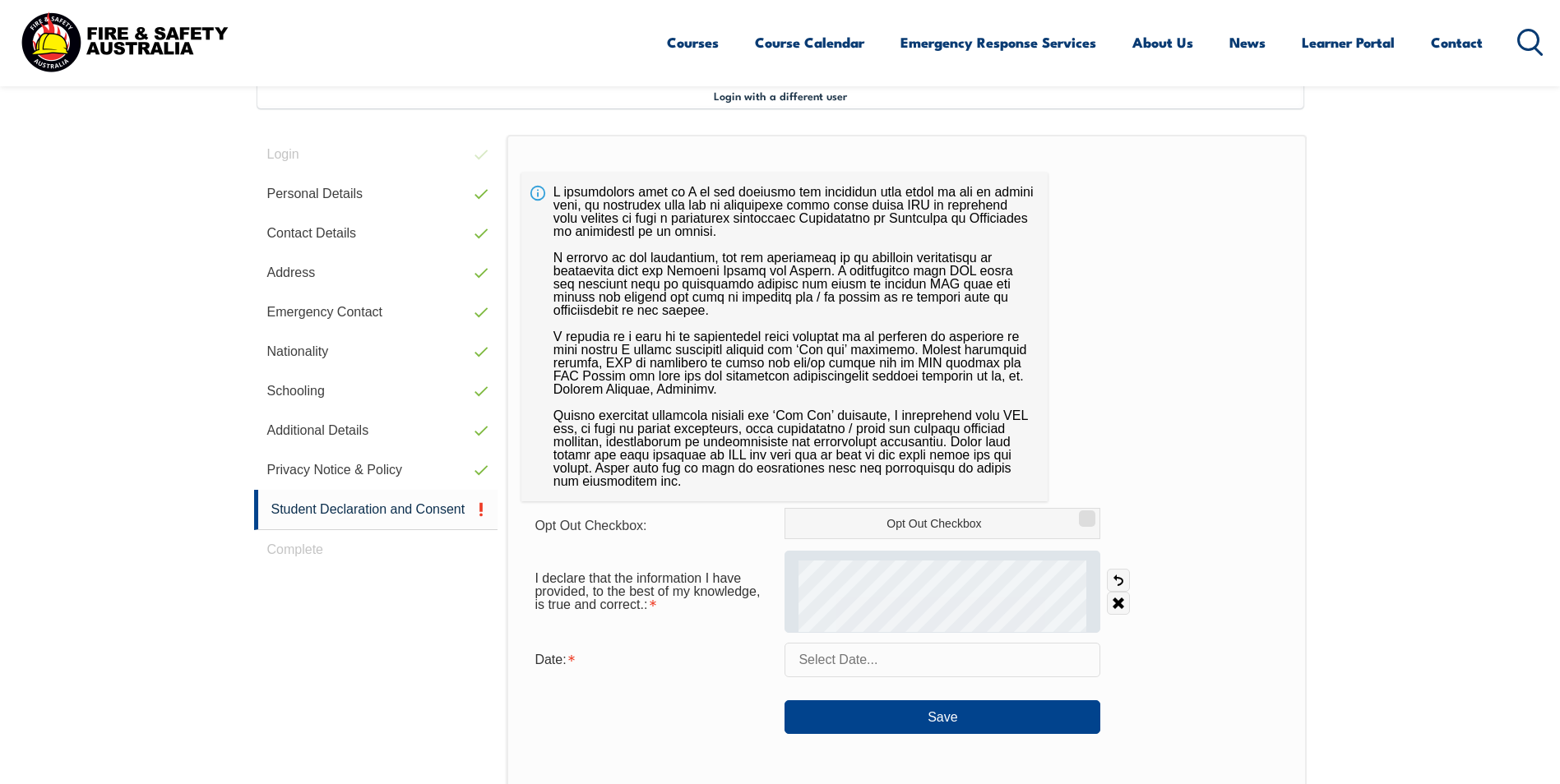
click at [879, 558] on div at bounding box center [942, 592] width 316 height 83
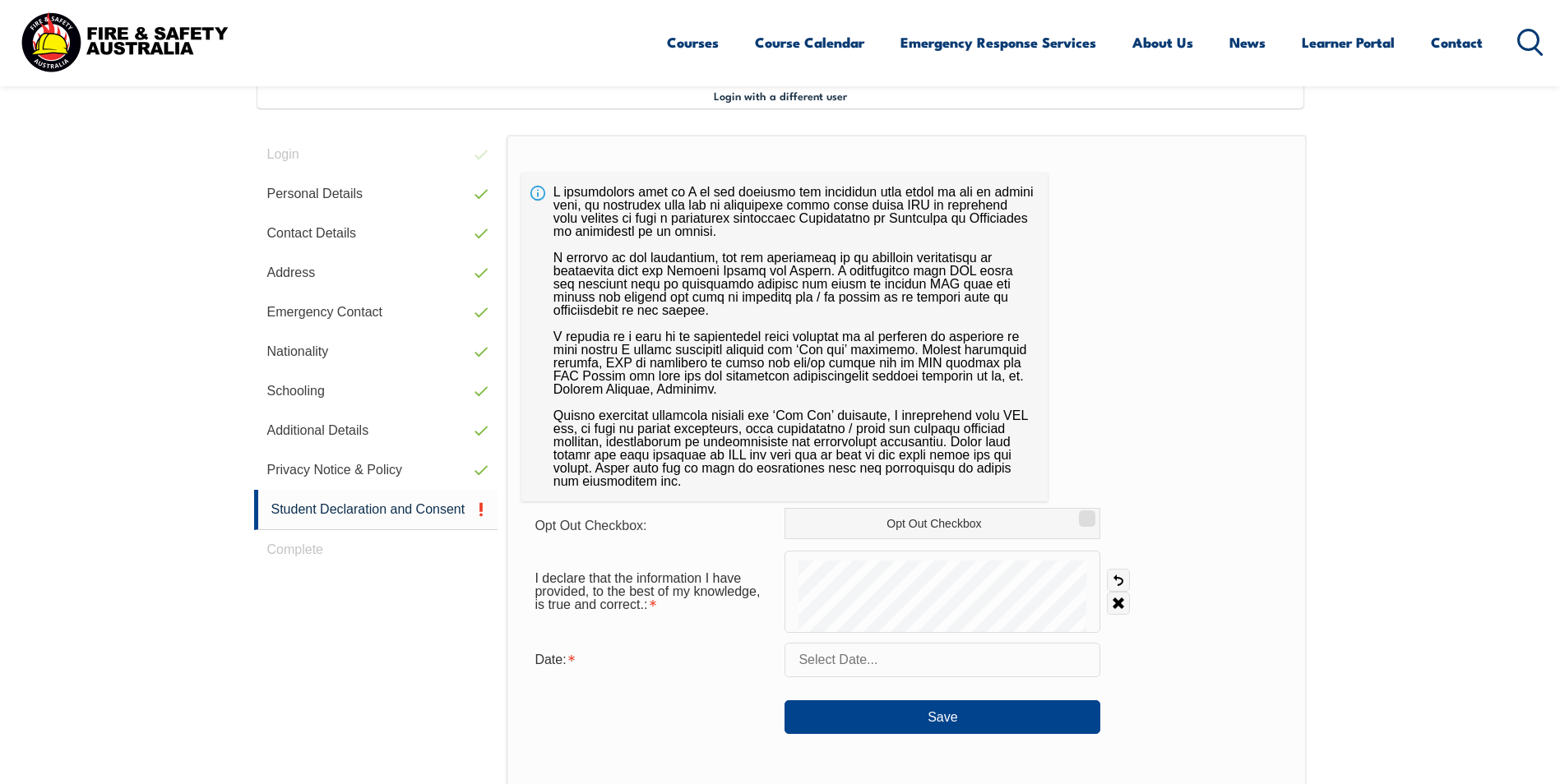
click at [837, 658] on input "text" at bounding box center [942, 661] width 316 height 35
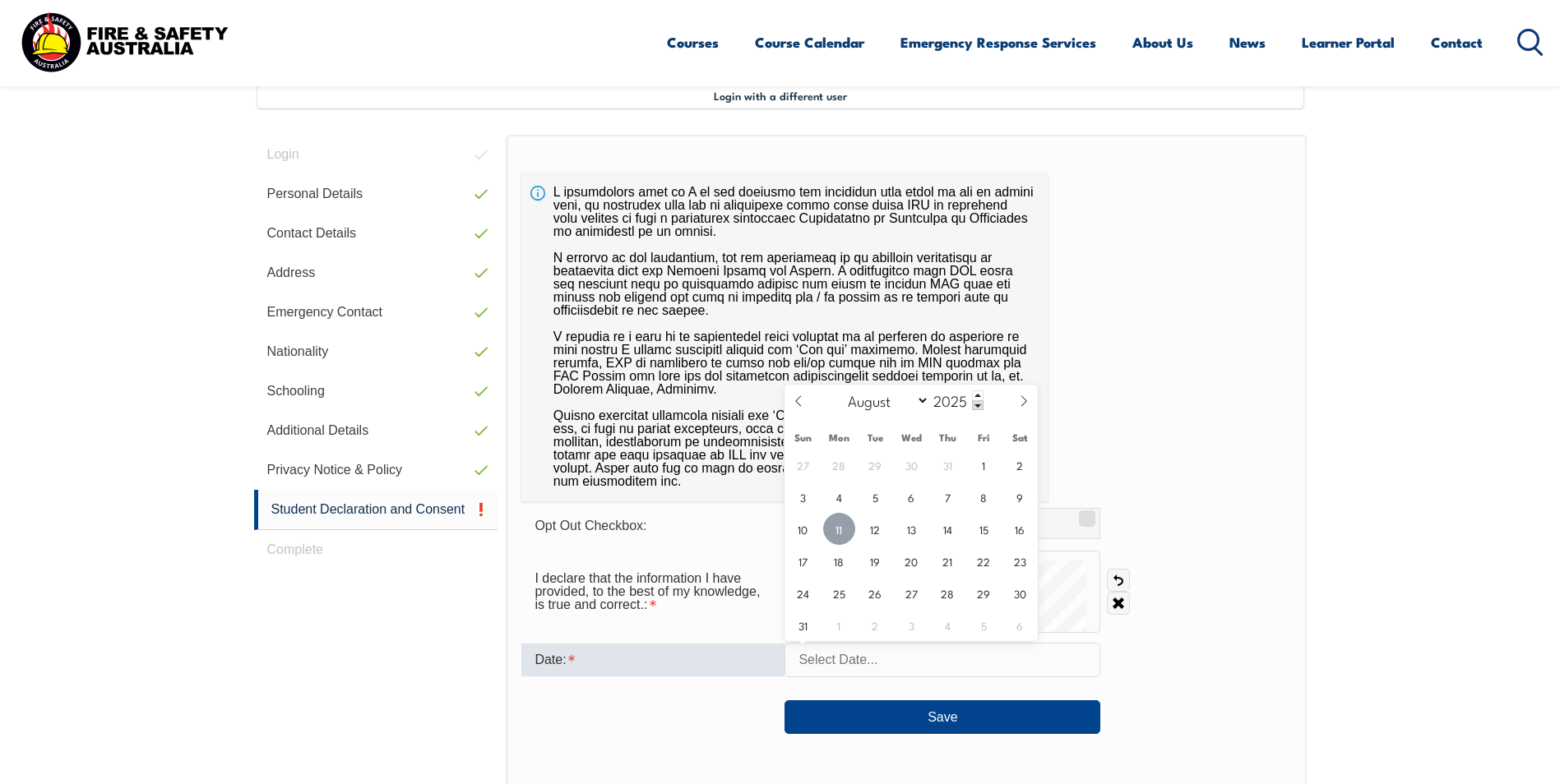
click at [842, 531] on span "11" at bounding box center [839, 528] width 32 height 32
type input "August 11, 2025"
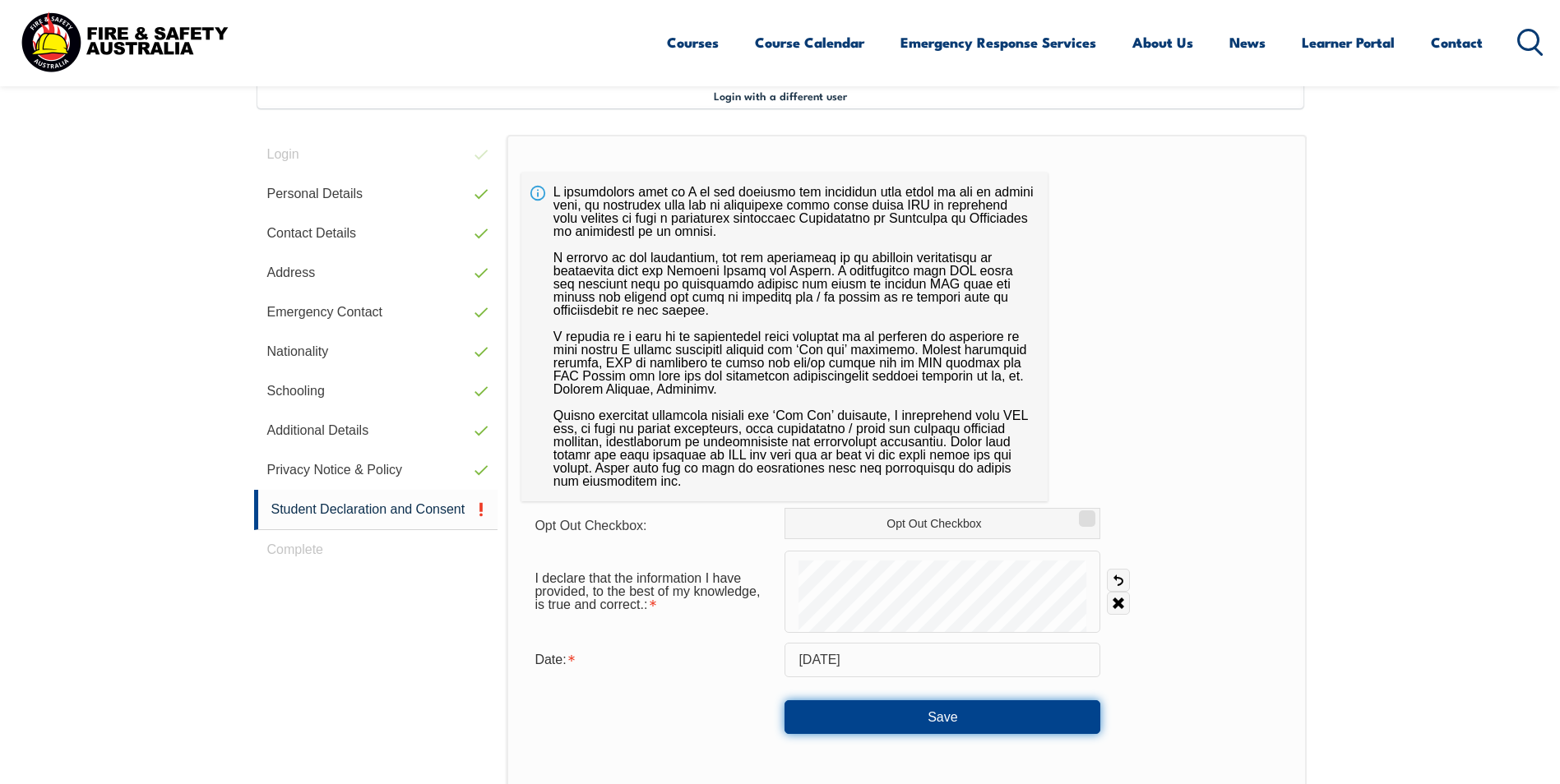
click at [1036, 710] on button "Save" at bounding box center [942, 717] width 316 height 33
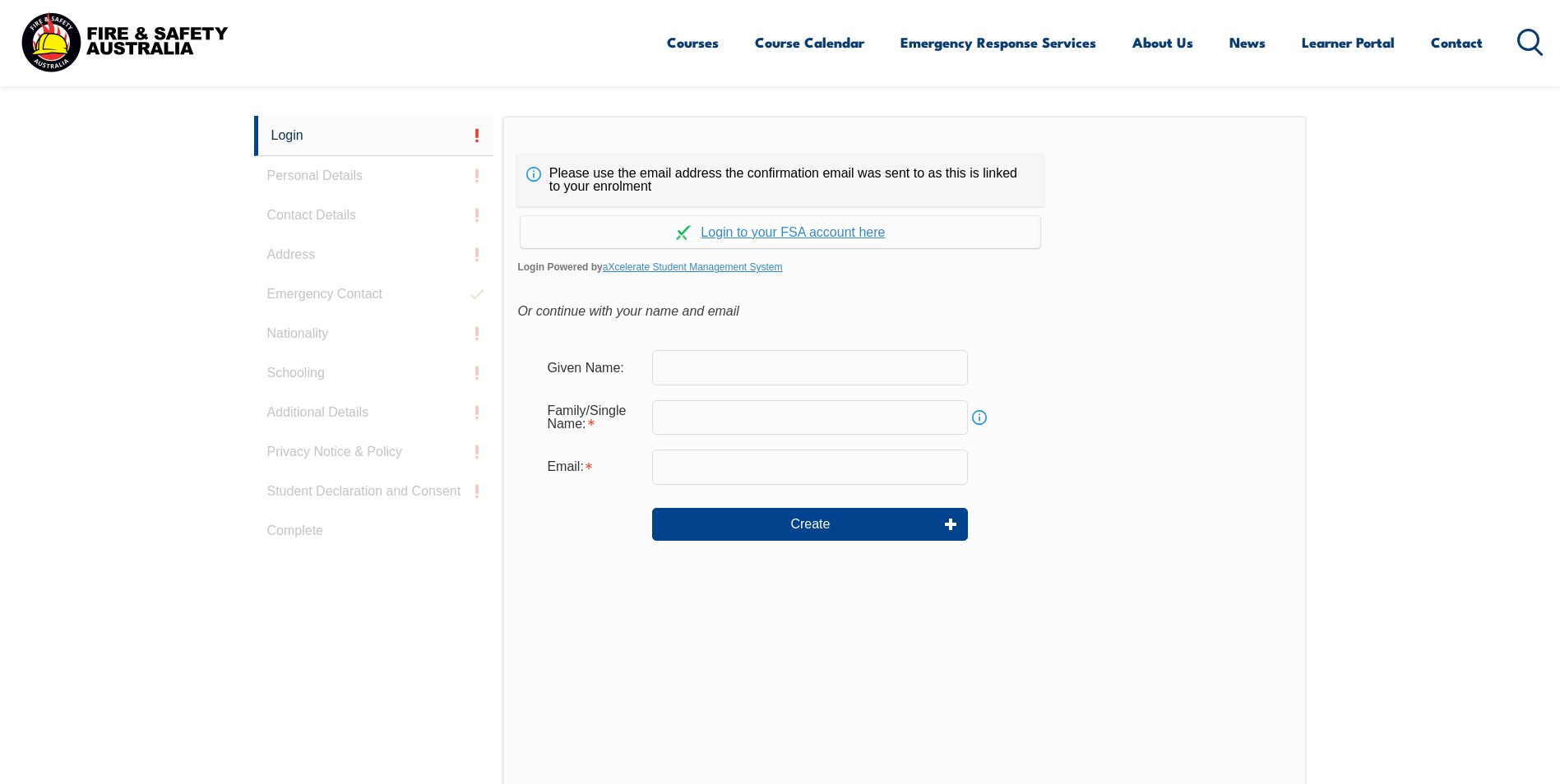
scroll to position [438, 0]
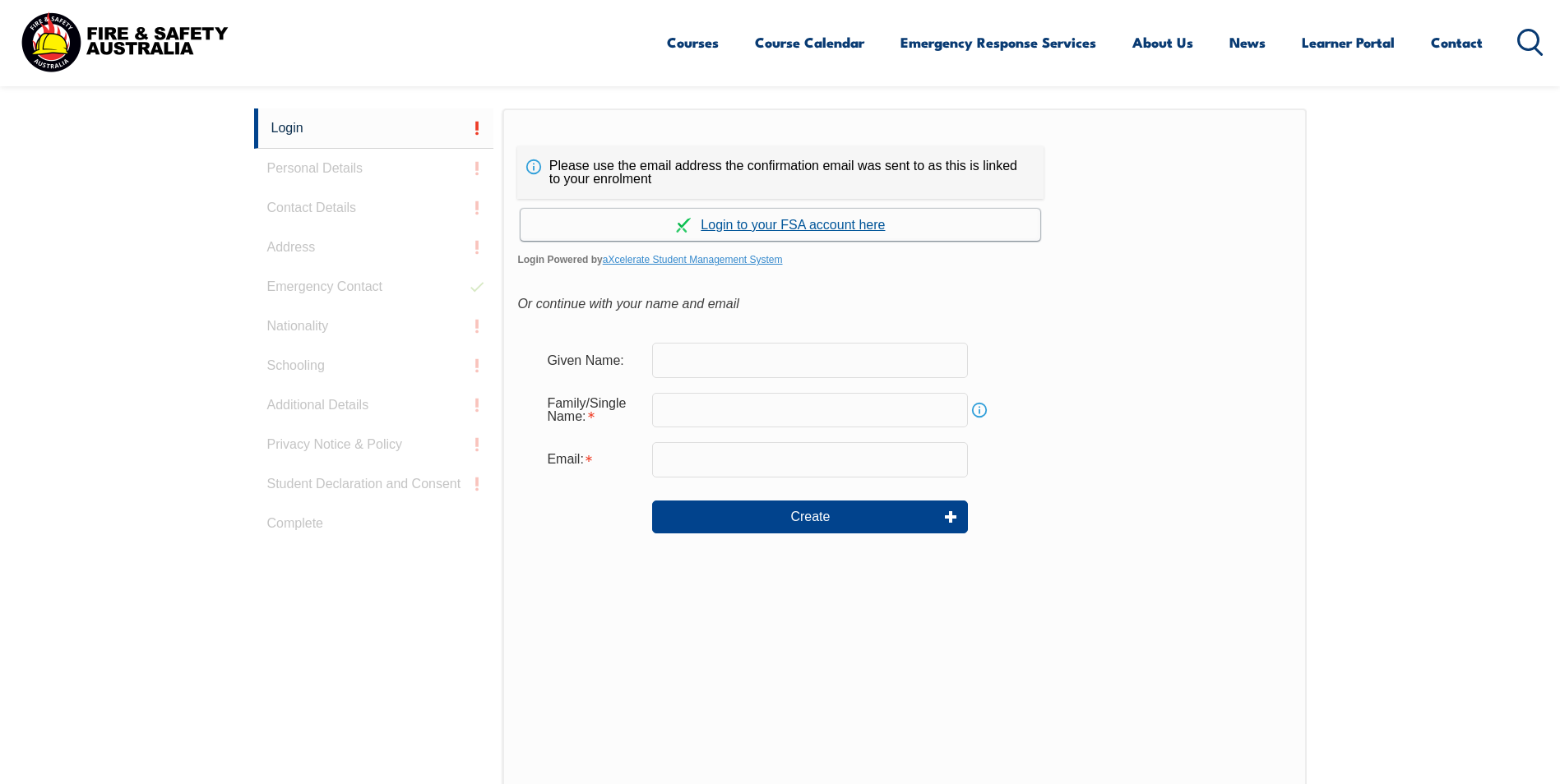
click at [857, 225] on link "Continue with aXcelerate" at bounding box center [780, 224] width 520 height 32
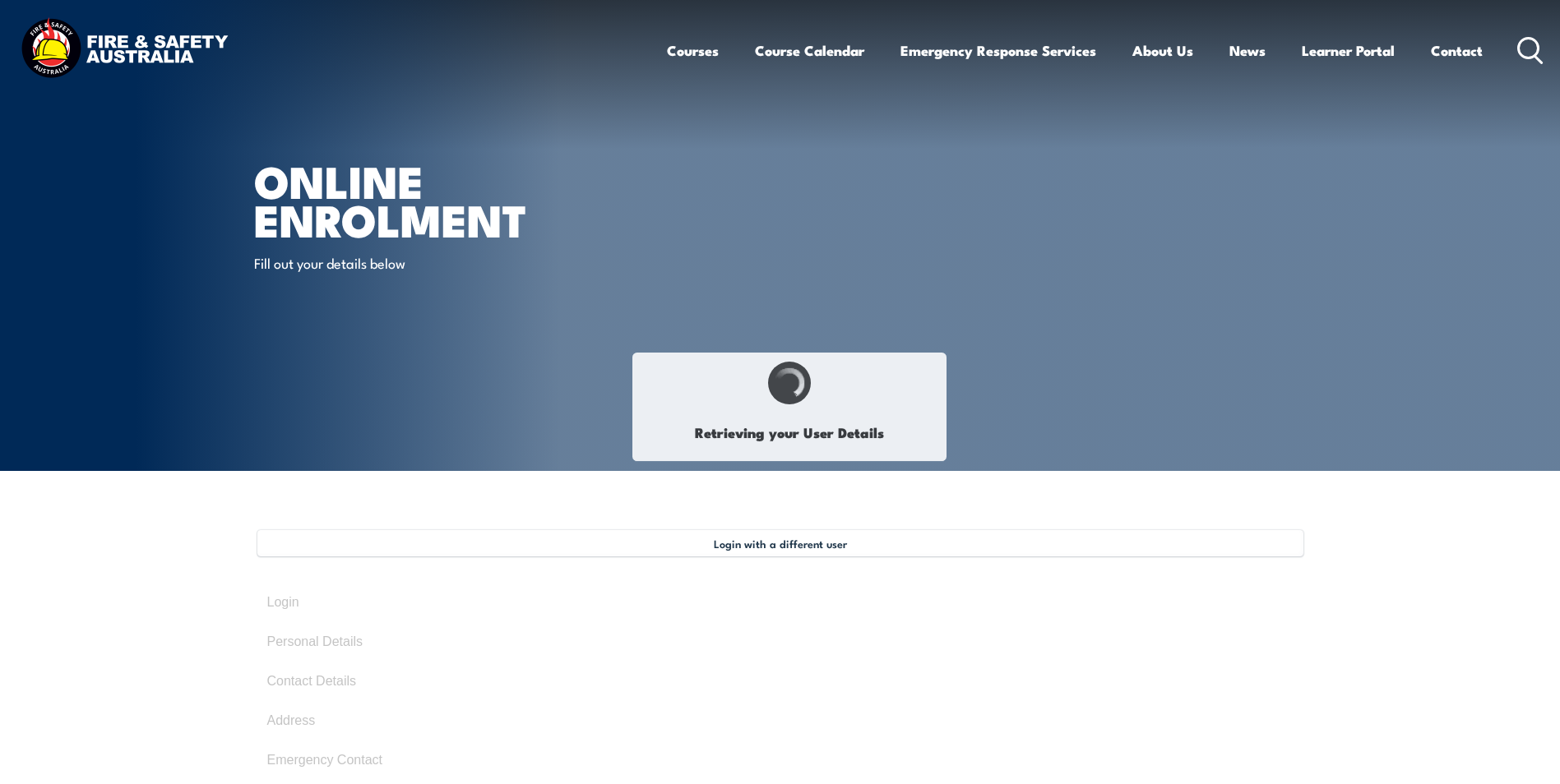
select select "Mr"
type input "[PERSON_NAME]"
type input "Tuagalu"
type input "[DATE]"
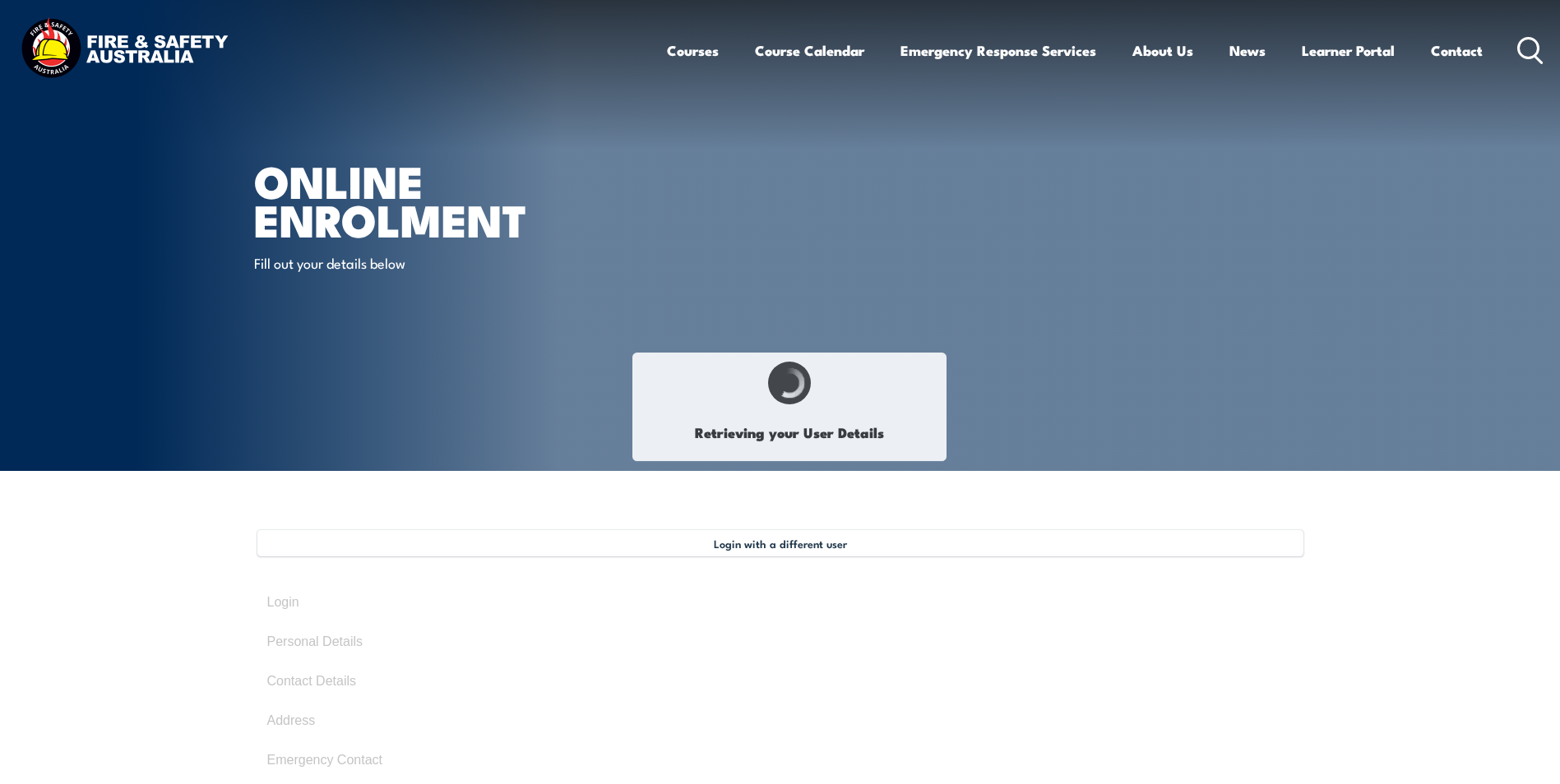
type input "DWA98GQ658"
select select "M"
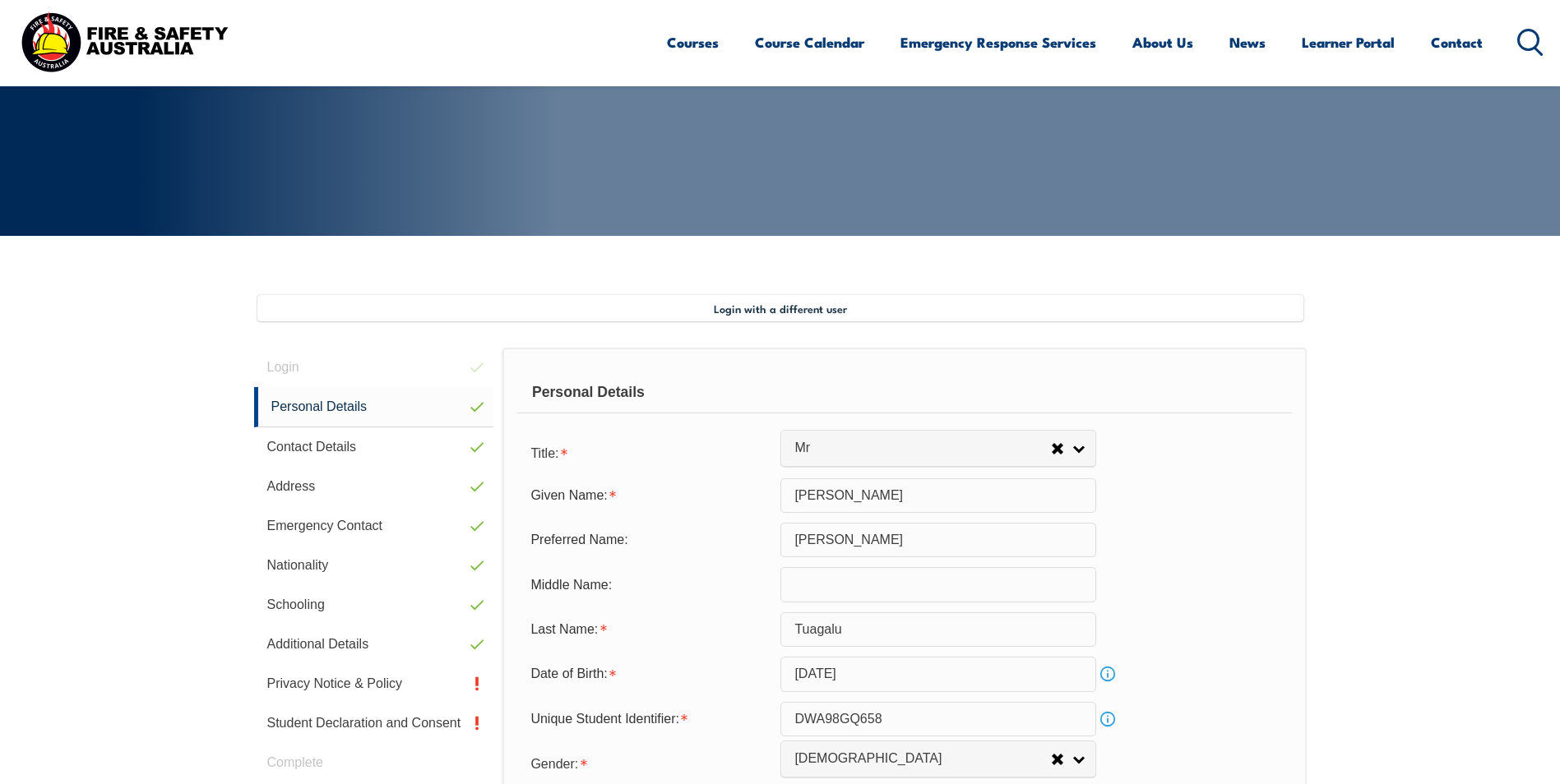
scroll to position [448, 0]
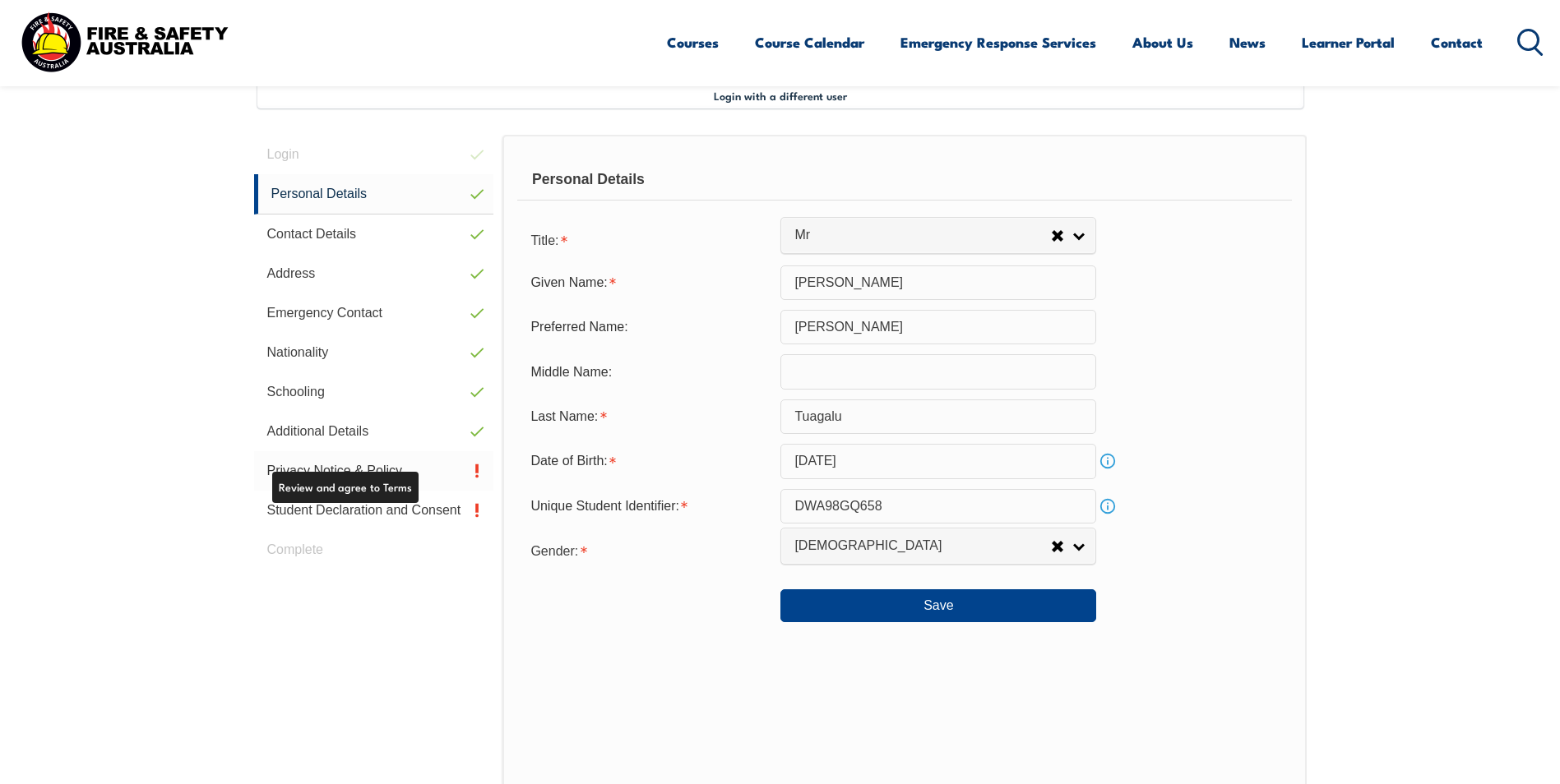
click at [340, 466] on link "Privacy Notice & Policy" at bounding box center [373, 470] width 240 height 40
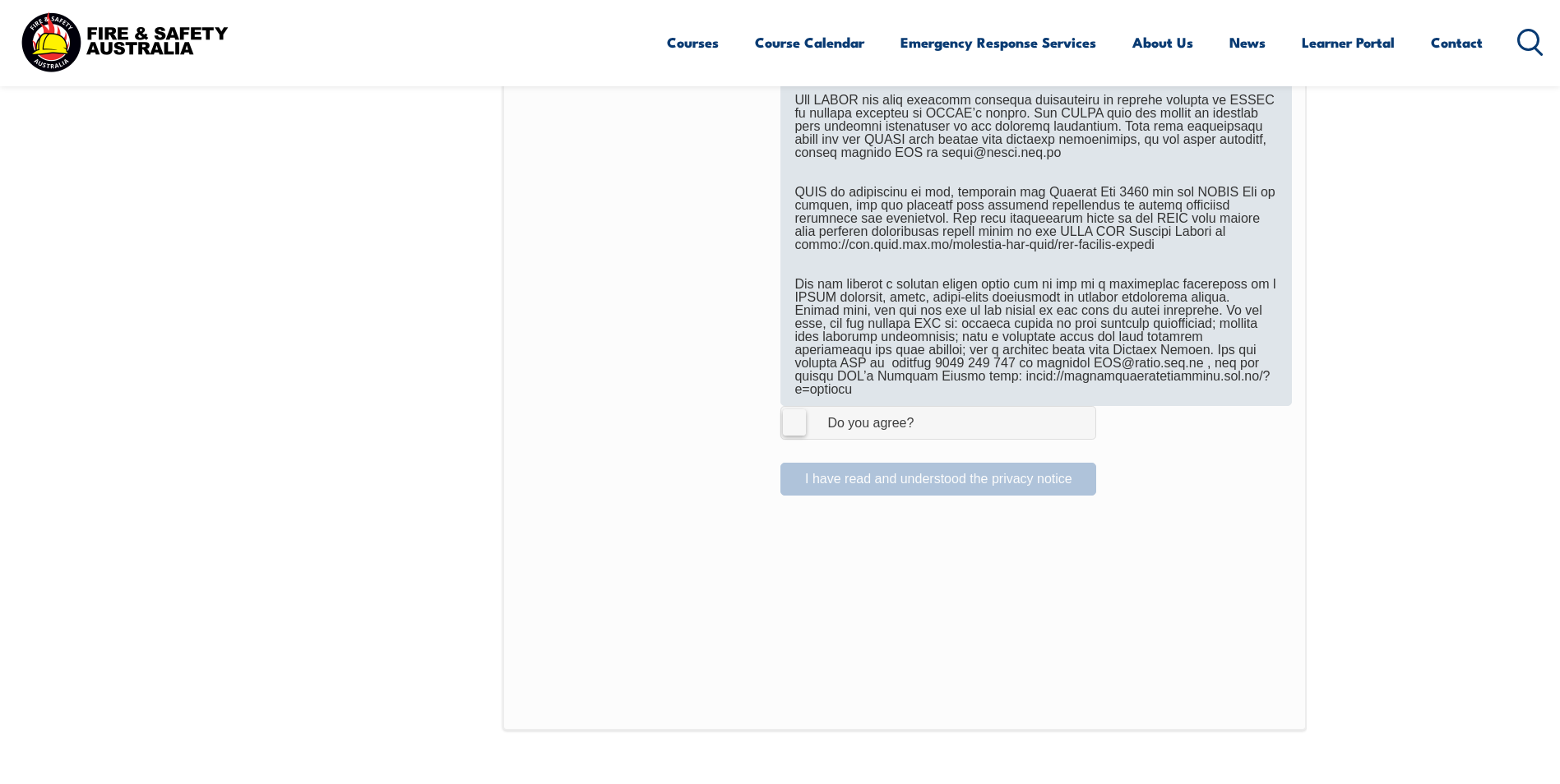
scroll to position [1023, 0]
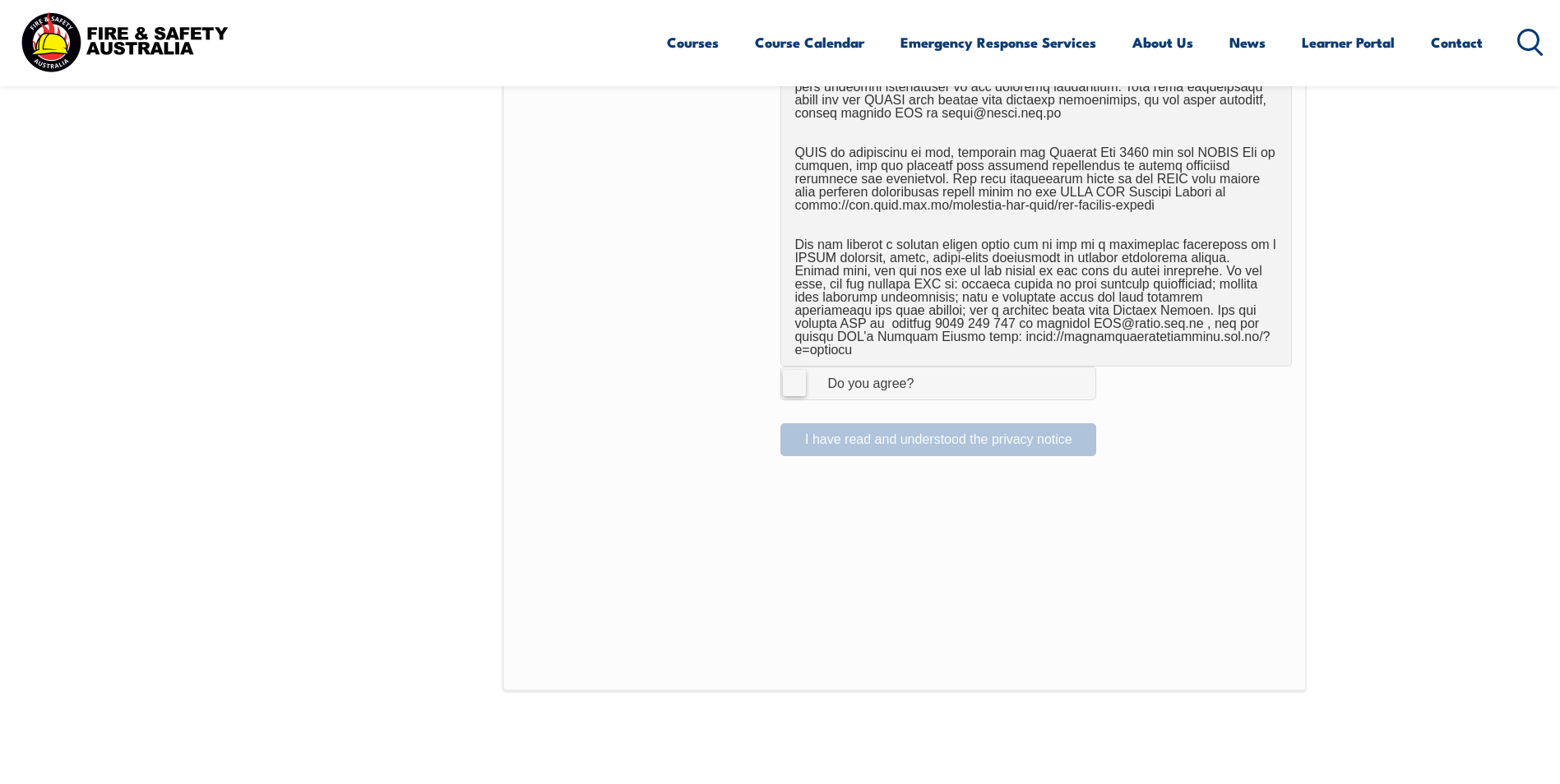
click at [798, 372] on label "I Agree Do you agree?" at bounding box center [938, 383] width 316 height 33
click at [927, 372] on input "I Agree Do you agree?" at bounding box center [941, 383] width 28 height 31
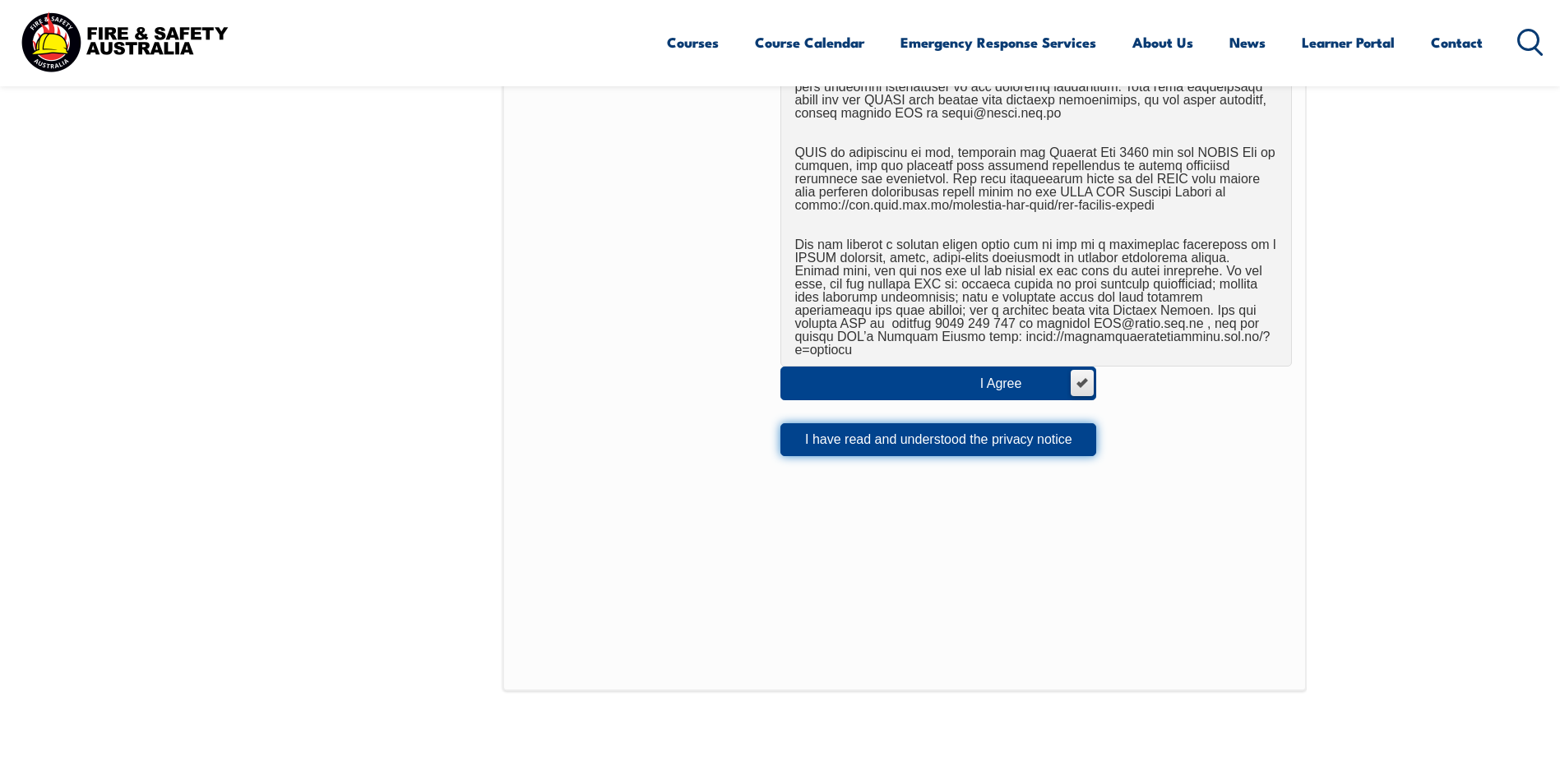
click at [821, 425] on button "I have read and understood the privacy notice" at bounding box center [938, 440] width 316 height 33
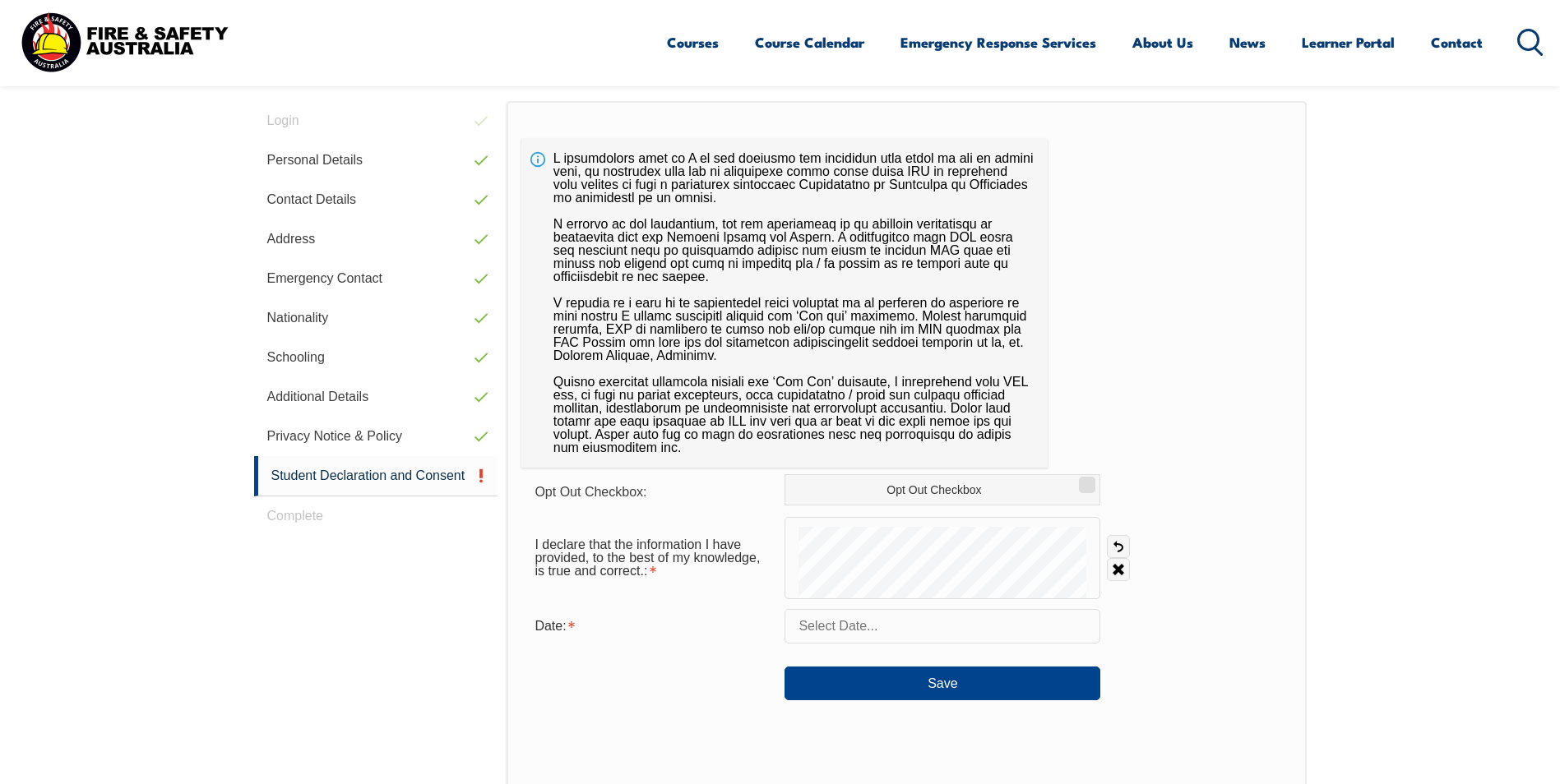
scroll to position [448, 0]
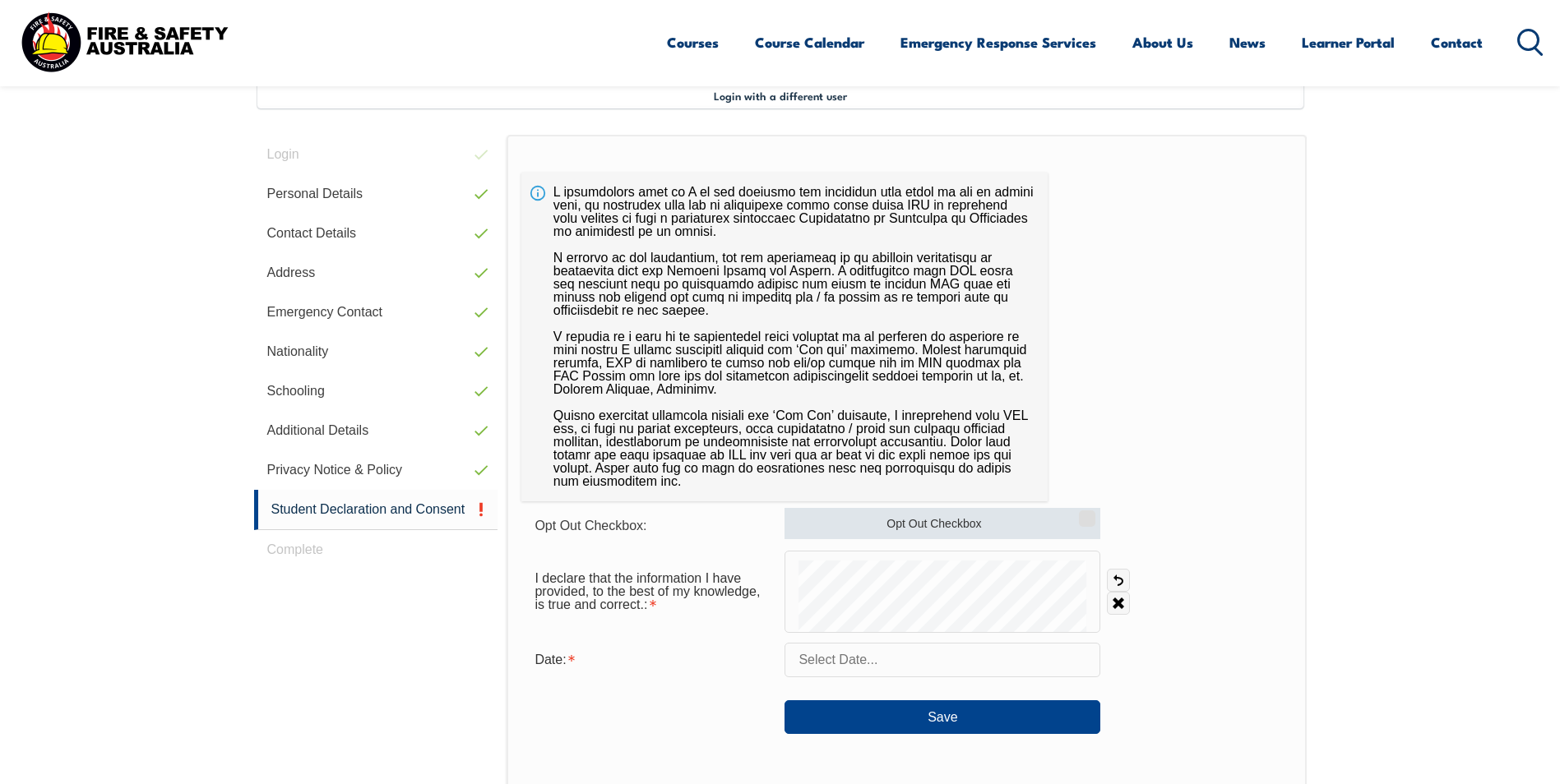
click at [1081, 514] on input "Opt Out Checkbox" at bounding box center [1085, 513] width 10 height 2
checkbox input "true"
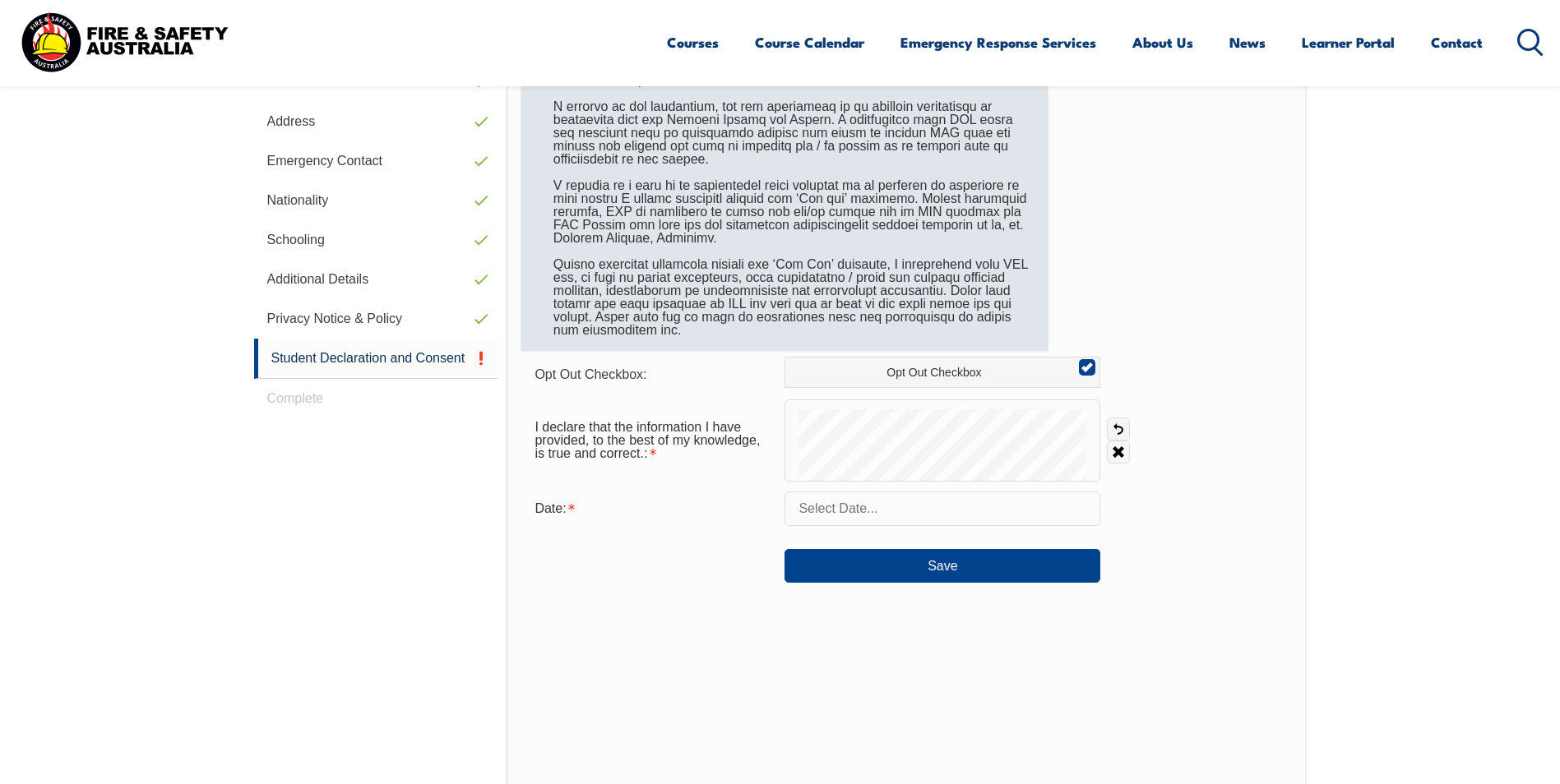
scroll to position [612, 0]
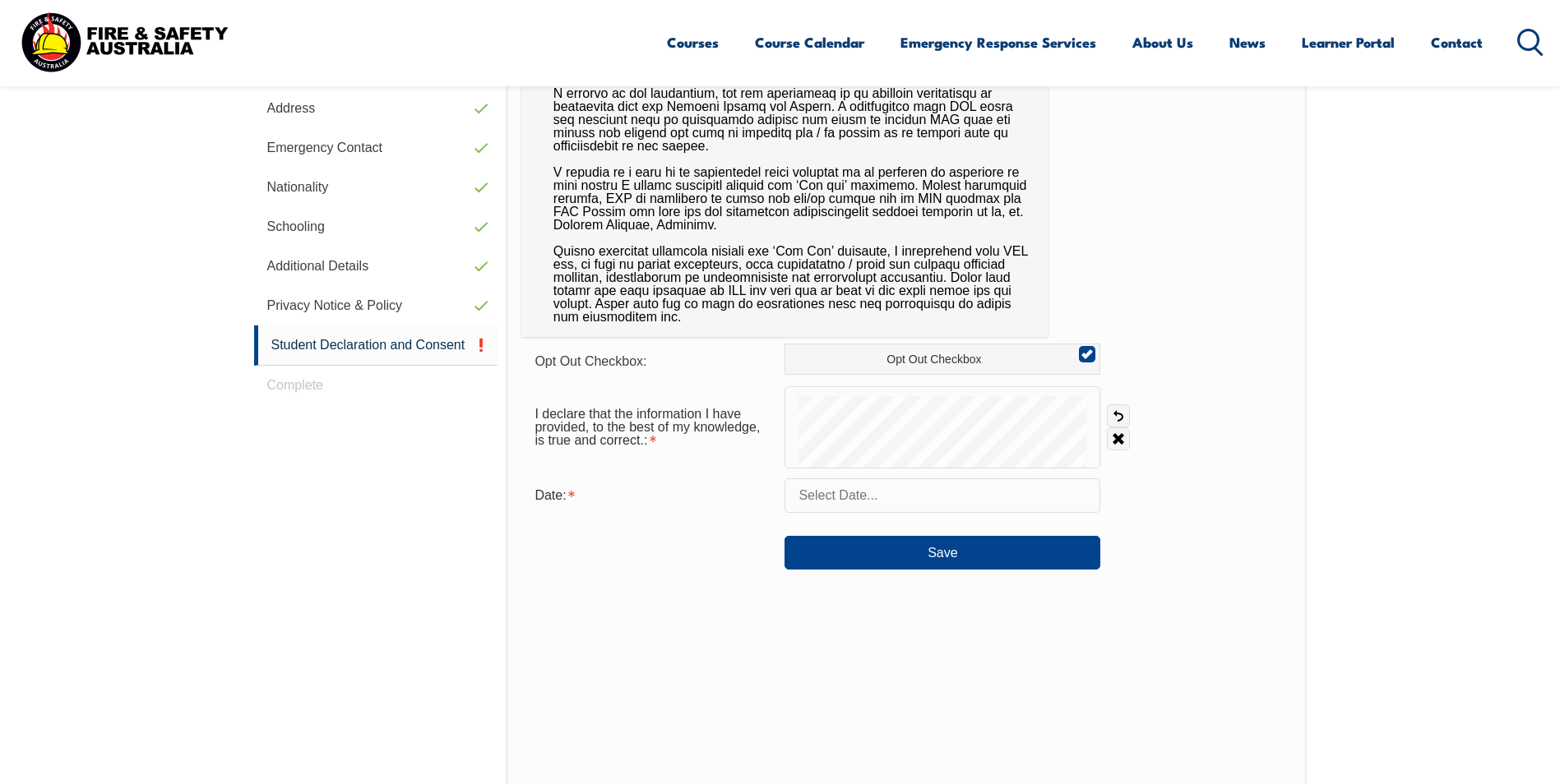
click at [1041, 495] on input "text" at bounding box center [942, 495] width 316 height 35
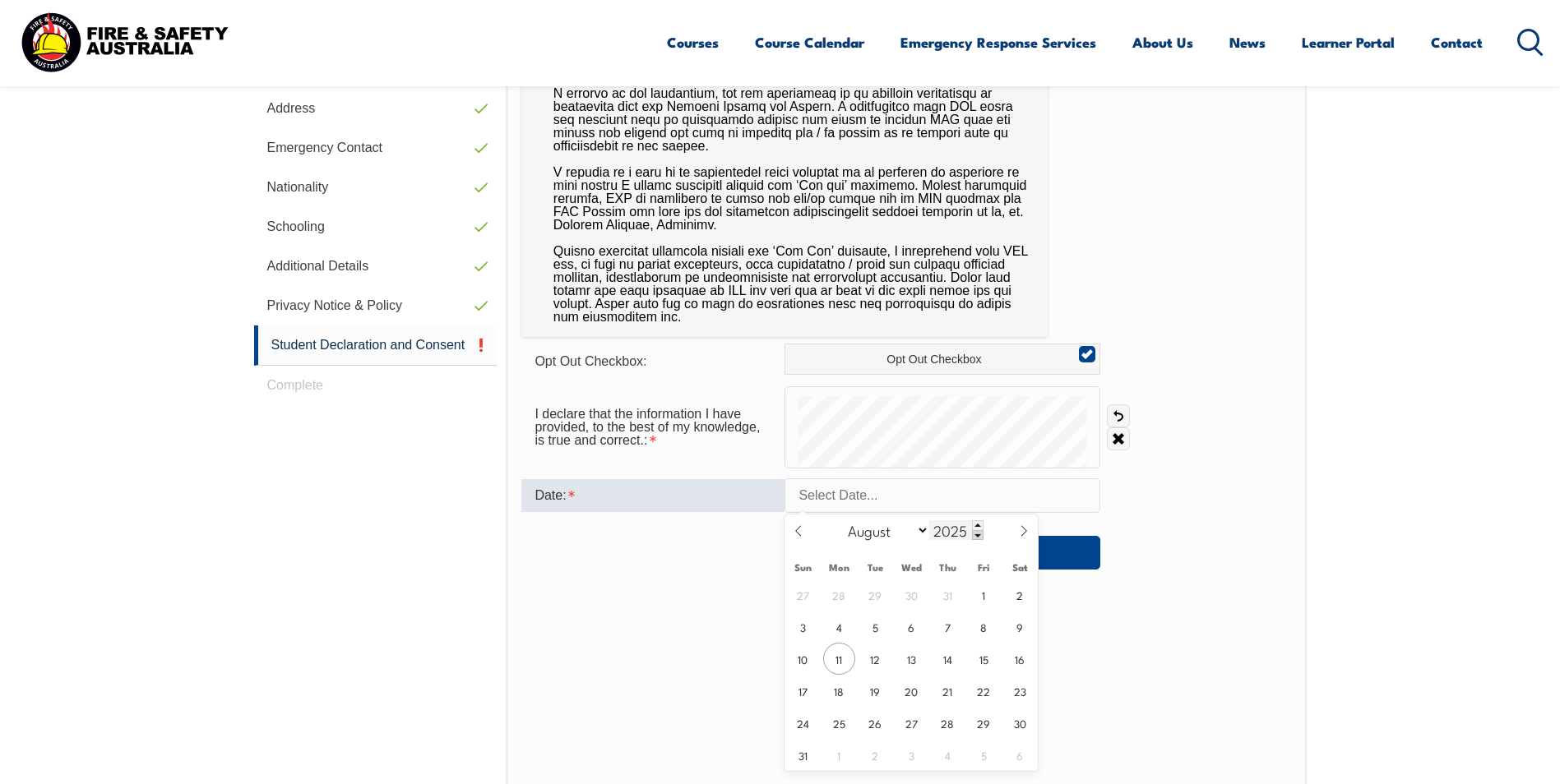
click at [980, 537] on span at bounding box center [978, 535] width 12 height 10
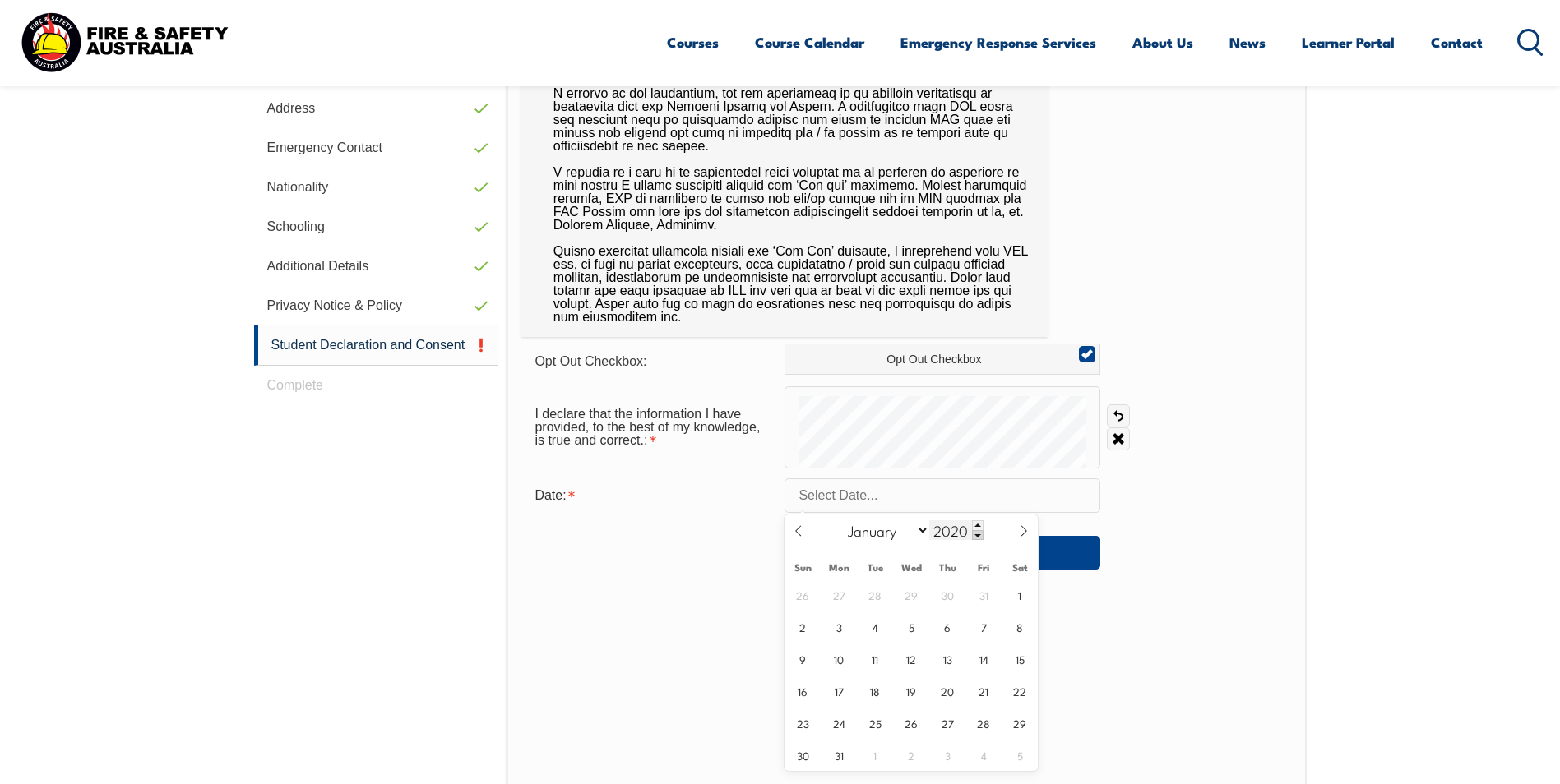
click at [980, 537] on span at bounding box center [978, 535] width 12 height 10
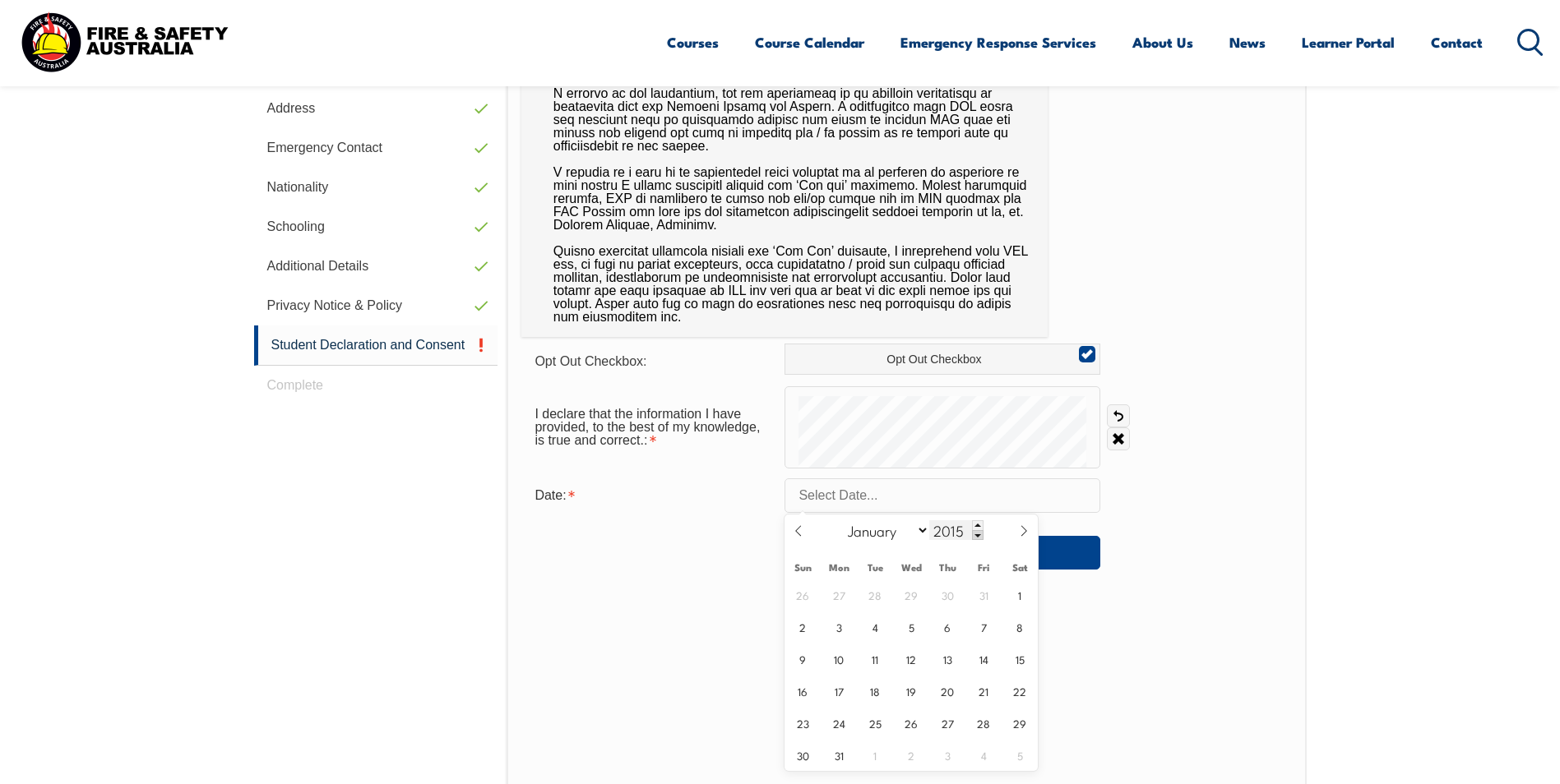
click at [980, 537] on span at bounding box center [978, 535] width 12 height 10
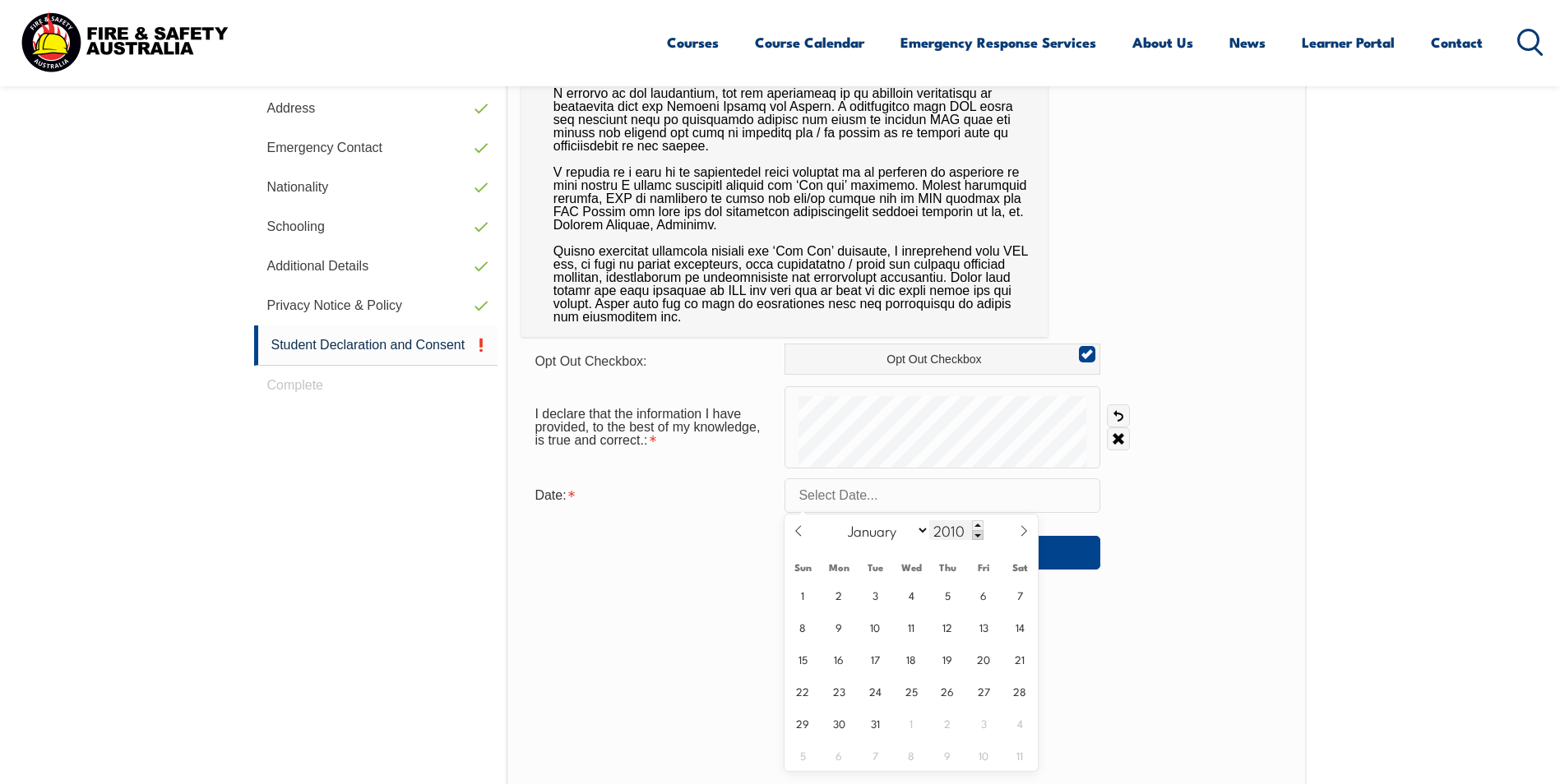
click at [980, 537] on span at bounding box center [978, 535] width 12 height 10
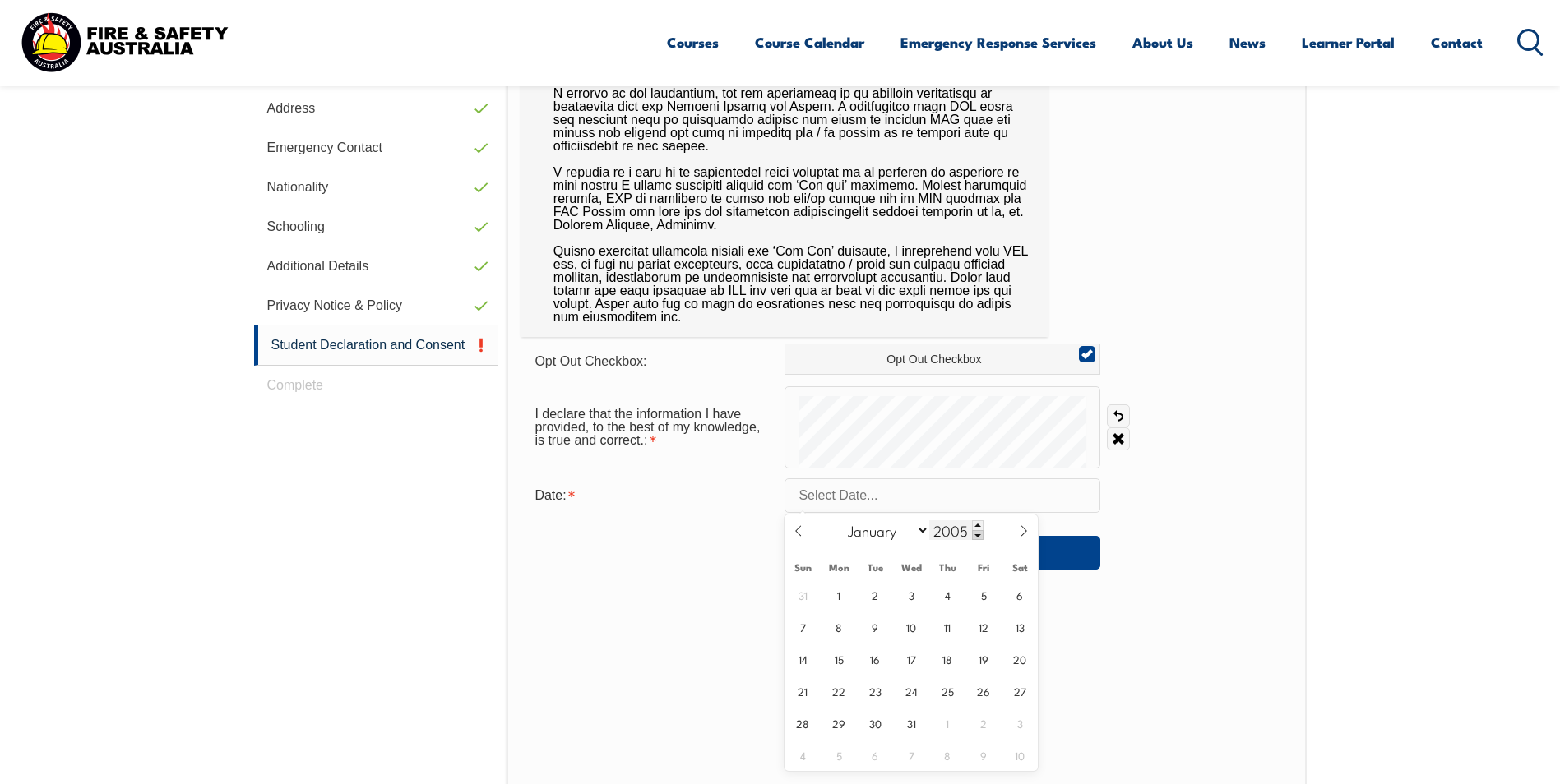
click at [980, 537] on span at bounding box center [978, 535] width 12 height 10
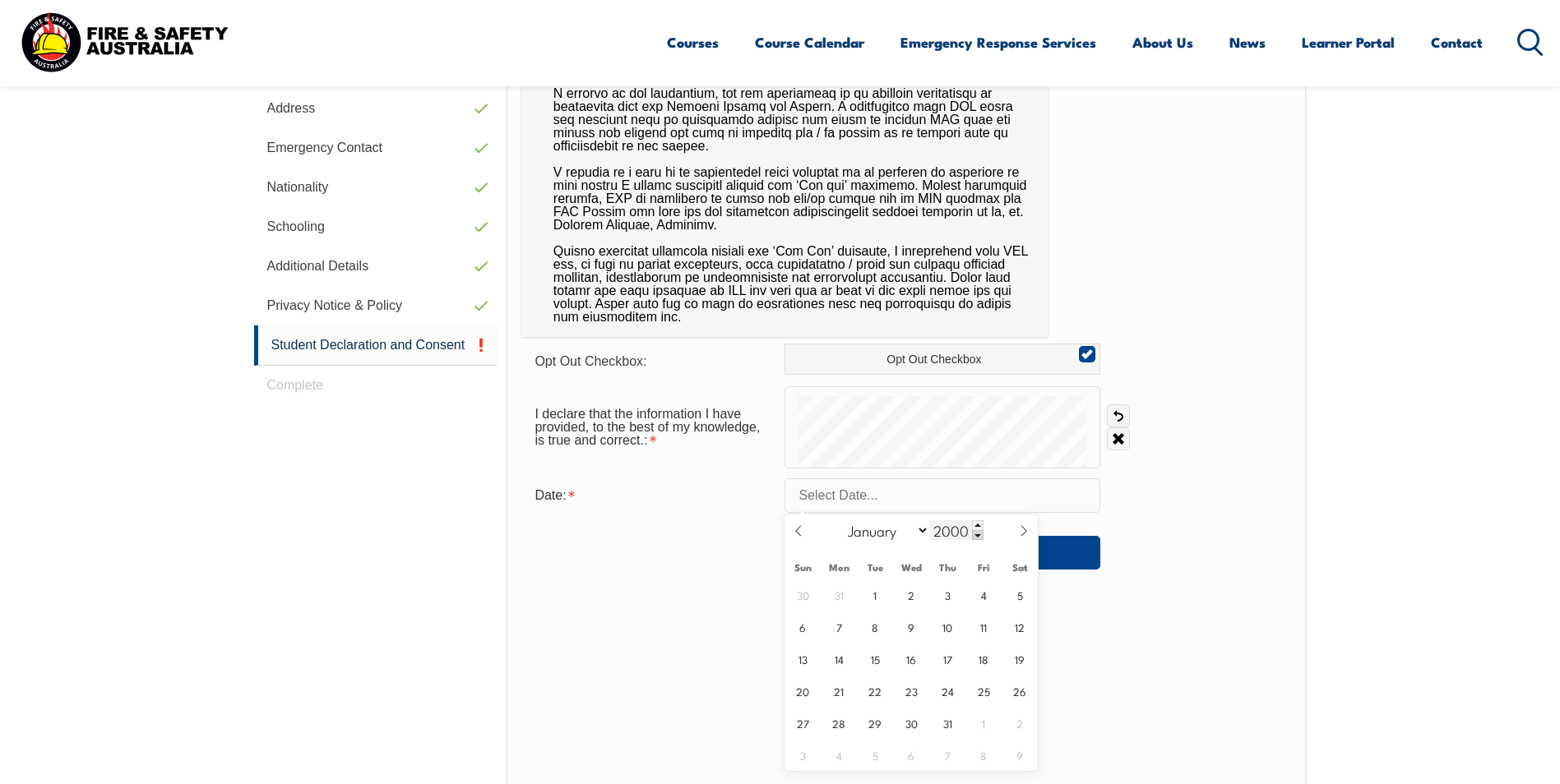
click at [980, 537] on span at bounding box center [978, 535] width 12 height 10
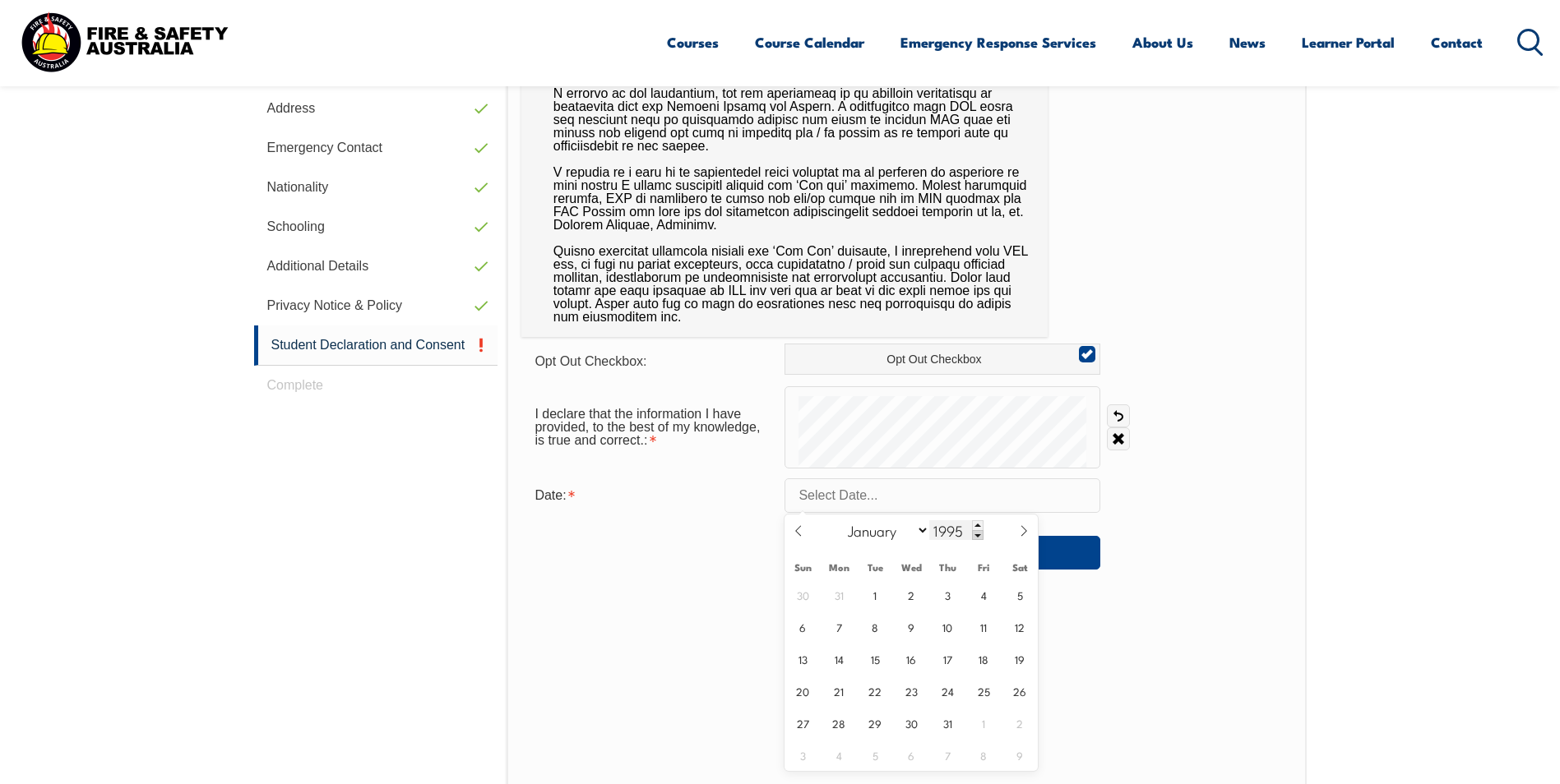
click at [980, 537] on span at bounding box center [978, 535] width 12 height 10
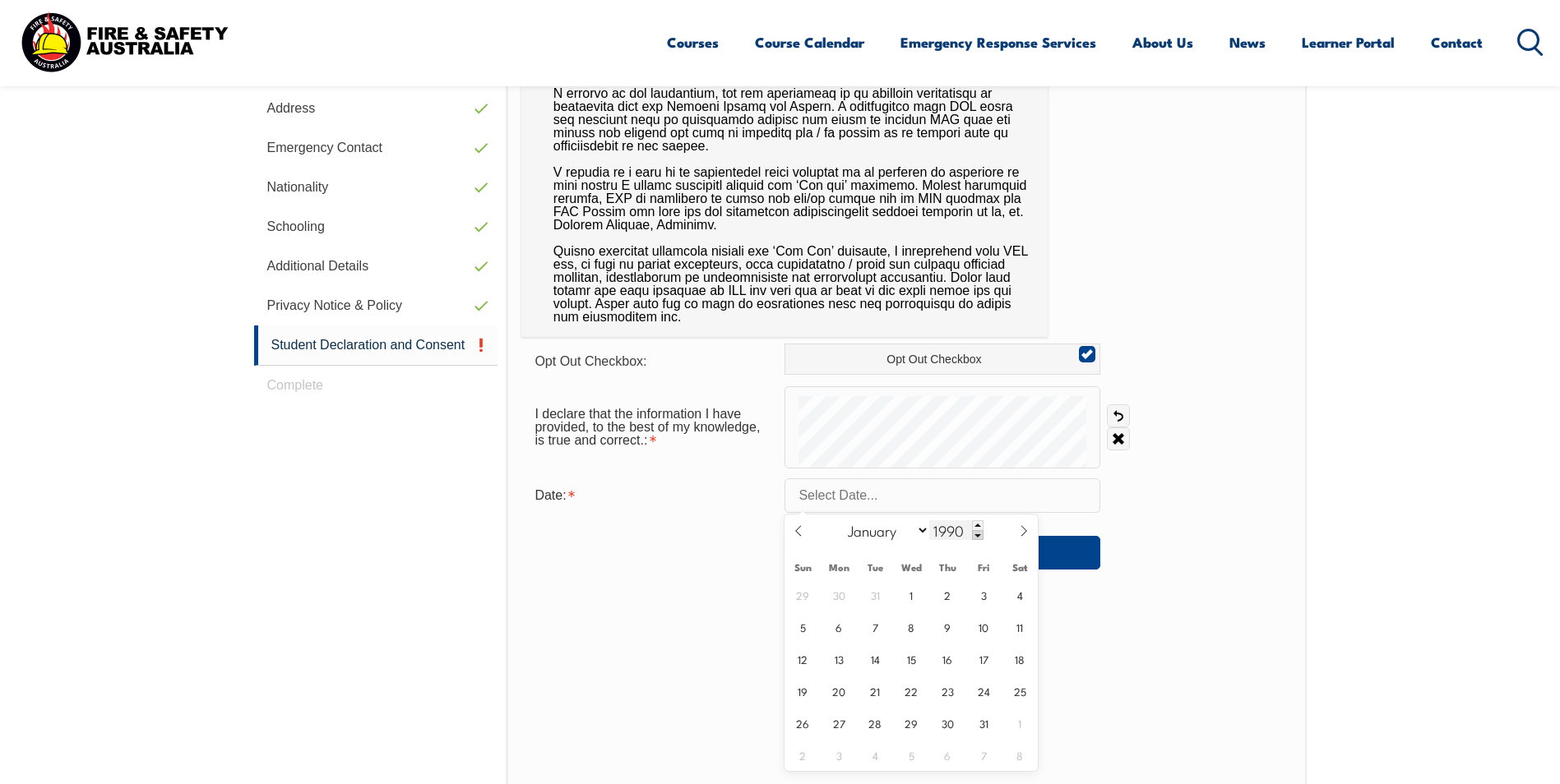
click at [980, 537] on span at bounding box center [978, 535] width 12 height 10
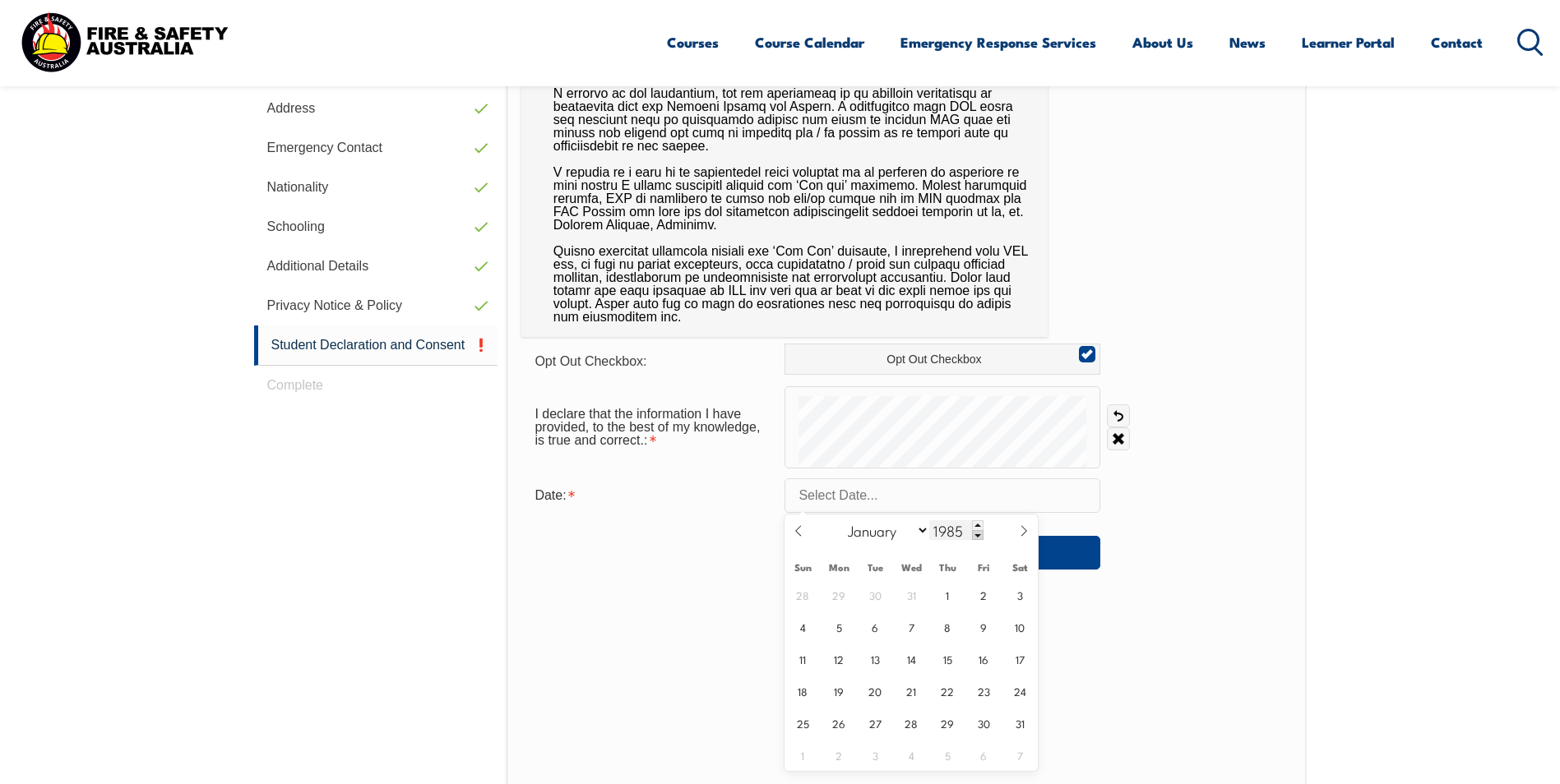
click at [980, 537] on span at bounding box center [978, 535] width 12 height 10
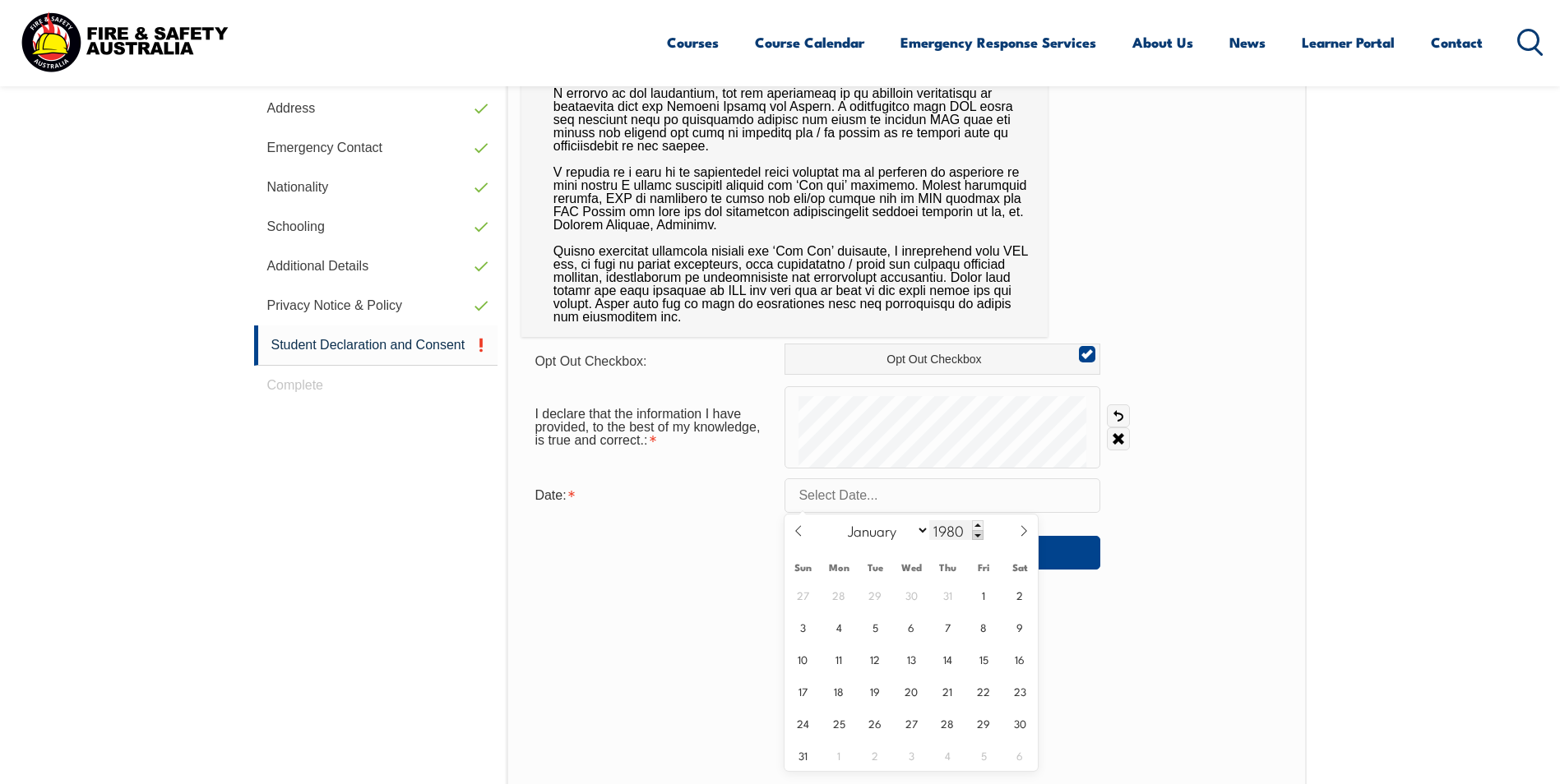
click at [980, 537] on span at bounding box center [978, 535] width 12 height 10
type input "1978"
click at [923, 535] on select "January February March April May June July August September October November De…" at bounding box center [884, 530] width 89 height 21
select select "5"
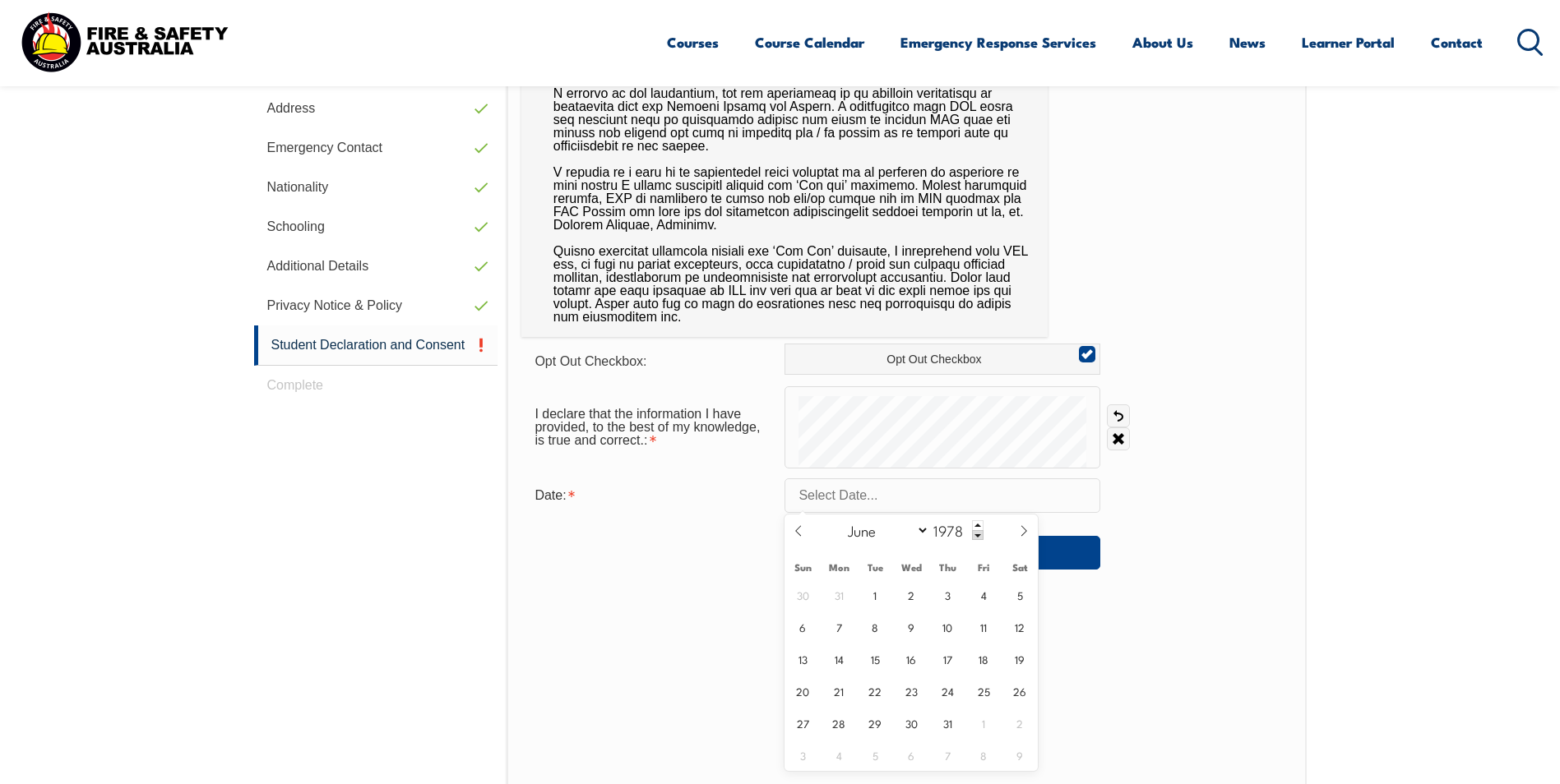
click at [841, 520] on select "January February March April May June July August September October November De…" at bounding box center [884, 530] width 89 height 21
click at [977, 592] on span "2" at bounding box center [984, 595] width 32 height 32
type input "[DATE]"
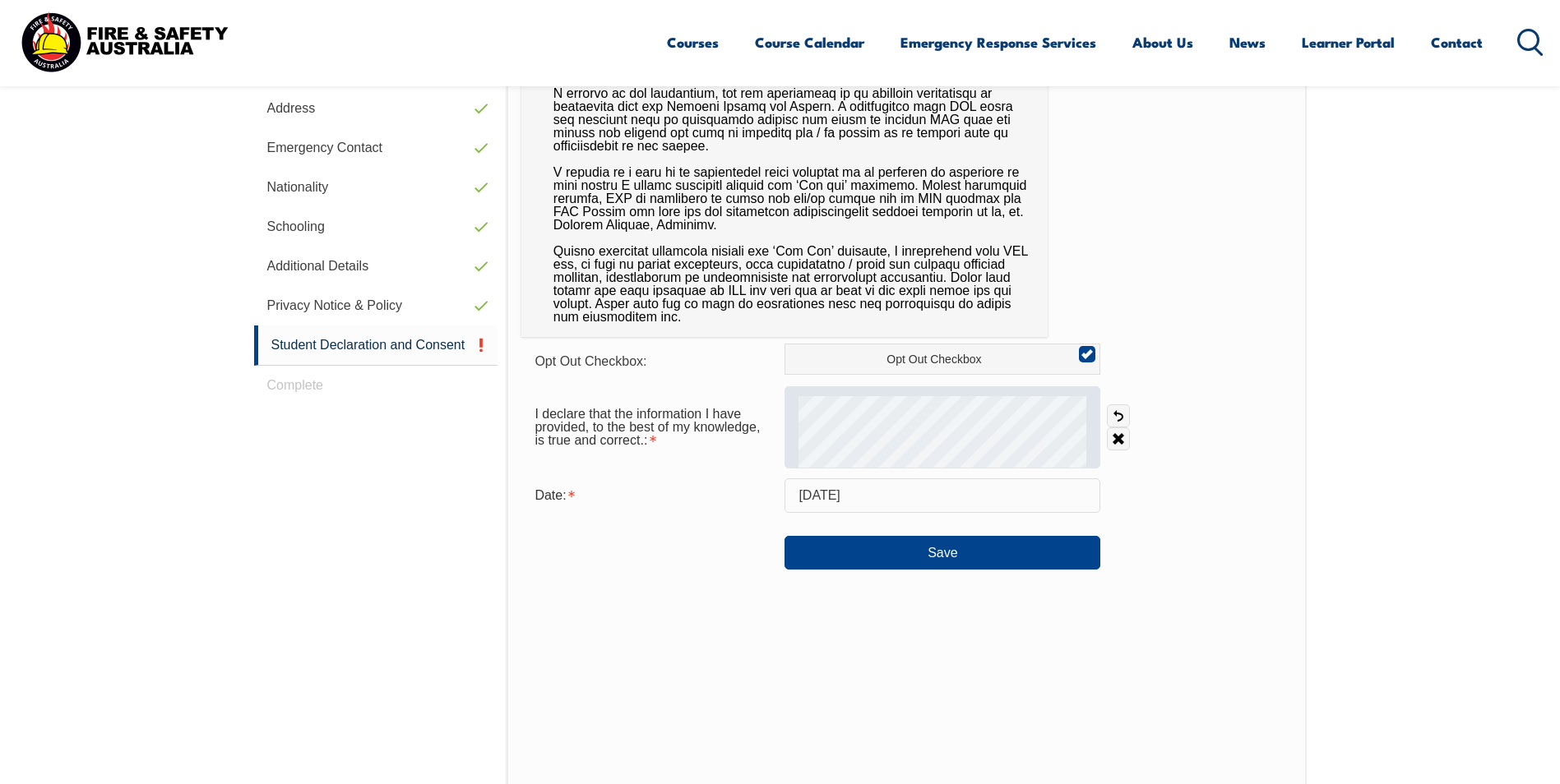
click at [831, 429] on div at bounding box center [942, 427] width 316 height 83
click at [845, 414] on div at bounding box center [942, 427] width 316 height 83
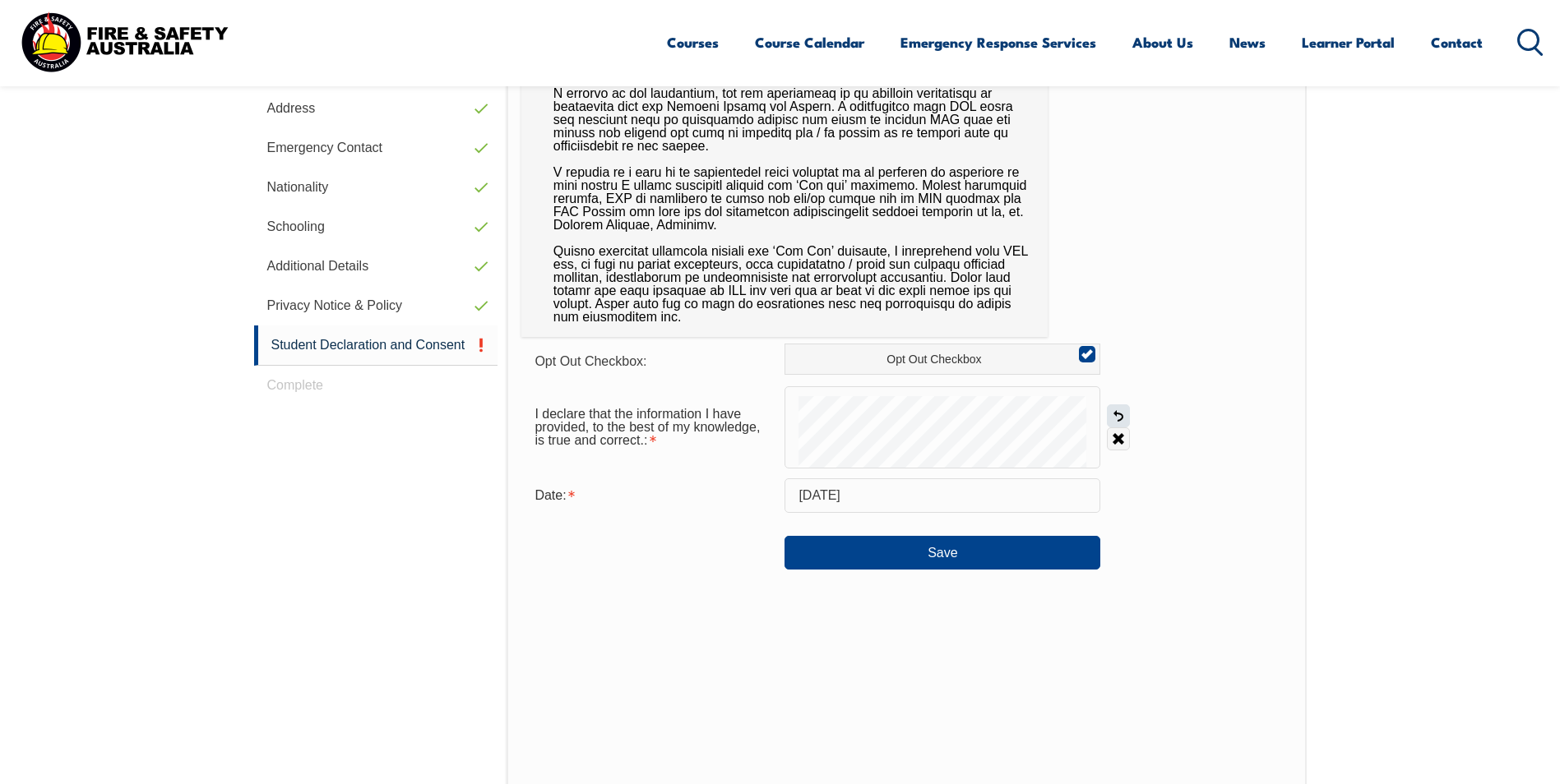
click at [1126, 414] on link "Undo" at bounding box center [1119, 416] width 23 height 23
click at [1118, 419] on link "Undo" at bounding box center [1119, 416] width 23 height 23
click at [1122, 414] on link "Undo" at bounding box center [1119, 416] width 23 height 23
click at [1113, 419] on link "Undo" at bounding box center [1119, 416] width 23 height 23
click at [1126, 421] on link "Undo" at bounding box center [1119, 416] width 23 height 23
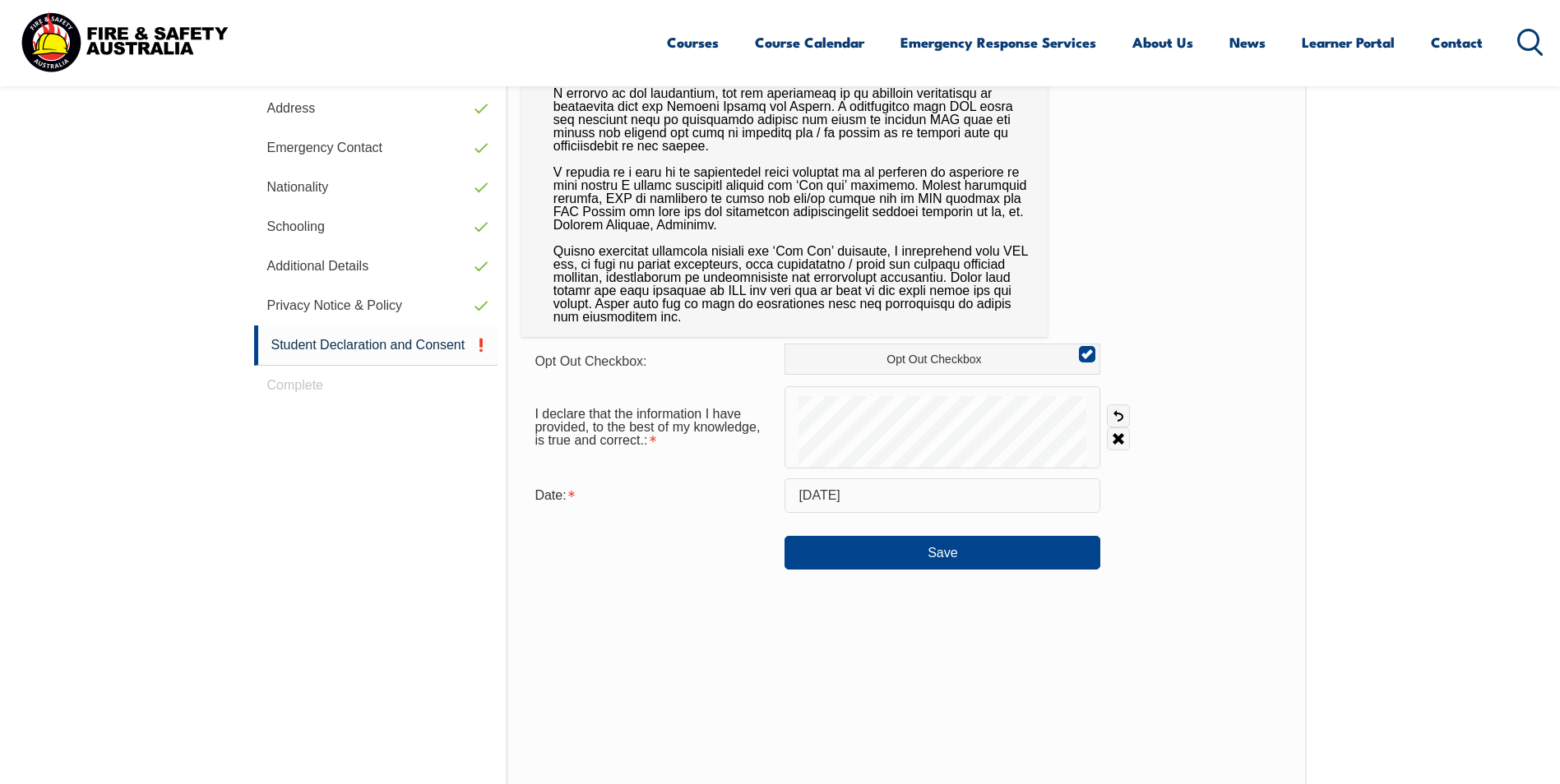
click at [1131, 413] on div "I declare that the information I have provided, to the best of my knowledge, is…" at bounding box center [906, 427] width 770 height 83
click at [1127, 415] on link "Undo" at bounding box center [1119, 416] width 23 height 23
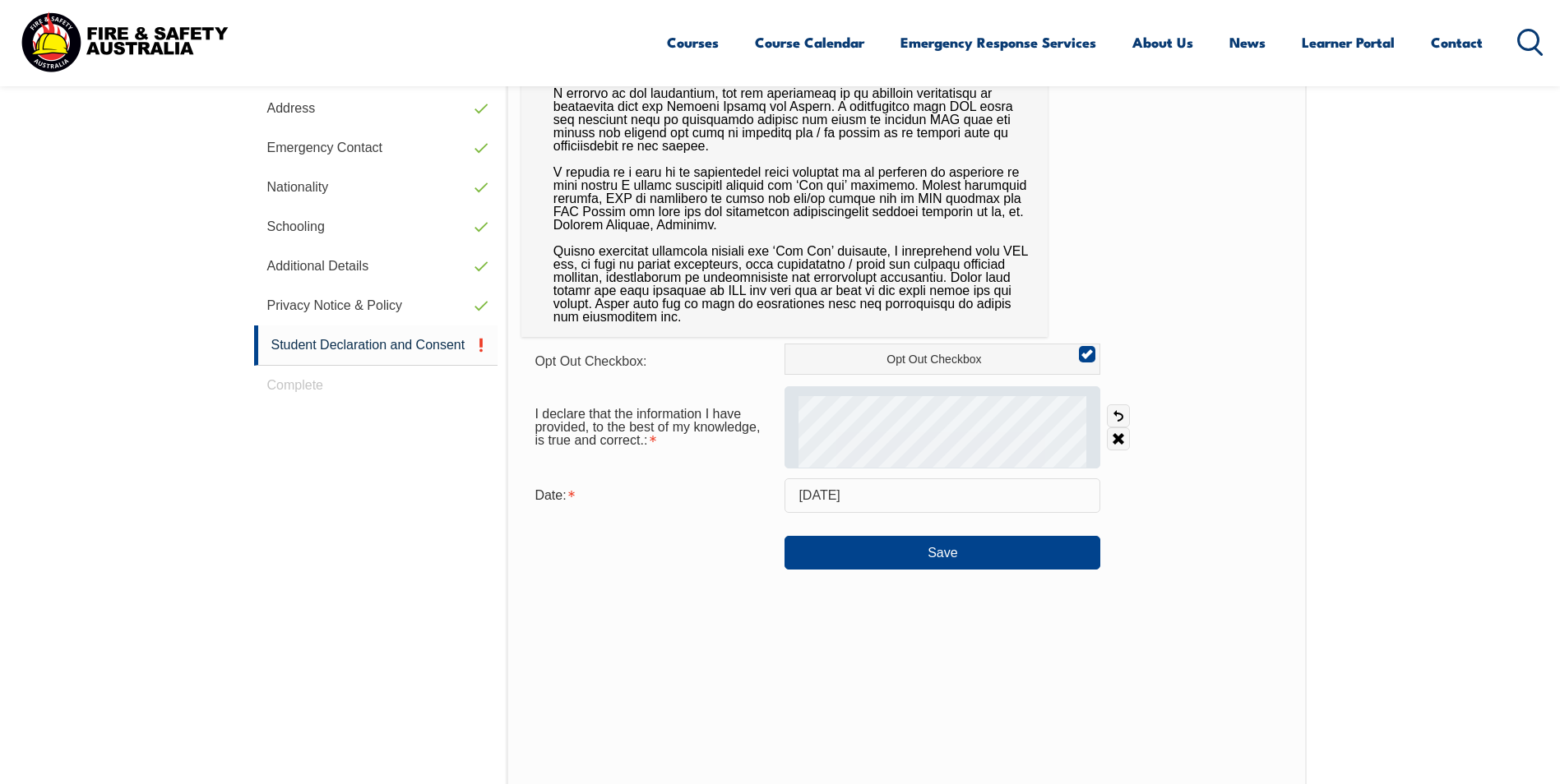
click at [812, 403] on div at bounding box center [942, 427] width 316 height 83
drag, startPoint x: 885, startPoint y: 392, endPoint x: 852, endPoint y: 389, distance: 33.1
click at [852, 389] on div at bounding box center [942, 427] width 316 height 83
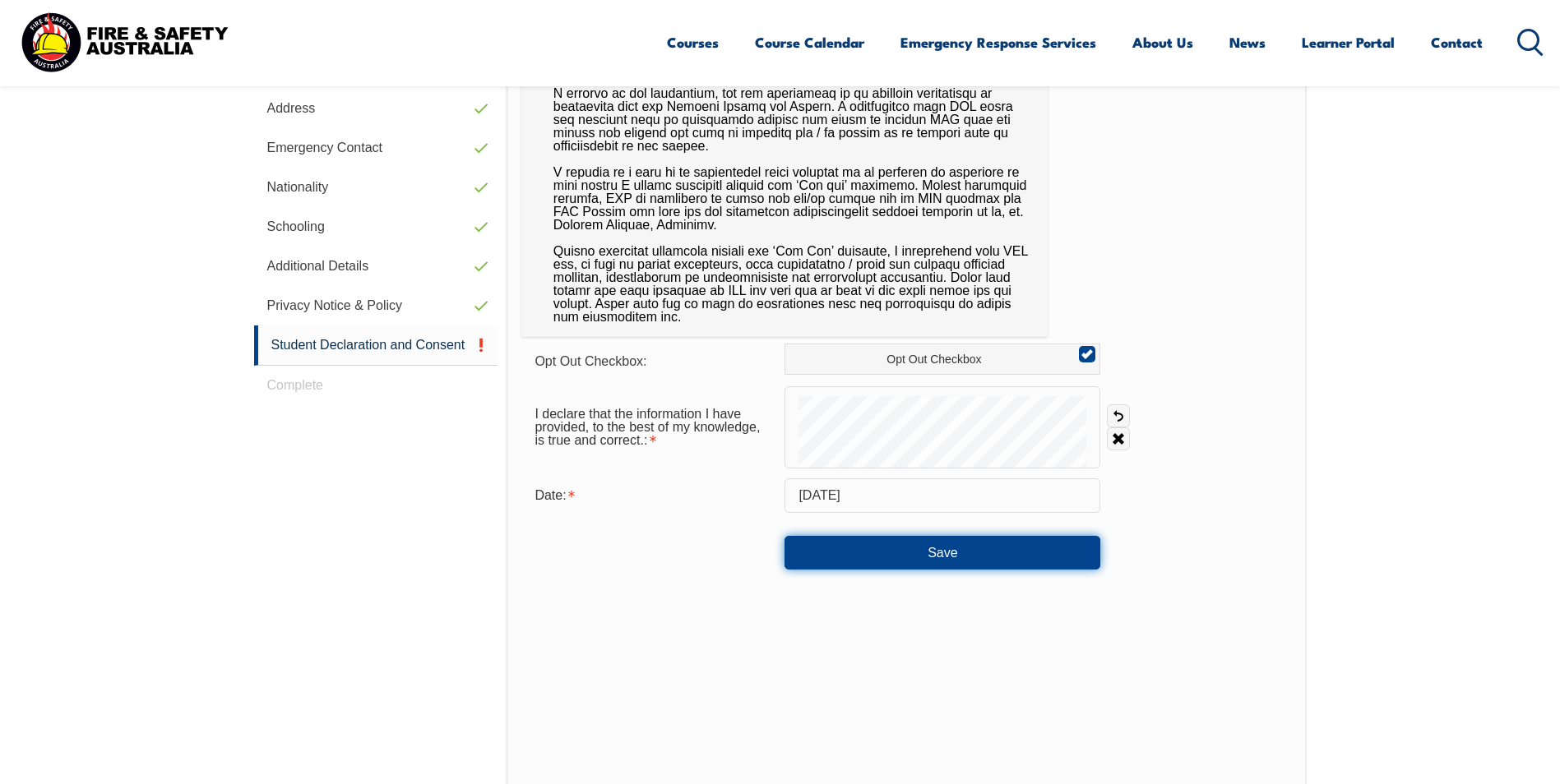
click at [943, 538] on button "Save" at bounding box center [942, 553] width 316 height 33
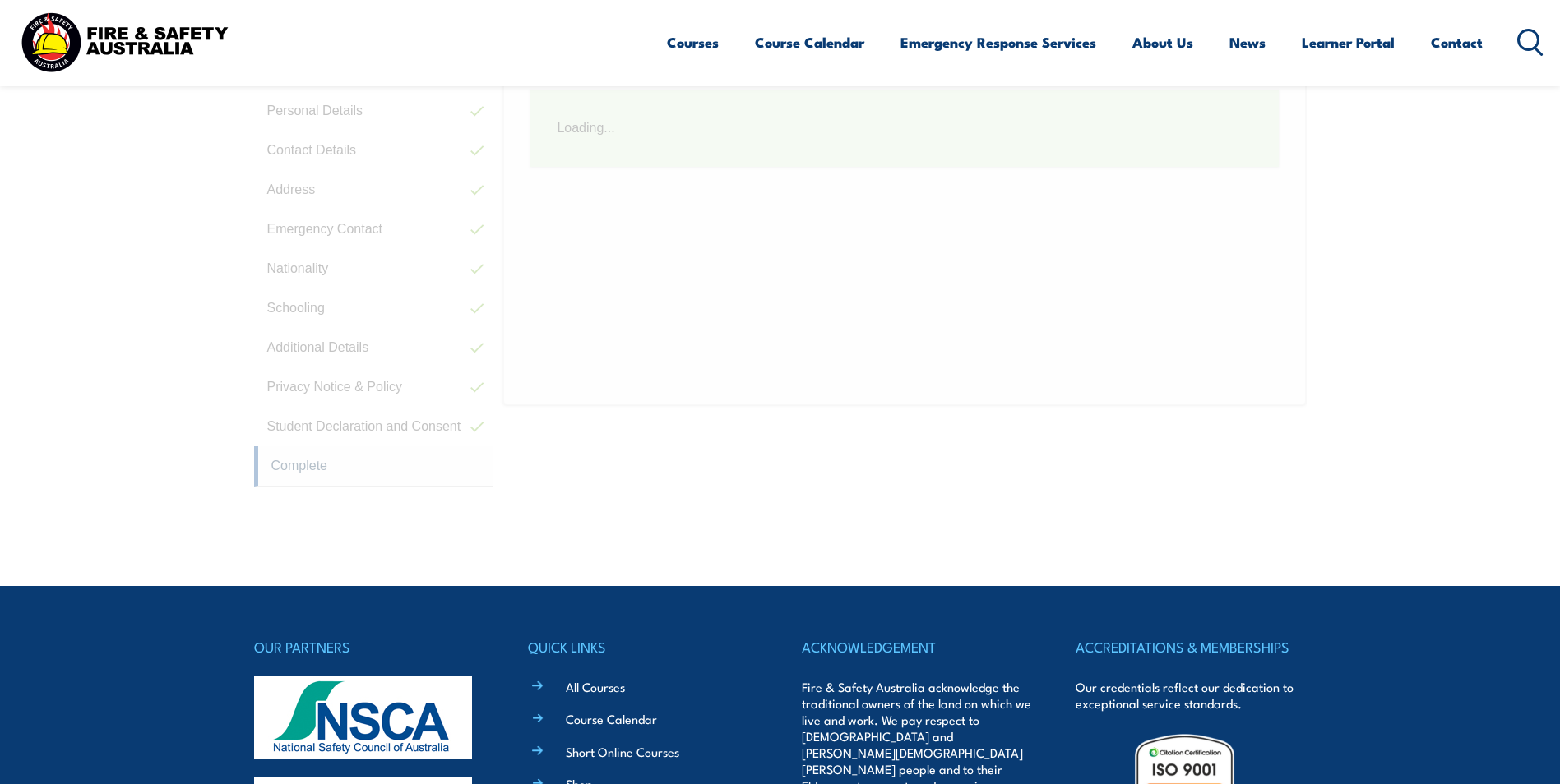
scroll to position [448, 0]
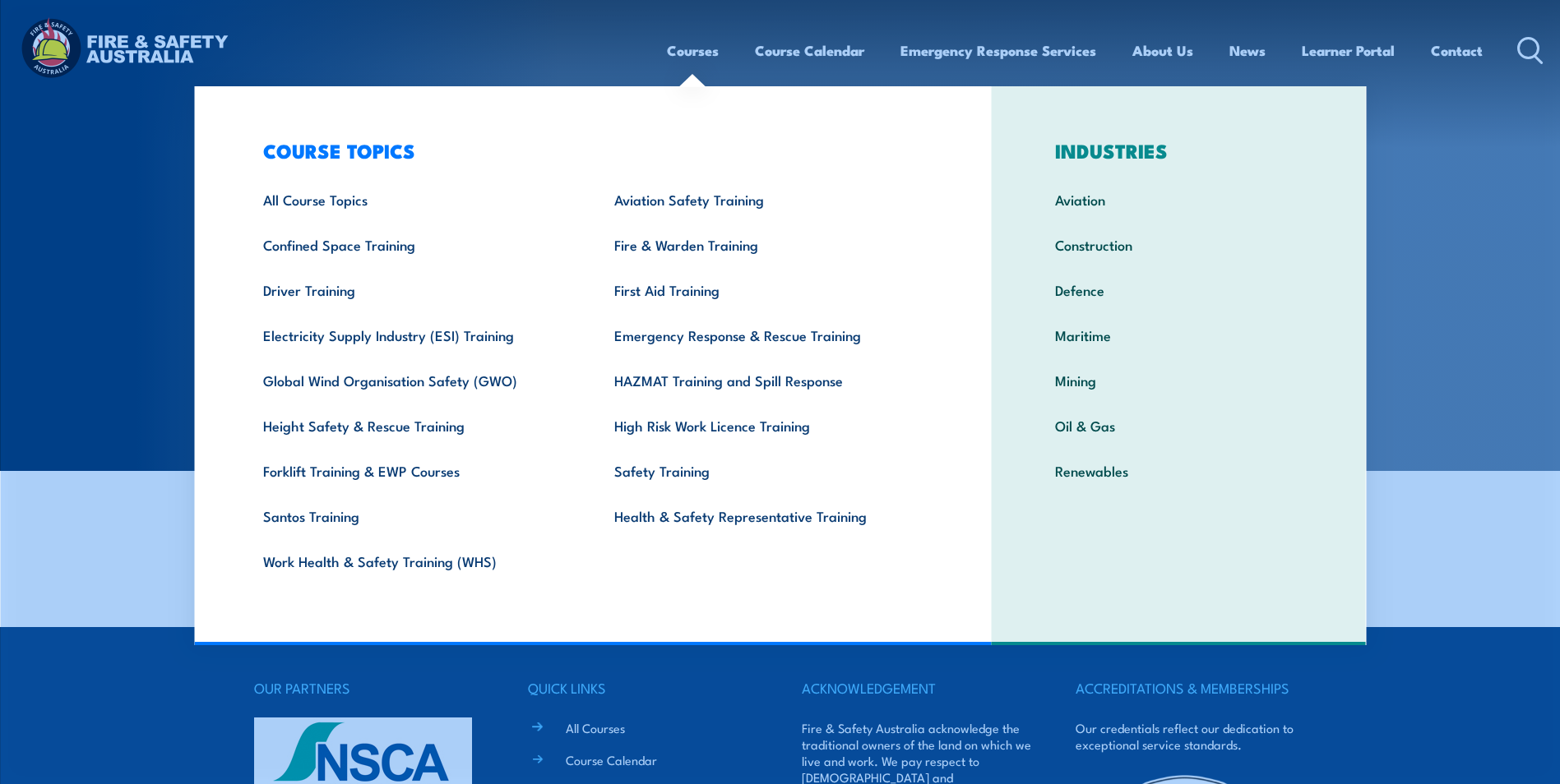
click at [699, 56] on link "Courses" at bounding box center [692, 51] width 52 height 44
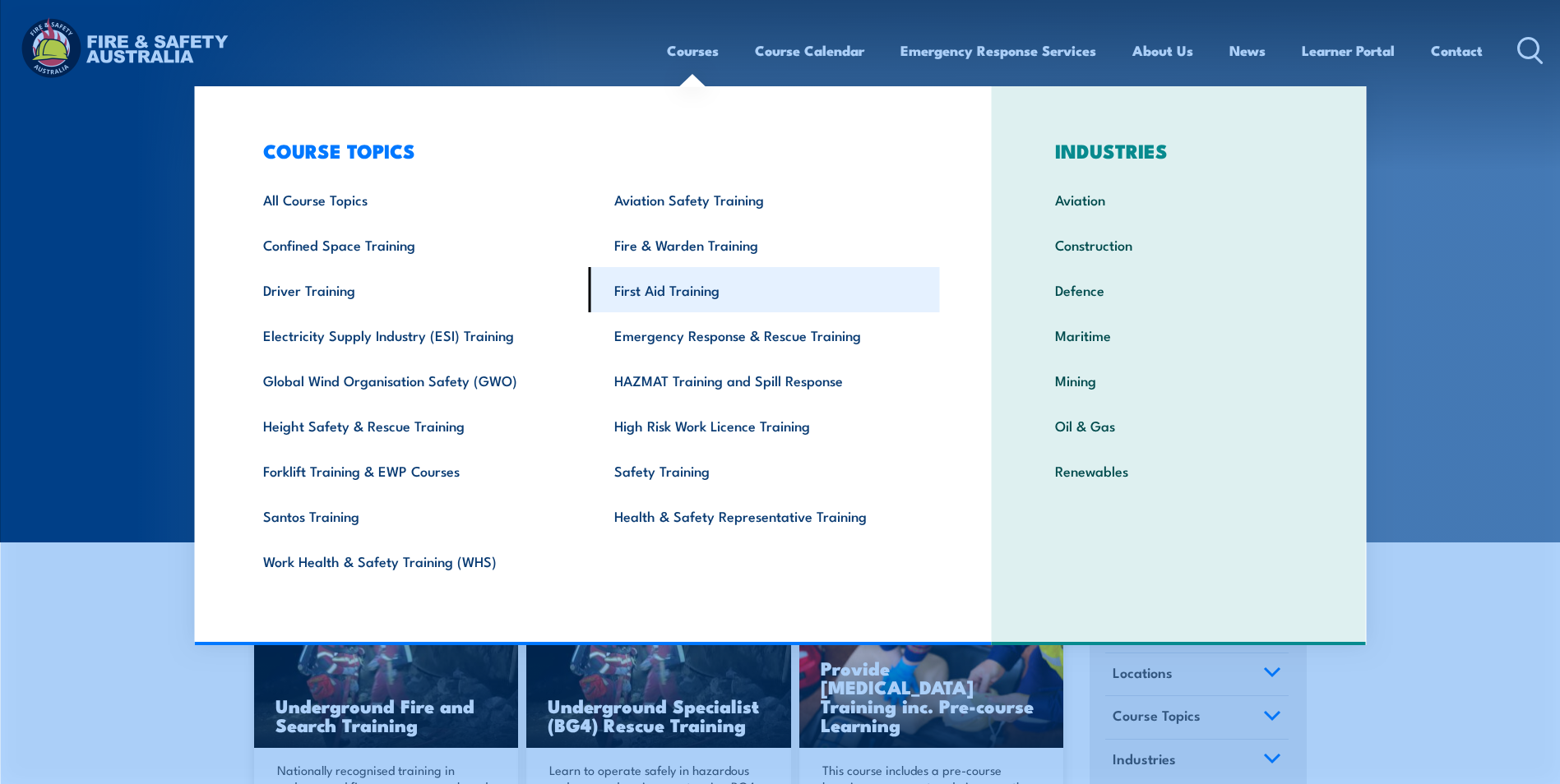
click at [626, 297] on link "First Aid Training" at bounding box center [764, 290] width 351 height 46
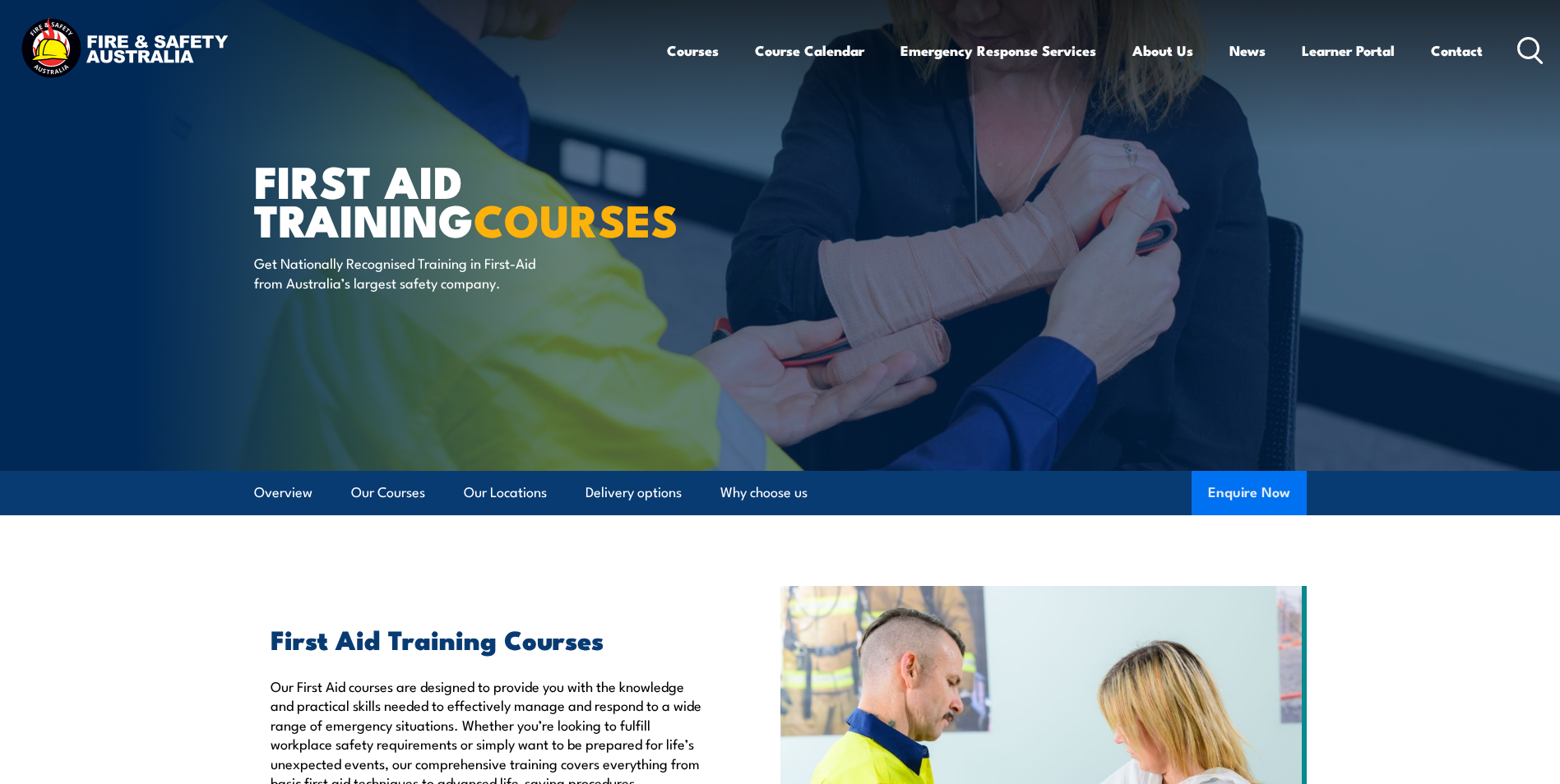
click at [1249, 489] on button "Enquire Now" at bounding box center [1249, 494] width 115 height 45
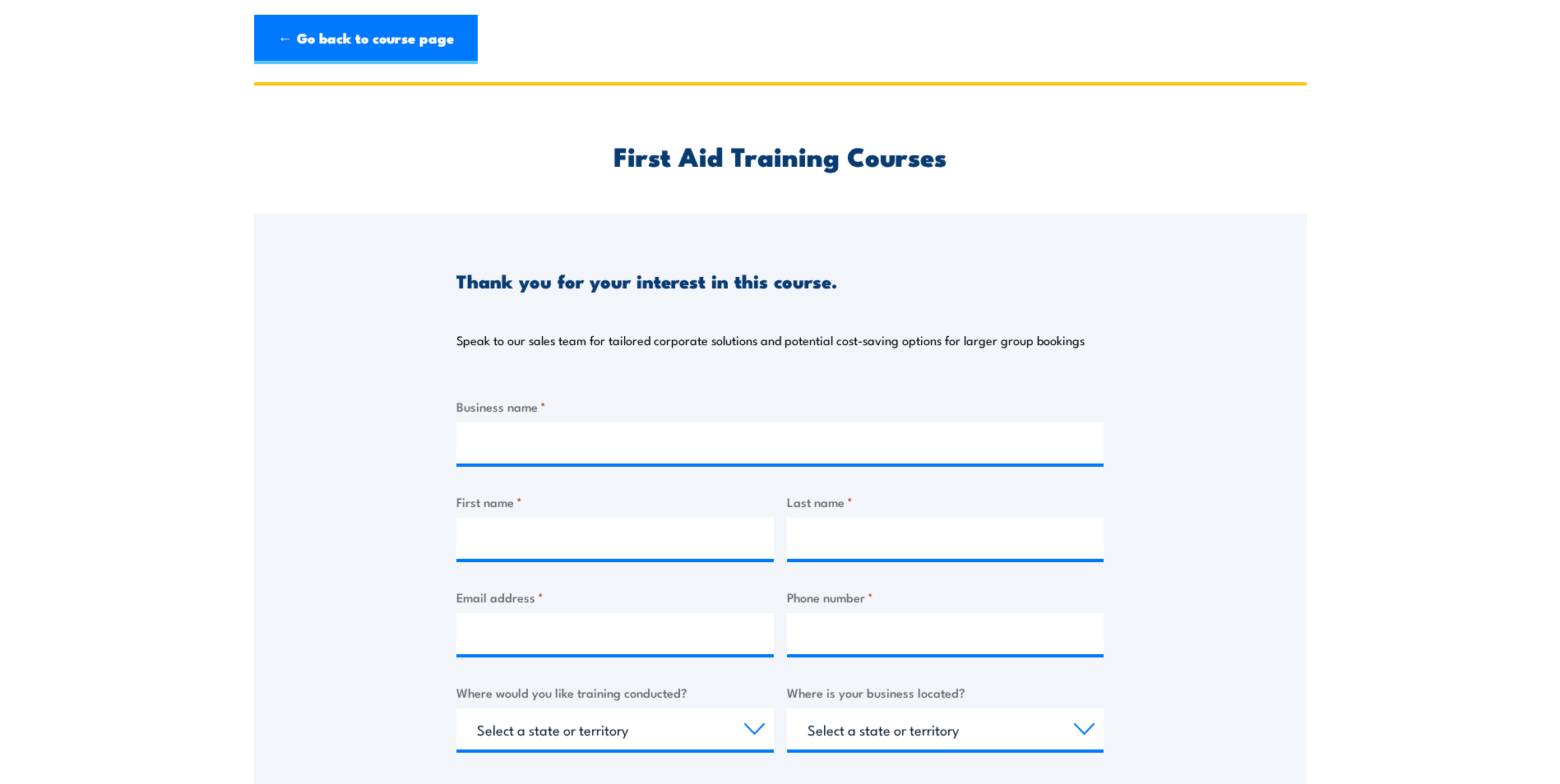
click at [430, 14] on header "← Go back to course page" at bounding box center [780, 40] width 1560 height 80
click at [414, 38] on link "← Go back to course page" at bounding box center [365, 39] width 224 height 50
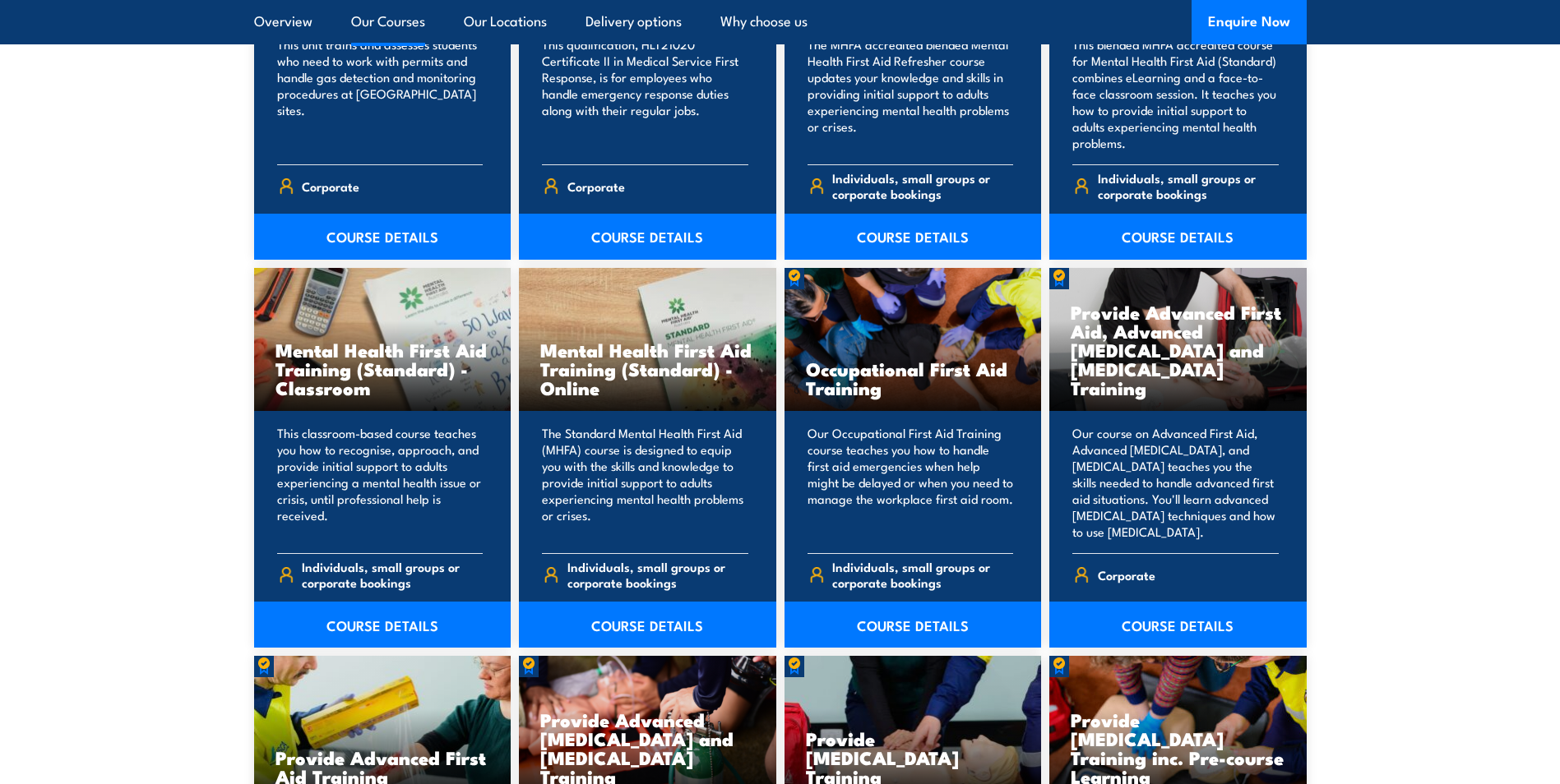
scroll to position [1561, 0]
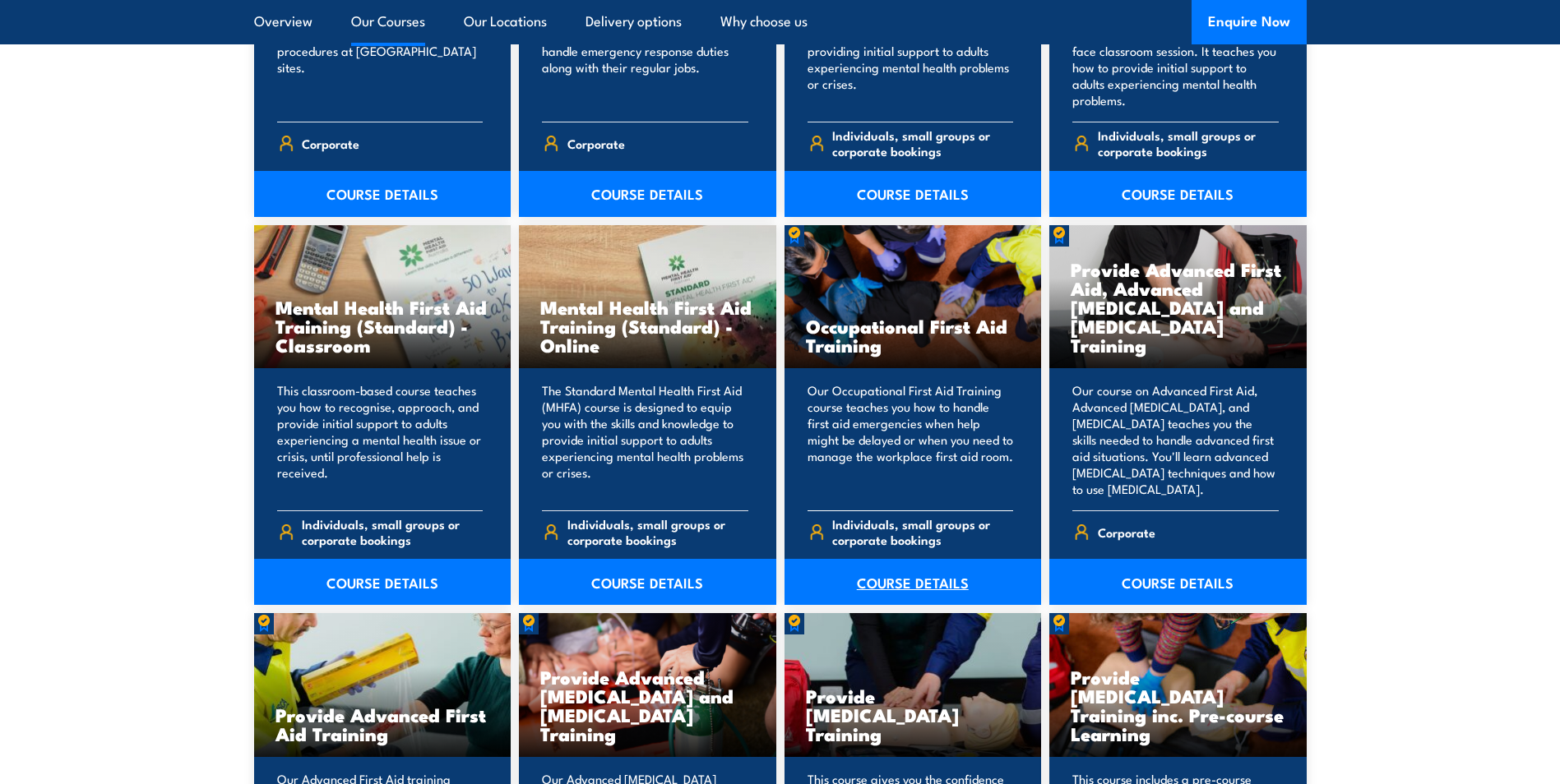
click at [919, 572] on link "COURSE DETAILS" at bounding box center [913, 581] width 258 height 46
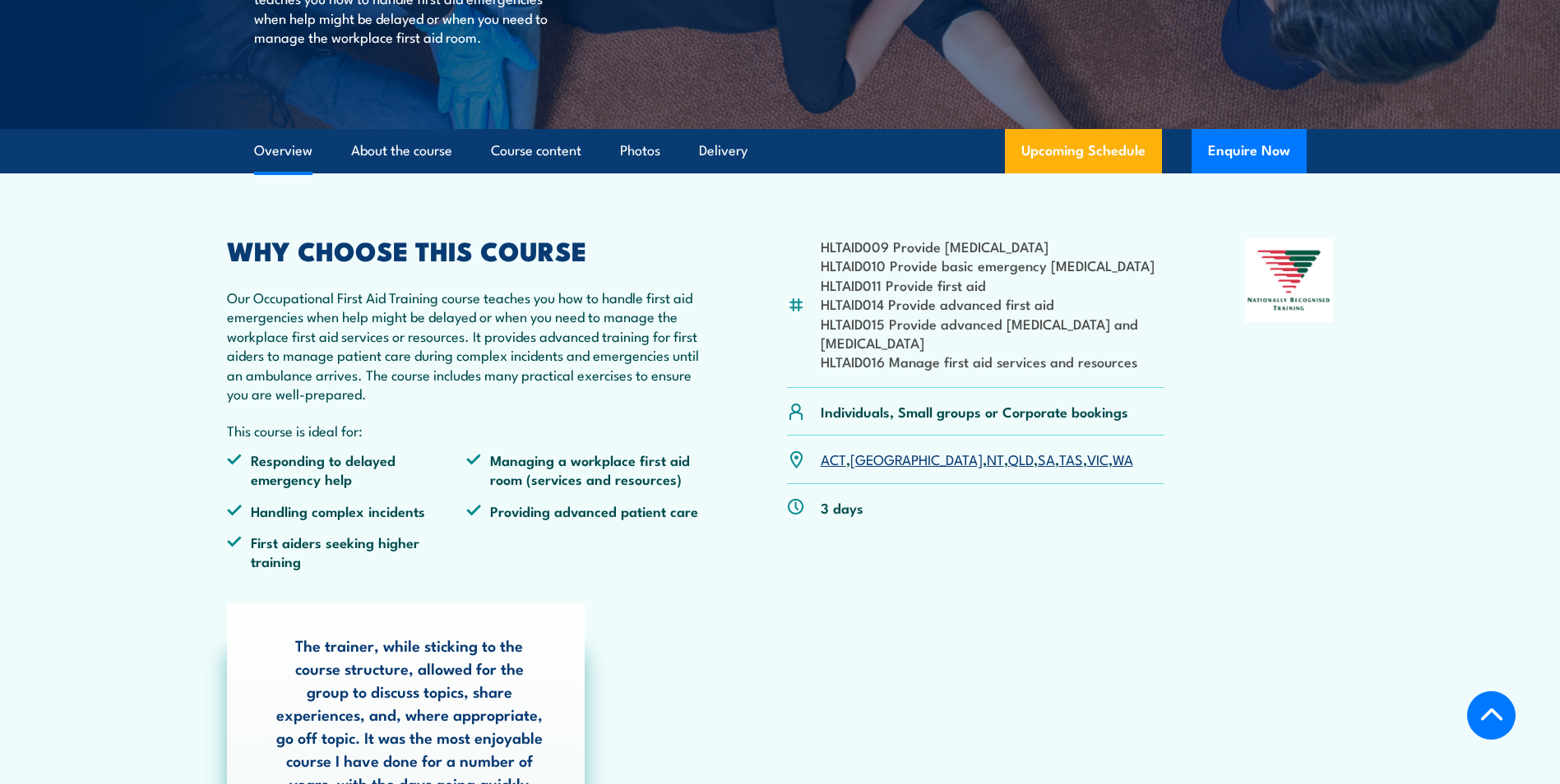
scroll to position [411, 0]
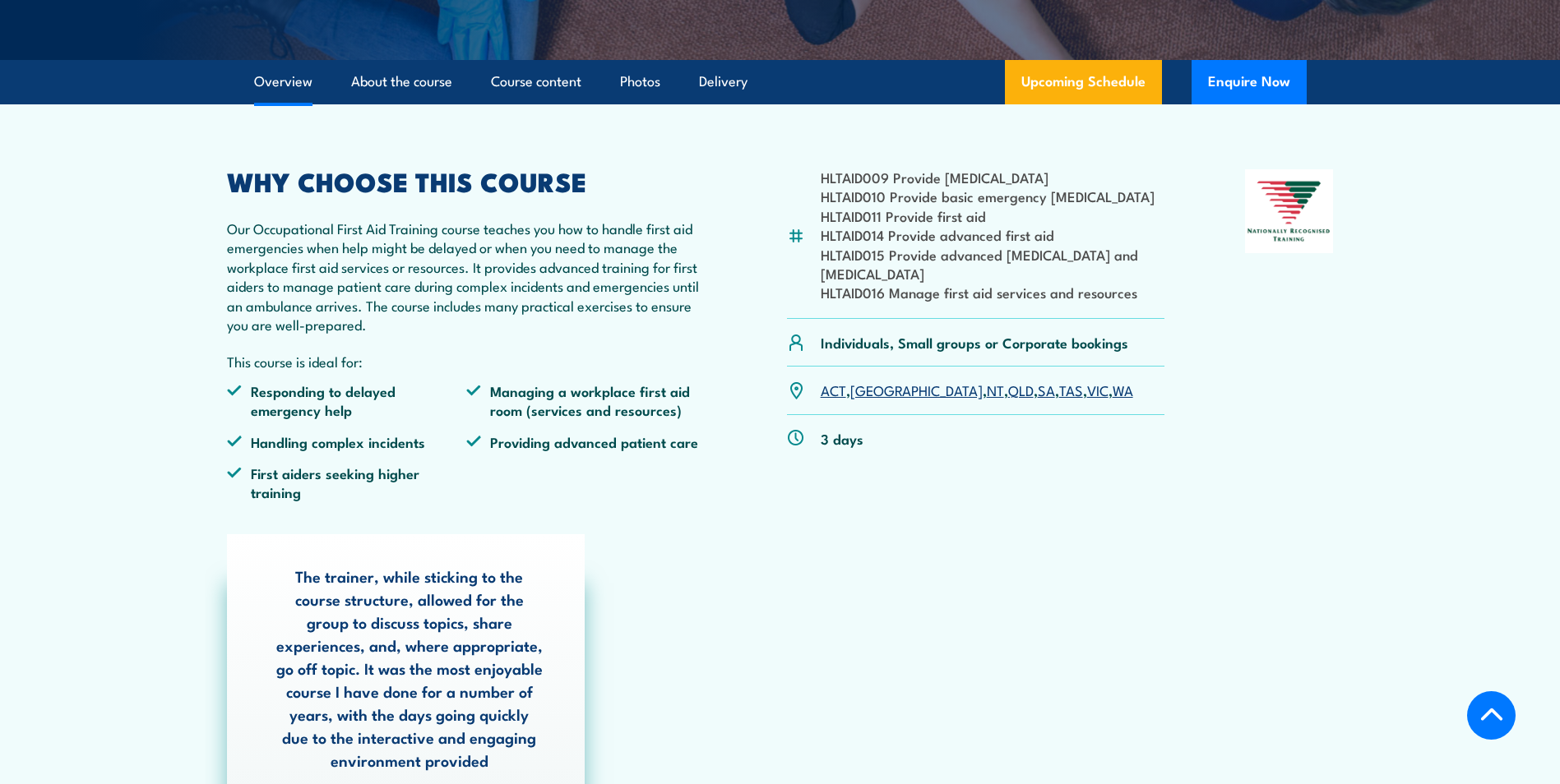
click at [1008, 389] on link "QLD" at bounding box center [1021, 390] width 25 height 19
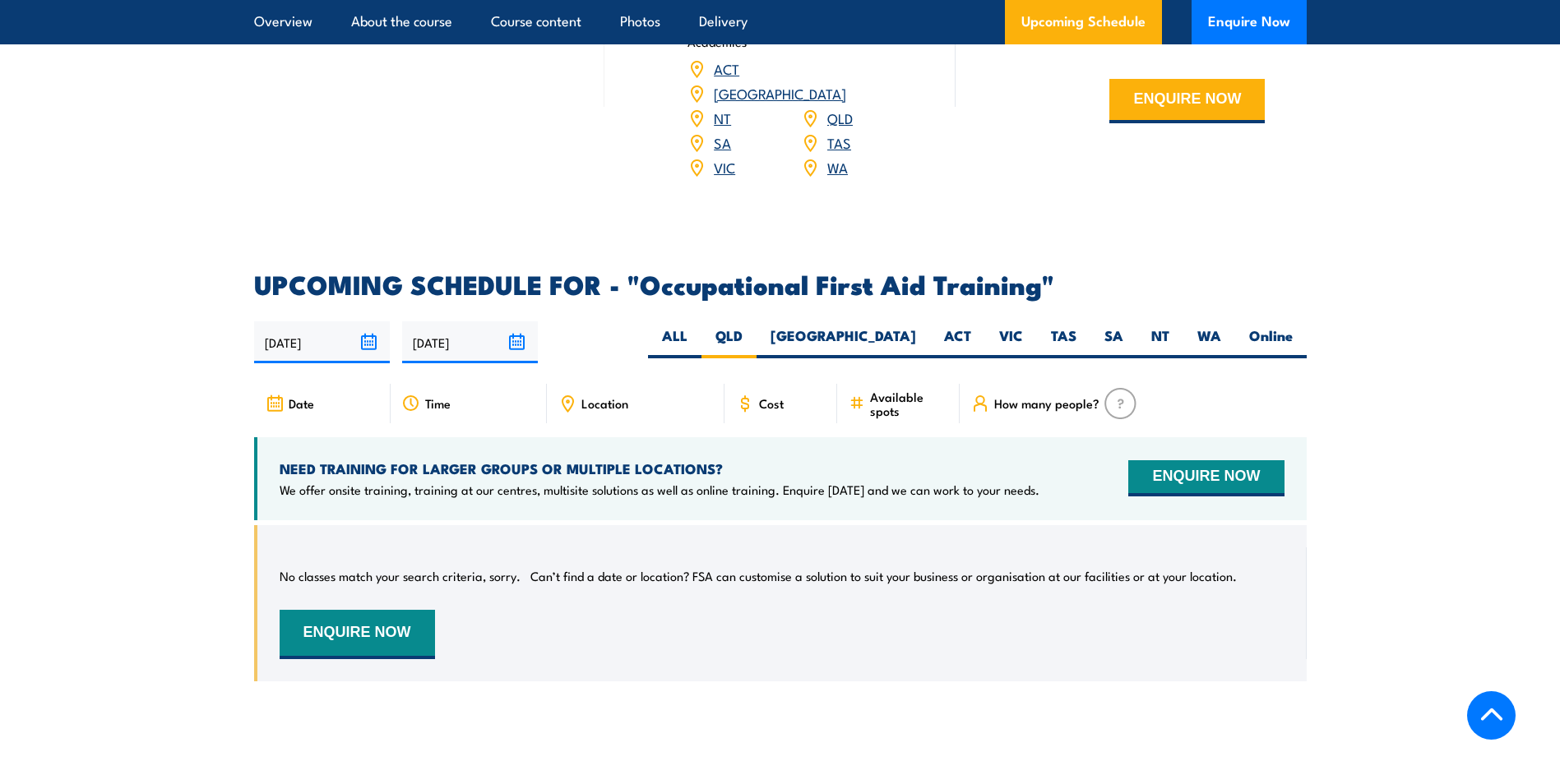
scroll to position [2734, 0]
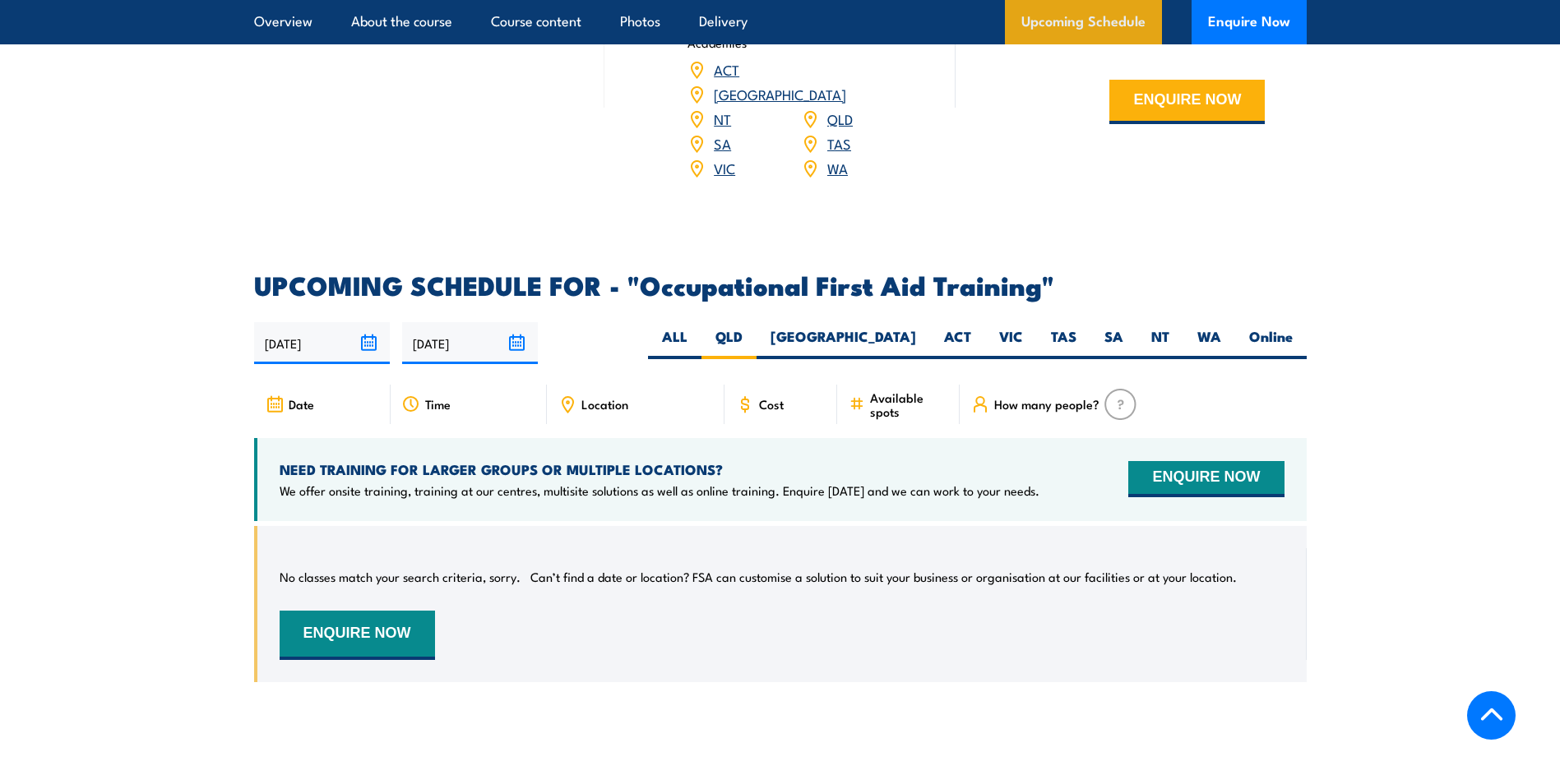
click at [1109, 17] on link "Upcoming Schedule" at bounding box center [1084, 22] width 157 height 45
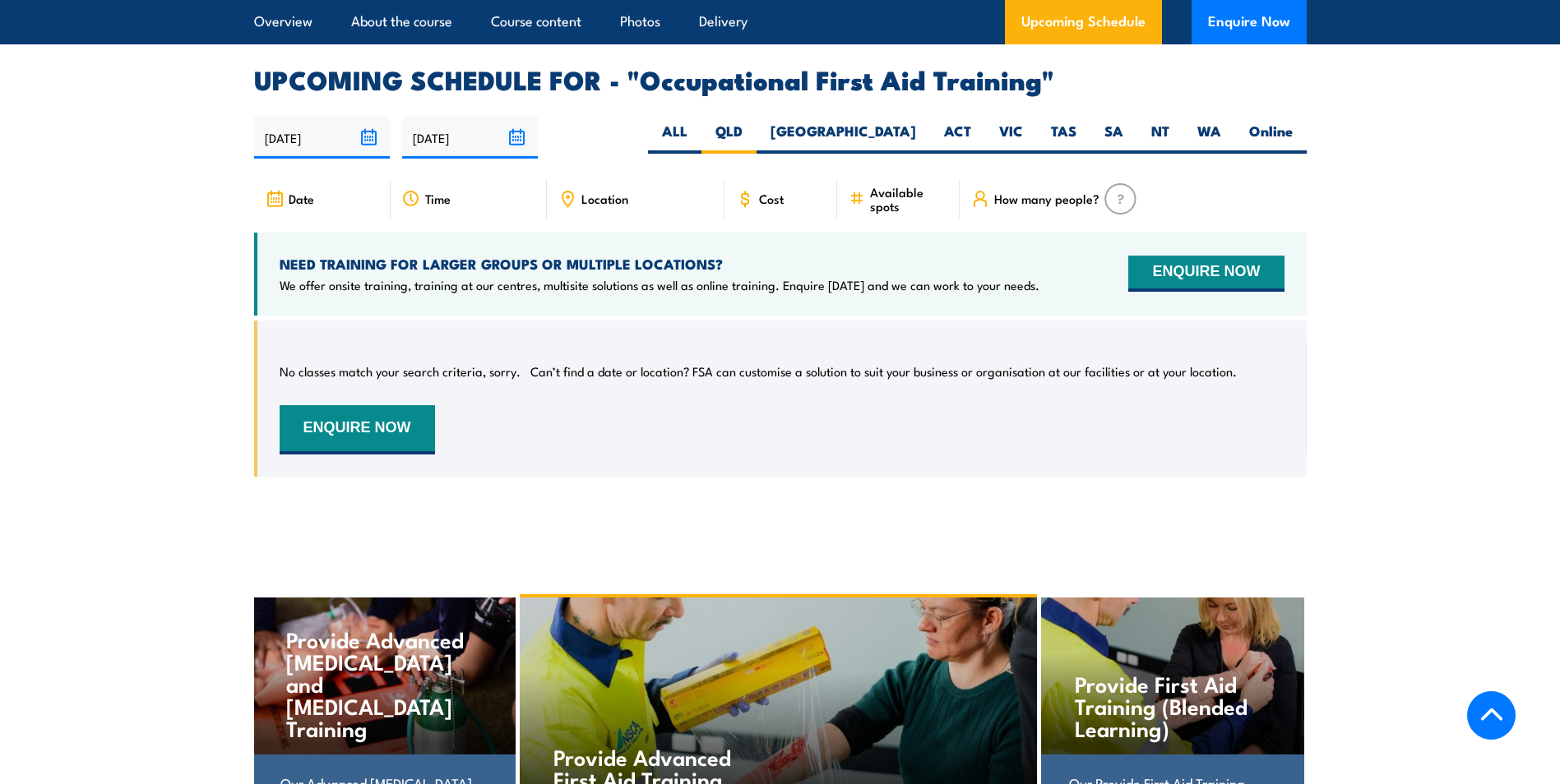
scroll to position [2962, 0]
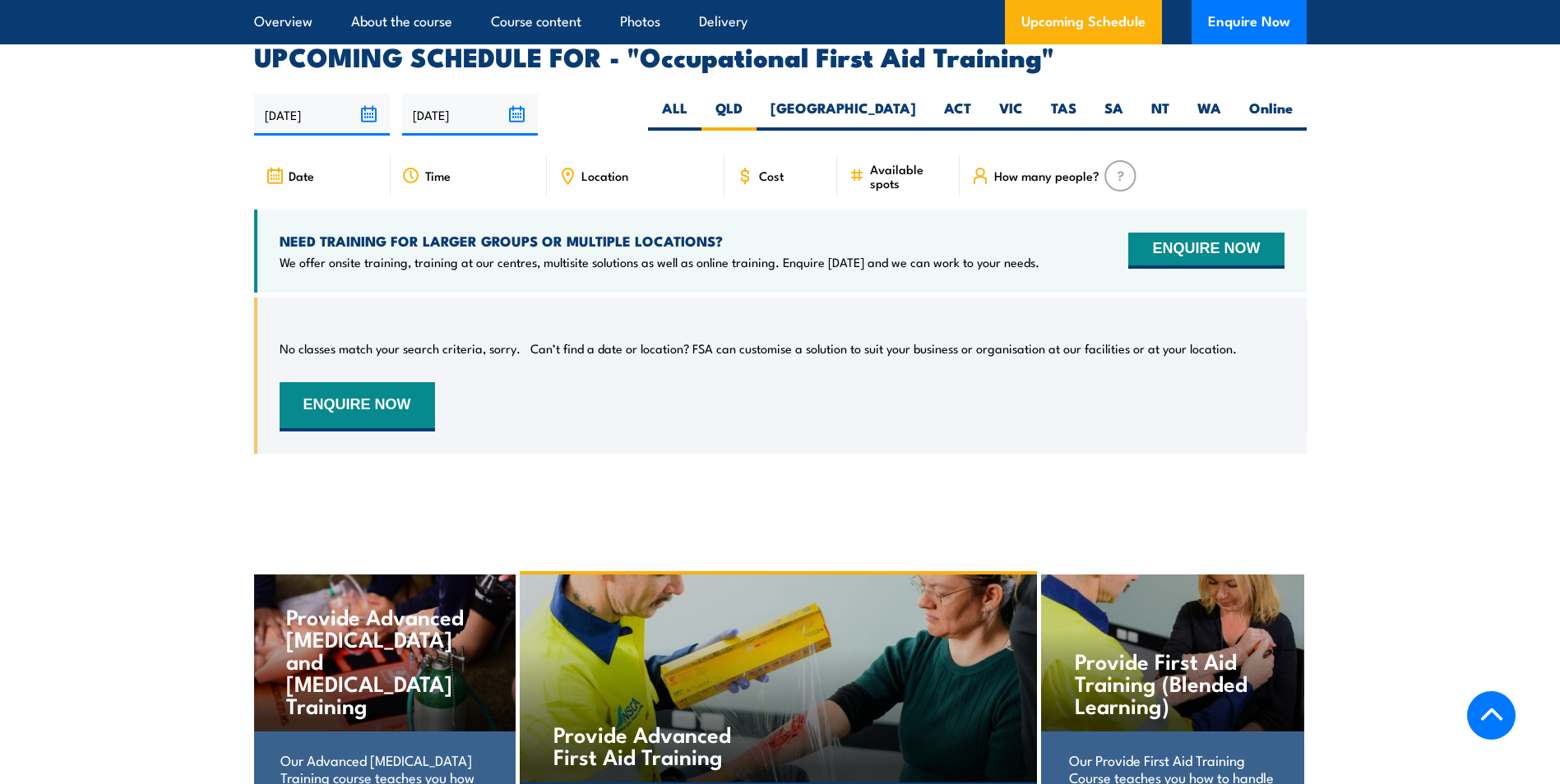
click at [1508, 707] on link "Back to top" at bounding box center [1491, 716] width 49 height 49
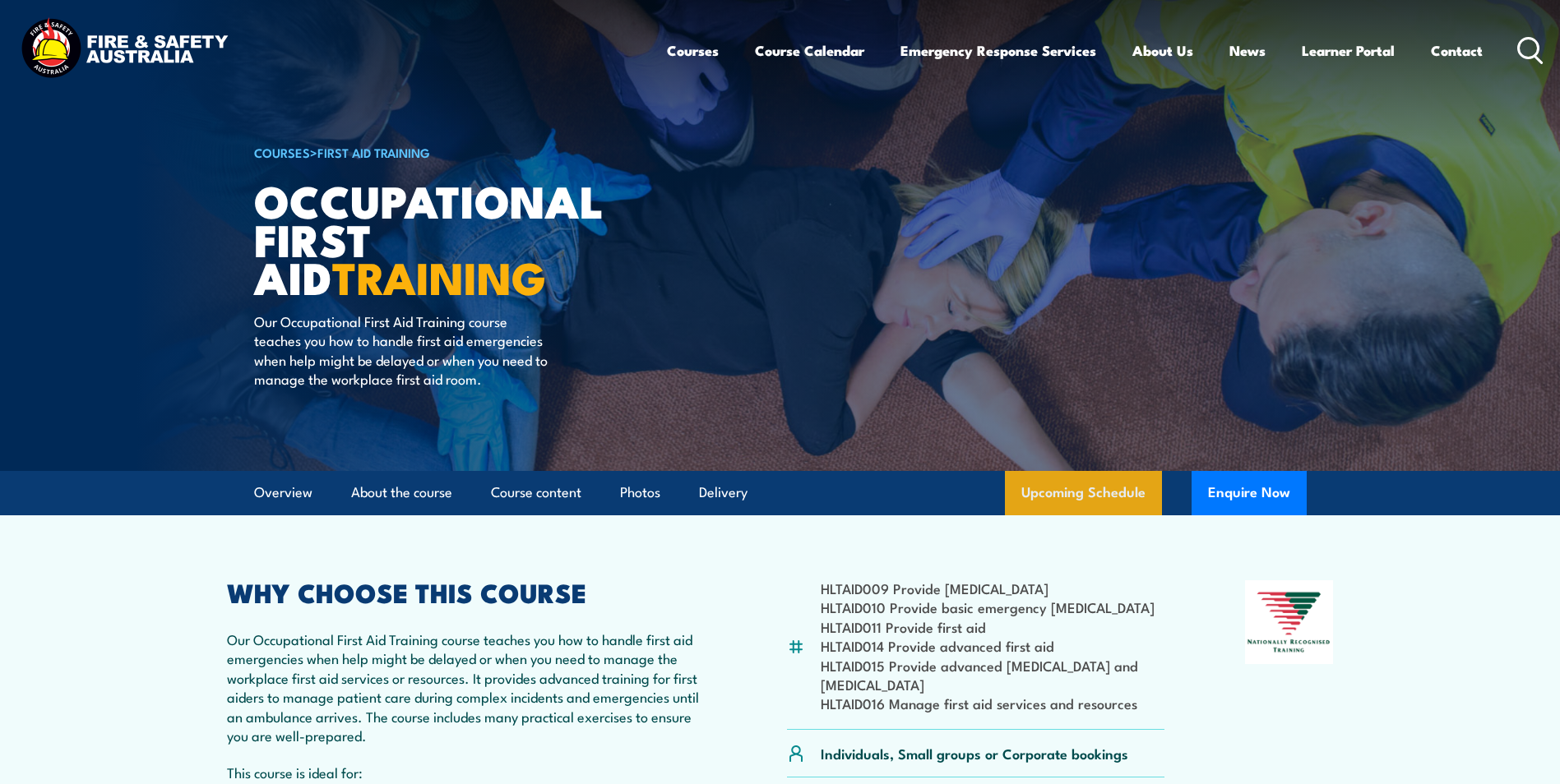
click at [1103, 478] on link "Upcoming Schedule" at bounding box center [1084, 494] width 157 height 45
click at [1380, 42] on link "Learner Portal" at bounding box center [1348, 51] width 93 height 44
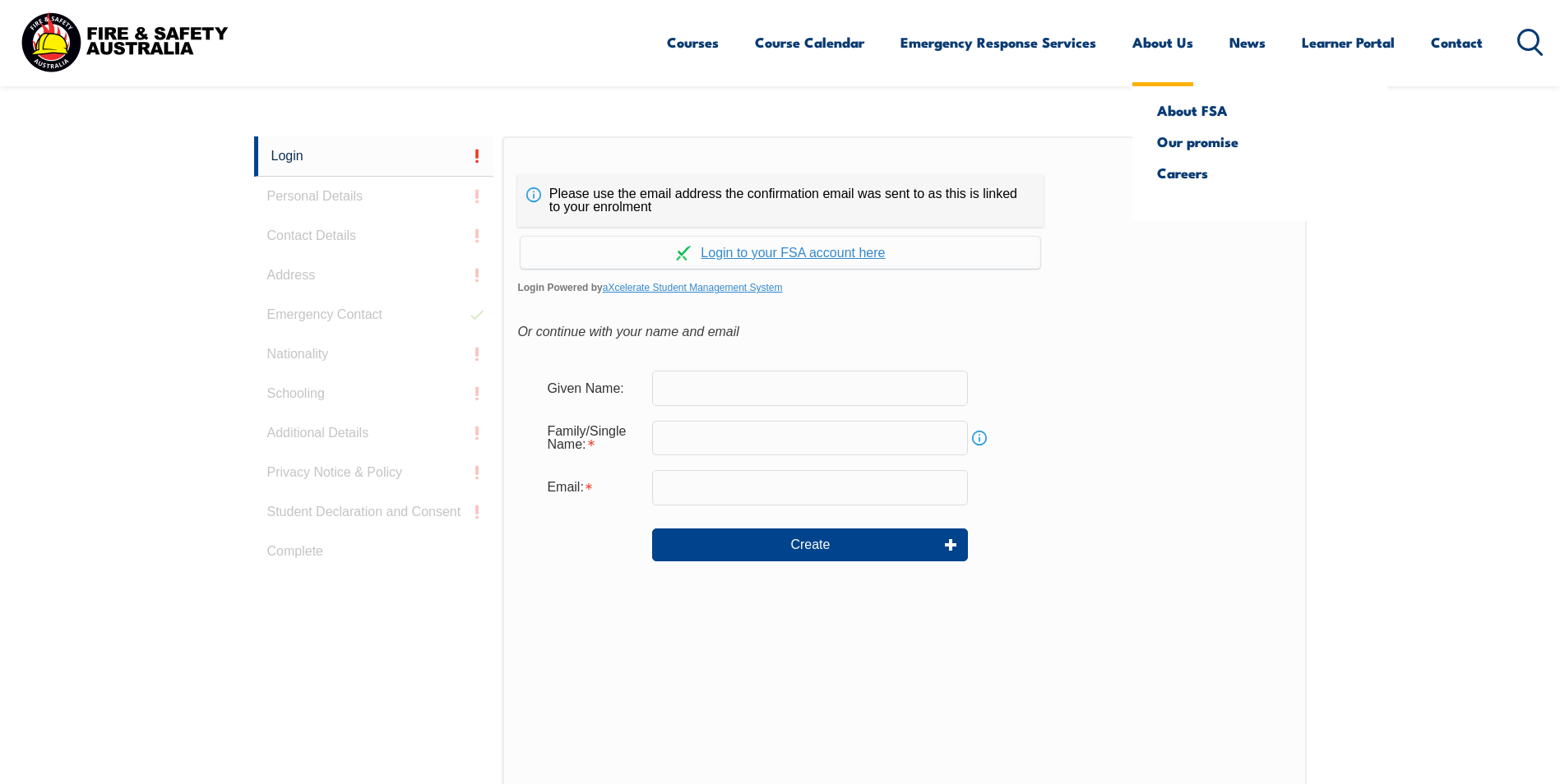
scroll to position [438, 0]
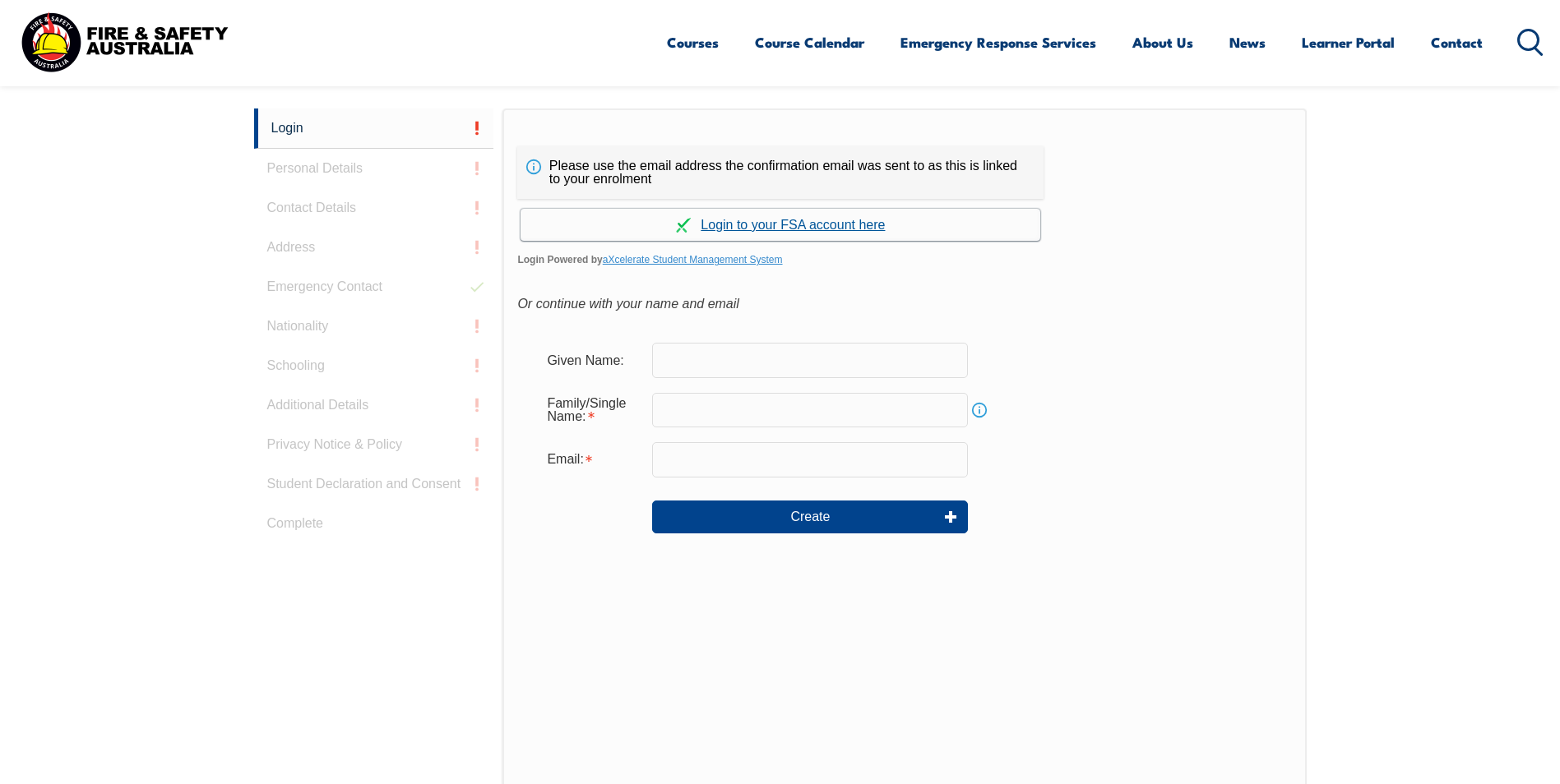
click at [749, 213] on link "Continue with aXcelerate" at bounding box center [780, 224] width 520 height 32
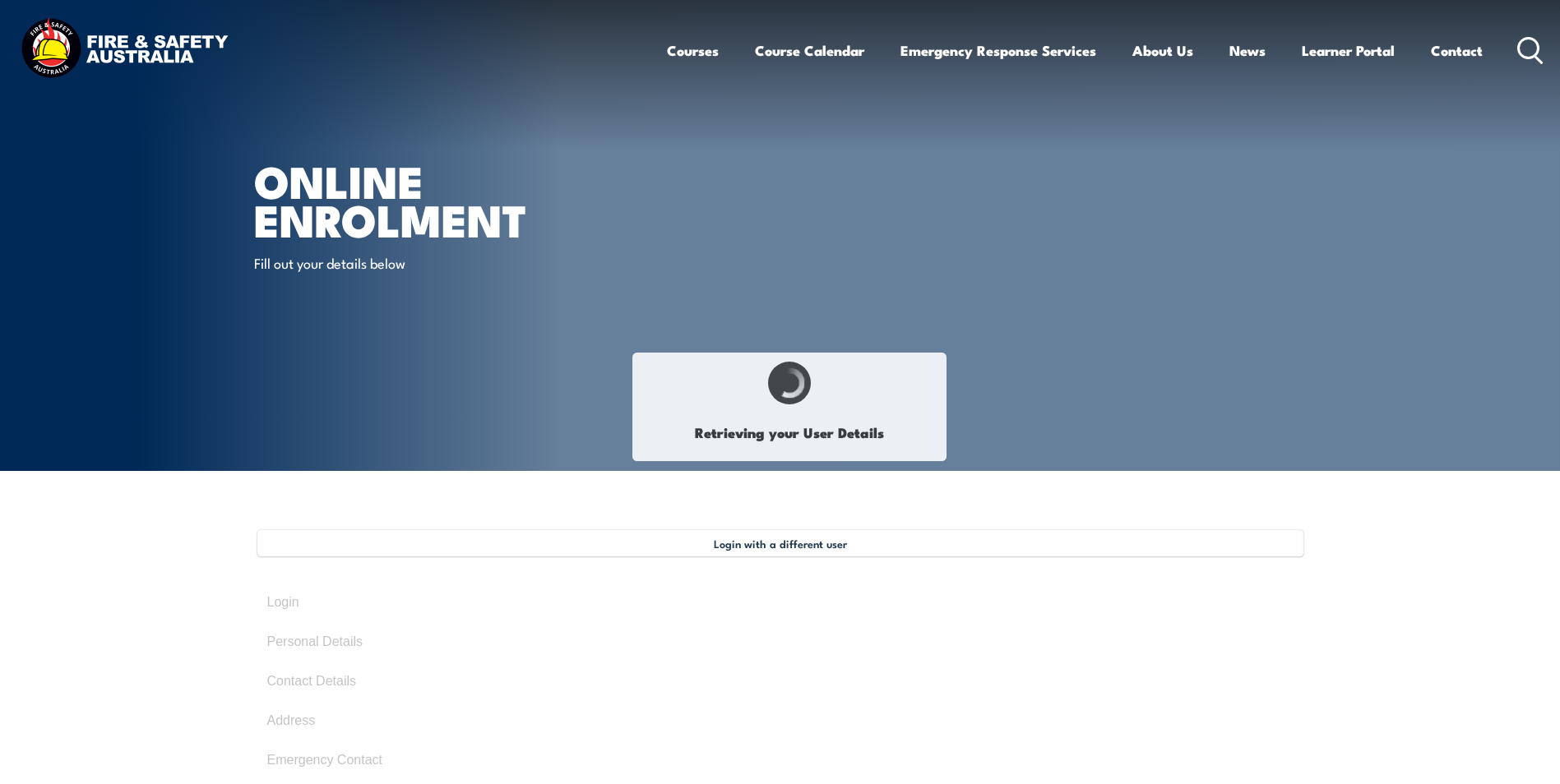
select select "Mr"
type input "[PERSON_NAME]"
type input "Tuagalu"
type input "June 2, 1978"
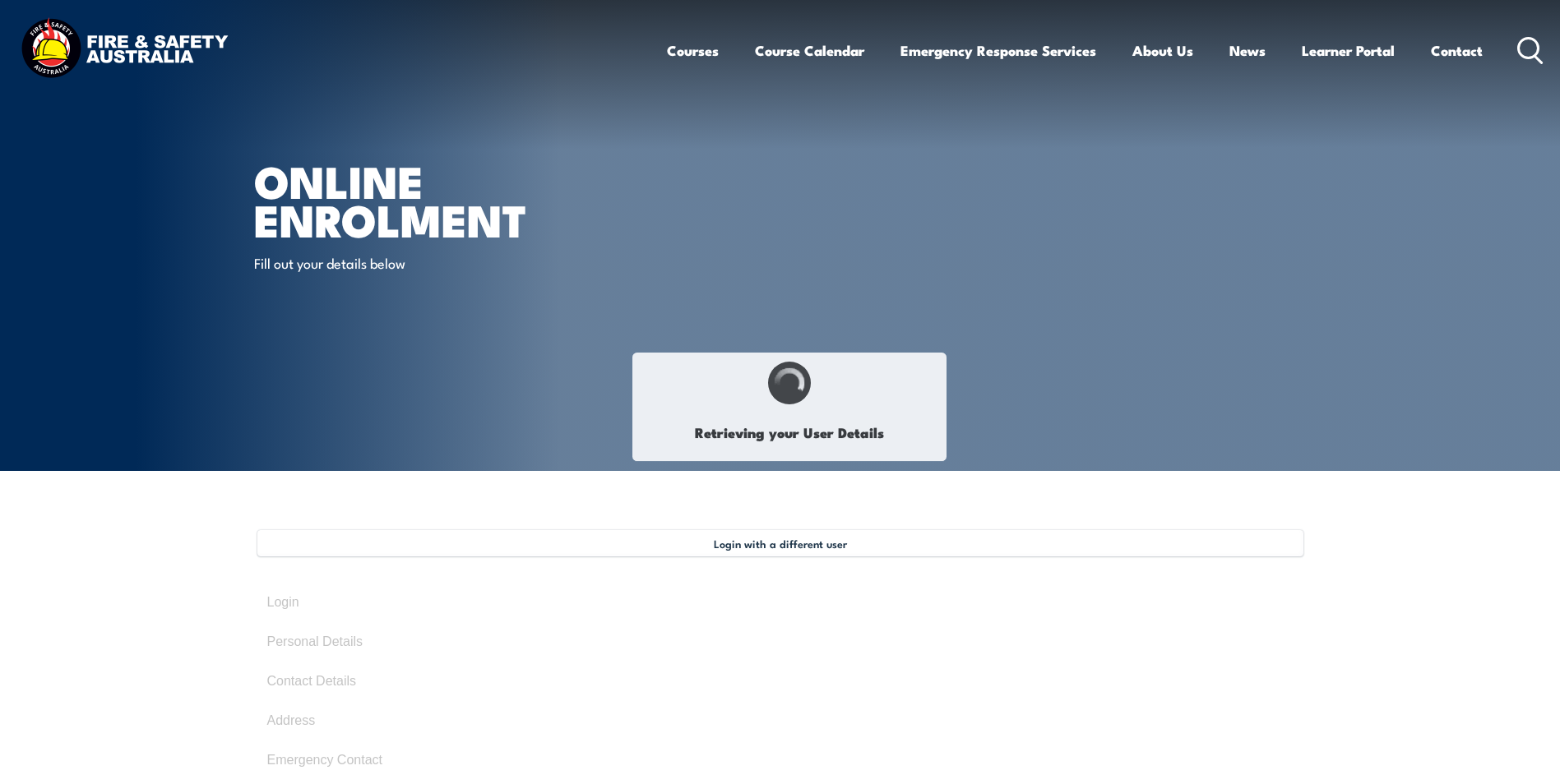
type input "DWA98GQ658"
select select "M"
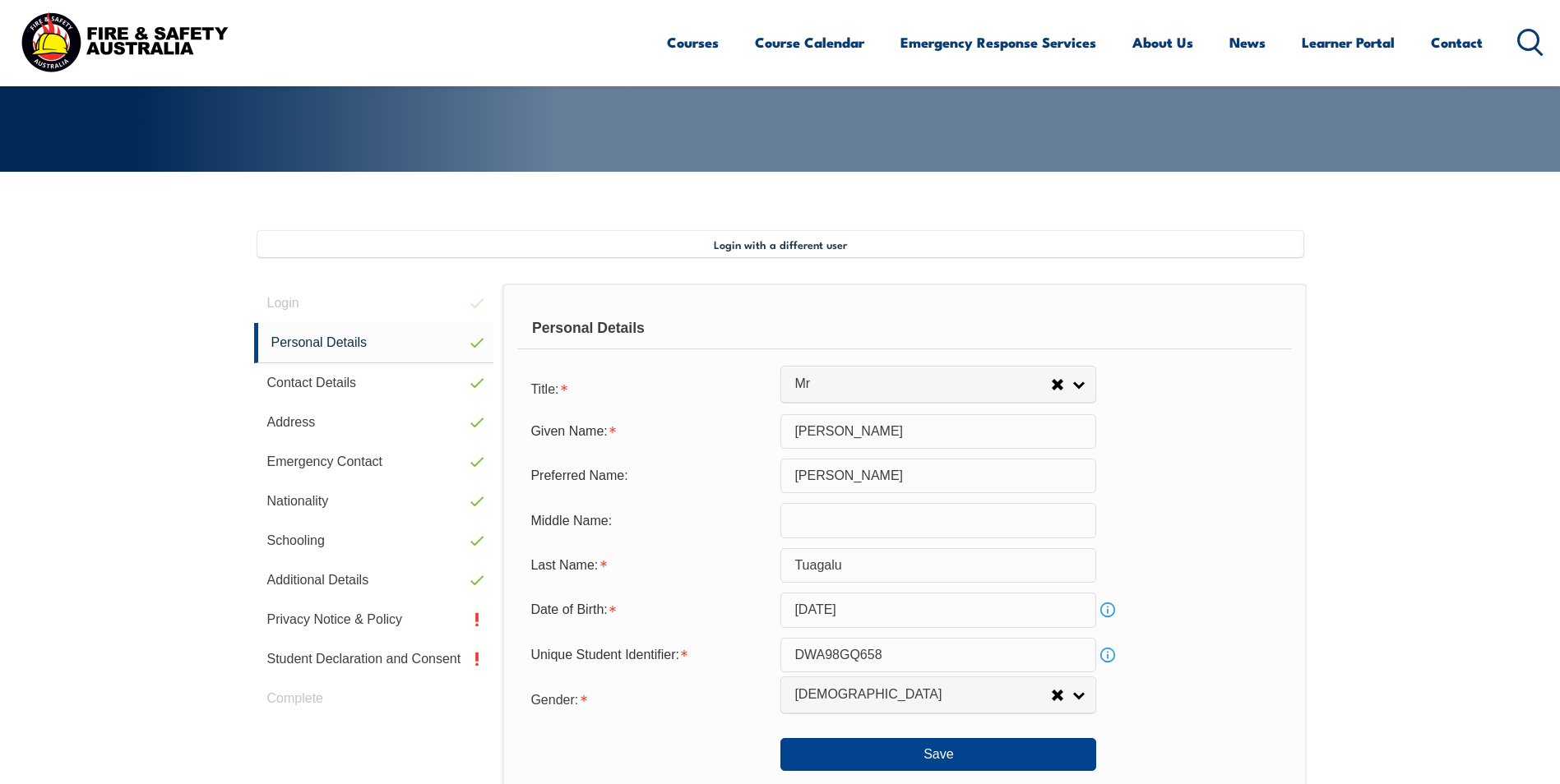
scroll to position [448, 0]
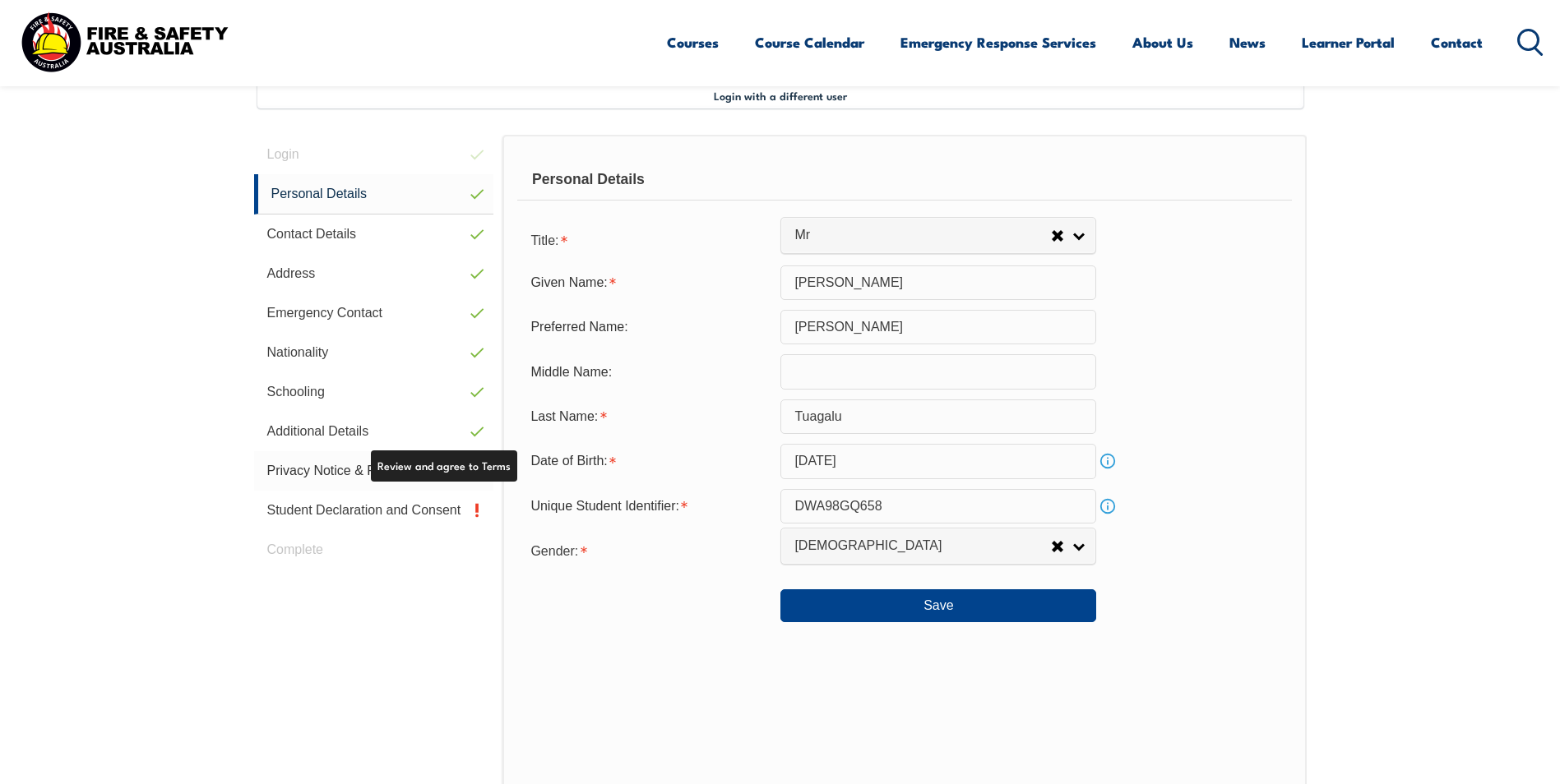
click at [464, 463] on link "Privacy Notice & Policy" at bounding box center [373, 470] width 240 height 40
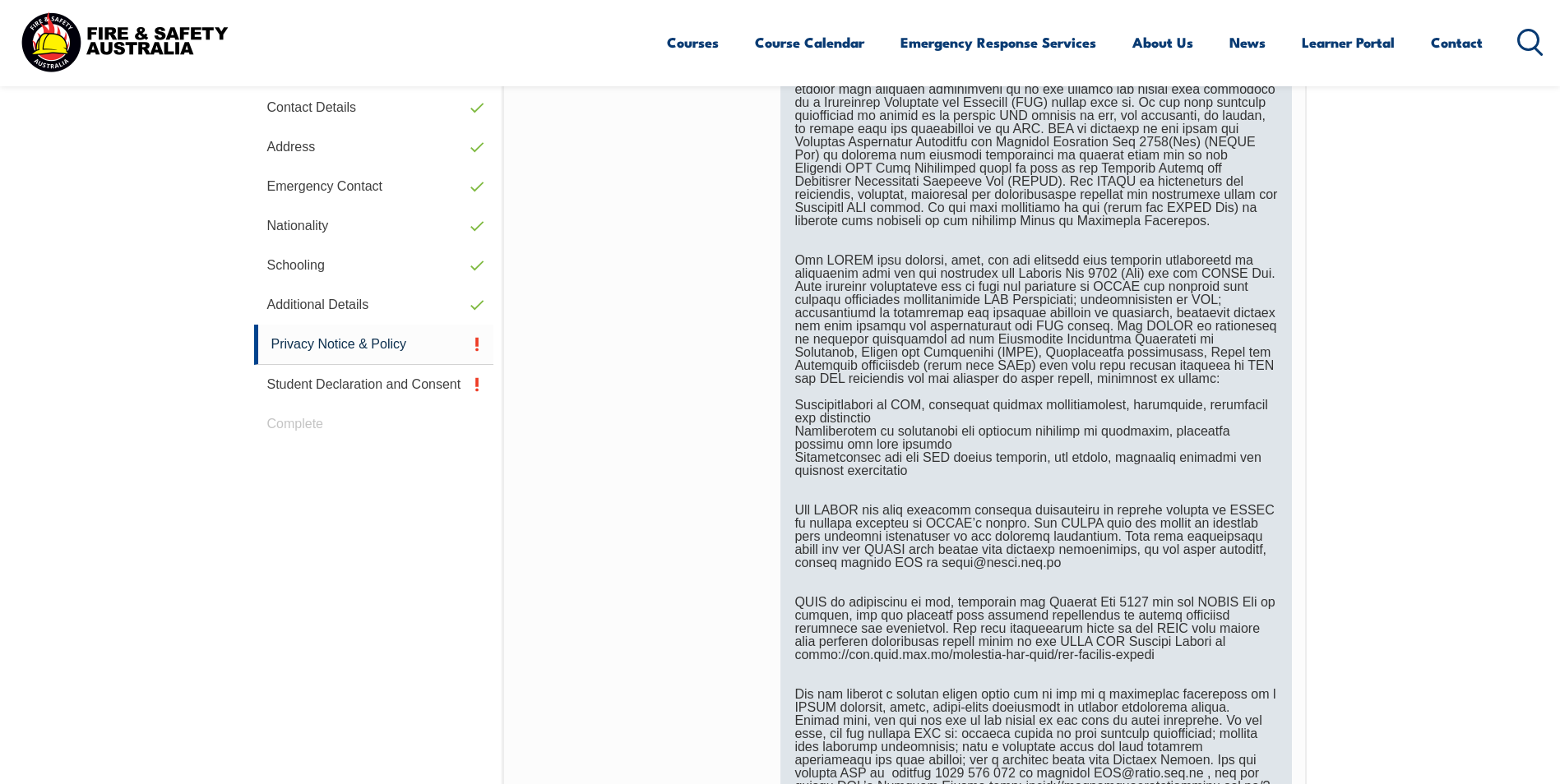
scroll to position [859, 0]
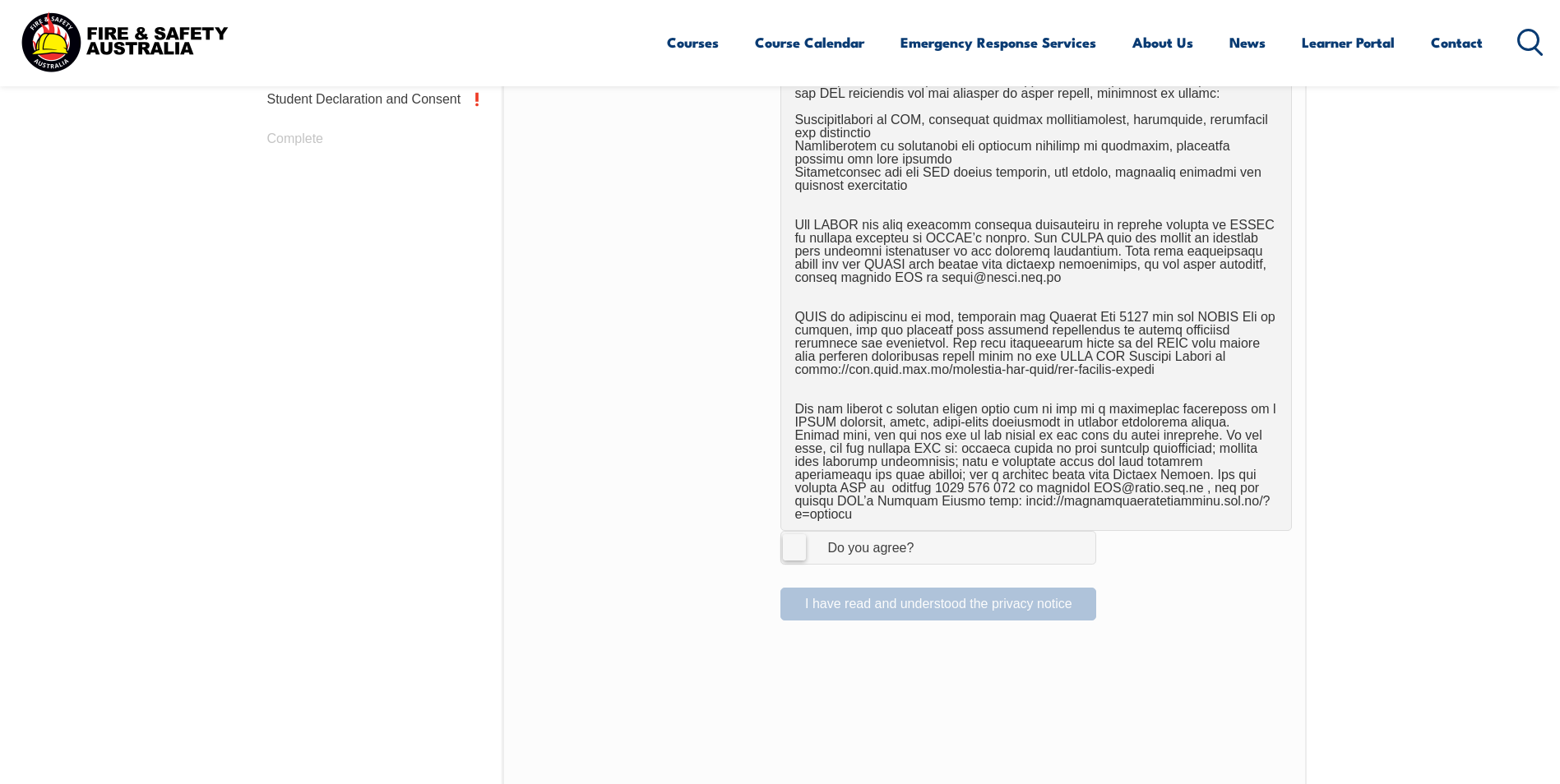
click at [799, 545] on label "I Agree Do you agree?" at bounding box center [938, 548] width 316 height 33
click at [927, 545] on input "I Agree Do you agree?" at bounding box center [941, 547] width 28 height 31
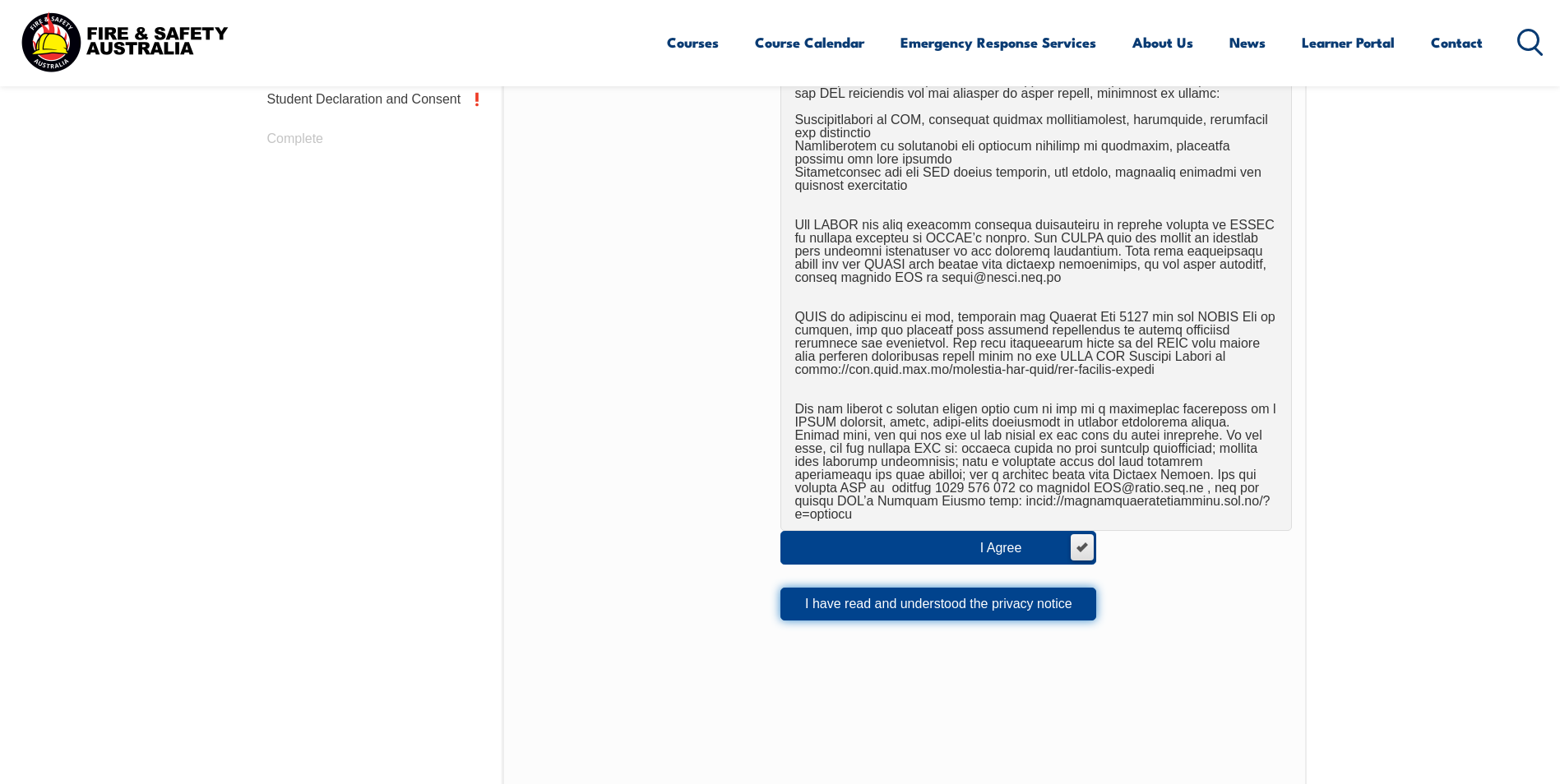
click at [827, 588] on button "I have read and understood the privacy notice" at bounding box center [938, 604] width 316 height 33
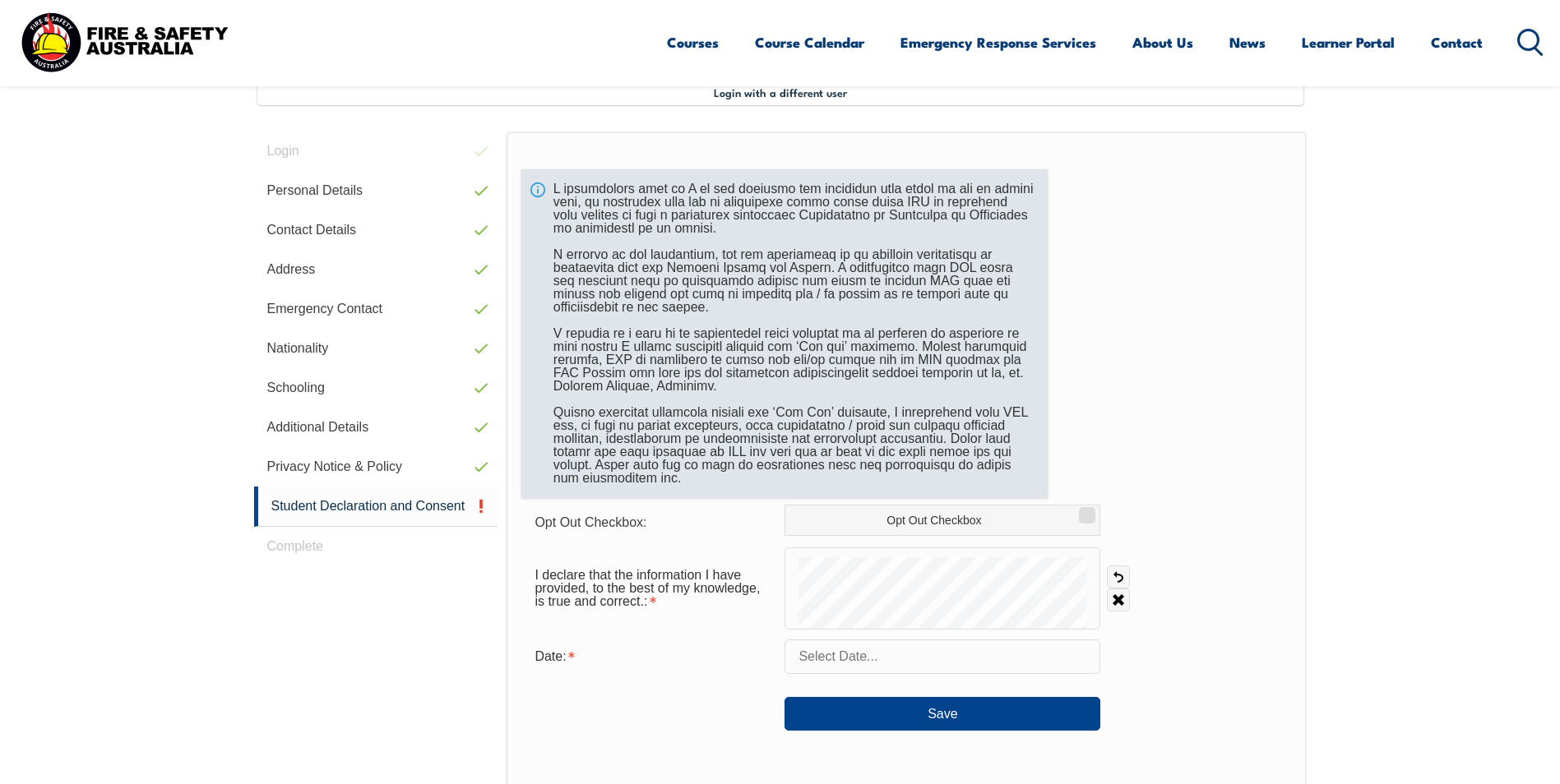
scroll to position [448, 0]
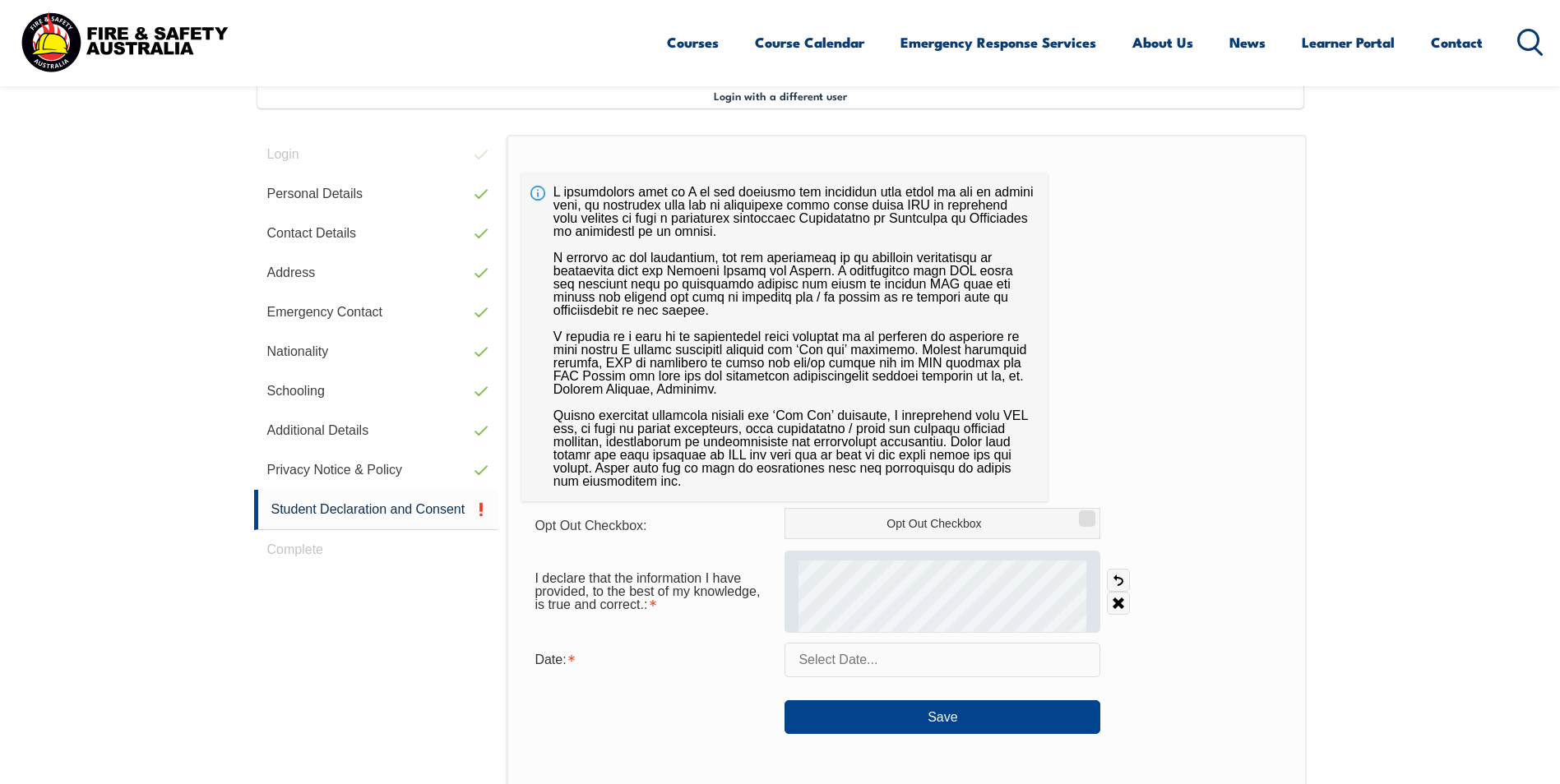
click at [855, 596] on div at bounding box center [942, 592] width 316 height 83
click at [808, 563] on div at bounding box center [942, 592] width 316 height 83
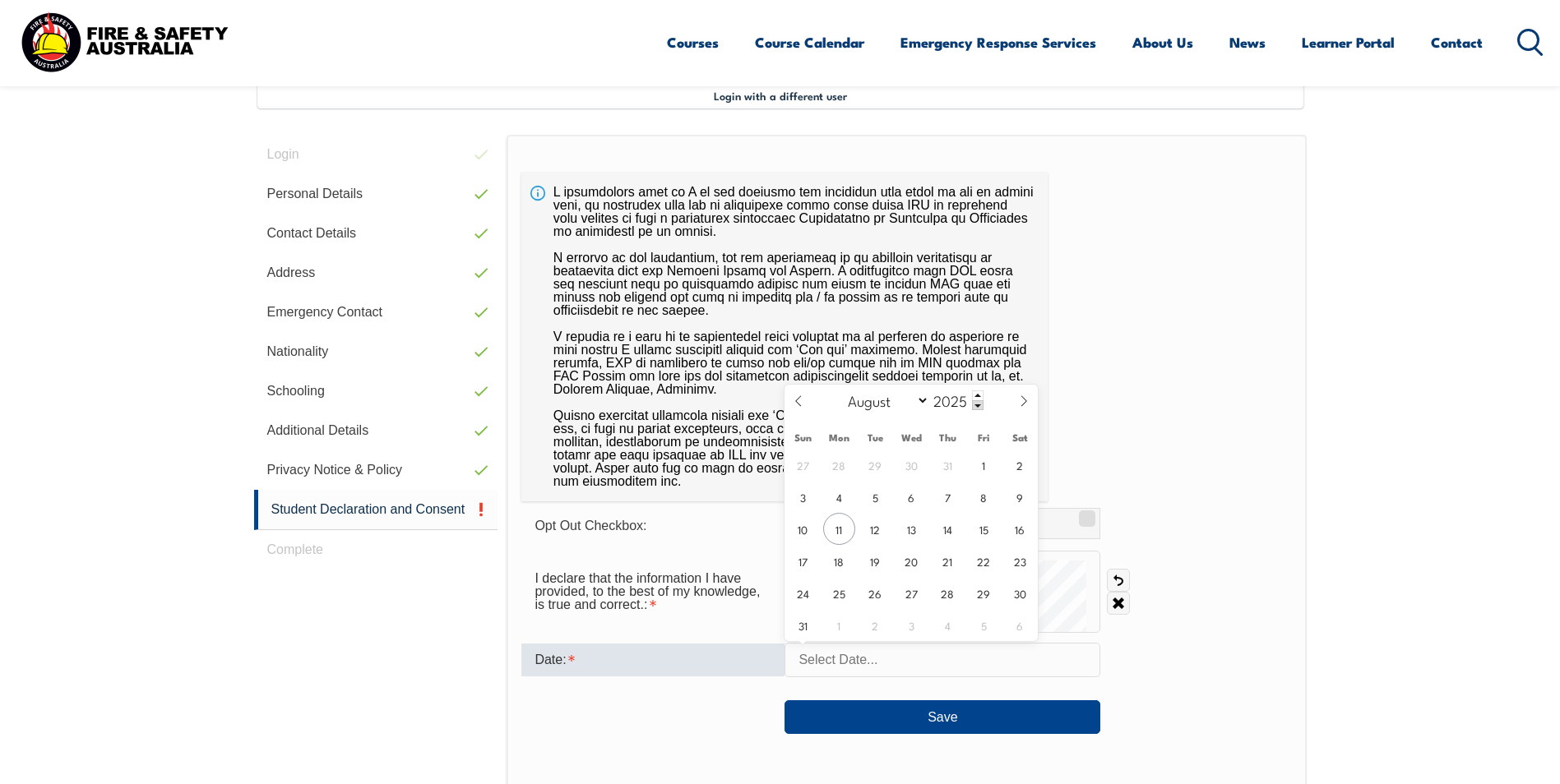
click at [900, 675] on input "text" at bounding box center [942, 661] width 316 height 35
click at [845, 526] on span "11" at bounding box center [839, 528] width 32 height 32
type input "August 11, 2025"
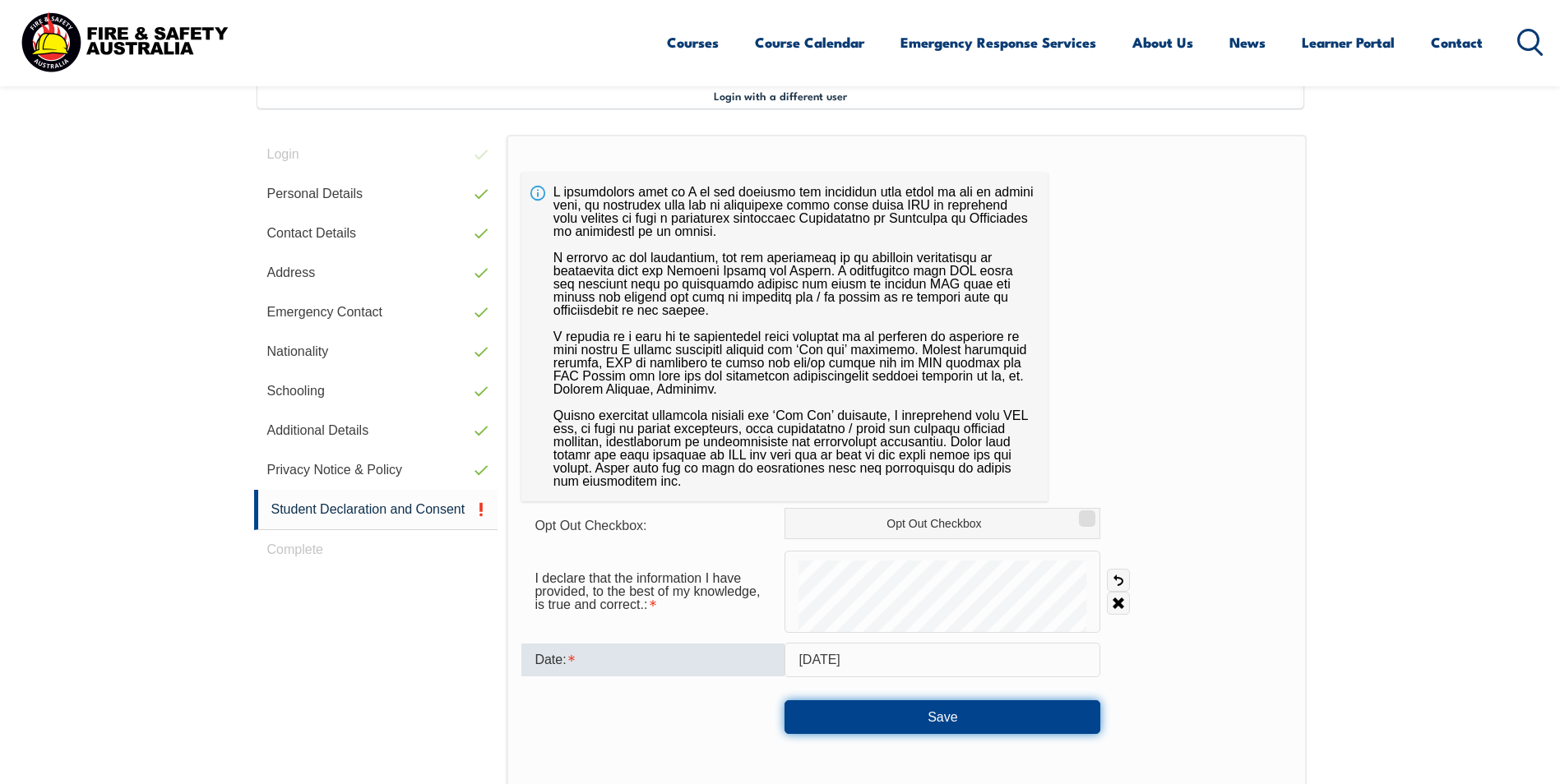
click at [815, 721] on button "Save" at bounding box center [942, 717] width 316 height 33
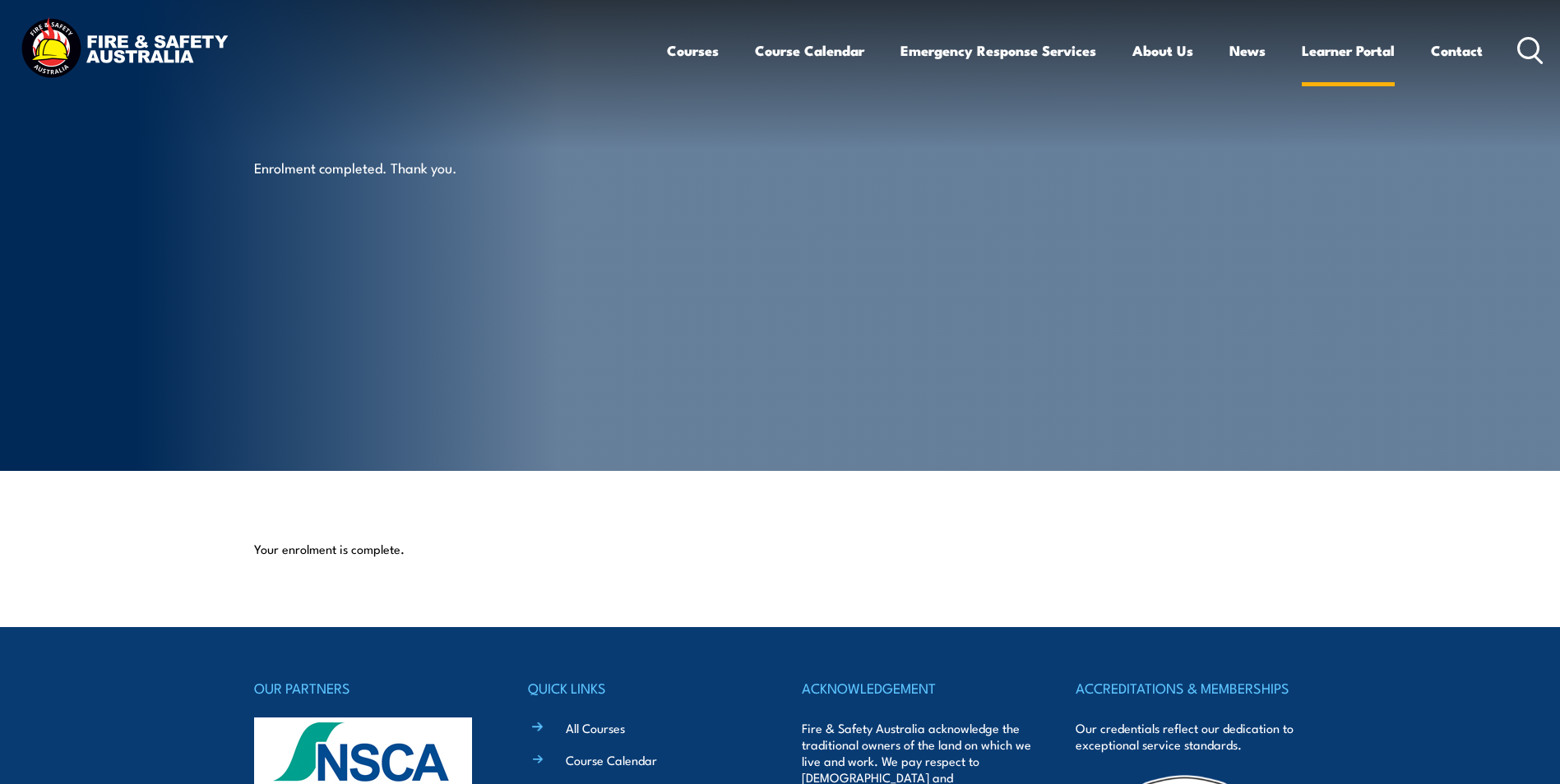
click at [1314, 58] on link "Learner Portal" at bounding box center [1348, 51] width 93 height 44
